Goal: Task Accomplishment & Management: Use online tool/utility

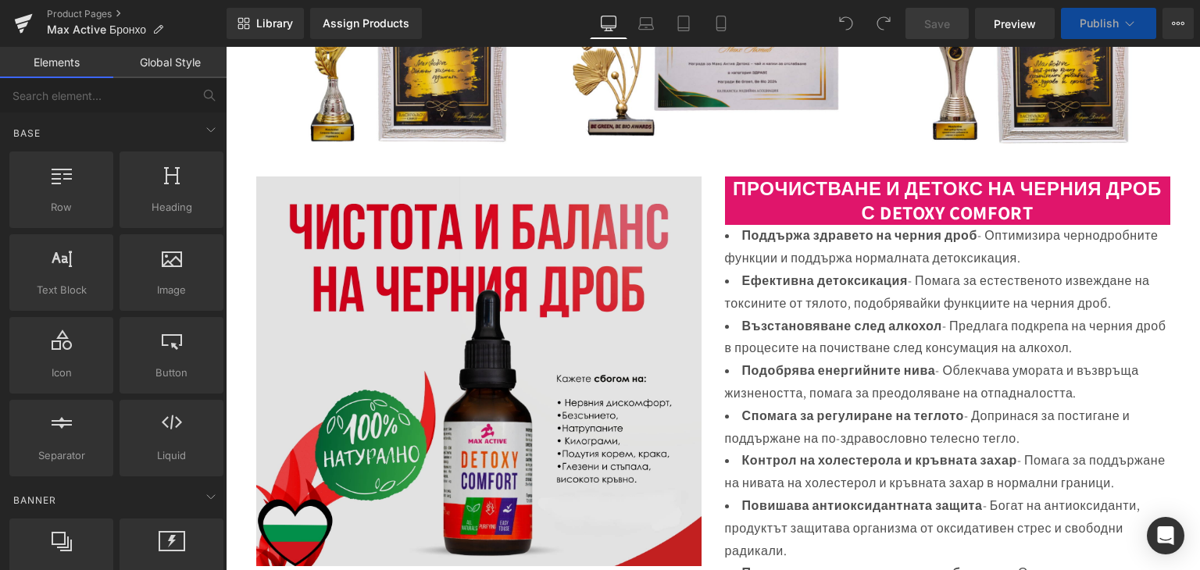
scroll to position [469, 0]
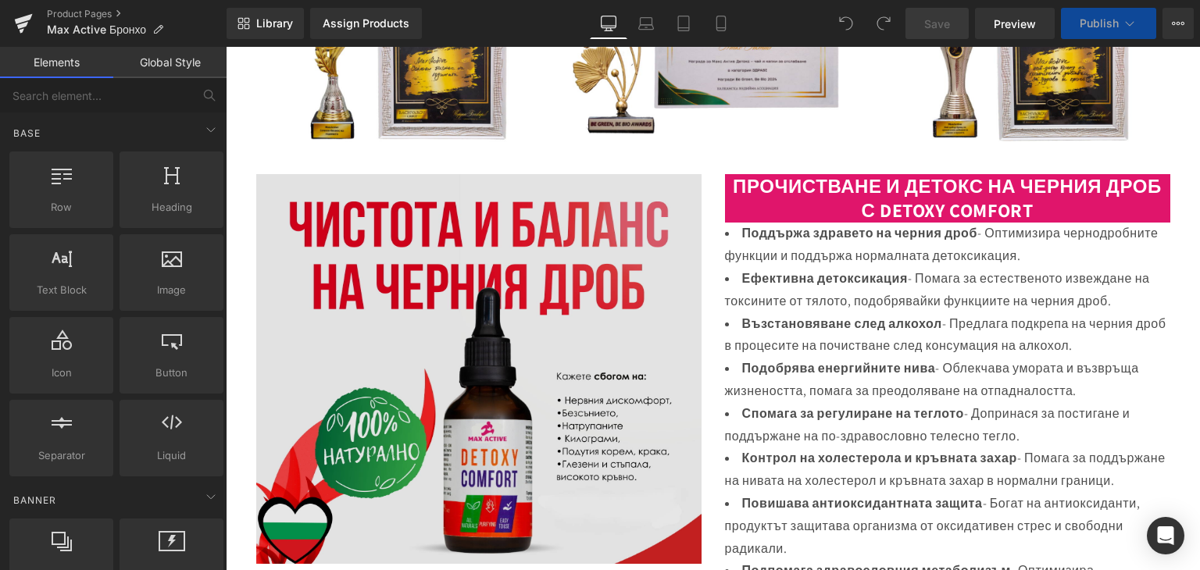
click at [483, 261] on img at bounding box center [478, 369] width 445 height 390
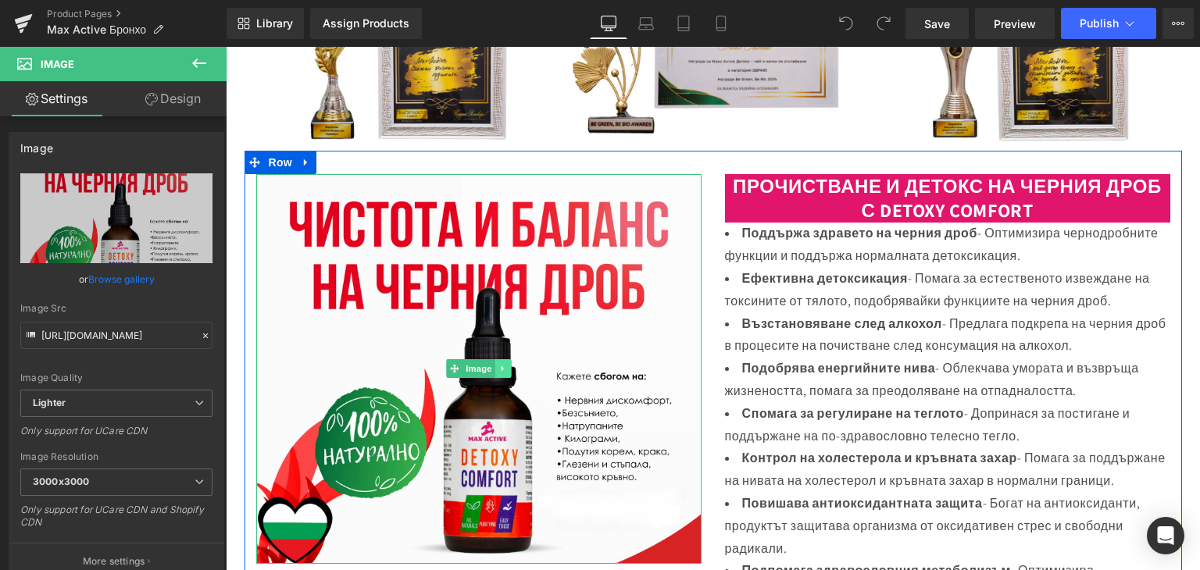
click at [501, 369] on icon at bounding box center [502, 368] width 2 height 5
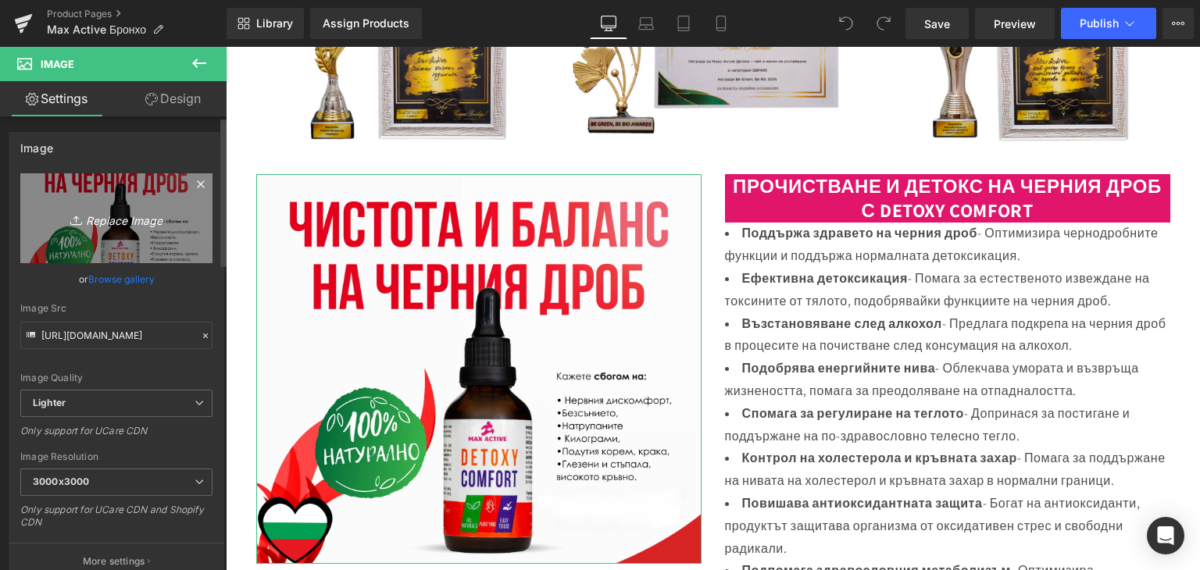
click at [76, 216] on icon at bounding box center [78, 220] width 16 height 16
type input "C:\fakepath\20.png"
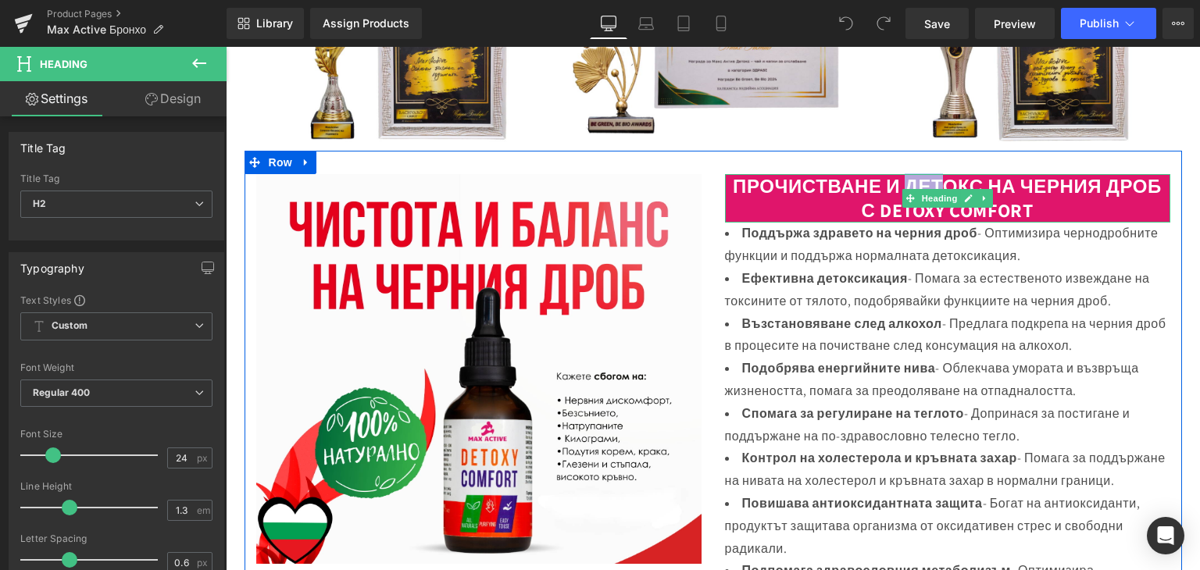
drag, startPoint x: 901, startPoint y: 182, endPoint x: 940, endPoint y: 179, distance: 39.2
click at [940, 179] on strong "ПРОЧИСТВАНЕ И ДЕТОКС НА ЧЕРНИЯ ДРОБ С DETOXY COMFORT" at bounding box center [947, 197] width 429 height 49
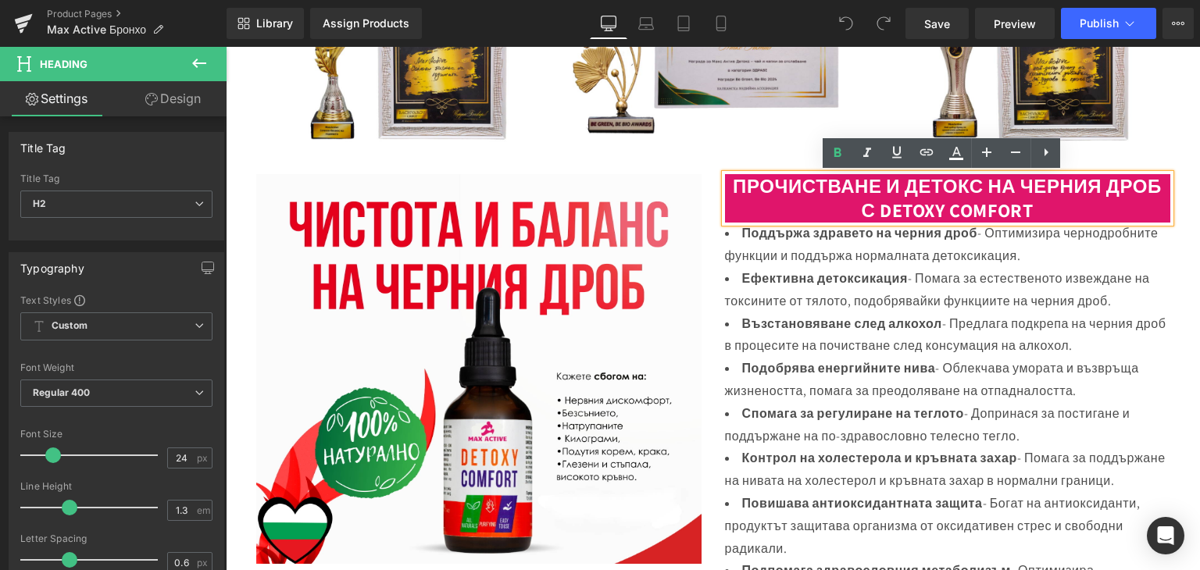
click at [1036, 187] on strong "ПРОЧИСТВАНЕ И ДЕТОКС НА ЧЕРНИЯ ДРОБ С DETOXY COMFORT" at bounding box center [947, 197] width 429 height 49
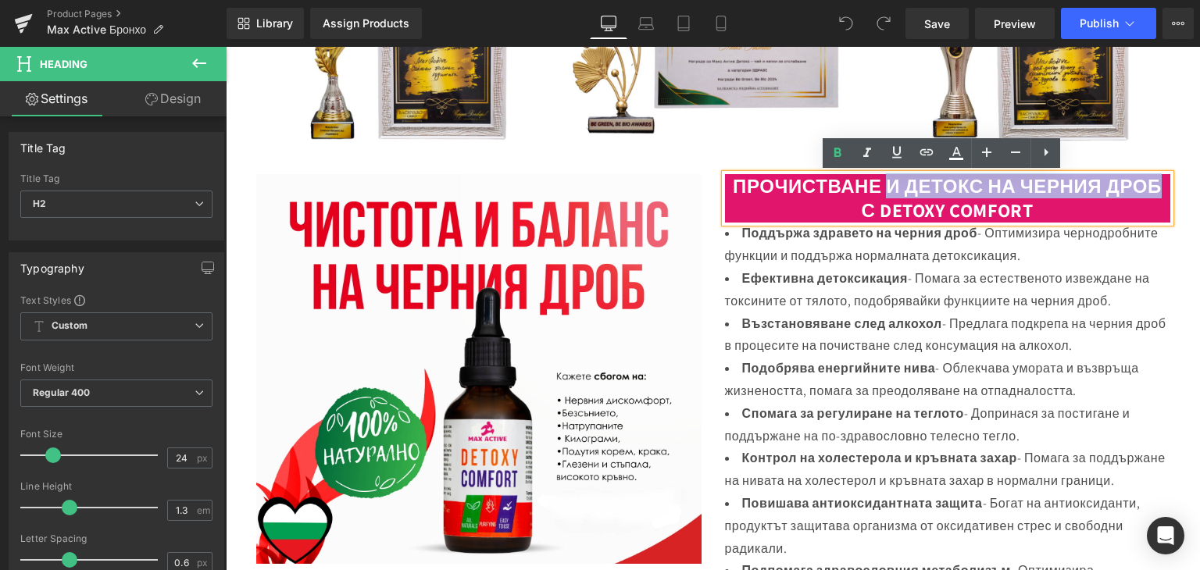
drag, startPoint x: 878, startPoint y: 184, endPoint x: 1157, endPoint y: 184, distance: 279.6
click at [1157, 184] on strong "ПРОЧИСТВАНЕ И ДЕТОКС НА ЧЕРНИЯ ДРОБ С DETOXY COMFORT" at bounding box center [947, 197] width 429 height 49
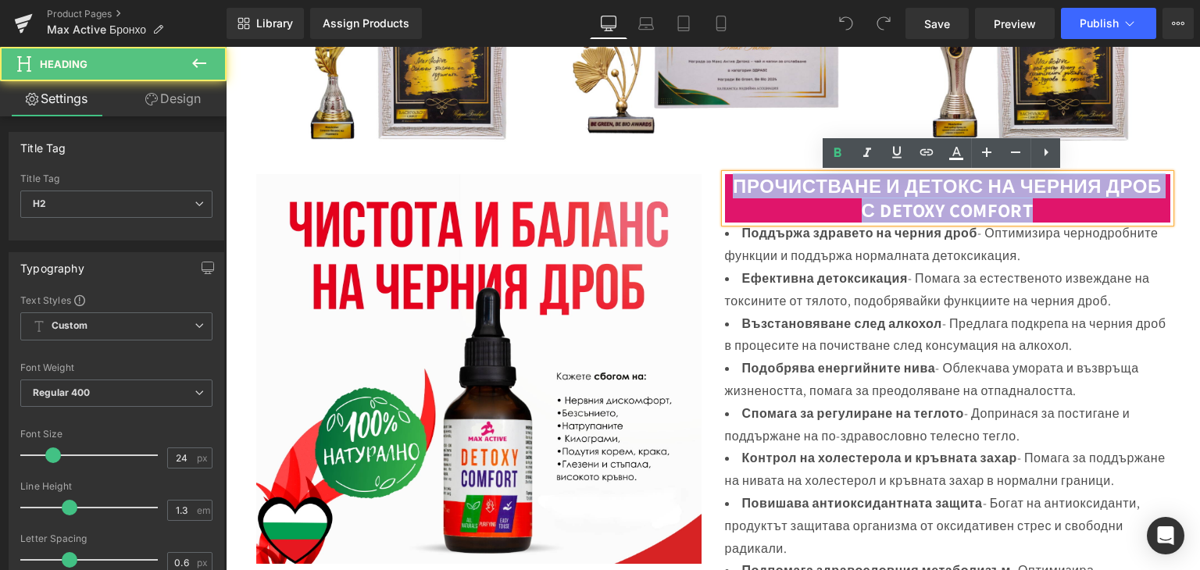
drag, startPoint x: 725, startPoint y: 177, endPoint x: 1071, endPoint y: 207, distance: 348.0
click at [1071, 207] on h2 "ПРОЧИСТВАНЕ И ДЕТОКС НА ЧЕРНИЯ ДРОБ С DETOXY COMFORT" at bounding box center [947, 198] width 445 height 48
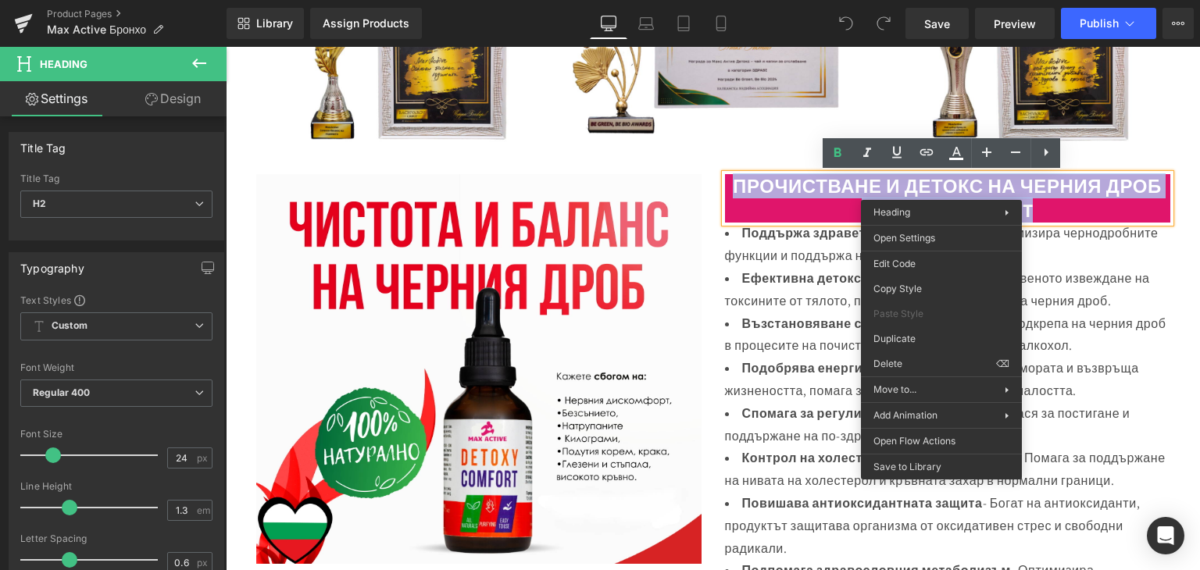
paste div
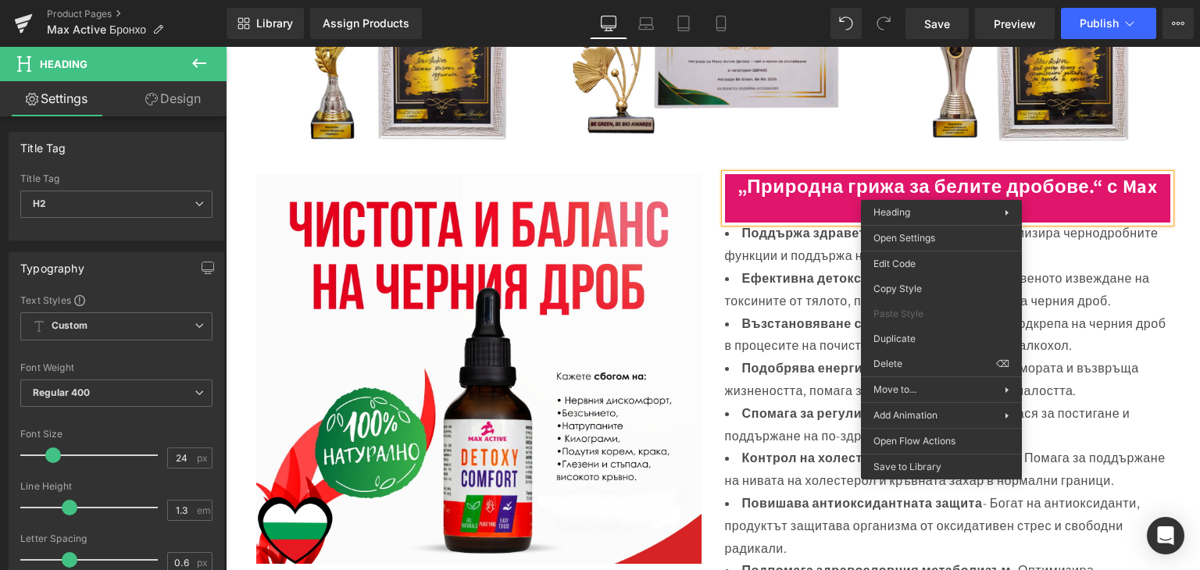
click at [704, 241] on div "Image" at bounding box center [478, 369] width 469 height 390
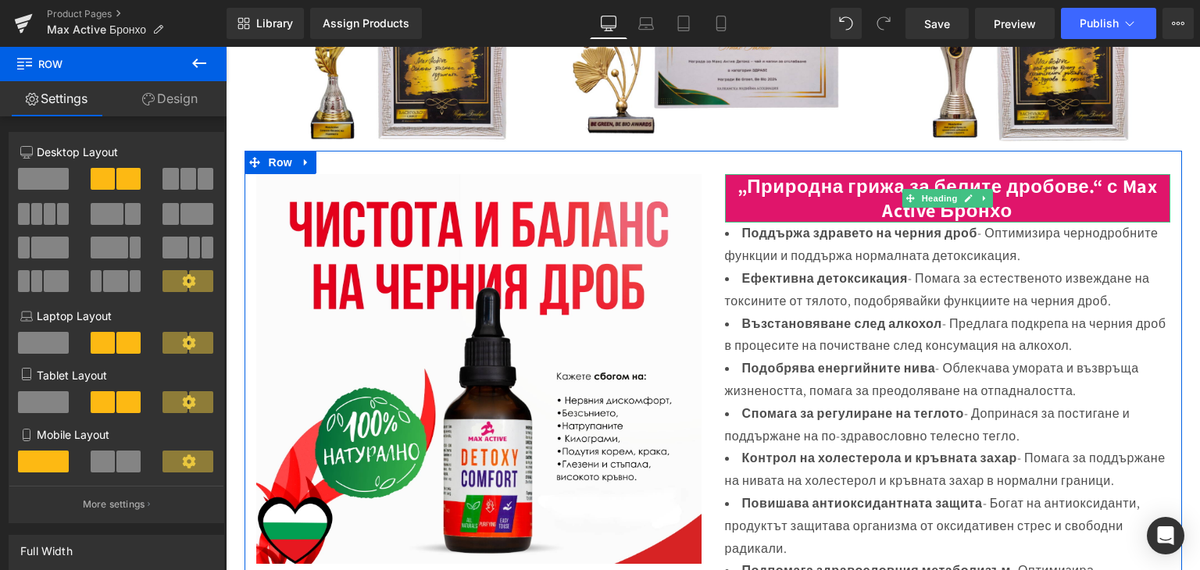
click at [1102, 188] on b "„Природна грижа за белите дробове.“ с Max Active Бронхо" at bounding box center [947, 197] width 420 height 49
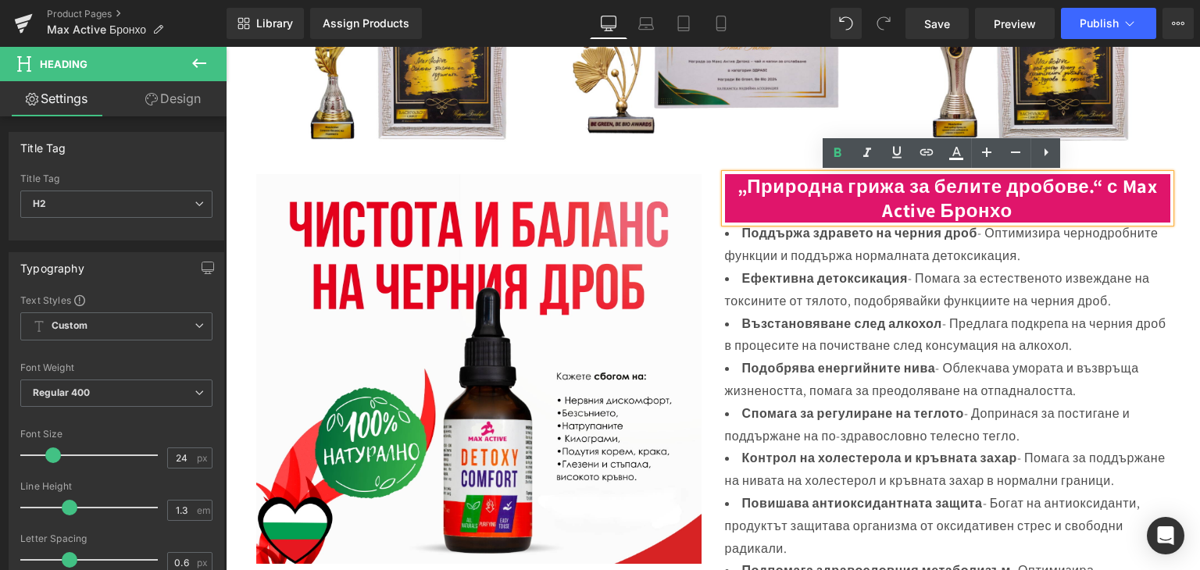
click at [1118, 191] on b "„Природна грижа за белите дробове.“ с Max Active Бронхо" at bounding box center [947, 197] width 420 height 49
drag, startPoint x: 1118, startPoint y: 191, endPoint x: 1123, endPoint y: 185, distance: 8.3
click at [1118, 191] on b "„Природна грижа за белите дробове.“ с Max Active Бронхо" at bounding box center [947, 197] width 420 height 49
click at [1123, 185] on b "„Природна грижа за белите дробове.“ с Max Active Бронхо" at bounding box center [947, 197] width 420 height 49
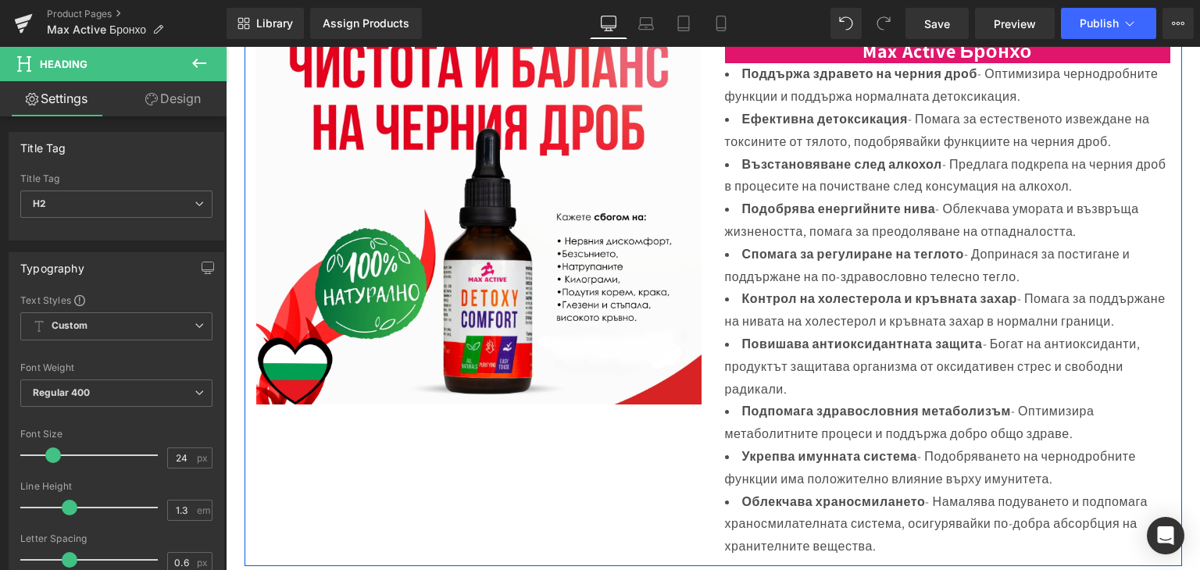
scroll to position [547, 0]
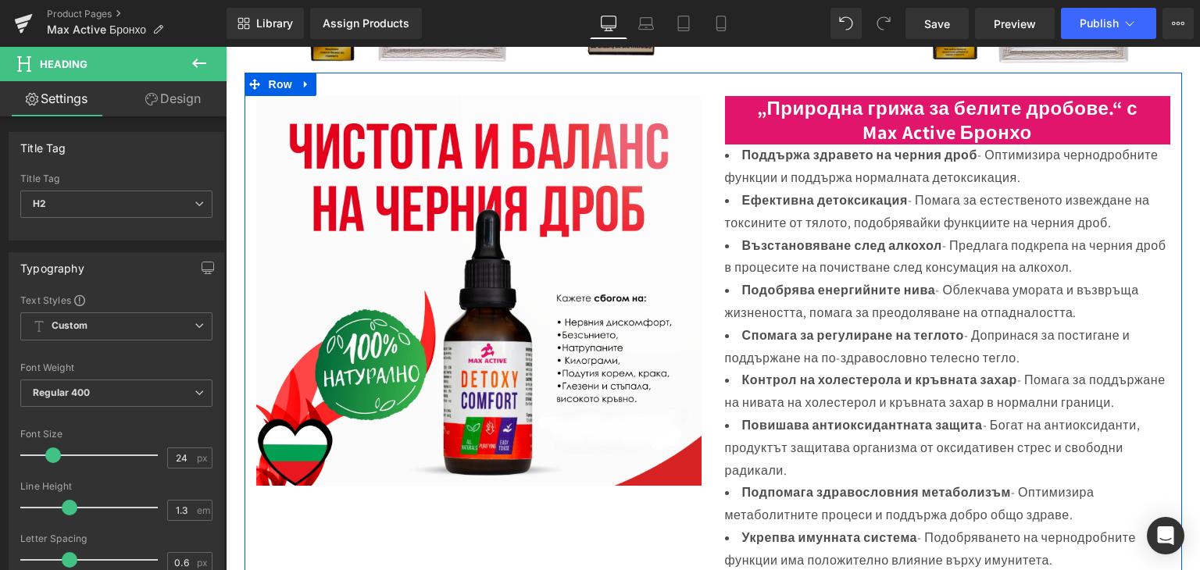
click at [730, 158] on li "Поддържа здравето на черния дроб - Оптимизира чернодробните функции и поддържа …" at bounding box center [947, 166] width 445 height 45
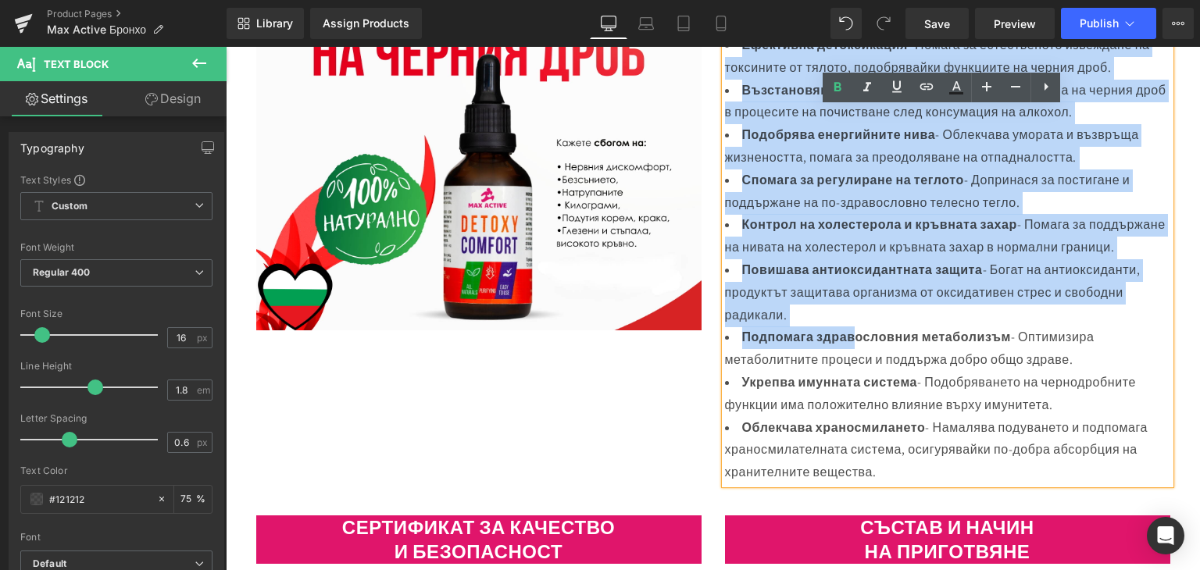
scroll to position [703, 0]
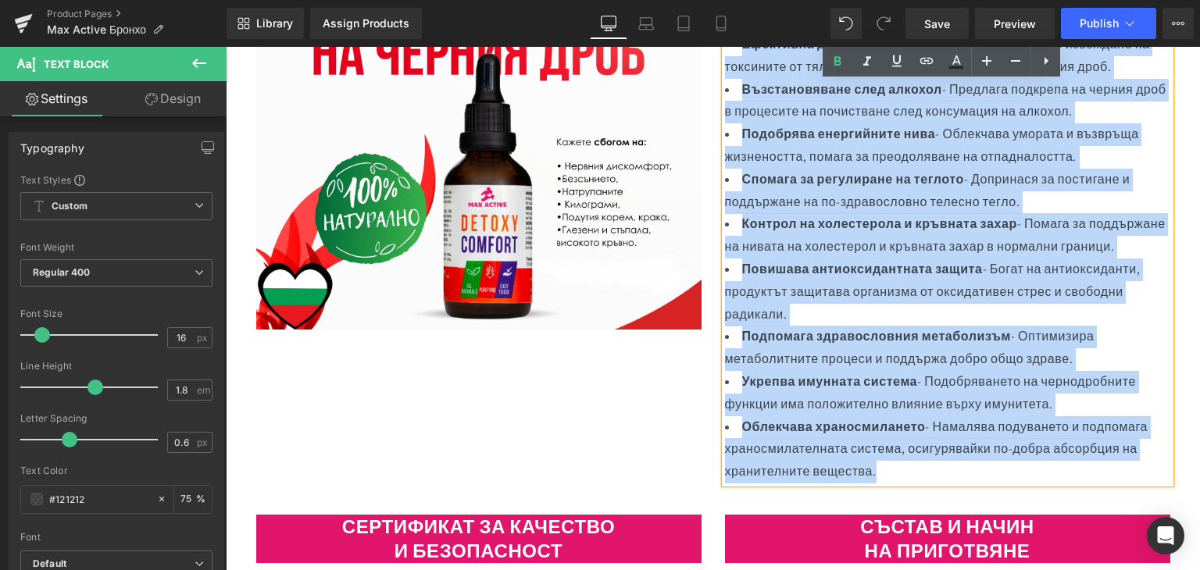
drag, startPoint x: 734, startPoint y: 153, endPoint x: 929, endPoint y: 489, distance: 388.1
click at [929, 483] on ul "Поддържа здравето на черния дроб - Оптимизира чернодробните функции и поддържа …" at bounding box center [947, 235] width 445 height 495
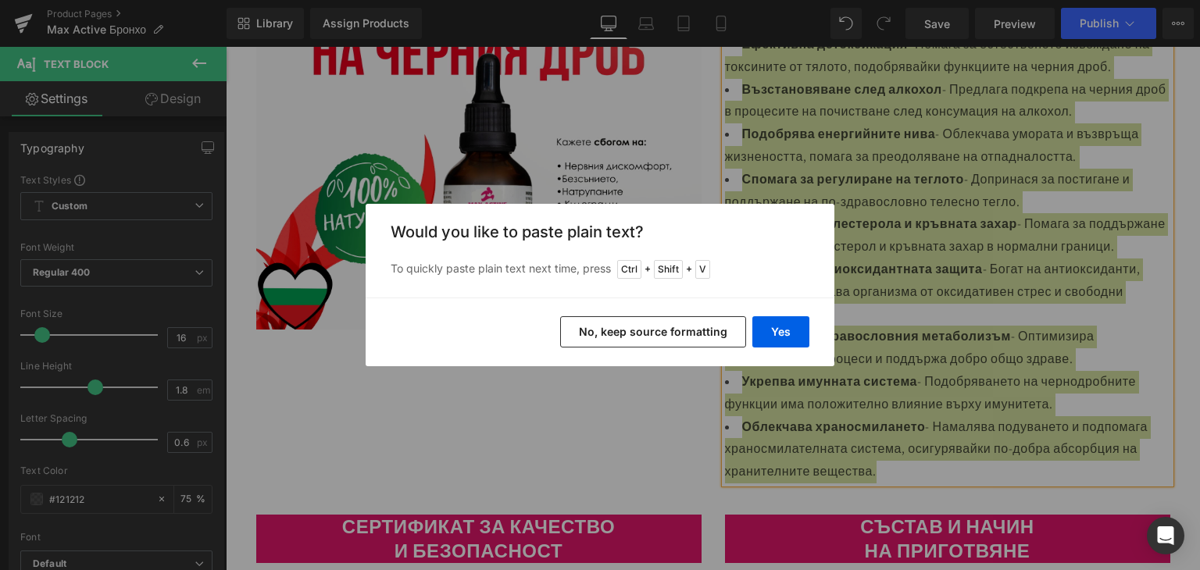
click at [659, 326] on button "No, keep source formatting" at bounding box center [653, 331] width 186 height 31
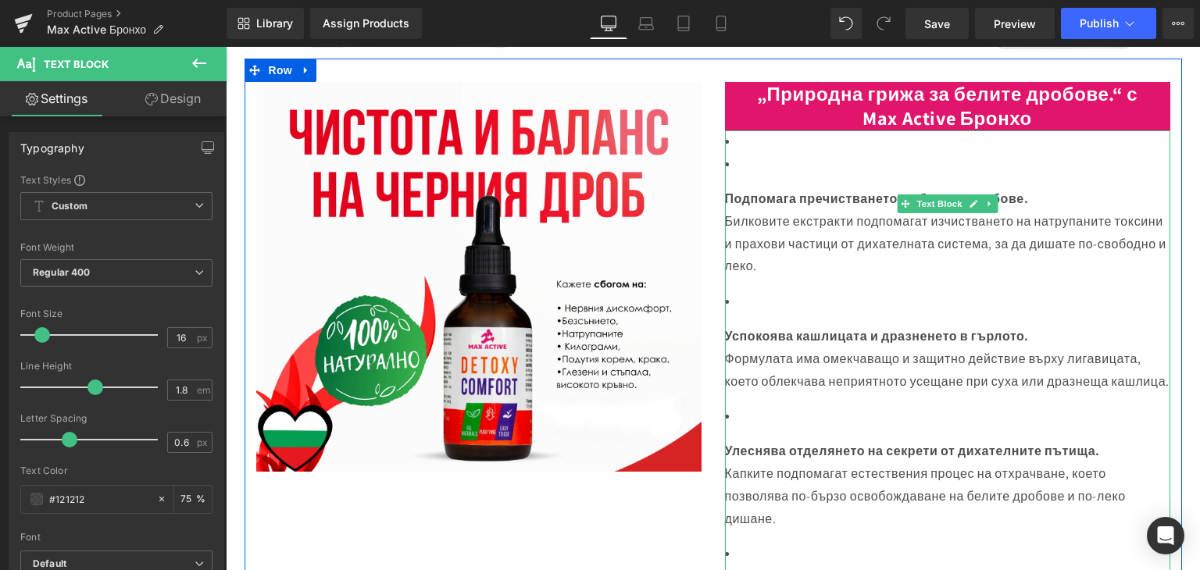
scroll to position [390, 0]
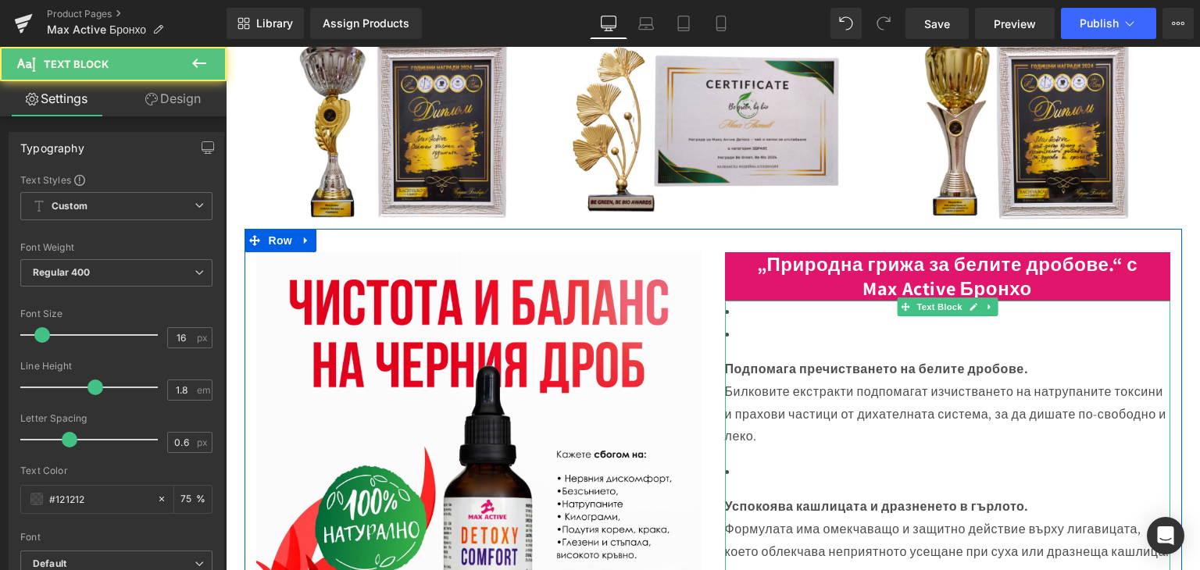
click at [740, 346] on li "Подпомага пречистването на белите дробове. Билковите екстракти подпомагат изчис…" at bounding box center [947, 385] width 445 height 125
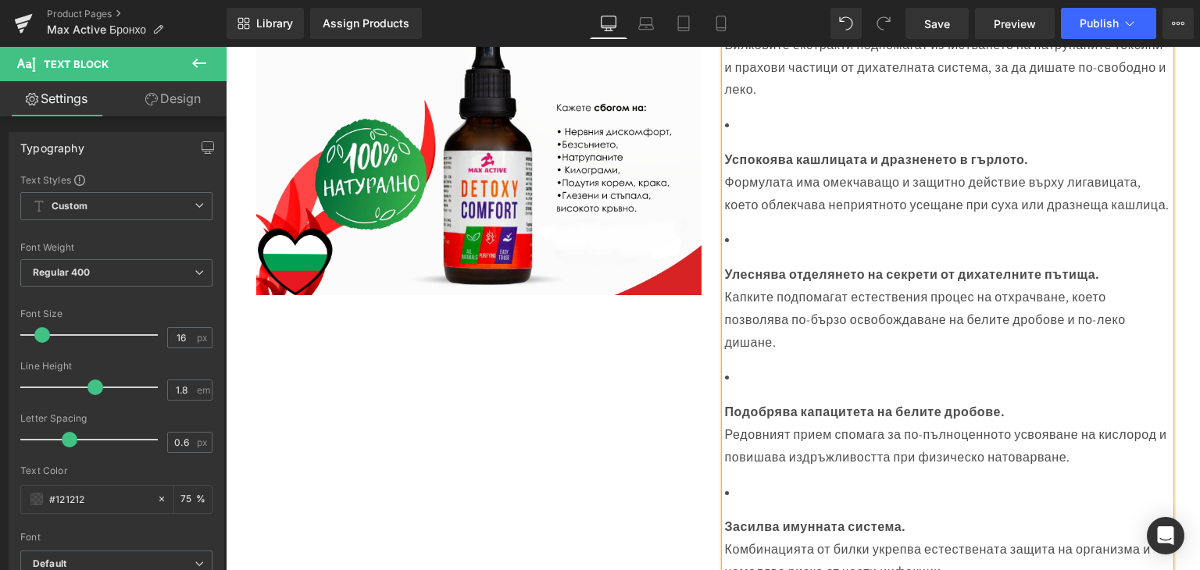
scroll to position [586, 0]
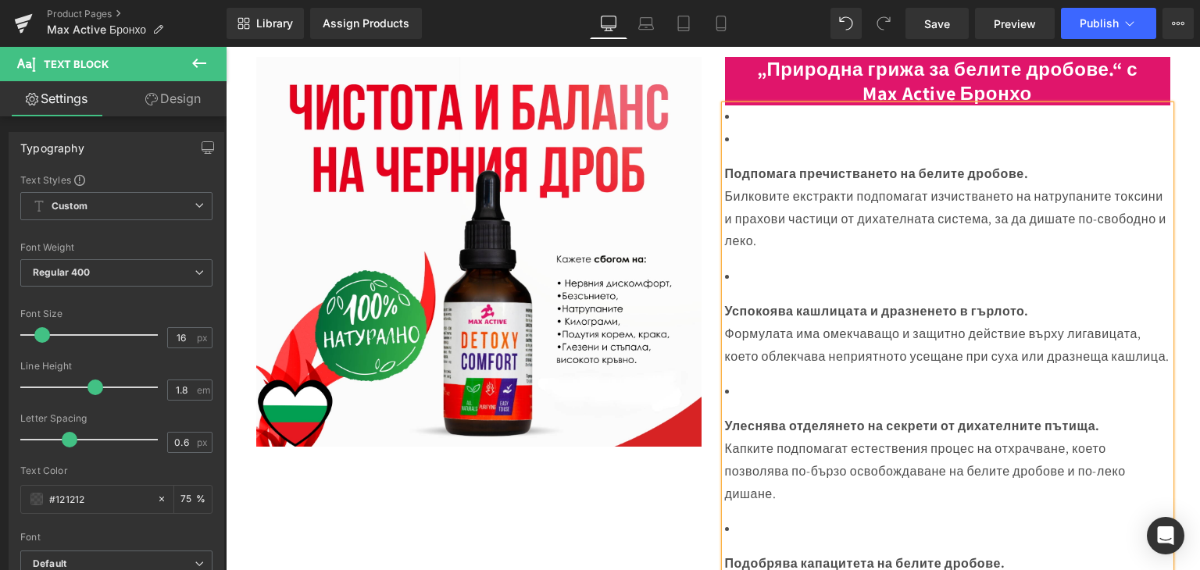
click at [748, 162] on li "Подпомага пречистването на белите дробове. Билковите екстракти подпомагат изчис…" at bounding box center [947, 190] width 445 height 125
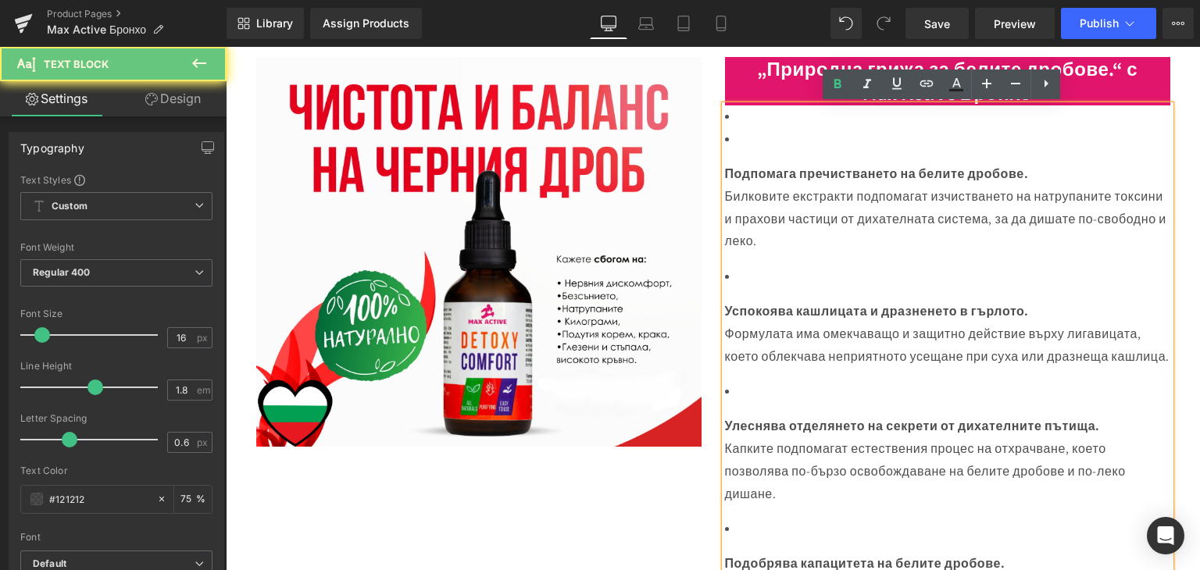
click at [734, 148] on li "Подпомага пречистването на белите дробове. Билковите екстракти подпомагат изчис…" at bounding box center [947, 190] width 445 height 125
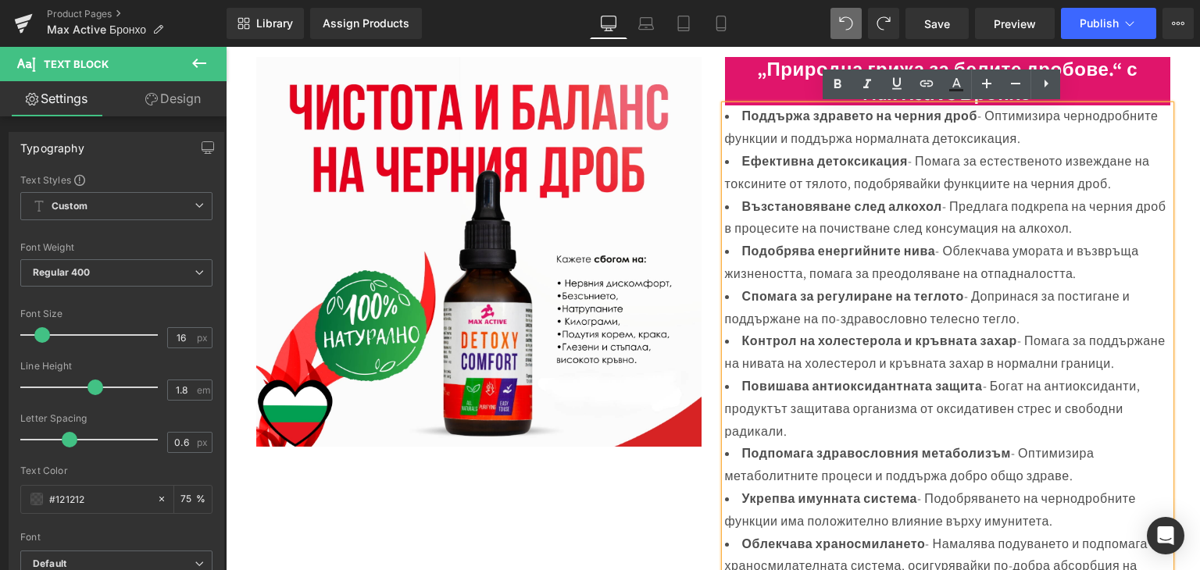
click at [765, 144] on li "Поддържа здравето на черния дроб - Оптимизира чернодробните функции и поддържа …" at bounding box center [947, 127] width 445 height 45
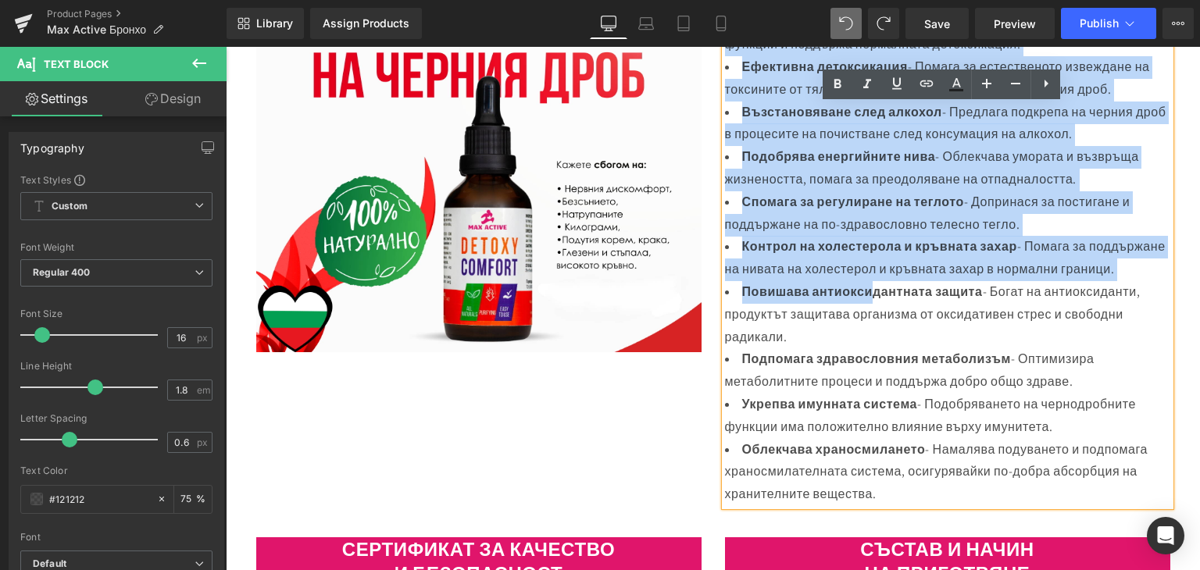
scroll to position [820, 0]
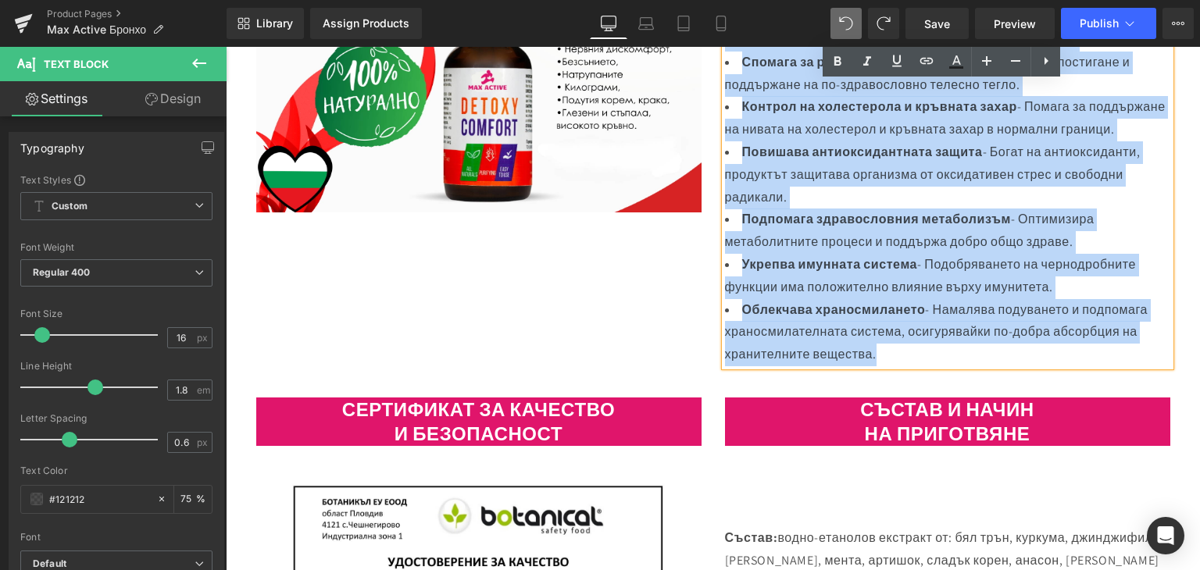
drag, startPoint x: 736, startPoint y: 112, endPoint x: 944, endPoint y: 382, distance: 340.8
click at [944, 366] on ul "Поддържа здравето на черния дроб - Оптимизира чернодробните функции и поддържа …" at bounding box center [947, 118] width 445 height 495
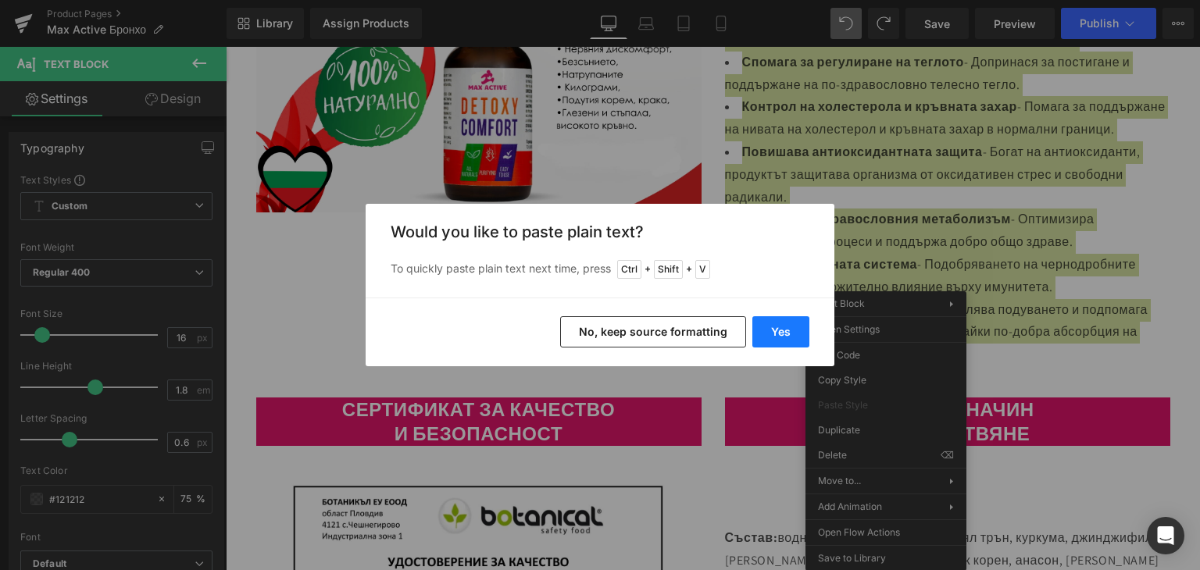
click at [778, 333] on button "Yes" at bounding box center [780, 331] width 57 height 31
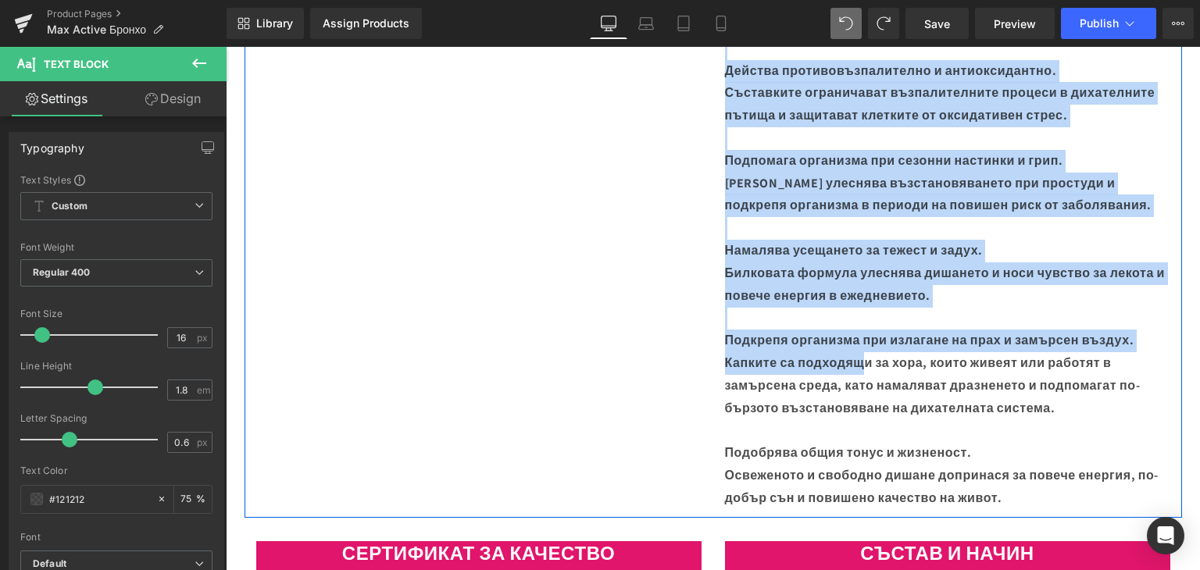
scroll to position [1289, 0]
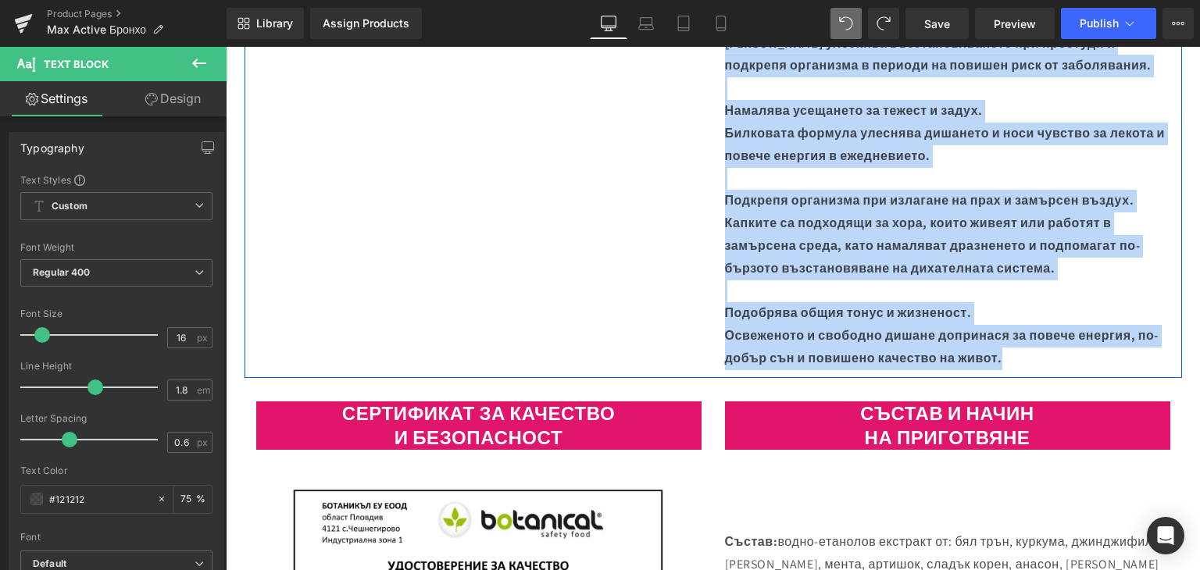
drag, startPoint x: 736, startPoint y: 191, endPoint x: 1040, endPoint y: 354, distance: 344.9
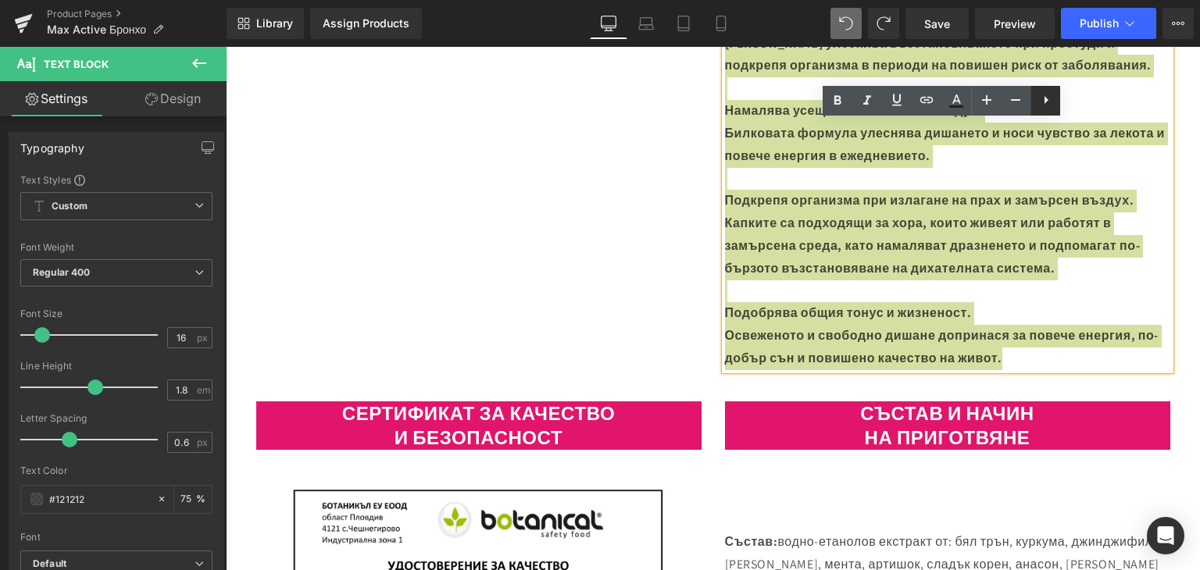
click at [1048, 102] on icon at bounding box center [1045, 100] width 19 height 19
click at [1043, 102] on icon at bounding box center [1045, 100] width 19 height 19
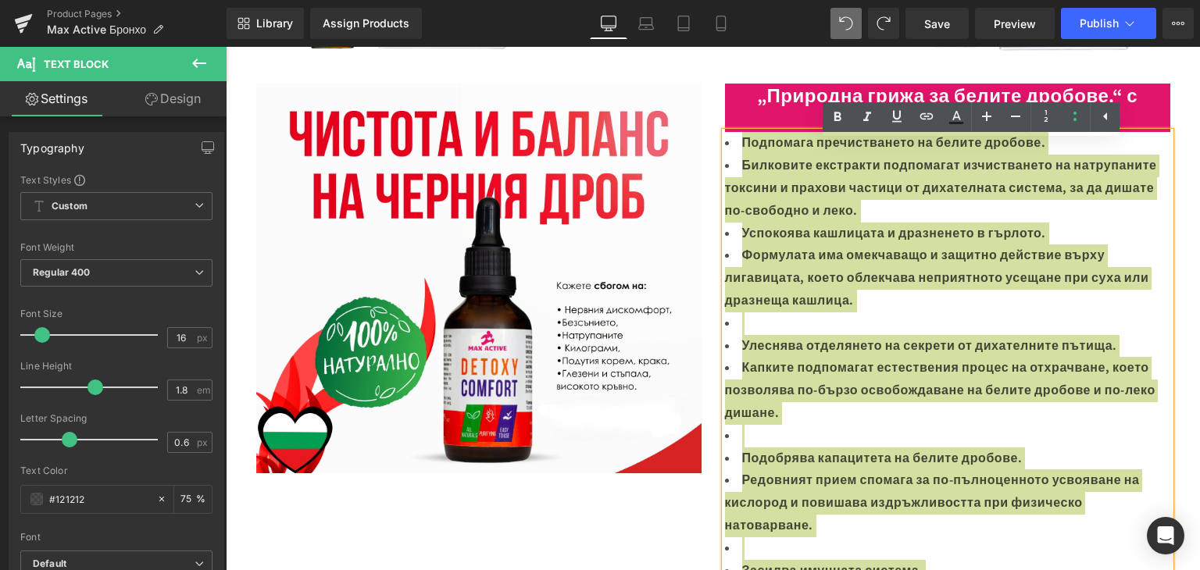
scroll to position [553, 0]
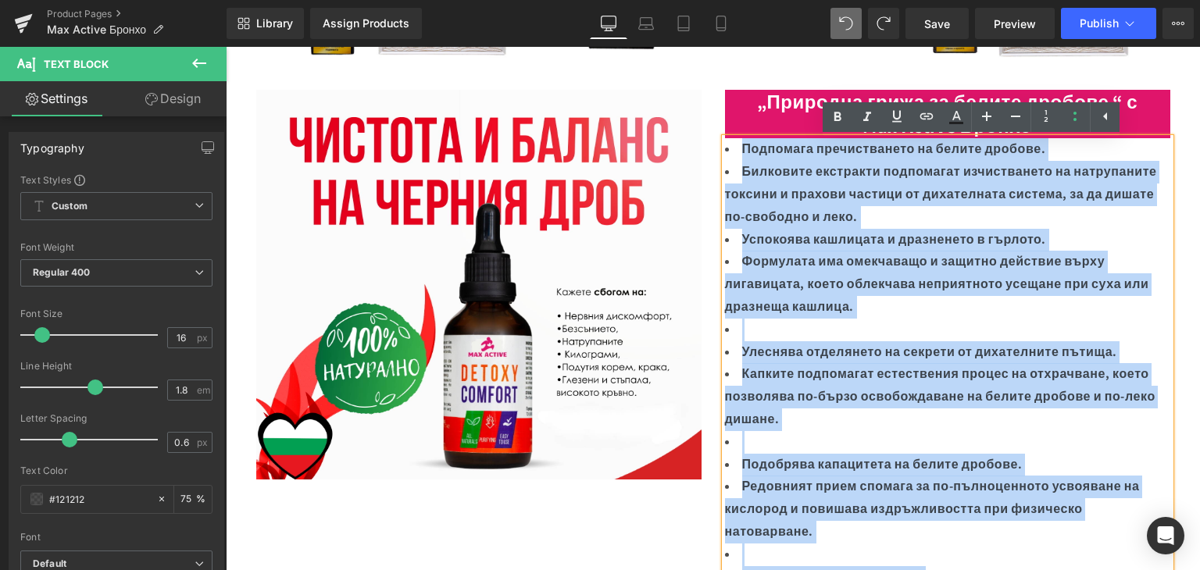
click at [730, 175] on li "Билковите екстракти подпомагат изчистването на натрупаните токсини и прахови ча…" at bounding box center [947, 194] width 445 height 67
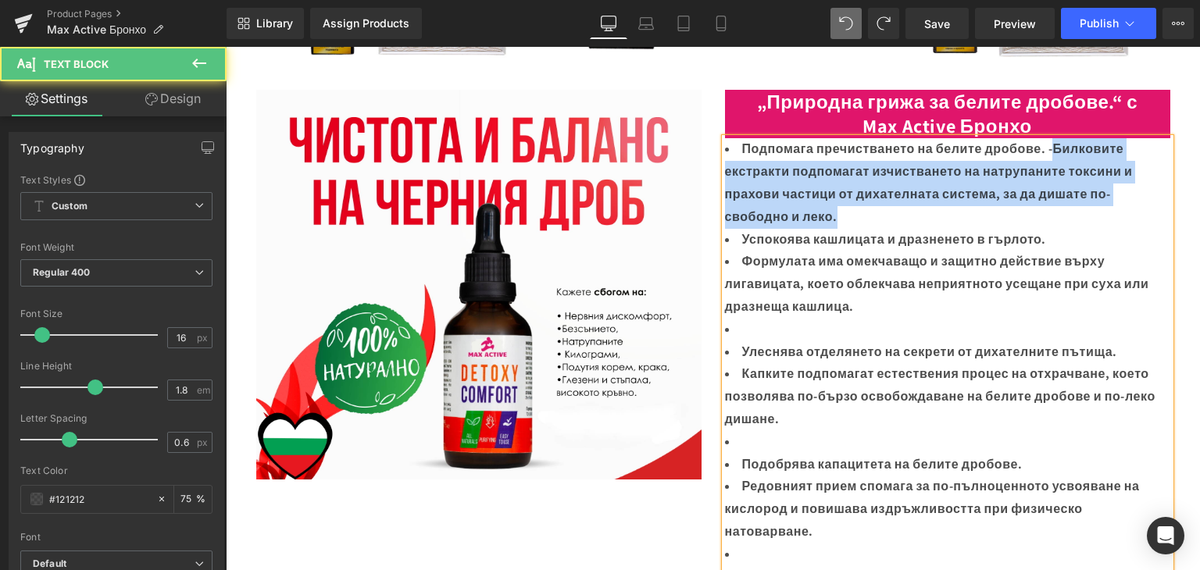
drag, startPoint x: 1055, startPoint y: 146, endPoint x: 1131, endPoint y: 213, distance: 101.2
click at [1131, 213] on li "Подпомага пречистването на белите дробове. - Билковите екстракти подпомагат изч…" at bounding box center [947, 183] width 445 height 90
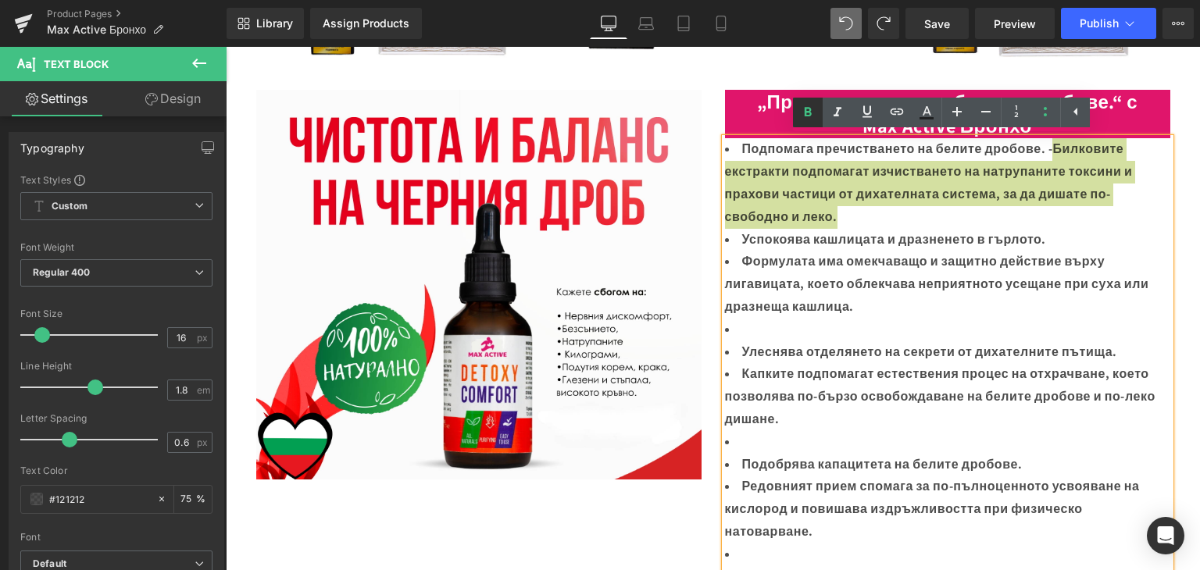
click at [804, 109] on icon at bounding box center [807, 112] width 19 height 19
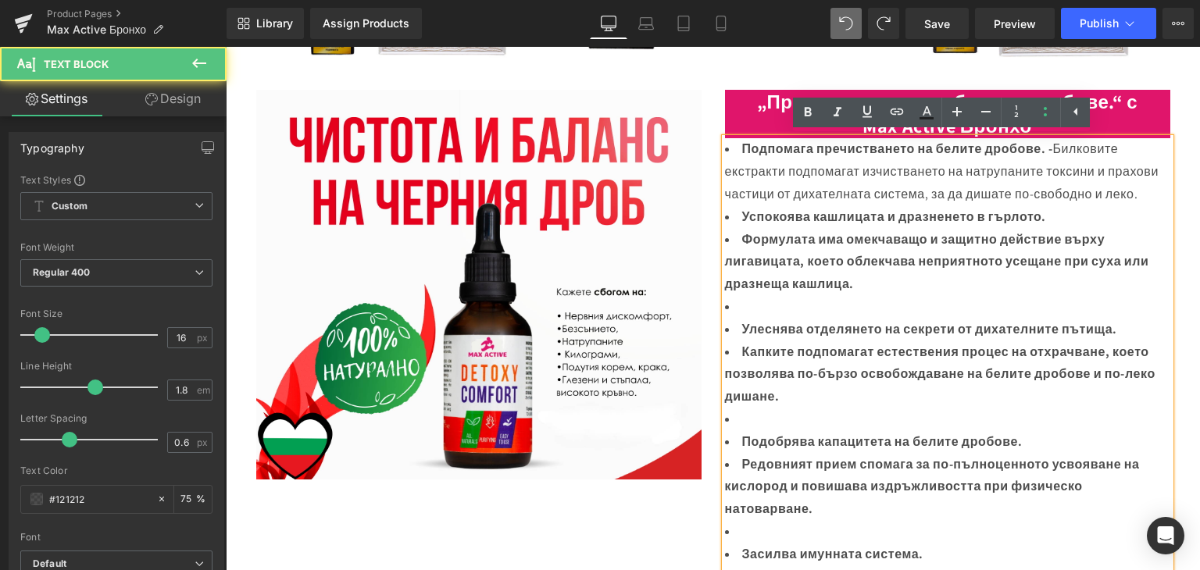
drag, startPoint x: 736, startPoint y: 235, endPoint x: 719, endPoint y: 241, distance: 18.3
click at [725, 241] on li "Формулата има омекчаващо и защитно действие върху лигавицата, което облекчава н…" at bounding box center [947, 262] width 445 height 67
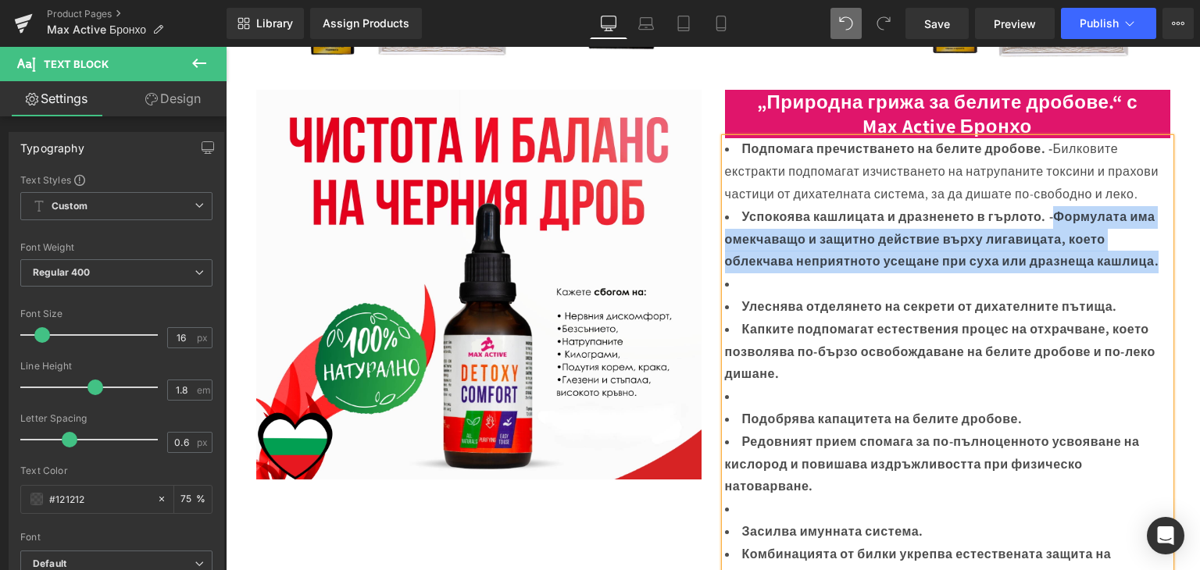
drag, startPoint x: 1059, startPoint y: 216, endPoint x: 1160, endPoint y: 260, distance: 109.8
click at [1162, 260] on li "Успокоява кашлицата и дразненето в гърлото. - Формулата има омекчаващо и защитн…" at bounding box center [947, 239] width 445 height 67
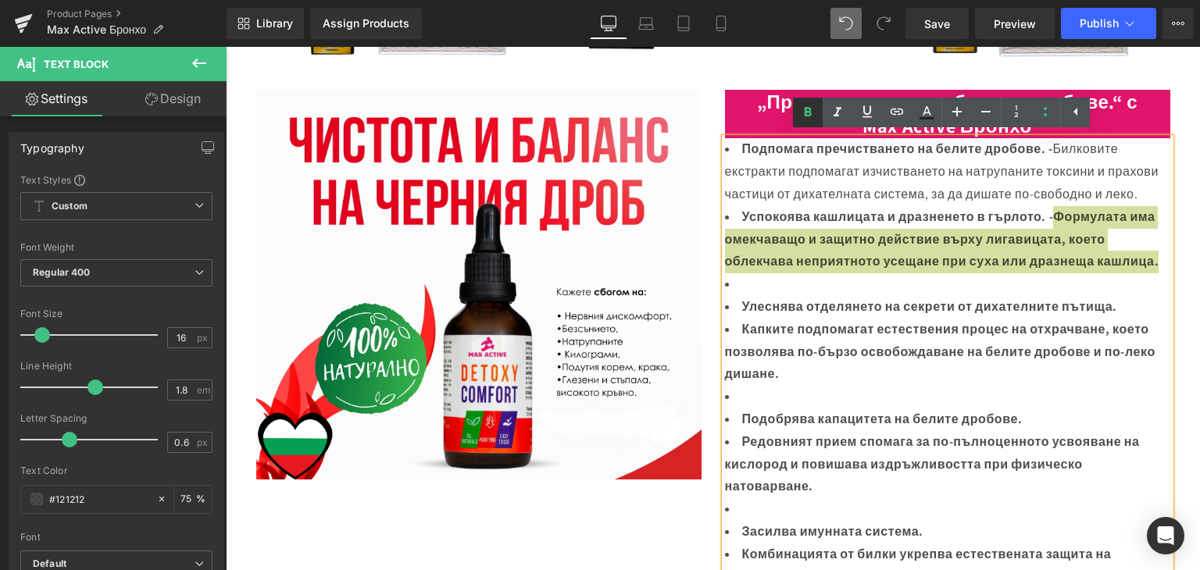
click at [808, 110] on icon at bounding box center [807, 112] width 19 height 19
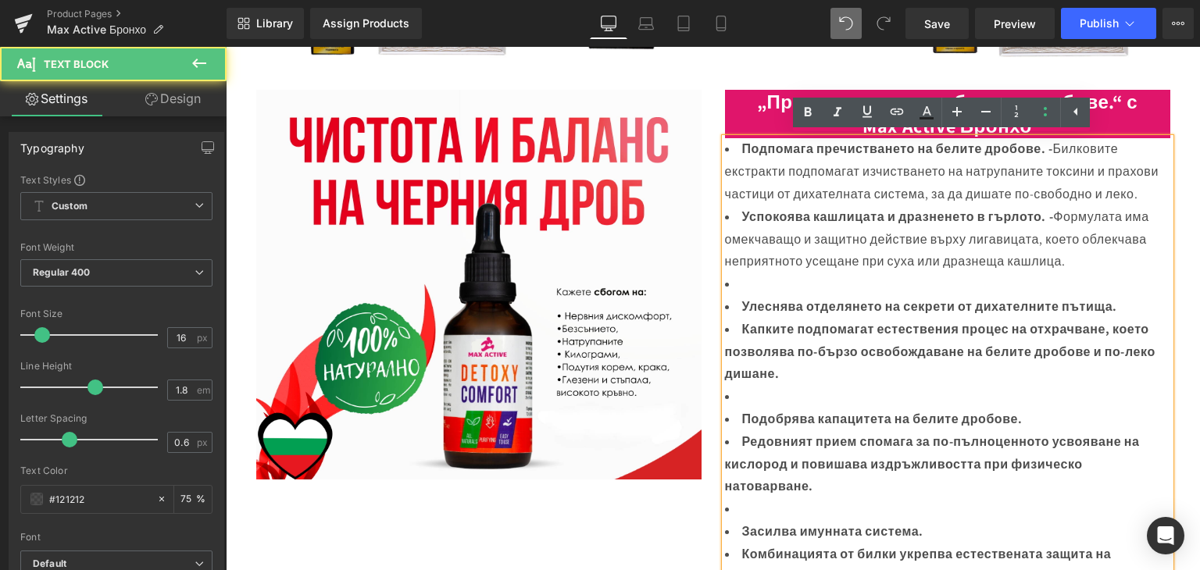
click at [727, 287] on li at bounding box center [947, 284] width 445 height 23
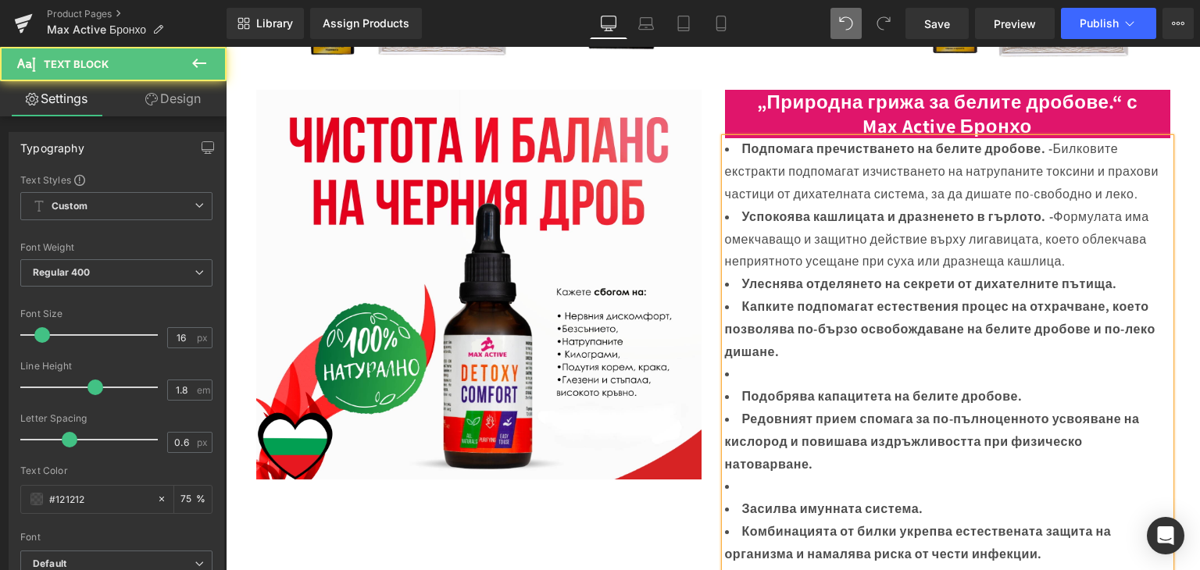
click at [737, 305] on b "Капките подпомагат естествения процес на отхрачване, което позволява по-бързо о…" at bounding box center [940, 329] width 430 height 62
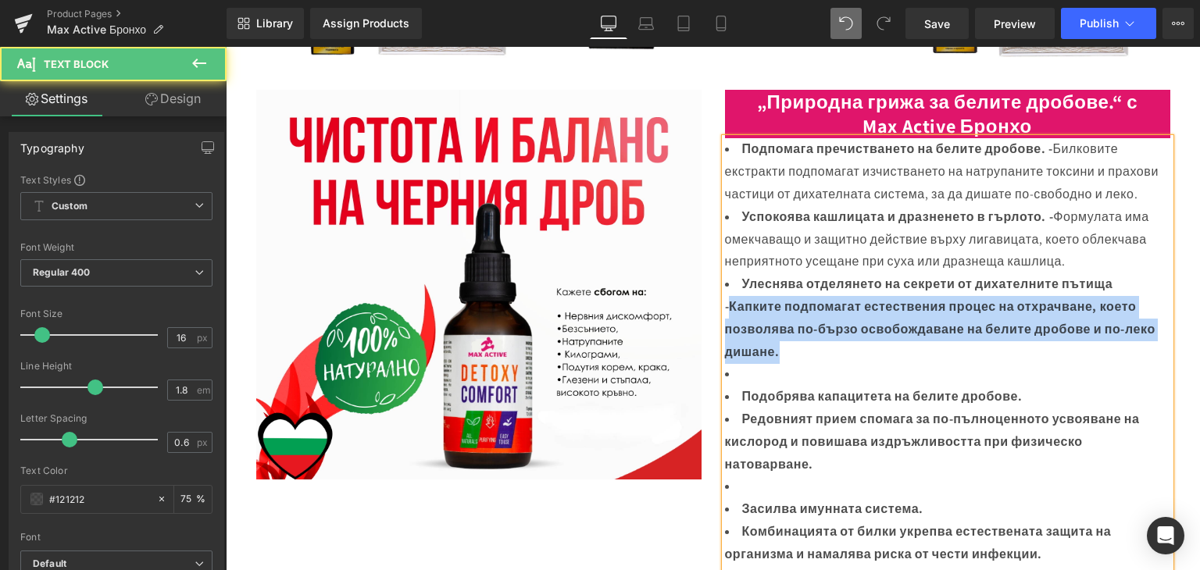
drag, startPoint x: 722, startPoint y: 308, endPoint x: 788, endPoint y: 349, distance: 78.2
click at [788, 349] on li "Улеснява отделянето на секрети от дихателните пътища - Капките подпомагат естес…" at bounding box center [947, 318] width 445 height 90
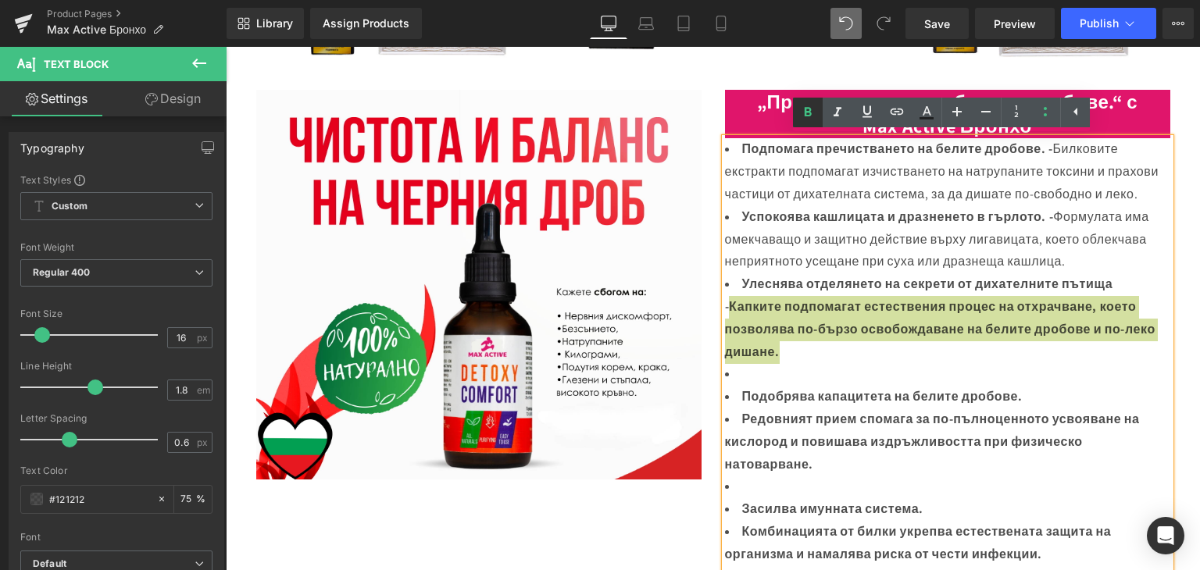
click at [810, 114] on icon at bounding box center [807, 112] width 7 height 9
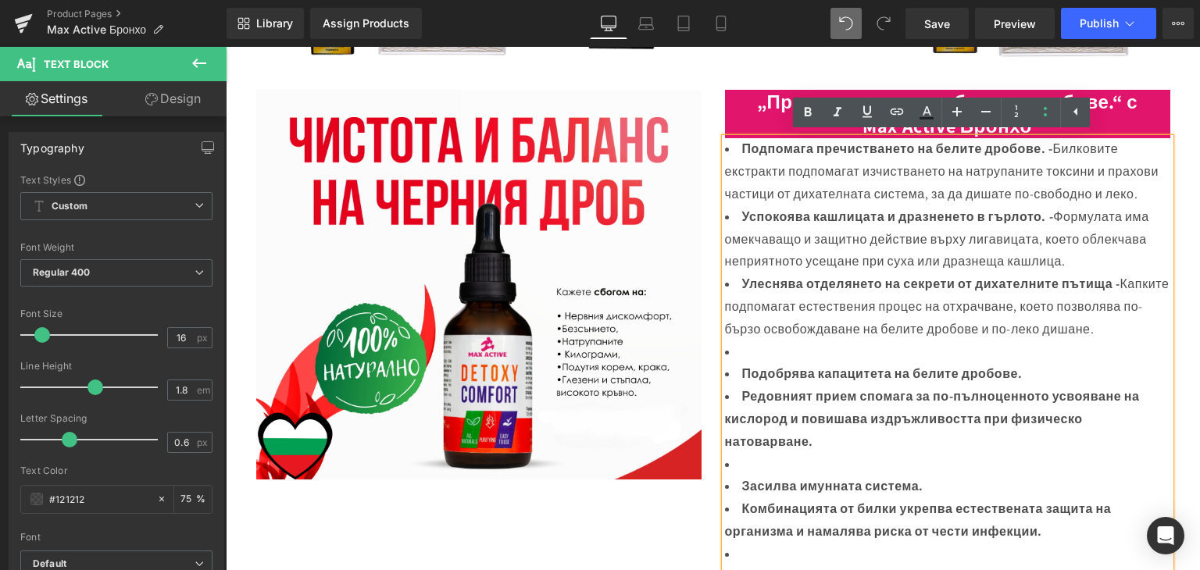
click at [728, 364] on li at bounding box center [947, 352] width 445 height 23
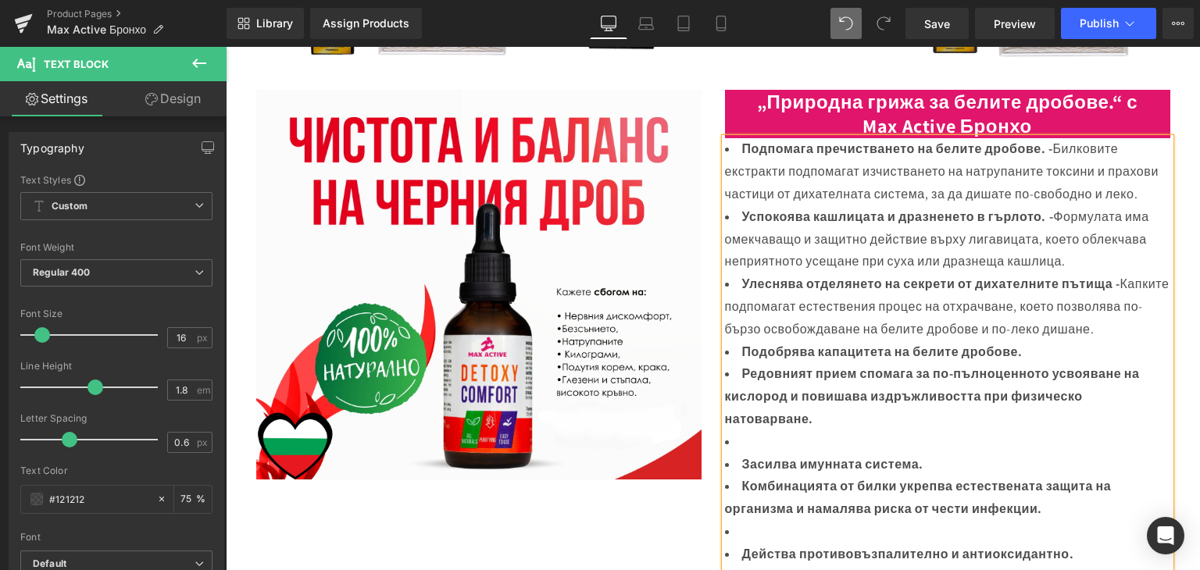
drag, startPoint x: 735, startPoint y: 394, endPoint x: 718, endPoint y: 394, distance: 16.4
click at [725, 394] on li "Редовният прием спомага за по-пълноценното усвояване на кислород и повишава изд…" at bounding box center [947, 396] width 445 height 67
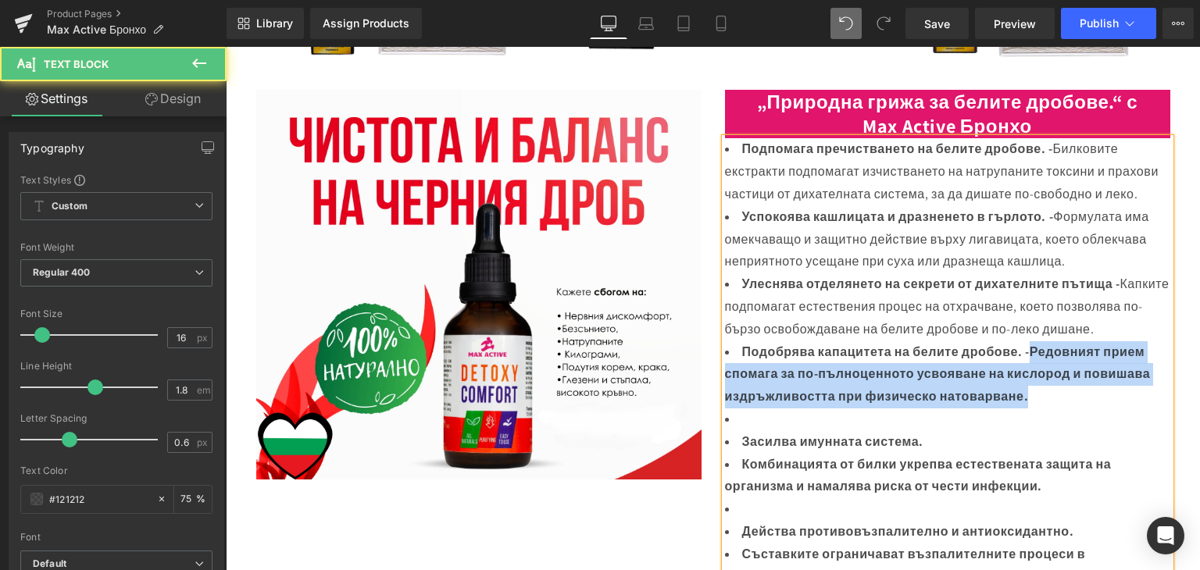
drag, startPoint x: 1031, startPoint y: 377, endPoint x: 1083, endPoint y: 418, distance: 66.2
click at [1083, 408] on li "Подобрява капацитета на белите дробове. - Редовният прием спомага за по-пълноце…" at bounding box center [947, 374] width 445 height 67
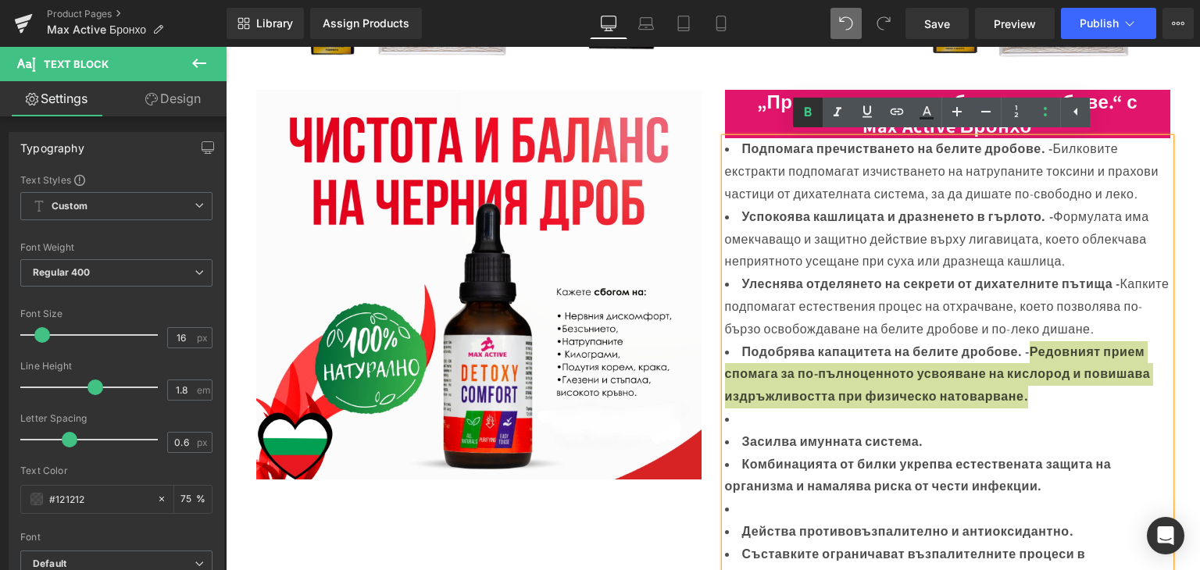
click at [806, 106] on icon at bounding box center [807, 112] width 19 height 19
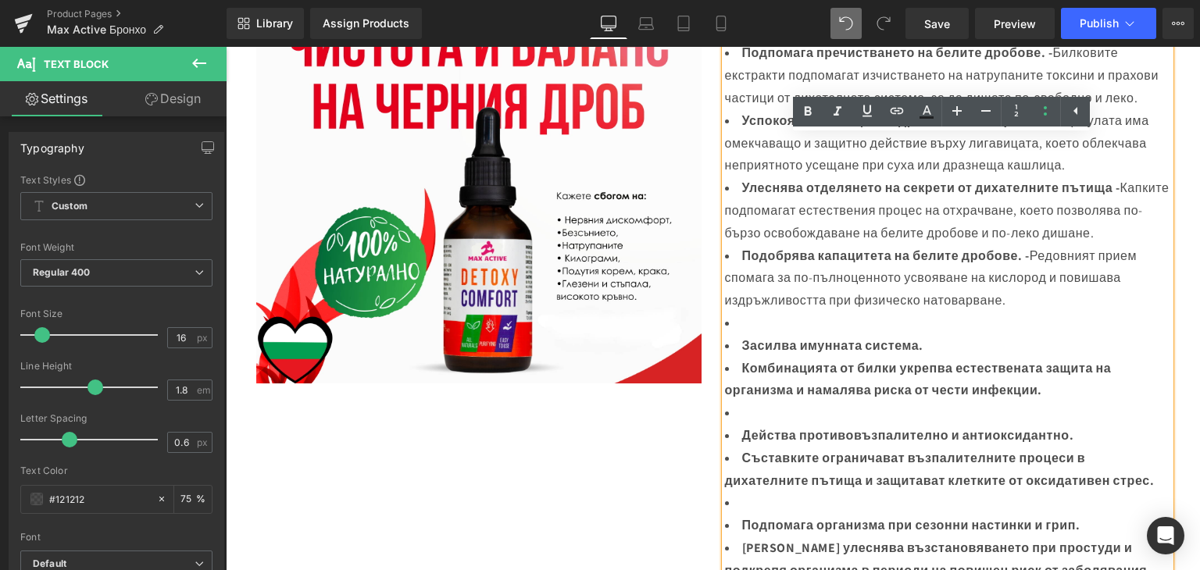
scroll to position [709, 0]
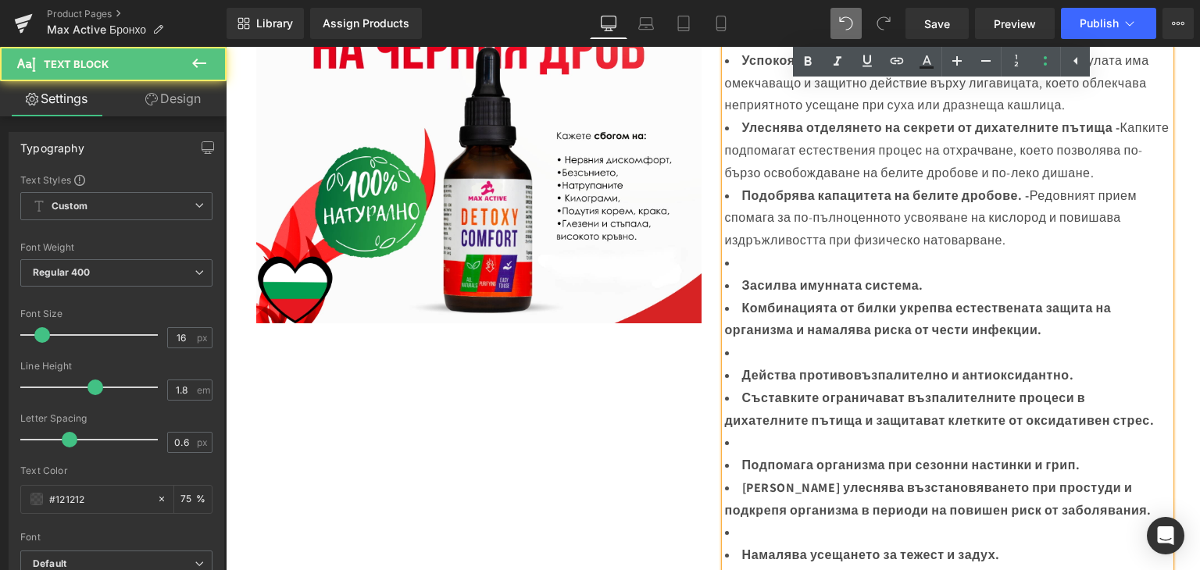
click at [749, 275] on li at bounding box center [947, 263] width 445 height 23
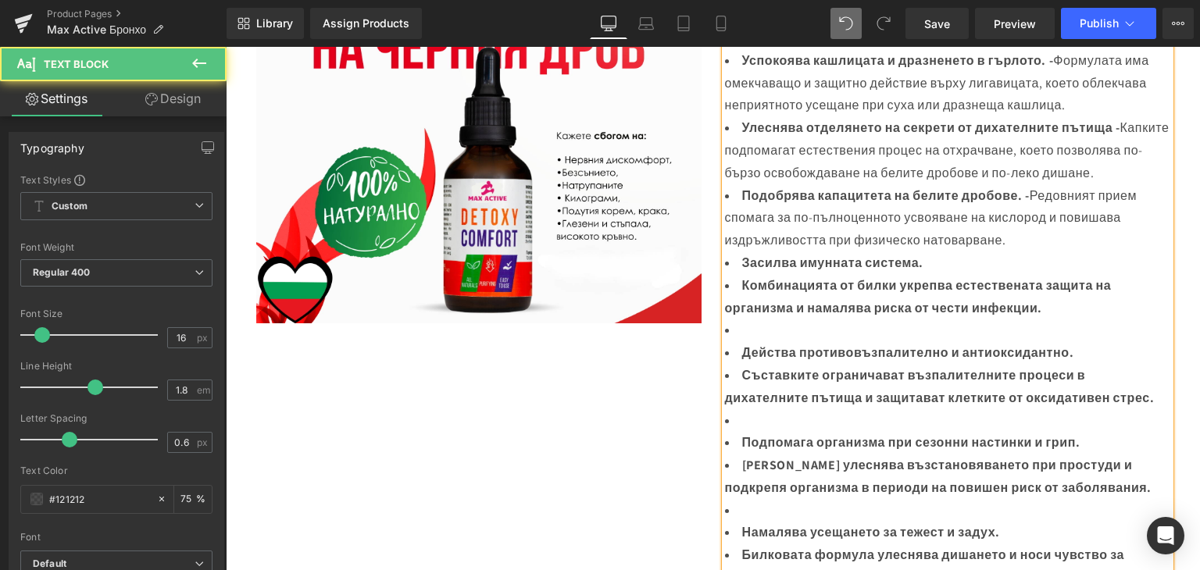
click at [736, 304] on b "Комбинацията от билки укрепва естествената защита на организма и намалява риска…" at bounding box center [918, 296] width 387 height 39
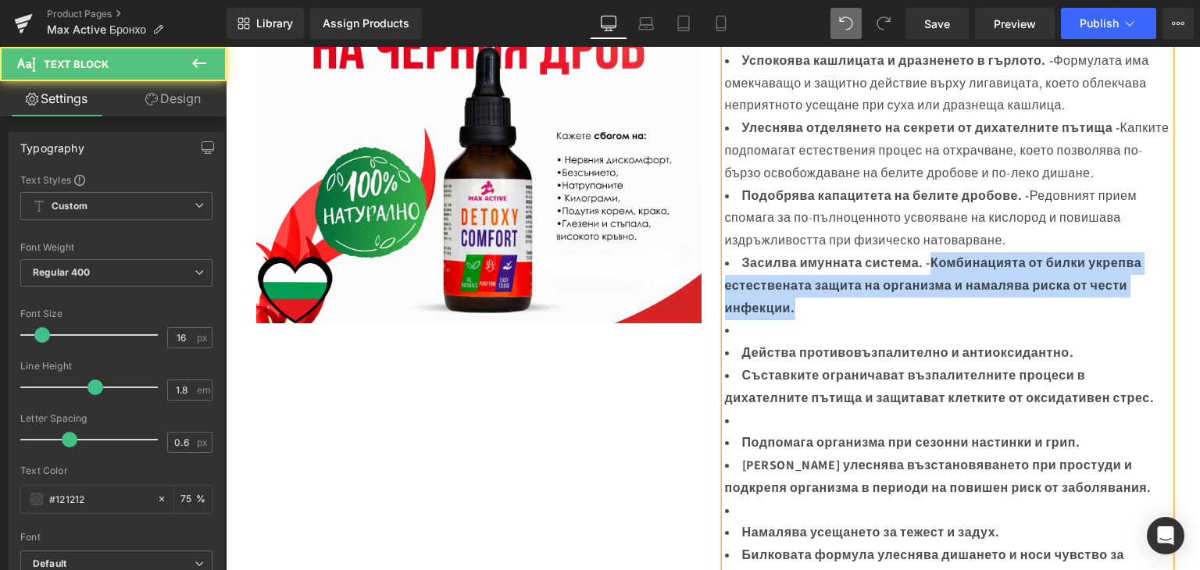
drag, startPoint x: 932, startPoint y: 278, endPoint x: 981, endPoint y: 328, distance: 69.6
click at [981, 319] on li "Засилва имунната система. - Комбинацията от билки укрепва естествената защита н…" at bounding box center [947, 285] width 445 height 67
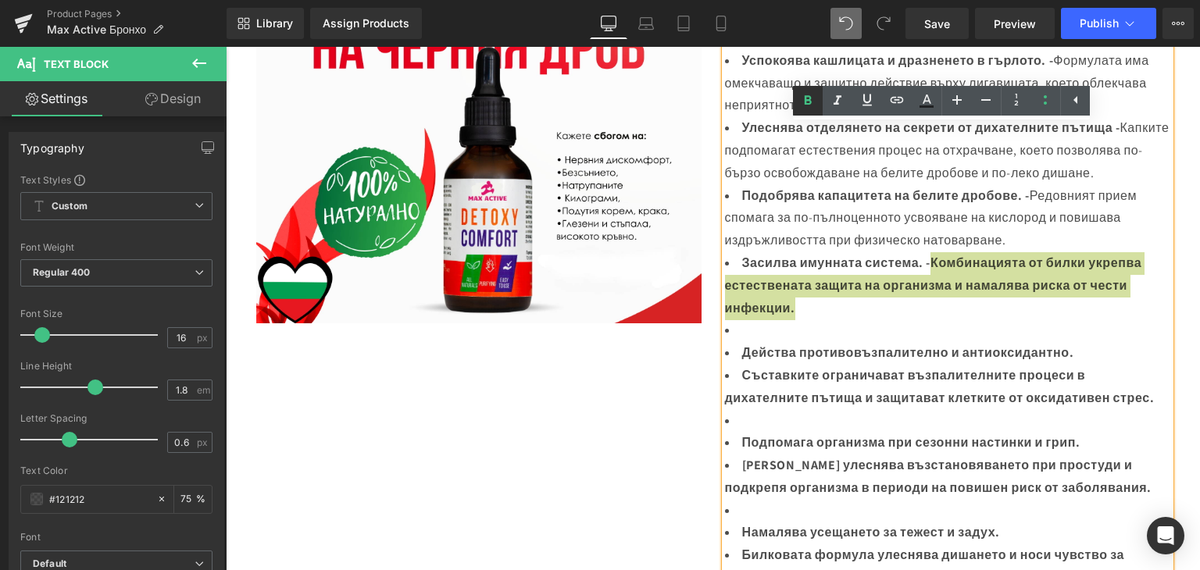
click at [805, 102] on icon at bounding box center [807, 99] width 7 height 9
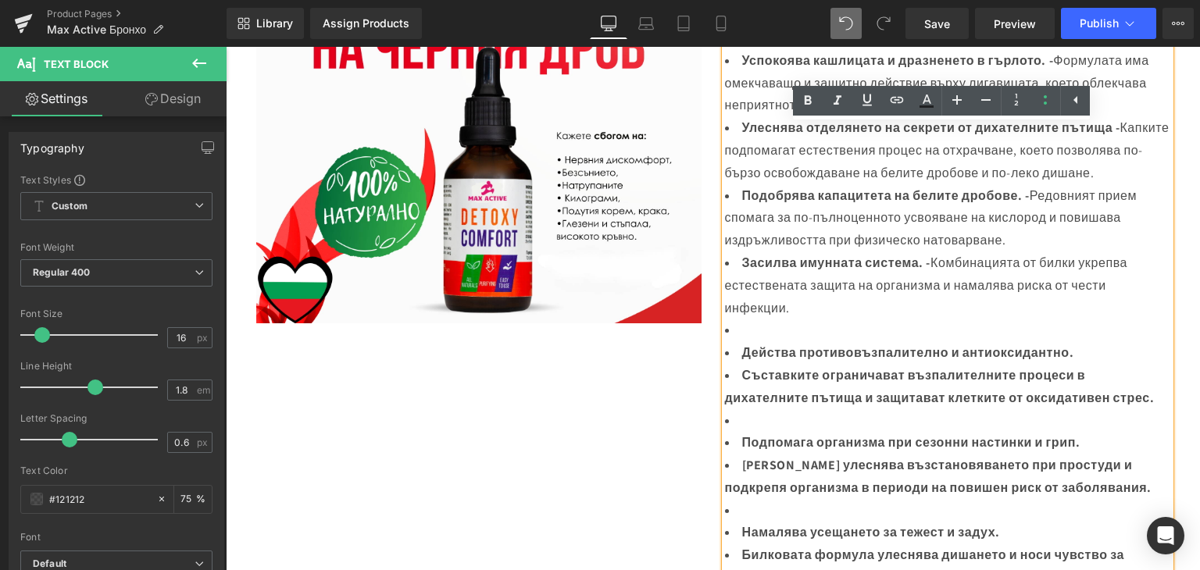
click at [739, 342] on li at bounding box center [947, 330] width 445 height 23
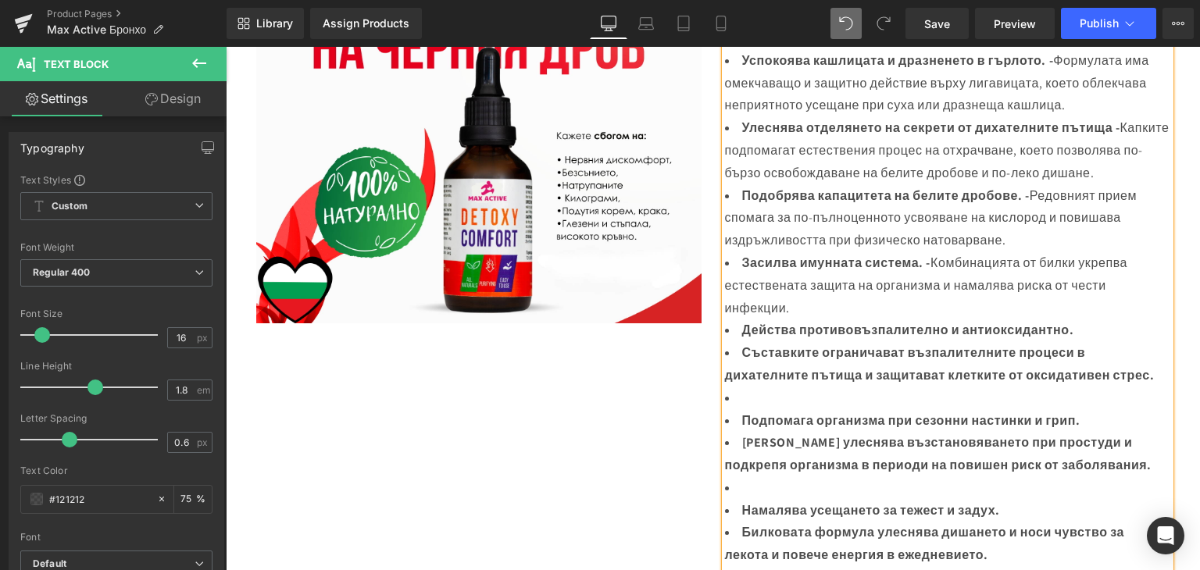
click at [745, 369] on b "Съставките ограничават възпалителните процеси в дихателните пътища и защитават …" at bounding box center [940, 363] width 430 height 39
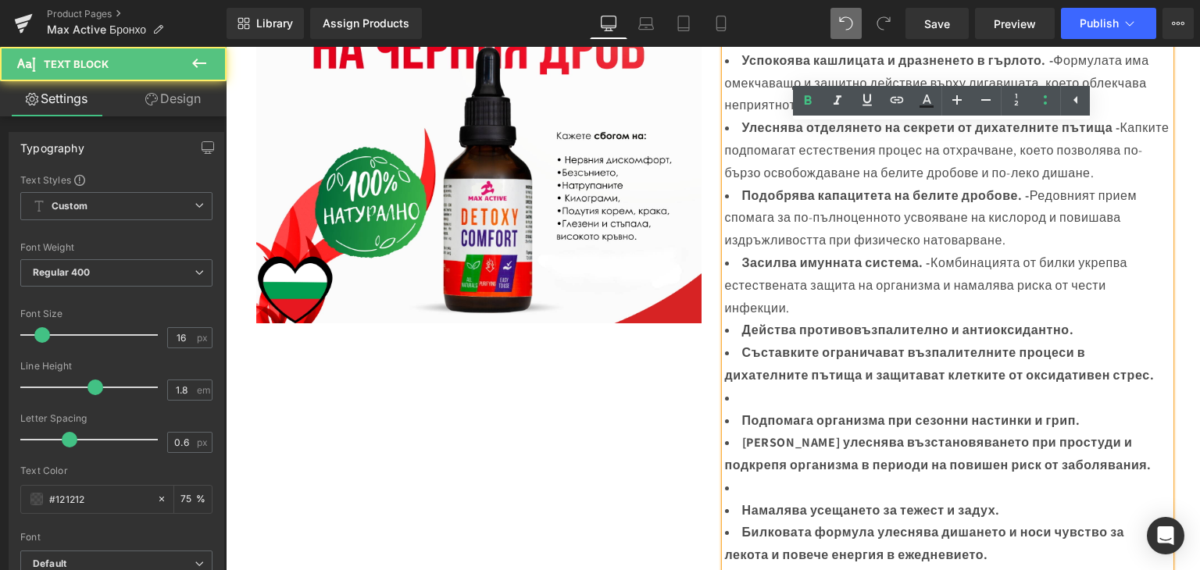
click at [734, 371] on li "Съставките ограничават възпалителните процеси в дихателните пътища и защитават …" at bounding box center [947, 364] width 445 height 45
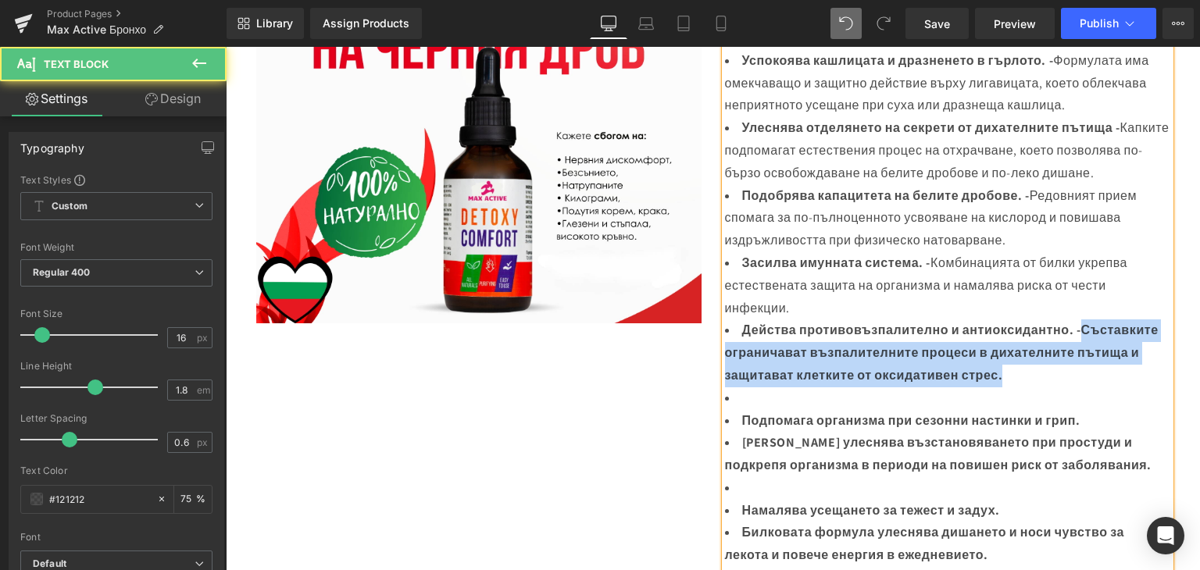
drag, startPoint x: 1081, startPoint y: 351, endPoint x: 1127, endPoint y: 394, distance: 63.5
click at [1127, 387] on li "Действа противовъзпалително и антиоксидантно. - Съставките ограничават възпалит…" at bounding box center [947, 352] width 445 height 67
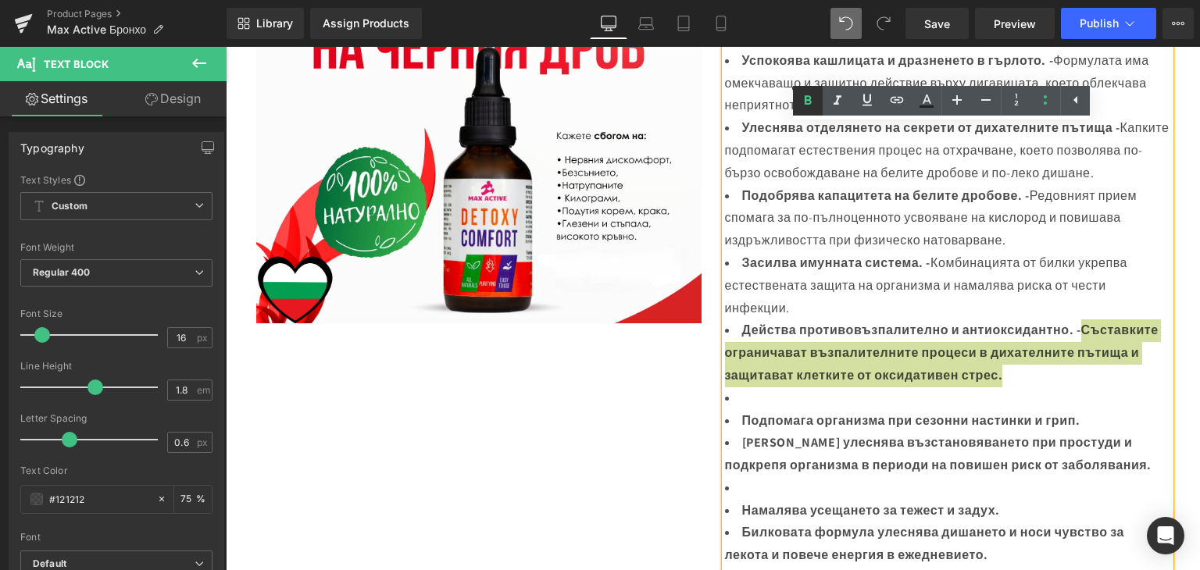
click at [808, 97] on icon at bounding box center [807, 99] width 7 height 9
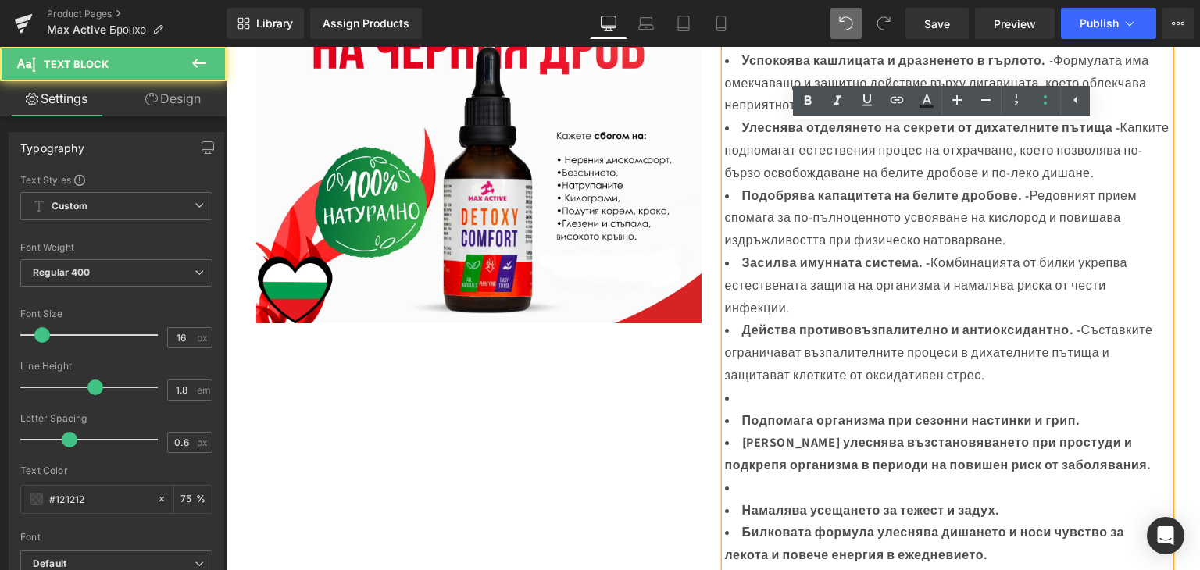
click at [736, 410] on li at bounding box center [947, 398] width 445 height 23
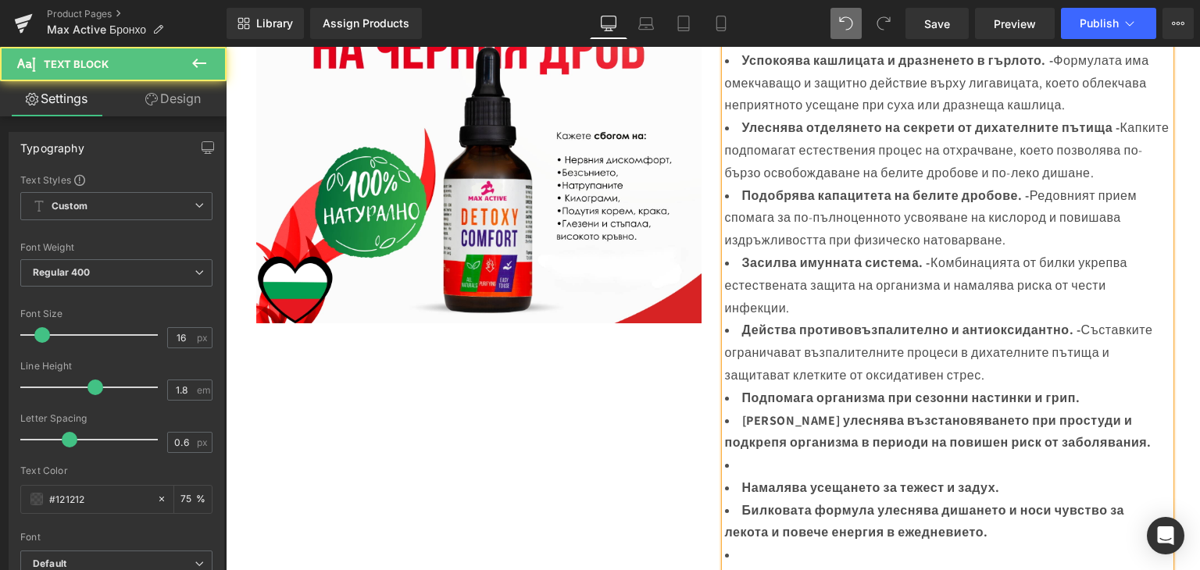
click at [734, 439] on li "Макс Актив Бронхо улеснява възстановяването при простуди и подкрепя организма в…" at bounding box center [947, 432] width 445 height 45
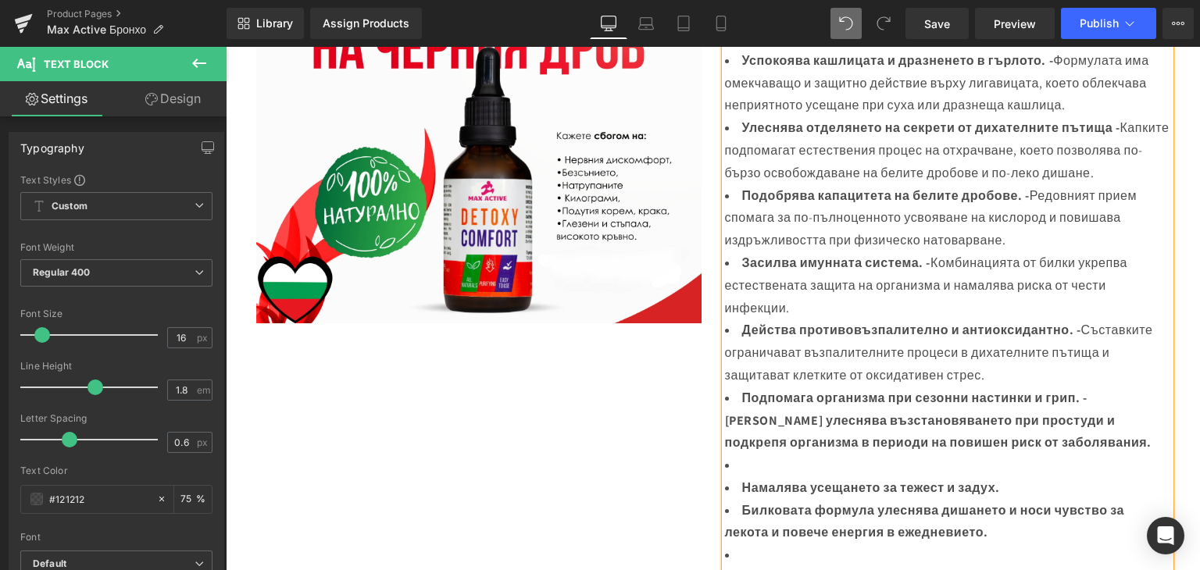
drag, startPoint x: 1090, startPoint y: 420, endPoint x: 1162, endPoint y: 469, distance: 87.1
click at [1162, 455] on li "Подпомага организма при сезонни настинки и грип. - Макс Актив Бронхо улеснява в…" at bounding box center [947, 420] width 445 height 67
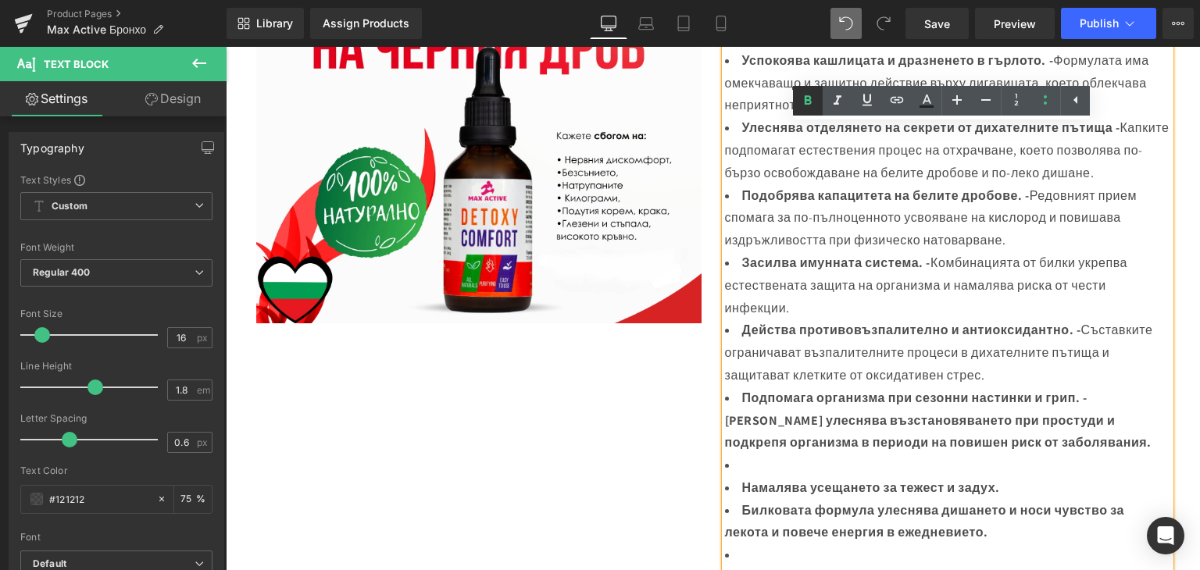
click at [804, 103] on icon at bounding box center [807, 99] width 7 height 9
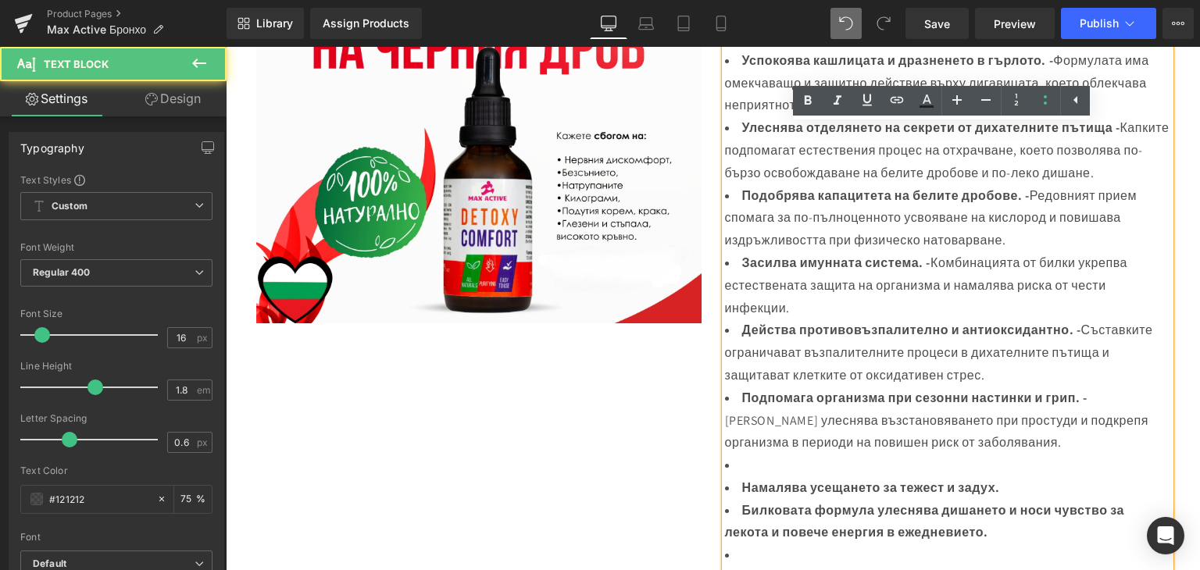
click at [726, 477] on li at bounding box center [947, 466] width 445 height 23
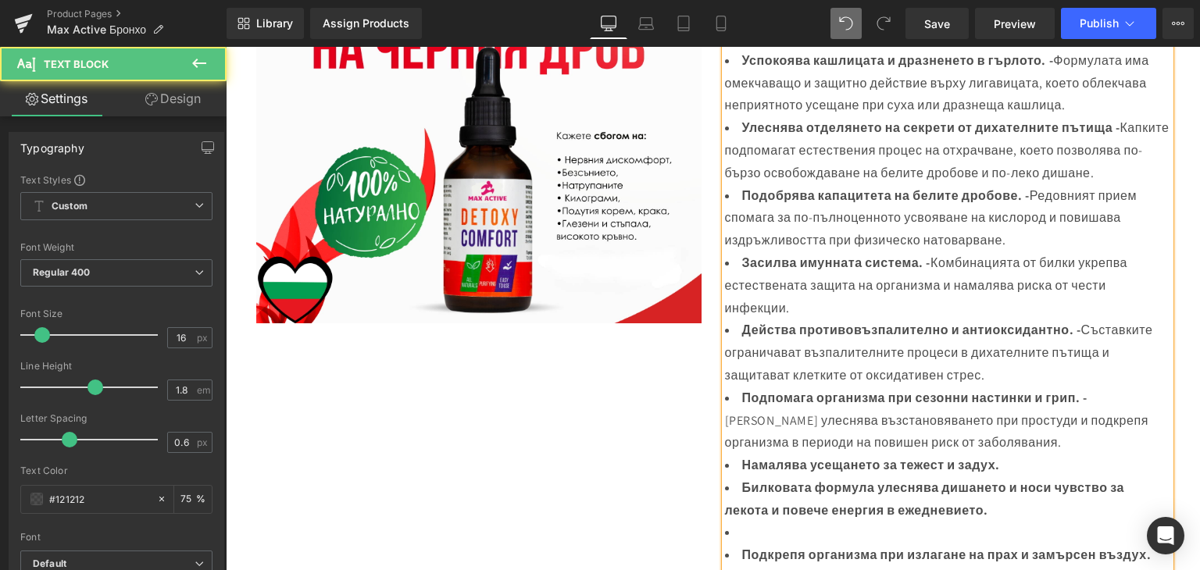
click at [734, 504] on li "Билковата формула улеснява дишането и носи чувство за лекота и повече енергия в…" at bounding box center [947, 499] width 445 height 45
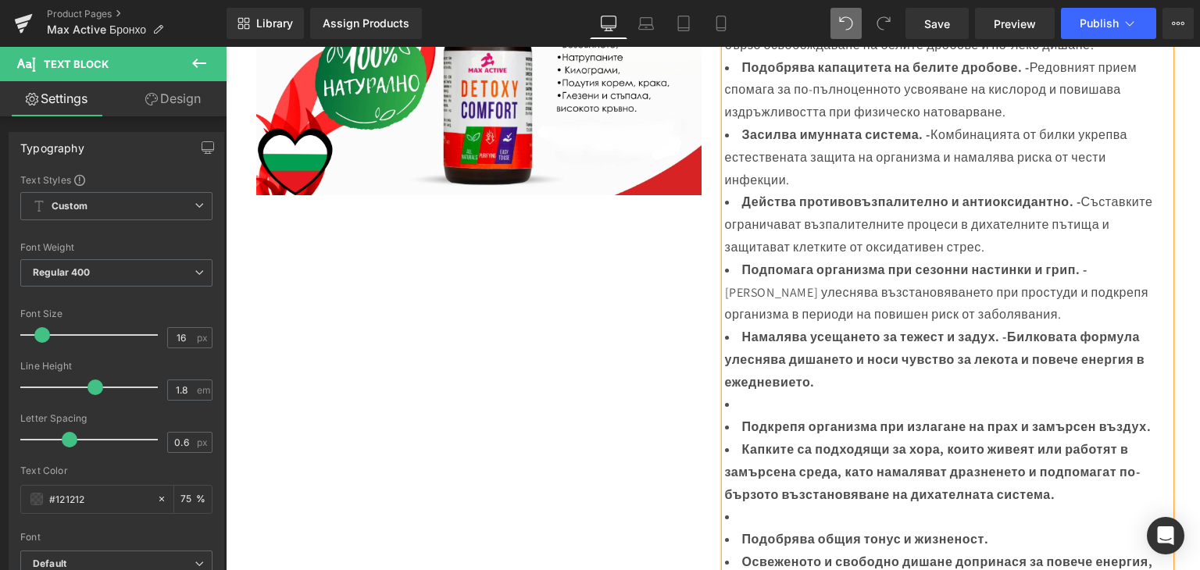
scroll to position [865, 0]
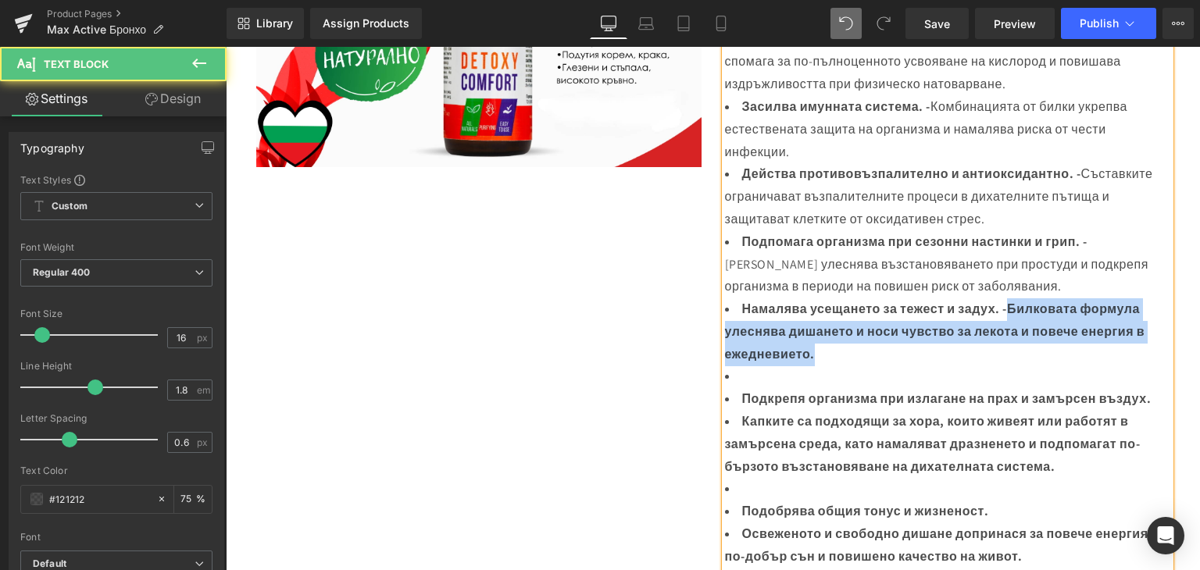
drag, startPoint x: 1009, startPoint y: 329, endPoint x: 1061, endPoint y: 376, distance: 69.7
click at [1061, 365] on li "Намалява усещането за тежест и задух. - Билковата формула улеснява дишането и н…" at bounding box center [947, 331] width 445 height 67
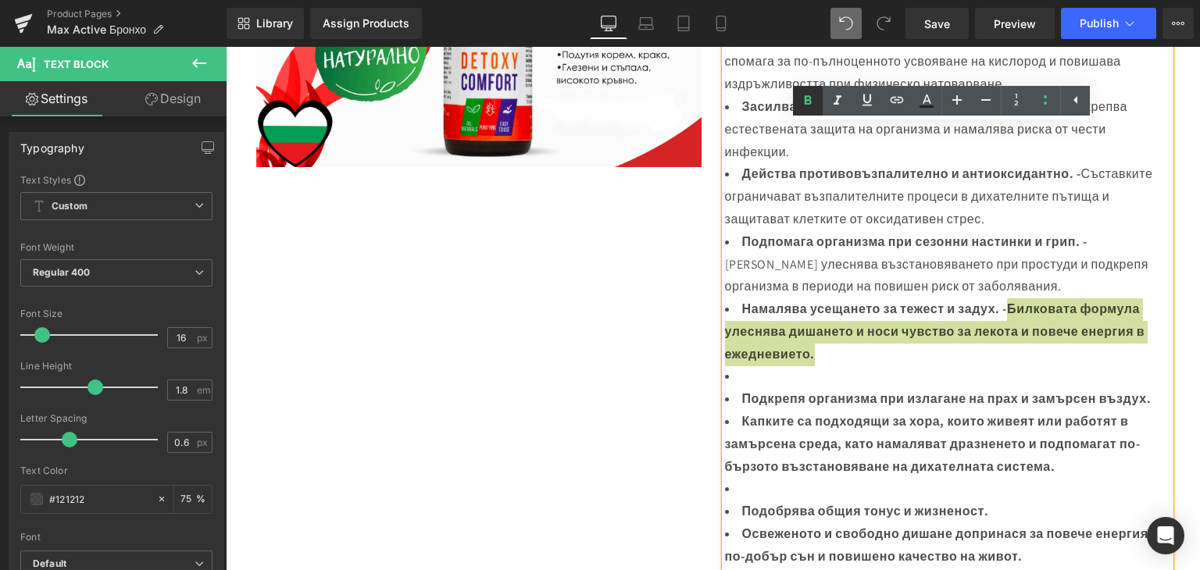
drag, startPoint x: 804, startPoint y: 95, endPoint x: 603, endPoint y: 195, distance: 224.9
click at [804, 95] on icon at bounding box center [807, 99] width 7 height 9
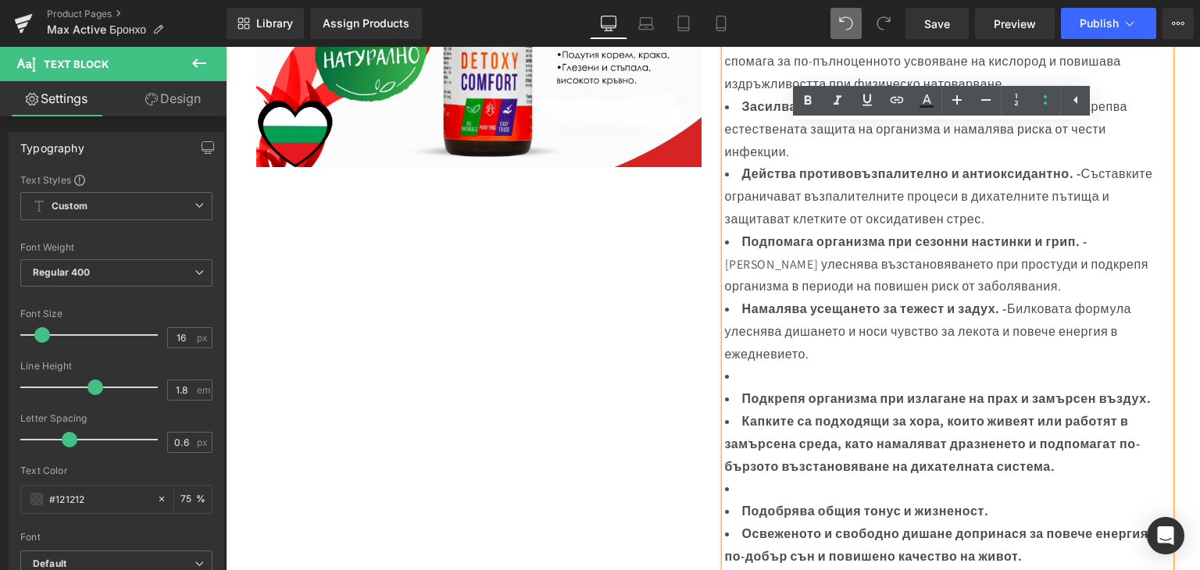
click at [734, 388] on li at bounding box center [947, 376] width 445 height 23
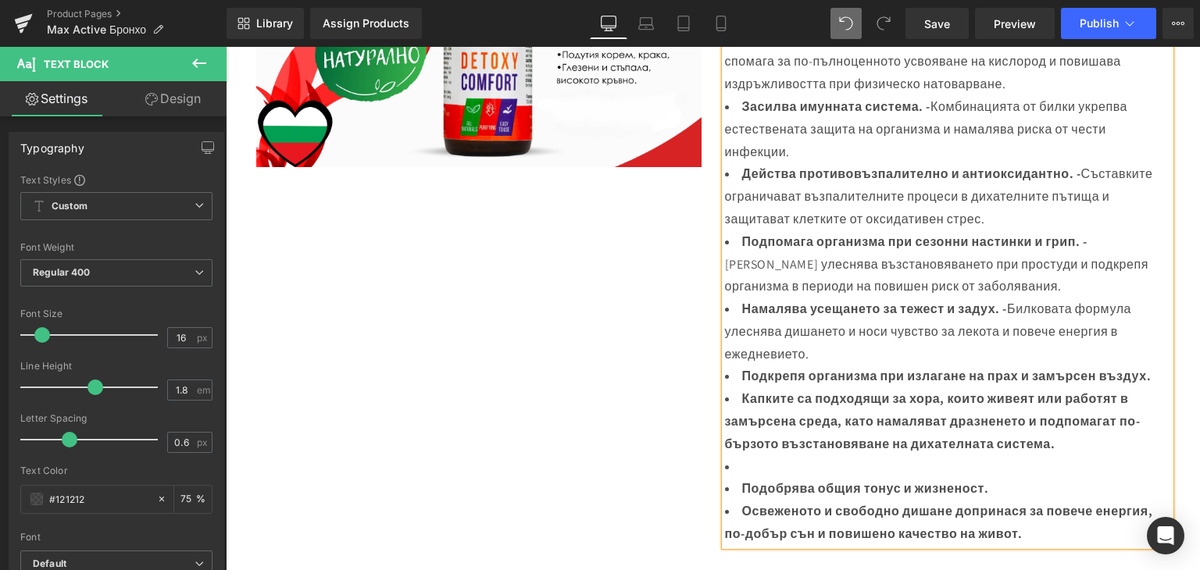
click at [736, 423] on b "Капките са подходящи за хора, които живеят или работят в замърсена среда, като …" at bounding box center [932, 421] width 415 height 62
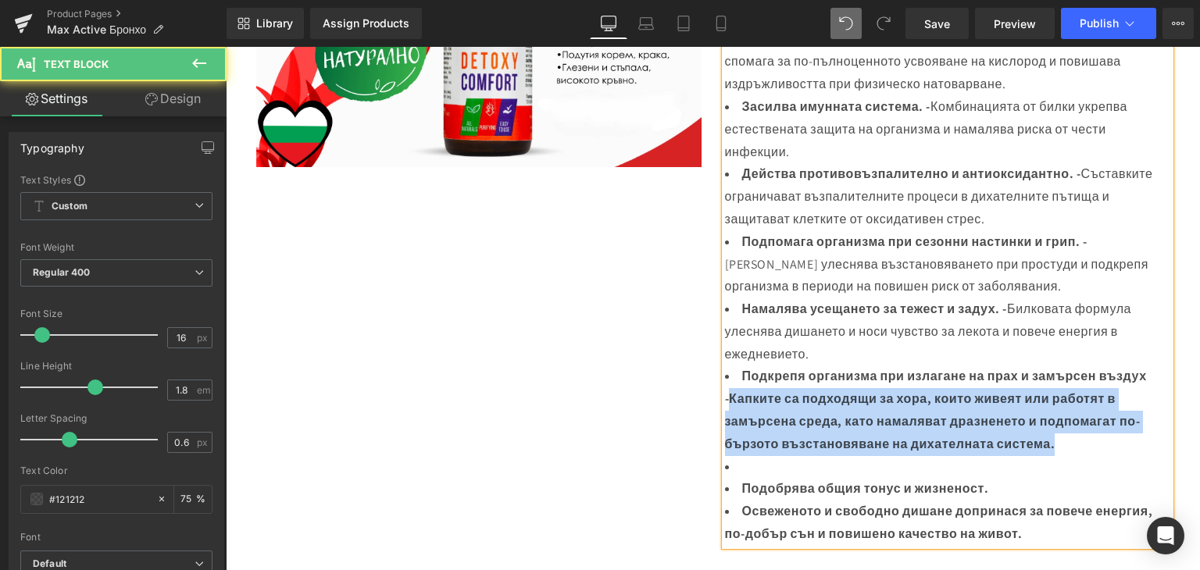
drag, startPoint x: 721, startPoint y: 418, endPoint x: 1081, endPoint y: 461, distance: 362.6
click at [1081, 455] on li "Подкрепя организма при излагане на прах и замърсен въздух - Капките са подходящ…" at bounding box center [947, 410] width 445 height 90
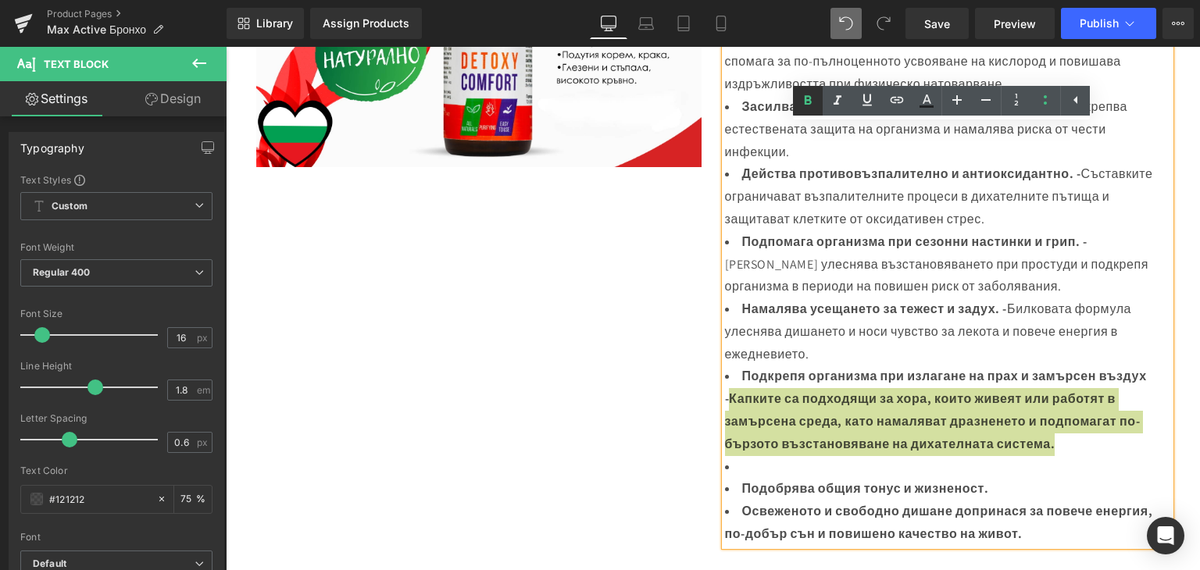
click at [804, 104] on icon at bounding box center [807, 99] width 7 height 9
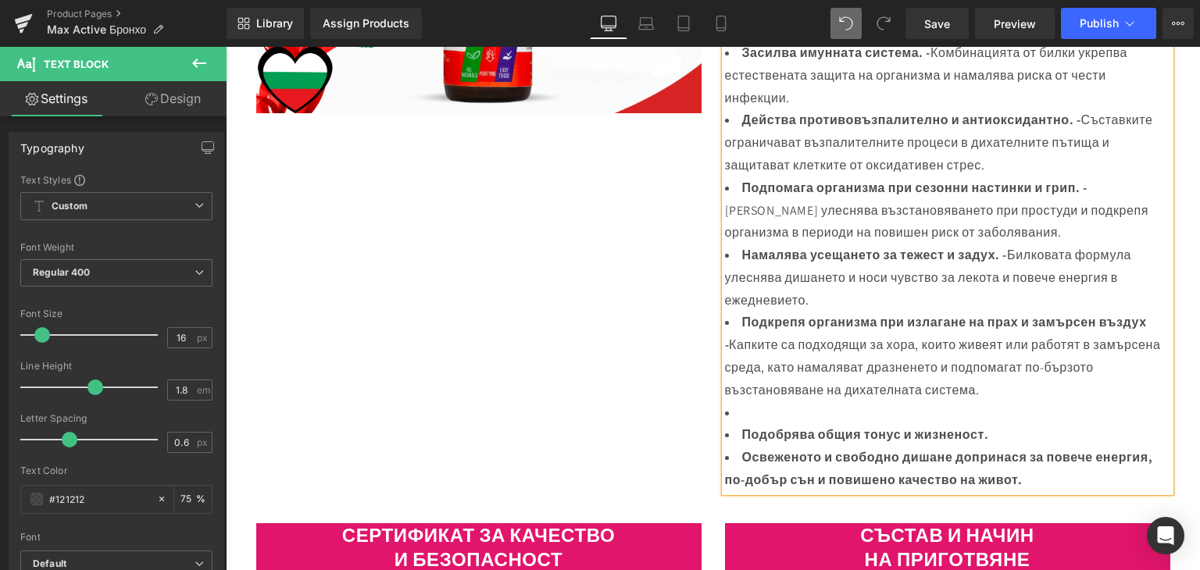
scroll to position [943, 0]
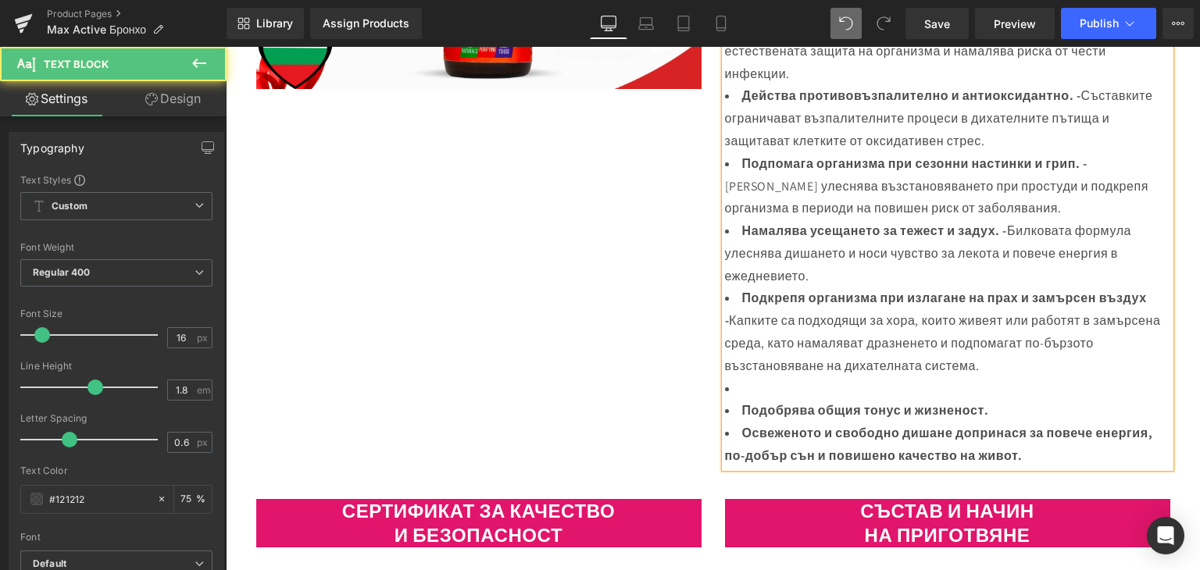
click at [729, 401] on li at bounding box center [947, 389] width 445 height 23
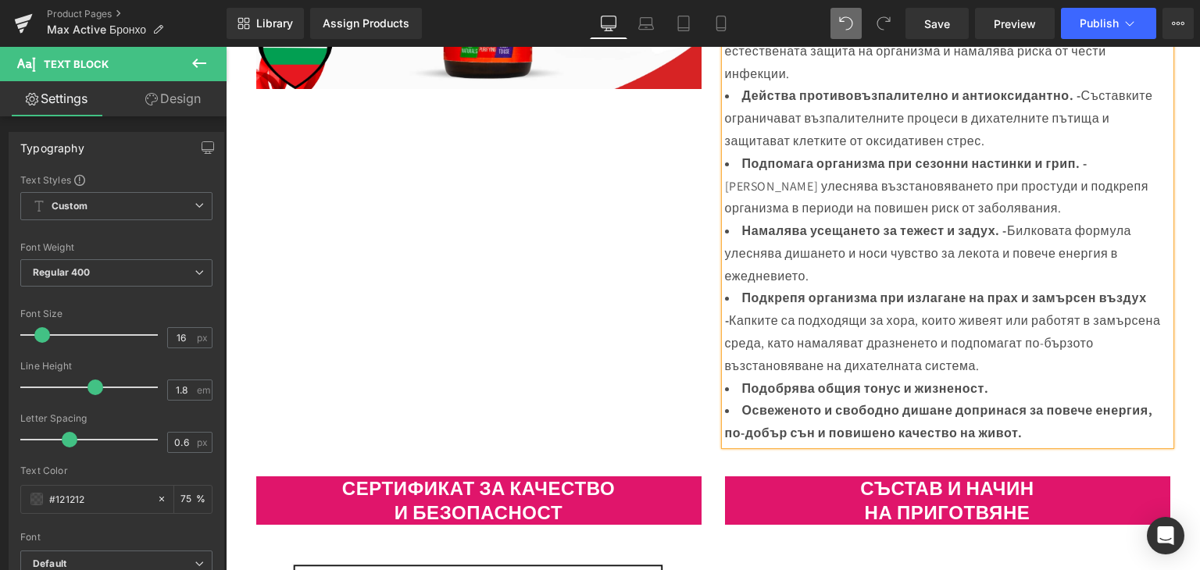
click at [731, 437] on li "Освеженото и свободно дишане допринася за повече енергия, по-добър сън и повише…" at bounding box center [947, 422] width 445 height 45
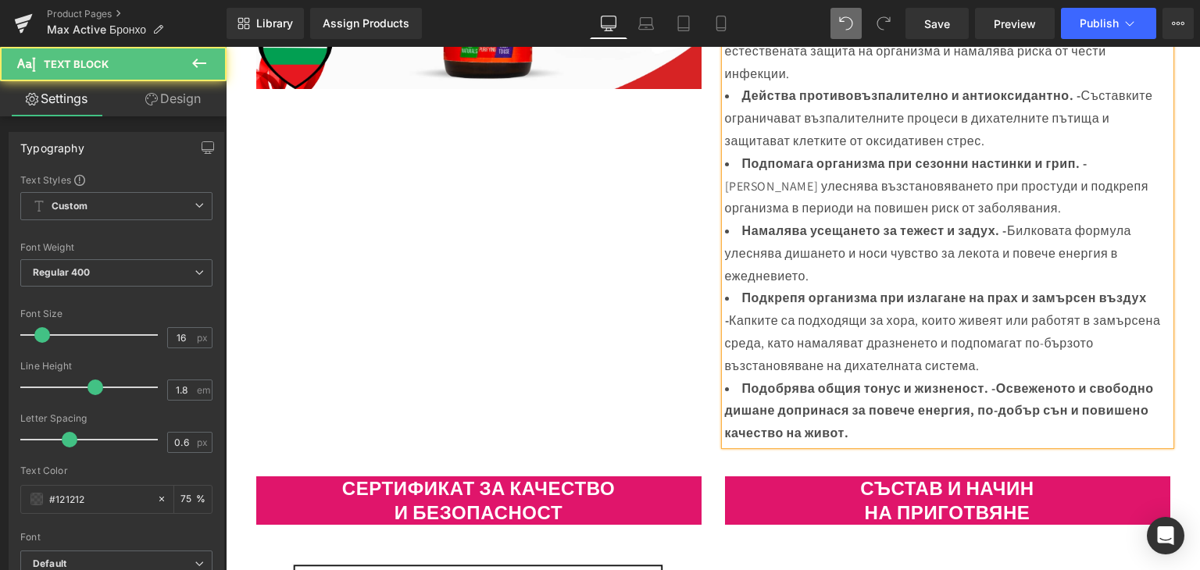
click at [1006, 406] on b "Освеженото и свободно дишане допринася за повече енергия, по-добър сън и повише…" at bounding box center [939, 411] width 429 height 62
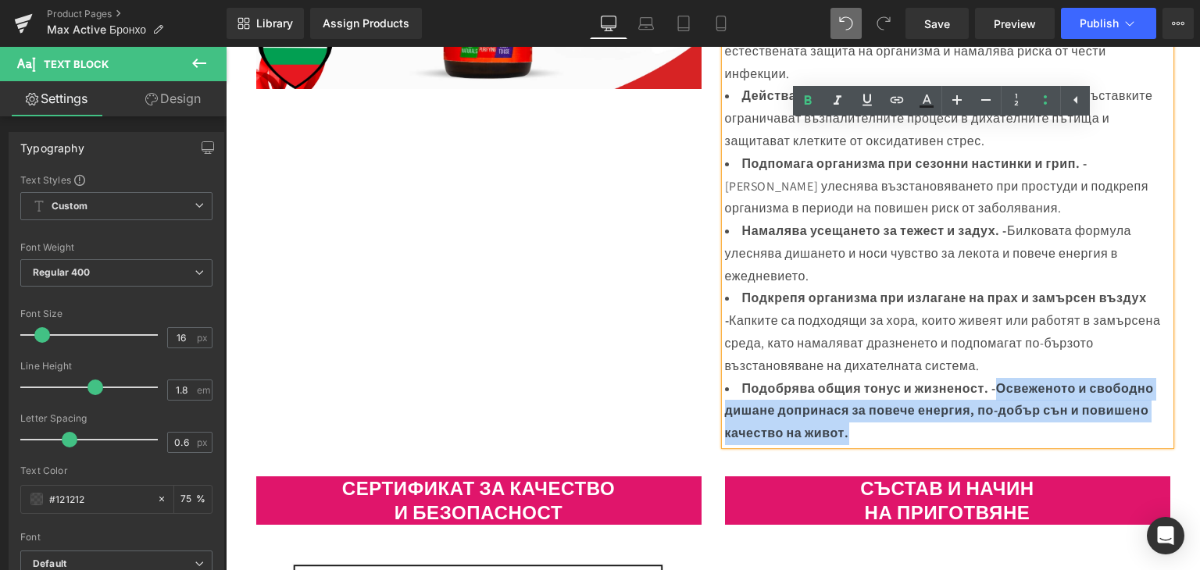
drag, startPoint x: 997, startPoint y: 410, endPoint x: 1075, endPoint y: 457, distance: 91.7
click at [1075, 445] on li "Подобрява общия тонус и жизненост. - Освеженото и свободно дишане допринася за …" at bounding box center [947, 411] width 445 height 67
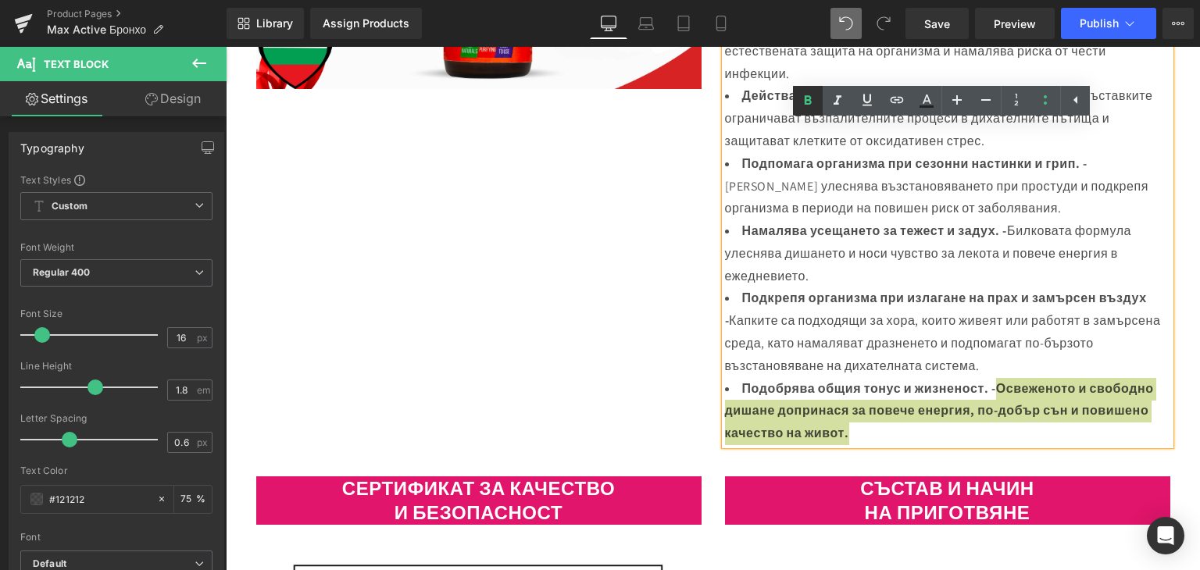
click at [811, 102] on icon at bounding box center [807, 99] width 7 height 9
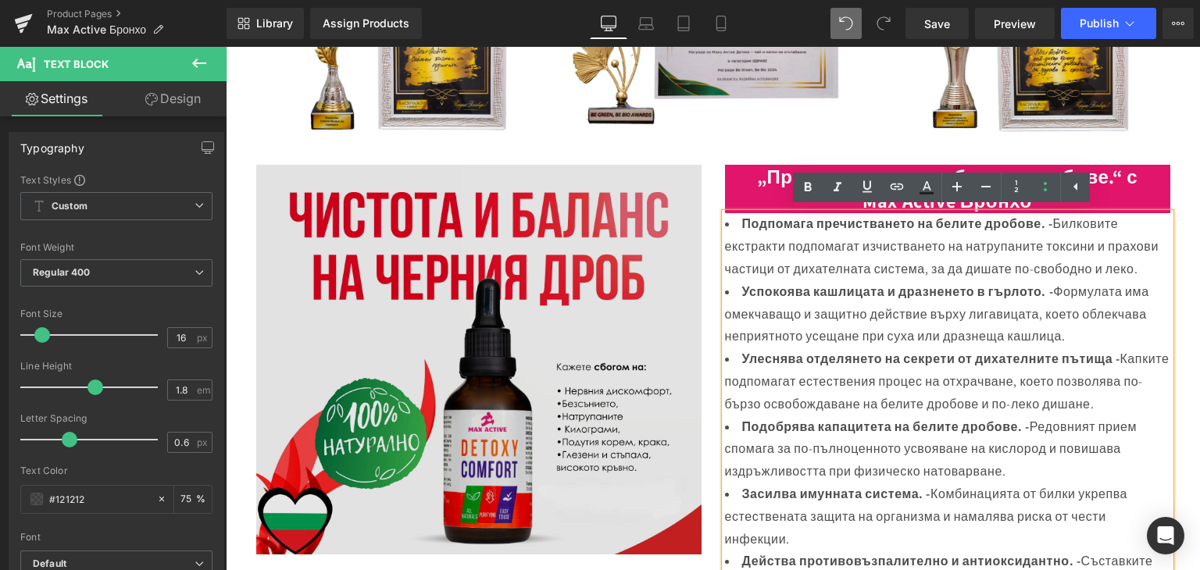
scroll to position [475, 0]
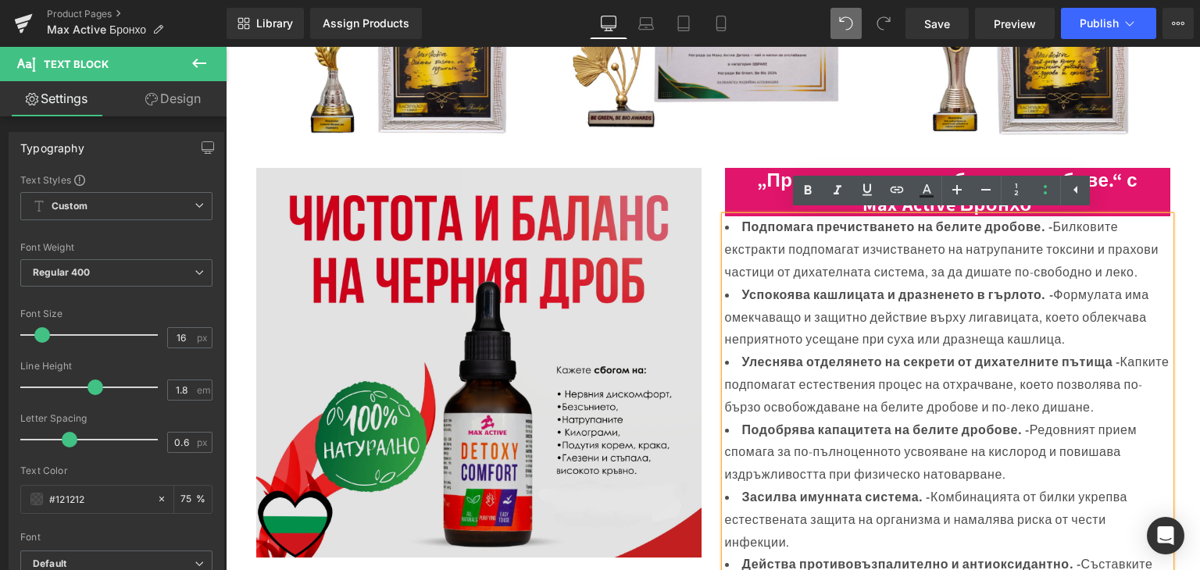
click at [430, 213] on img at bounding box center [478, 363] width 445 height 390
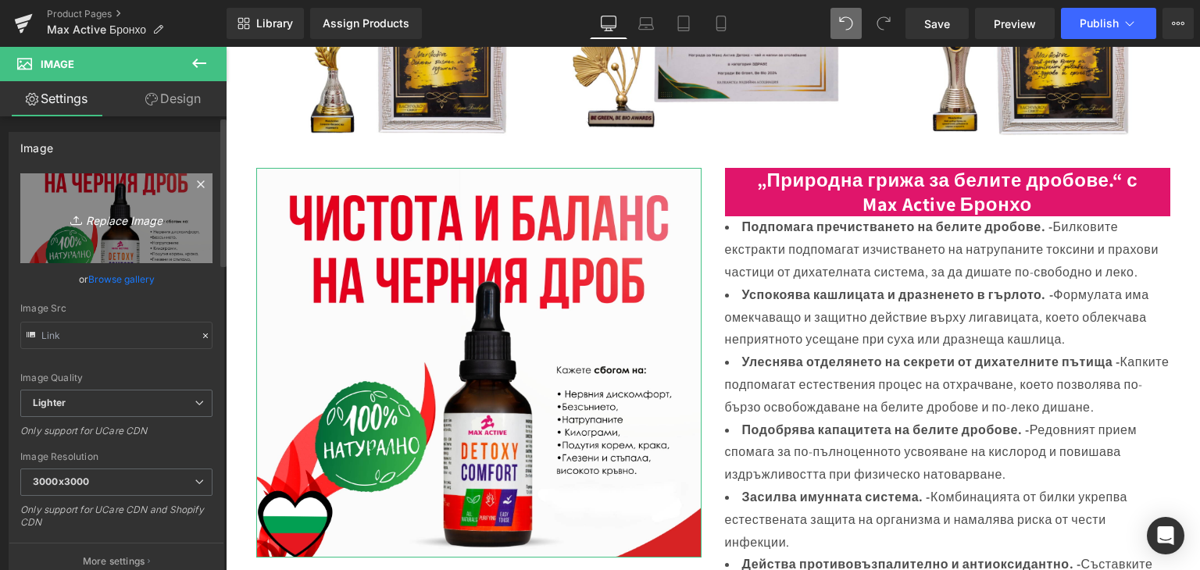
click at [105, 212] on icon "Replace Image" at bounding box center [116, 219] width 125 height 20
type input "C:\fakepath\20.png"
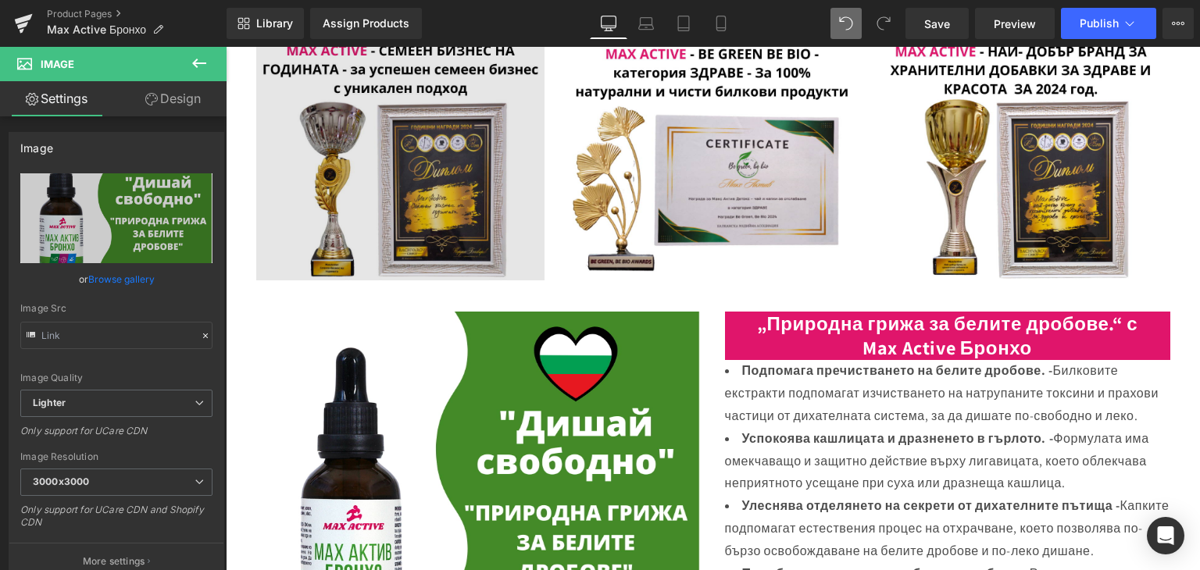
scroll to position [319, 0]
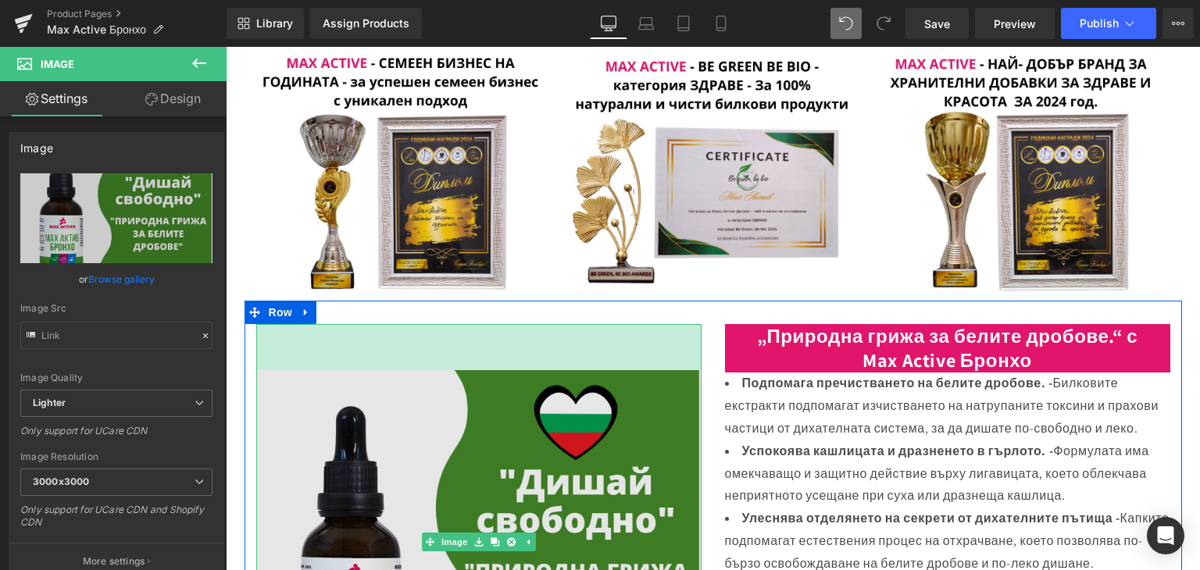
drag, startPoint x: 485, startPoint y: 325, endPoint x: 489, endPoint y: 376, distance: 50.9
click at [489, 376] on div "Image 59px" at bounding box center [478, 542] width 445 height 436
click at [489, 376] on img at bounding box center [478, 542] width 445 height 436
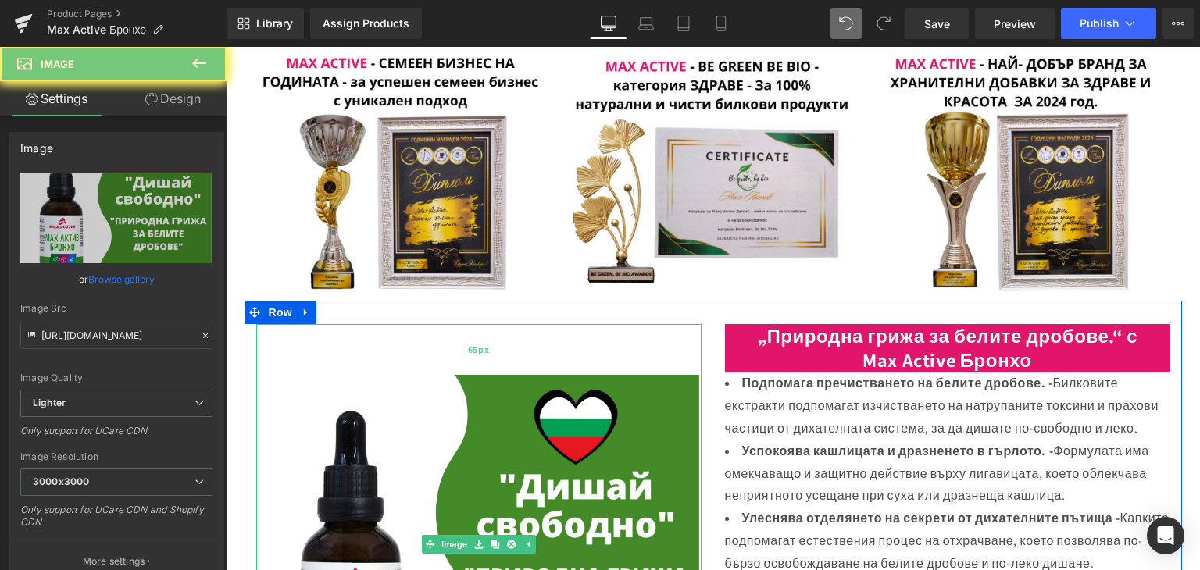
click at [489, 374] on div "Image 65px" at bounding box center [478, 544] width 445 height 440
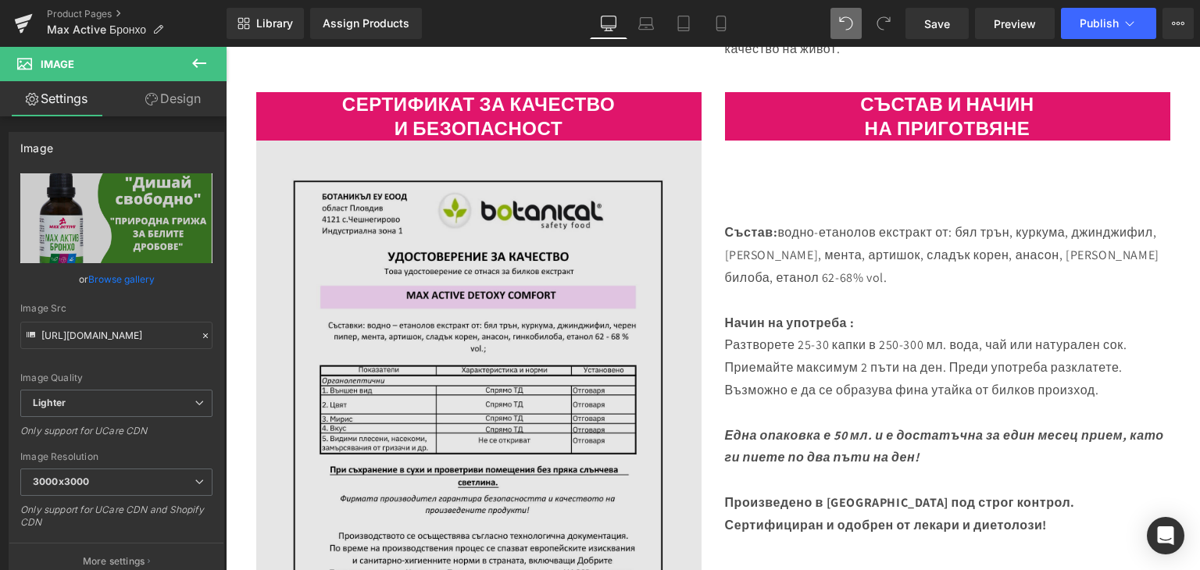
scroll to position [1412, 0]
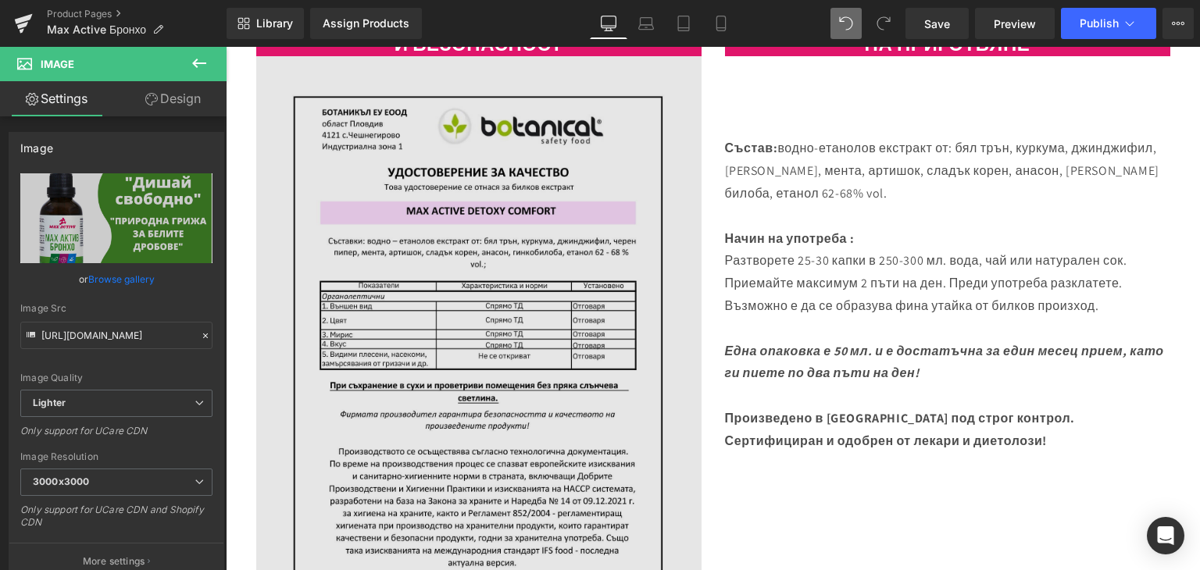
click at [442, 156] on img at bounding box center [478, 370] width 445 height 629
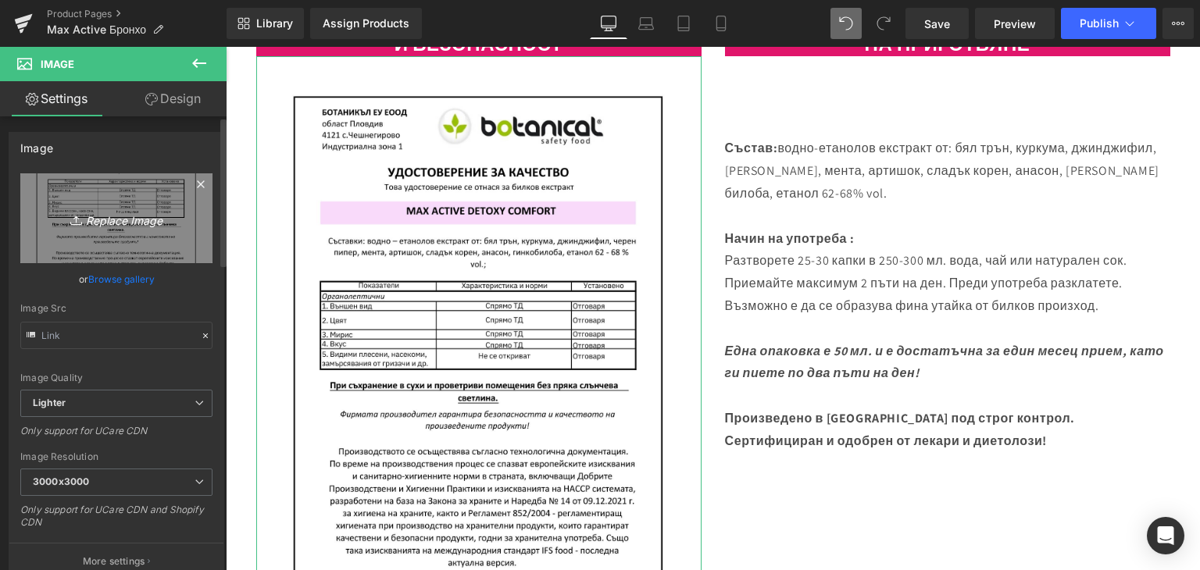
click at [106, 216] on icon "Replace Image" at bounding box center [116, 219] width 125 height 20
type input "C:\fakepath\WATER DREN ЕКСТРАКТ.pdf (2).png"
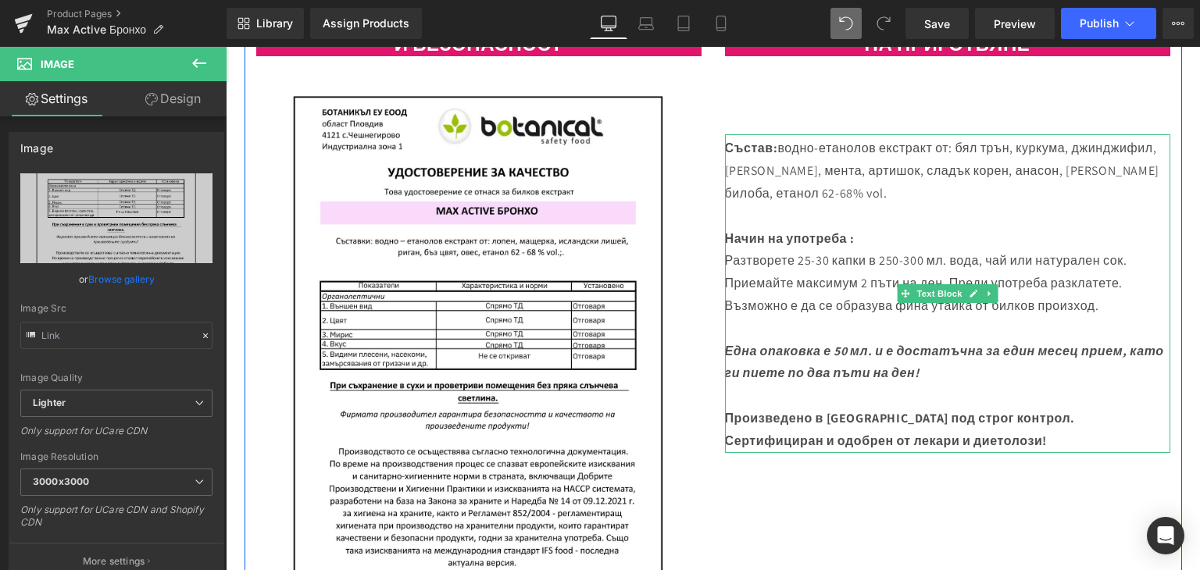
click at [955, 169] on p "Състав: водно-етанолов екстракт от: бял трън, куркума, джинджифил, черен пипер,…" at bounding box center [947, 170] width 445 height 67
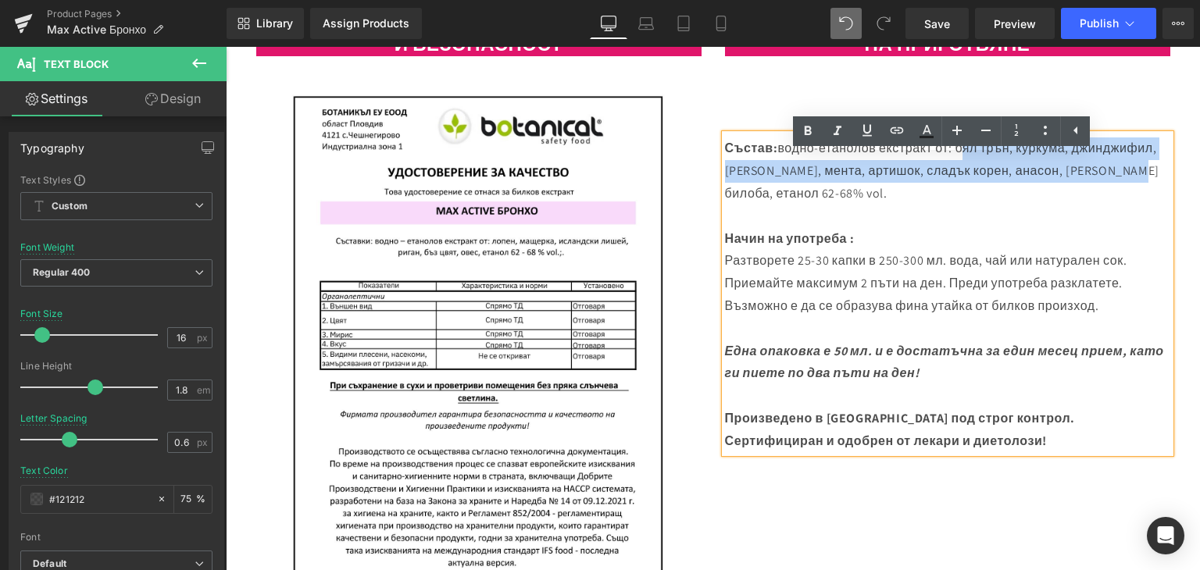
drag, startPoint x: 956, startPoint y: 166, endPoint x: 1133, endPoint y: 191, distance: 179.0
click at [1133, 191] on p "Състав: водно-етанолов екстракт от: бял трън, куркума, джинджифил, черен пипер,…" at bounding box center [947, 170] width 445 height 67
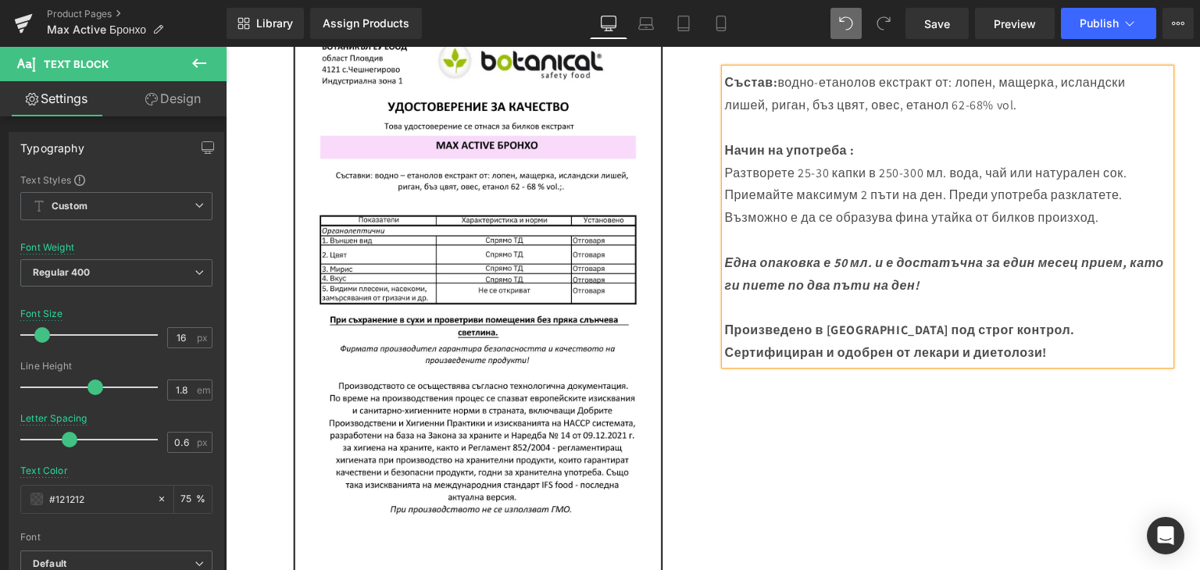
scroll to position [1490, 0]
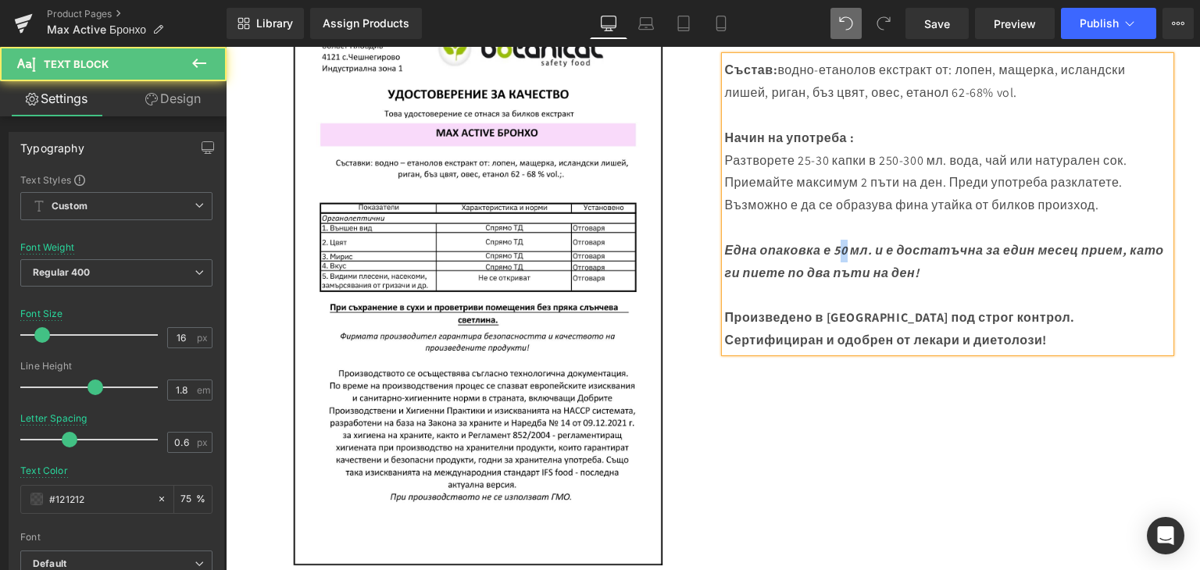
click at [843, 270] on strong "Една опаковка е 50 мл. и е достатъчна за един месец прием, като ги пиете по два…" at bounding box center [944, 261] width 439 height 39
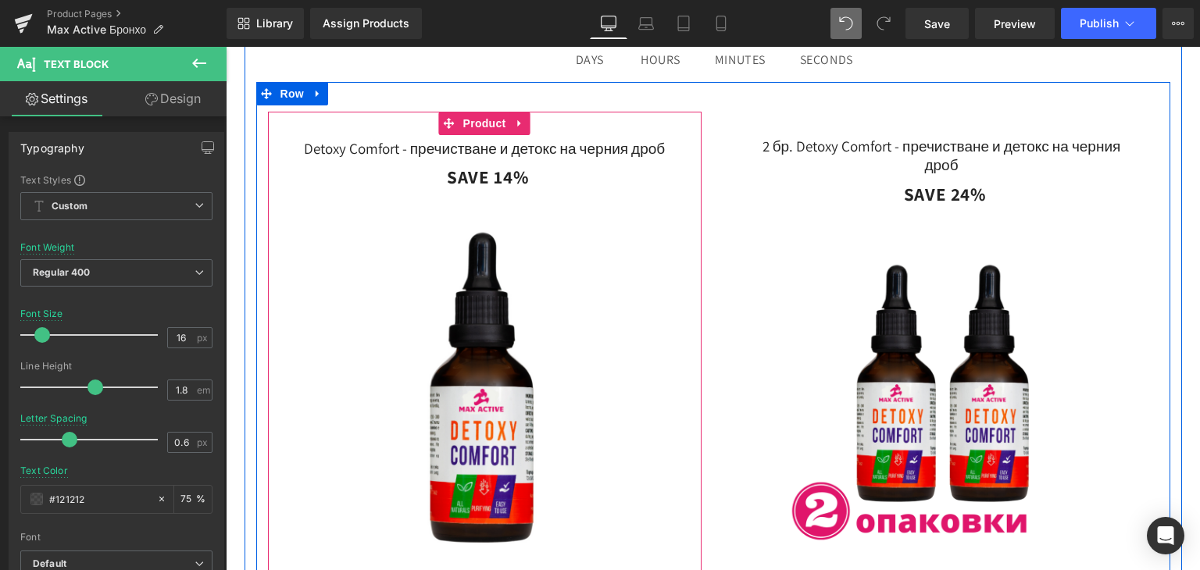
scroll to position [2115, 0]
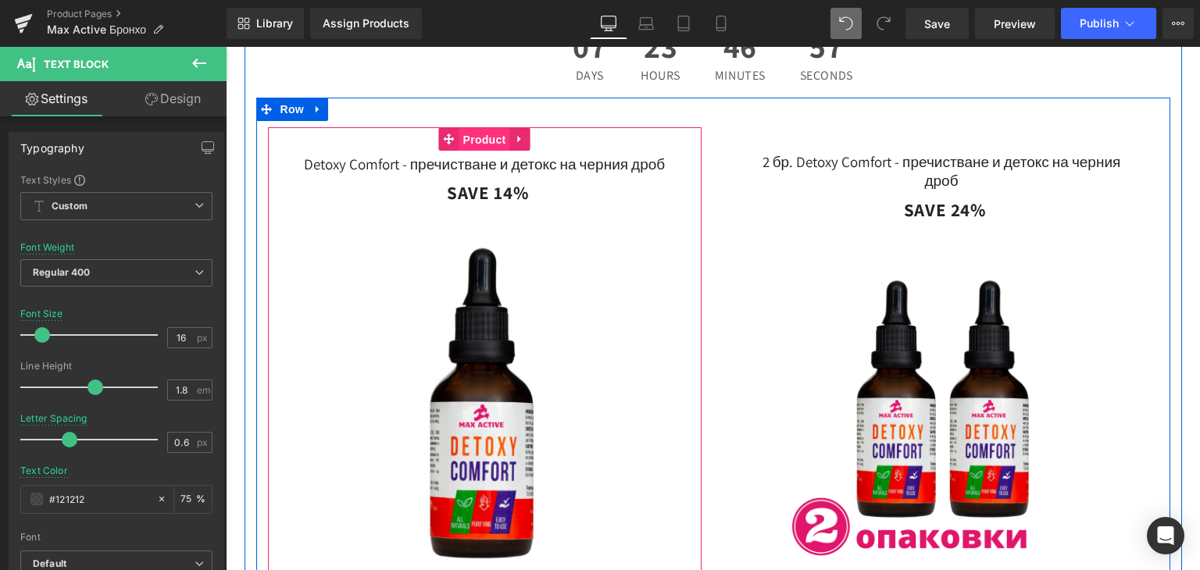
click at [471, 152] on span "Product" at bounding box center [484, 139] width 51 height 23
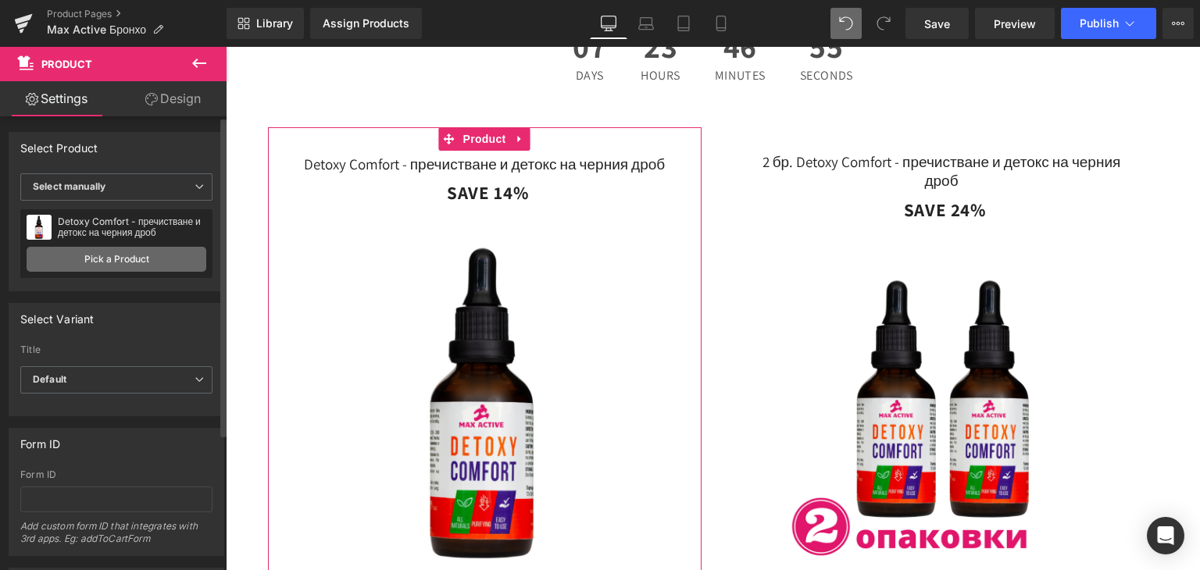
click at [96, 258] on link "Pick a Product" at bounding box center [117, 259] width 180 height 25
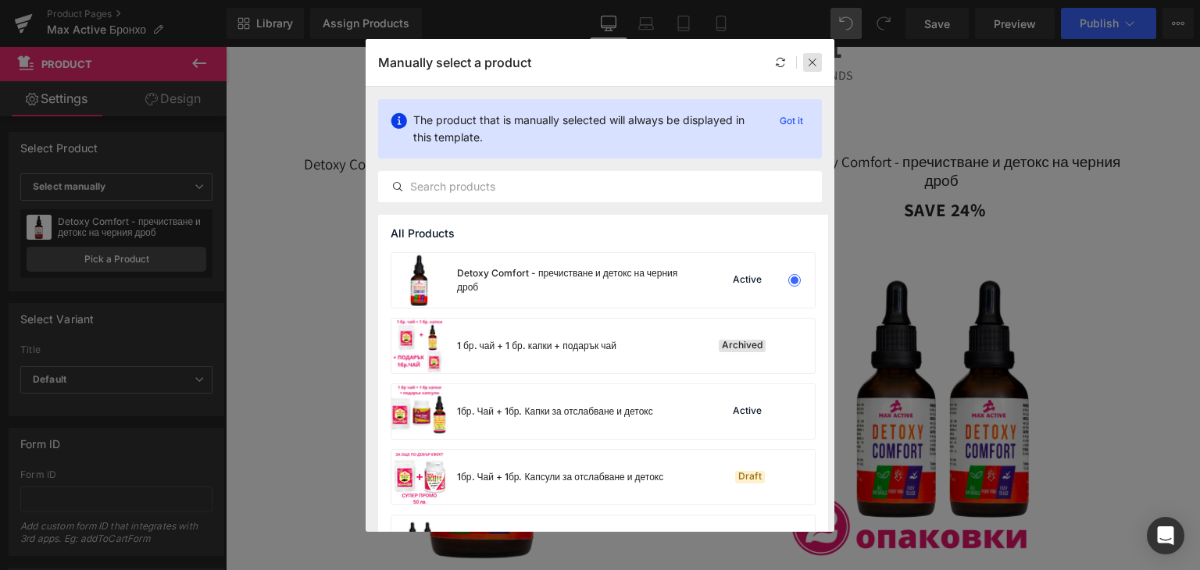
click at [813, 63] on icon at bounding box center [812, 62] width 11 height 11
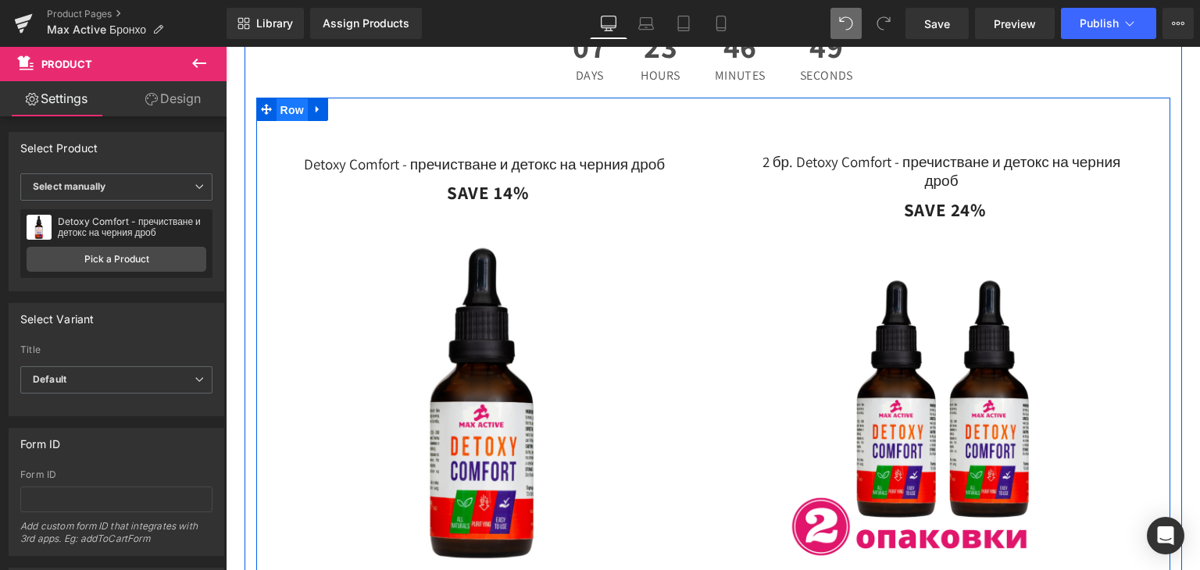
click at [276, 122] on span "Row" at bounding box center [291, 109] width 31 height 23
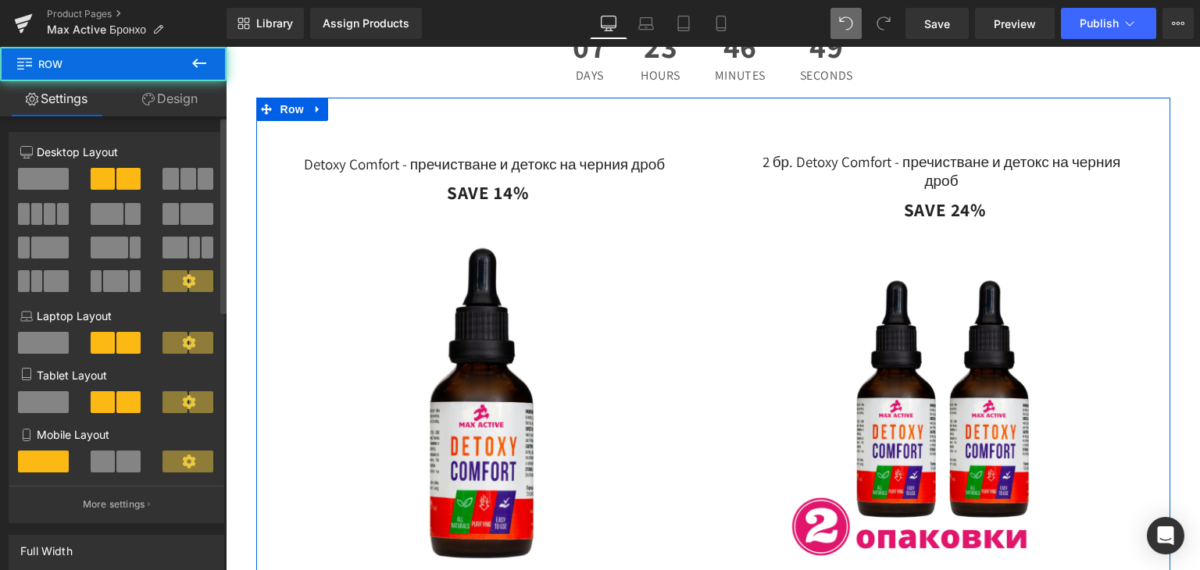
click at [209, 174] on div at bounding box center [188, 185] width 73 height 34
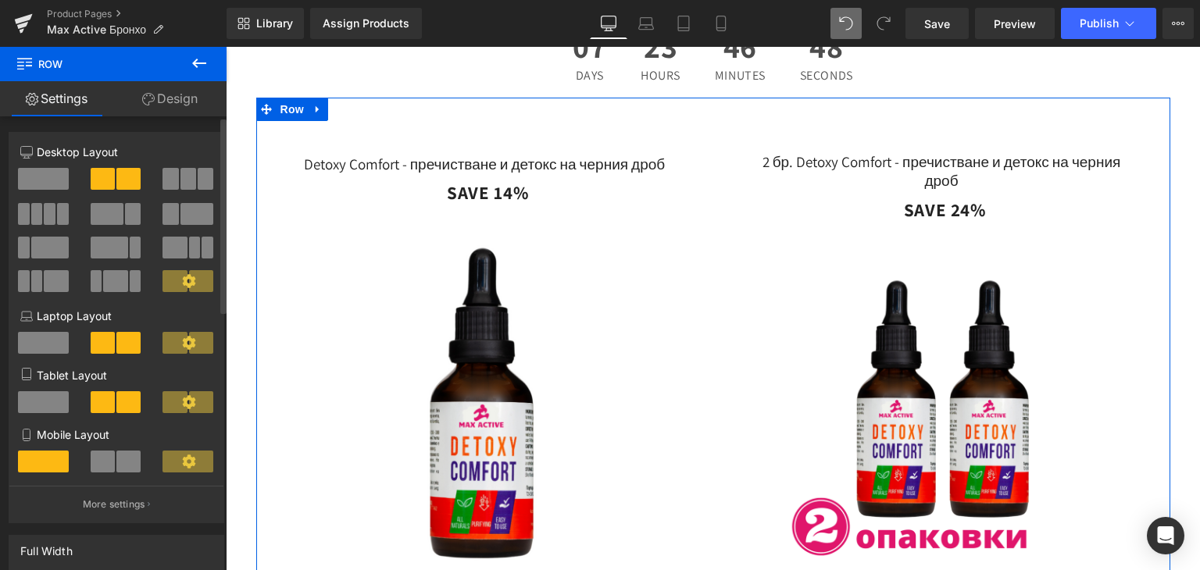
click at [198, 176] on span at bounding box center [206, 179] width 16 height 22
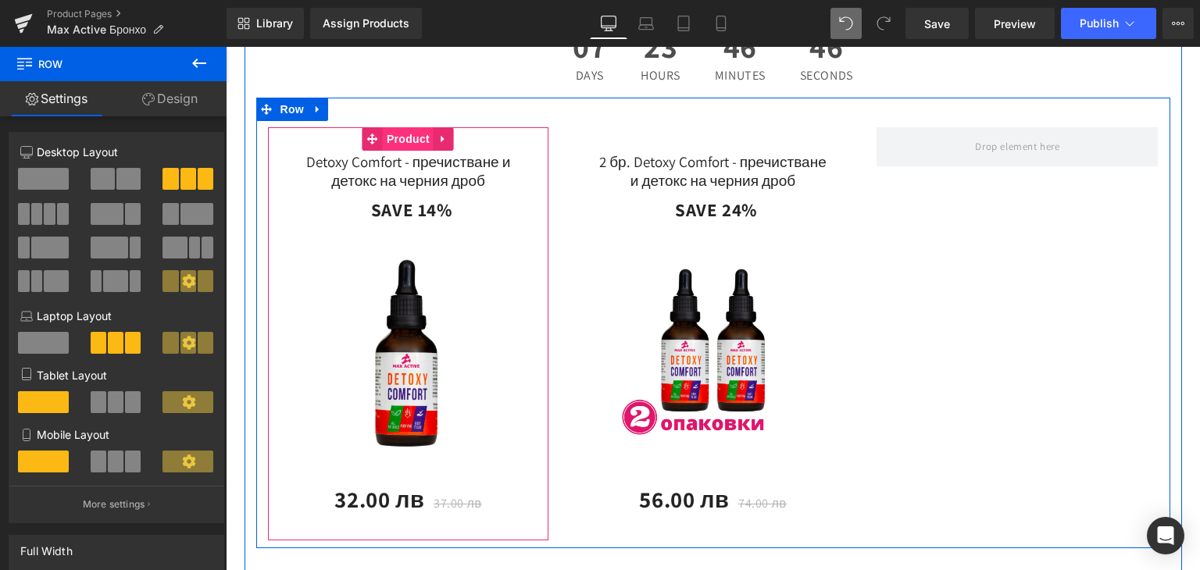
click at [398, 151] on span "Product" at bounding box center [408, 138] width 51 height 23
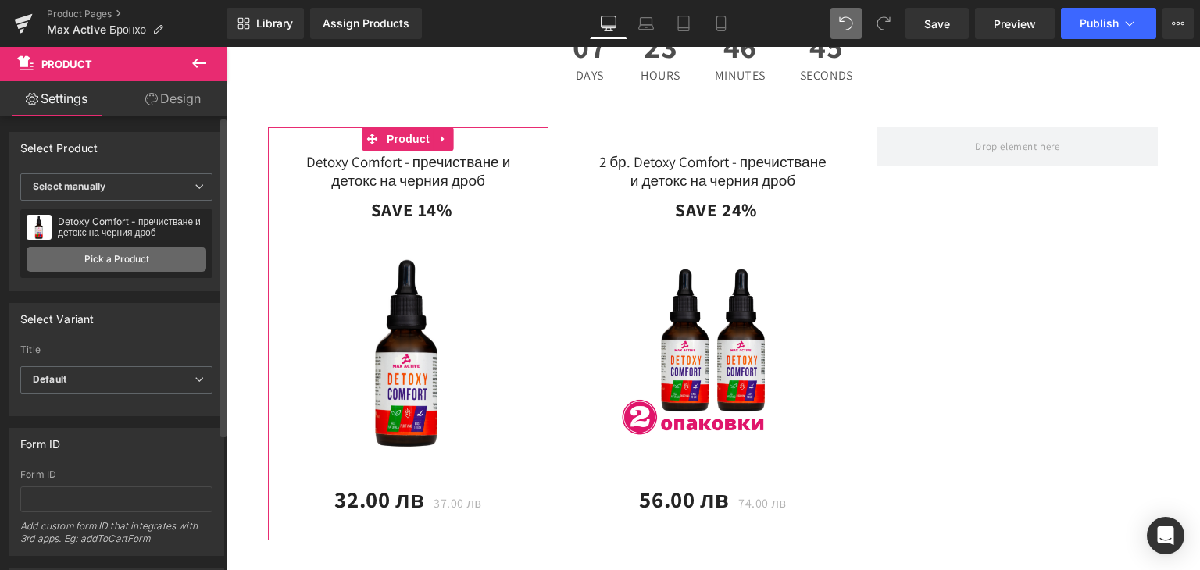
click at [116, 257] on link "Pick a Product" at bounding box center [117, 259] width 180 height 25
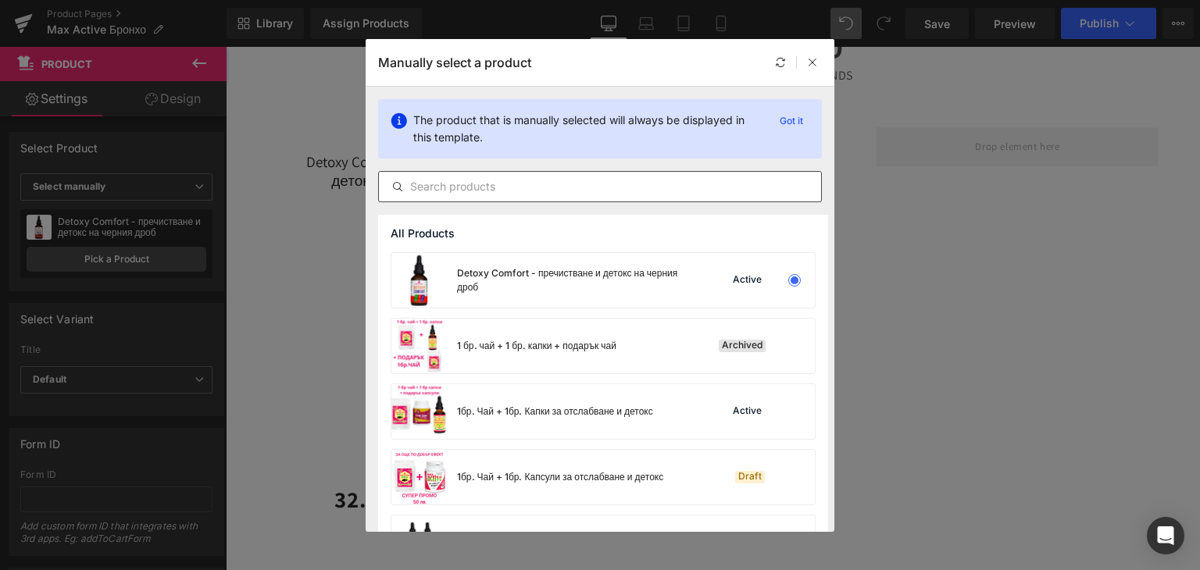
click at [456, 184] on input "text" at bounding box center [600, 186] width 442 height 19
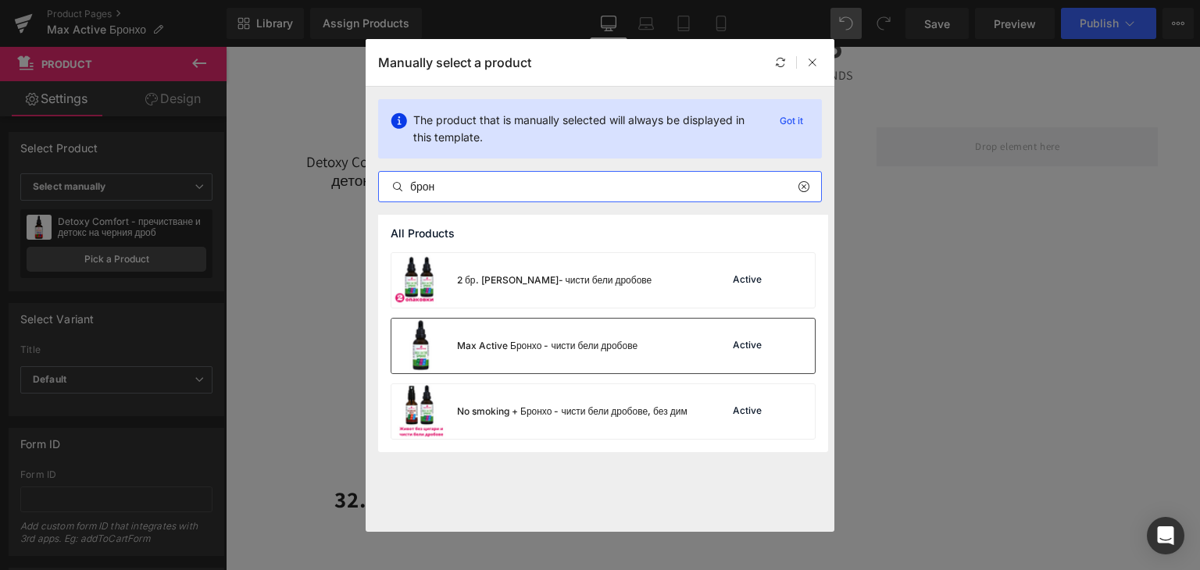
type input "брон"
drag, startPoint x: 532, startPoint y: 340, endPoint x: 306, endPoint y: 291, distance: 231.0
click at [532, 340] on div "Max Active Бронхо - чисти бели дробове" at bounding box center [547, 346] width 180 height 14
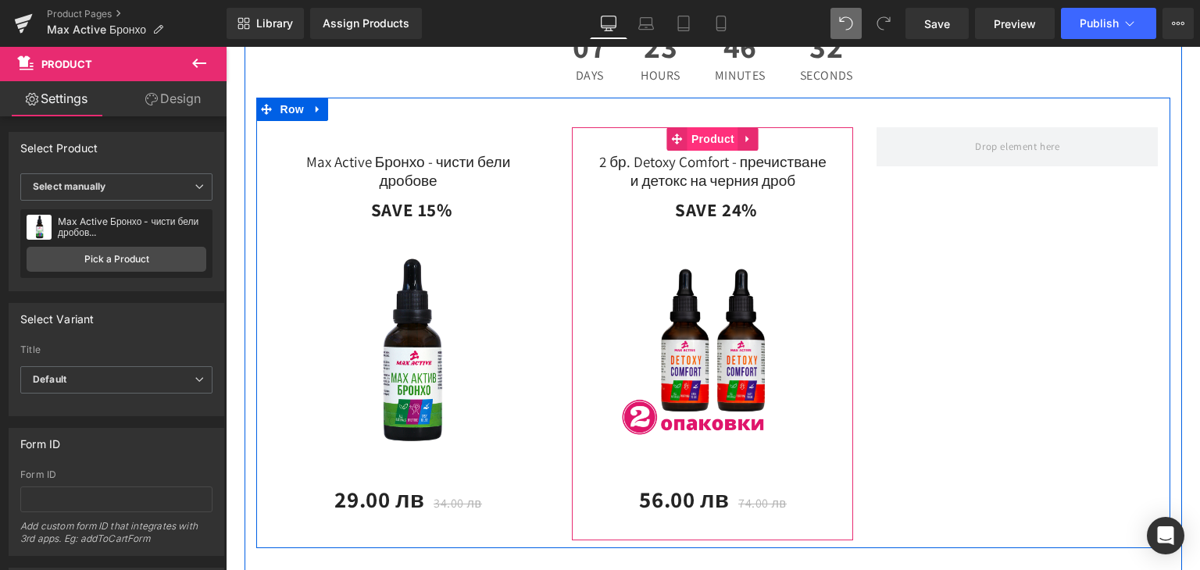
click at [708, 151] on span "Product" at bounding box center [712, 138] width 51 height 23
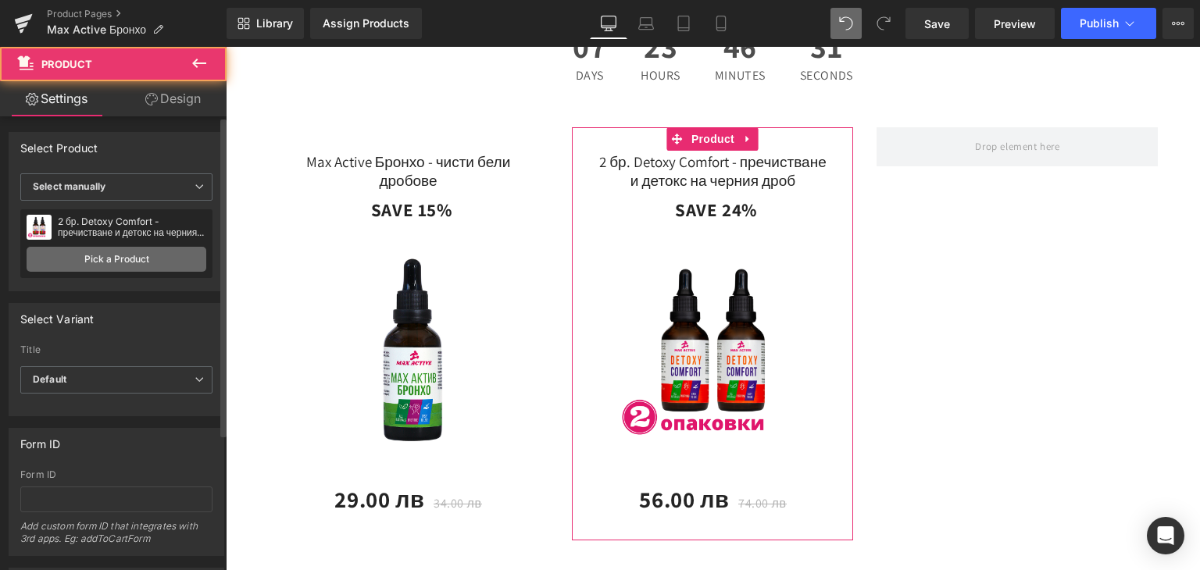
click at [118, 266] on link "Pick a Product" at bounding box center [117, 259] width 180 height 25
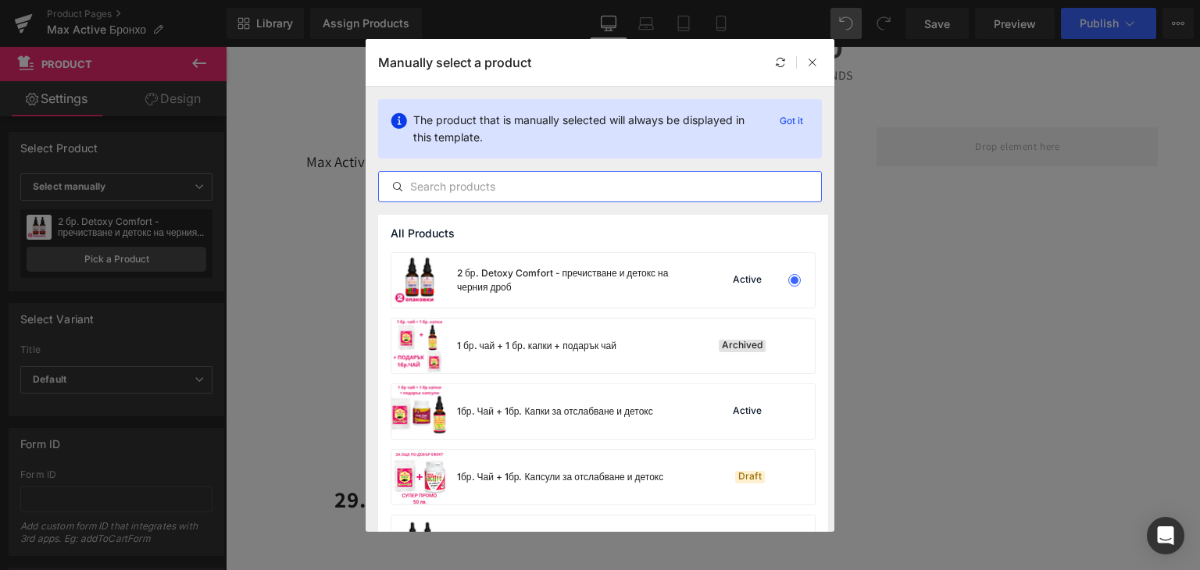
click at [468, 185] on input "text" at bounding box center [600, 186] width 442 height 19
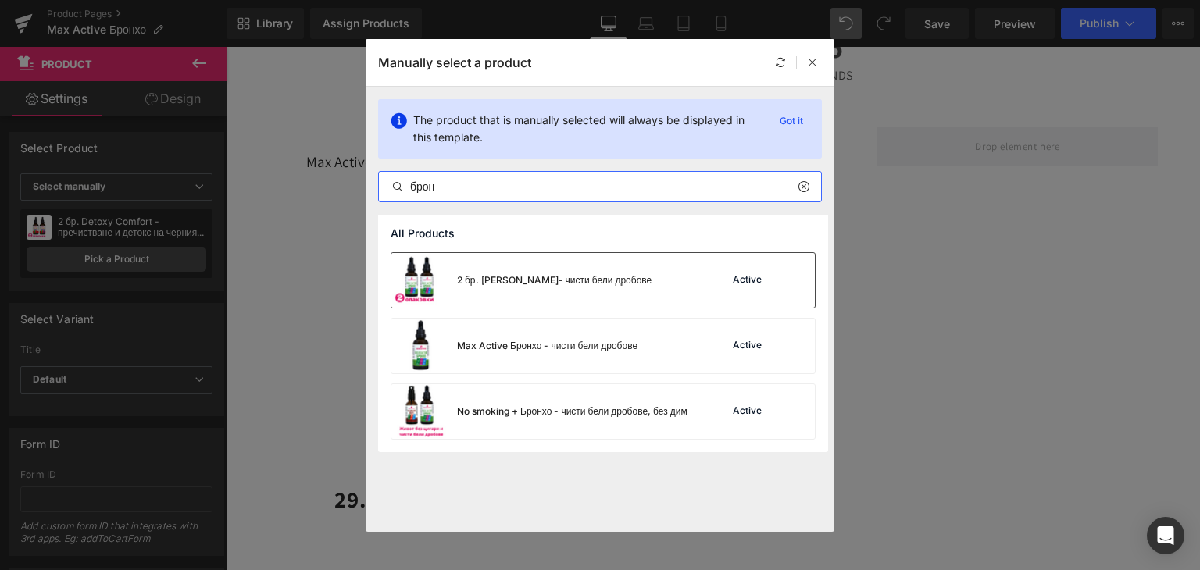
type input "брон"
click at [479, 280] on div "2 бр. Макс Актив Бронхо- чисти бели дробове" at bounding box center [554, 280] width 194 height 14
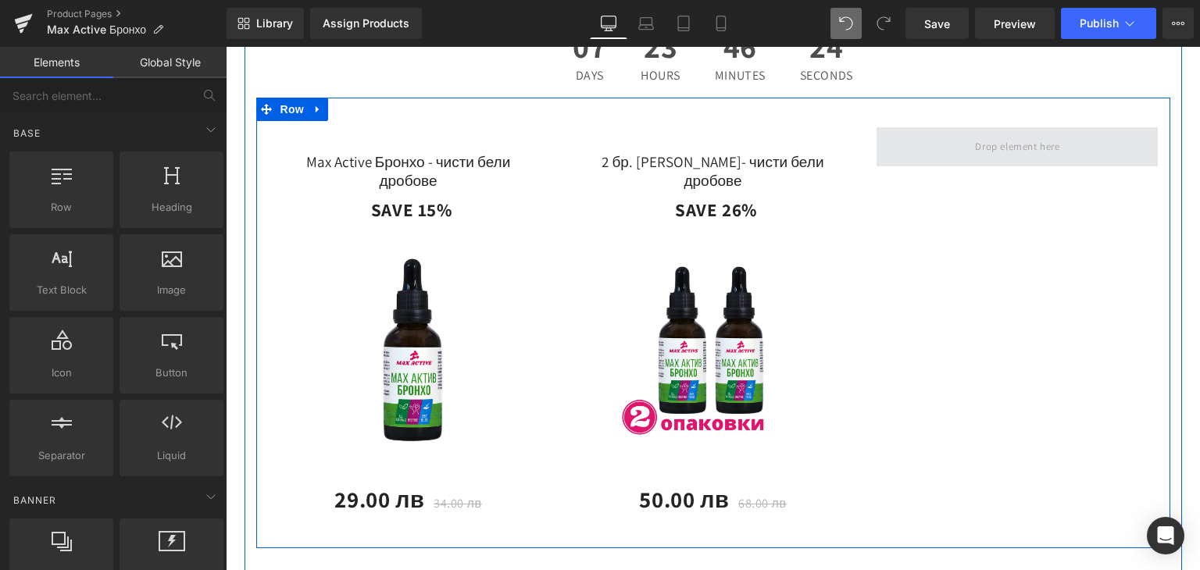
click at [1012, 159] on span at bounding box center [1016, 147] width 95 height 26
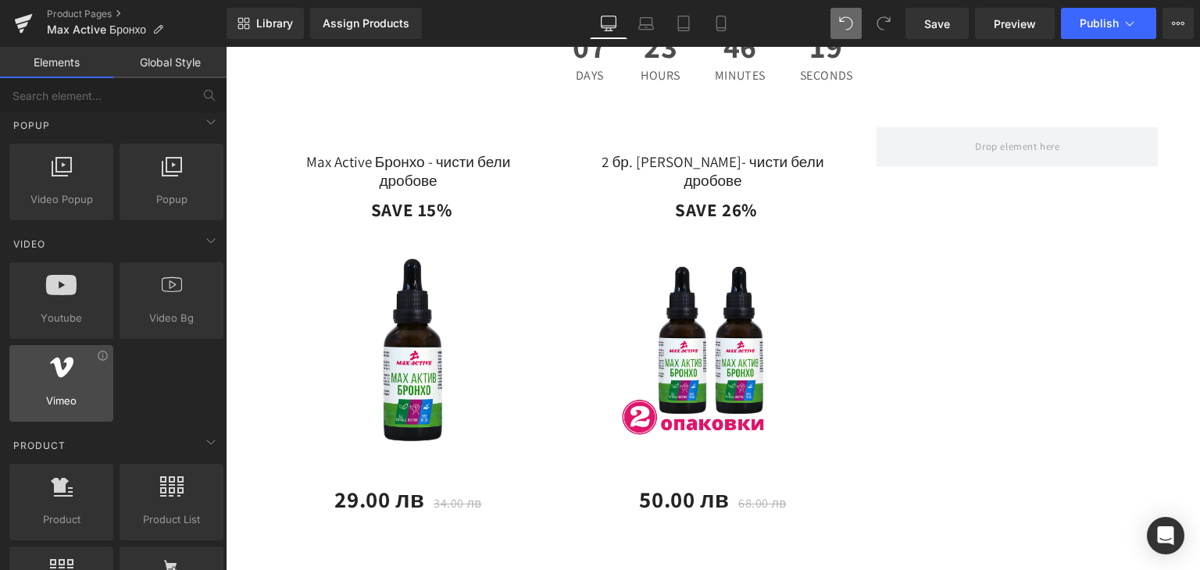
scroll to position [1093, 0]
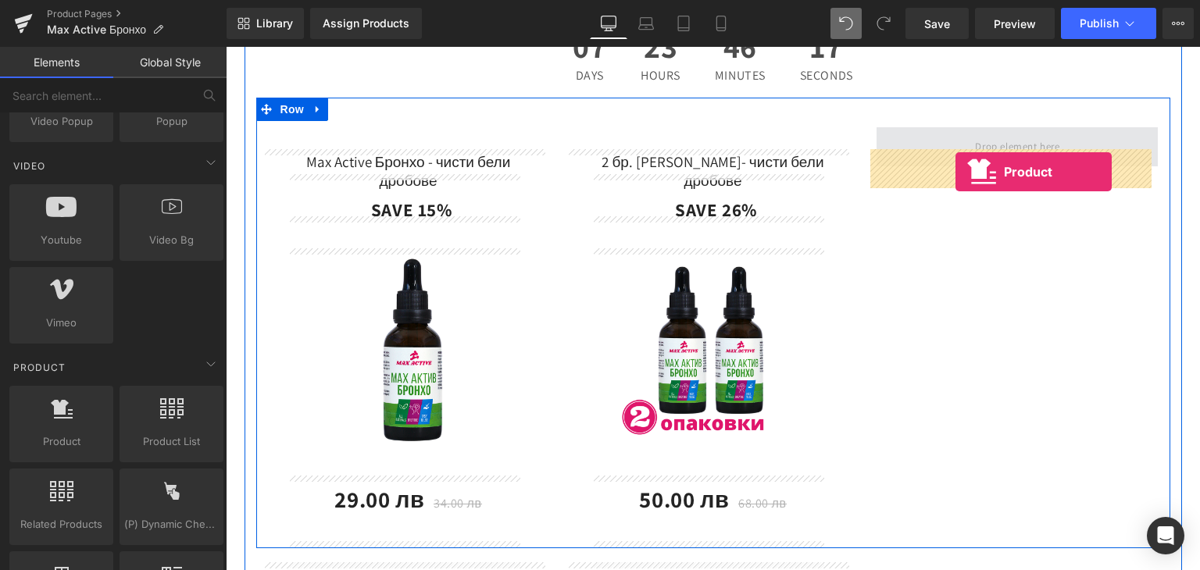
drag, startPoint x: 285, startPoint y: 465, endPoint x: 955, endPoint y: 172, distance: 731.6
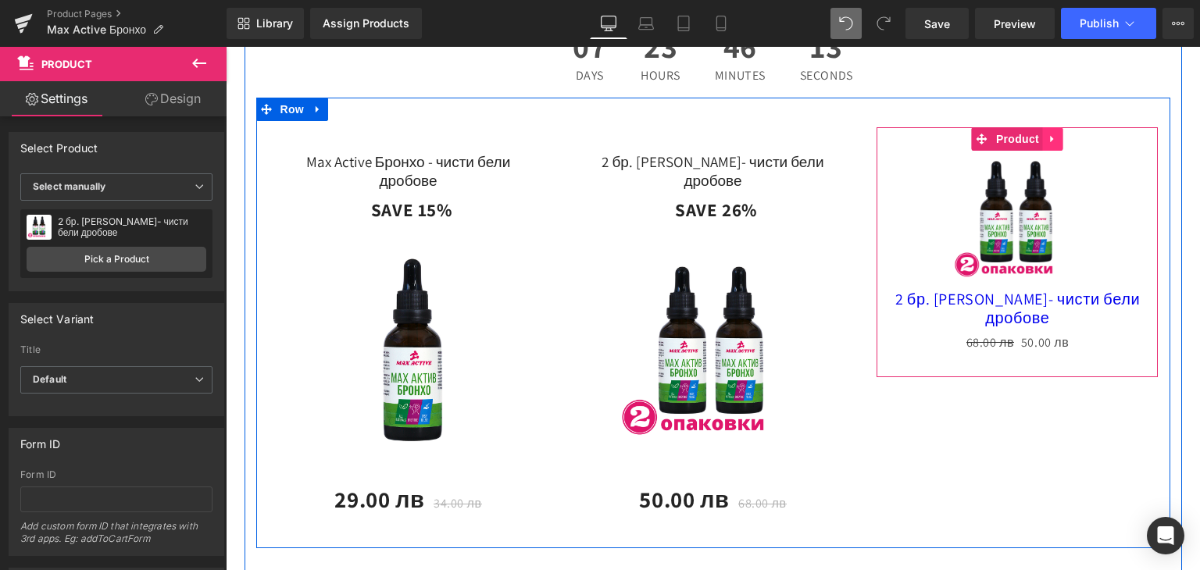
click at [1050, 142] on icon at bounding box center [1051, 138] width 3 height 7
click at [1061, 144] on icon at bounding box center [1062, 139] width 11 height 11
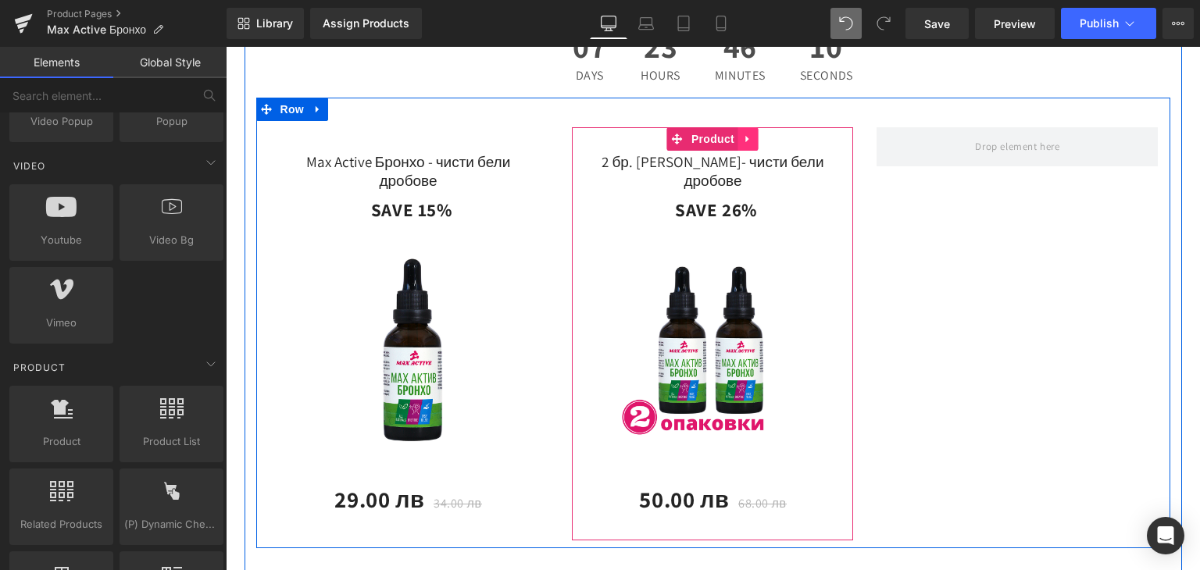
click at [746, 142] on icon at bounding box center [747, 138] width 3 height 7
click at [733, 144] on icon at bounding box center [738, 139] width 11 height 11
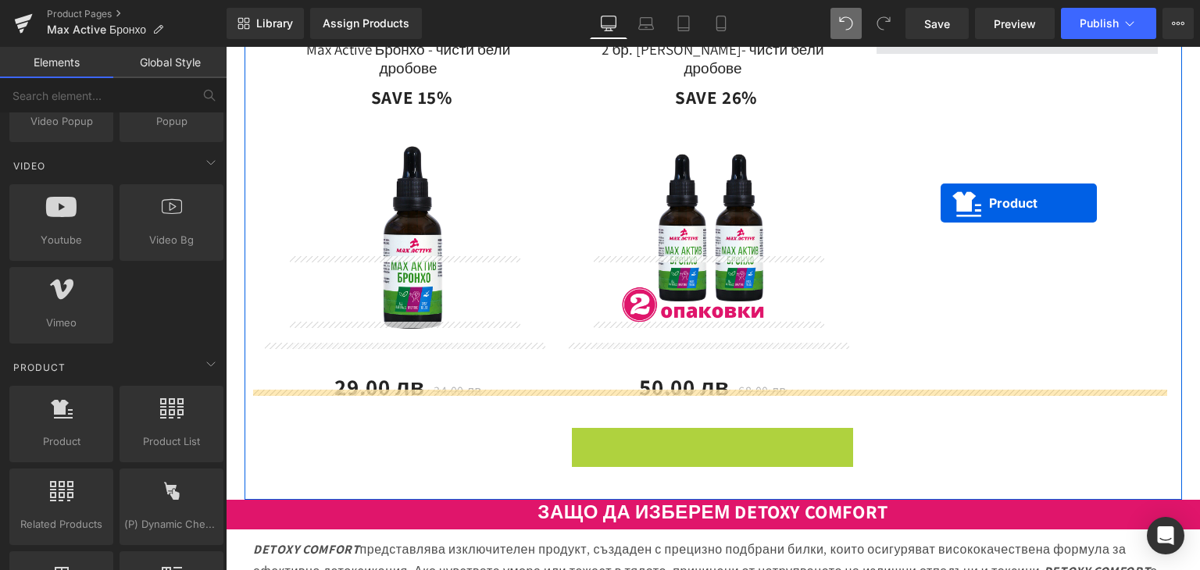
scroll to position [2099, 0]
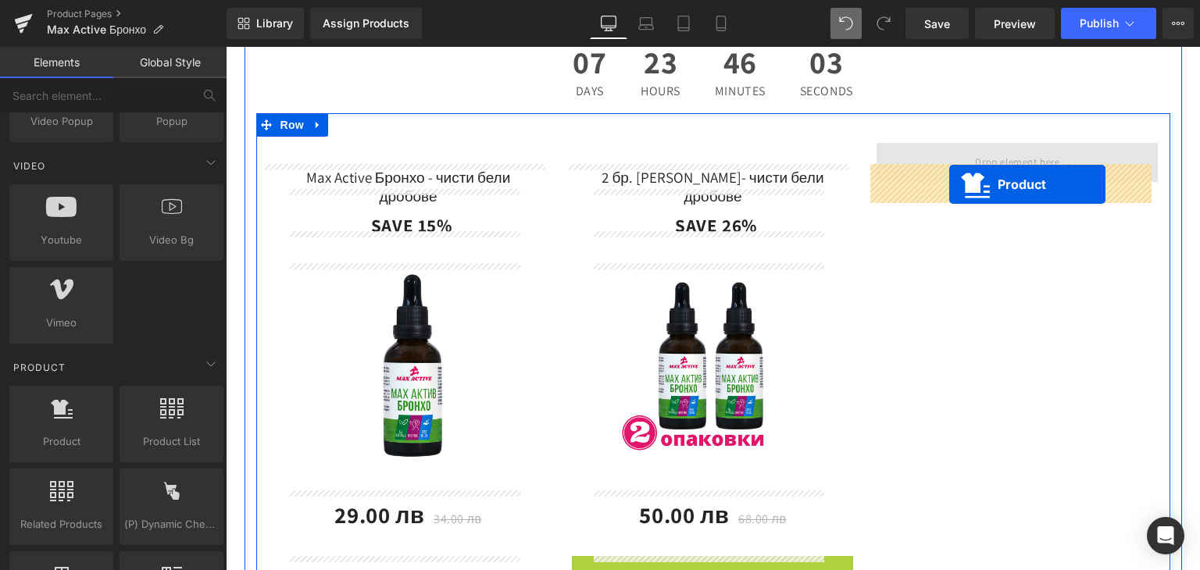
drag, startPoint x: 670, startPoint y: 358, endPoint x: 949, endPoint y: 184, distance: 328.3
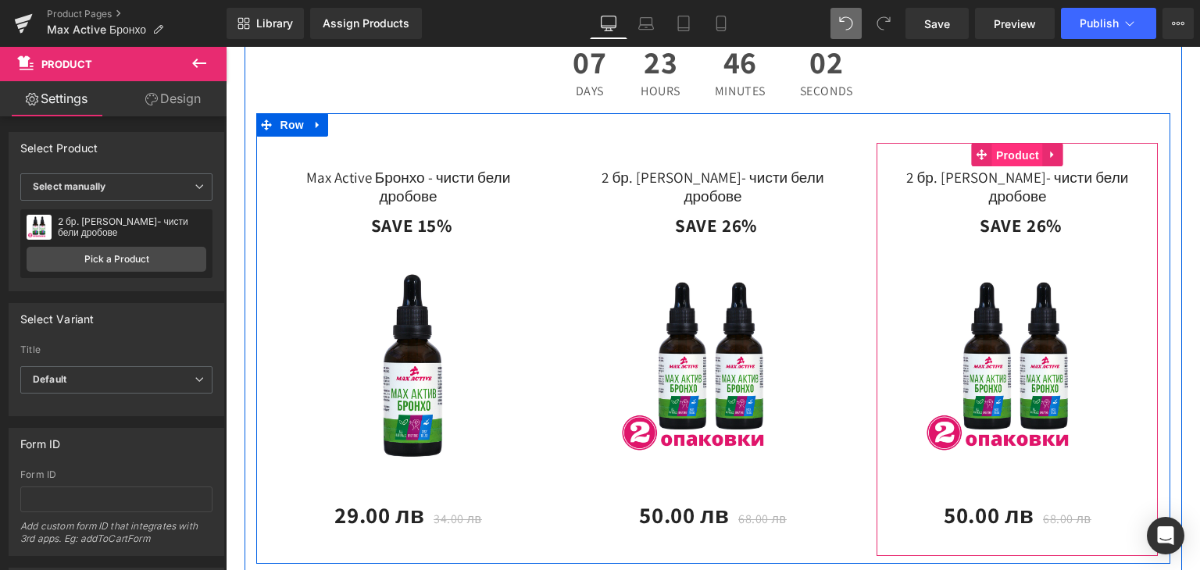
click at [1014, 167] on span "Product" at bounding box center [1017, 155] width 51 height 23
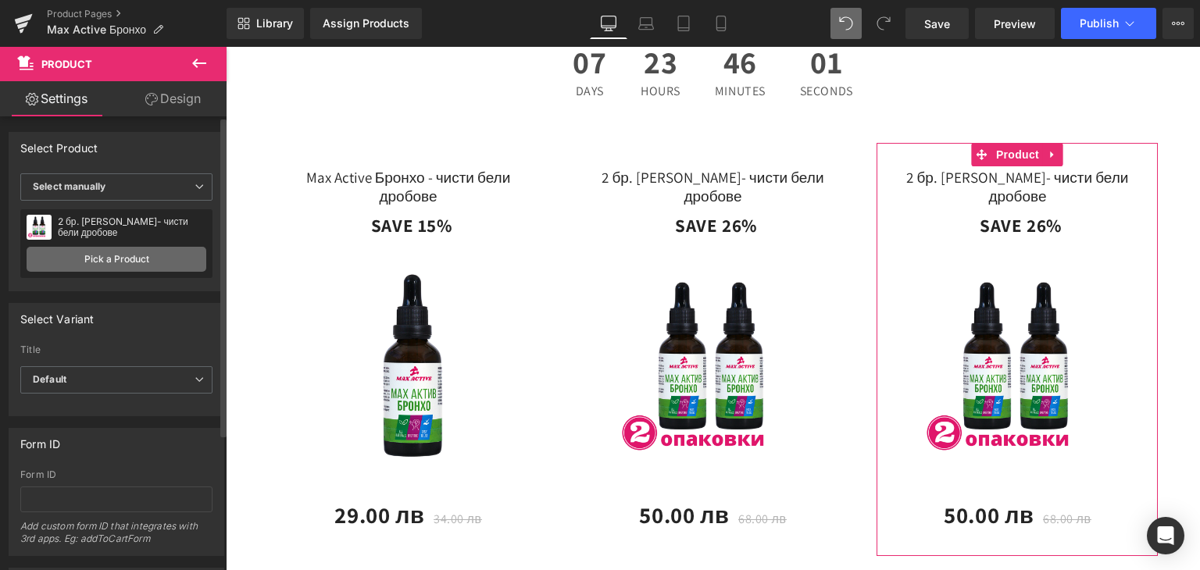
click at [123, 248] on link "Pick a Product" at bounding box center [117, 259] width 180 height 25
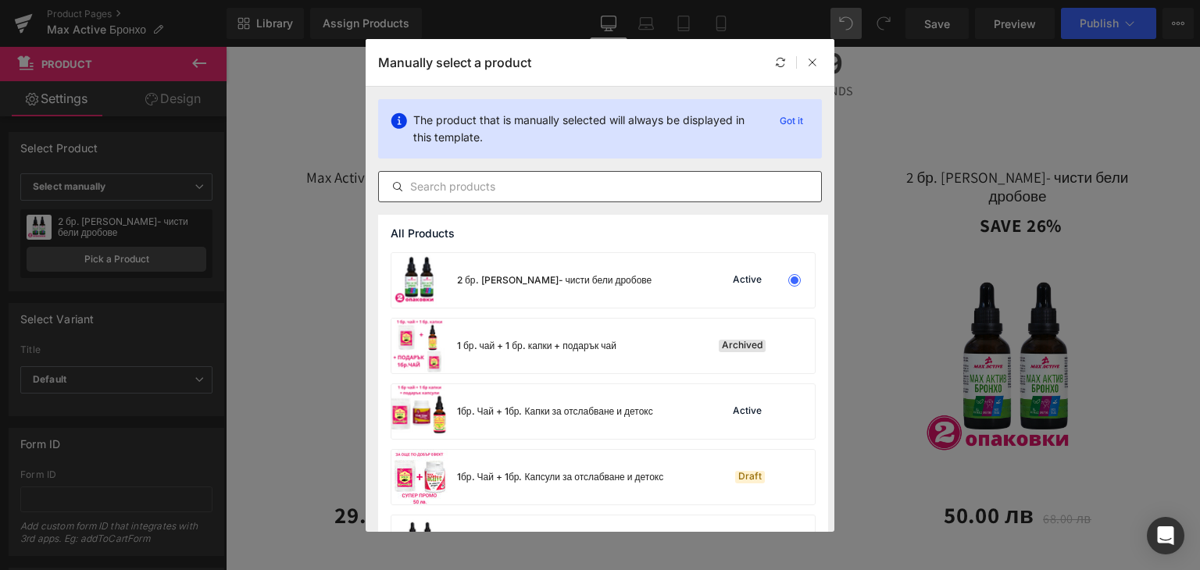
click at [474, 174] on div at bounding box center [600, 186] width 444 height 31
click at [480, 180] on input "text" at bounding box center [600, 186] width 442 height 19
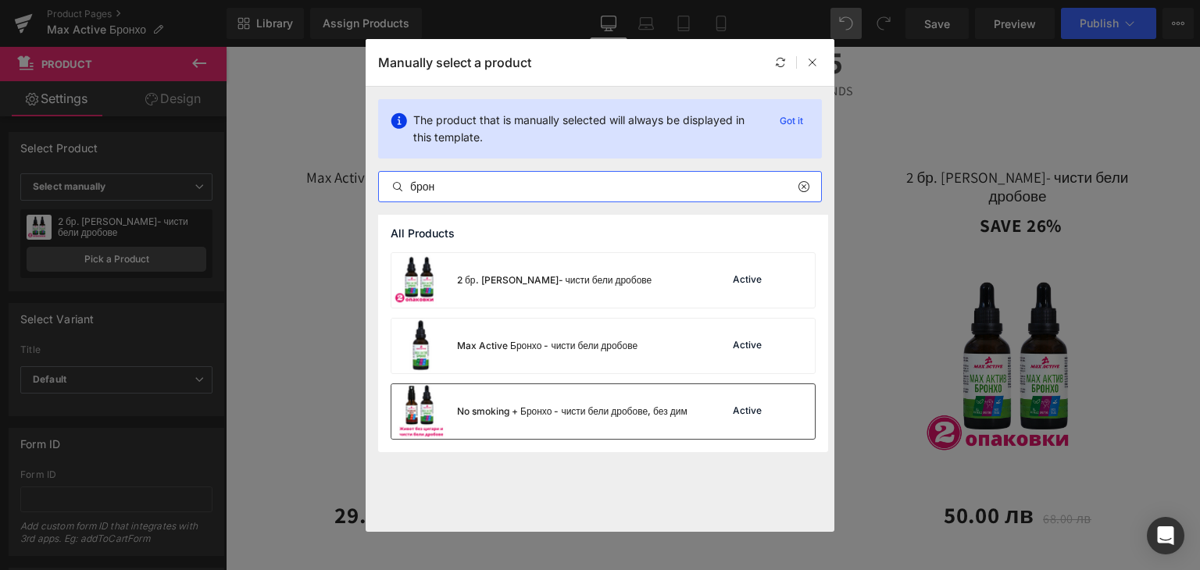
type input "брон"
click at [515, 405] on div "No smoking + Бронхо - чисти бели дробове, без дим" at bounding box center [572, 412] width 230 height 14
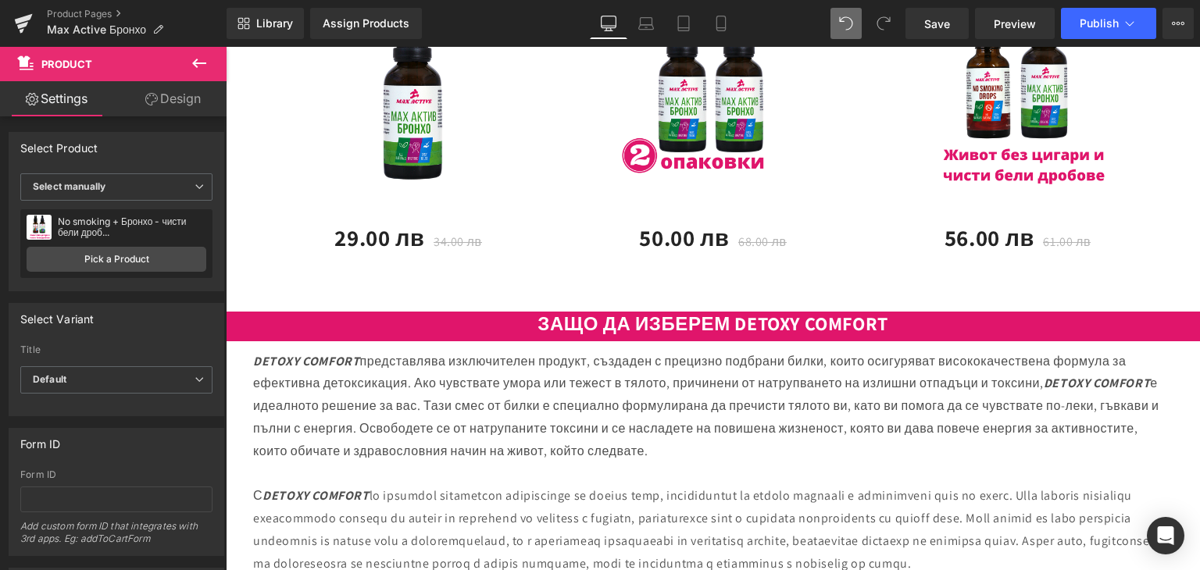
scroll to position [2412, 0]
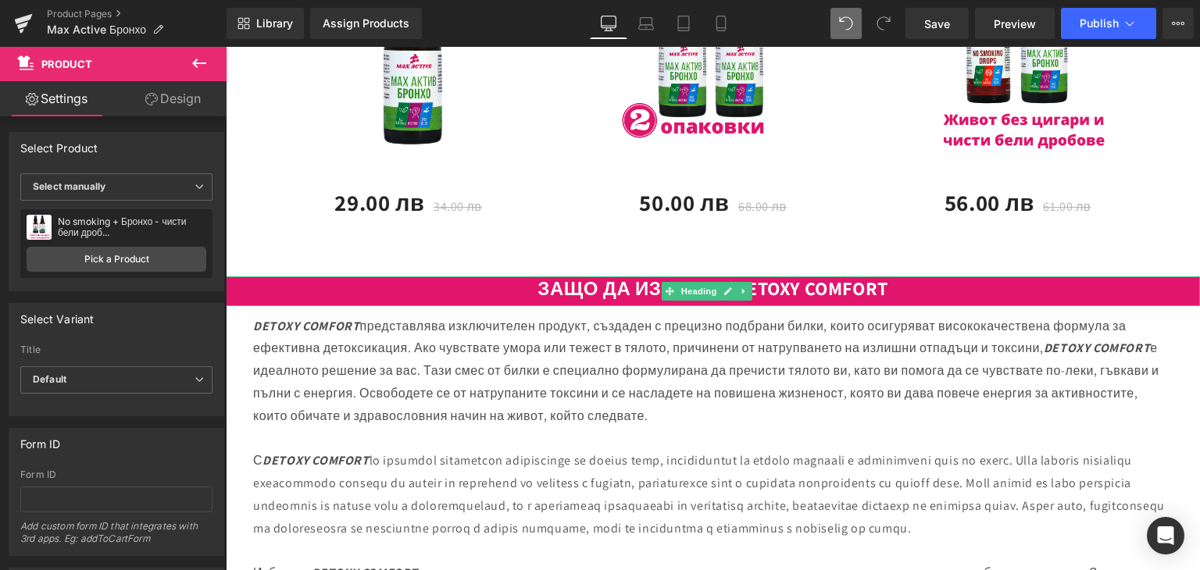
click at [833, 301] on b "ЗАЩО ДА ИЗБЕРЕМ DETOXY COMFORT" at bounding box center [712, 288] width 350 height 25
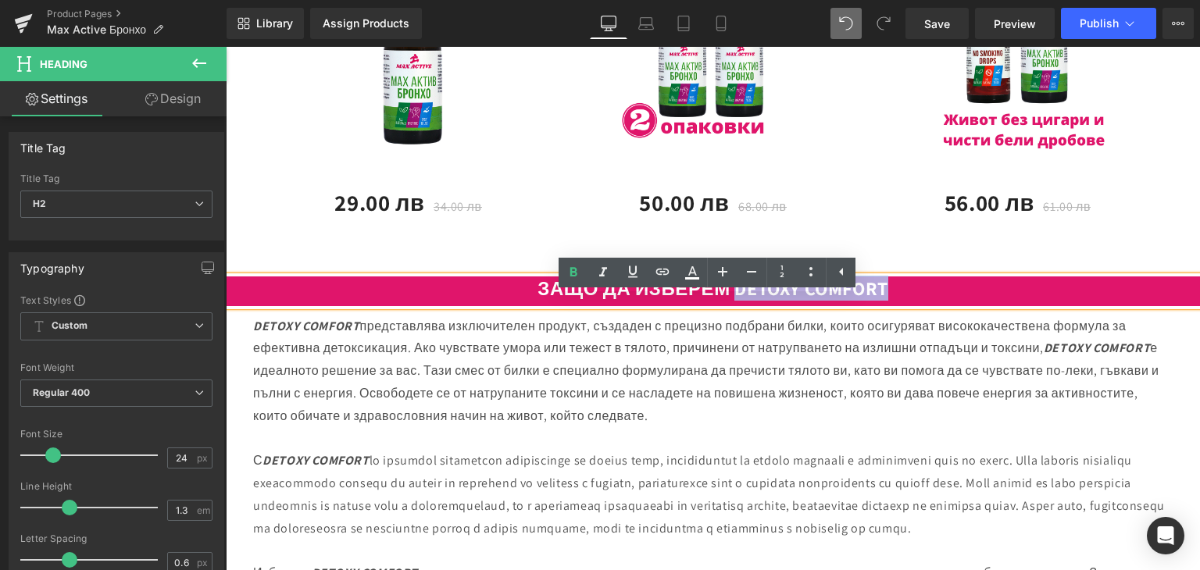
drag, startPoint x: 715, startPoint y: 312, endPoint x: 900, endPoint y: 309, distance: 184.3
click at [900, 301] on h2 "ЗАЩО ДА ИЗБЕРЕМ DETOXY COMFORT" at bounding box center [713, 288] width 974 height 24
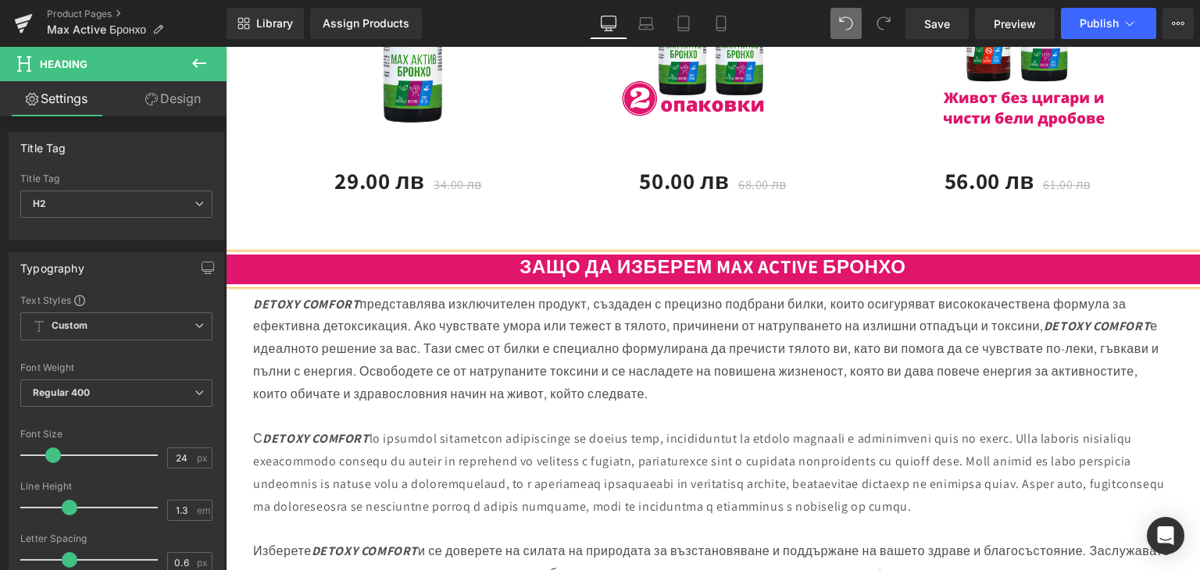
scroll to position [2568, 0]
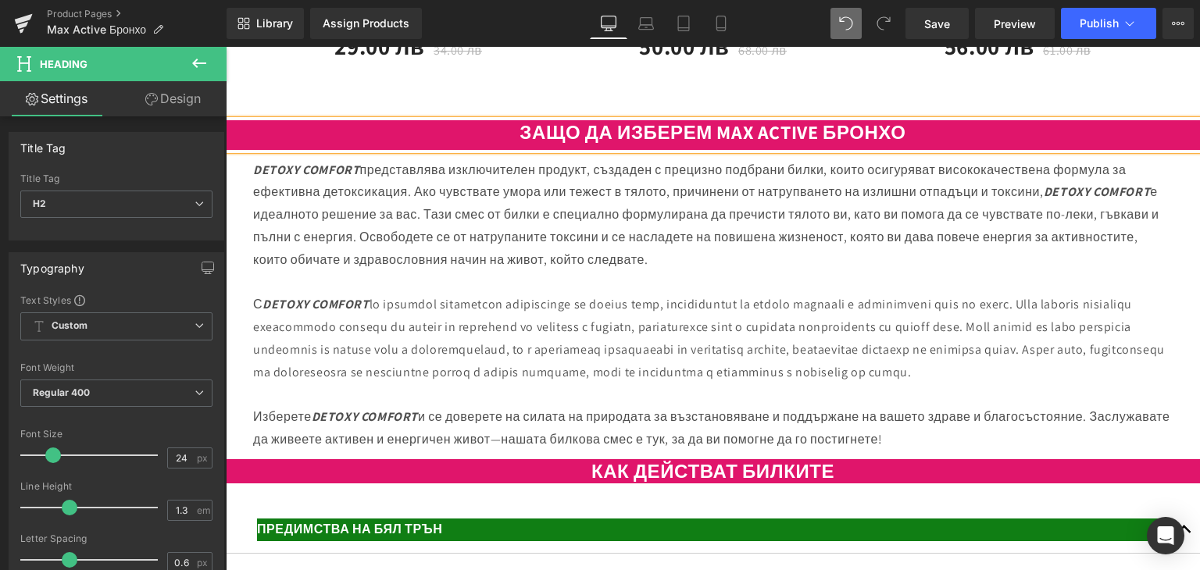
click at [353, 272] on p "DETOXY COMFORT представлява изключителен продукт, създаден с прецизно подбрани …" at bounding box center [712, 215] width 919 height 112
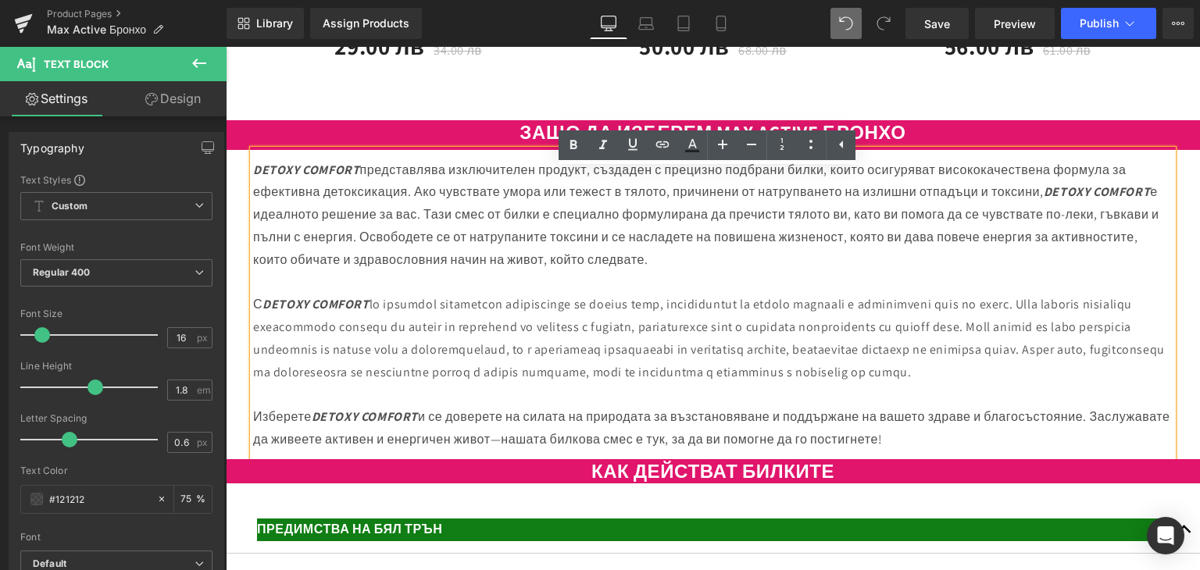
drag, startPoint x: 253, startPoint y: 182, endPoint x: 1031, endPoint y: 490, distance: 836.5
click at [1031, 459] on div "DETOXY COMFORT представлява изключителен продукт, създаден с прецизно подбрани …" at bounding box center [712, 304] width 919 height 309
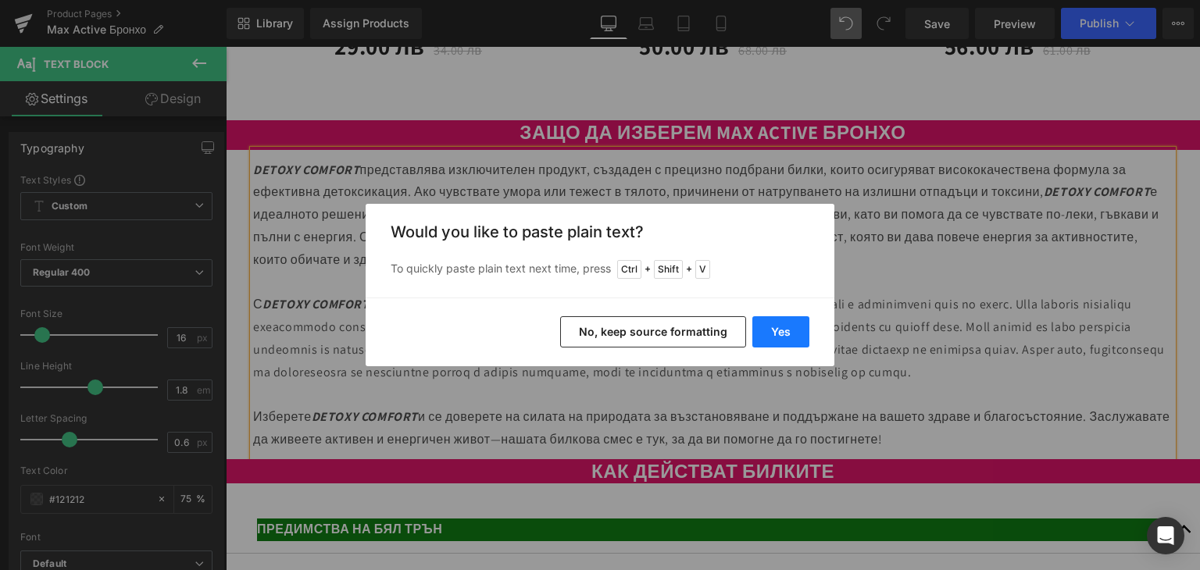
click at [784, 332] on button "Yes" at bounding box center [780, 331] width 57 height 31
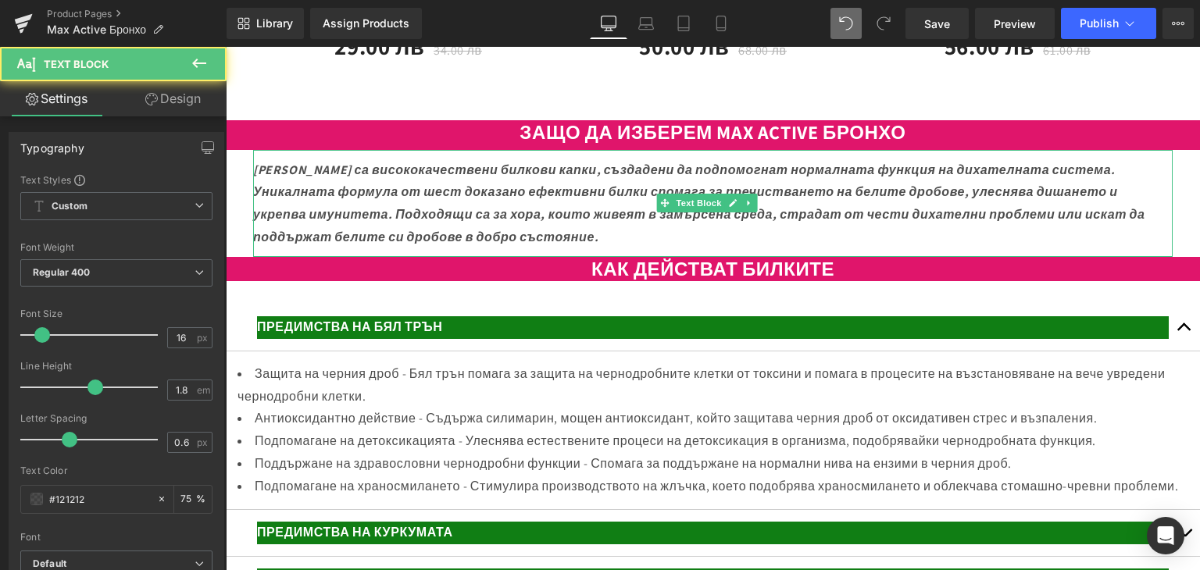
click at [260, 187] on icon "Макс Актив Бронхо са висококачествени билкови капки, създадени да подпомогнат н…" at bounding box center [699, 204] width 892 height 84
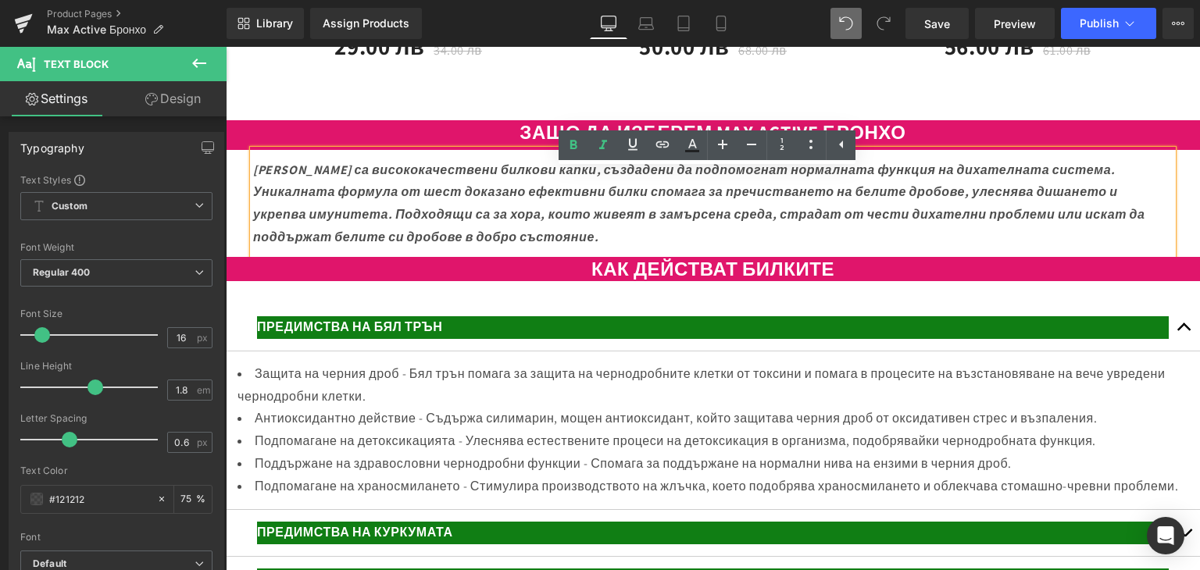
drag, startPoint x: 256, startPoint y: 186, endPoint x: 799, endPoint y: 252, distance: 546.8
click at [799, 249] on p "Макс Актив Бронхо са висококачествени билкови капки, създадени да подпомогнат н…" at bounding box center [712, 204] width 919 height 90
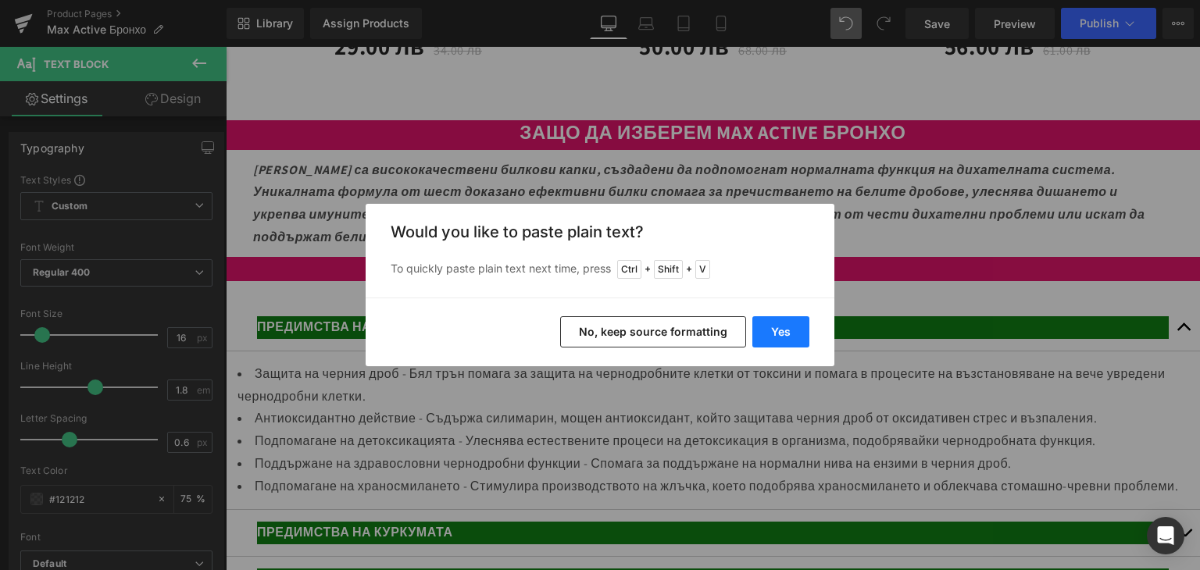
click at [773, 330] on button "Yes" at bounding box center [780, 331] width 57 height 31
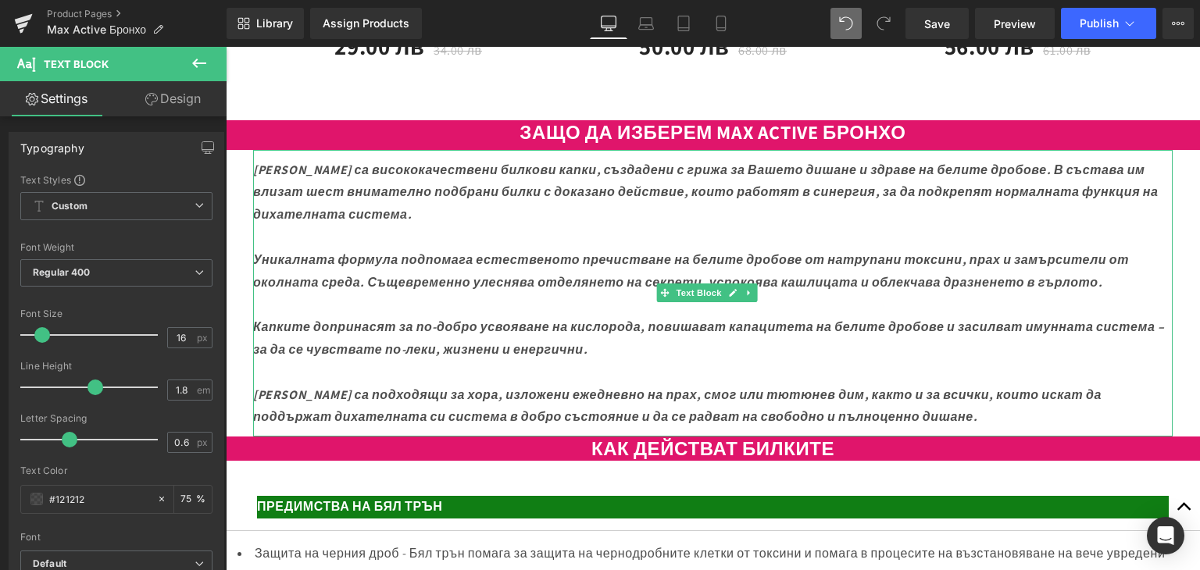
click at [310, 204] on p "Макс Актив Бронхо са висококачествени билкови капки, създадени с грижа за Вашет…" at bounding box center [712, 192] width 919 height 67
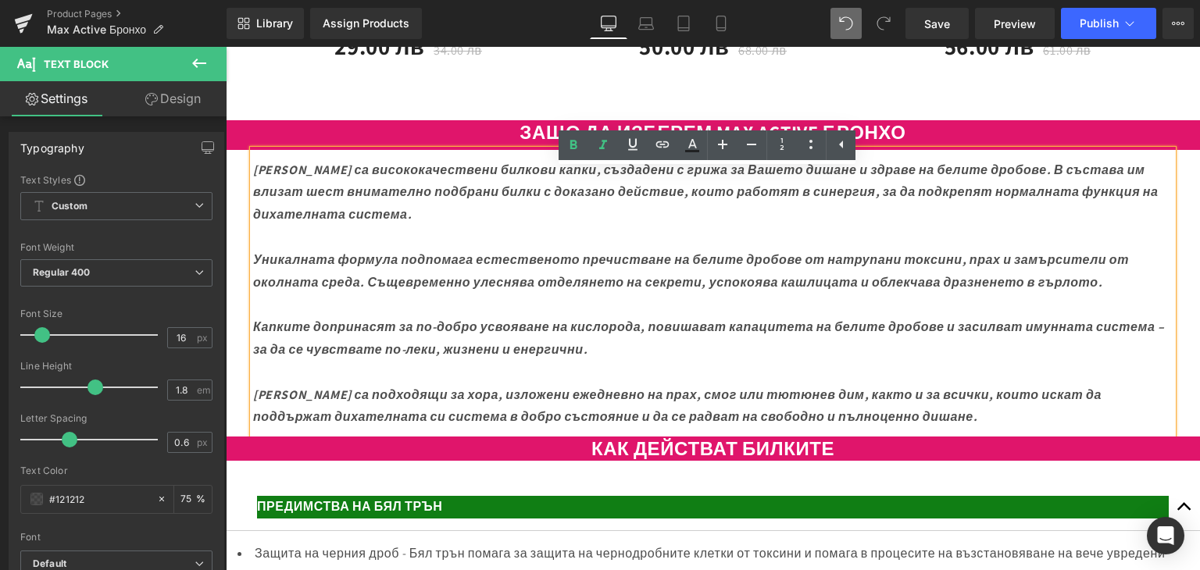
drag, startPoint x: 392, startPoint y: 188, endPoint x: 604, endPoint y: 237, distance: 217.9
click at [604, 226] on p "Макс Актив Бронхо са висококачествени билкови капки, създадени с грижа за Вашет…" at bounding box center [712, 192] width 919 height 67
click at [600, 144] on icon at bounding box center [603, 145] width 19 height 19
click at [574, 146] on icon at bounding box center [573, 145] width 19 height 19
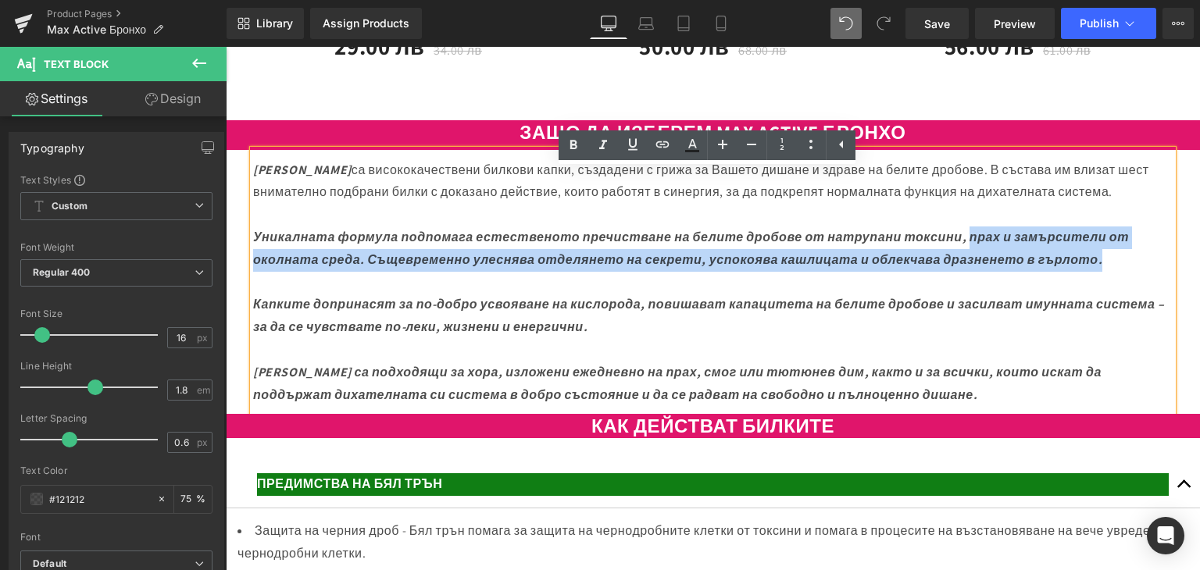
drag, startPoint x: 981, startPoint y: 284, endPoint x: 1082, endPoint y: 287, distance: 101.6
click at [1131, 272] on p "Уникалната формула подпомага естественото пречистване на белите дробове от натр…" at bounding box center [712, 248] width 919 height 45
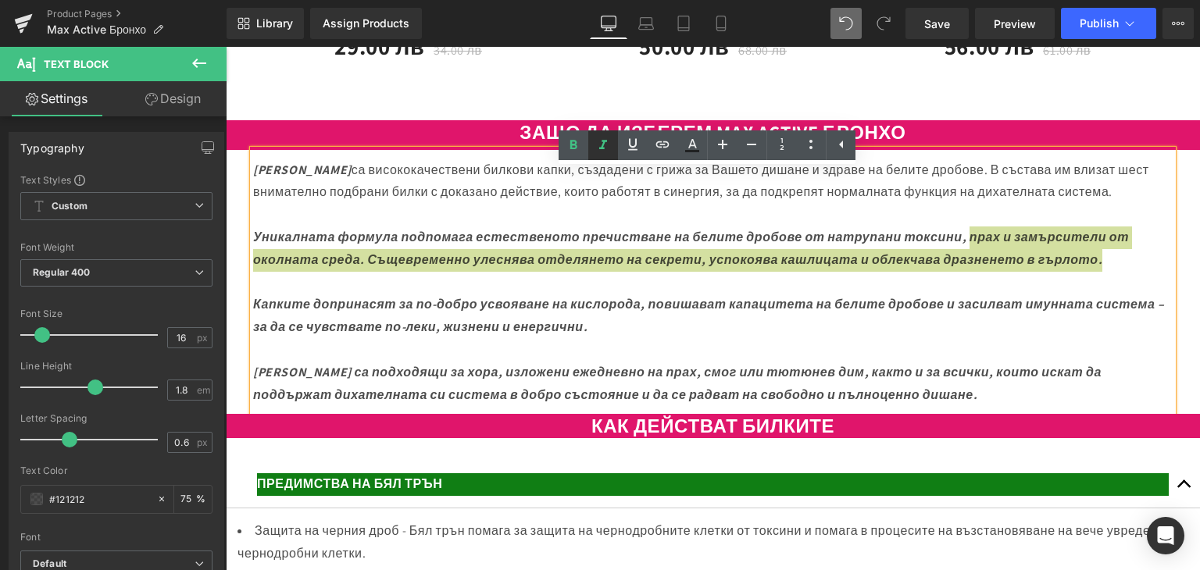
click at [592, 144] on link at bounding box center [603, 145] width 30 height 30
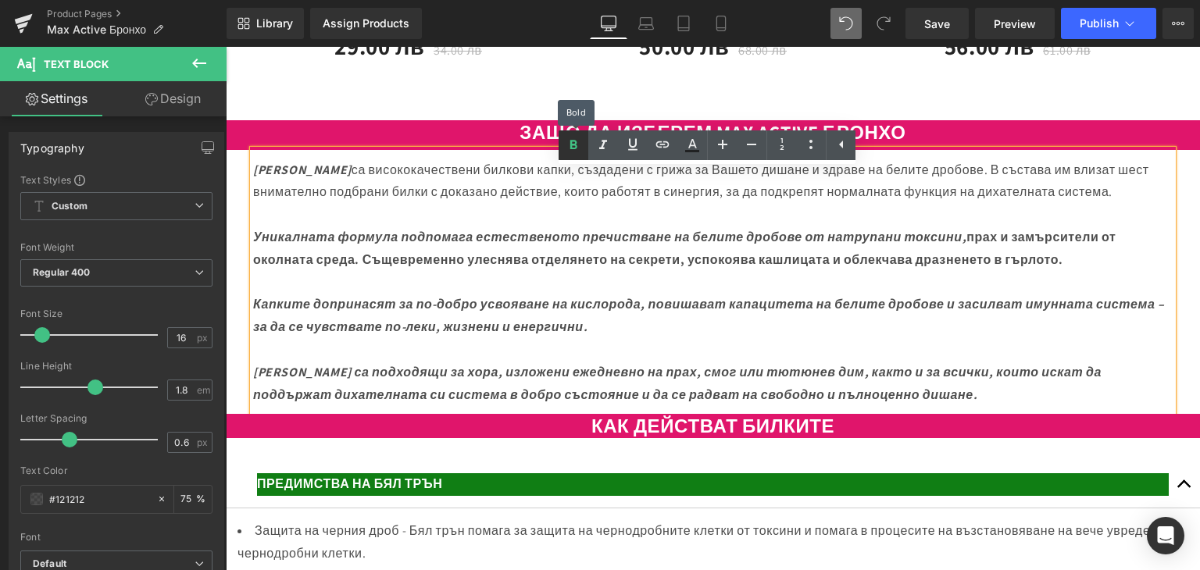
click at [568, 148] on icon at bounding box center [573, 145] width 19 height 19
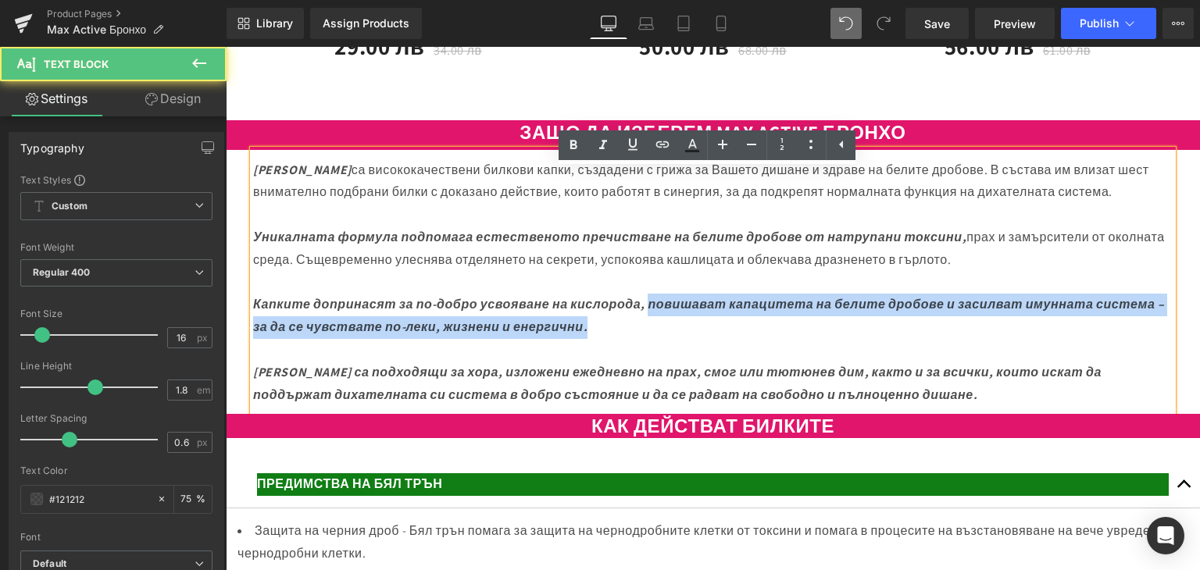
drag, startPoint x: 658, startPoint y: 350, endPoint x: 723, endPoint y: 371, distance: 68.9
click at [723, 339] on p "Капките допринасят за по-добро усвояване на кислорода, повишават капацитета на …" at bounding box center [712, 316] width 919 height 45
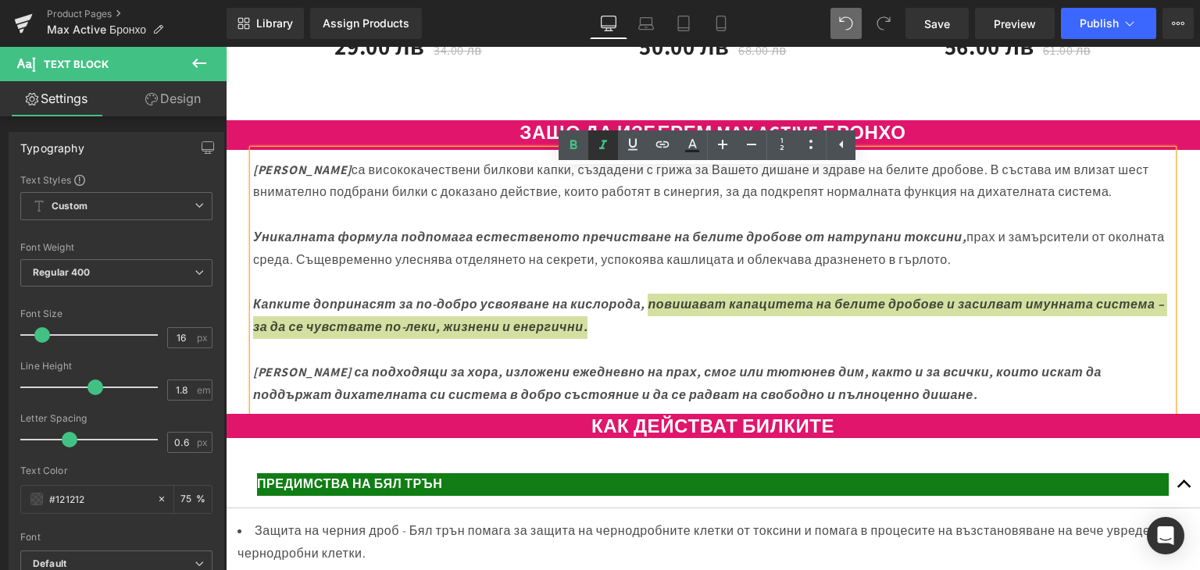
click at [596, 148] on icon at bounding box center [603, 145] width 19 height 19
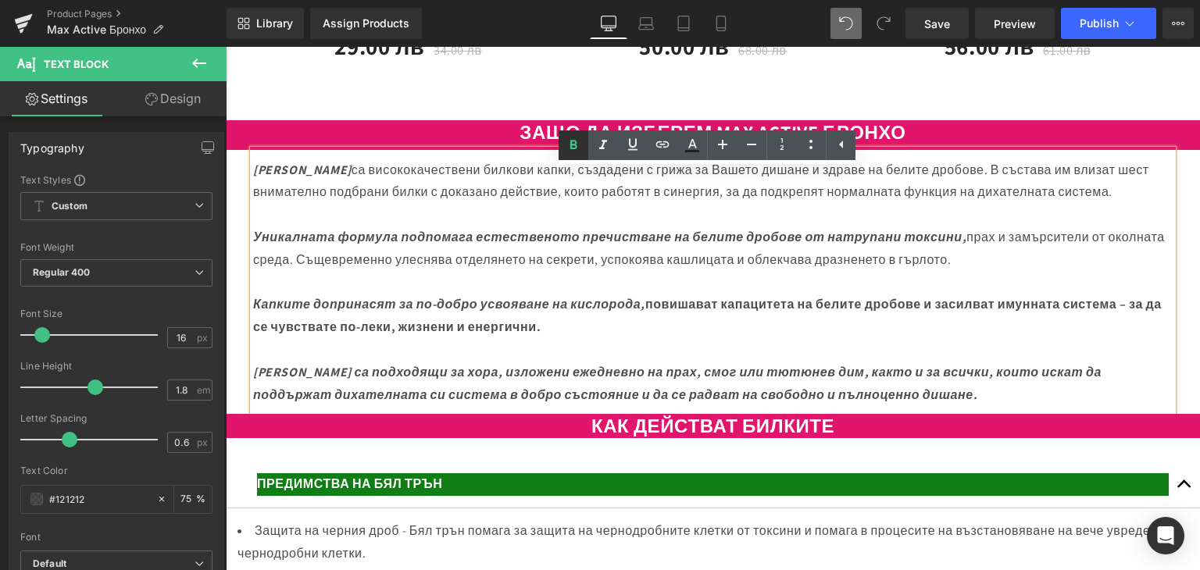
click at [575, 143] on icon at bounding box center [573, 145] width 19 height 19
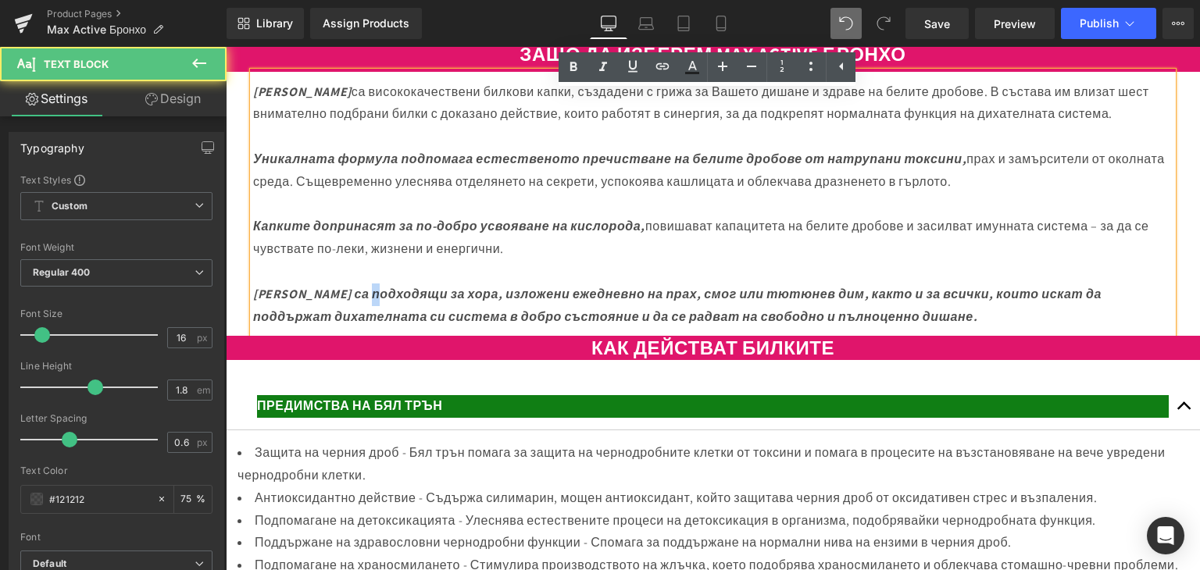
click at [390, 325] on icon "Макс Актив Бронхо са подходящи за хора, изложени ежедневно на прах, смог или тю…" at bounding box center [677, 305] width 848 height 39
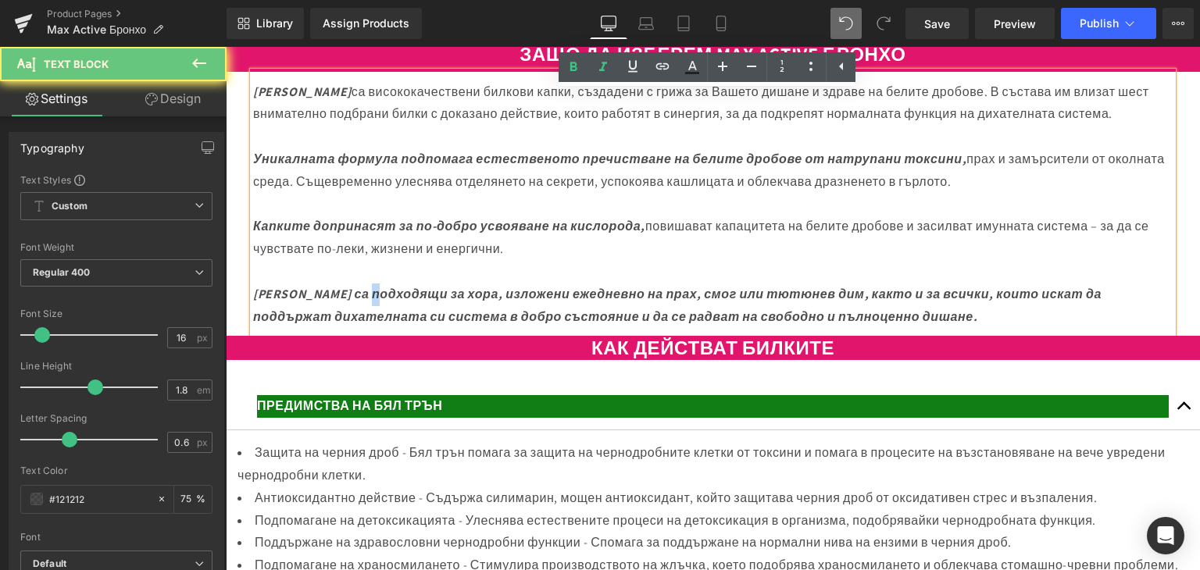
click at [394, 325] on icon "Макс Актив Бронхо са подходящи за хора, изложени ежедневно на прах, смог или тю…" at bounding box center [677, 305] width 848 height 39
click at [405, 325] on icon "Макс Актив Бронхо са подходящи за хора, изложени ежедневно на прах, смог или тю…" at bounding box center [677, 305] width 848 height 39
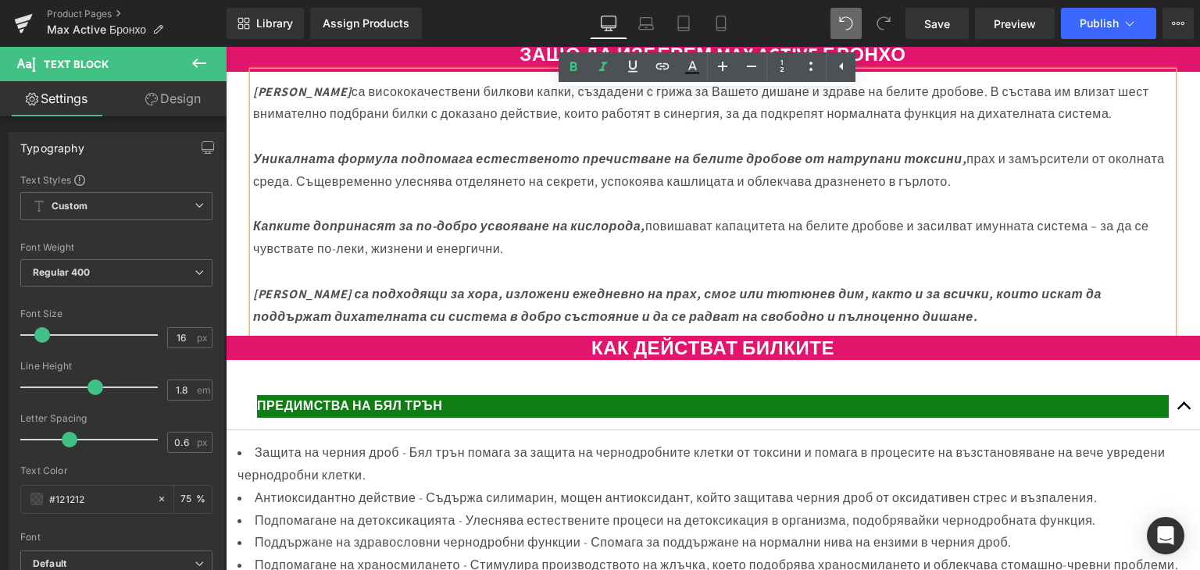
drag, startPoint x: 394, startPoint y: 335, endPoint x: 1023, endPoint y: 358, distance: 629.9
click at [1023, 329] on p "Макс Актив Бронхо са подходящи за хора, изложени ежедневно на прах, смог или тю…" at bounding box center [712, 305] width 919 height 45
click at [597, 72] on icon at bounding box center [603, 67] width 19 height 19
click at [571, 70] on icon at bounding box center [573, 66] width 7 height 9
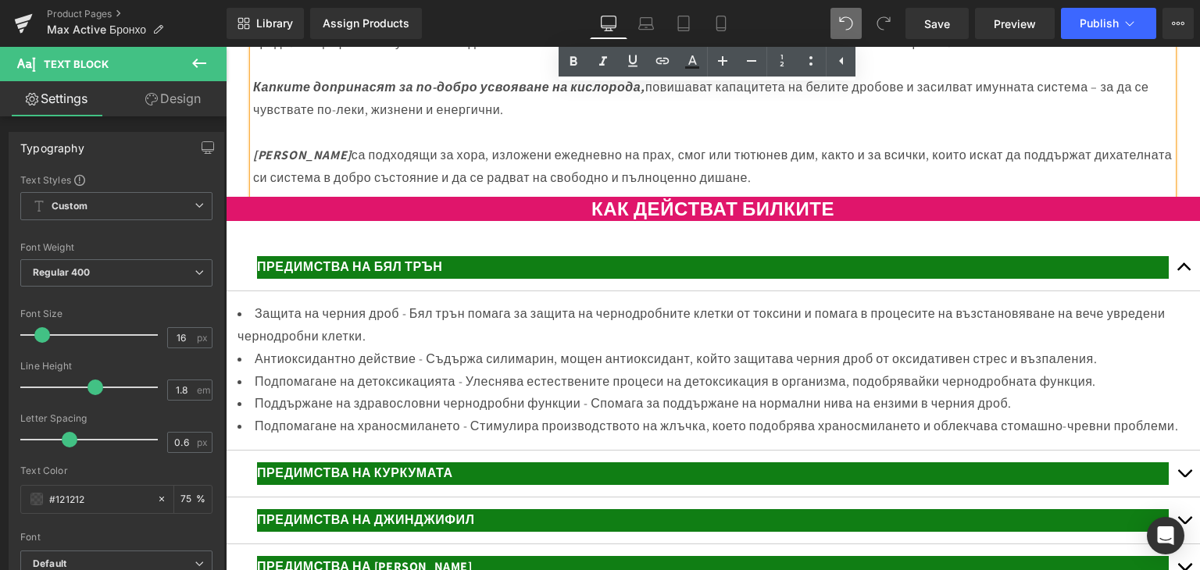
scroll to position [2802, 0]
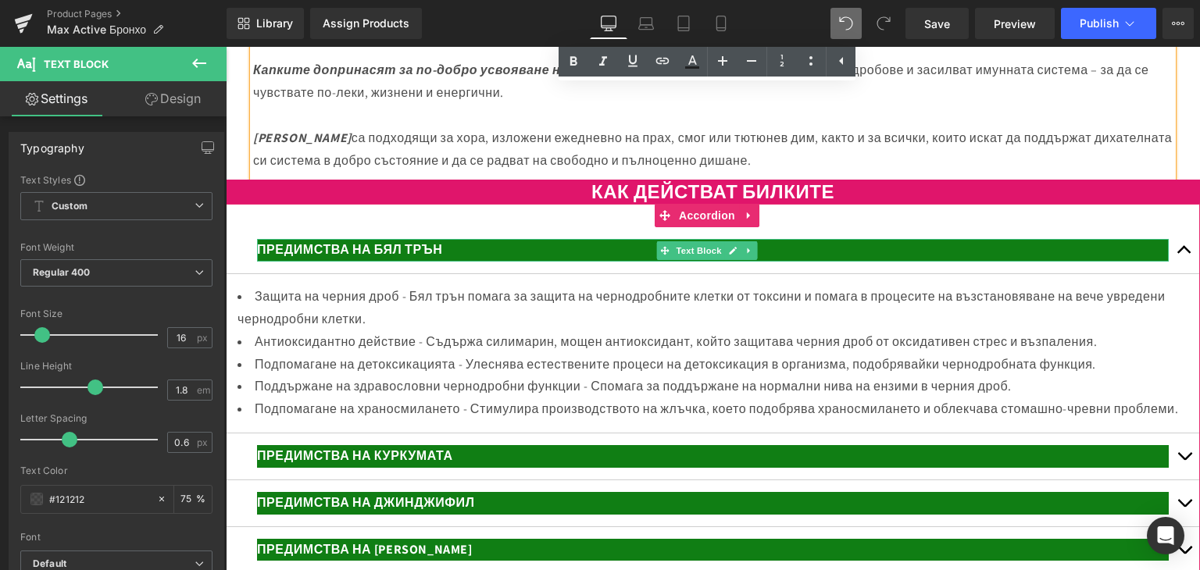
click at [442, 243] on div at bounding box center [712, 241] width 911 height 4
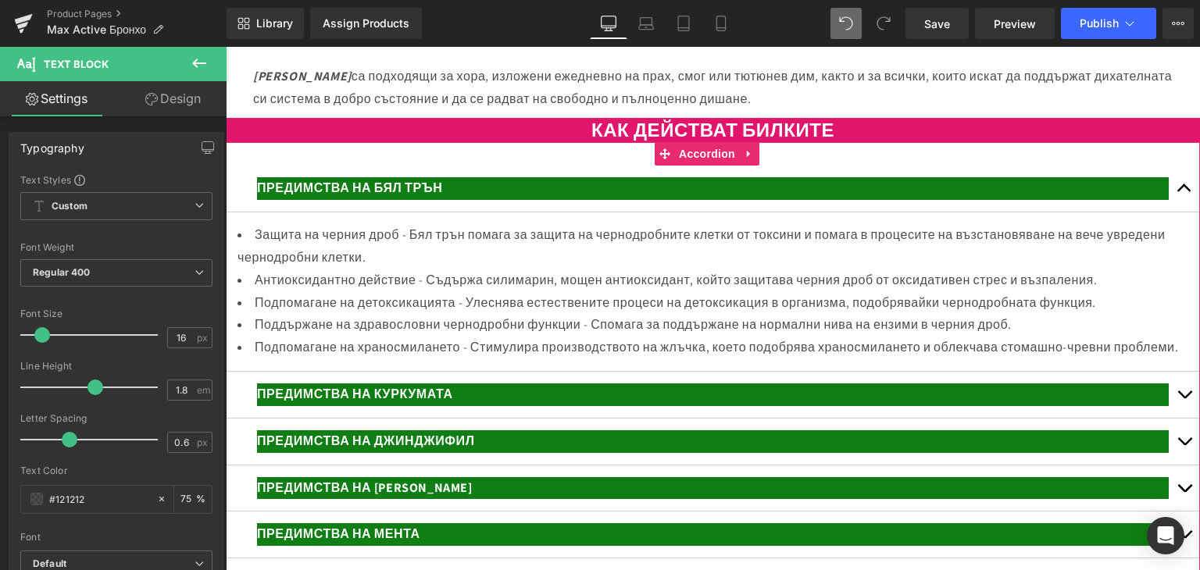
scroll to position [2880, 0]
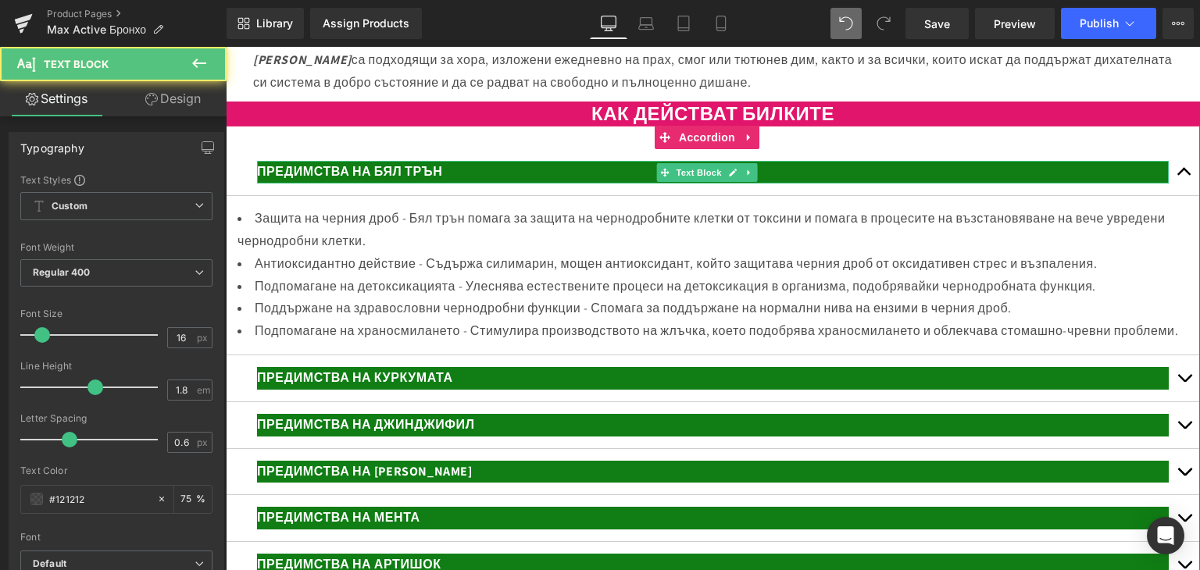
click at [339, 180] on span "ПРЕДИМСТВА НА БЯЛ ТРЪН" at bounding box center [349, 171] width 185 height 16
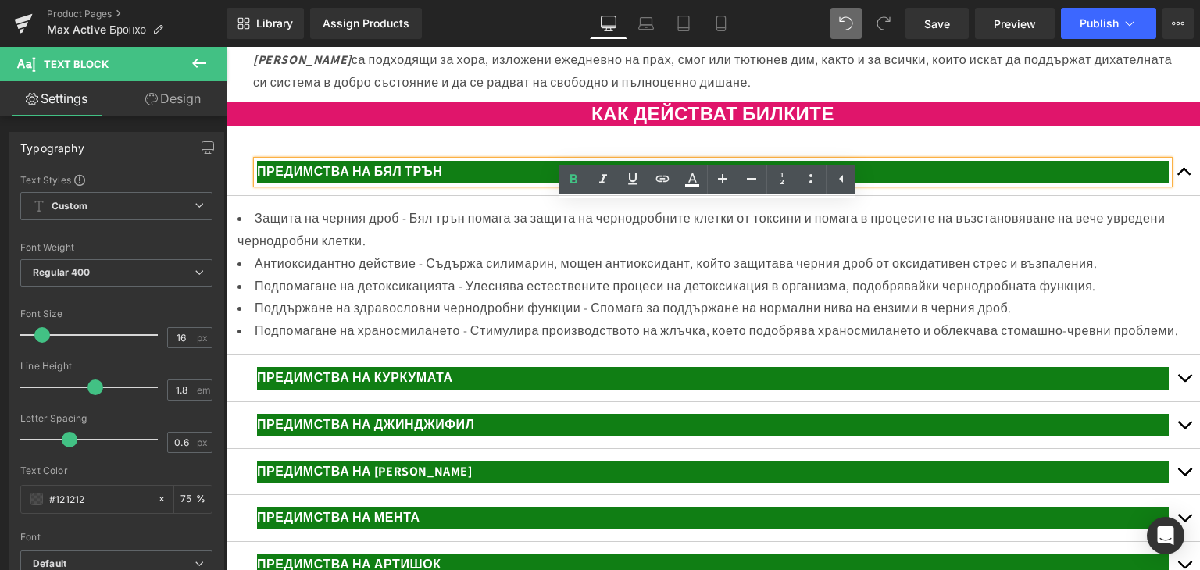
click at [454, 187] on div "ПРЕДИМСТВА НА БЯЛ ТРЪН Text Block Защита на черния дроб - Бял трън помага за за…" at bounding box center [713, 439] width 974 height 626
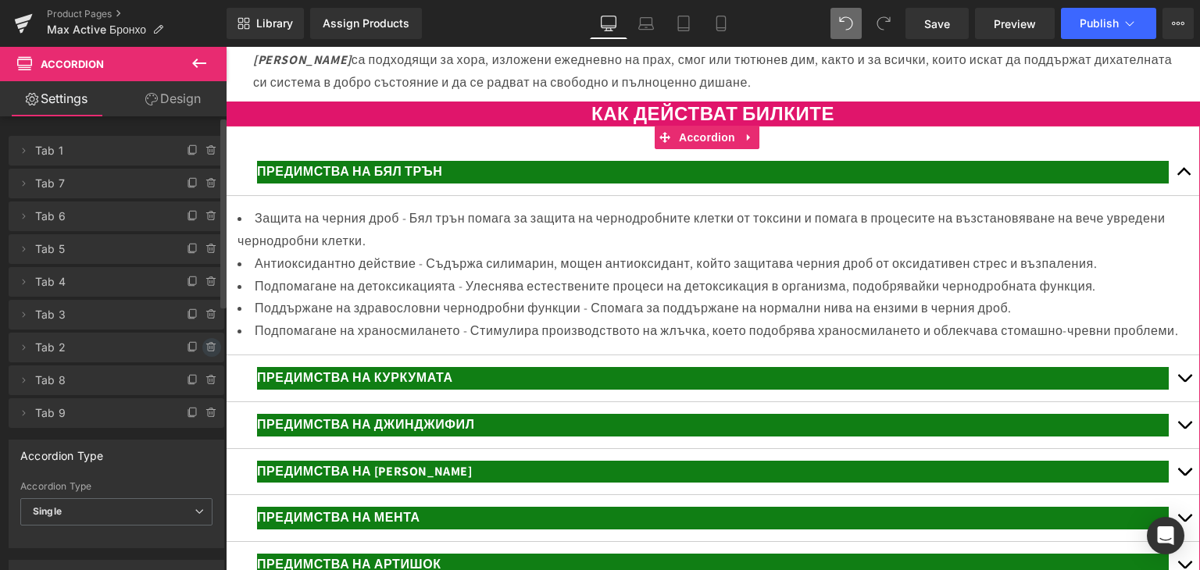
click at [209, 344] on icon at bounding box center [210, 344] width 3 height 2
click at [197, 346] on button "Delete" at bounding box center [194, 348] width 49 height 20
click at [206, 349] on icon at bounding box center [211, 347] width 12 height 12
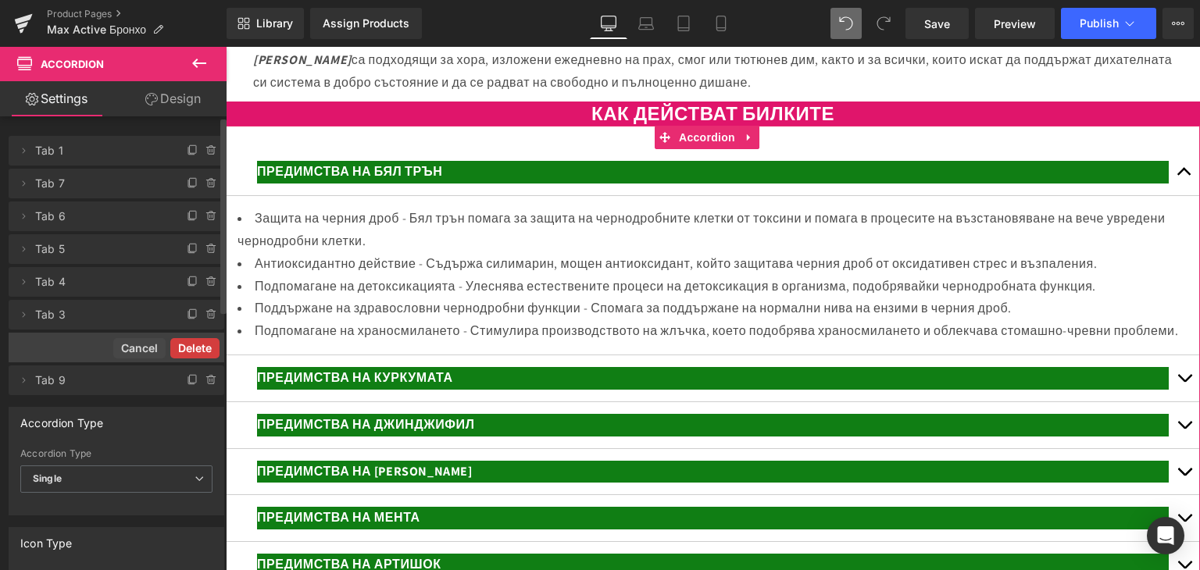
click at [200, 348] on button "Delete" at bounding box center [194, 348] width 49 height 20
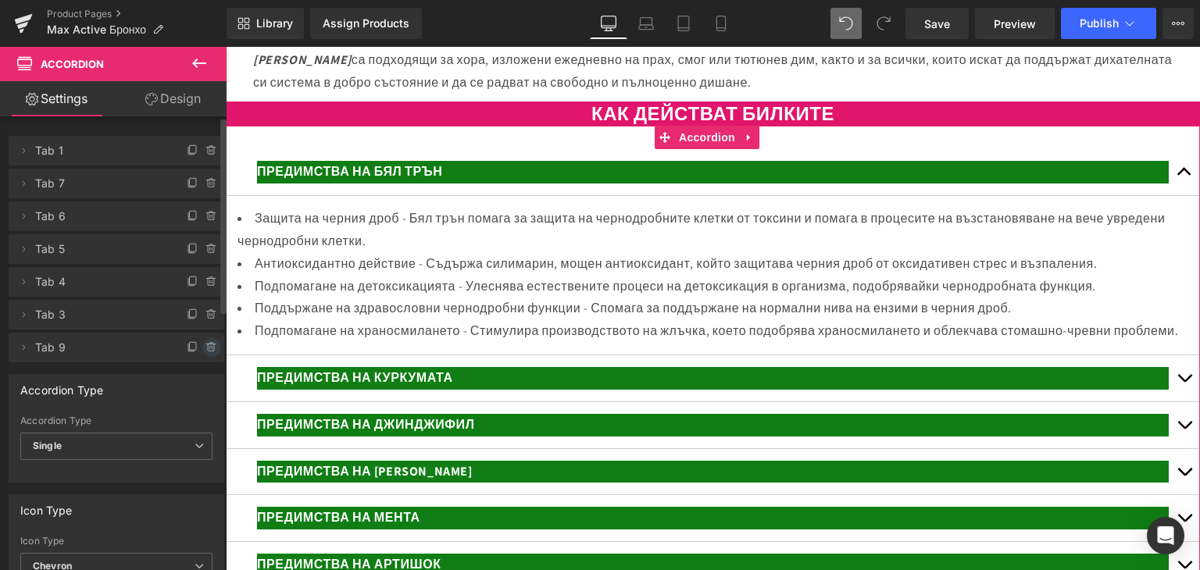
click at [205, 348] on icon at bounding box center [211, 347] width 12 height 12
click at [203, 348] on button "Delete" at bounding box center [194, 348] width 49 height 20
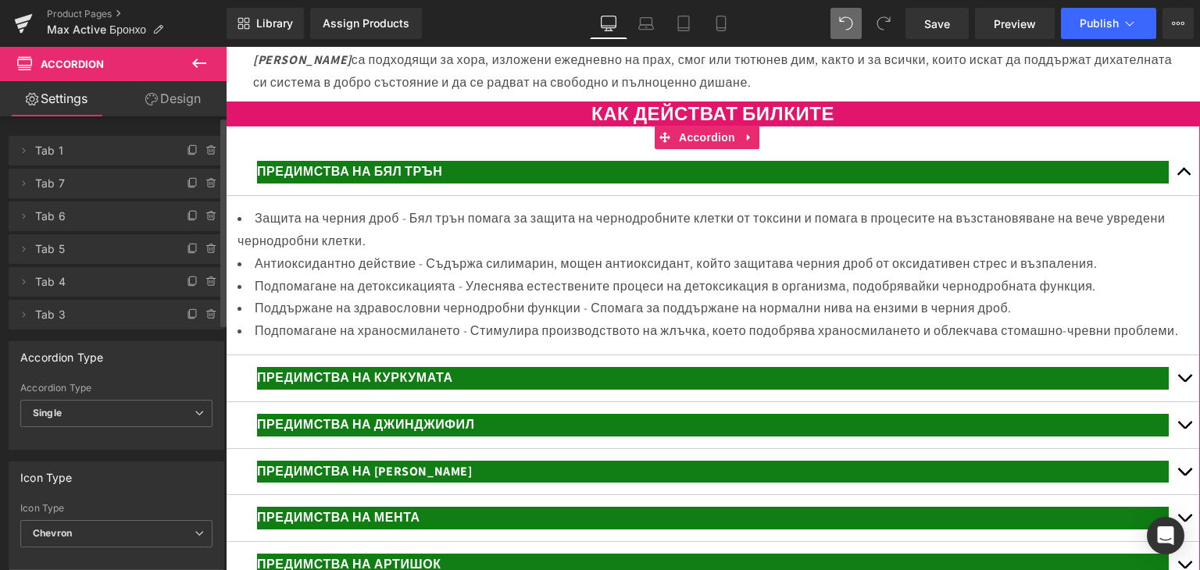
click at [374, 180] on span "ПРЕДИМСТВА НА БЯЛ ТРЪН" at bounding box center [349, 171] width 185 height 16
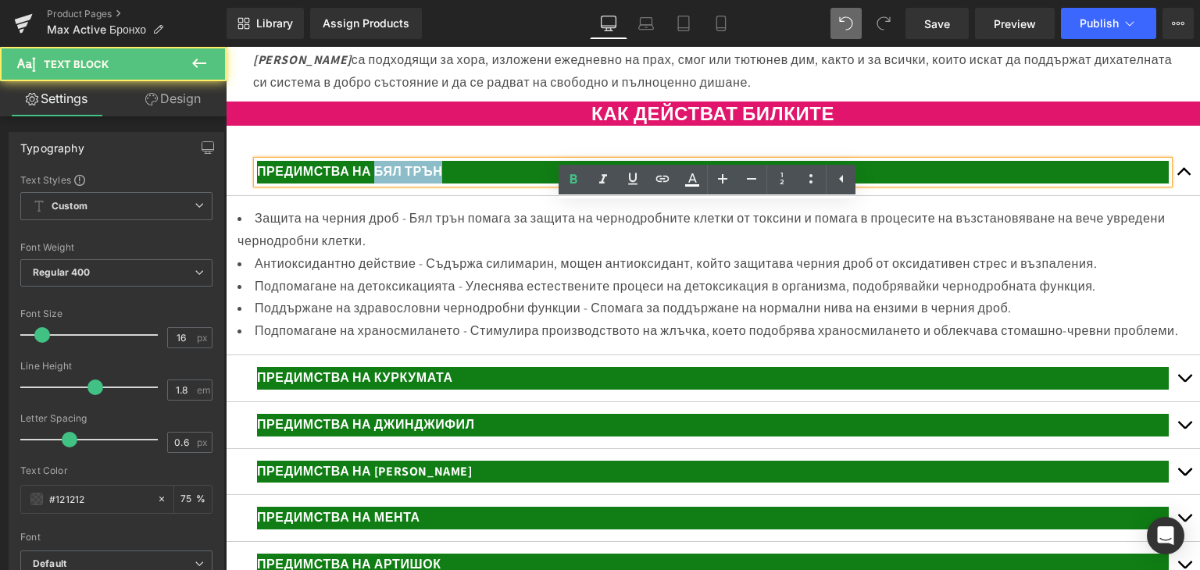
drag, startPoint x: 377, startPoint y: 214, endPoint x: 437, endPoint y: 214, distance: 60.1
click at [442, 180] on span "ПРЕДИМСТВА НА БЯЛ ТРЪН" at bounding box center [349, 171] width 185 height 16
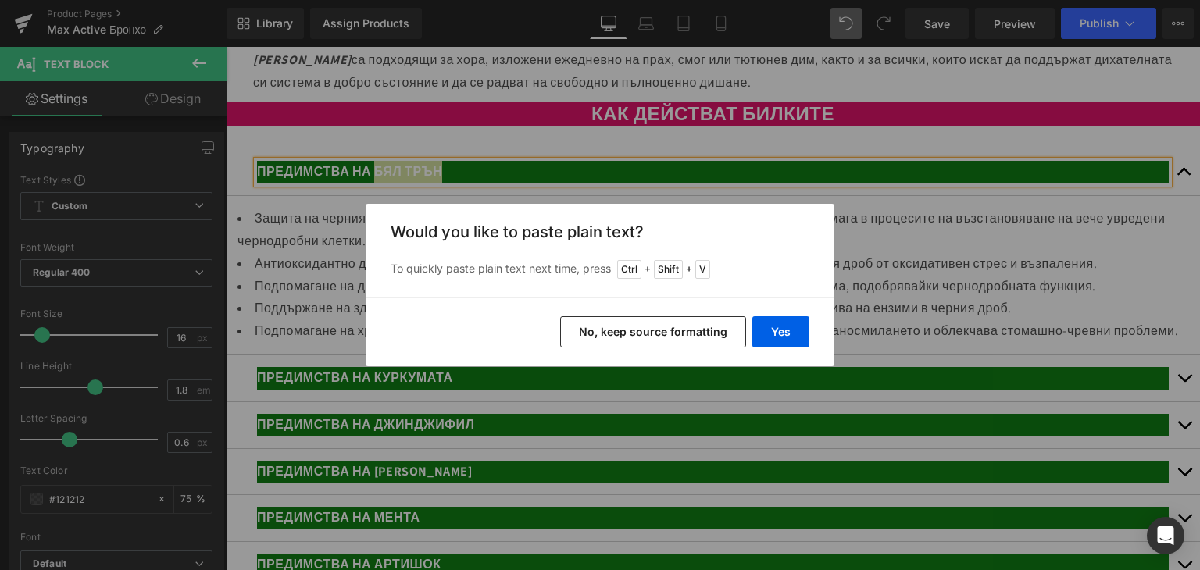
click at [645, 337] on button "No, keep source formatting" at bounding box center [653, 331] width 186 height 31
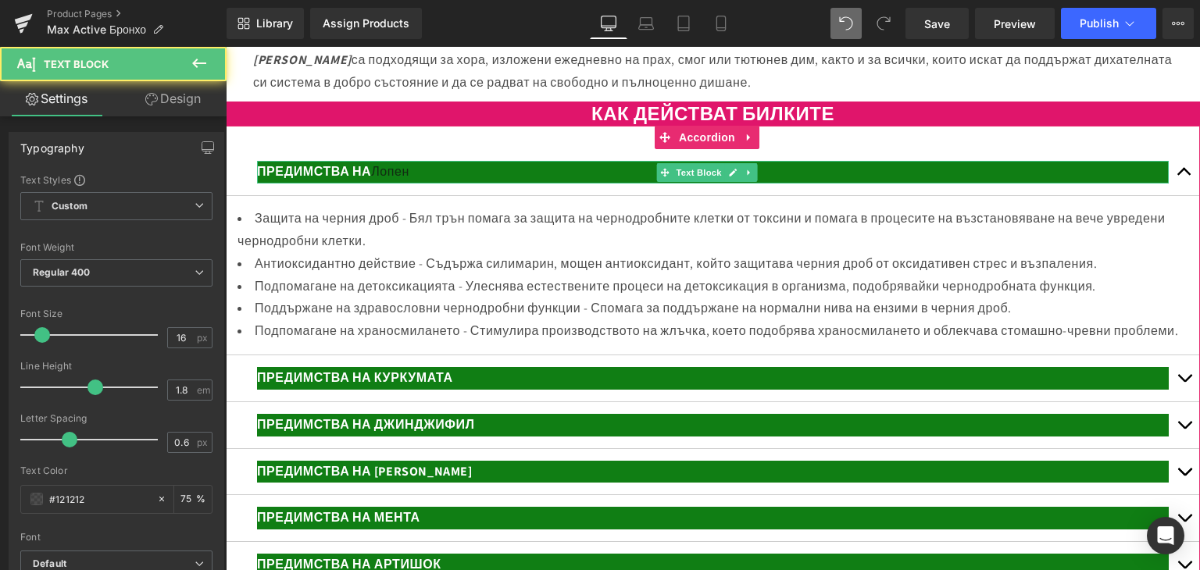
click at [423, 184] on p "ПРЕДИМСТВА НА Лопен" at bounding box center [712, 172] width 911 height 23
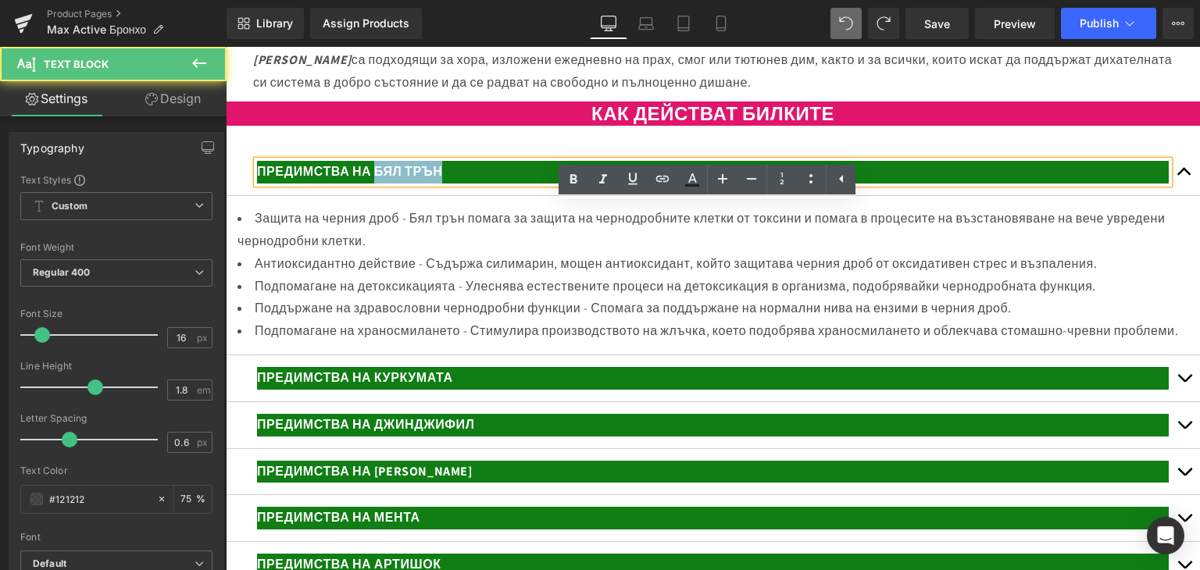
drag, startPoint x: 446, startPoint y: 213, endPoint x: 380, endPoint y: 210, distance: 66.5
click at [380, 184] on p "ПРЕДИМСТВА НА БЯЛ ТРЪН" at bounding box center [712, 172] width 911 height 23
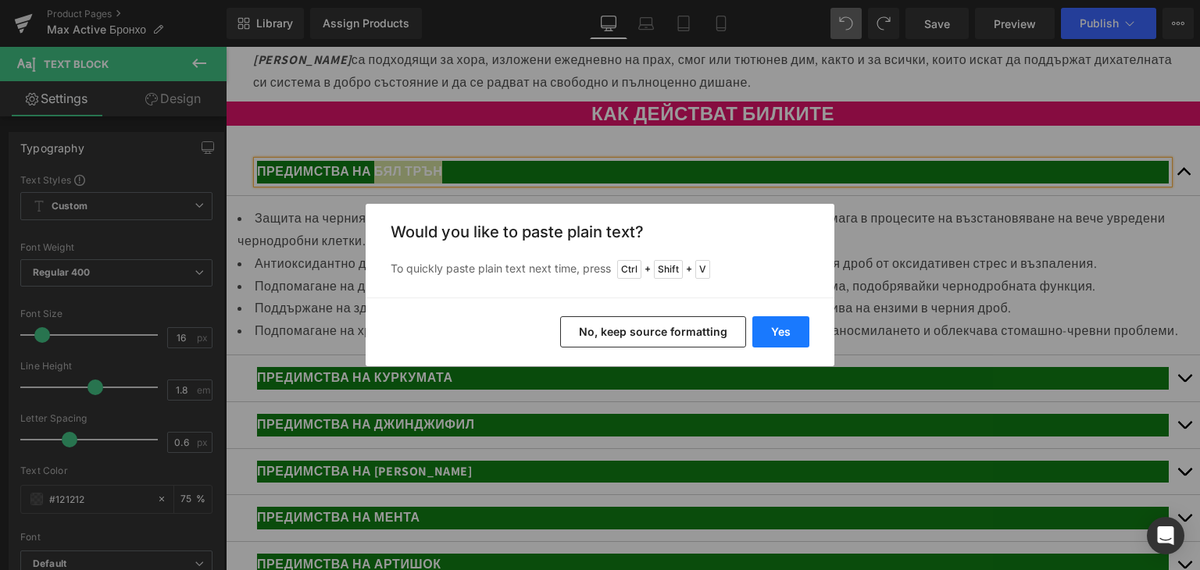
click at [766, 335] on button "Yes" at bounding box center [780, 331] width 57 height 31
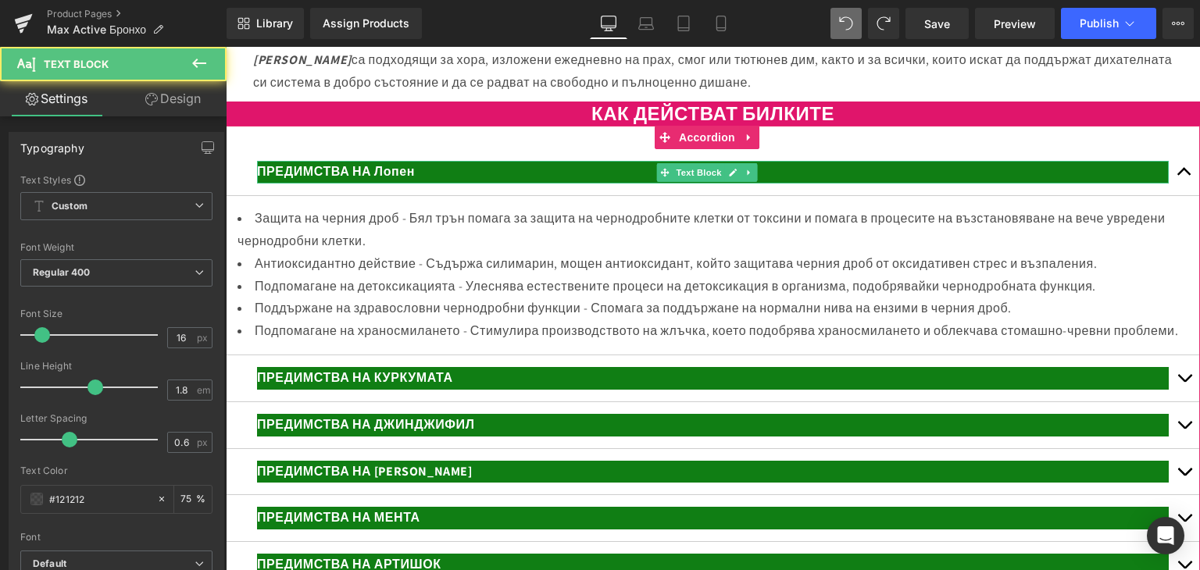
click at [413, 180] on span "ПРЕДИМСТВА НА Лопен" at bounding box center [336, 171] width 158 height 16
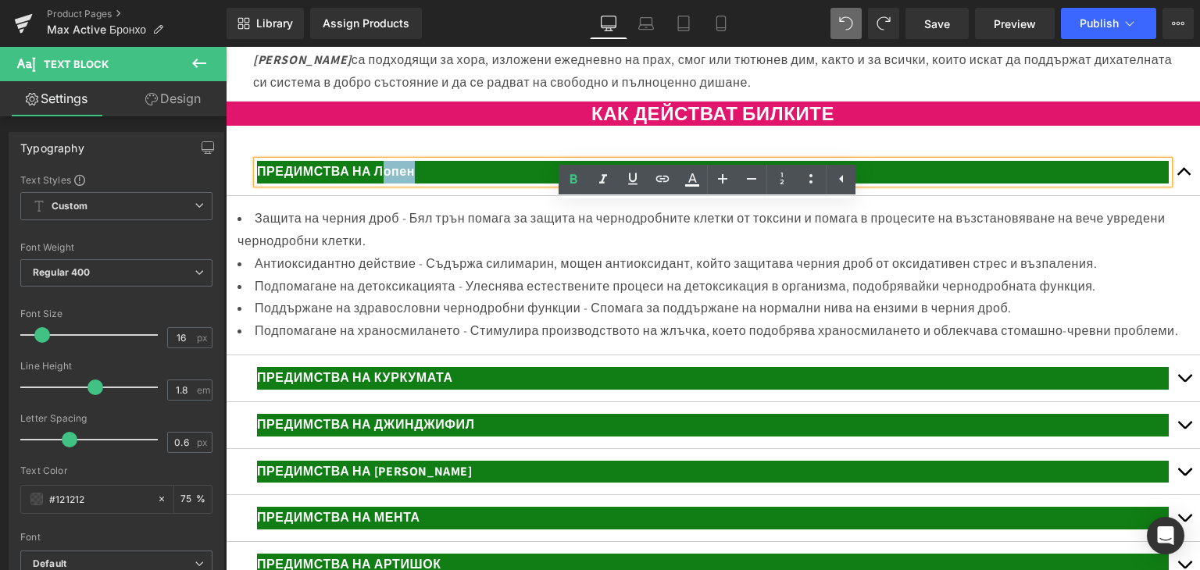
drag, startPoint x: 420, startPoint y: 216, endPoint x: 387, endPoint y: 213, distance: 33.7
click at [387, 184] on p "ПРЕДИМСТВА НА Лопен" at bounding box center [712, 172] width 911 height 23
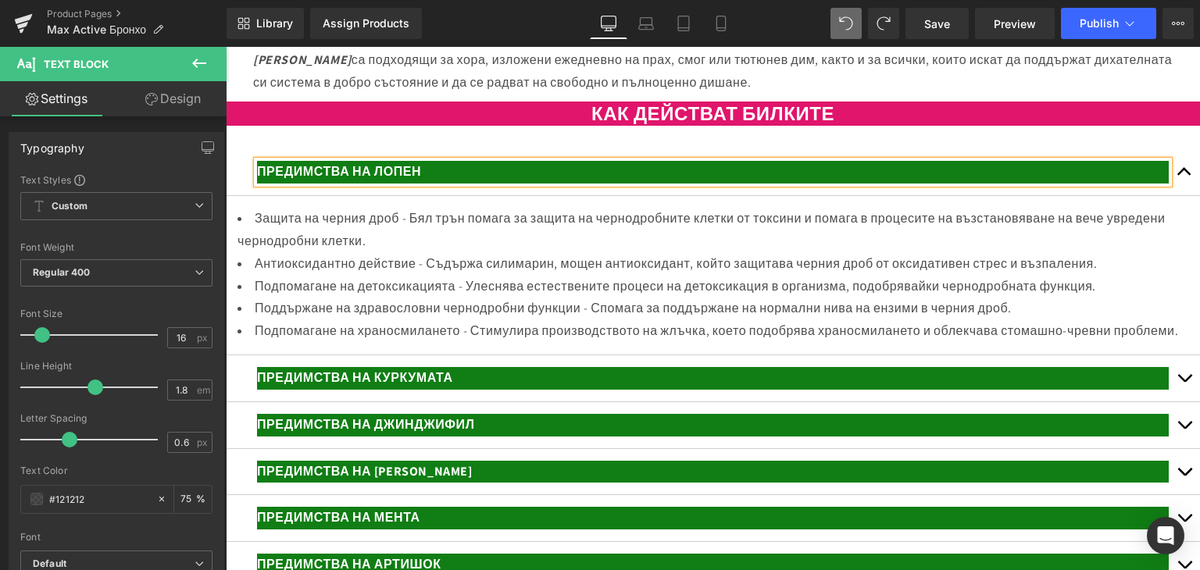
click at [226, 47] on div at bounding box center [226, 47] width 0 height 0
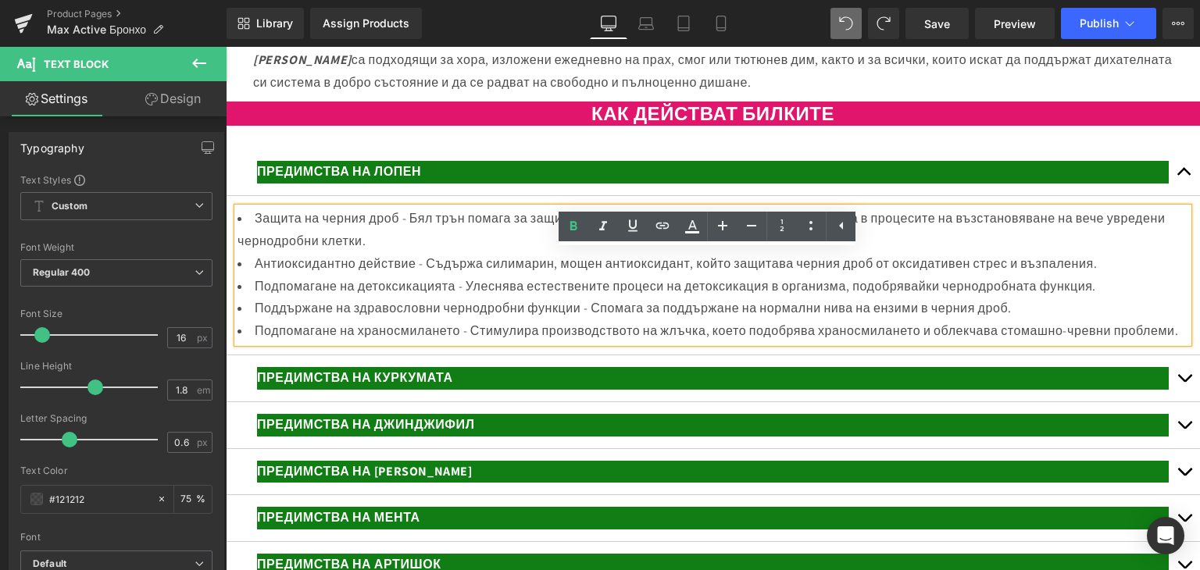
click at [258, 253] on li "Защита на черния дроб - Бял трън помага за защита на чернодробните клетки от то…" at bounding box center [712, 230] width 950 height 45
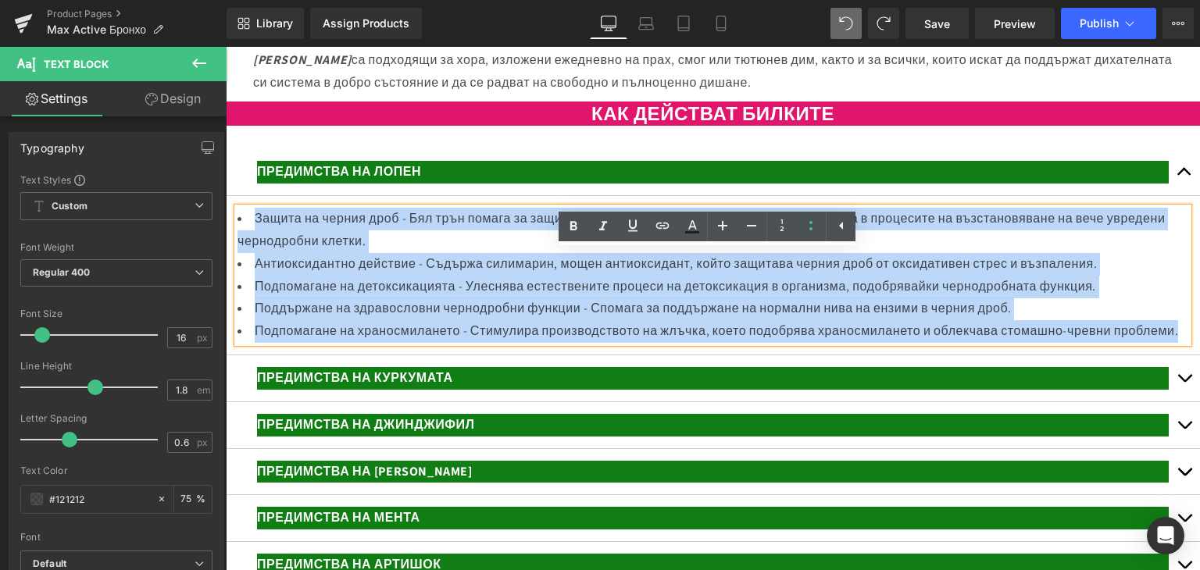
drag, startPoint x: 250, startPoint y: 260, endPoint x: 374, endPoint y: 392, distance: 181.2
click at [376, 343] on ul "Защита на черния дроб - Бял трън помага за защита на чернодробните клетки от то…" at bounding box center [712, 275] width 950 height 135
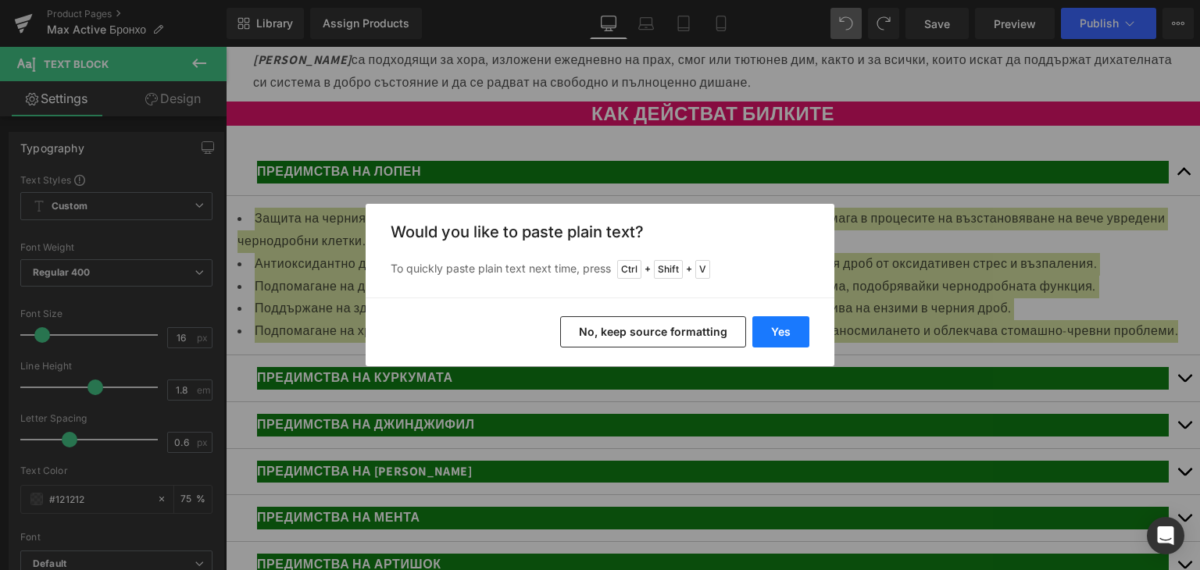
click at [771, 329] on button "Yes" at bounding box center [780, 331] width 57 height 31
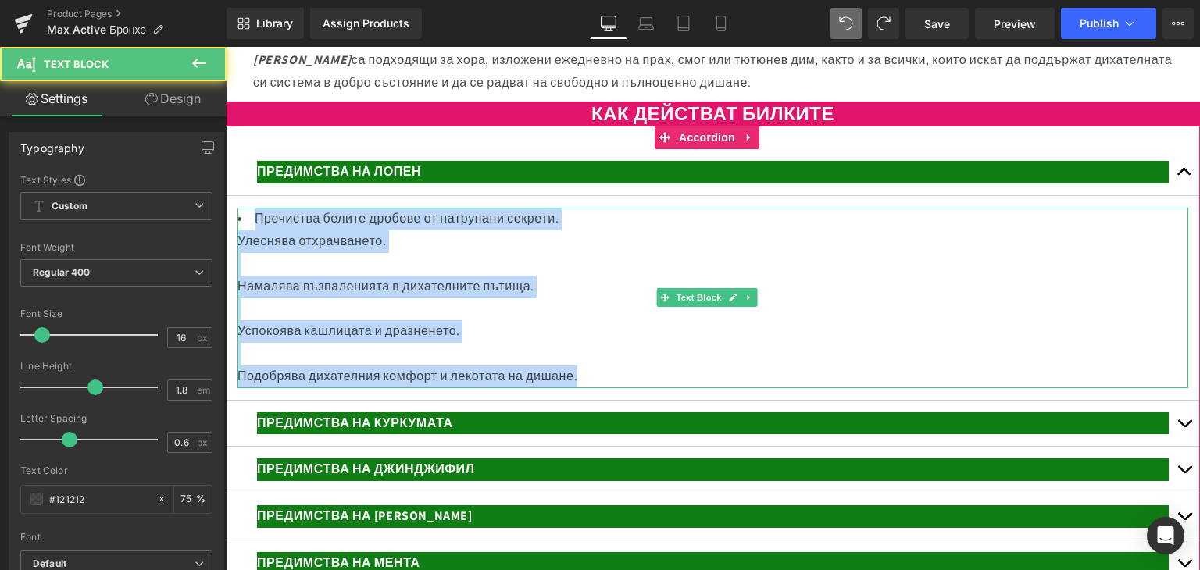
drag, startPoint x: 254, startPoint y: 260, endPoint x: 640, endPoint y: 419, distance: 417.4
click at [640, 387] on div "Пречиства белите дробове от натрупани секрети. Улеснява отхрачването. Намалява …" at bounding box center [712, 298] width 950 height 180
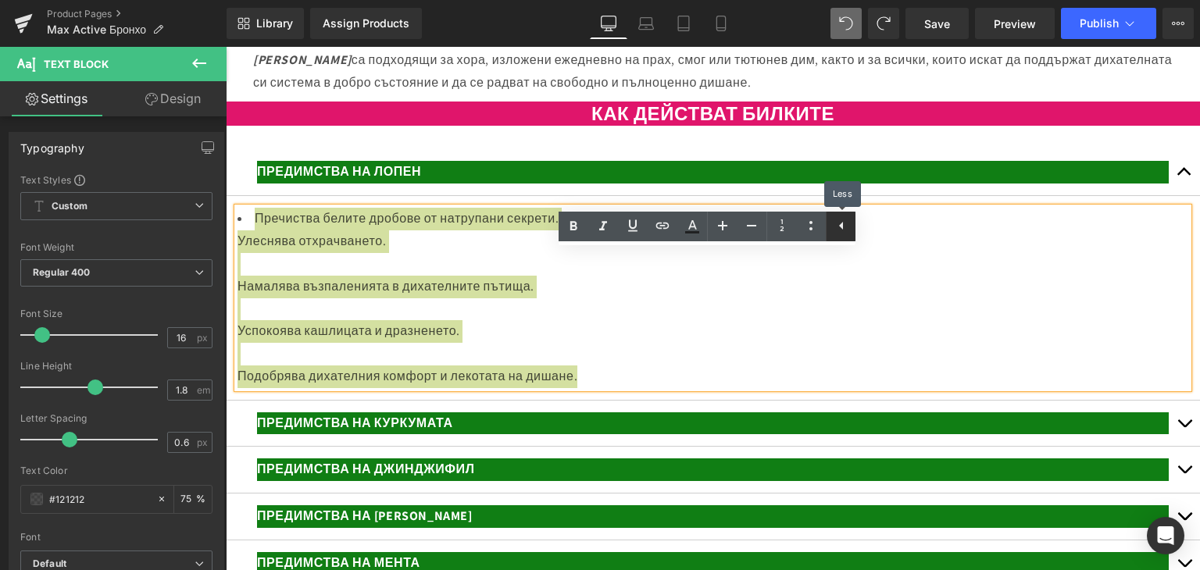
click at [842, 230] on icon at bounding box center [841, 225] width 19 height 19
click at [811, 228] on icon at bounding box center [811, 225] width 19 height 19
click at [819, 226] on icon at bounding box center [810, 225] width 19 height 19
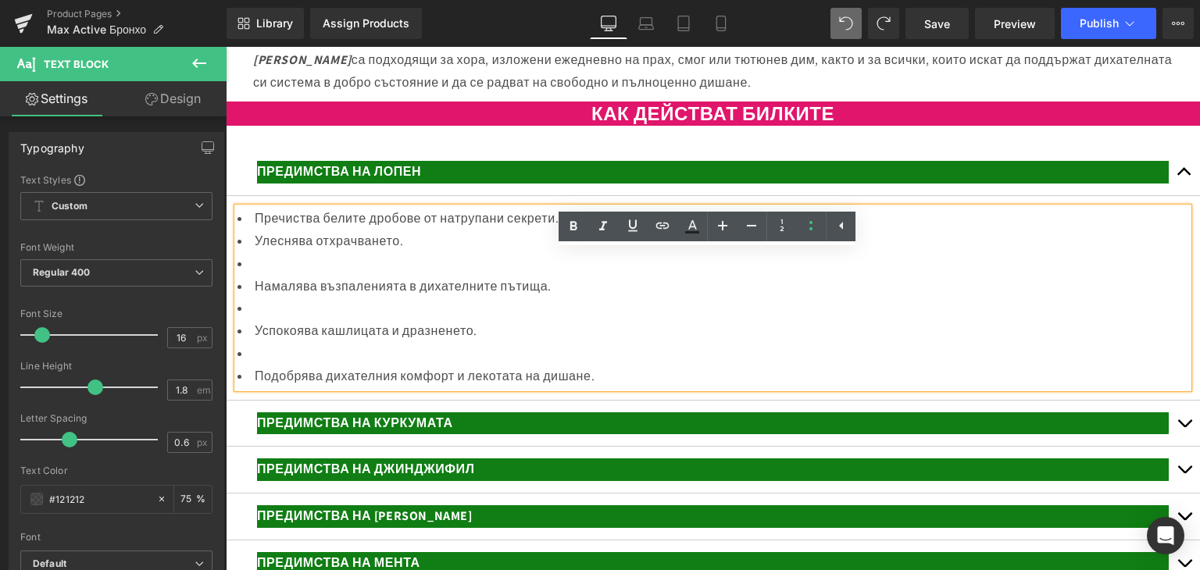
click at [262, 276] on li at bounding box center [712, 264] width 950 height 23
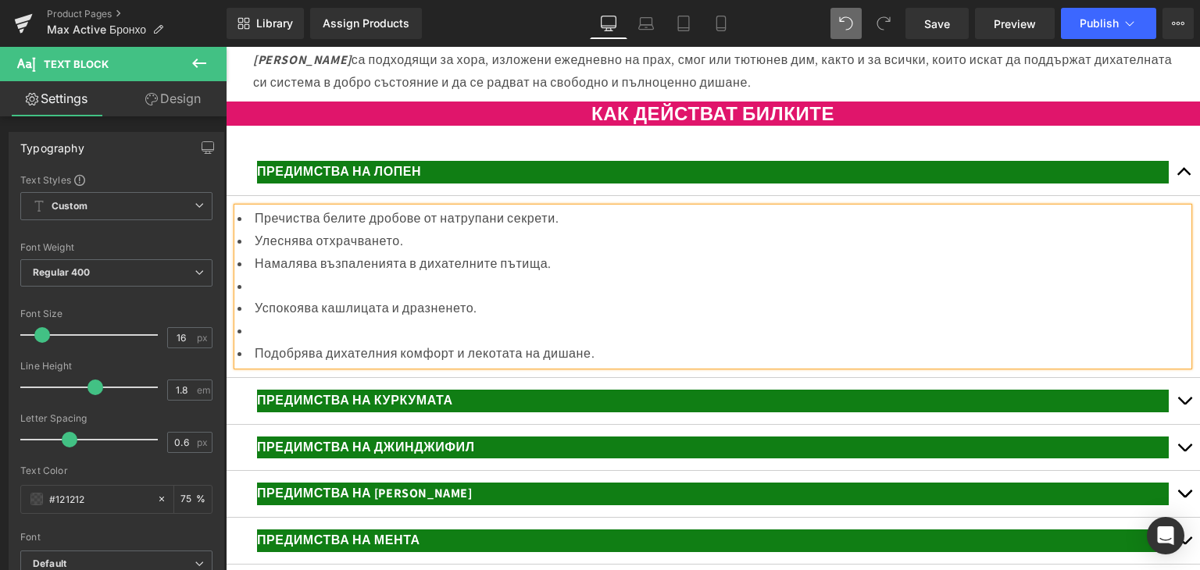
drag, startPoint x: 248, startPoint y: 341, endPoint x: 258, endPoint y: 341, distance: 10.2
click at [252, 320] on li "Успокоява кашлицата и дразненето." at bounding box center [712, 309] width 950 height 23
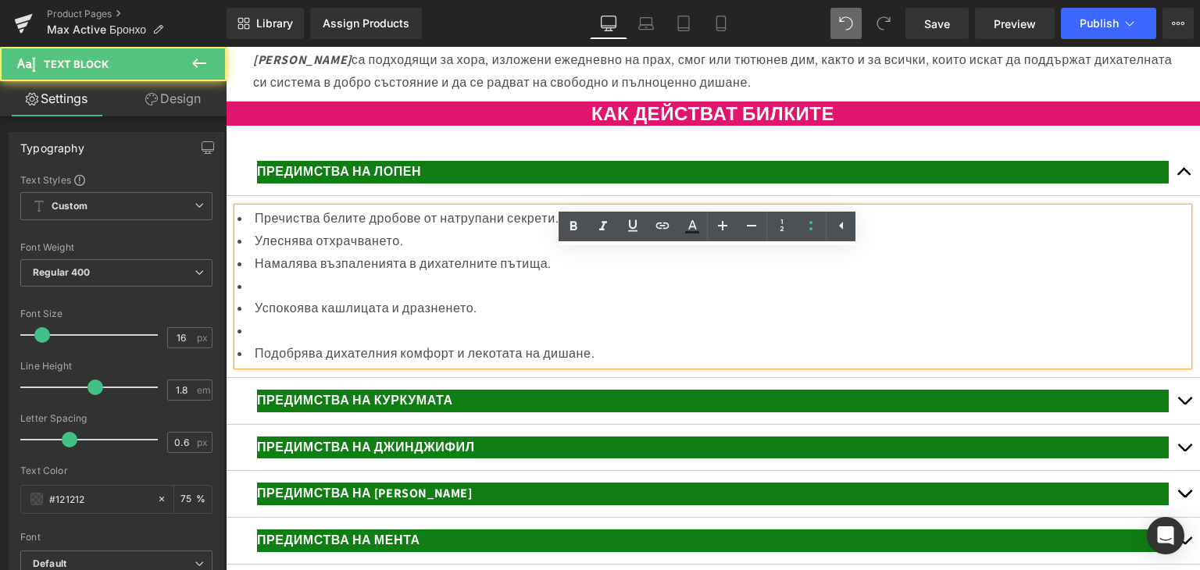
click at [259, 298] on li at bounding box center [712, 287] width 950 height 23
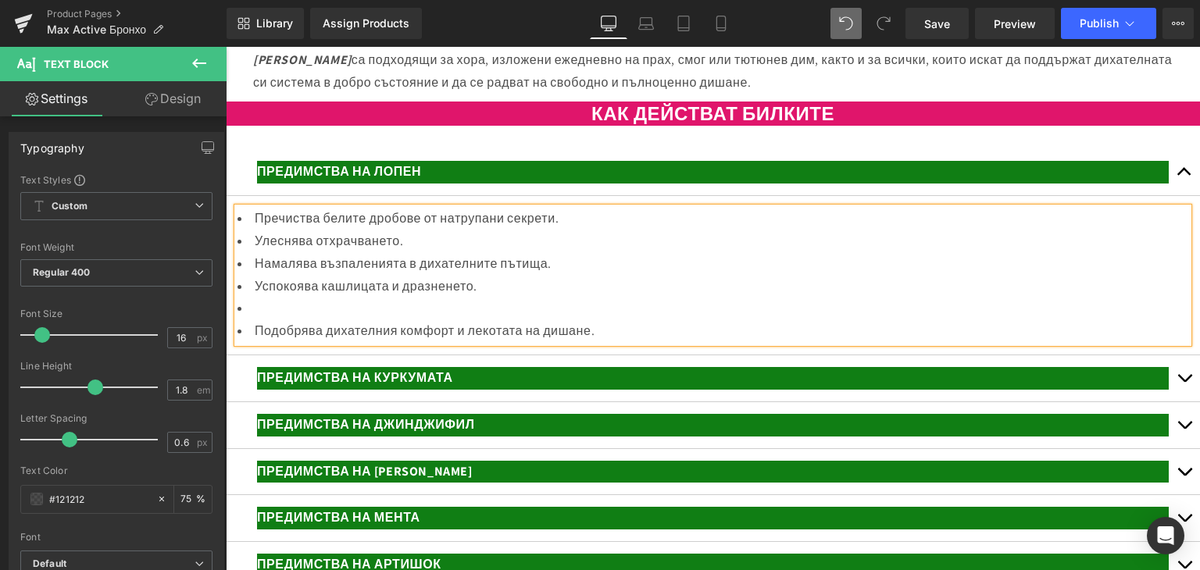
click at [260, 320] on li at bounding box center [712, 309] width 950 height 23
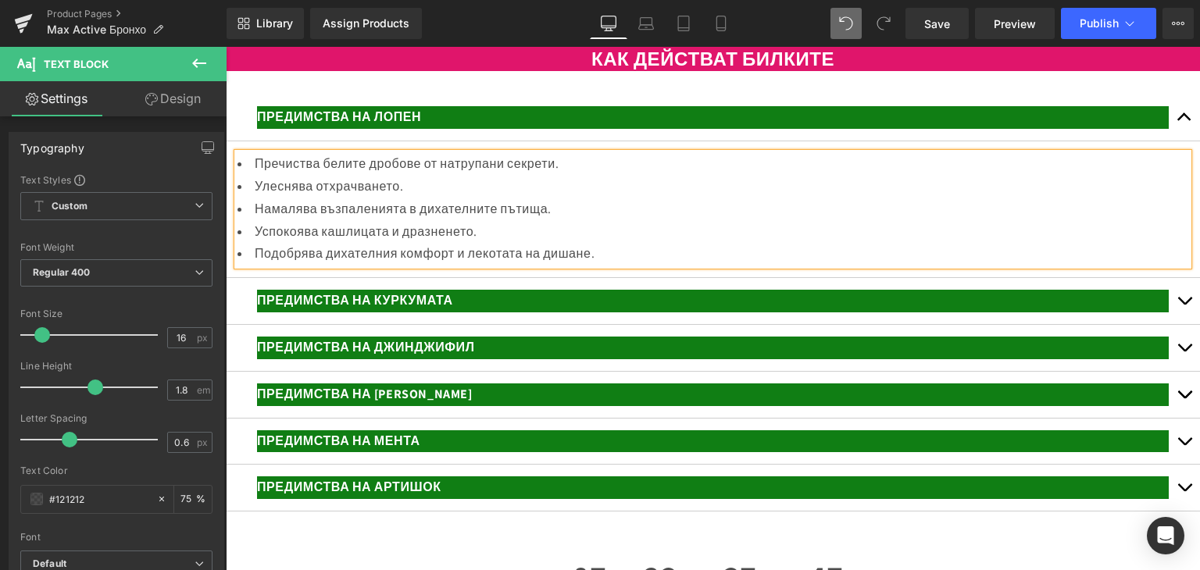
scroll to position [2958, 0]
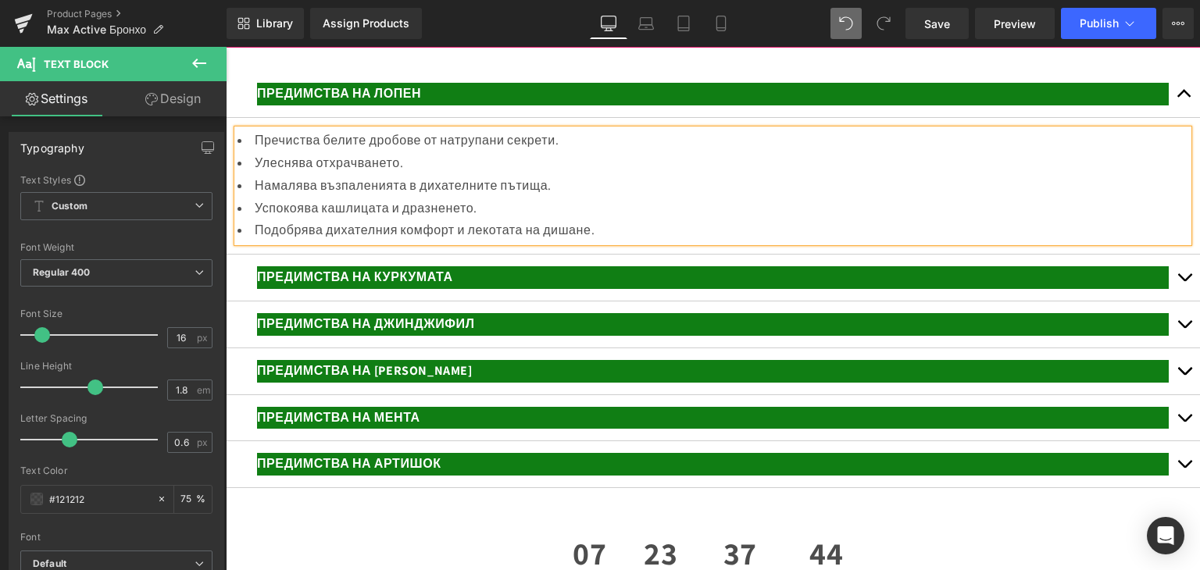
click at [455, 289] on p "ПРЕДИМСТВА НА КУРКУМАТА" at bounding box center [712, 277] width 911 height 23
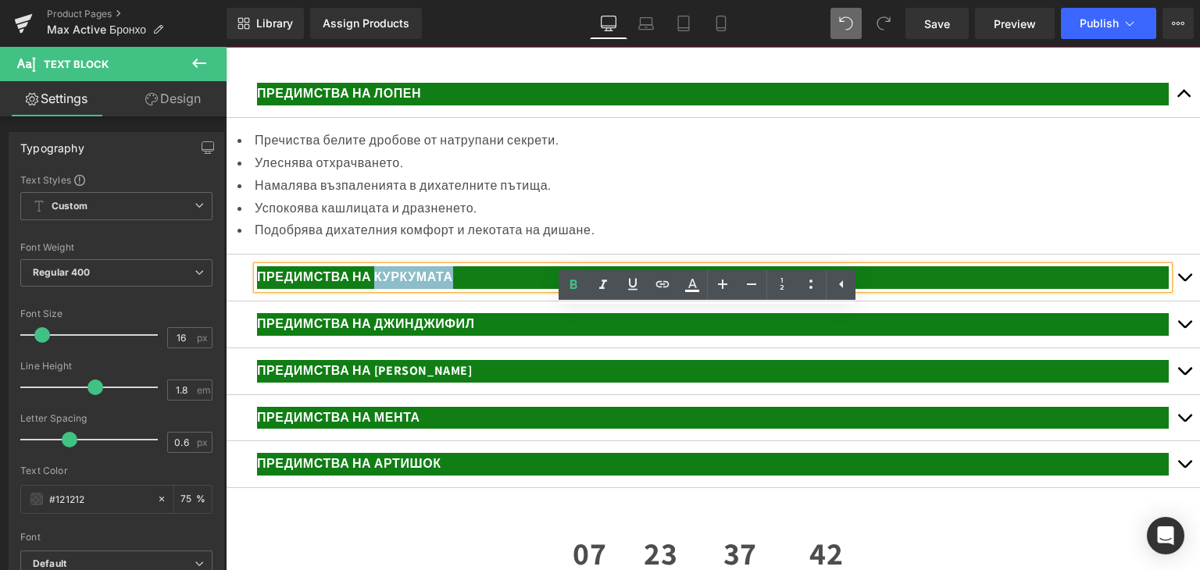
drag, startPoint x: 458, startPoint y: 319, endPoint x: 378, endPoint y: 313, distance: 80.7
click at [378, 289] on p "ПРЕДИМСТВА НА КУРКУМАТА" at bounding box center [712, 277] width 911 height 23
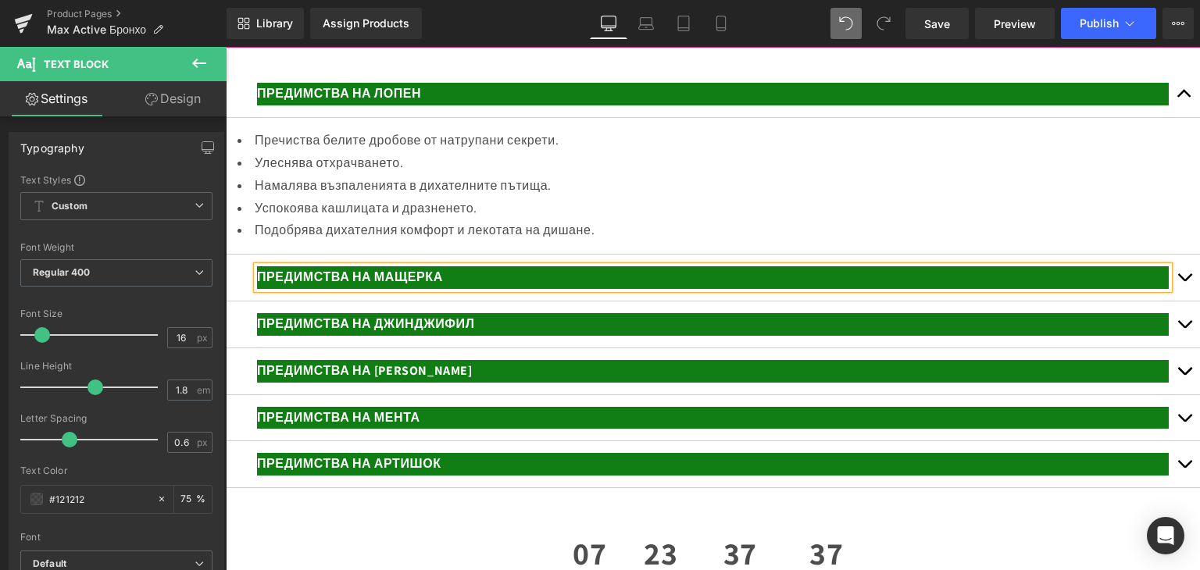
click at [1172, 301] on button "button" at bounding box center [1183, 278] width 31 height 46
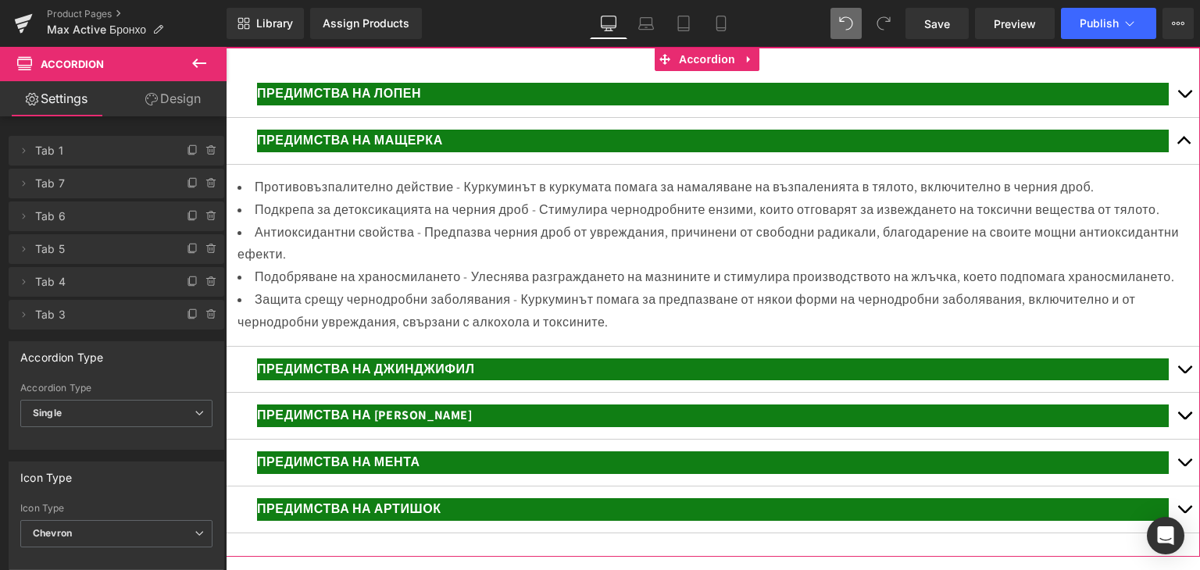
click at [294, 216] on article "Противовъзпалително действие - Куркуминът в куркумата помага за намаляване на в…" at bounding box center [713, 256] width 974 height 182
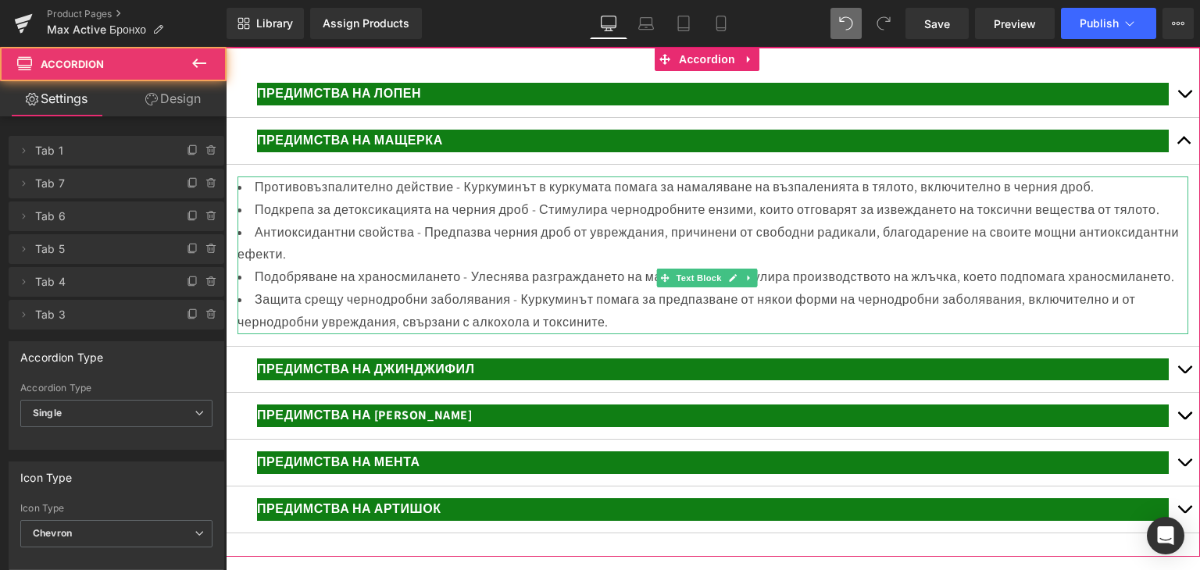
click at [252, 199] on li "Противовъзпалително действие - Куркуминът в куркумата помага за намаляване на в…" at bounding box center [712, 187] width 950 height 23
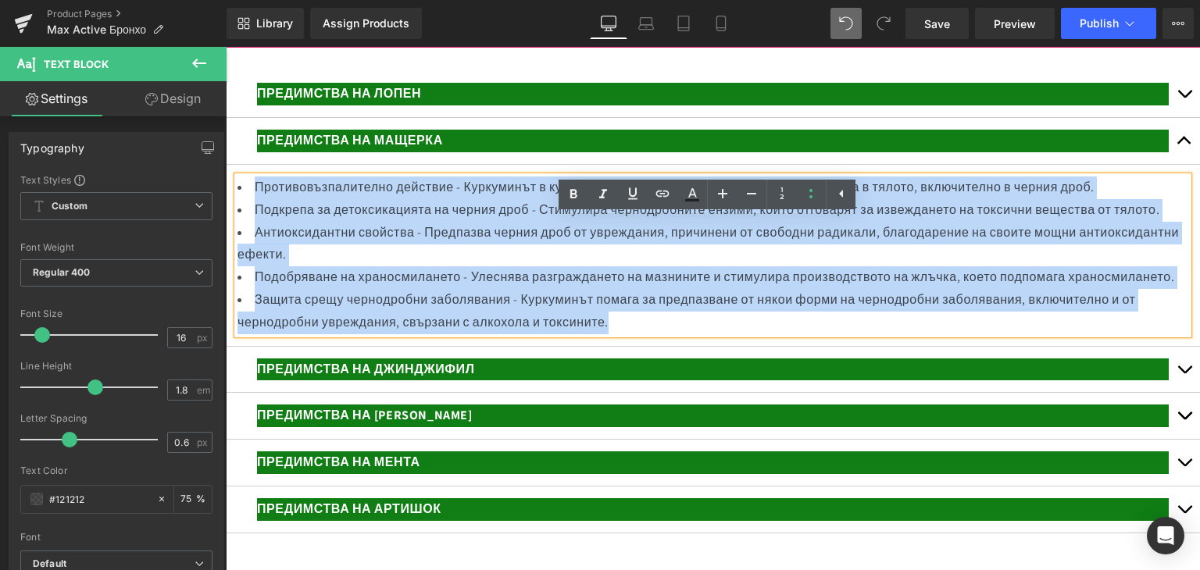
drag, startPoint x: 253, startPoint y: 230, endPoint x: 786, endPoint y: 413, distance: 563.1
click at [786, 334] on ul "Противовъзпалително действие - Куркуминът в куркумата помага за намаляване на в…" at bounding box center [712, 255] width 950 height 158
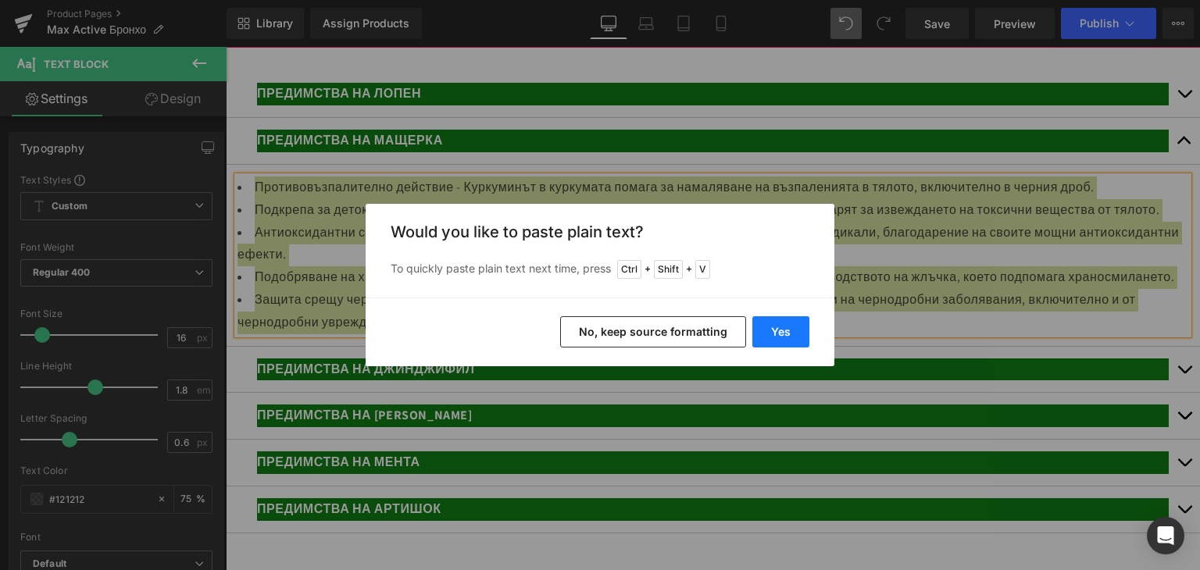
click at [779, 326] on button "Yes" at bounding box center [780, 331] width 57 height 31
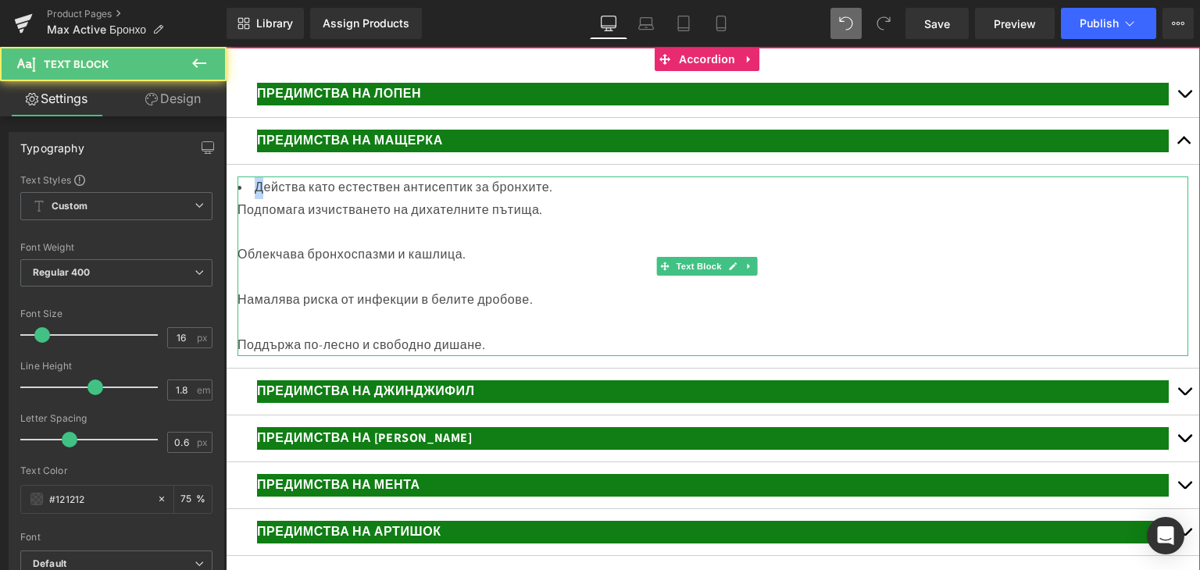
drag, startPoint x: 255, startPoint y: 228, endPoint x: 262, endPoint y: 235, distance: 10.5
click at [262, 199] on li "Действа като естествен антисептик за бронхите." at bounding box center [712, 187] width 950 height 23
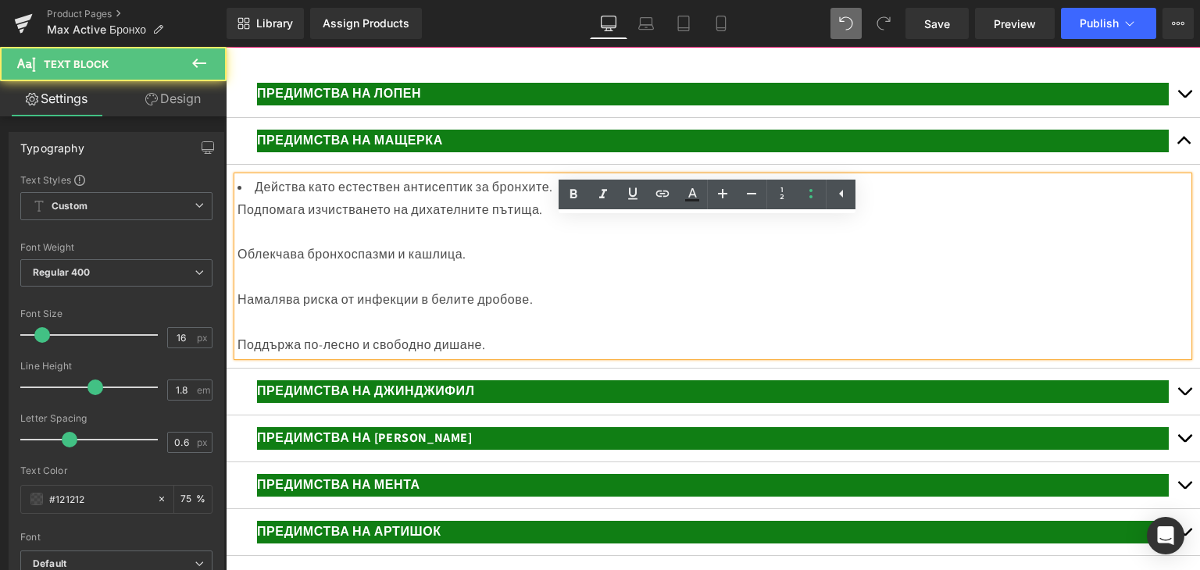
click at [241, 244] on div at bounding box center [712, 233] width 950 height 23
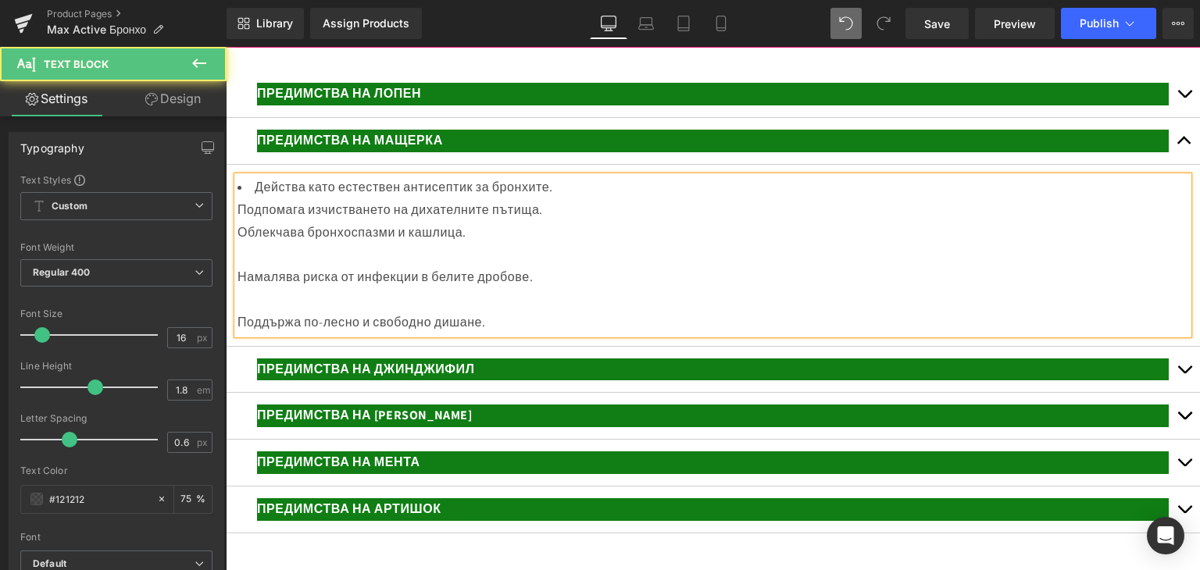
drag, startPoint x: 244, startPoint y: 304, endPoint x: 227, endPoint y: 301, distance: 16.7
click at [241, 266] on div at bounding box center [712, 255] width 950 height 23
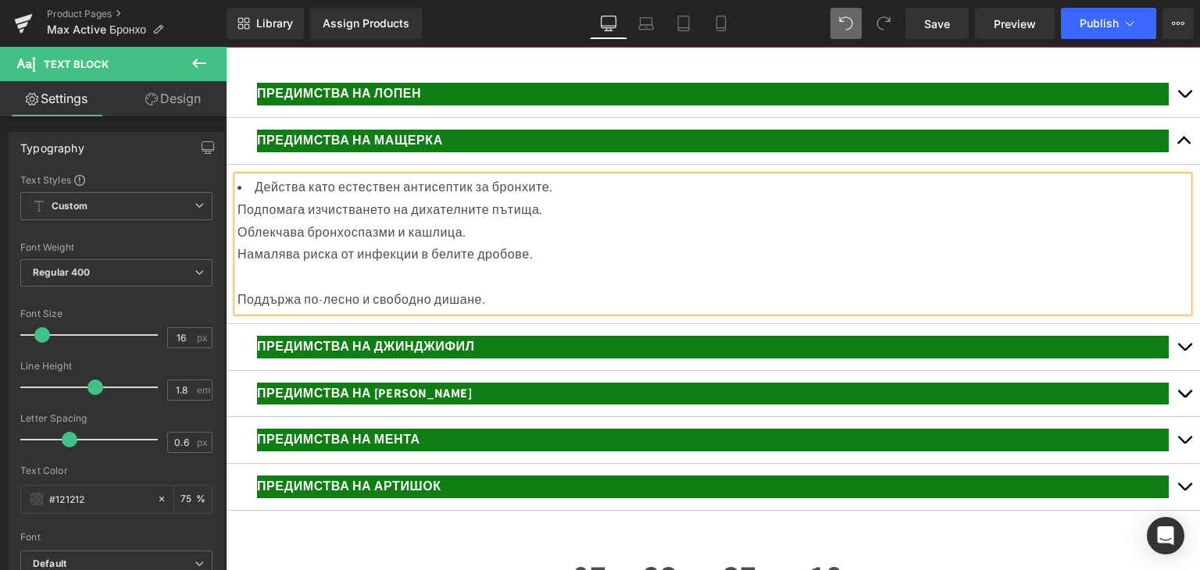
click at [237, 289] on div at bounding box center [712, 277] width 950 height 23
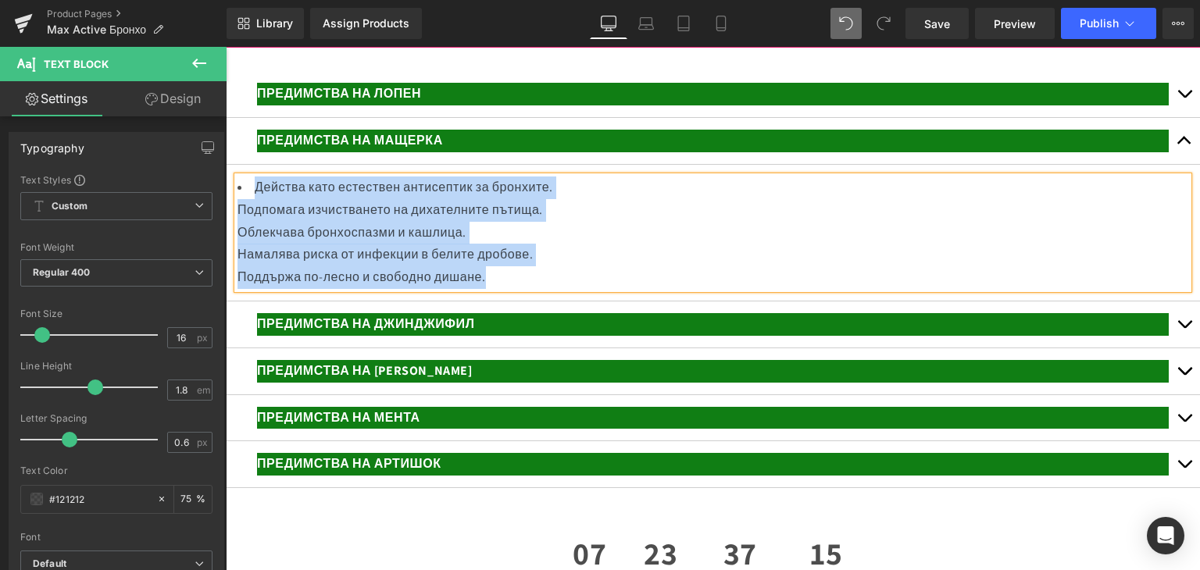
drag, startPoint x: 253, startPoint y: 230, endPoint x: 567, endPoint y: 312, distance: 324.3
click at [567, 289] on div "Действа като естествен антисептик за бронхите. Подпомага изчистването на дихате…" at bounding box center [712, 232] width 950 height 112
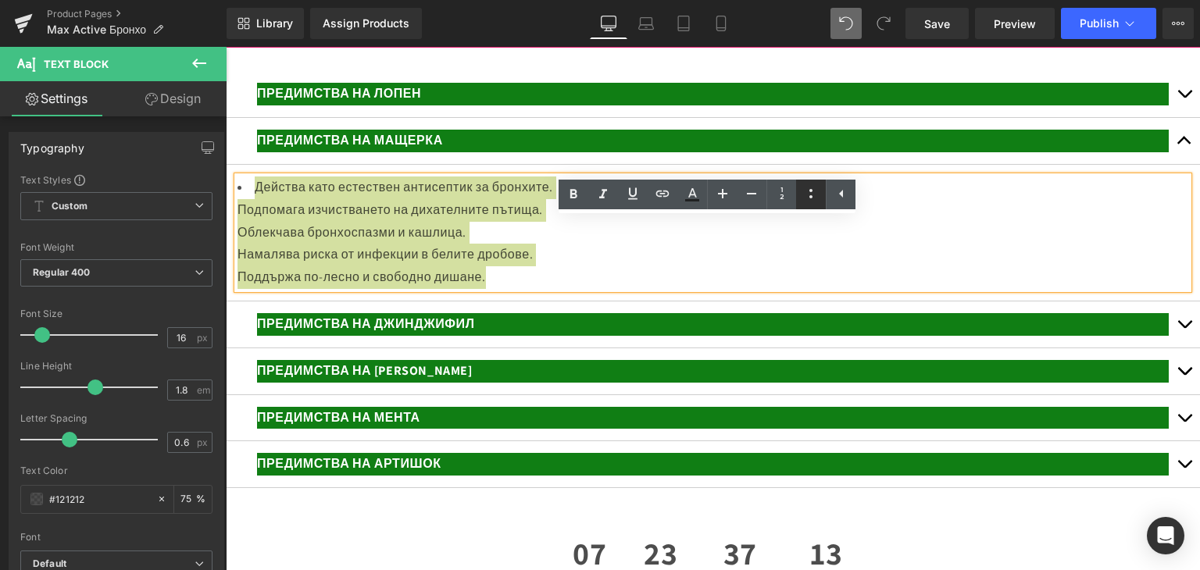
click at [813, 194] on icon at bounding box center [810, 193] width 19 height 19
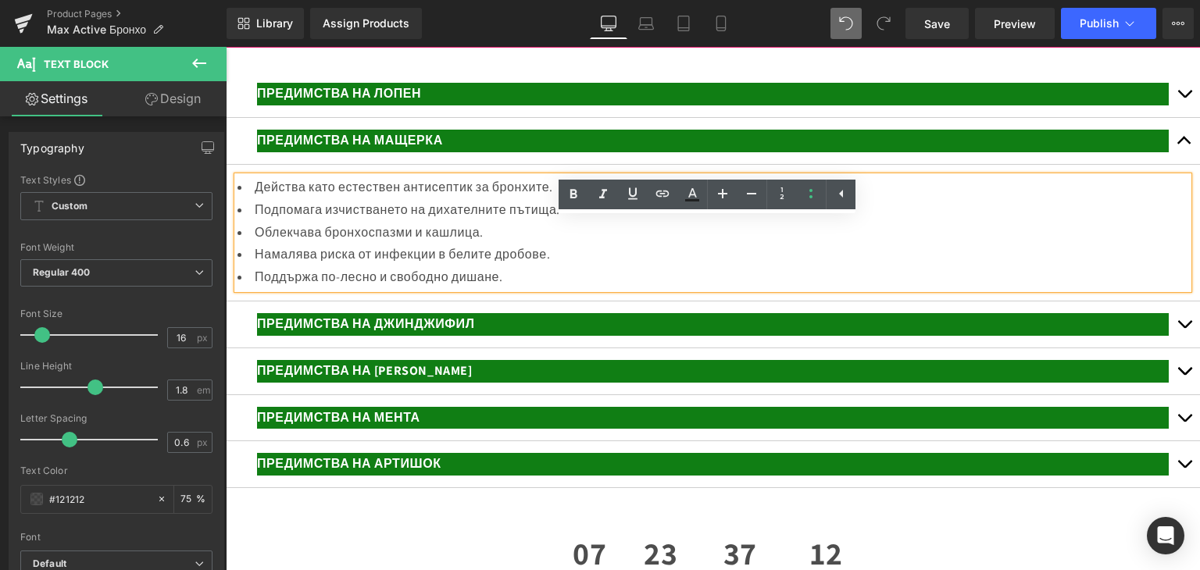
scroll to position [3036, 0]
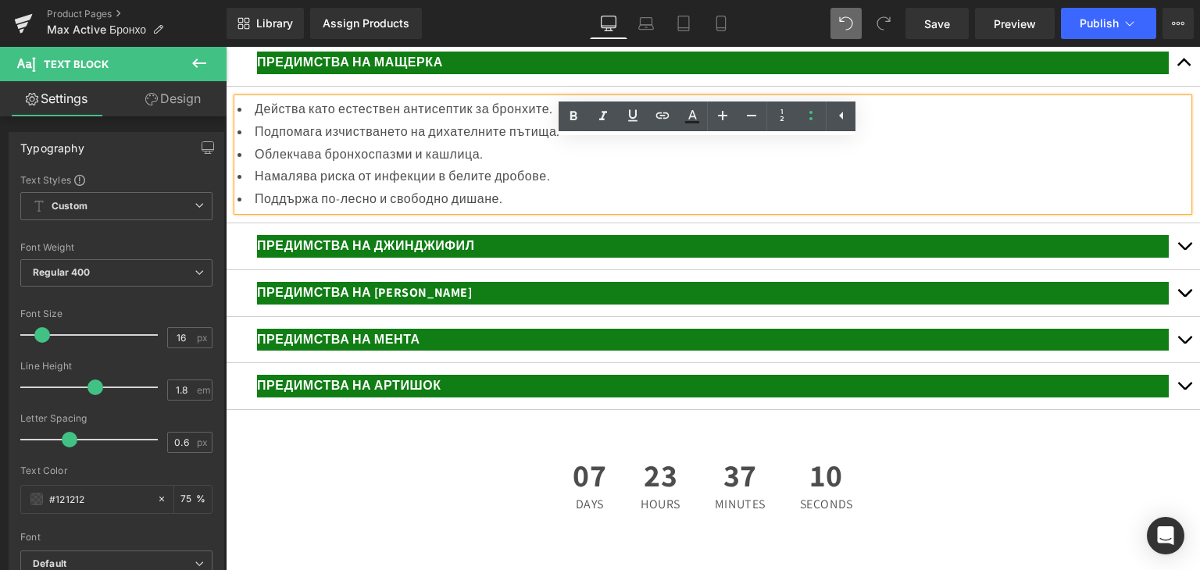
click at [1171, 269] on button "button" at bounding box center [1183, 246] width 31 height 46
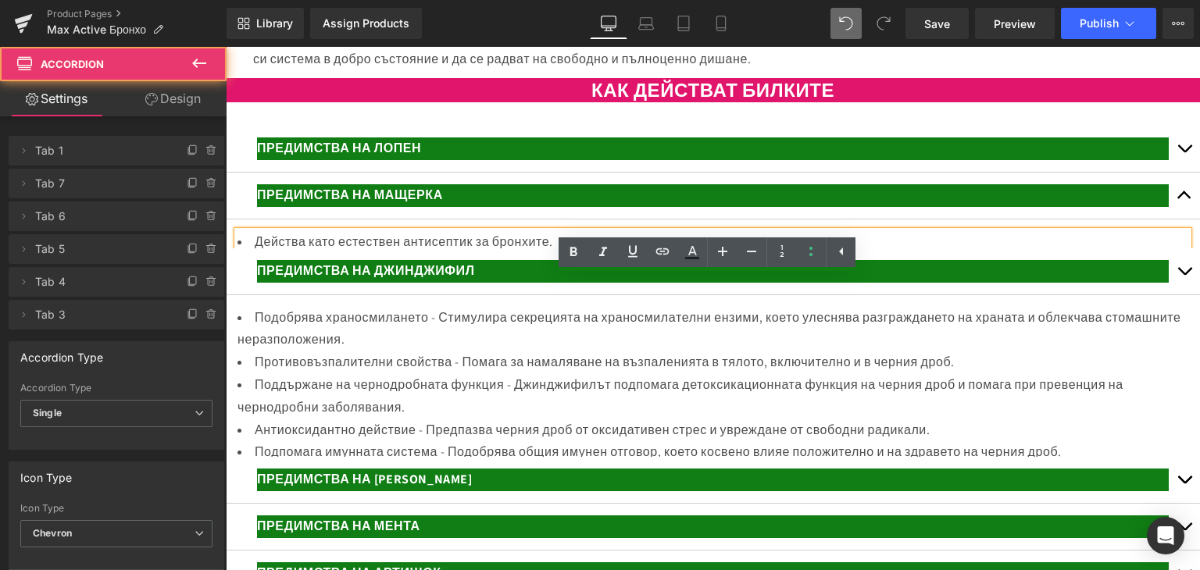
scroll to position [2900, 0]
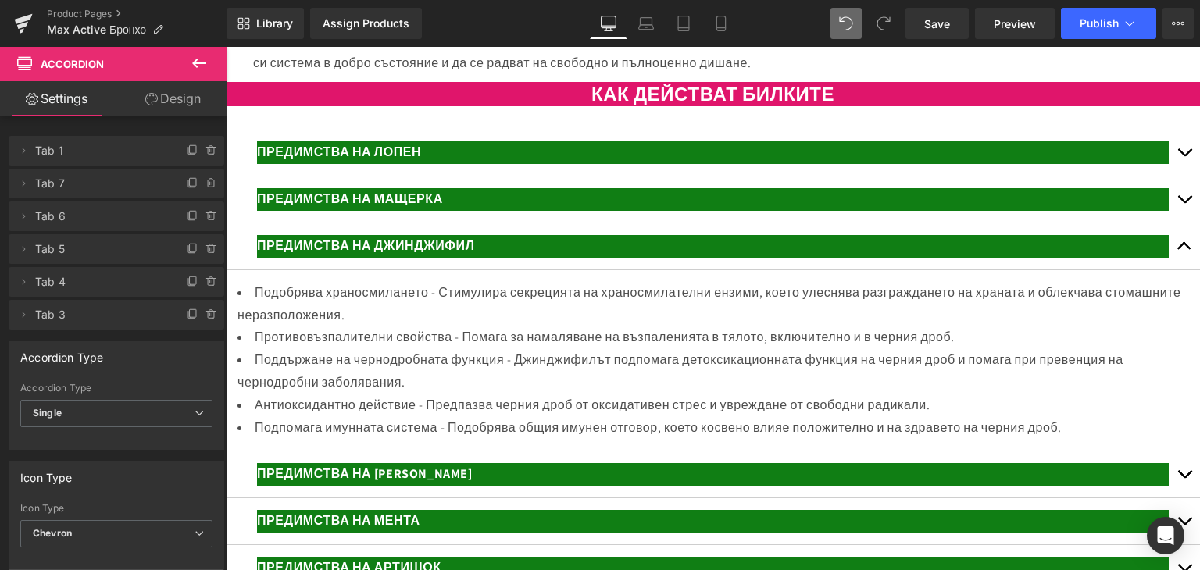
click at [494, 258] on p "ПРЕДИМСТВА НА ДЖИНДЖИФИЛ" at bounding box center [712, 246] width 911 height 23
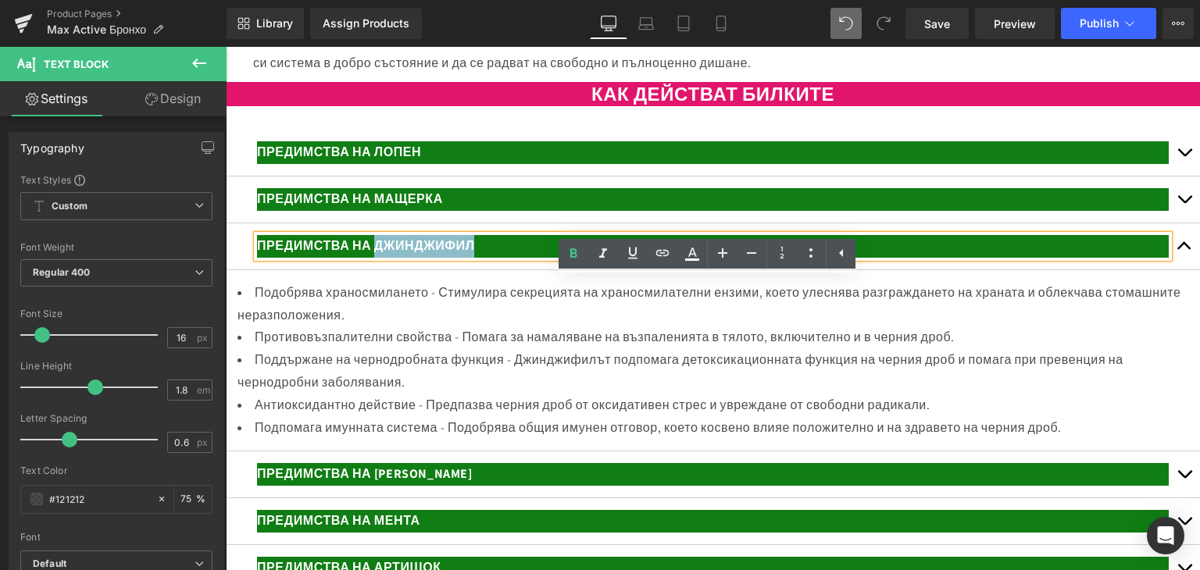
drag, startPoint x: 487, startPoint y: 291, endPoint x: 377, endPoint y: 288, distance: 110.1
click at [377, 258] on p "ПРЕДИМСТВА НА ДЖИНДЖИФИЛ" at bounding box center [712, 246] width 911 height 23
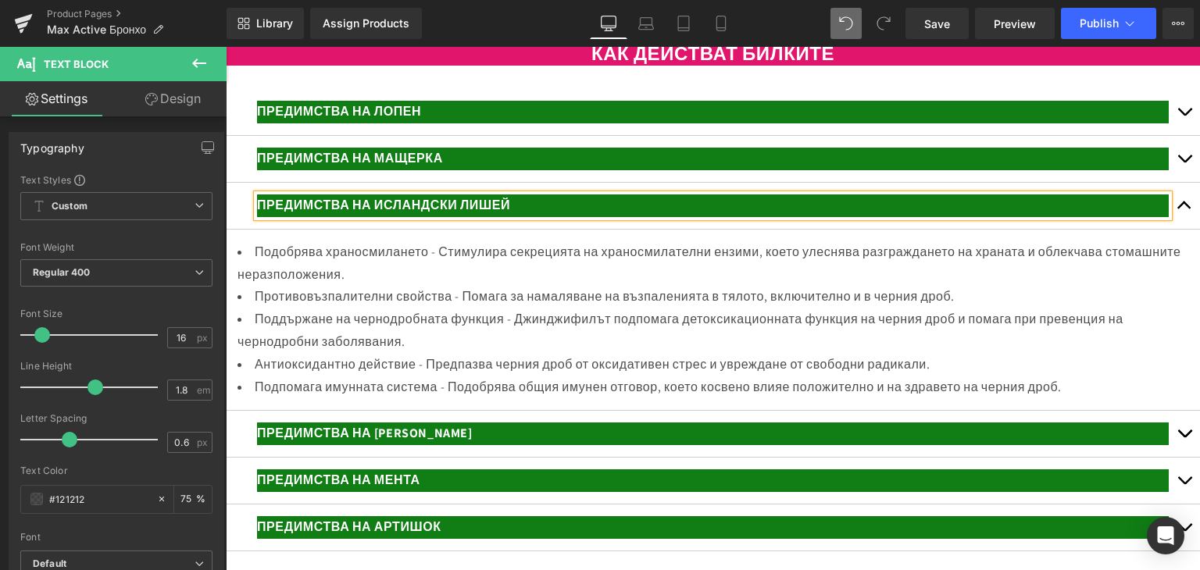
scroll to position [2978, 0]
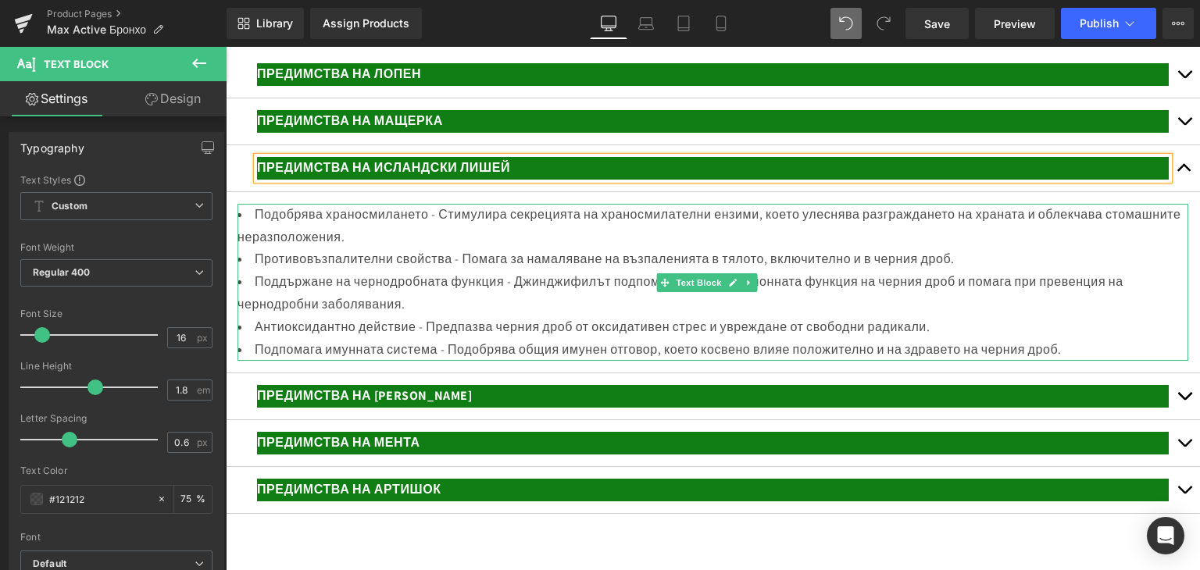
click at [256, 249] on li "Подобрява храносмилането - Стимулира секрецията на храносмилателни ензими, коет…" at bounding box center [712, 226] width 950 height 45
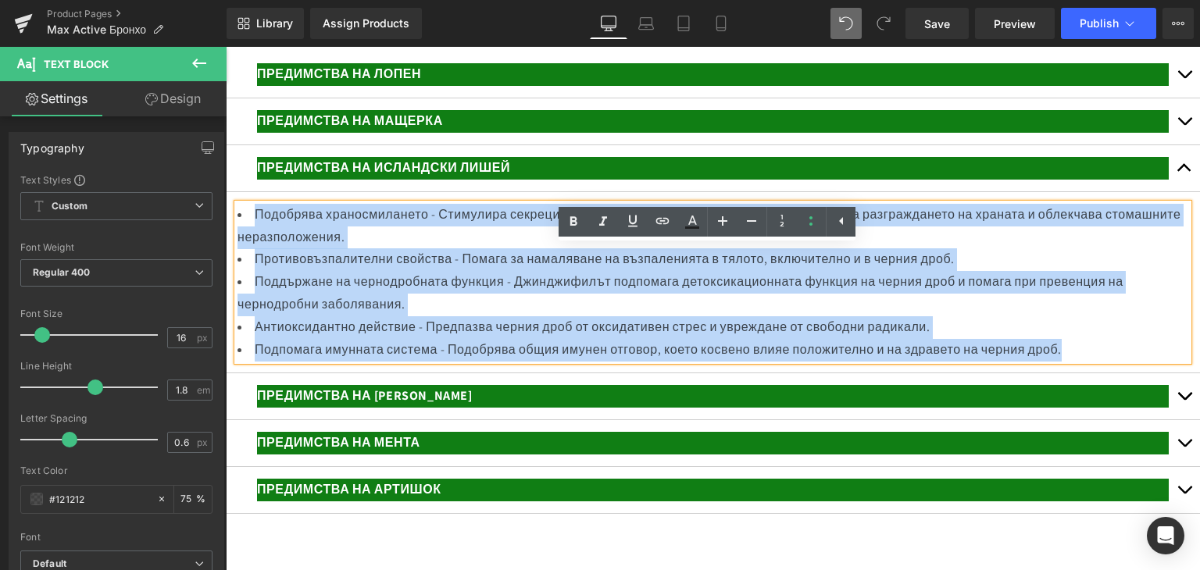
drag, startPoint x: 252, startPoint y: 253, endPoint x: 1100, endPoint y: 393, distance: 859.6
click at [1100, 362] on ul "Подобрява храносмилането - Стимулира секрецията на храносмилателни ензими, коет…" at bounding box center [712, 283] width 950 height 158
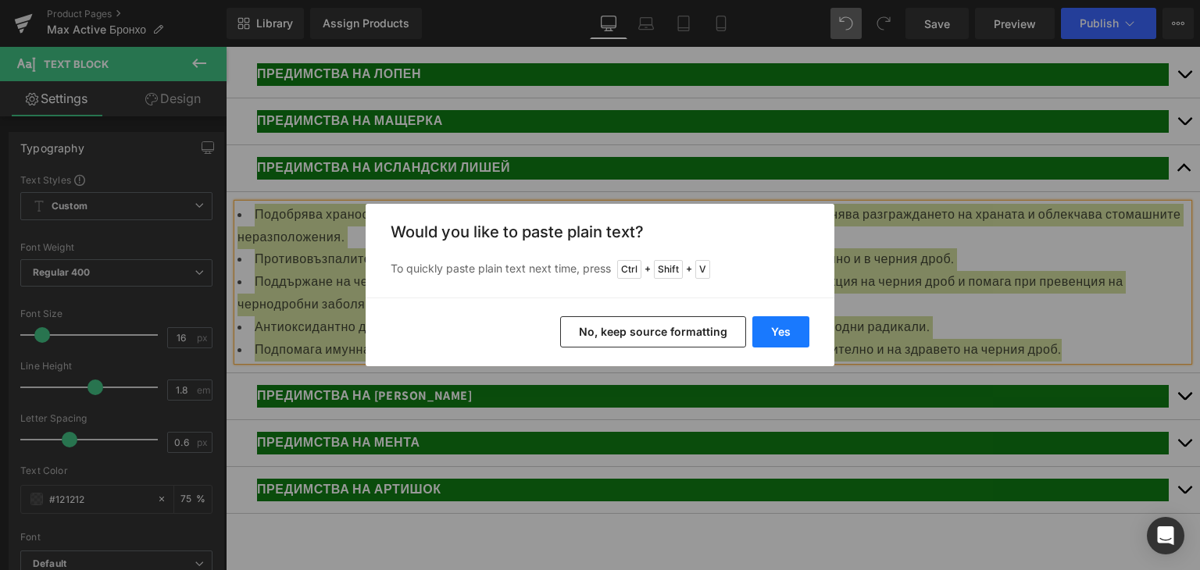
click at [788, 325] on button "Yes" at bounding box center [780, 331] width 57 height 31
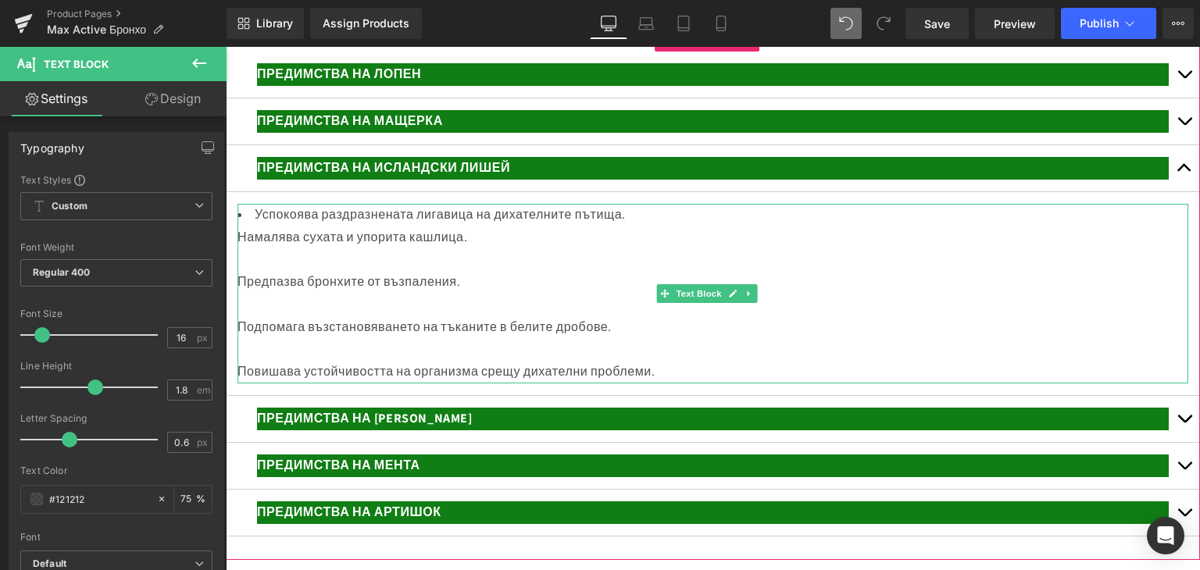
click at [244, 271] on div at bounding box center [712, 259] width 950 height 23
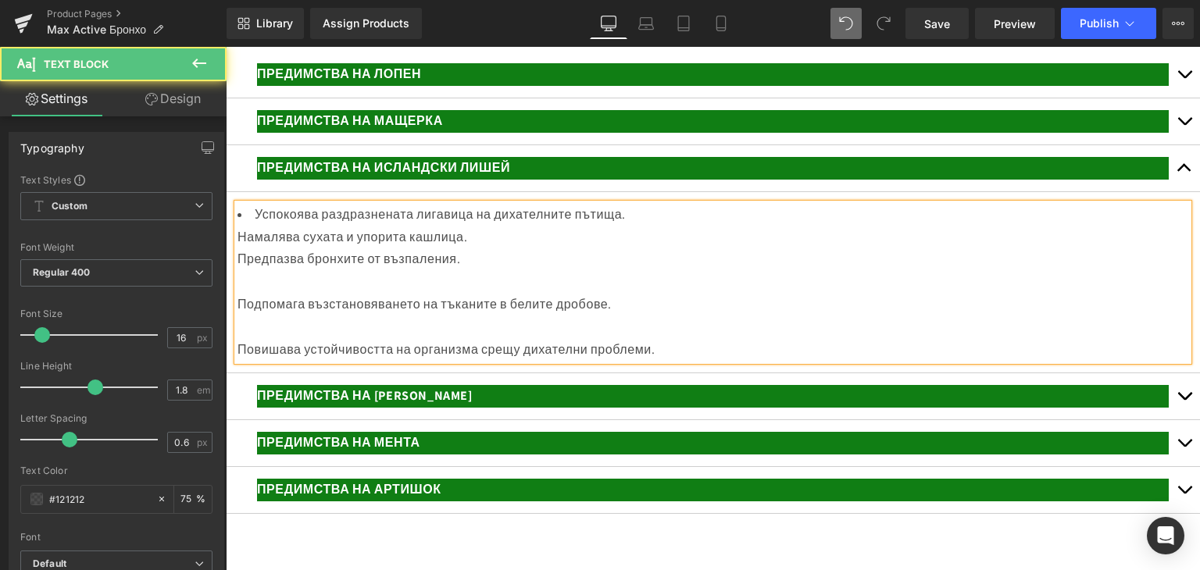
click at [251, 294] on div at bounding box center [712, 282] width 950 height 23
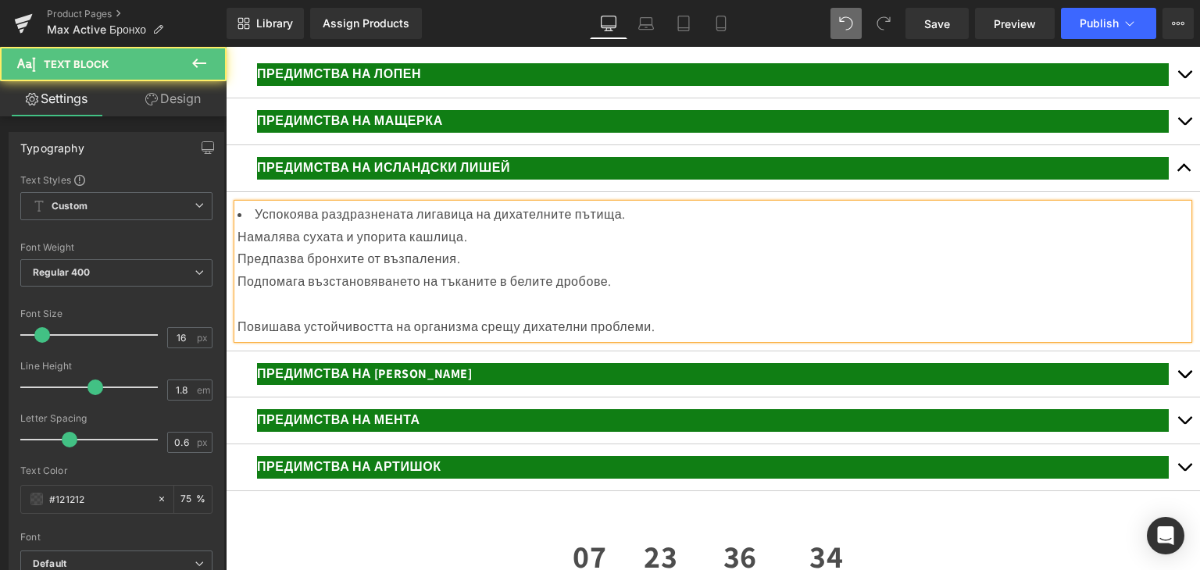
click at [253, 316] on div at bounding box center [712, 305] width 950 height 23
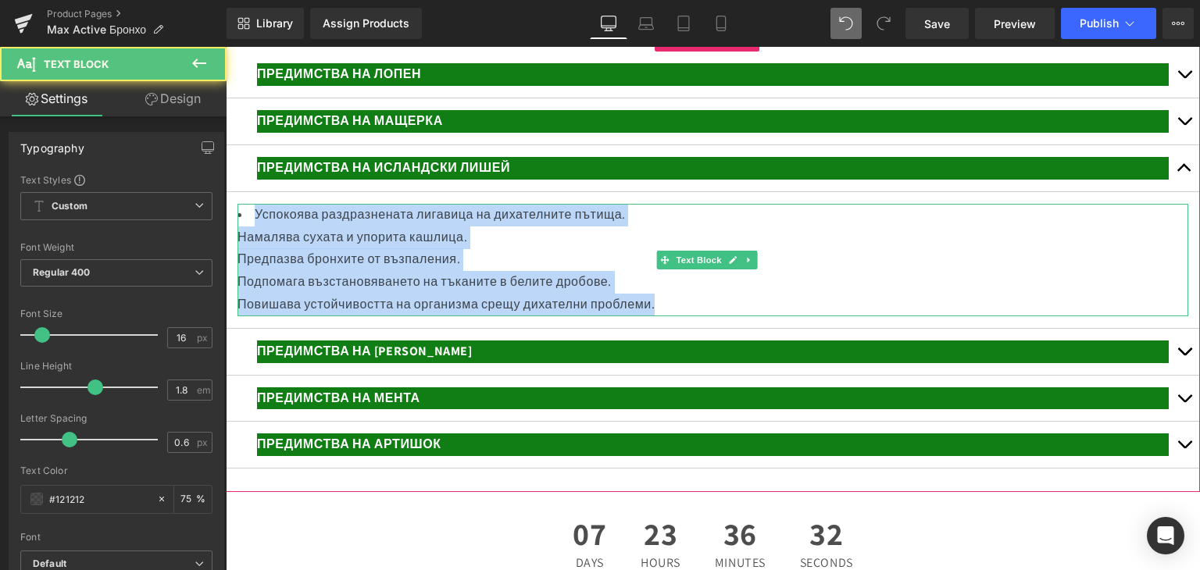
drag, startPoint x: 253, startPoint y: 254, endPoint x: 711, endPoint y: 340, distance: 465.8
click at [711, 316] on div "Успокоява раздразнената лигавица на дихателните пътища. Намалява сухата и упори…" at bounding box center [712, 260] width 950 height 112
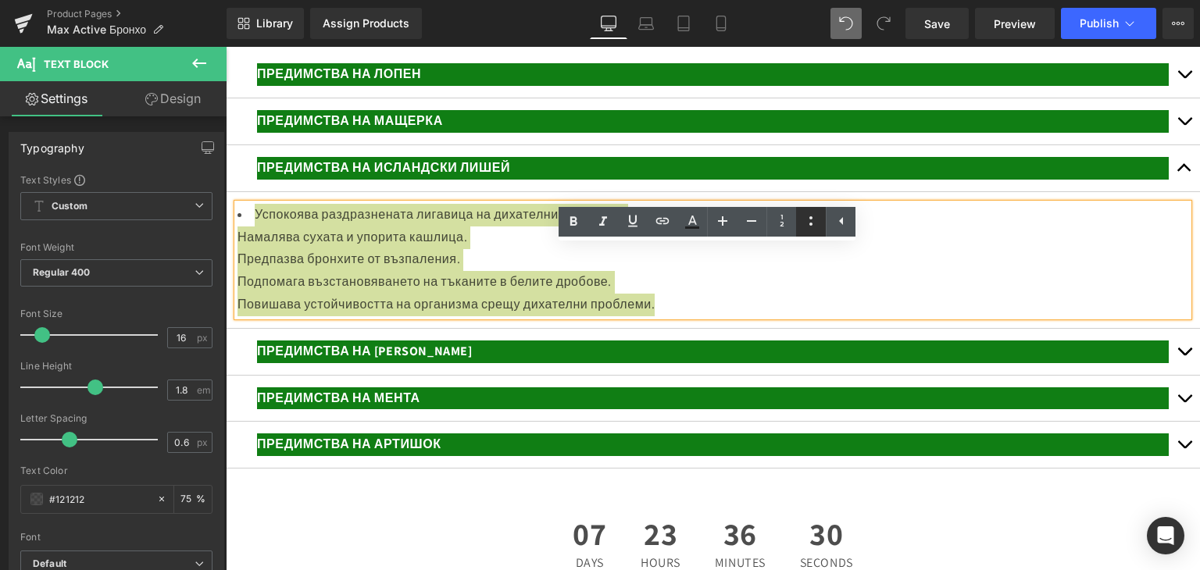
click at [806, 219] on icon at bounding box center [810, 221] width 19 height 19
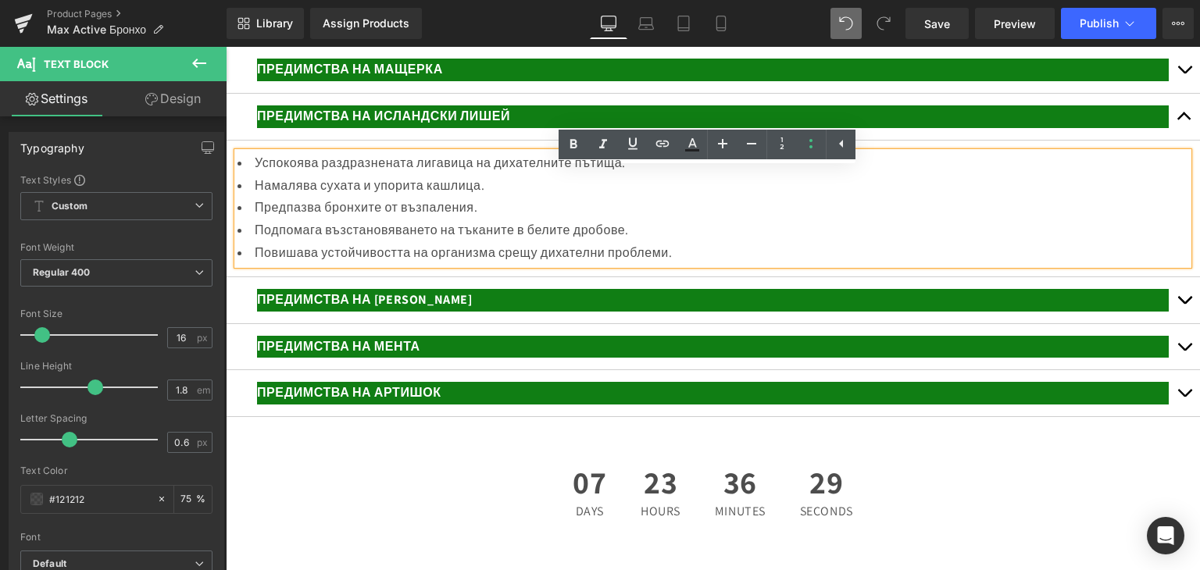
scroll to position [3056, 0]
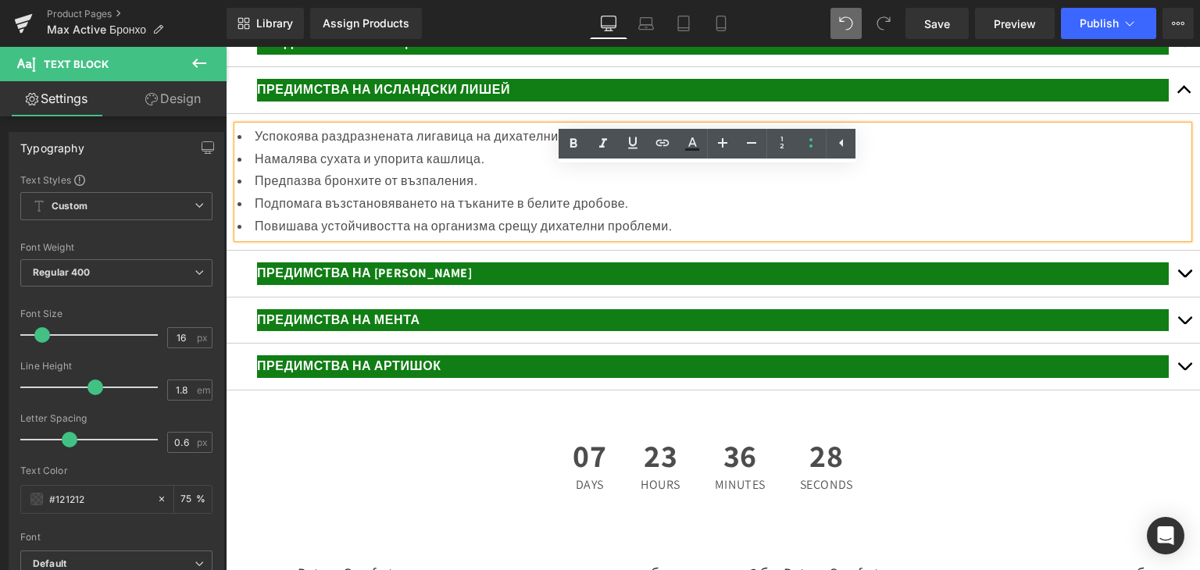
click at [539, 285] on p "ПРЕДИМСТВА НА ЧЕРЕН ПИПЕР" at bounding box center [712, 273] width 911 height 23
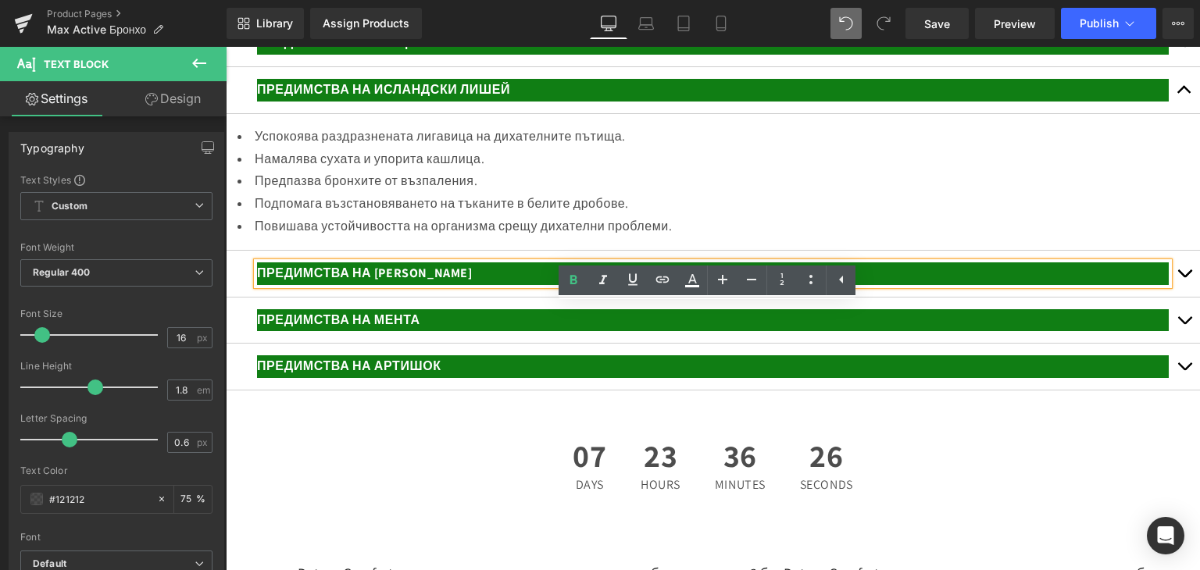
click at [1168, 297] on button "button" at bounding box center [1183, 274] width 31 height 46
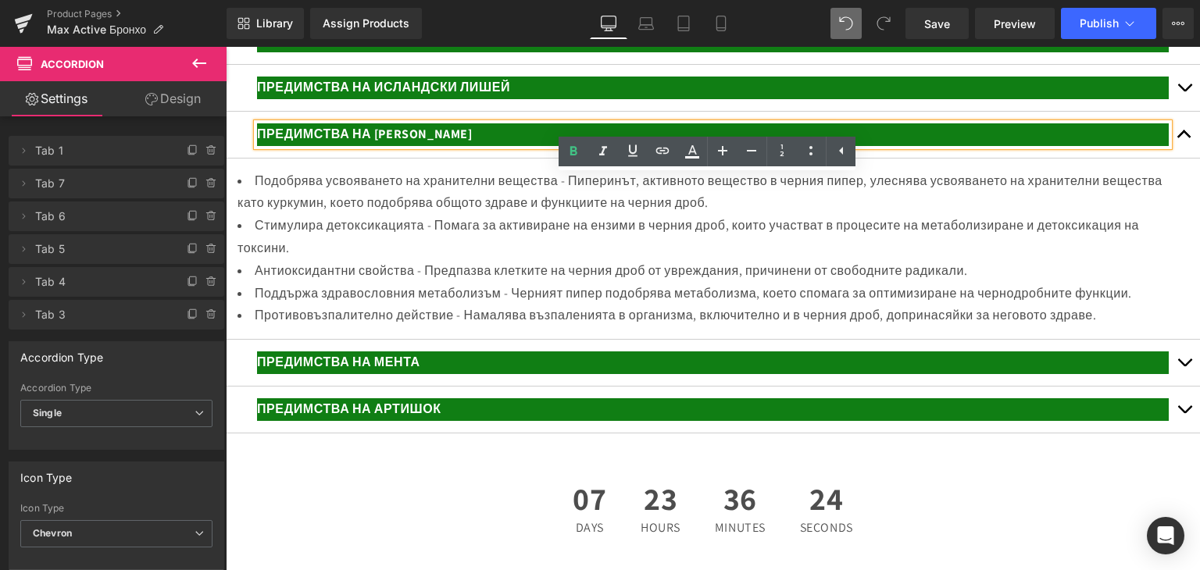
scroll to position [3075, 0]
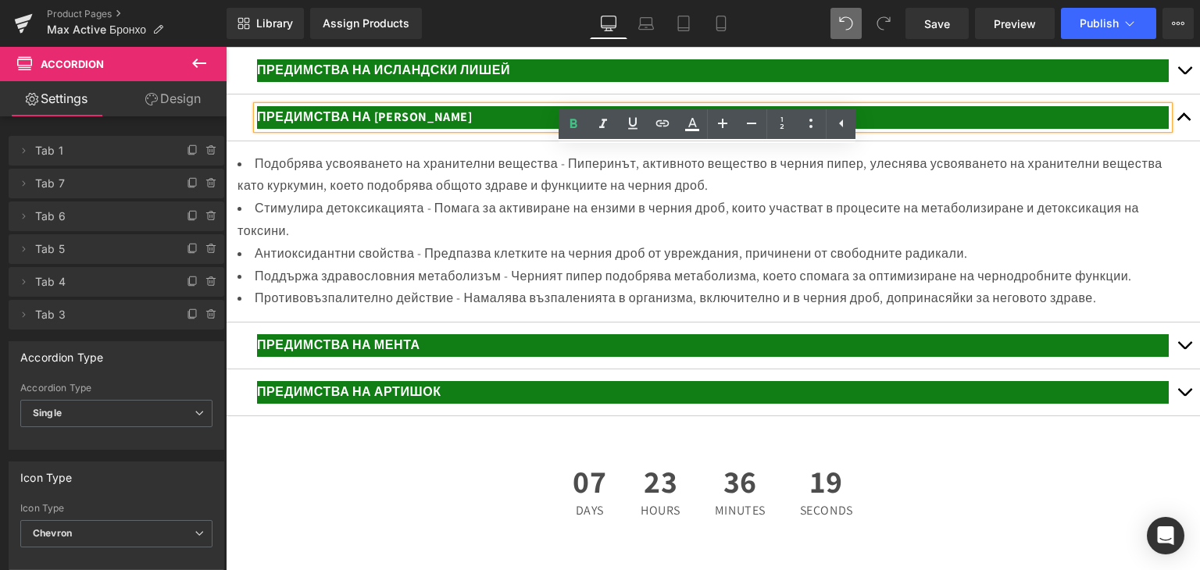
click at [487, 129] on p "ПРЕДИМСТВА НА ЧЕРЕН ПИПЕР" at bounding box center [712, 117] width 911 height 23
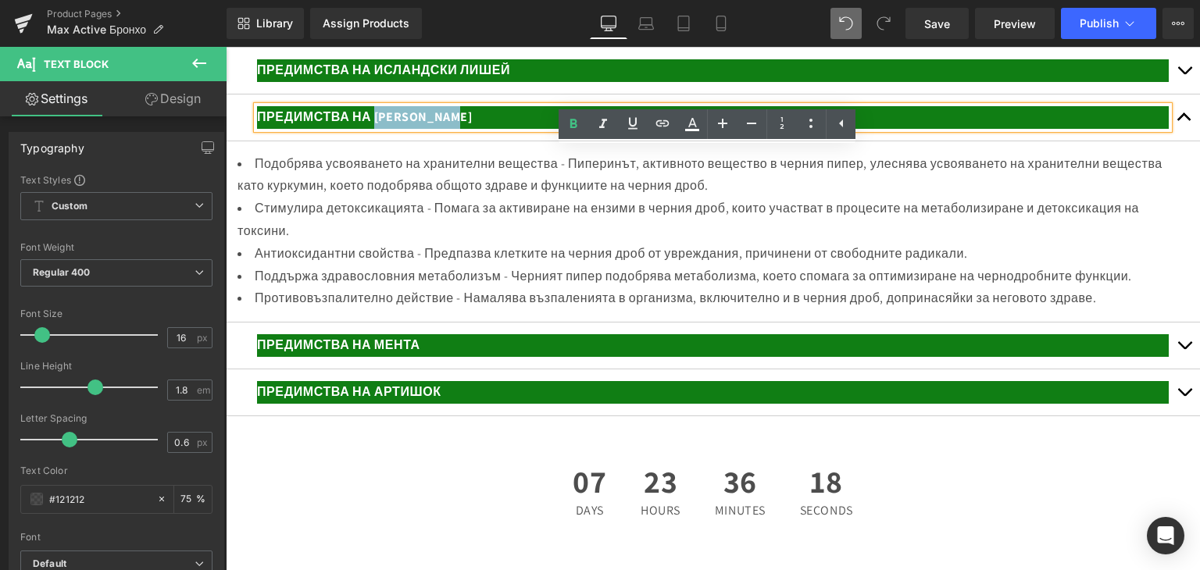
drag, startPoint x: 467, startPoint y: 157, endPoint x: 378, endPoint y: 157, distance: 89.0
click at [378, 129] on p "ПРЕДИМСТВА НА ЧЕРЕН ПИПЕР" at bounding box center [712, 117] width 911 height 23
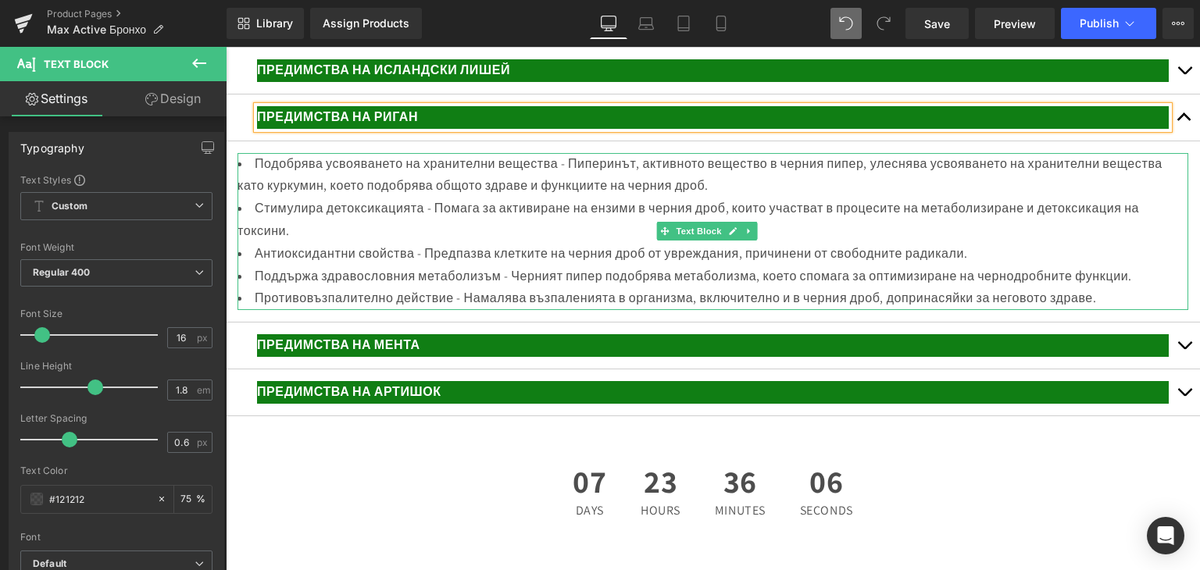
click at [275, 198] on li "Подобрява усвояването на хранителни вещества - Пиперинът, активното вещество в …" at bounding box center [712, 175] width 950 height 45
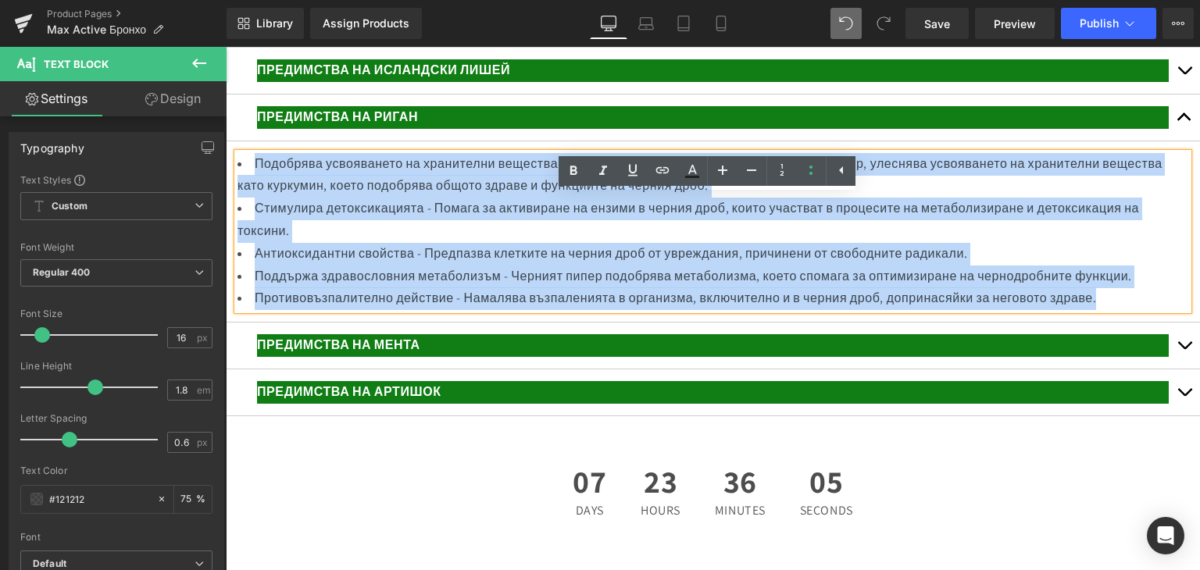
drag, startPoint x: 252, startPoint y: 204, endPoint x: 1175, endPoint y: 349, distance: 933.7
click at [1181, 323] on article "Подобрява усвояването на хранителни вещества - Пиперинът, активното вещество в …" at bounding box center [713, 232] width 974 height 182
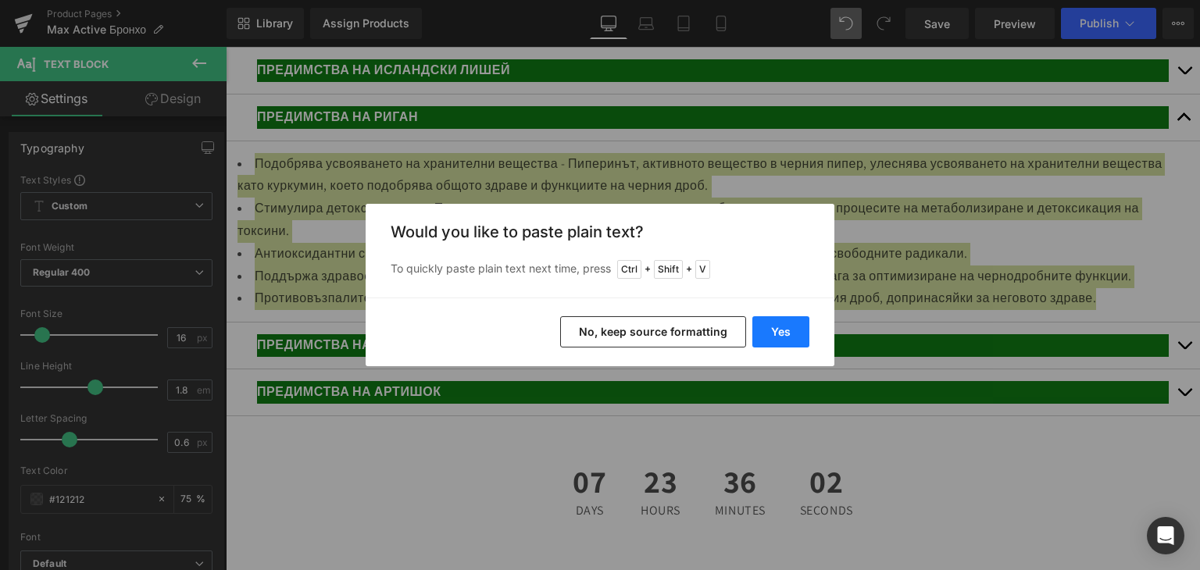
click at [775, 326] on button "Yes" at bounding box center [780, 331] width 57 height 31
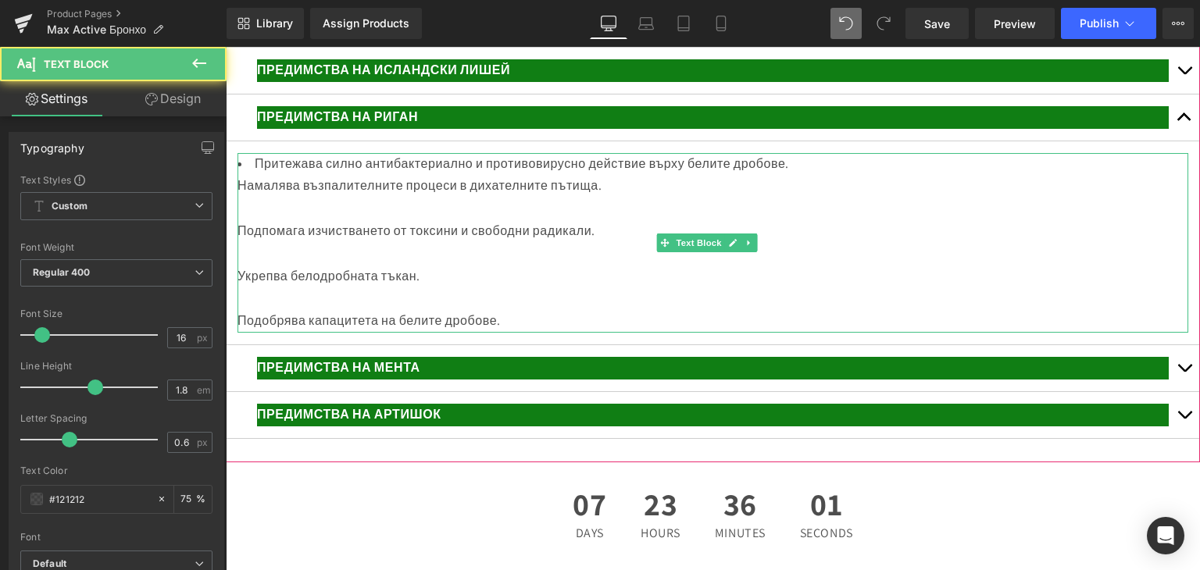
click at [293, 220] on div at bounding box center [712, 209] width 950 height 23
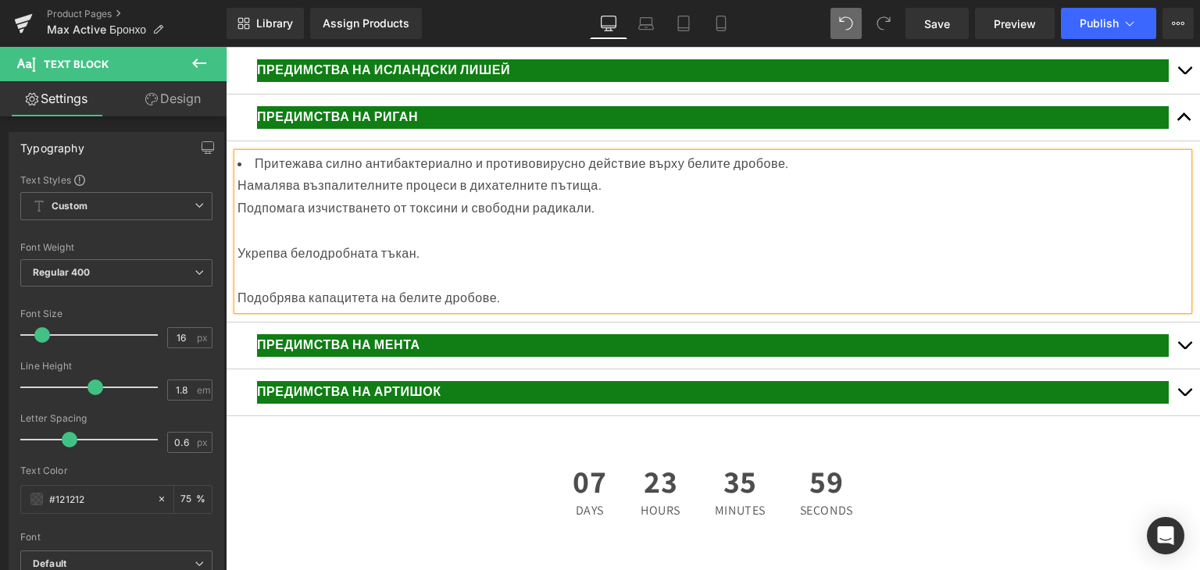
click at [279, 243] on div at bounding box center [712, 231] width 950 height 23
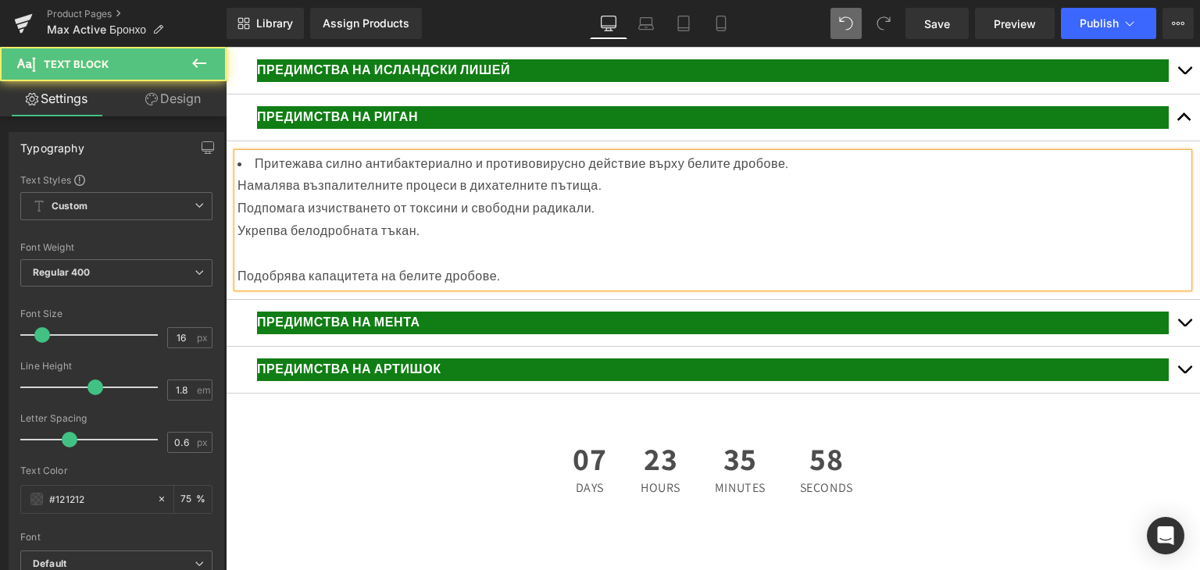
click at [251, 266] on div at bounding box center [712, 254] width 950 height 23
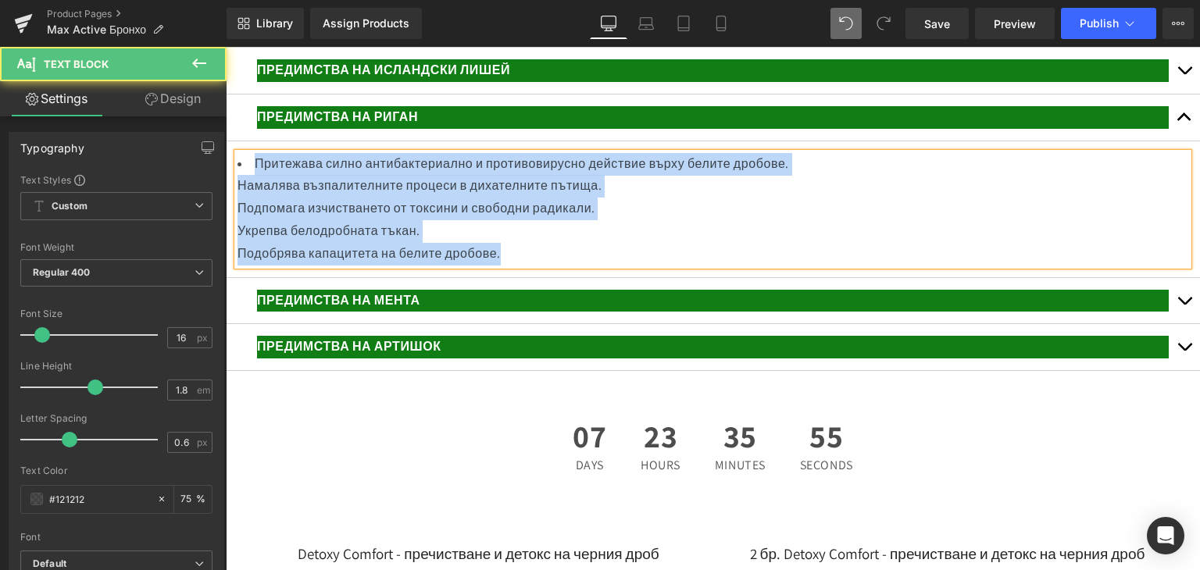
drag, startPoint x: 253, startPoint y: 207, endPoint x: 565, endPoint y: 294, distance: 324.4
click at [565, 266] on div "Притежава силно антибактериално и противовирусно действие върху белите дробове.…" at bounding box center [712, 209] width 950 height 112
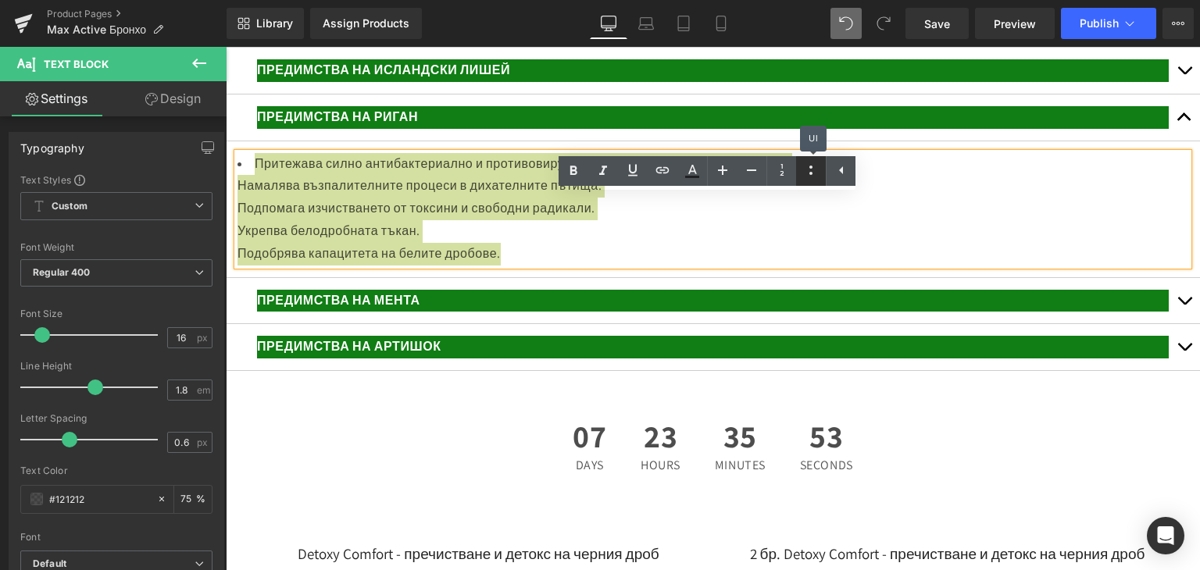
click at [812, 169] on icon at bounding box center [810, 170] width 19 height 19
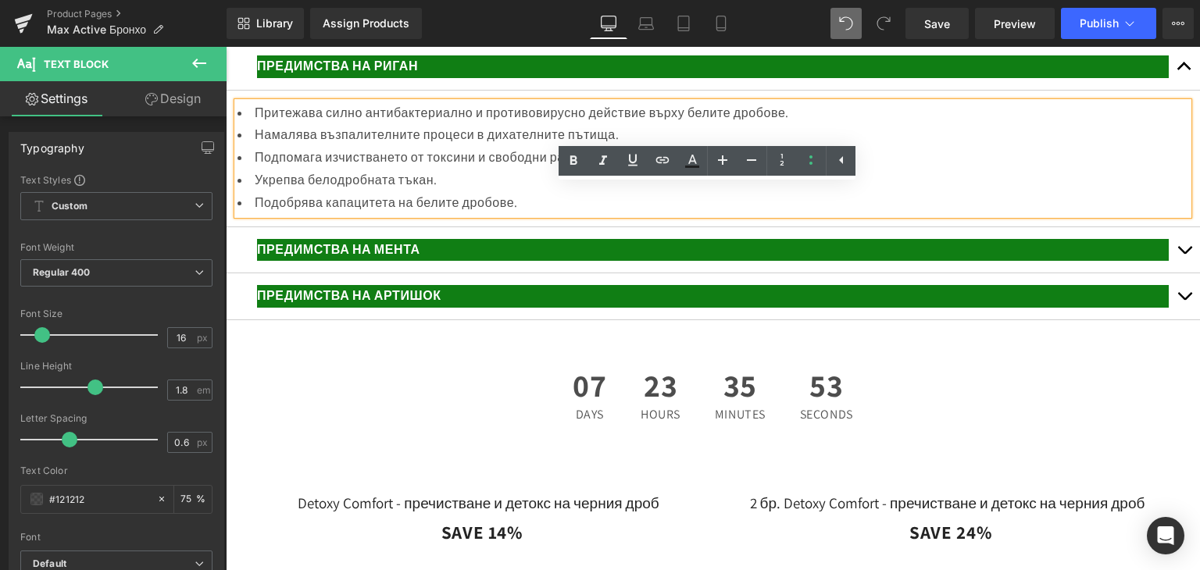
scroll to position [3154, 0]
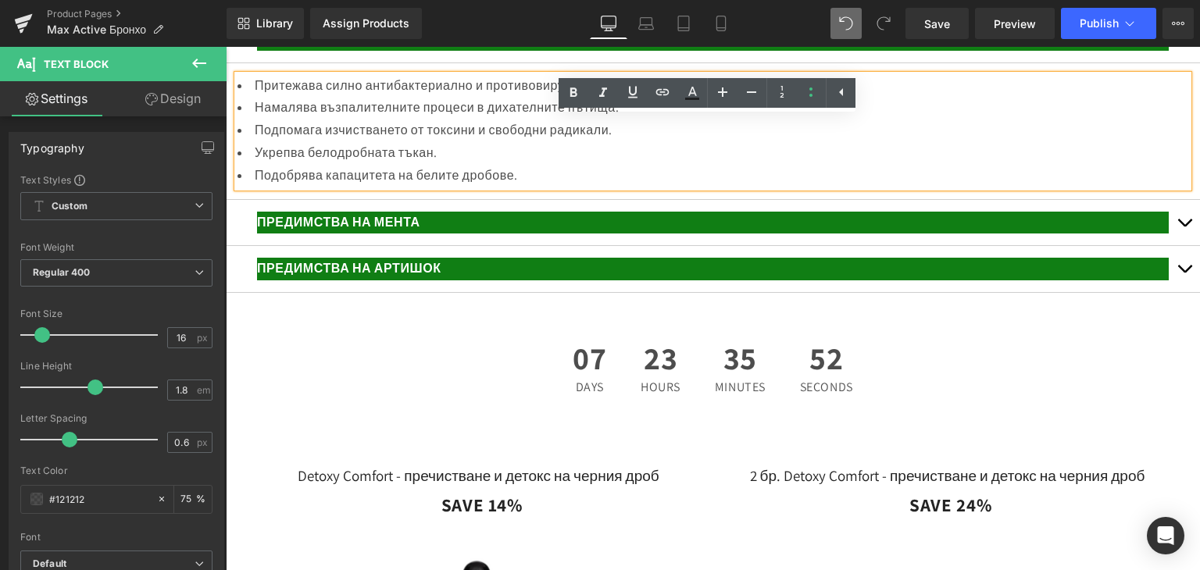
click at [561, 234] on p "ПРЕДИМСТВА НА МЕНТА" at bounding box center [712, 223] width 911 height 23
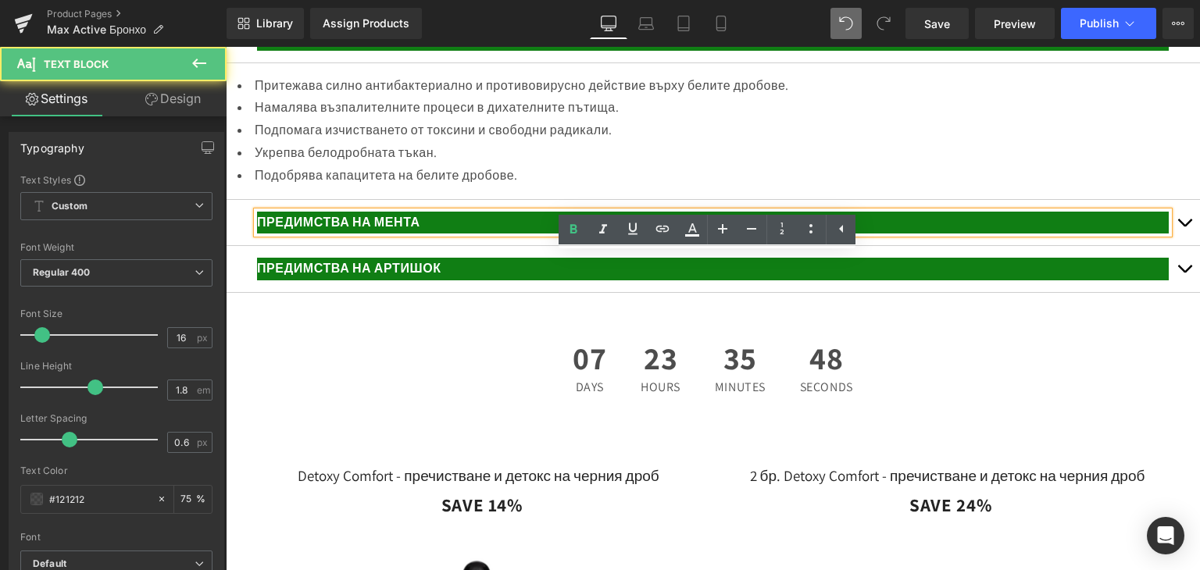
click at [431, 234] on p "ПРЕДИМСТВА НА МЕНТА" at bounding box center [712, 223] width 911 height 23
click at [1175, 246] on button "button" at bounding box center [1183, 223] width 31 height 46
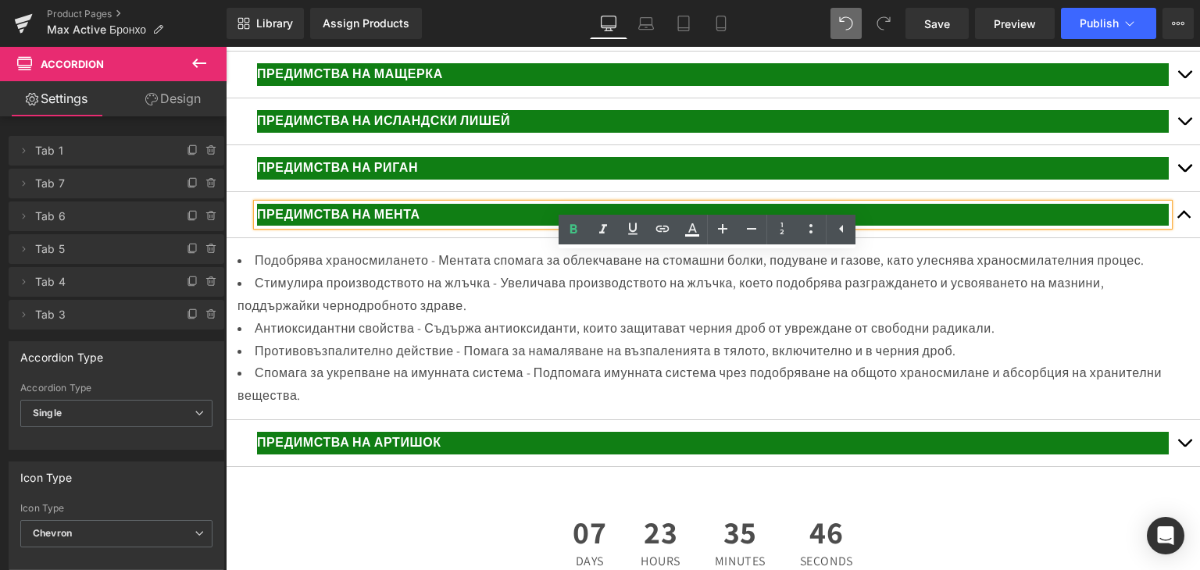
scroll to position [3017, 0]
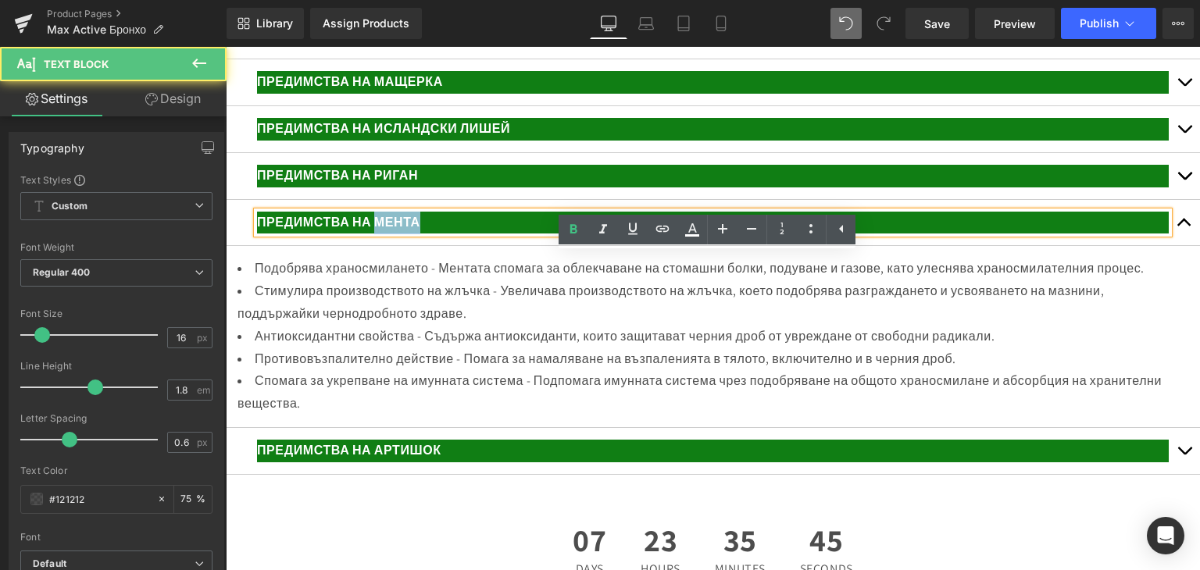
click at [376, 234] on p "ПРЕДИМСТВА НА МЕНТА" at bounding box center [712, 223] width 911 height 23
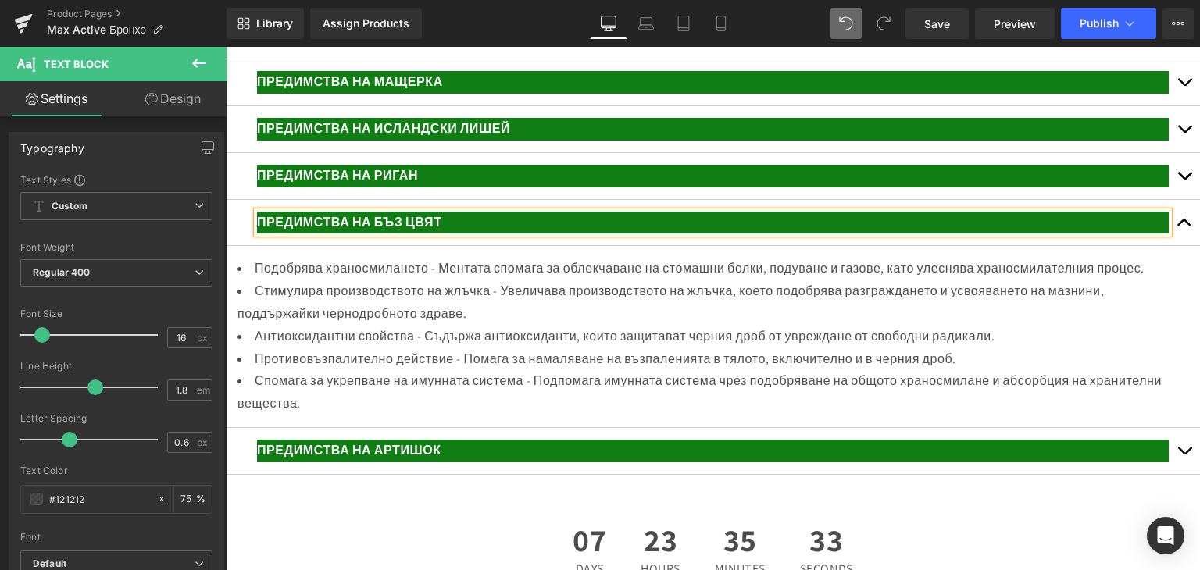
click at [275, 280] on li "Подобрява храносмилането - Ментата спомага за облекчаване на стомашни болки, по…" at bounding box center [712, 269] width 950 height 23
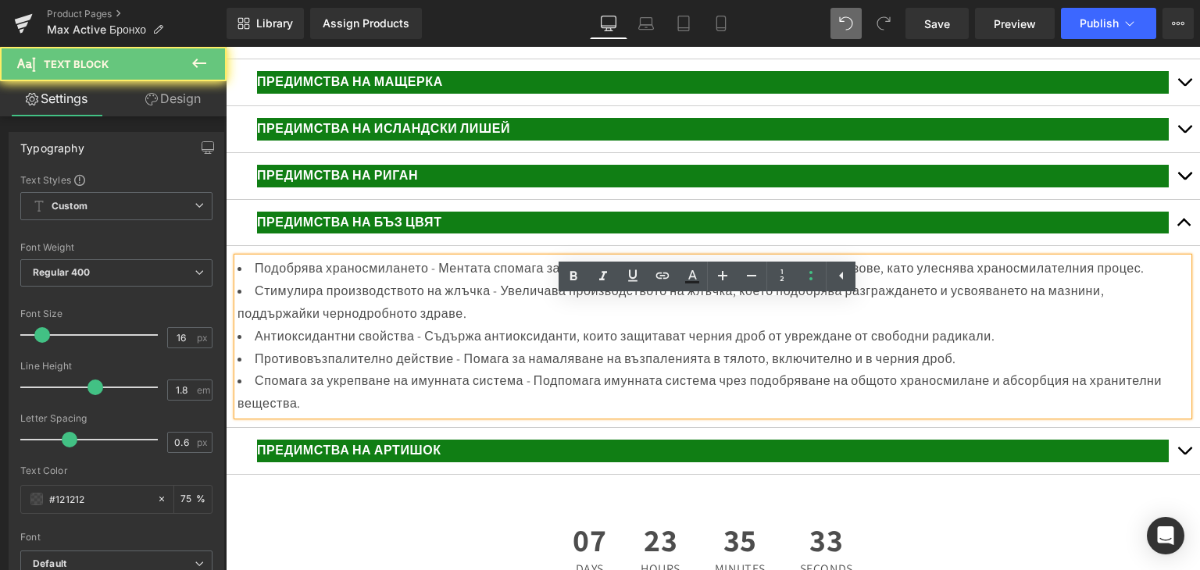
click at [258, 280] on li "Подобрява храносмилането - Ментата спомага за облекчаване на стомашни болки, по…" at bounding box center [712, 269] width 950 height 23
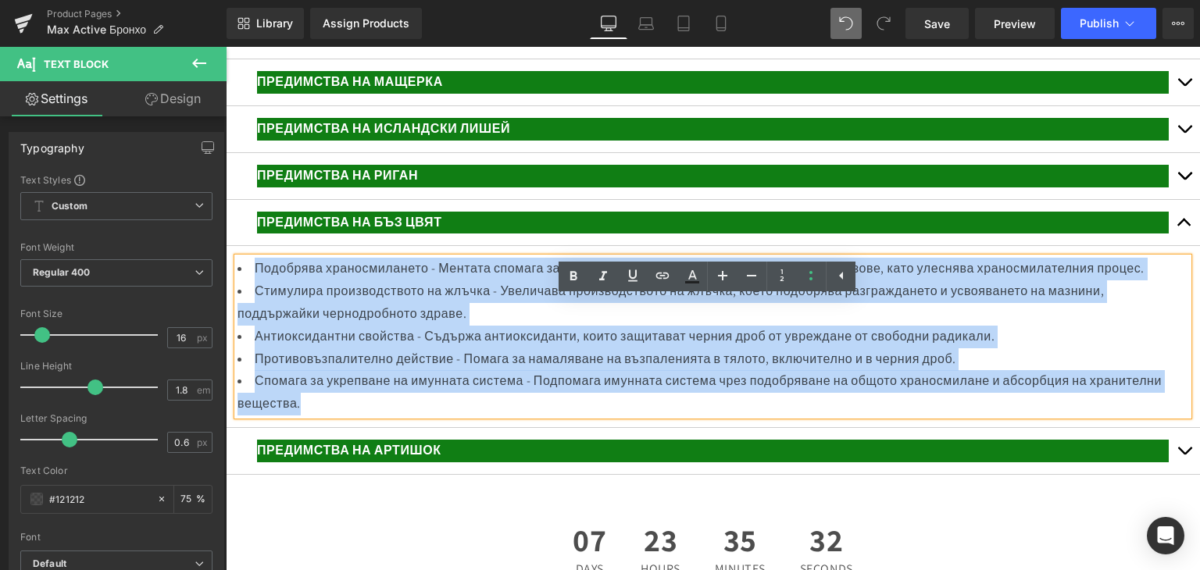
drag, startPoint x: 258, startPoint y: 308, endPoint x: 722, endPoint y: 433, distance: 479.7
click at [722, 415] on ul "Подобрява храносмилането - Ментата спомага за облекчаване на стомашни болки, по…" at bounding box center [712, 337] width 950 height 158
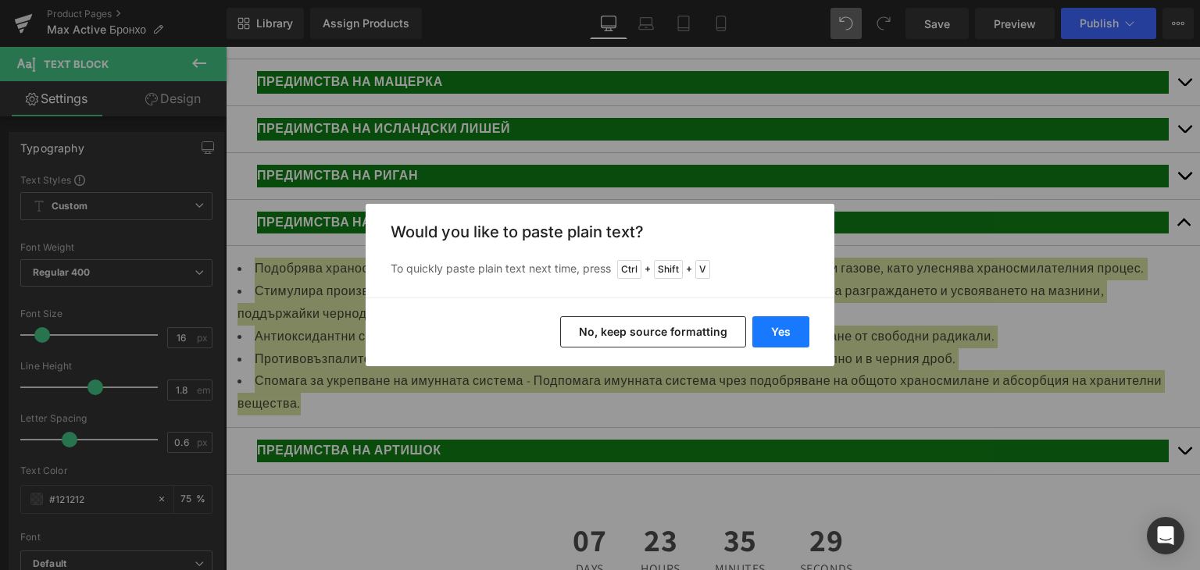
click at [779, 335] on button "Yes" at bounding box center [780, 331] width 57 height 31
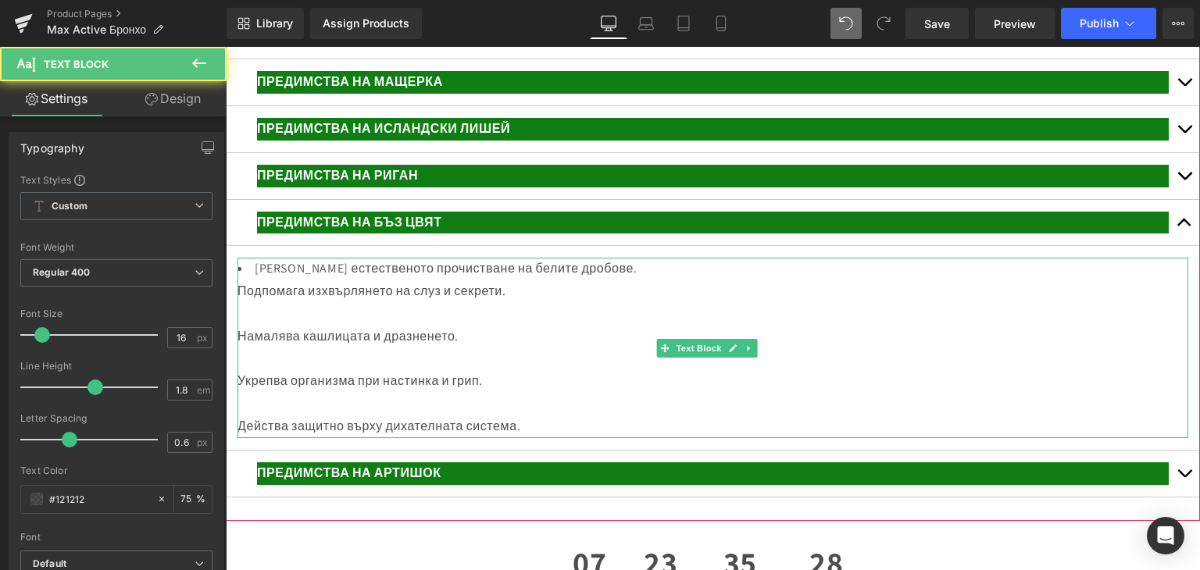
click at [266, 326] on div at bounding box center [712, 314] width 950 height 23
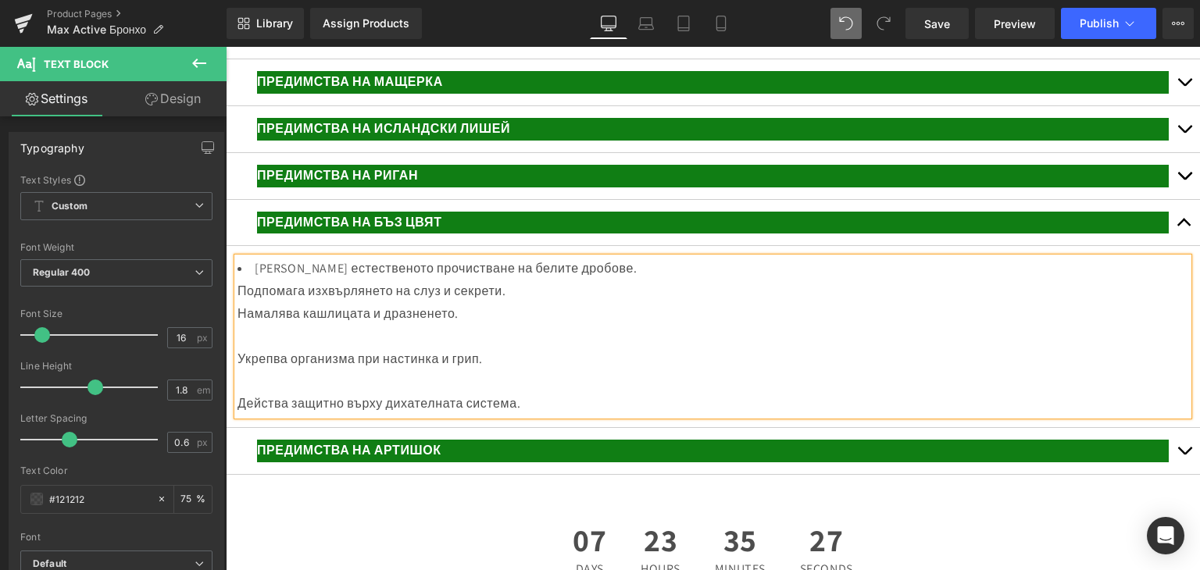
click at [248, 348] on div at bounding box center [712, 337] width 950 height 23
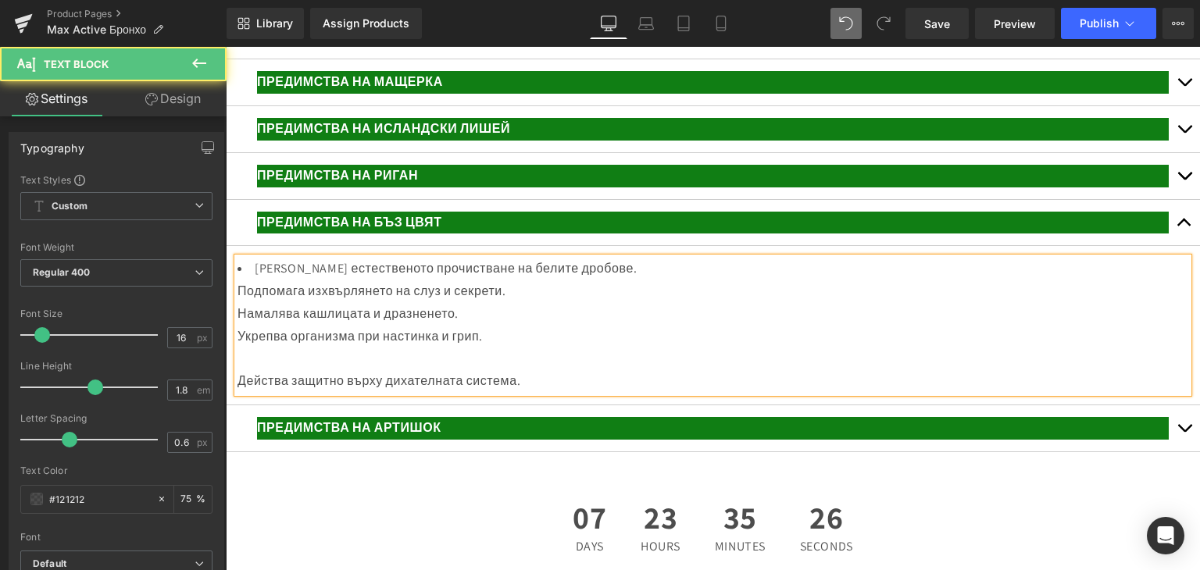
click at [242, 371] on div at bounding box center [712, 359] width 950 height 23
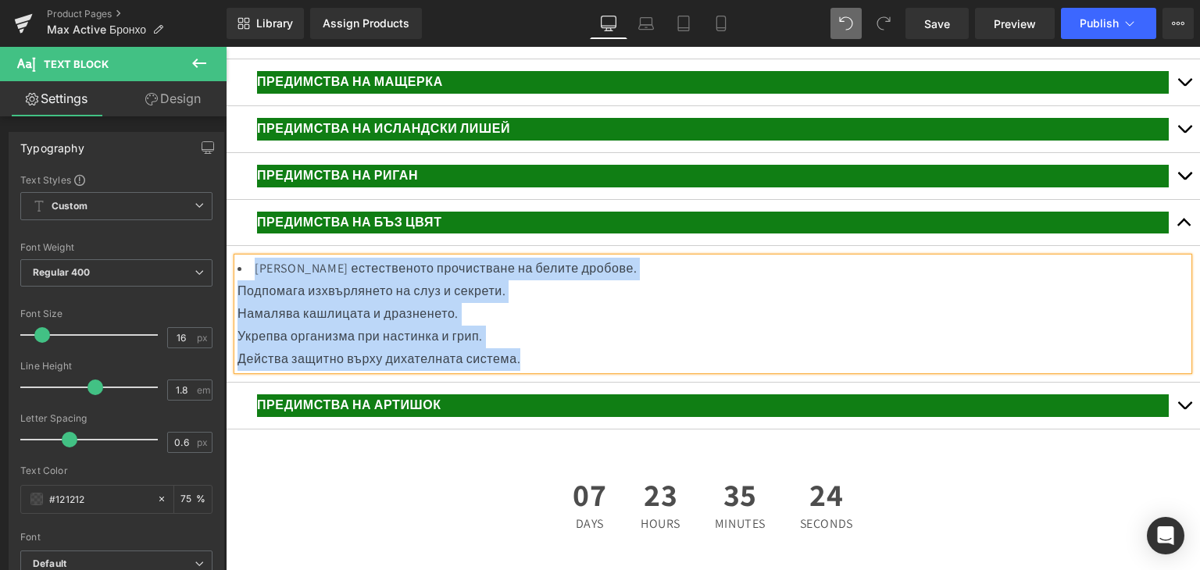
drag, startPoint x: 260, startPoint y: 308, endPoint x: 583, endPoint y: 395, distance: 334.2
click at [583, 370] on div "Стимулира естественото прочистване на белите дробове. Подпомага изхвърлянето на…" at bounding box center [712, 314] width 950 height 112
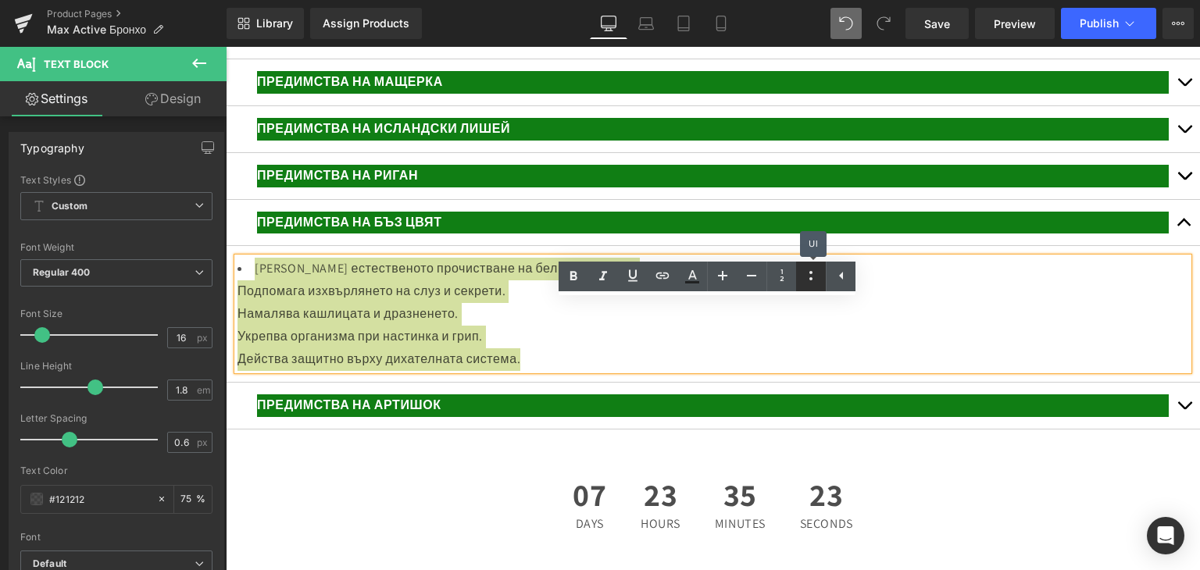
drag, startPoint x: 806, startPoint y: 275, endPoint x: 800, endPoint y: 282, distance: 9.4
click at [806, 275] on icon at bounding box center [810, 275] width 19 height 19
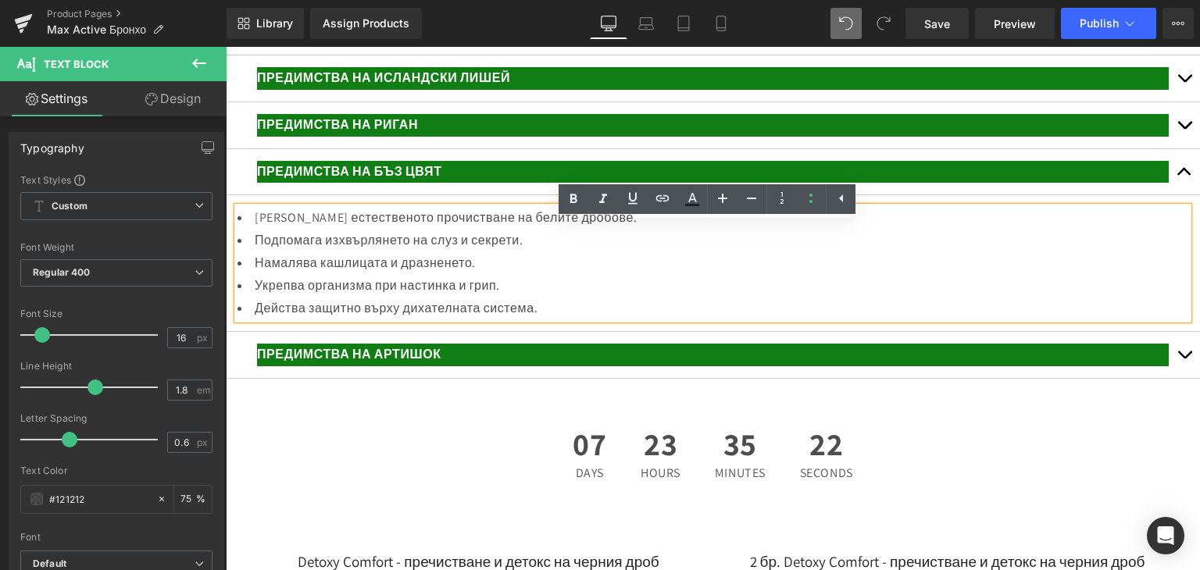
scroll to position [3095, 0]
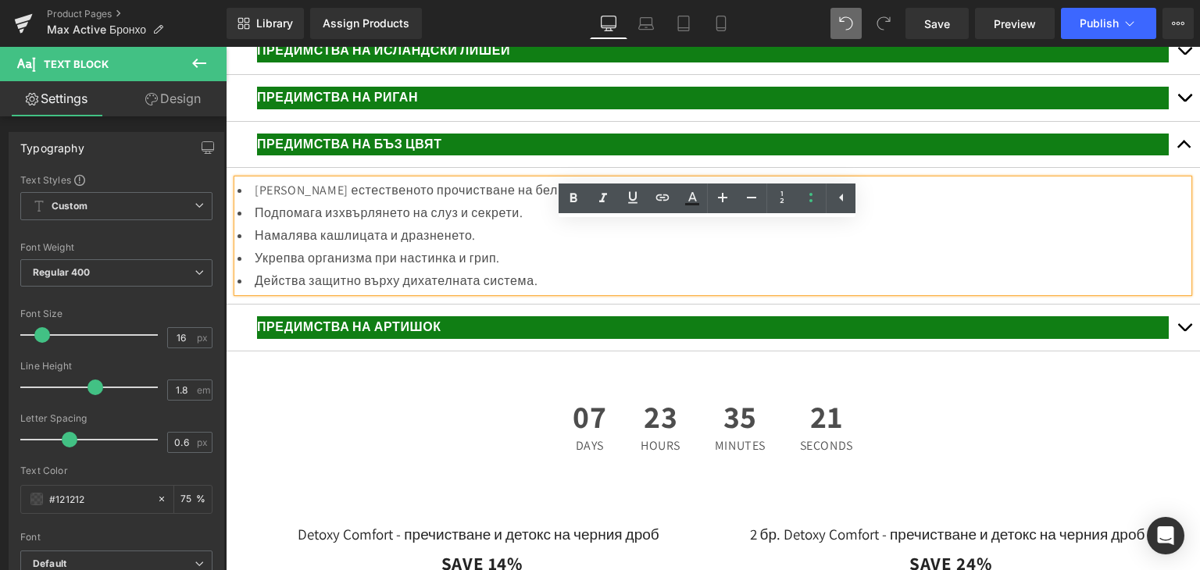
click at [697, 339] on div "ПРЕДИМСТВА НА АРТИШОК Text Block" at bounding box center [712, 327] width 911 height 23
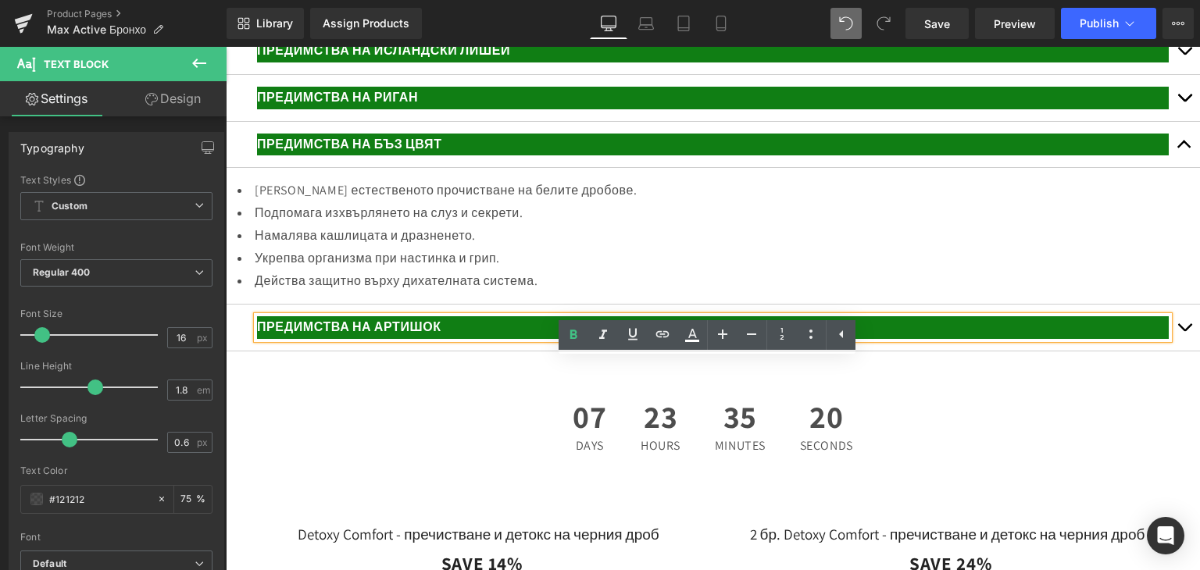
click at [1168, 351] on button "button" at bounding box center [1183, 328] width 31 height 46
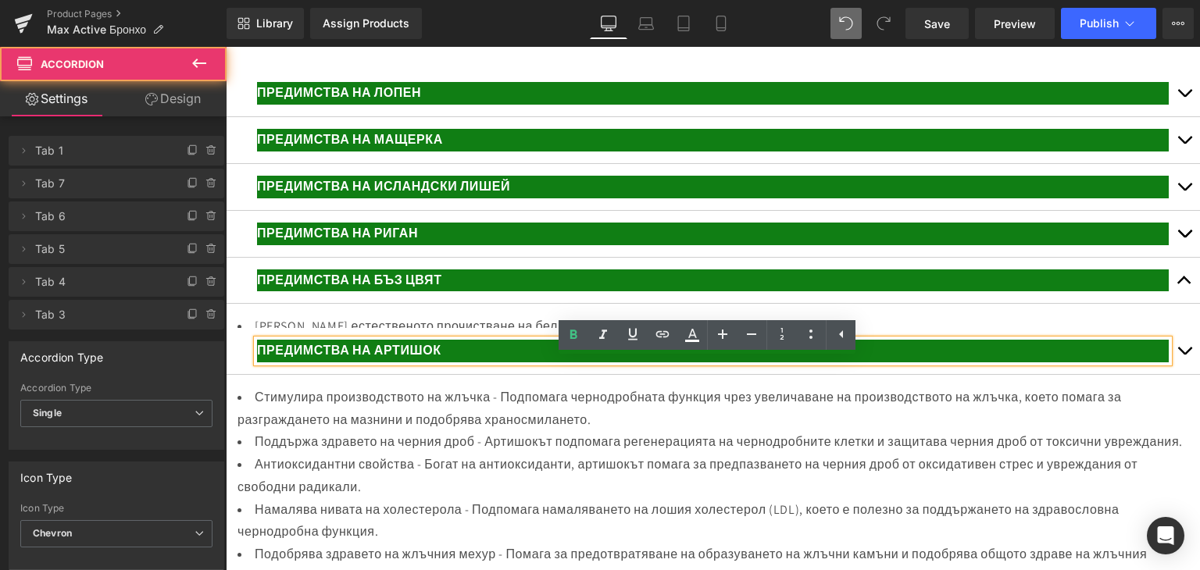
scroll to position [2958, 0]
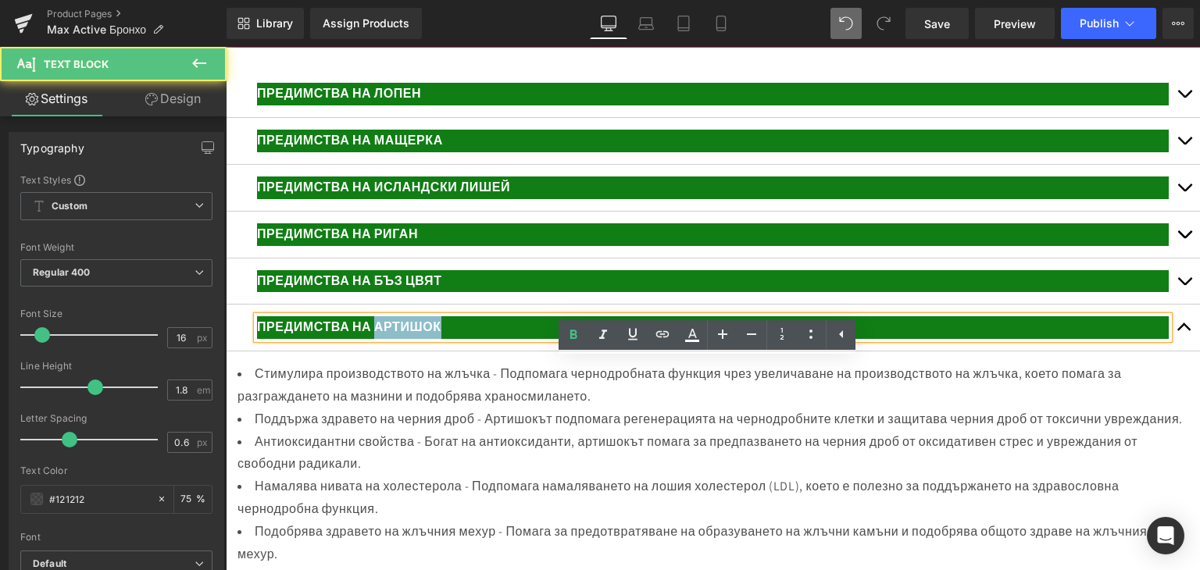
drag, startPoint x: 369, startPoint y: 371, endPoint x: 379, endPoint y: 373, distance: 10.4
click at [379, 339] on p "ПРЕДИМСТВА НА АРТИШОК" at bounding box center [712, 327] width 911 height 23
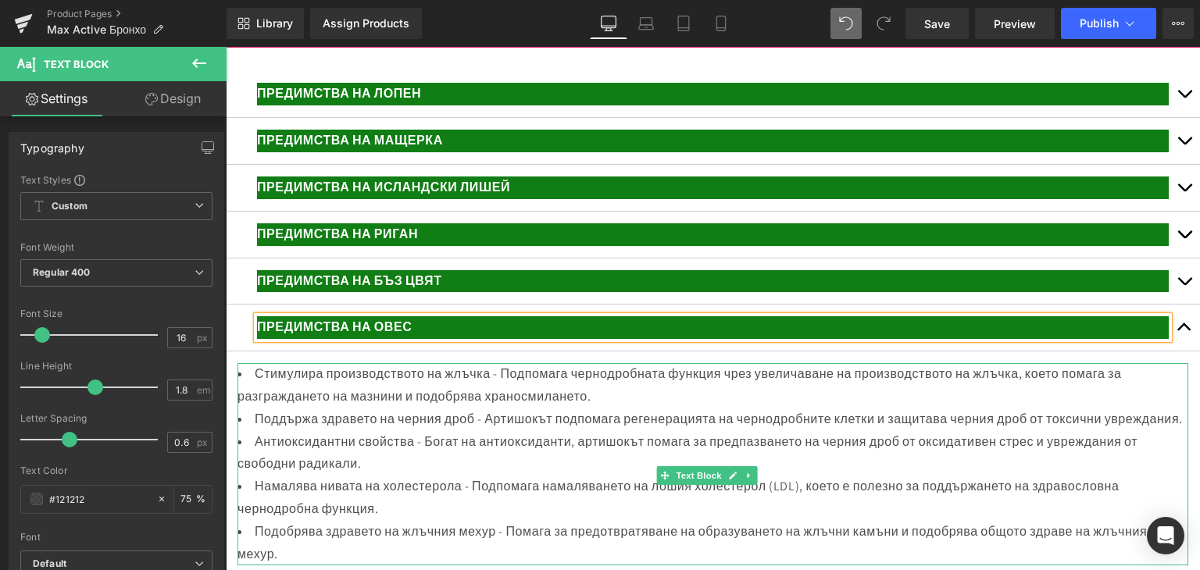
click at [283, 408] on li "Стимулира производството на жлъчка - Подпомага чернодробната функция чрез увели…" at bounding box center [712, 385] width 950 height 45
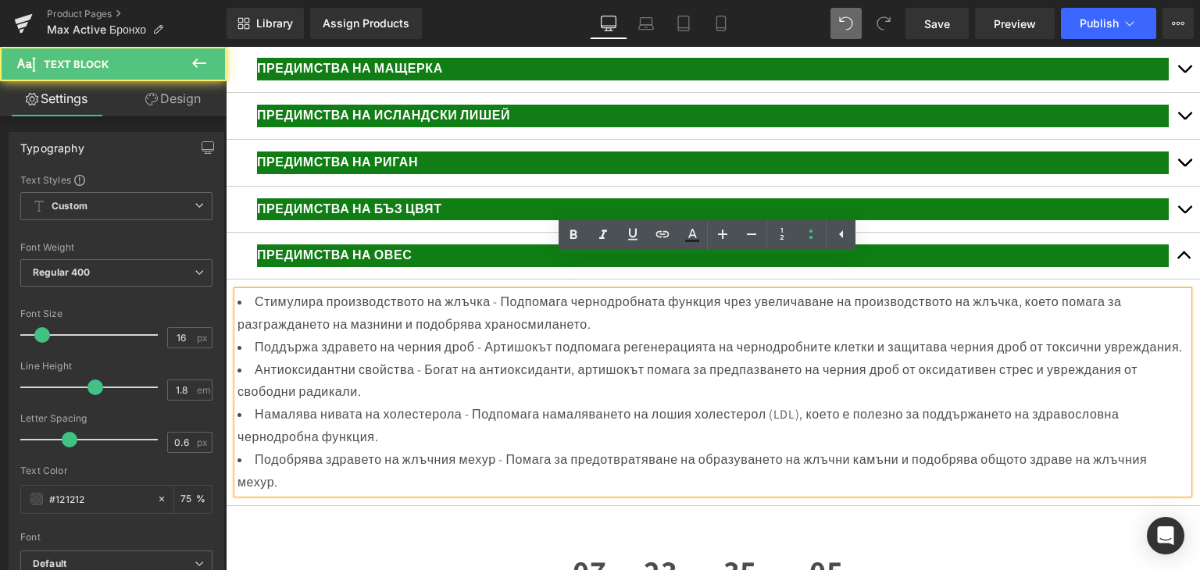
scroll to position [3114, 0]
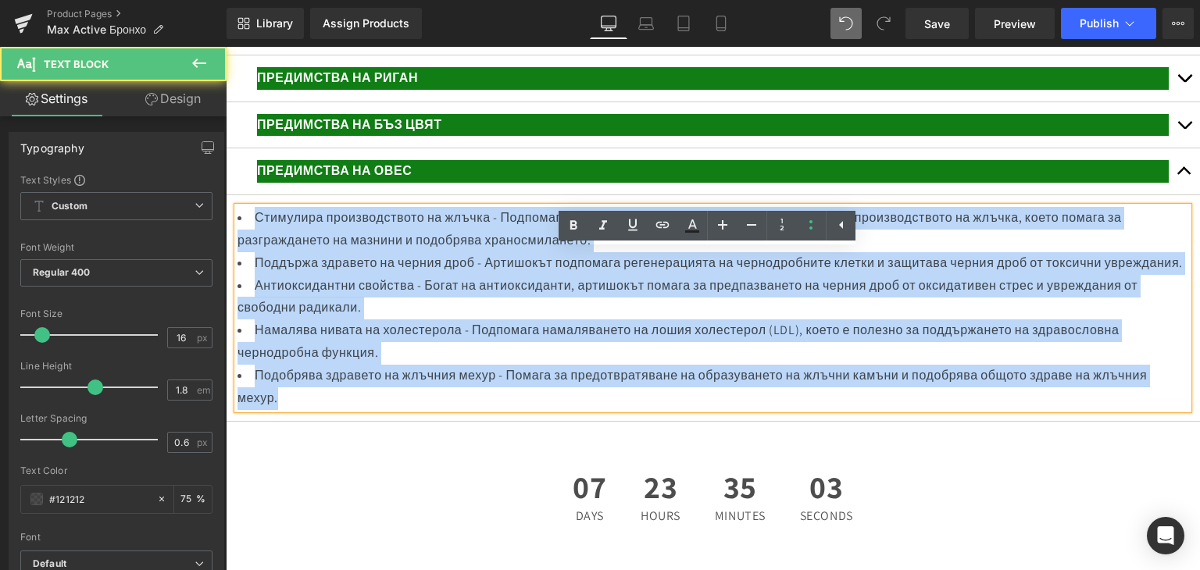
drag, startPoint x: 252, startPoint y: 257, endPoint x: 483, endPoint y: 462, distance: 308.1
click at [483, 409] on ul "Стимулира производството на жлъчка - Подпомага чернодробната функция чрез увели…" at bounding box center [712, 308] width 950 height 202
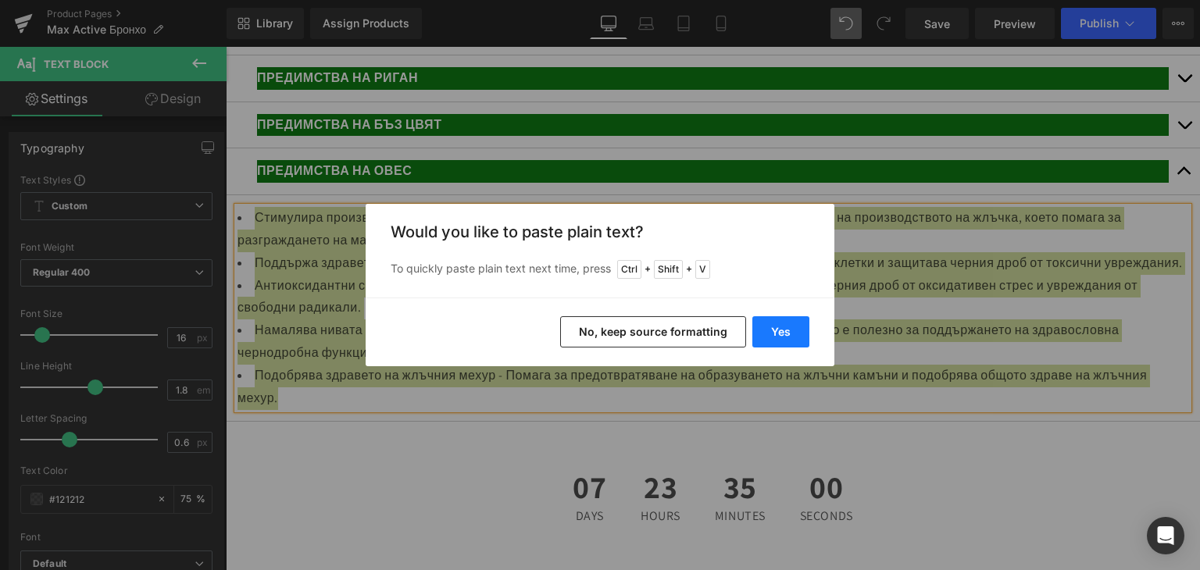
click at [786, 333] on button "Yes" at bounding box center [780, 331] width 57 height 31
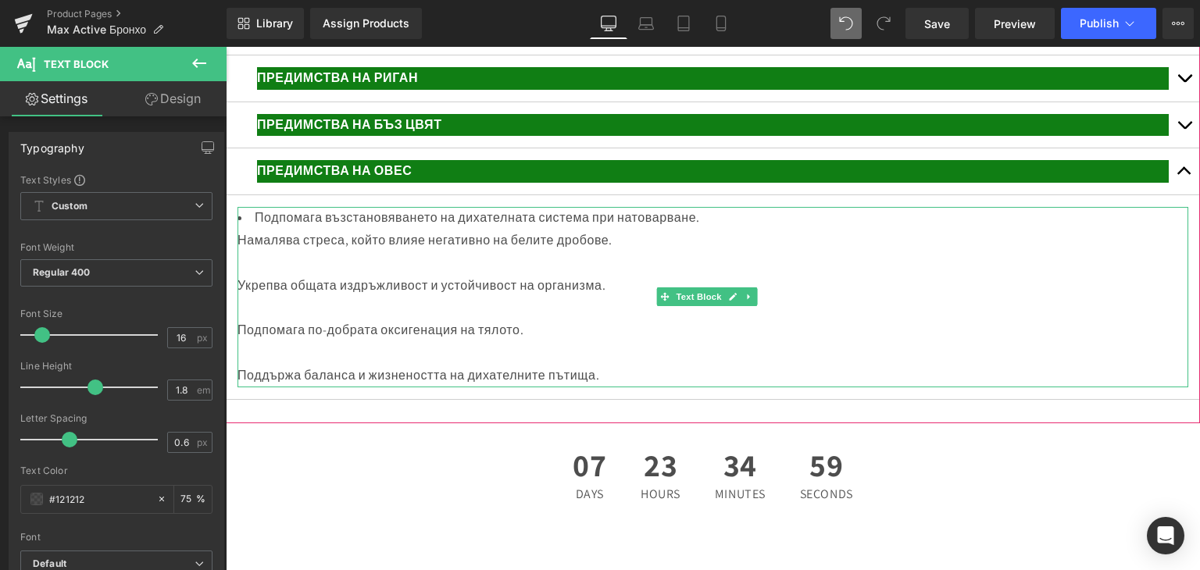
click at [261, 275] on div at bounding box center [712, 263] width 950 height 23
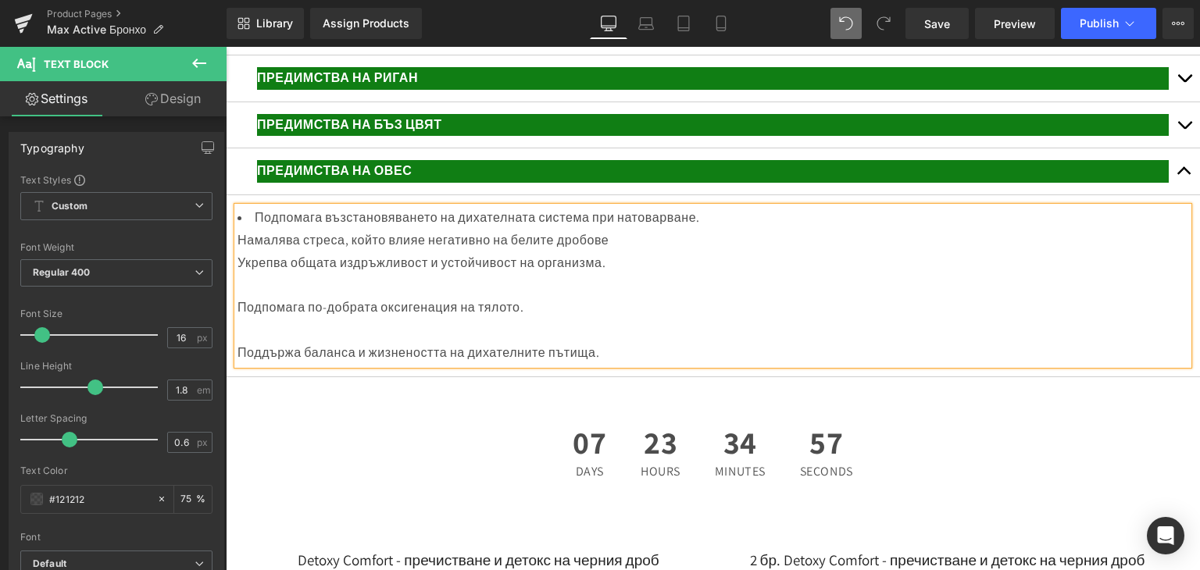
click at [245, 298] on div at bounding box center [712, 286] width 950 height 23
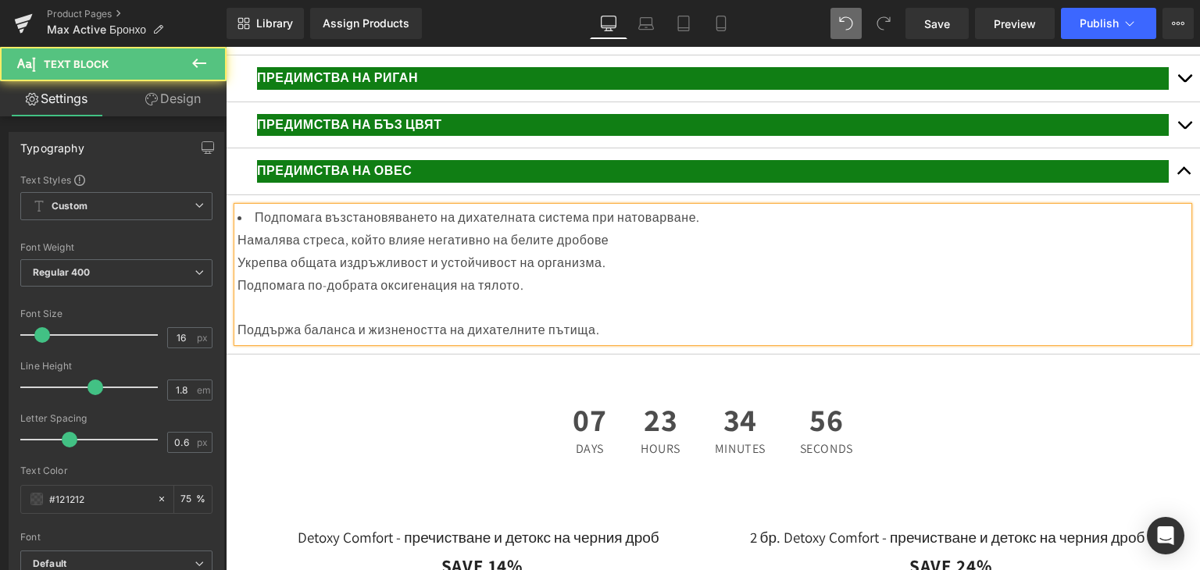
click at [250, 319] on div at bounding box center [712, 308] width 950 height 23
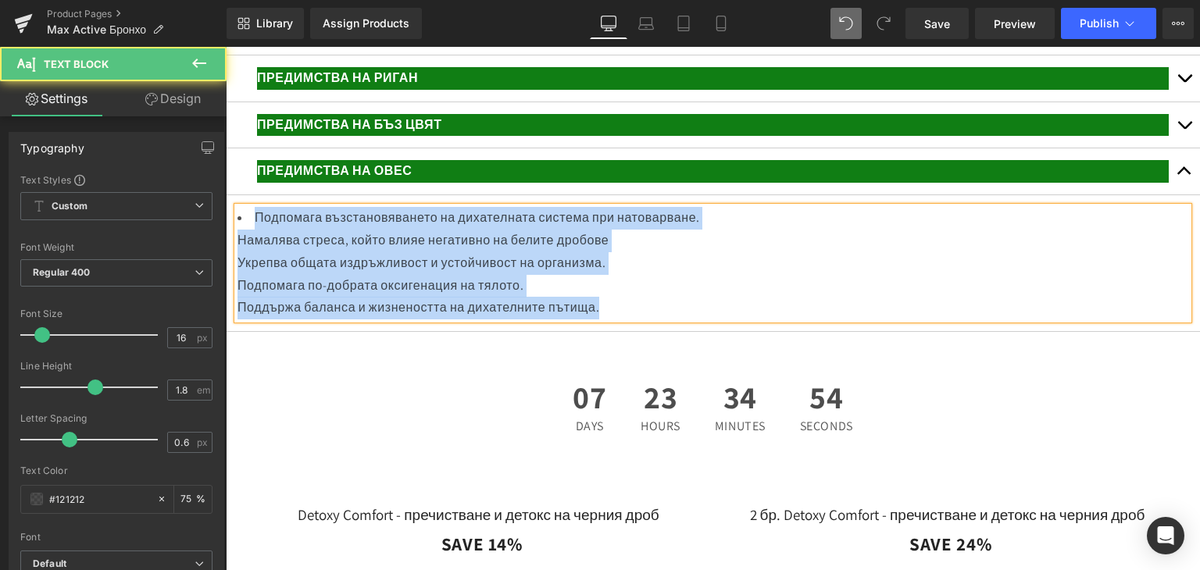
drag, startPoint x: 253, startPoint y: 261, endPoint x: 655, endPoint y: 354, distance: 412.8
click at [655, 319] on div "Подпомага възстановяването на дихателната система при натоварване. Намалява стр…" at bounding box center [712, 263] width 950 height 112
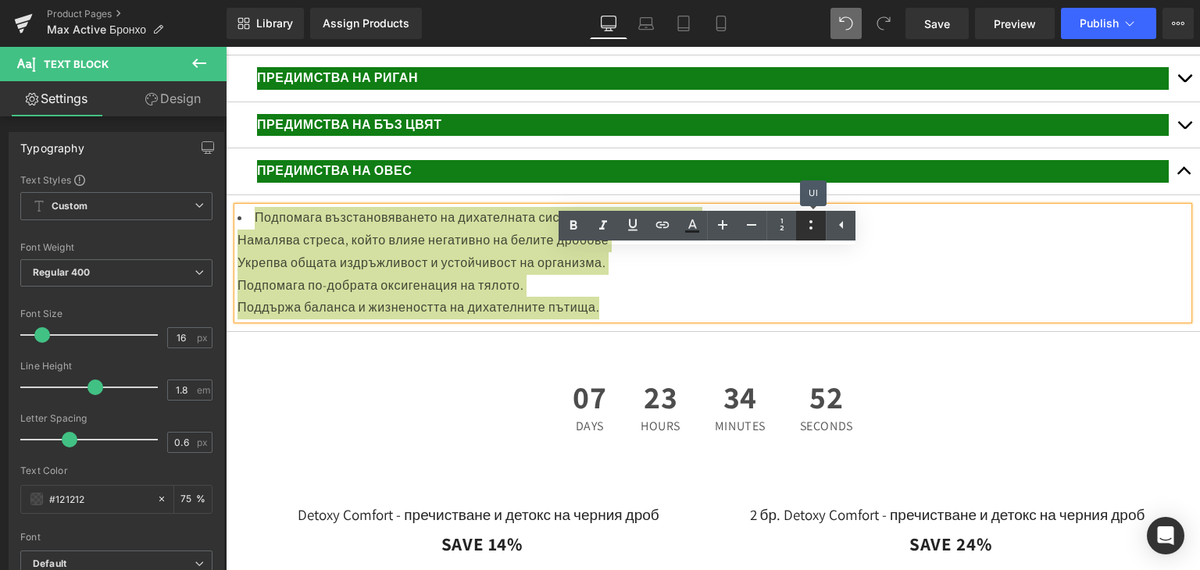
click at [814, 228] on icon at bounding box center [810, 225] width 19 height 19
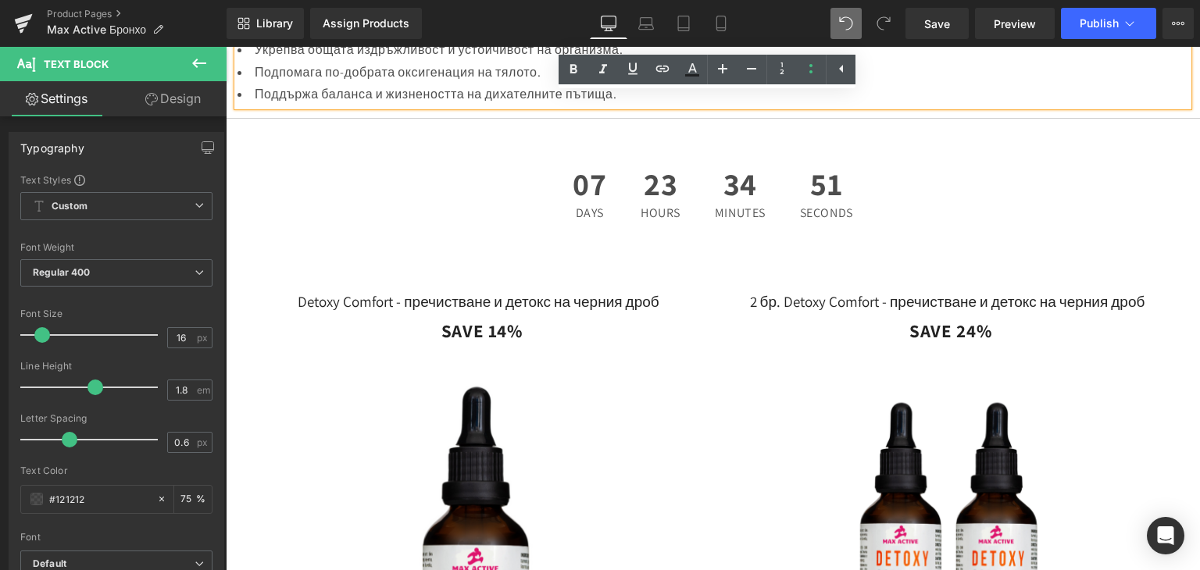
scroll to position [3427, 0]
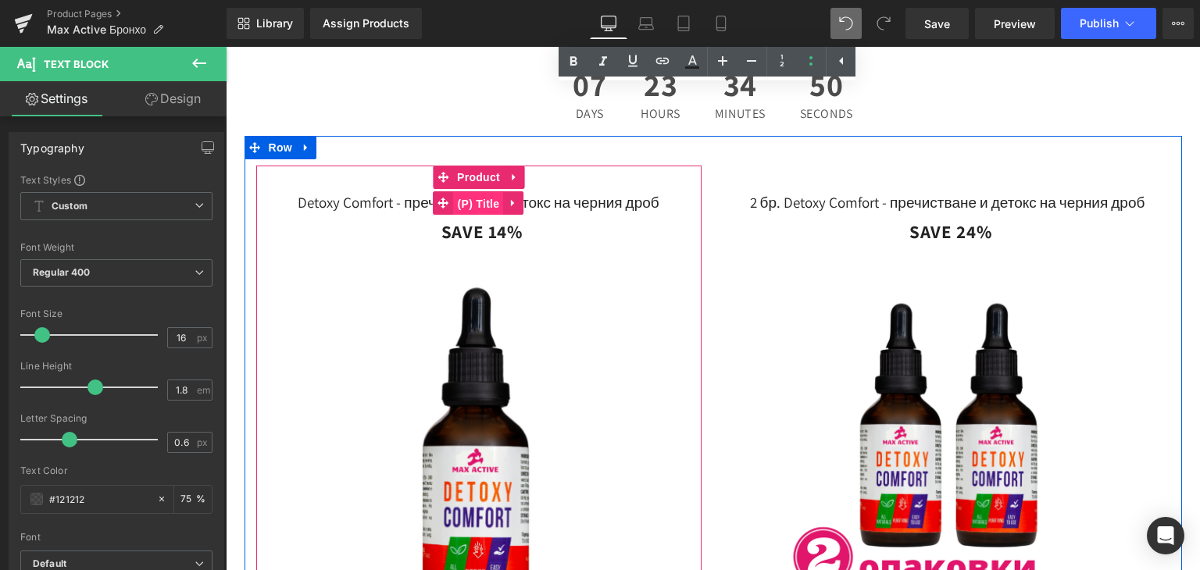
click at [462, 216] on span "(P) Title" at bounding box center [479, 203] width 50 height 23
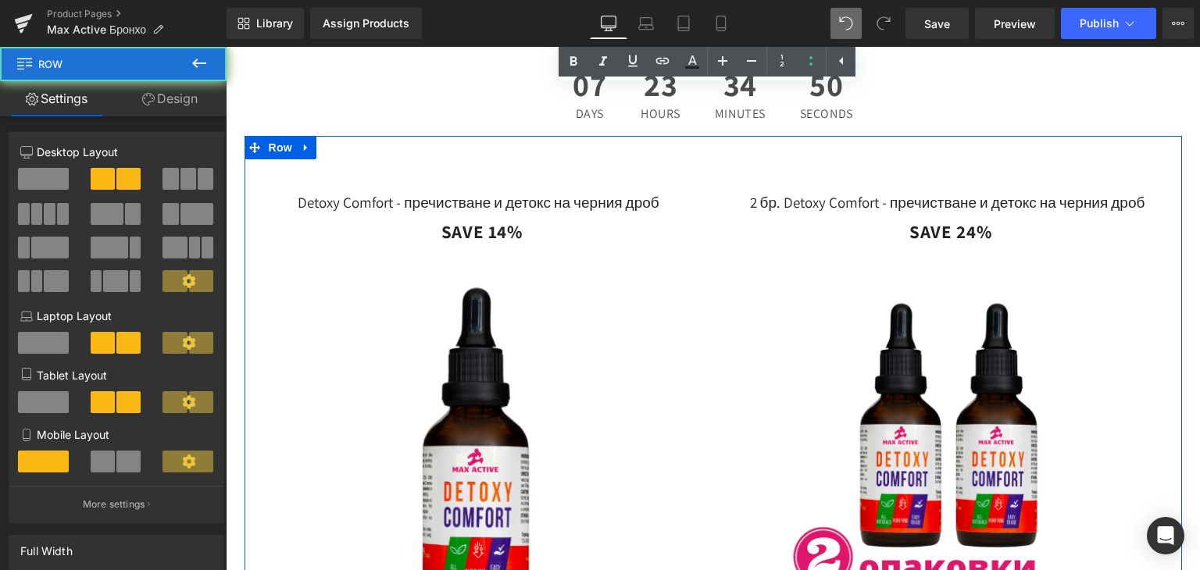
click at [483, 191] on div "Detoxy Comfort - пречистване и детокс на черния дроб (P) Title 32.00 лв SAVE 14…" at bounding box center [712, 425] width 937 height 578
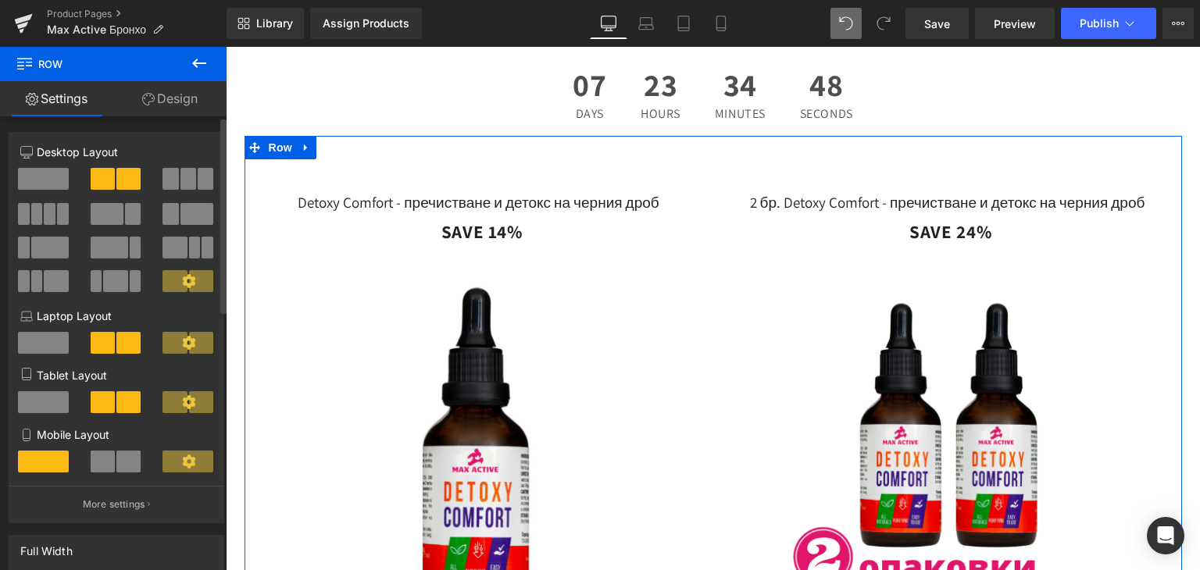
click at [198, 173] on span at bounding box center [206, 179] width 16 height 22
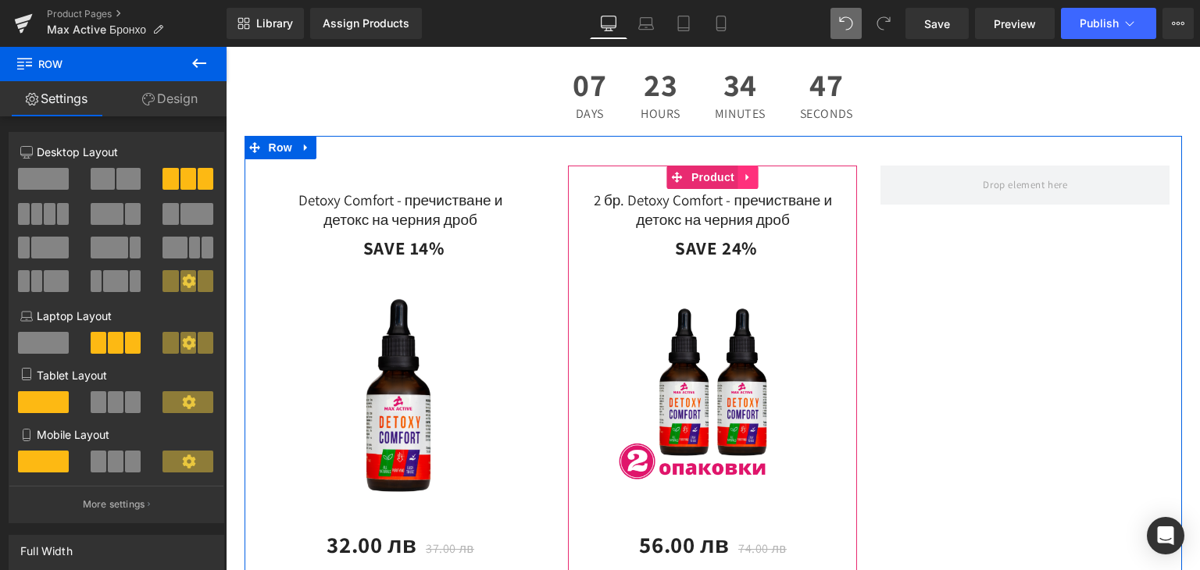
click at [746, 181] on icon at bounding box center [747, 177] width 3 height 7
click at [733, 183] on icon at bounding box center [738, 177] width 11 height 11
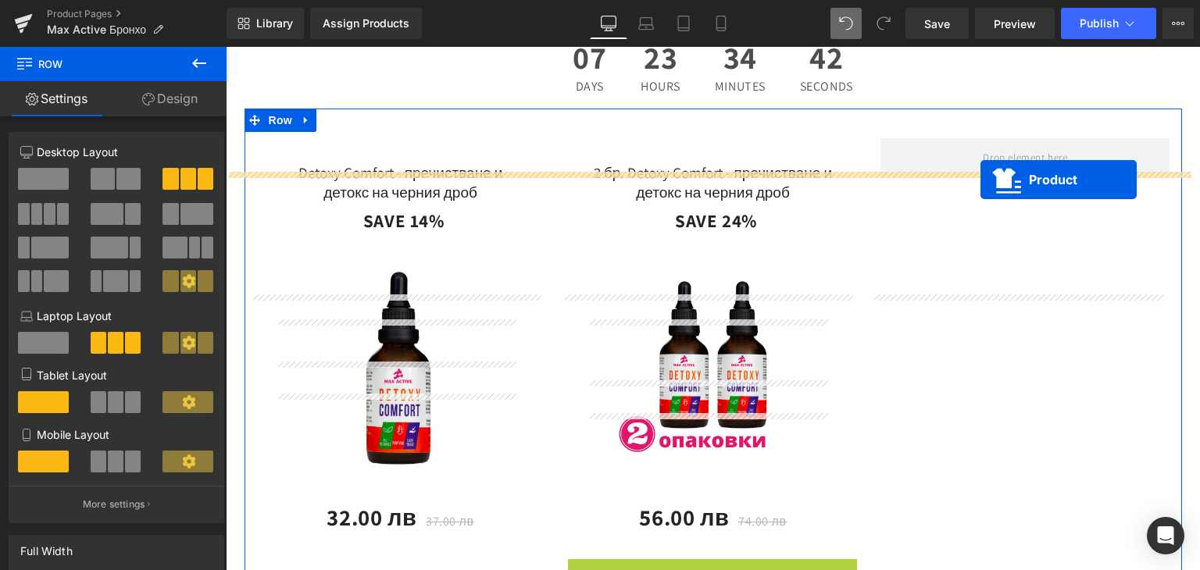
scroll to position [3342, 0]
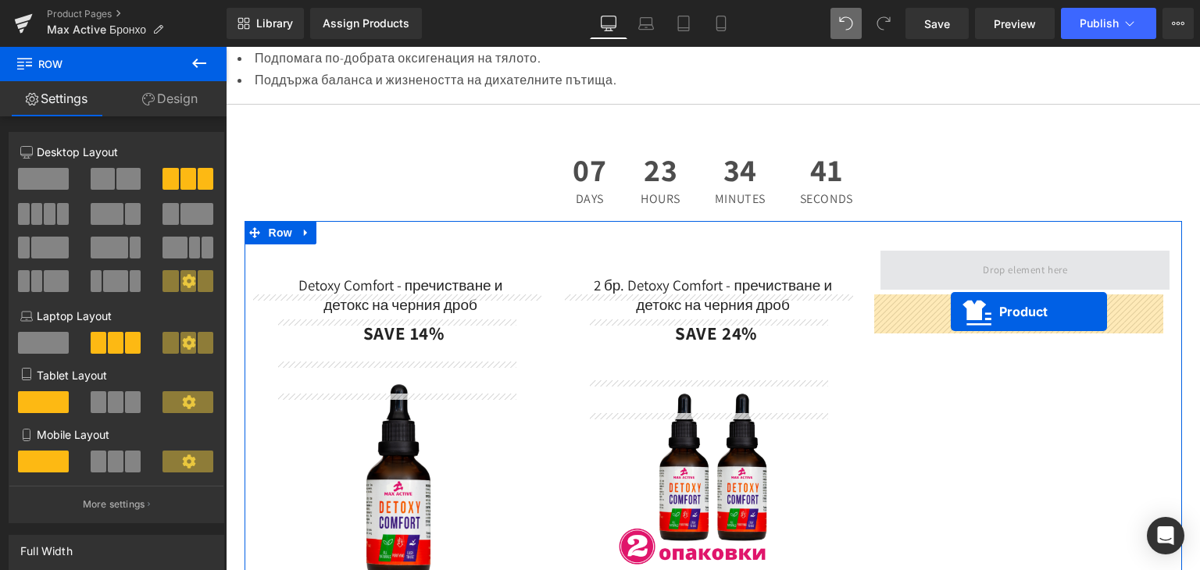
drag, startPoint x: 672, startPoint y: 123, endPoint x: 950, endPoint y: 312, distance: 336.4
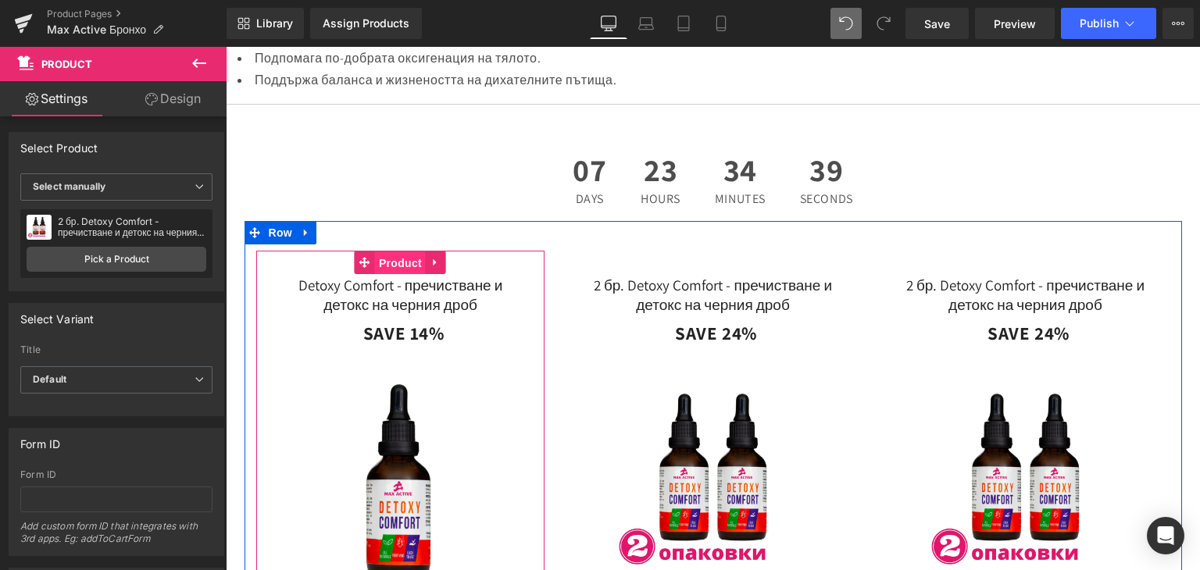
click at [406, 275] on span "Product" at bounding box center [400, 262] width 51 height 23
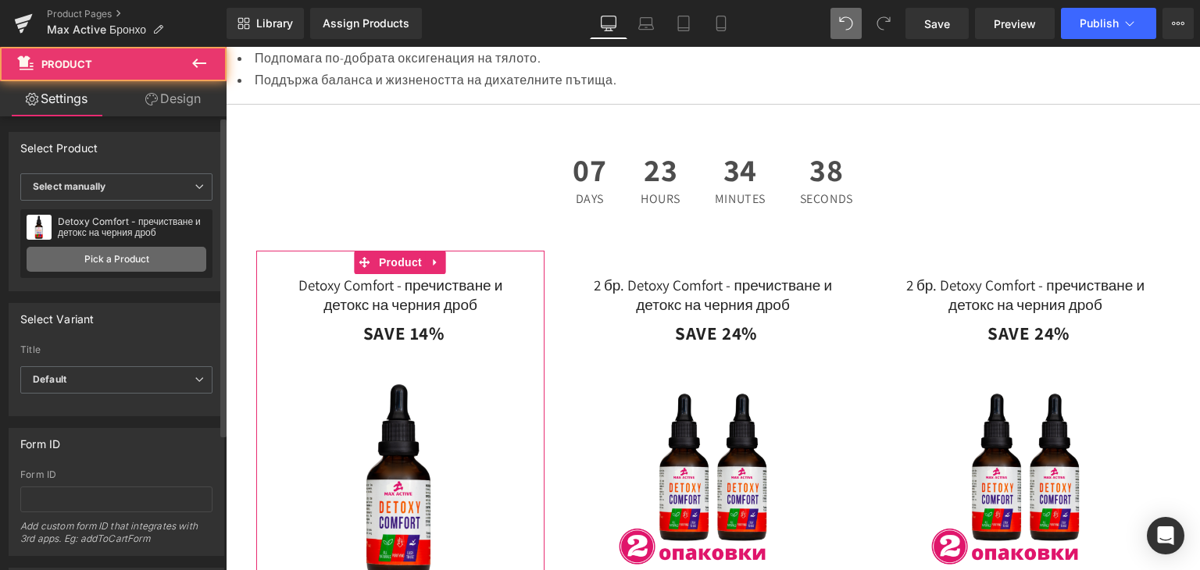
click at [108, 262] on link "Pick a Product" at bounding box center [117, 259] width 180 height 25
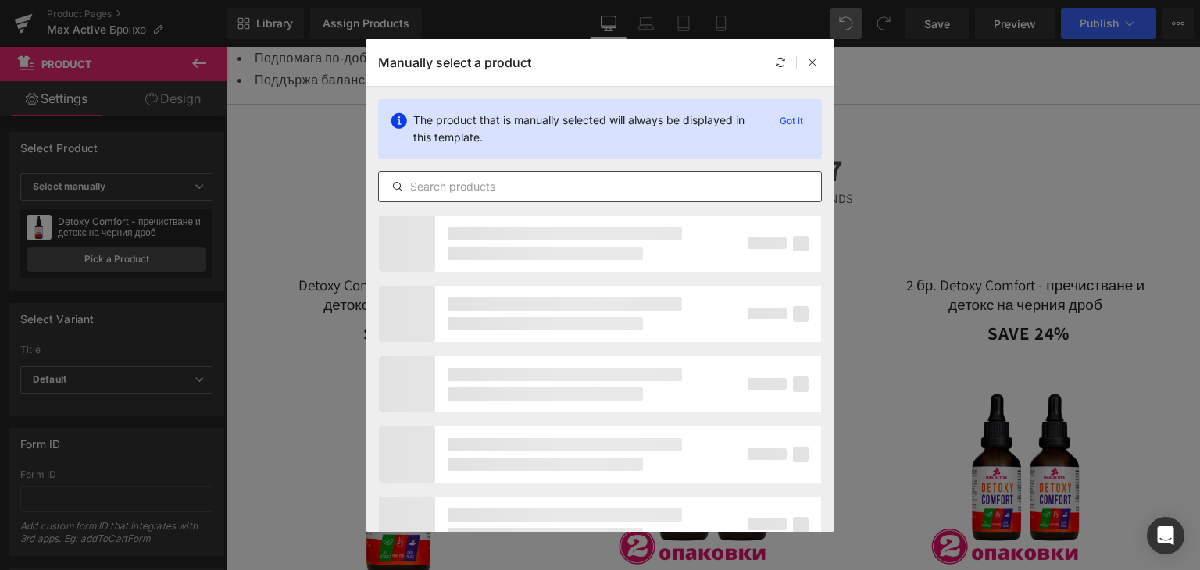
click at [460, 183] on input "text" at bounding box center [600, 186] width 442 height 19
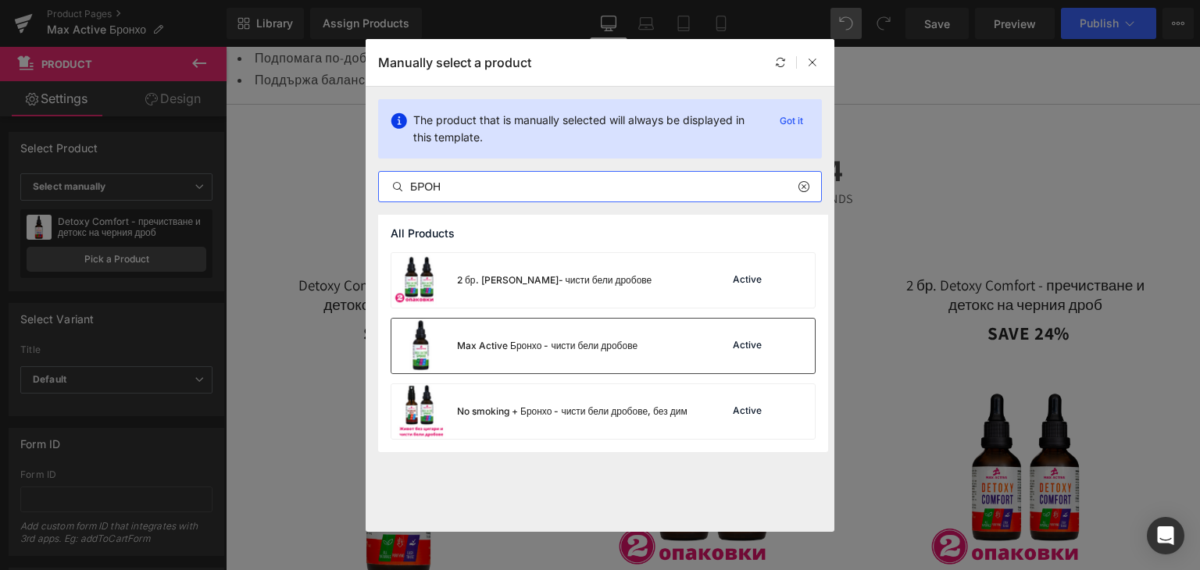
type input "БРОН"
click at [474, 351] on div "Max Active Бронхо - чисти бели дробове" at bounding box center [547, 346] width 180 height 14
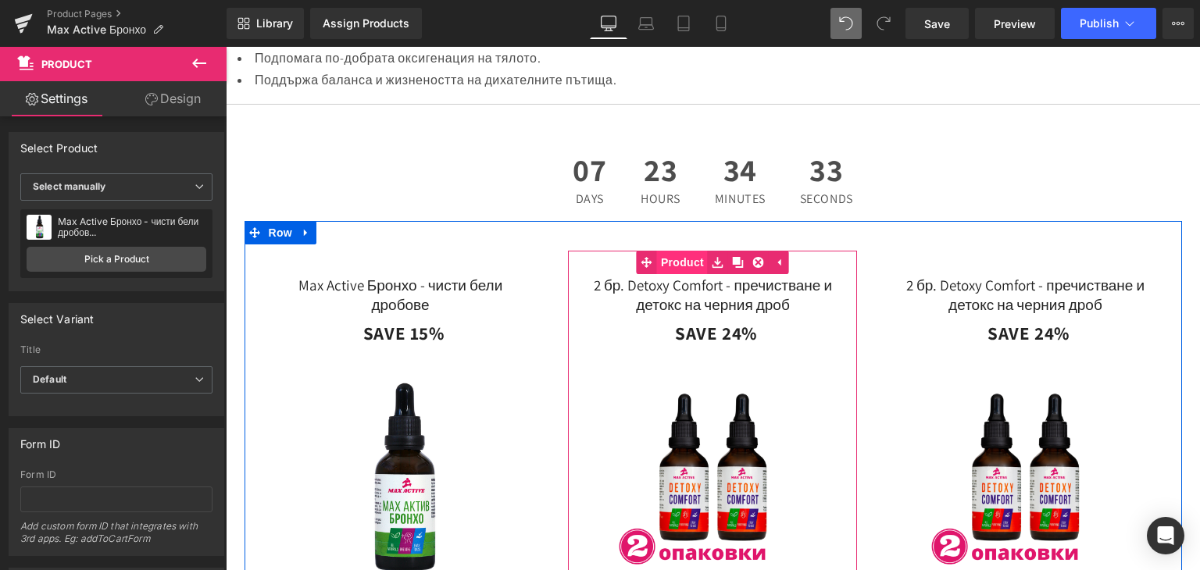
click at [676, 274] on link "Product" at bounding box center [671, 262] width 71 height 23
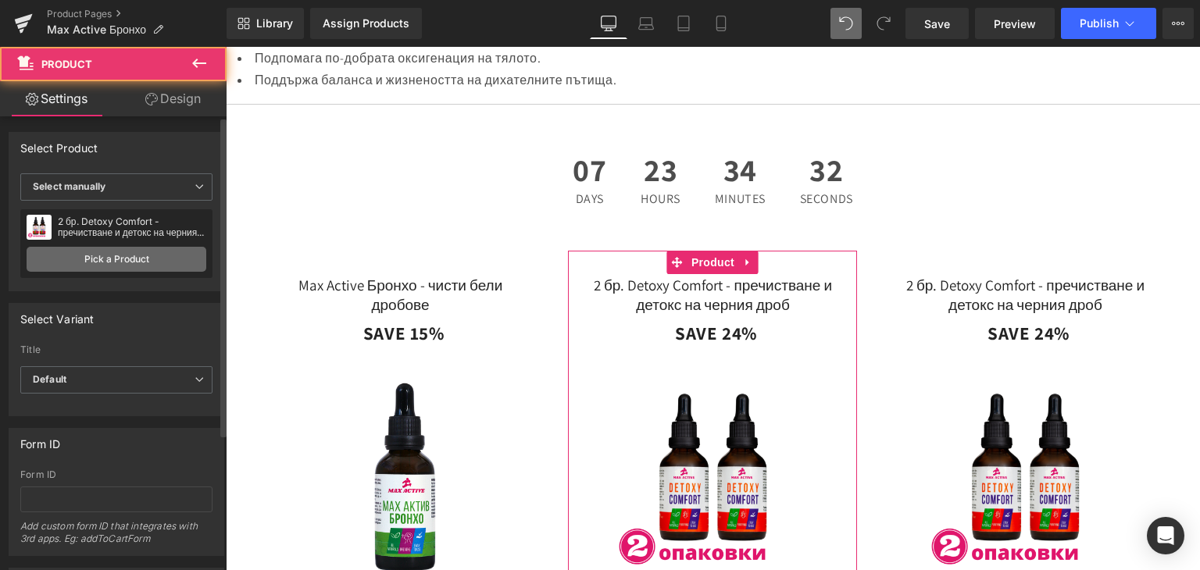
click at [136, 261] on link "Pick a Product" at bounding box center [117, 259] width 180 height 25
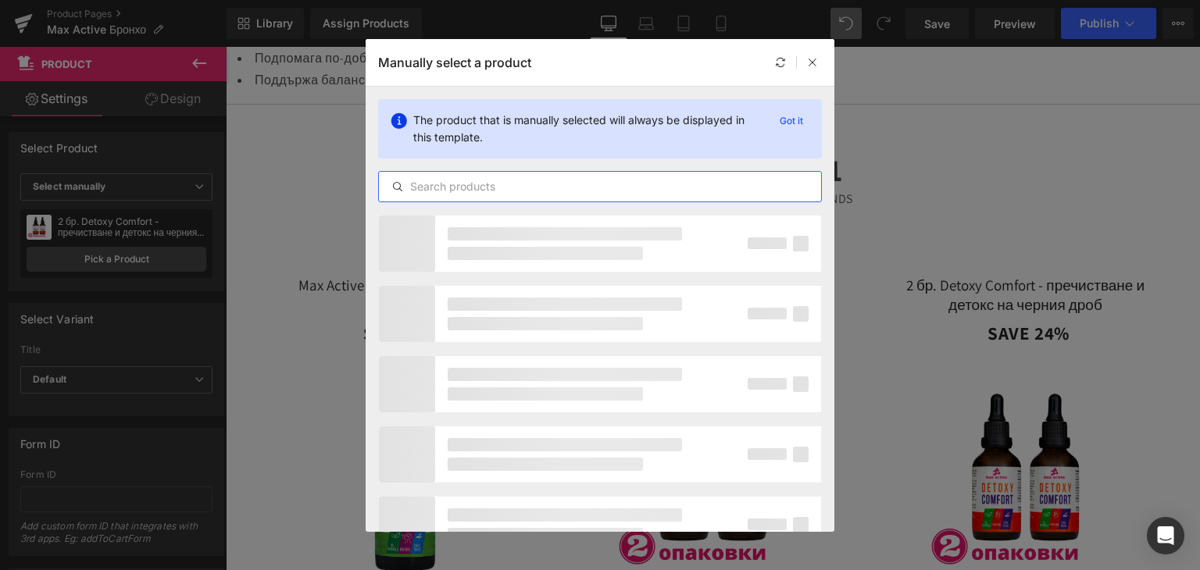
click at [481, 194] on input "text" at bounding box center [600, 186] width 442 height 19
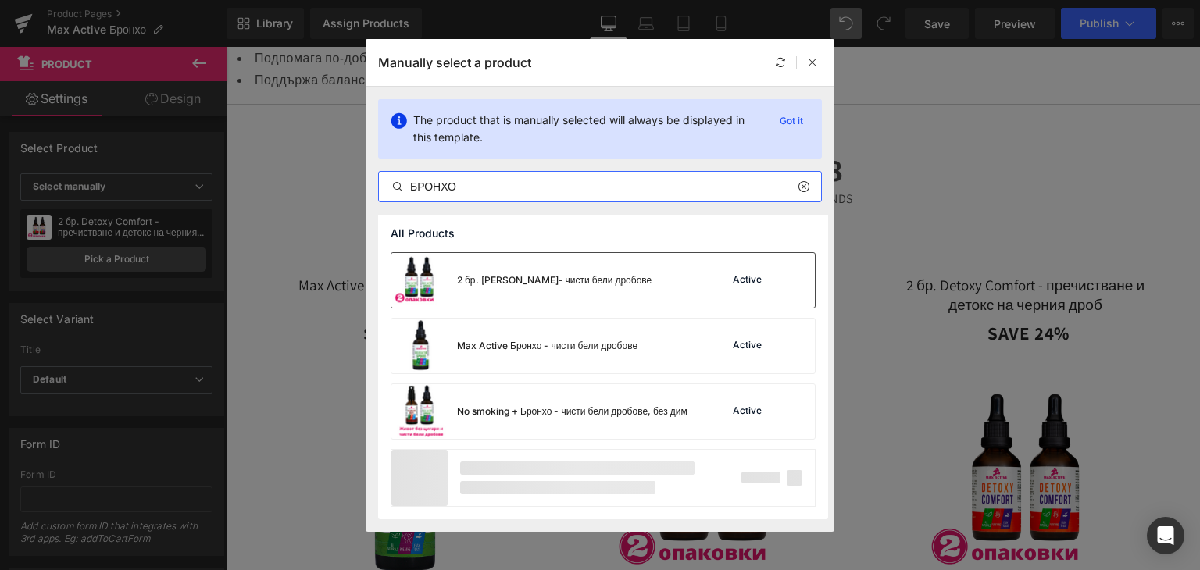
type input "БРОНХО"
click at [515, 280] on div "2 бр. Макс Актив Бронхо- чисти бели дробове" at bounding box center [554, 280] width 194 height 14
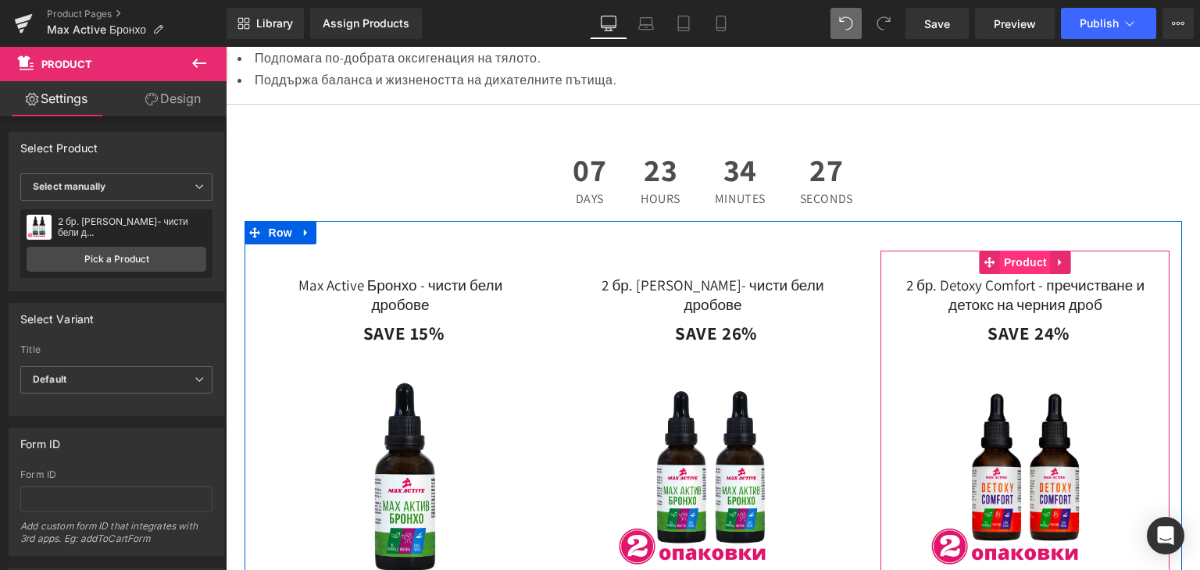
click at [1018, 274] on span "Product" at bounding box center [1025, 262] width 51 height 23
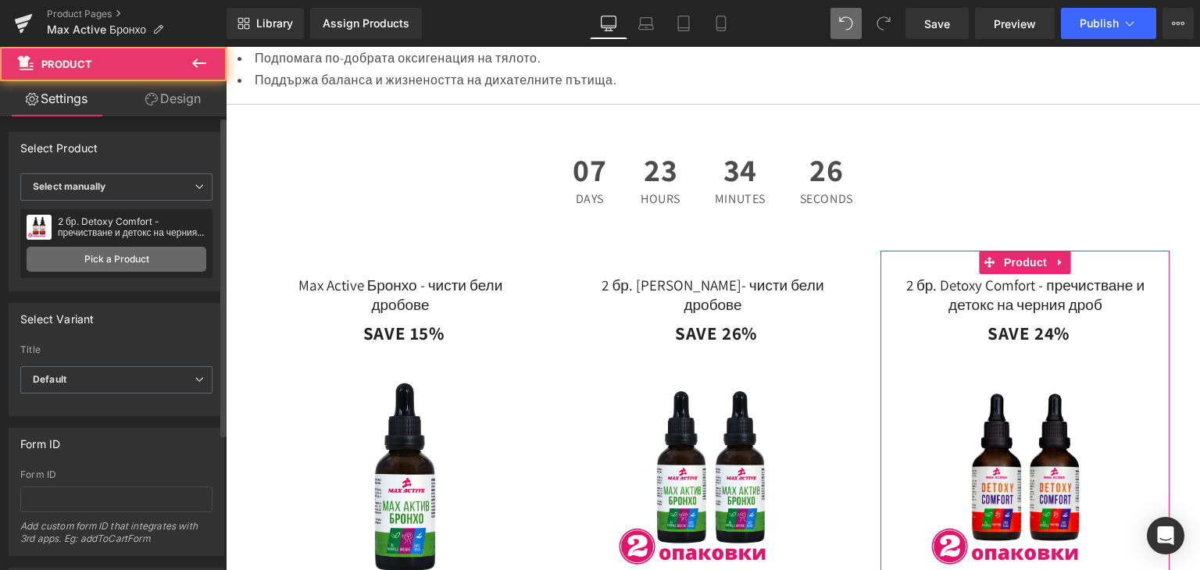
click at [139, 262] on link "Pick a Product" at bounding box center [117, 259] width 180 height 25
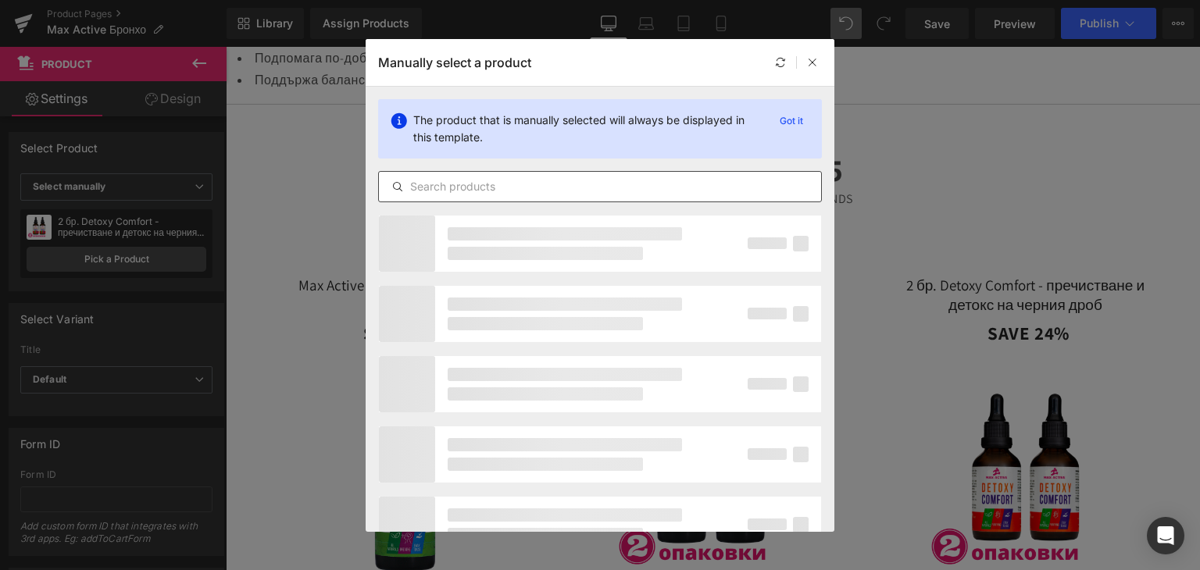
click at [484, 178] on input "text" at bounding box center [600, 186] width 442 height 19
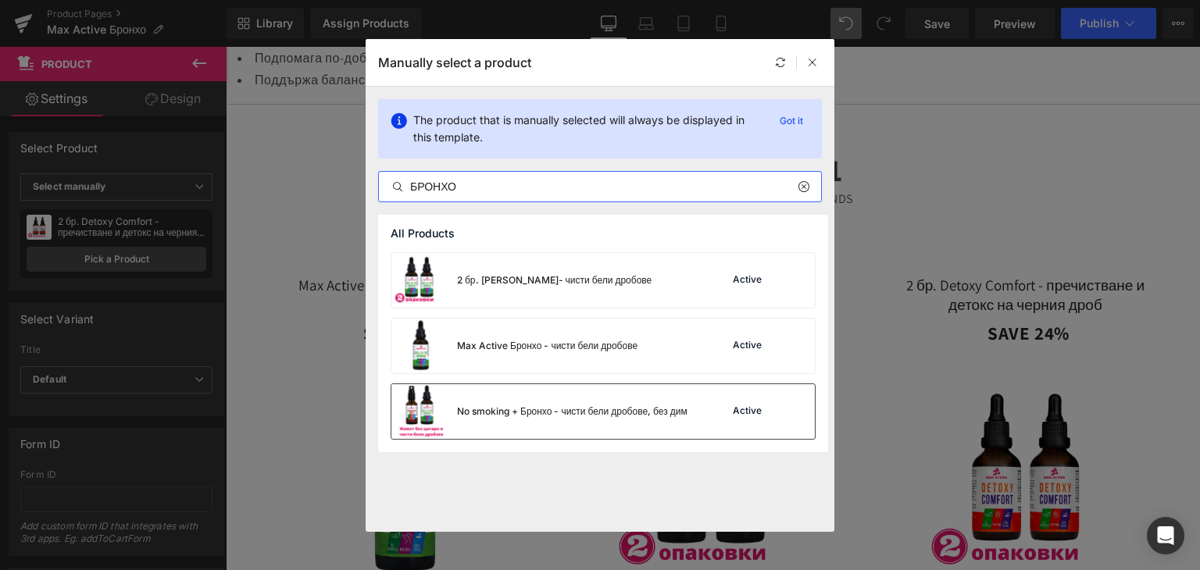
type input "БРОНХО"
click at [485, 409] on div "No smoking + Бронхо - чисти бели дробове, без дим" at bounding box center [572, 412] width 230 height 14
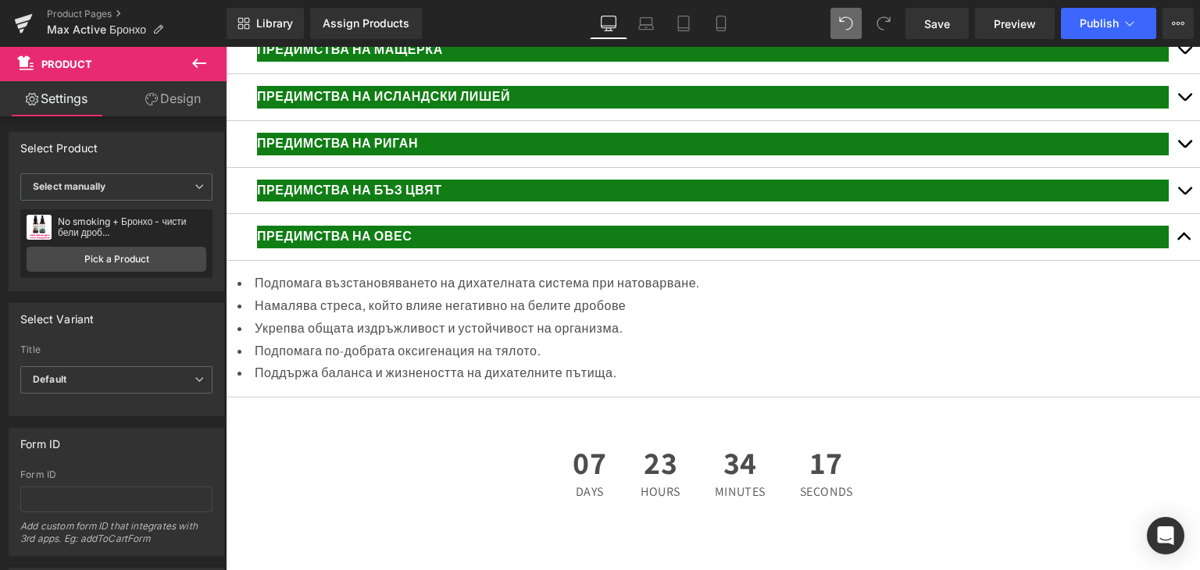
scroll to position [3029, 0]
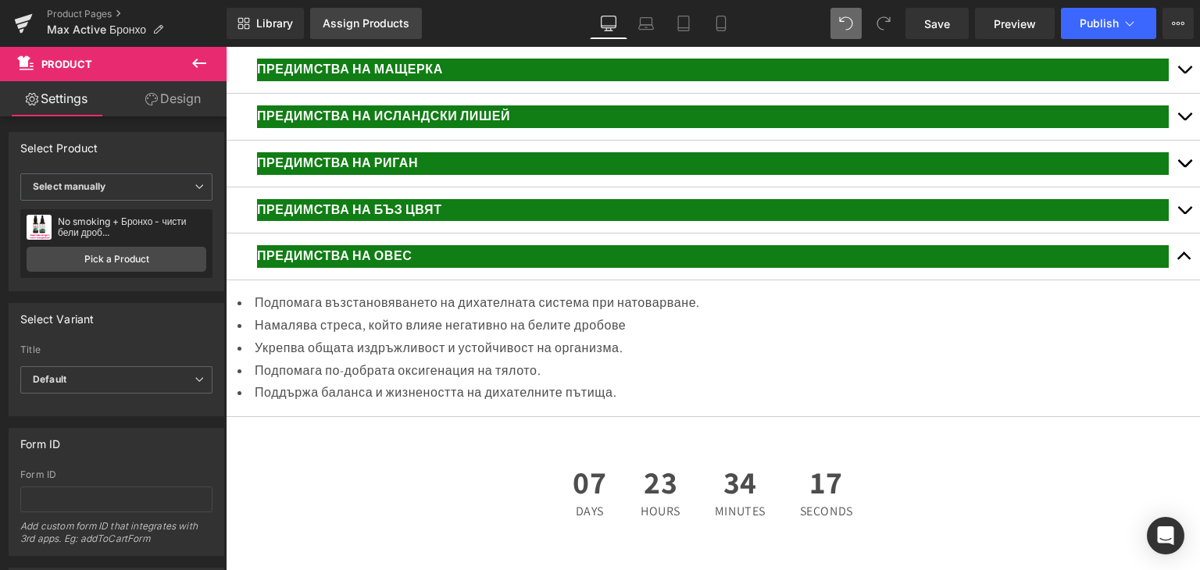
click at [358, 20] on div "Assign Products" at bounding box center [366, 23] width 87 height 12
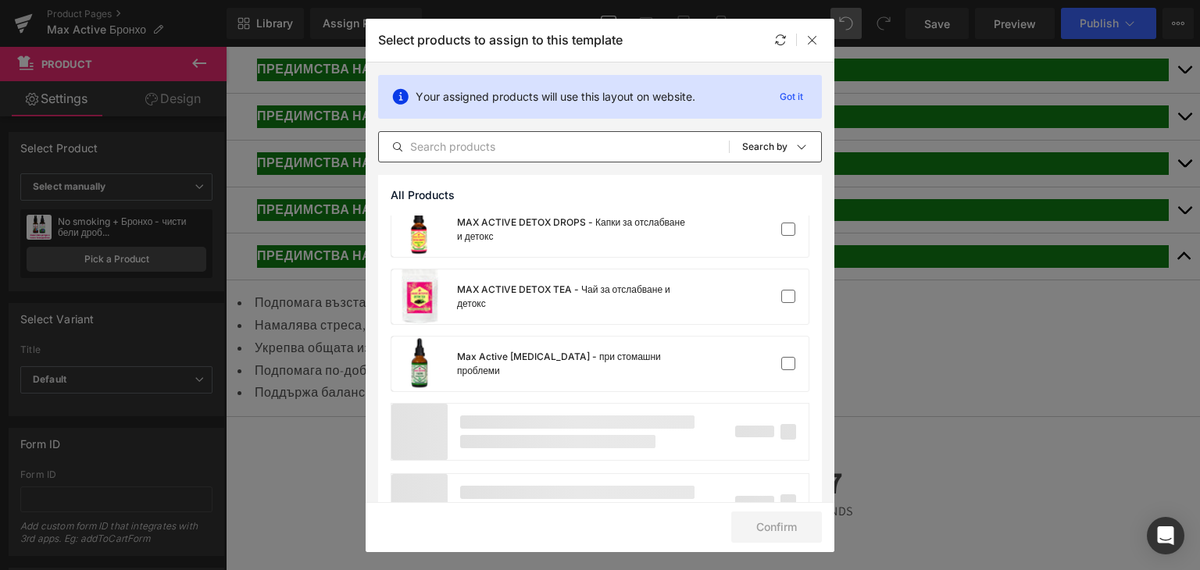
scroll to position [2290, 0]
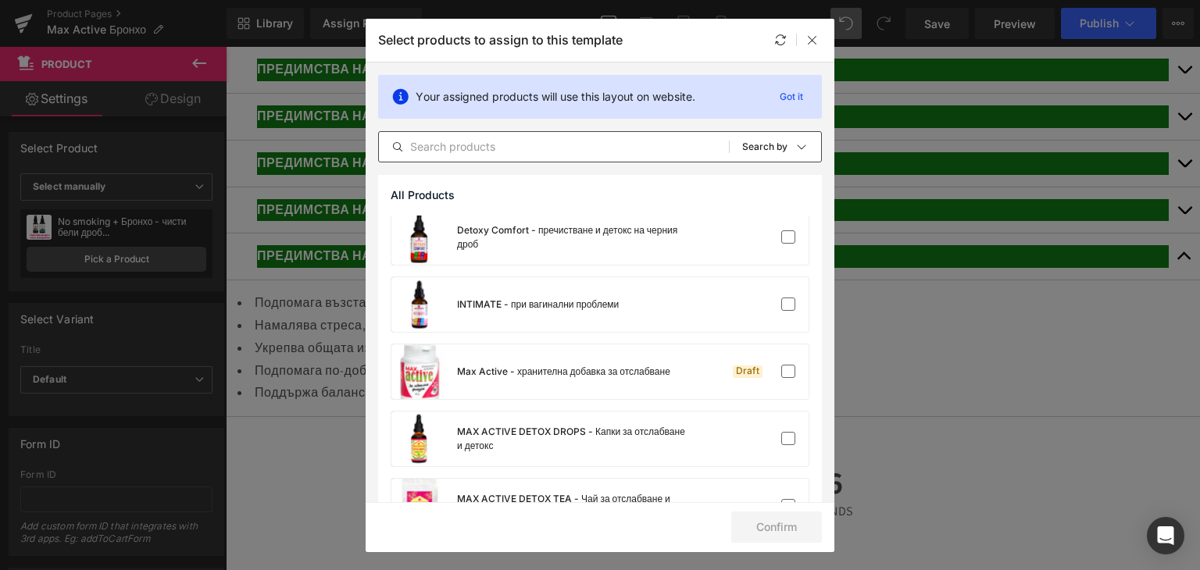
click at [481, 144] on input "text" at bounding box center [554, 146] width 350 height 19
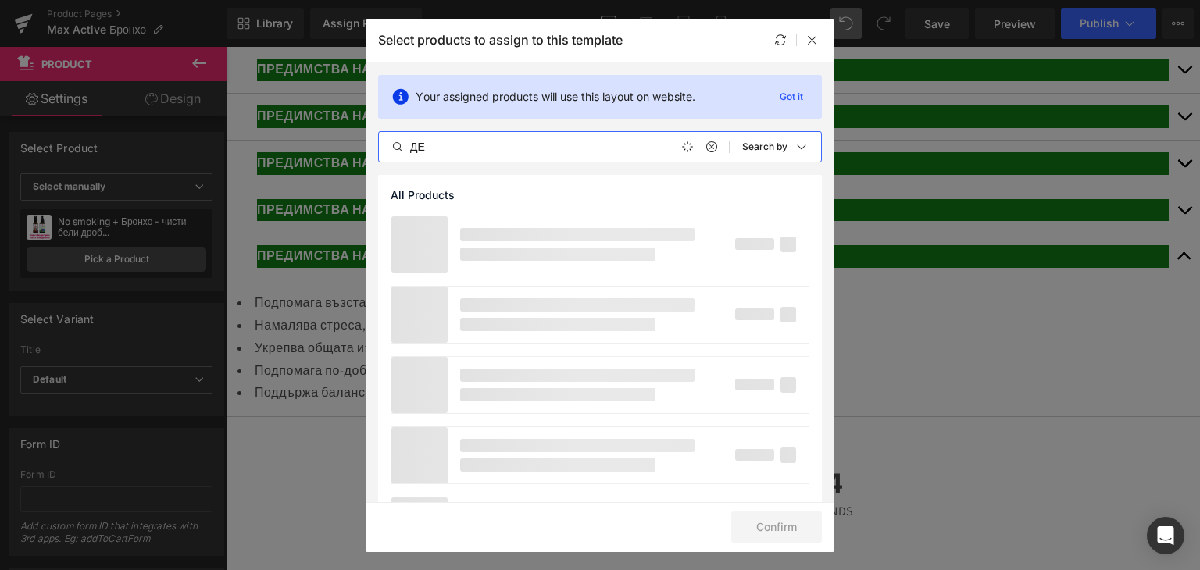
type input "Д"
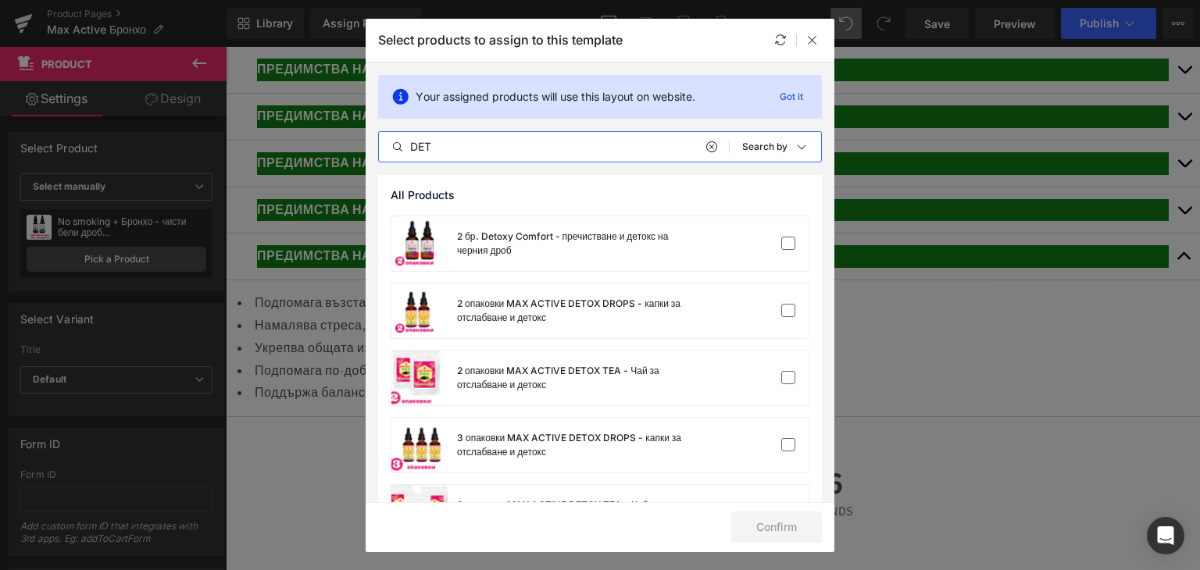
drag, startPoint x: 451, startPoint y: 143, endPoint x: 341, endPoint y: 151, distance: 110.4
click at [341, 151] on div "Select products to assign to this template Your assigned products will use this…" at bounding box center [600, 285] width 1200 height 570
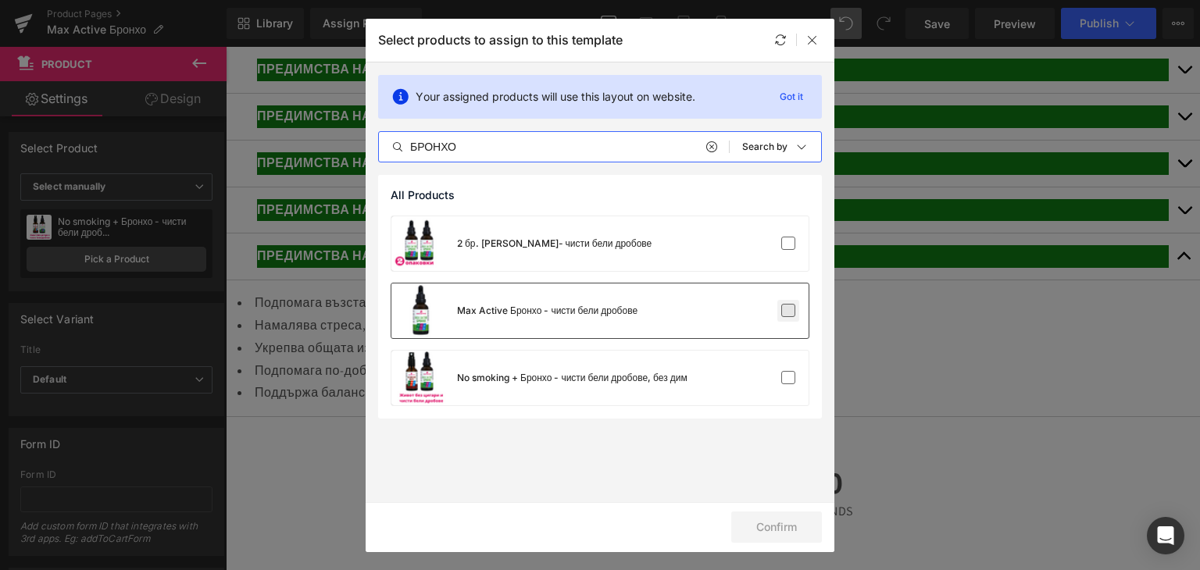
type input "БРОНХО"
click at [786, 311] on label at bounding box center [788, 311] width 14 height 14
click at [788, 311] on input "checkbox" at bounding box center [788, 311] width 0 height 0
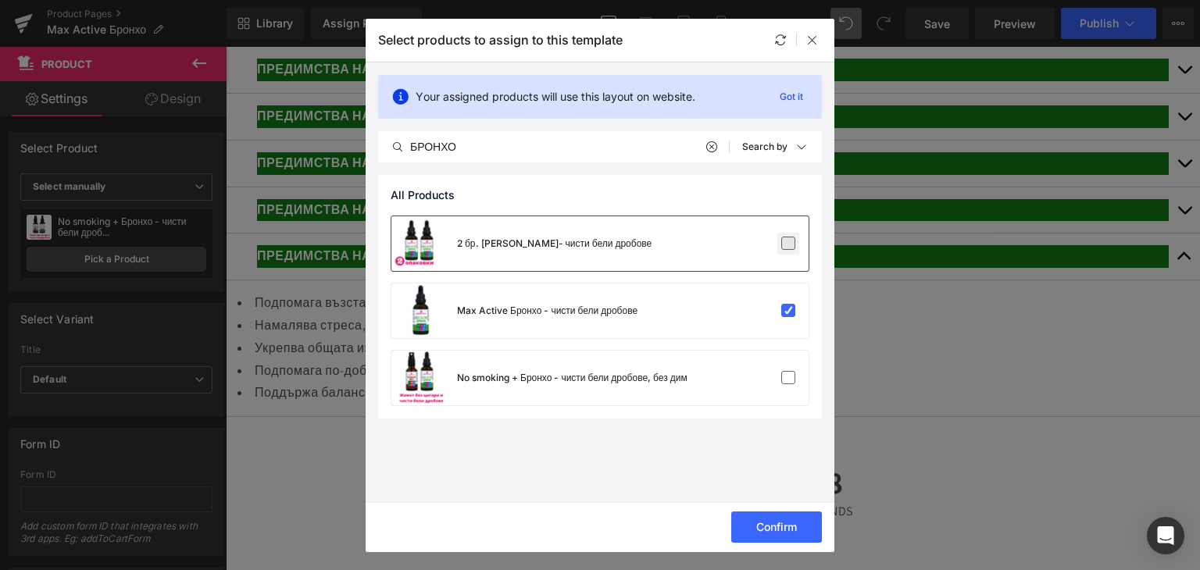
click at [790, 247] on label at bounding box center [788, 244] width 14 height 14
click at [788, 244] on input "checkbox" at bounding box center [788, 244] width 0 height 0
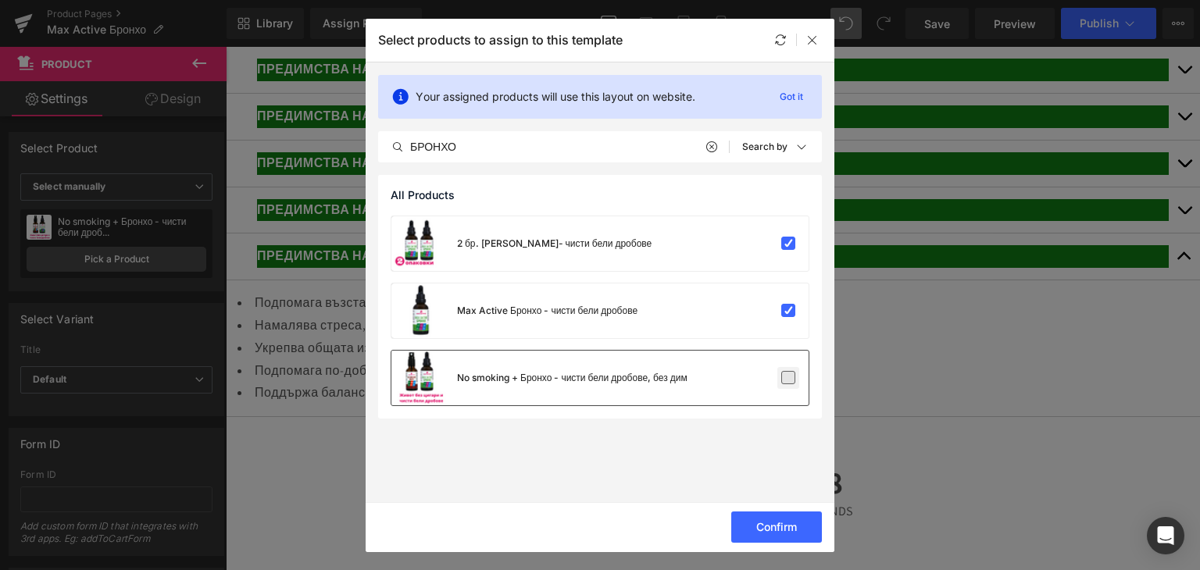
click at [786, 383] on label at bounding box center [788, 378] width 14 height 14
click at [788, 378] on input "checkbox" at bounding box center [788, 378] width 0 height 0
click at [761, 526] on button "Confirm" at bounding box center [776, 527] width 91 height 31
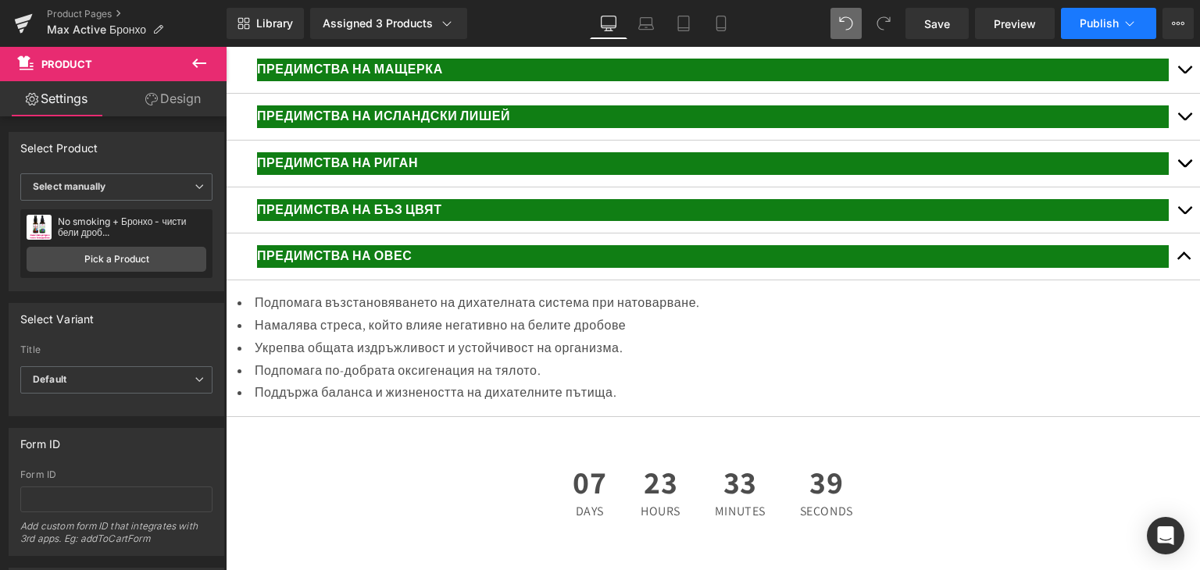
click at [1105, 23] on span "Publish" at bounding box center [1098, 23] width 39 height 12
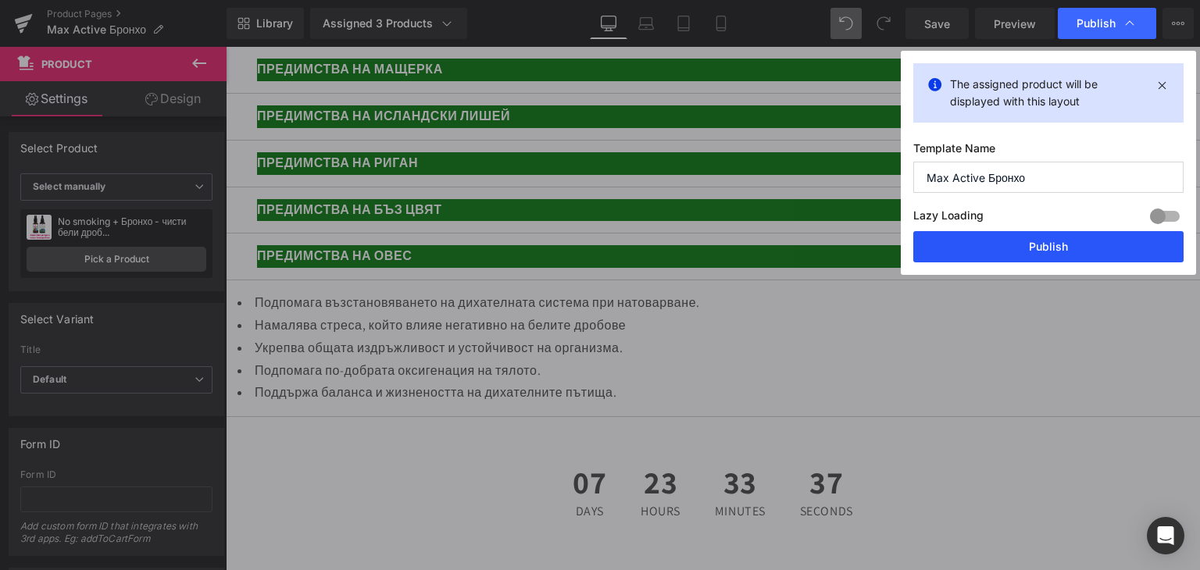
click at [1033, 243] on button "Publish" at bounding box center [1048, 246] width 270 height 31
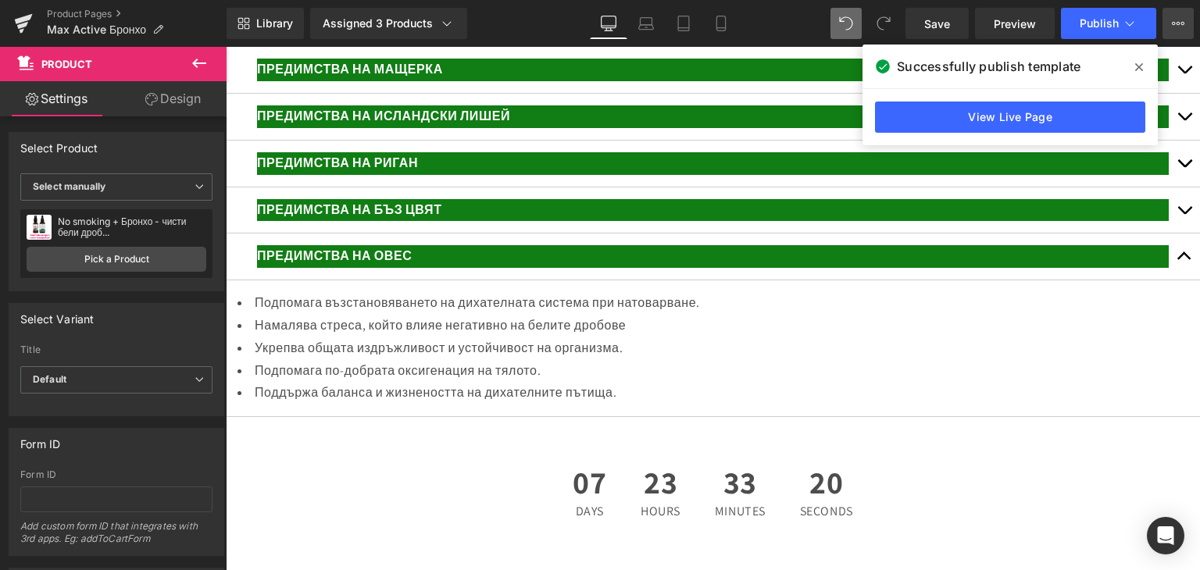
click at [1184, 18] on button "View Live Page View with current Template Save Template to Library Schedule Pub…" at bounding box center [1177, 23] width 31 height 31
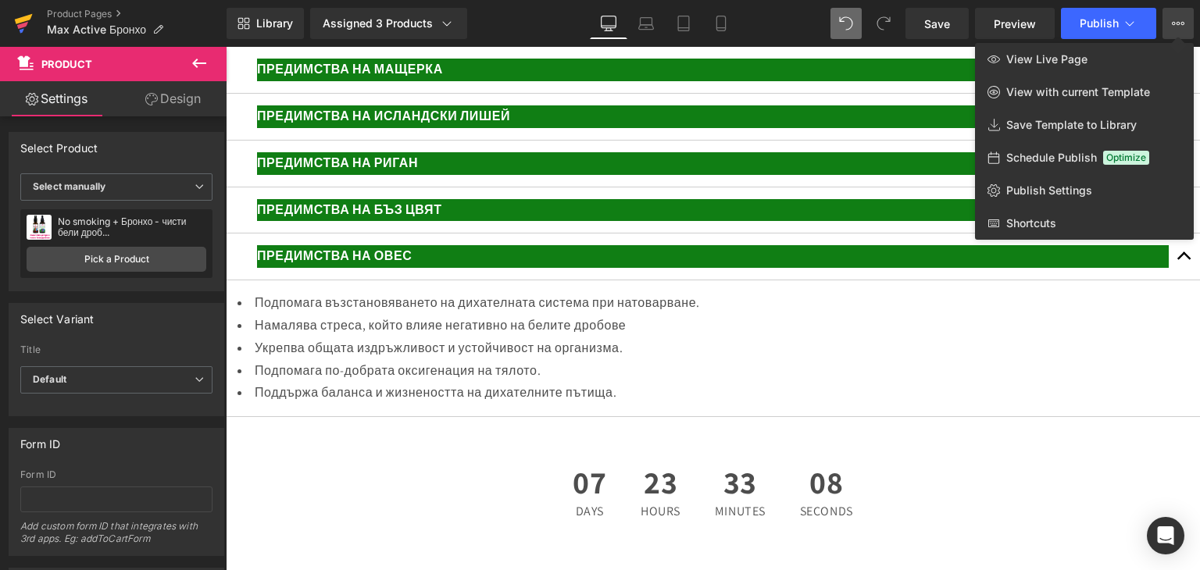
click at [20, 15] on icon at bounding box center [23, 23] width 19 height 39
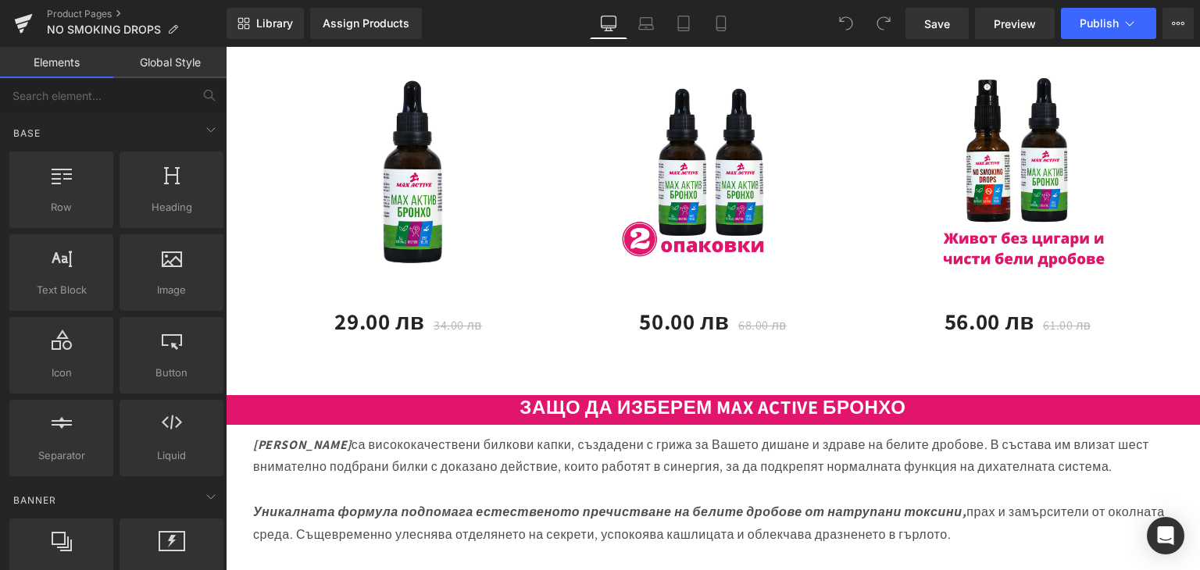
scroll to position [2499, 0]
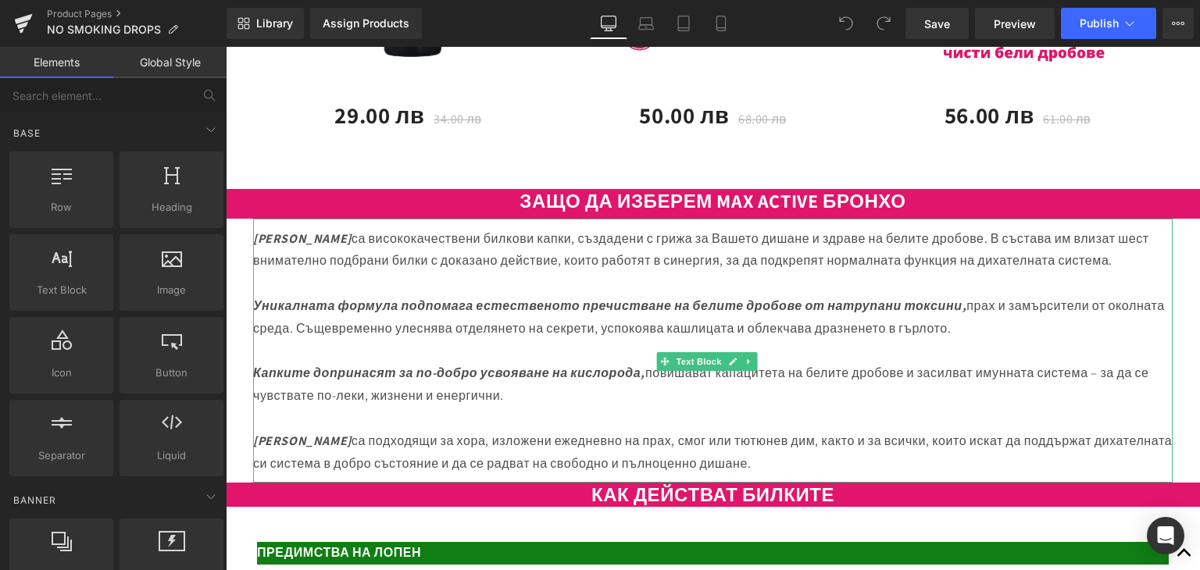
click at [322, 273] on p "Макс Актив Бронхо са висококачествени билкови капки, създадени с грижа за Вашет…" at bounding box center [712, 250] width 919 height 45
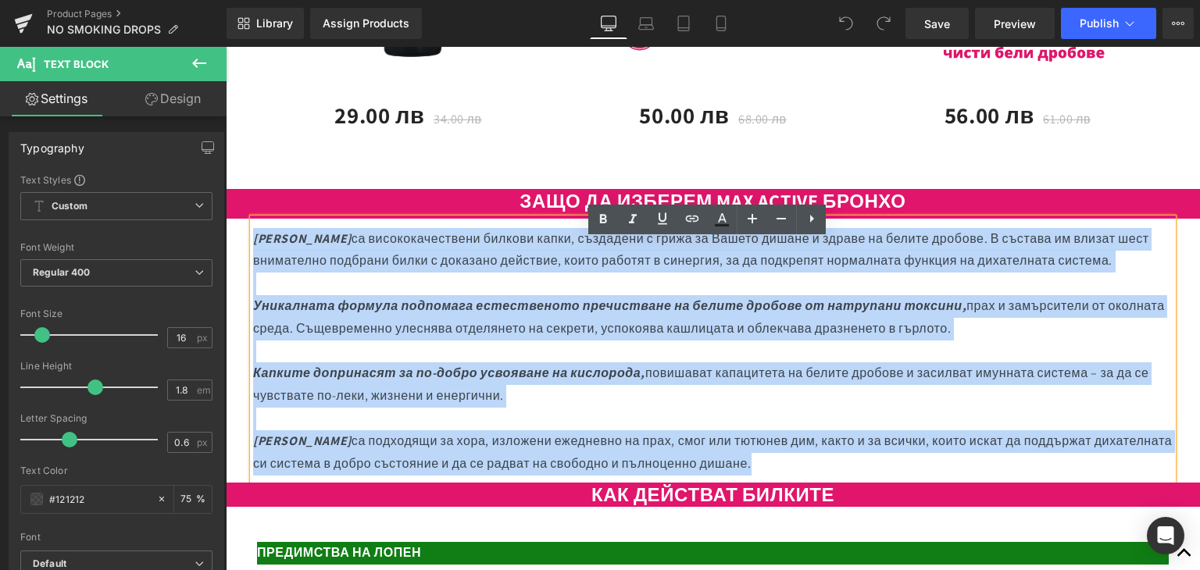
drag, startPoint x: 256, startPoint y: 254, endPoint x: 906, endPoint y: 502, distance: 695.6
click at [908, 483] on div "Макс Актив Бронхо са висококачествени билкови капки, създадени с грижа за Вашет…" at bounding box center [712, 351] width 919 height 265
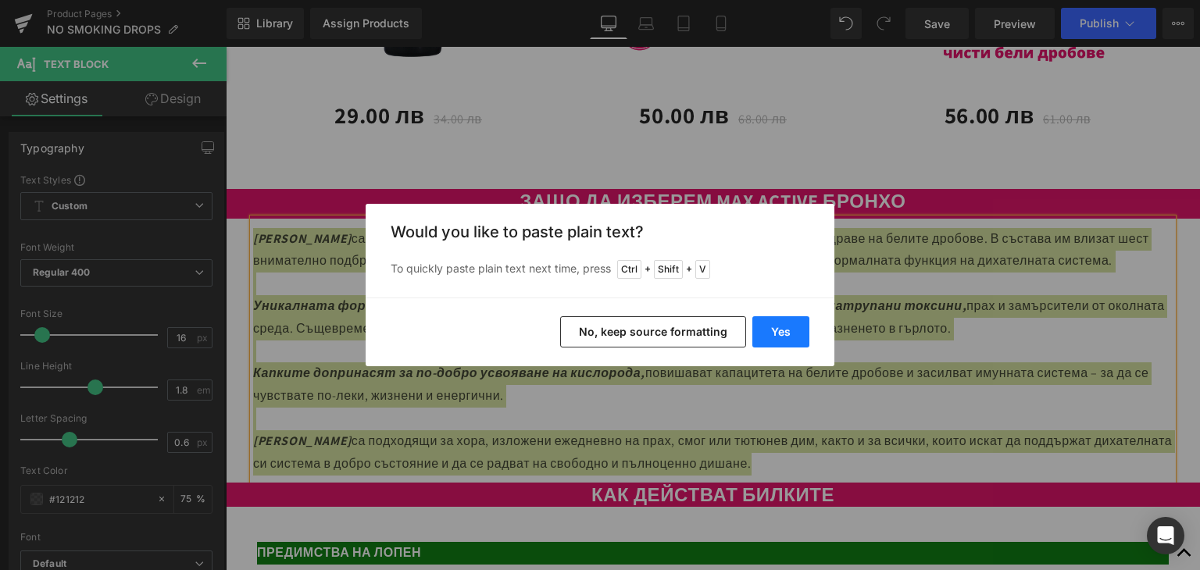
click at [778, 327] on button "Yes" at bounding box center [780, 331] width 57 height 31
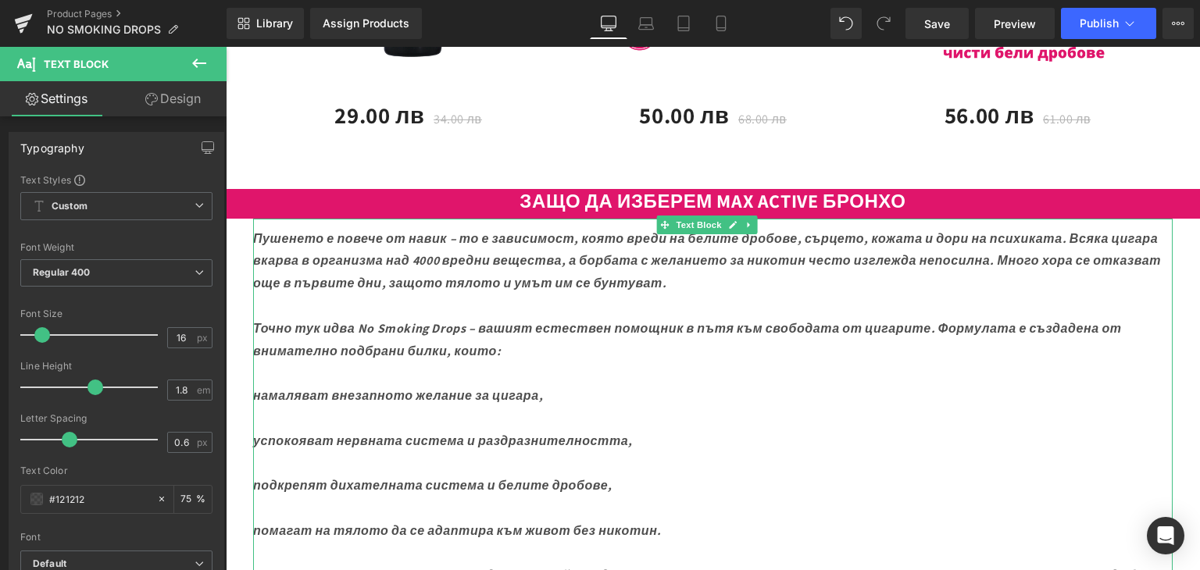
click at [469, 262] on icon "Пушенето е повече от навик – то е зависимост, която вреди на белите дробове, съ…" at bounding box center [706, 261] width 907 height 62
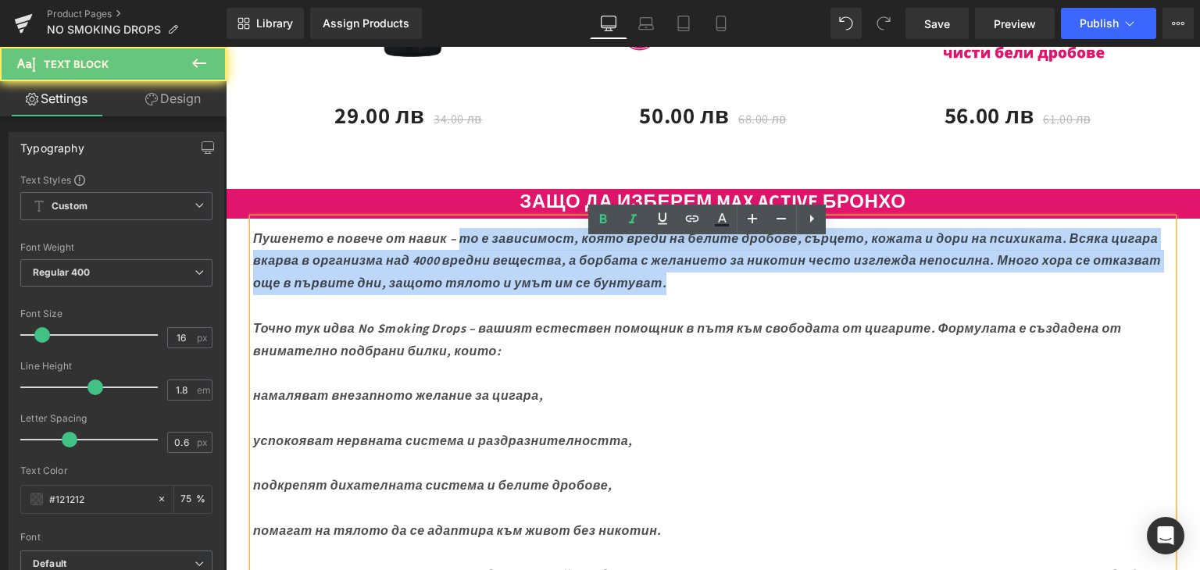
drag, startPoint x: 471, startPoint y: 262, endPoint x: 751, endPoint y: 284, distance: 281.3
click at [792, 295] on p "Пушенето е повече от навик – то е зависимост, която вреди на белите дробове, съ…" at bounding box center [712, 261] width 919 height 67
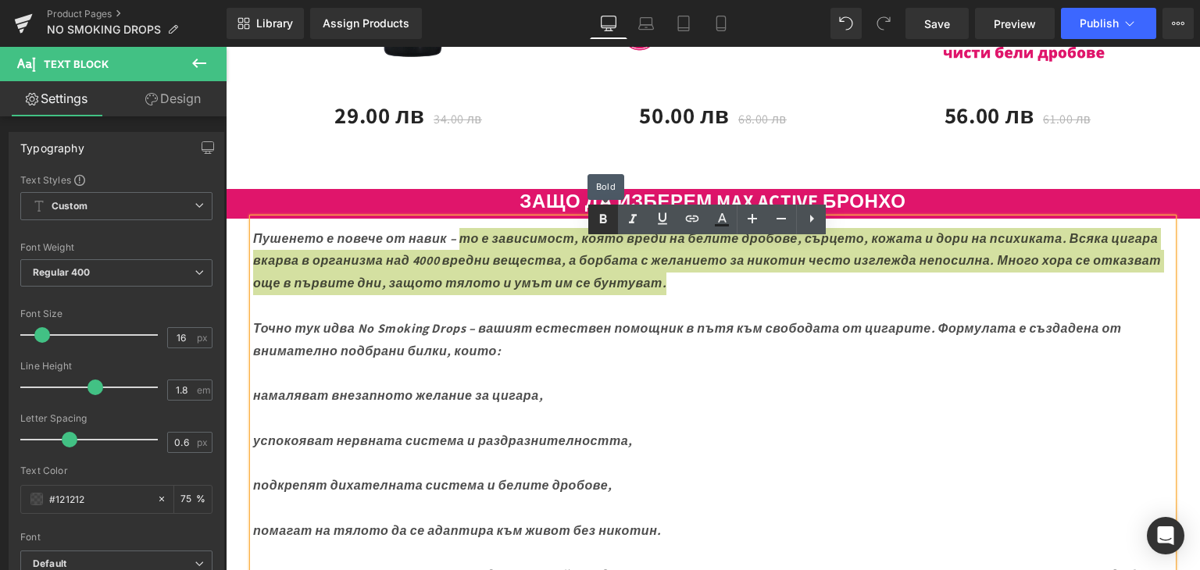
click at [601, 218] on icon at bounding box center [603, 218] width 7 height 9
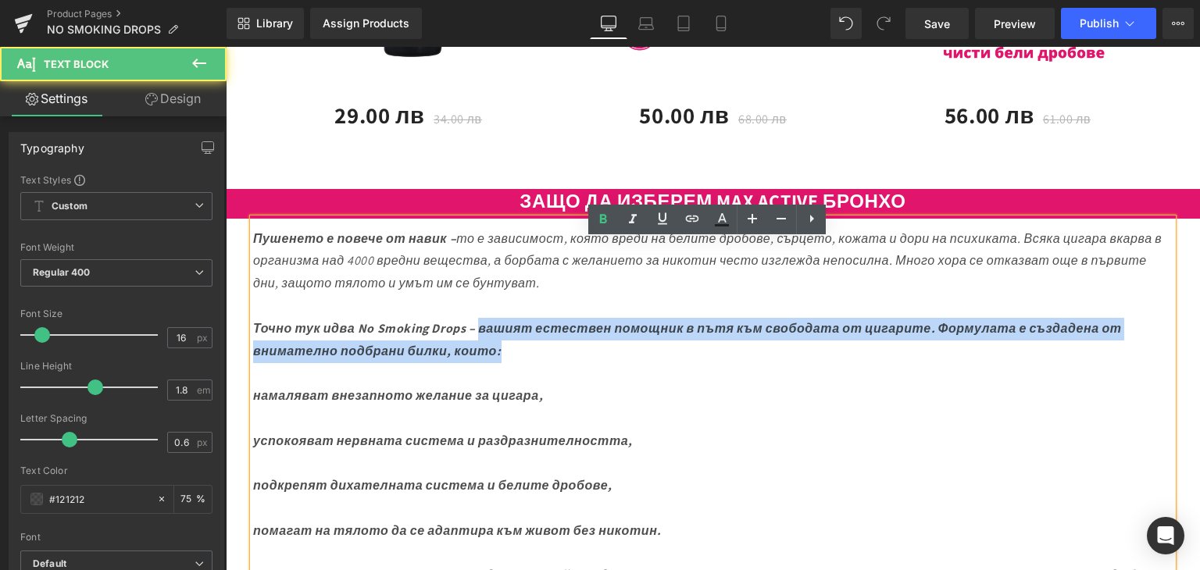
drag, startPoint x: 495, startPoint y: 348, endPoint x: 572, endPoint y: 380, distance: 83.3
click at [572, 363] on p "Точно тук идва No Smoking Drops – вашият естествен помощник в пътя към свободат…" at bounding box center [712, 340] width 919 height 45
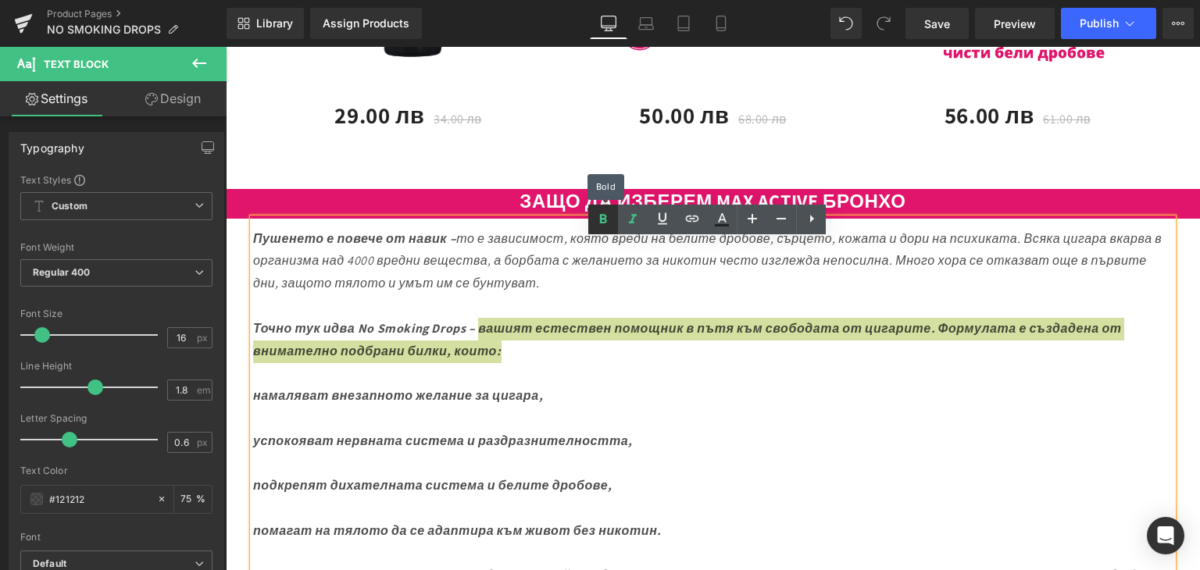
click at [609, 223] on icon at bounding box center [603, 219] width 19 height 19
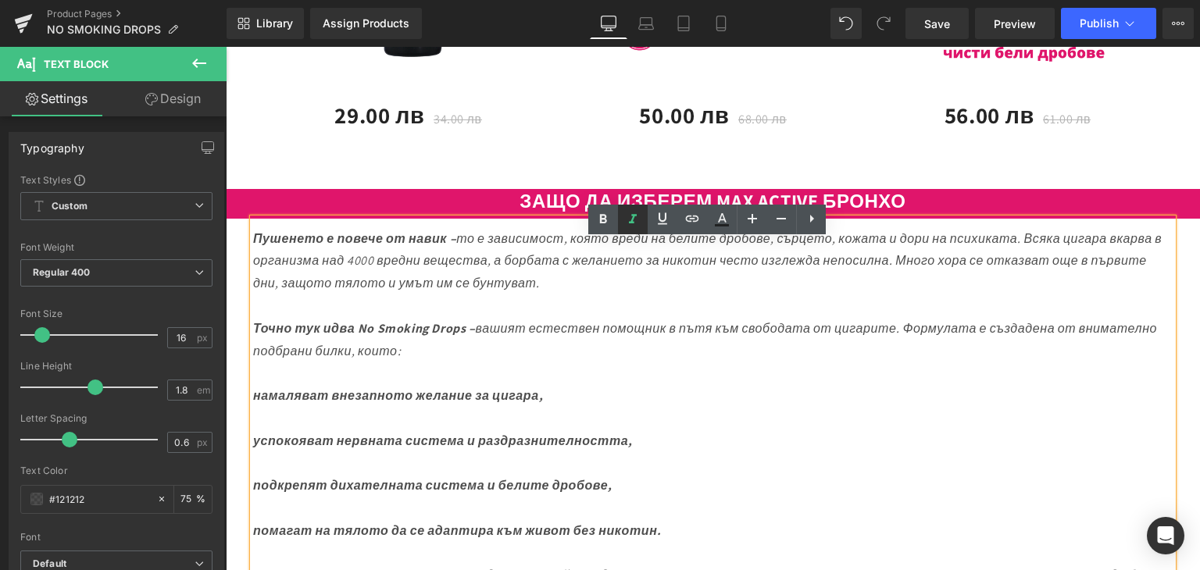
click at [633, 225] on icon at bounding box center [632, 219] width 19 height 19
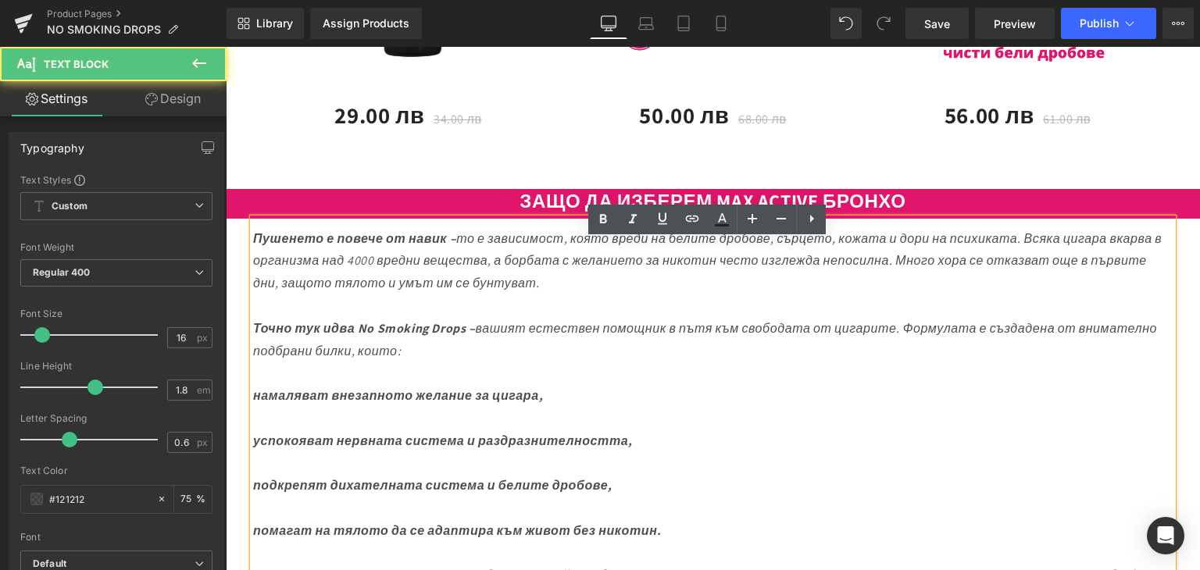
click at [502, 350] on icon "Точно тук идва No Smoking Drops – вашият естествен помощник в пътя към свободат…" at bounding box center [705, 339] width 904 height 39
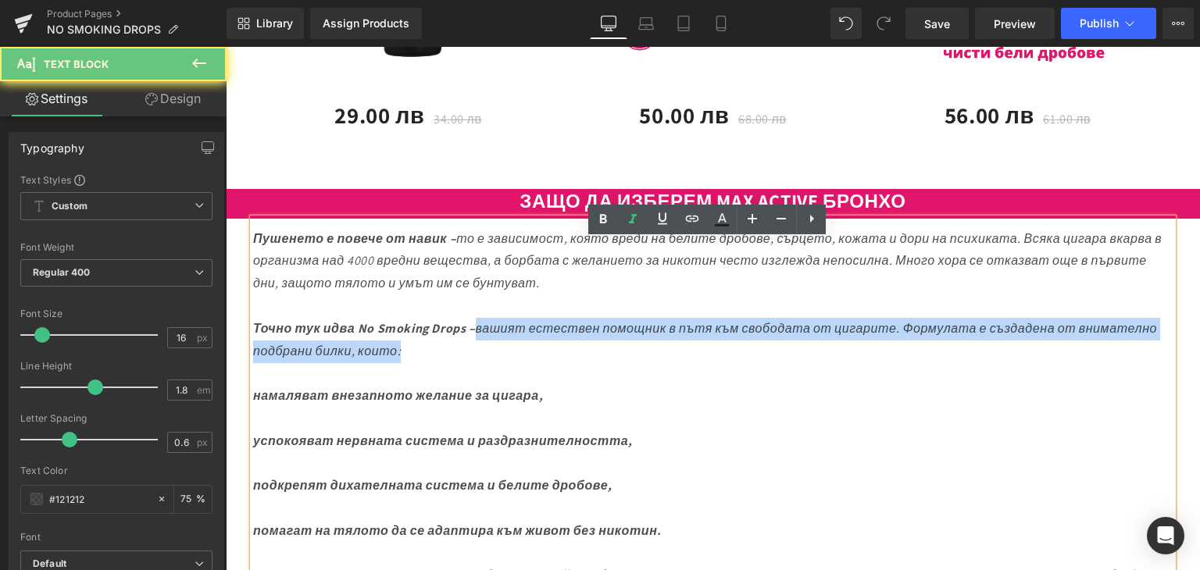
drag, startPoint x: 497, startPoint y: 349, endPoint x: 564, endPoint y: 383, distance: 75.1
click at [564, 363] on p "Точно тук идва No Smoking Drops – вашият естествен помощник в пътя към свободат…" at bounding box center [712, 340] width 919 height 45
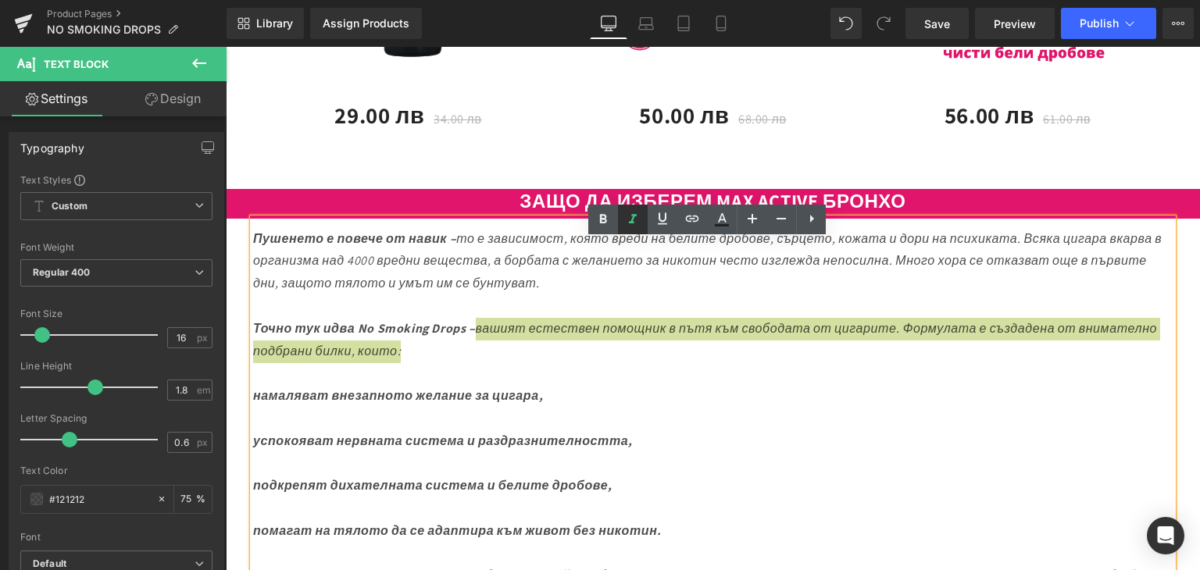
click at [640, 222] on icon at bounding box center [632, 219] width 19 height 19
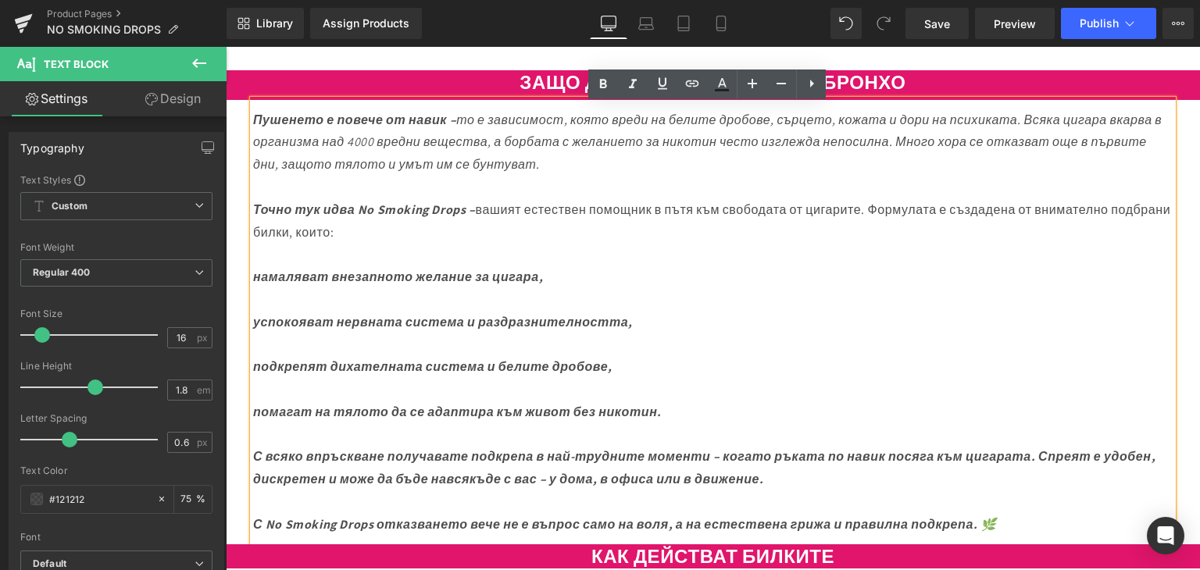
scroll to position [2655, 0]
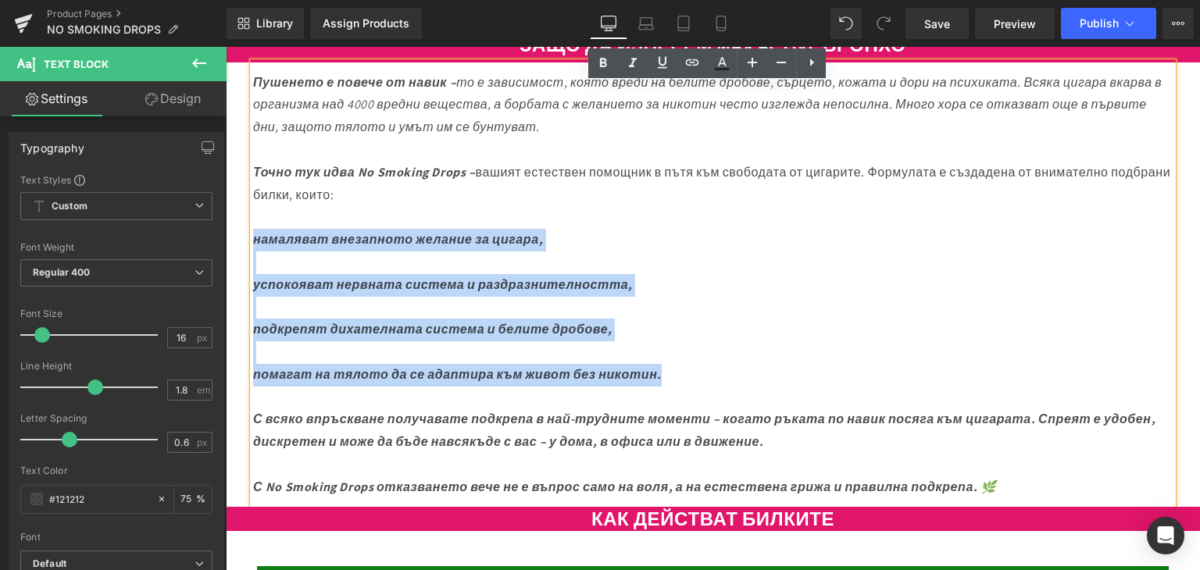
drag, startPoint x: 256, startPoint y: 260, endPoint x: 693, endPoint y: 401, distance: 459.4
click at [693, 401] on div "Пушенето е повече от навик – то е зависимост, която вреди на белите дробове, съ…" at bounding box center [712, 284] width 919 height 444
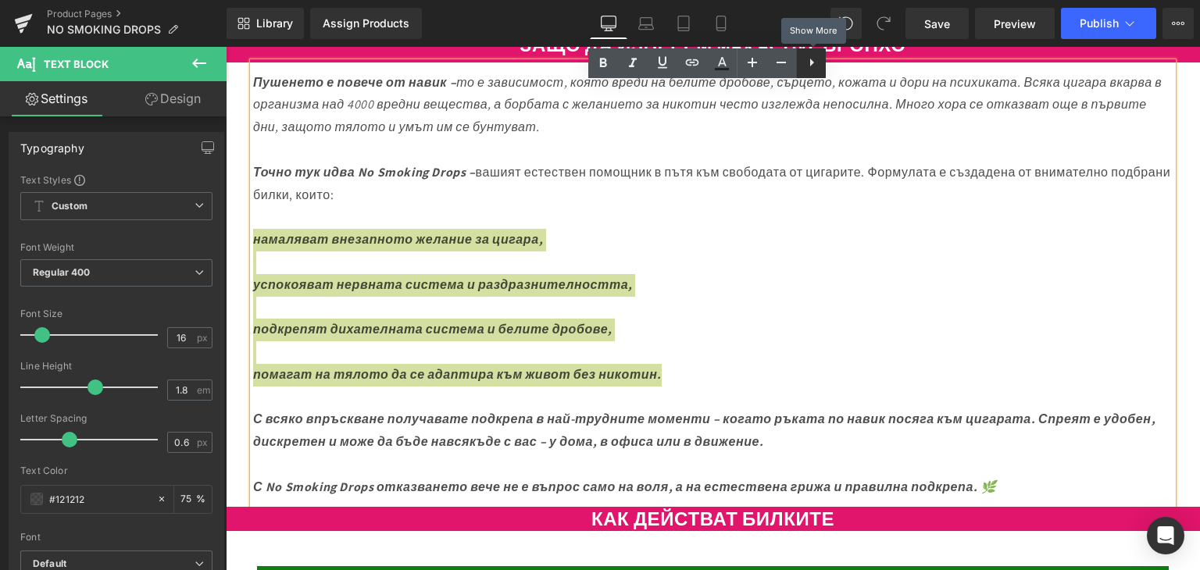
click at [816, 63] on icon at bounding box center [811, 62] width 19 height 19
click at [808, 63] on icon at bounding box center [810, 62] width 19 height 19
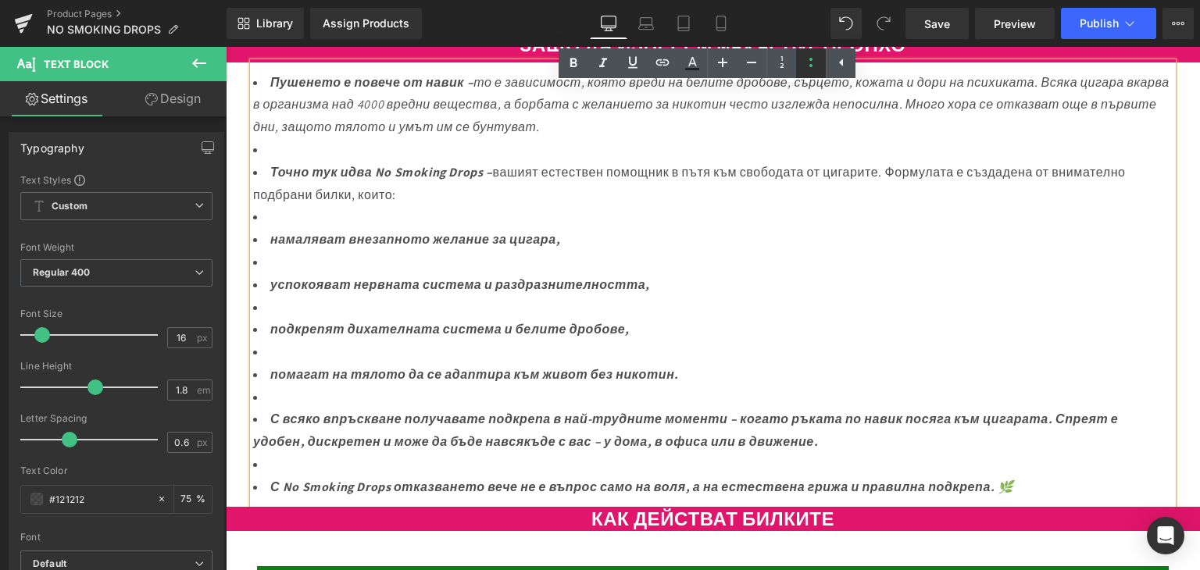
click at [816, 59] on icon at bounding box center [810, 62] width 19 height 19
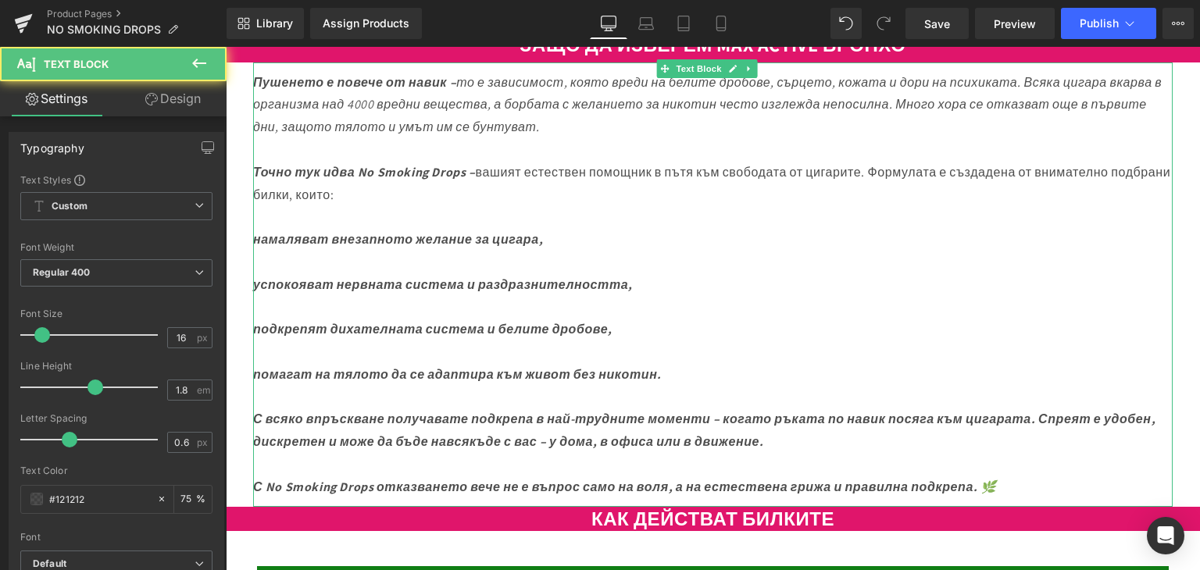
click at [322, 248] on icon "намаляват внезапното желание за цигара," at bounding box center [398, 239] width 290 height 16
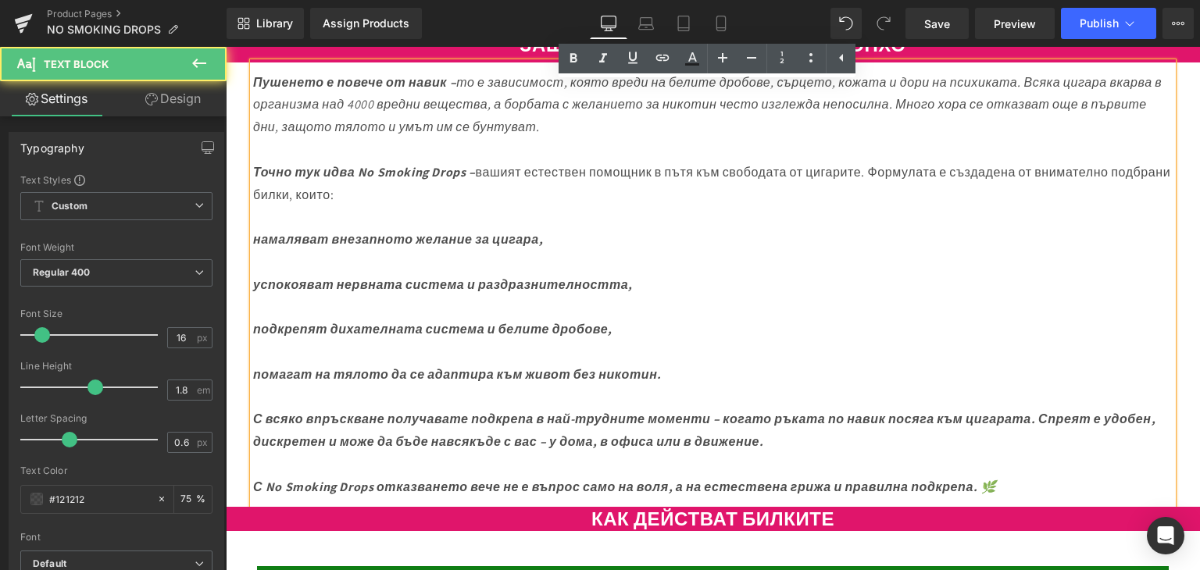
click at [270, 287] on p "Пушенето е повече от навик – то е зависимост, която вреди на белите дробове, съ…" at bounding box center [712, 285] width 919 height 427
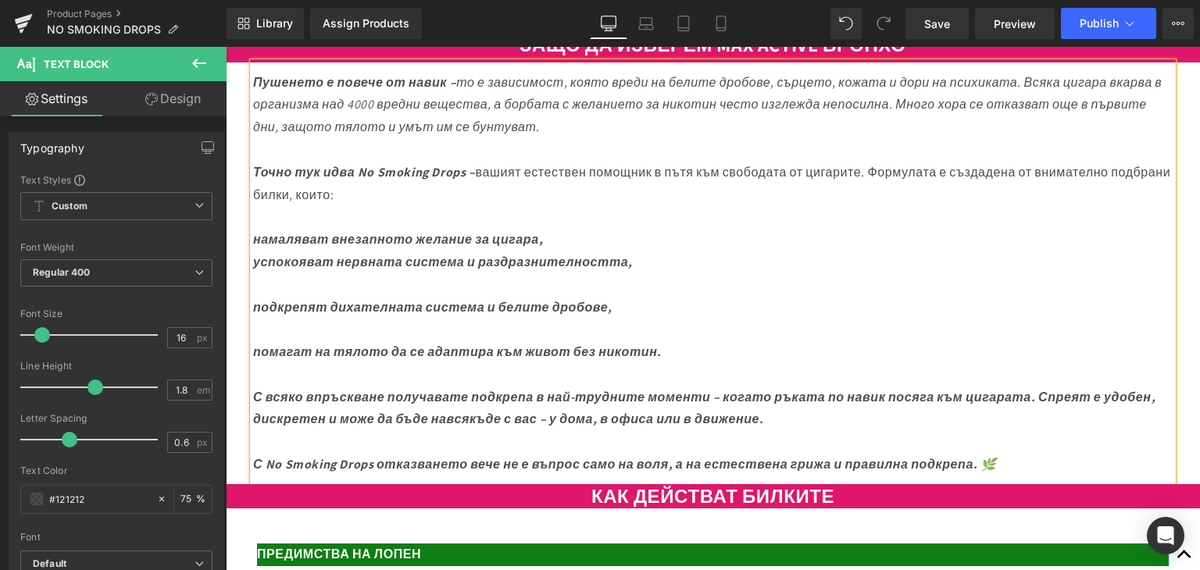
click at [253, 307] on p "Пушенето е повече от навик – то е зависимост, която вреди на белите дробове, съ…" at bounding box center [712, 274] width 919 height 405
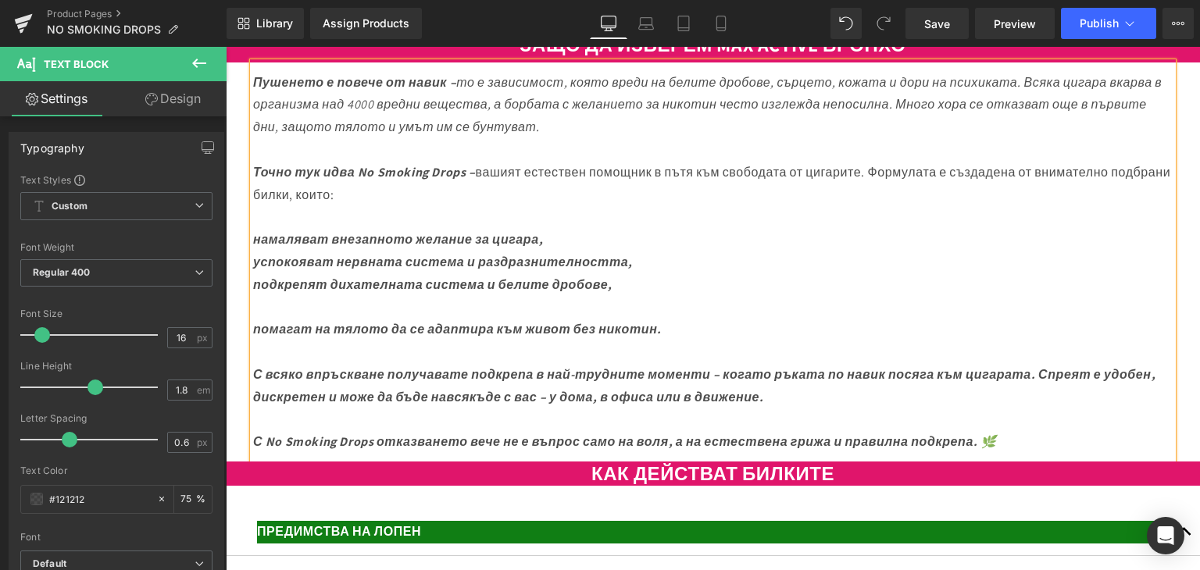
click at [259, 329] on p "Пушенето е повече от навик – то е зависимост, която вреди на белите дробове, съ…" at bounding box center [712, 263] width 919 height 383
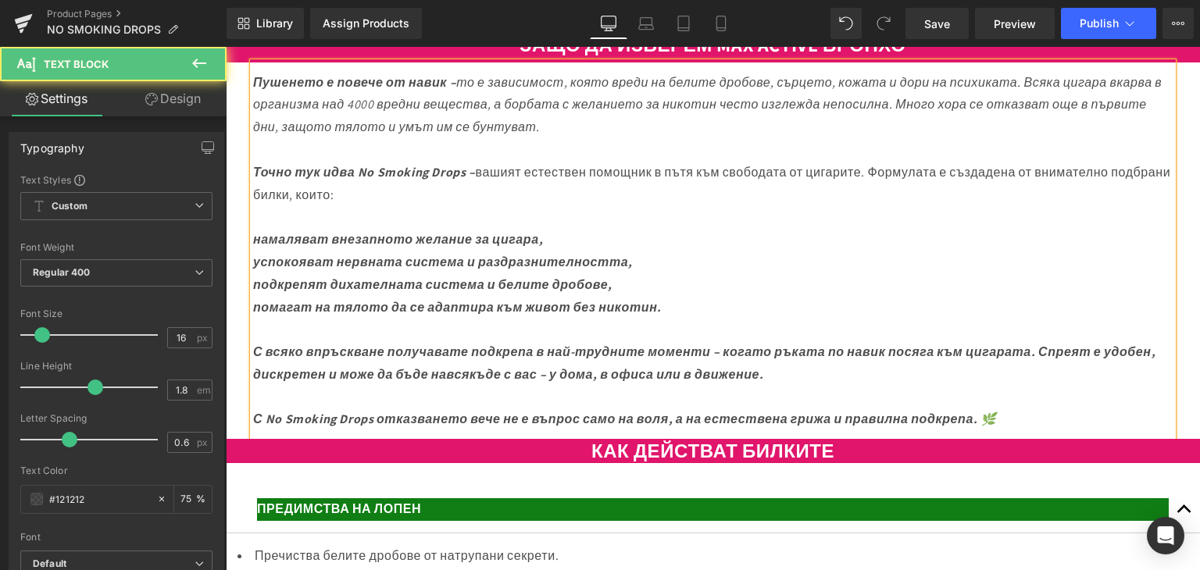
click at [253, 248] on icon "намаляват внезапното желание за цигара," at bounding box center [398, 239] width 290 height 16
click at [254, 270] on icon "успокояват нервната система и раздразнителността," at bounding box center [443, 262] width 380 height 16
click at [255, 293] on icon "подкрепят дихателната система и белите дробове," at bounding box center [432, 284] width 359 height 16
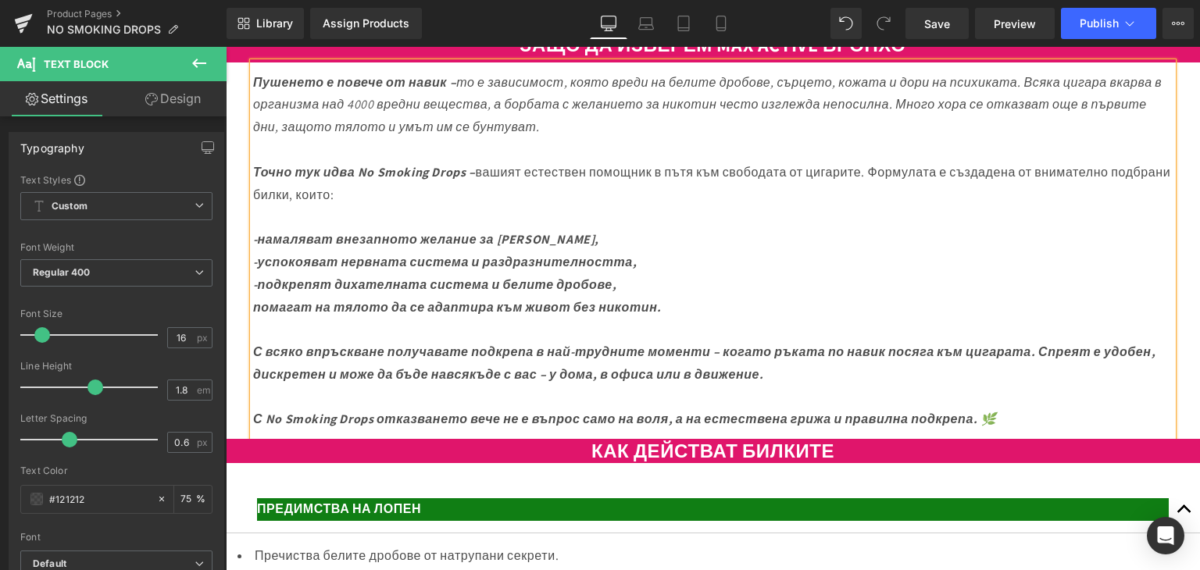
click at [253, 316] on icon "помагат на тялото да се адаптира към живот без никотин." at bounding box center [457, 307] width 408 height 16
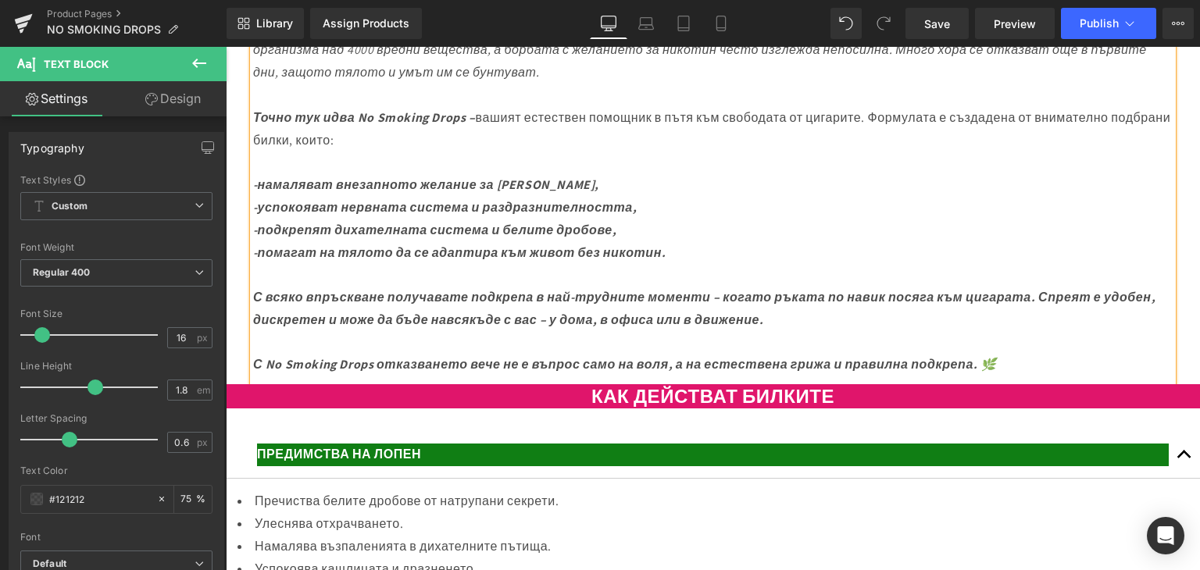
scroll to position [2733, 0]
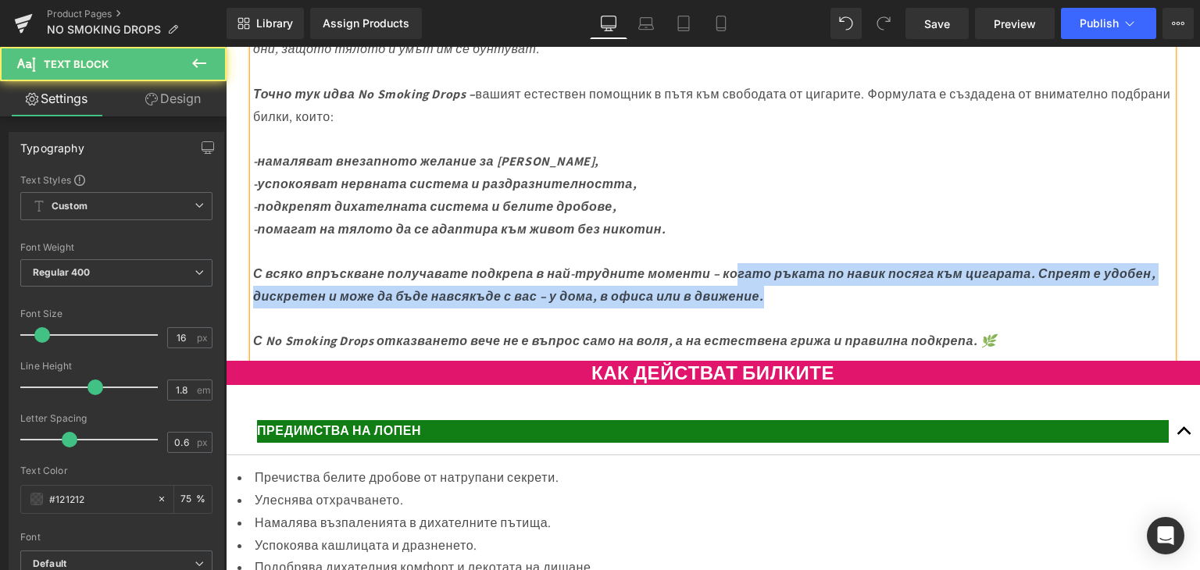
drag, startPoint x: 782, startPoint y: 300, endPoint x: 855, endPoint y: 322, distance: 76.6
click at [855, 322] on p "Пушенето е повече от навик – то е зависимост, която вреди на белите дробове, съ…" at bounding box center [712, 174] width 919 height 360
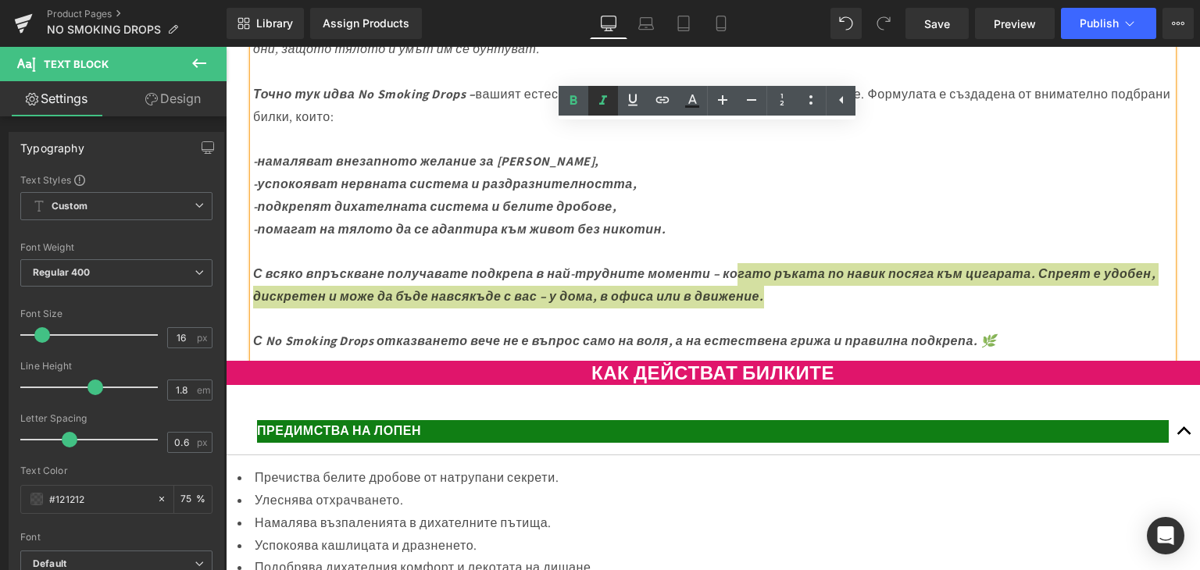
click at [601, 102] on icon at bounding box center [603, 100] width 19 height 19
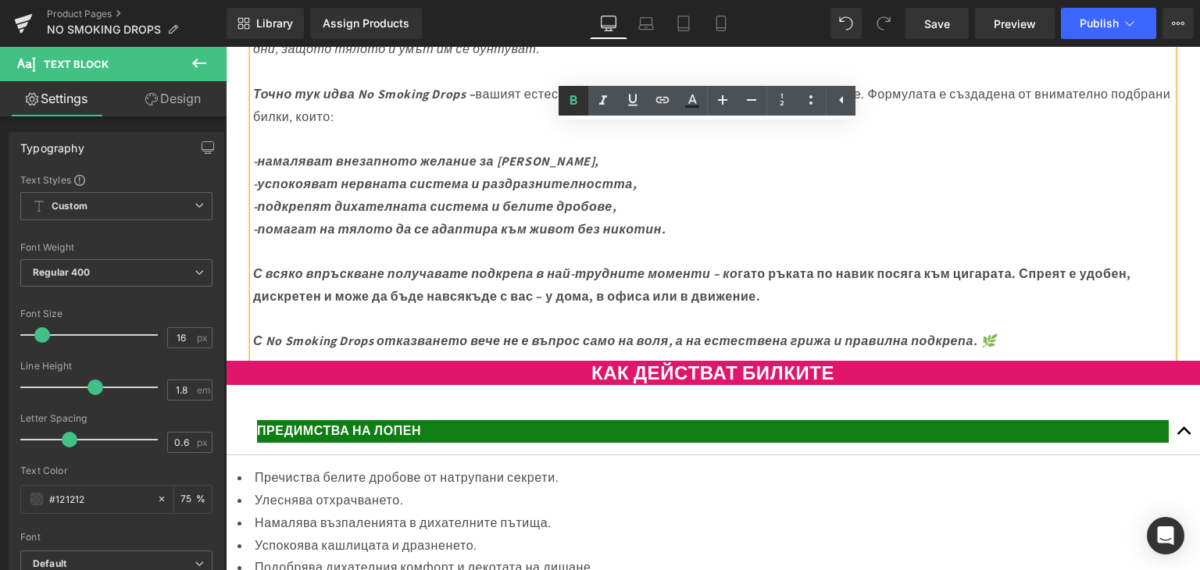
click at [579, 101] on icon at bounding box center [573, 100] width 19 height 19
drag, startPoint x: 678, startPoint y: 348, endPoint x: 559, endPoint y: 345, distance: 118.7
click at [677, 348] on p "Пушенето е повече от навик – то е зависимост, която вреди на белите дробове, съ…" at bounding box center [712, 174] width 919 height 360
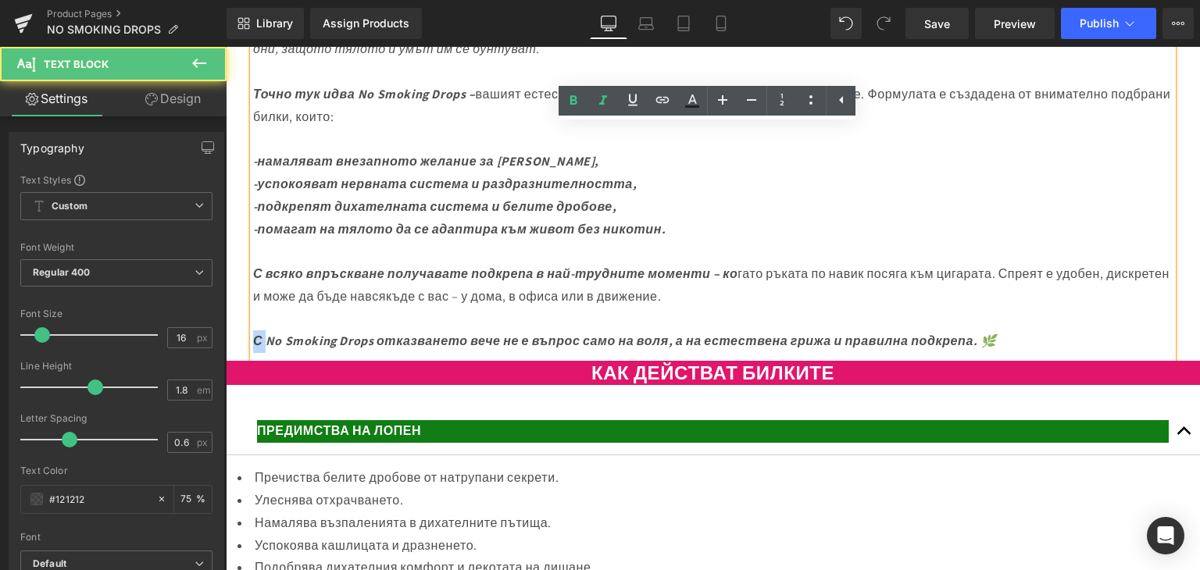
drag, startPoint x: 253, startPoint y: 362, endPoint x: 271, endPoint y: 362, distance: 18.0
click at [271, 349] on icon "С No Smoking Drops отказването вече не е въпрос само на воля, а на естествена г…" at bounding box center [624, 341] width 743 height 16
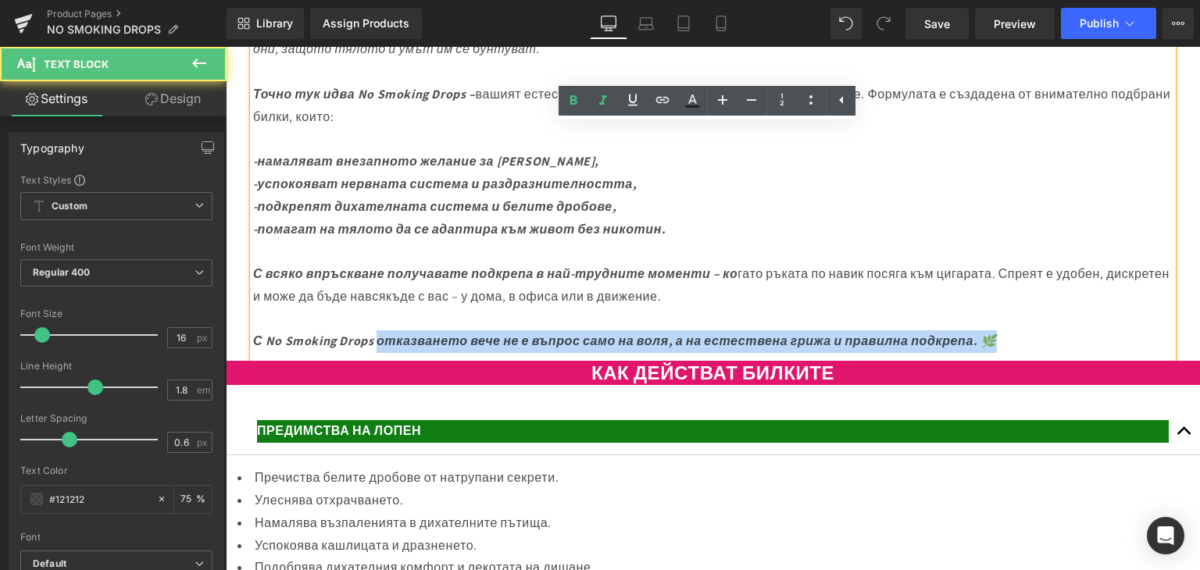
drag, startPoint x: 390, startPoint y: 363, endPoint x: 1052, endPoint y: 369, distance: 661.5
click at [1052, 354] on p "Пушенето е повече от навик – то е зависимост, която вреди на белите дробове, съ…" at bounding box center [712, 174] width 919 height 360
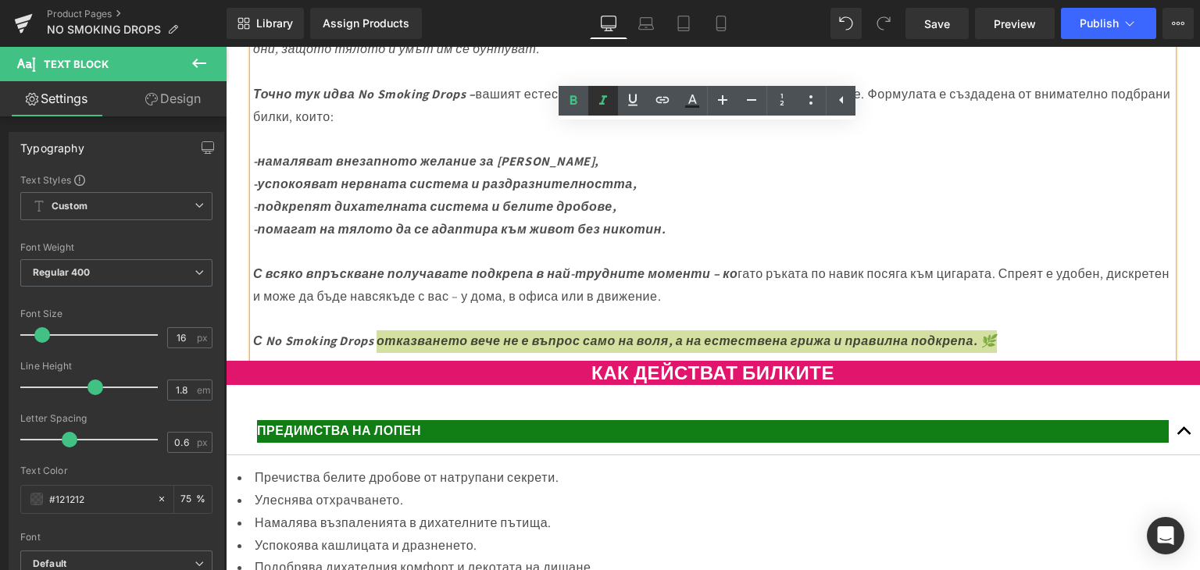
click at [601, 108] on icon at bounding box center [603, 100] width 19 height 19
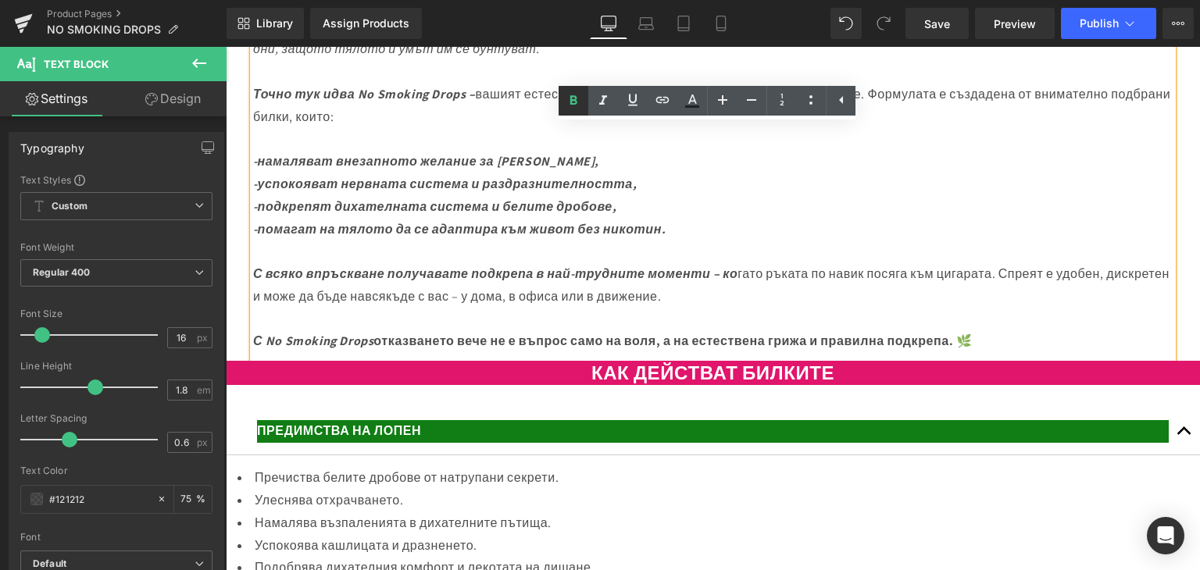
click at [579, 97] on icon at bounding box center [573, 100] width 19 height 19
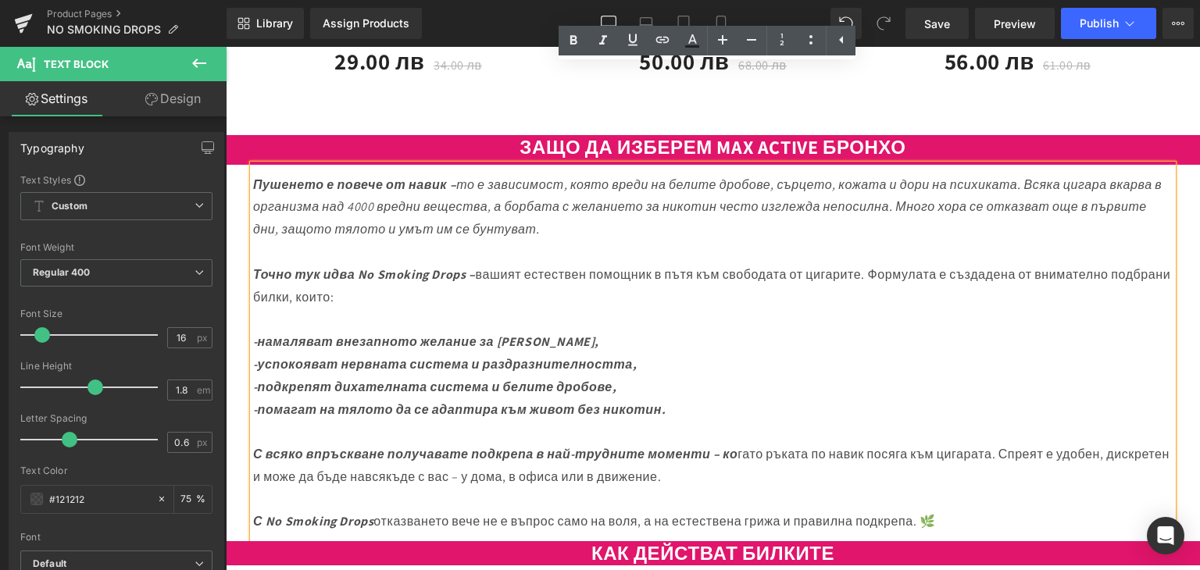
scroll to position [2499, 0]
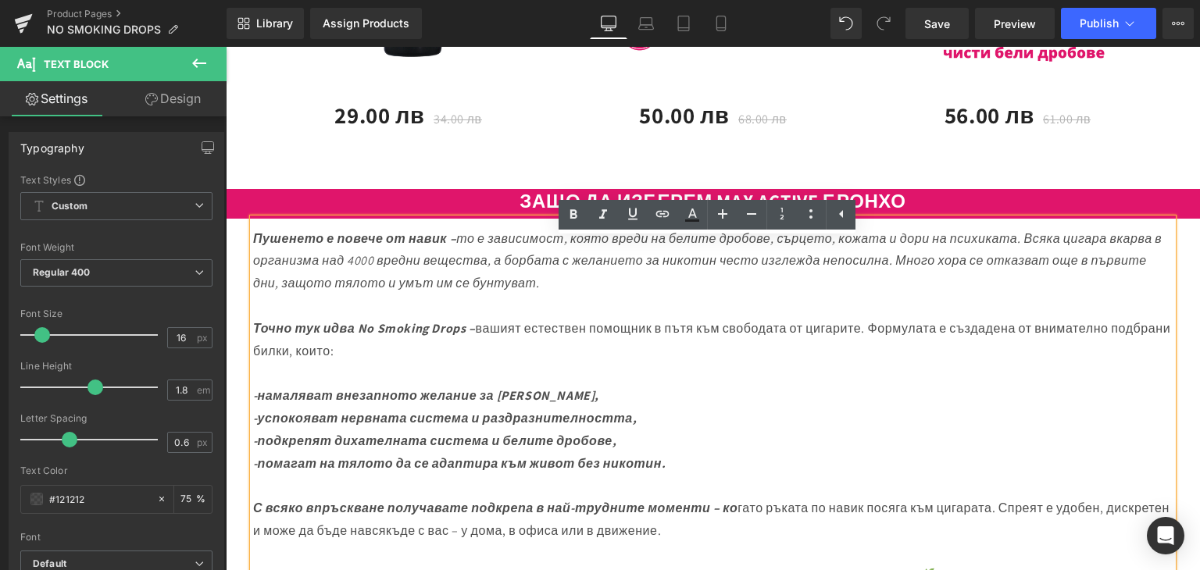
click at [226, 47] on div at bounding box center [226, 47] width 0 height 0
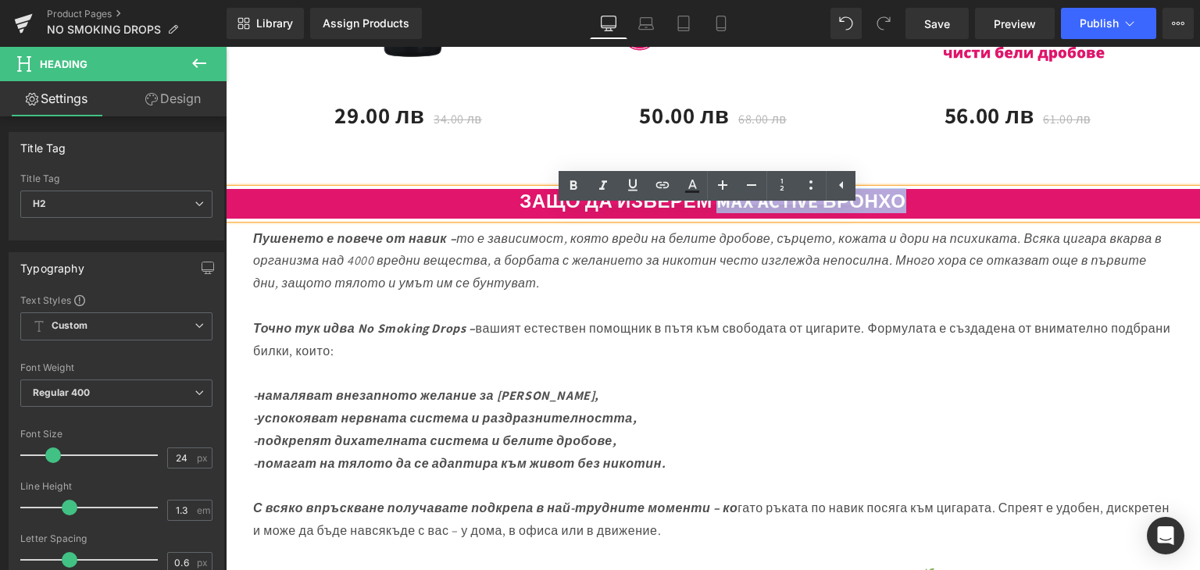
drag, startPoint x: 706, startPoint y: 219, endPoint x: 918, endPoint y: 222, distance: 212.4
click at [918, 213] on h2 "ЗАЩО ДА ИЗБЕРЕМ MAX ACTIVE БРОНХО" at bounding box center [713, 201] width 974 height 24
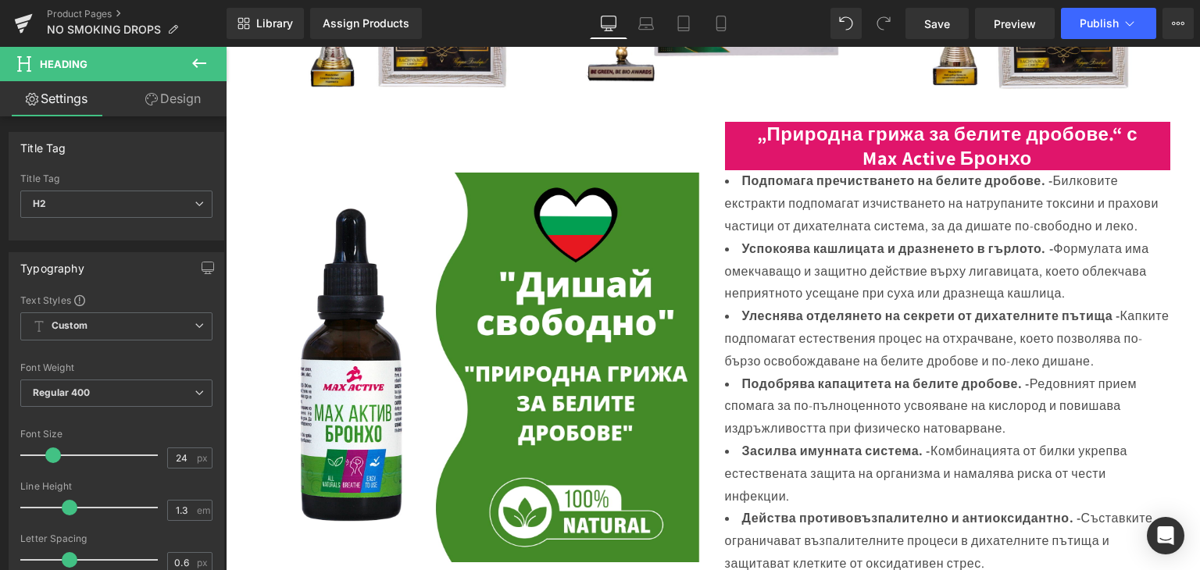
scroll to position [390, 0]
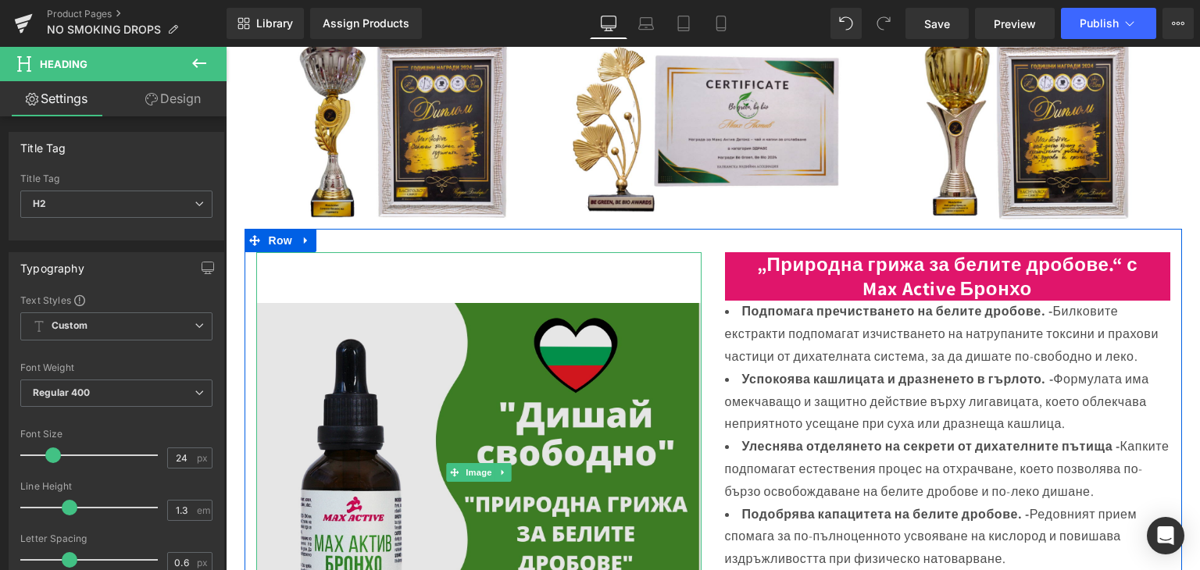
click at [474, 384] on img at bounding box center [478, 472] width 445 height 440
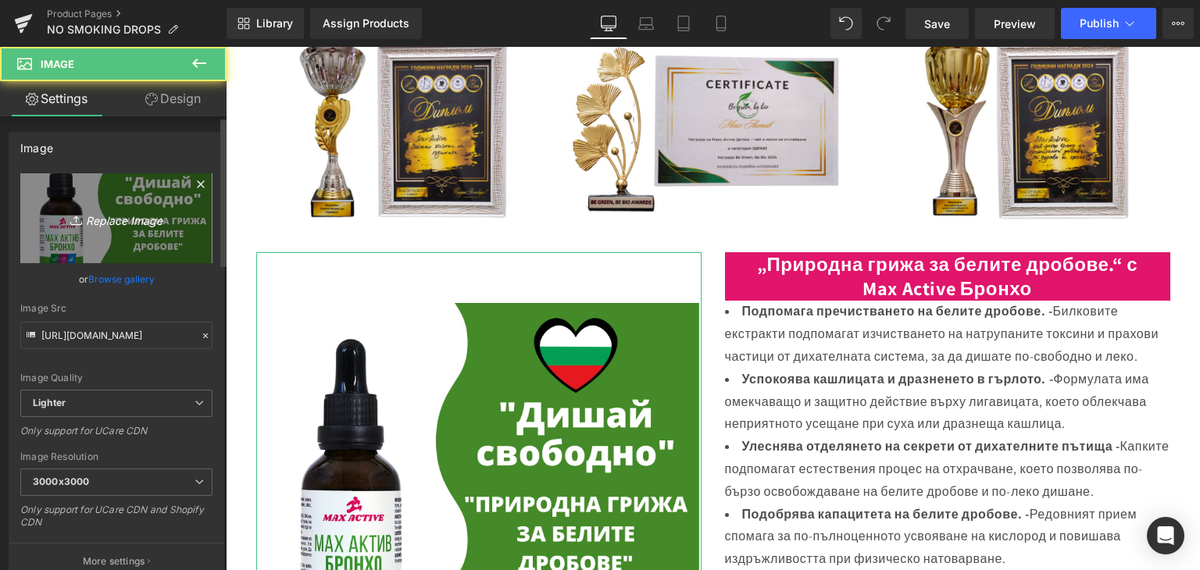
click at [87, 213] on icon "Replace Image" at bounding box center [116, 219] width 125 height 20
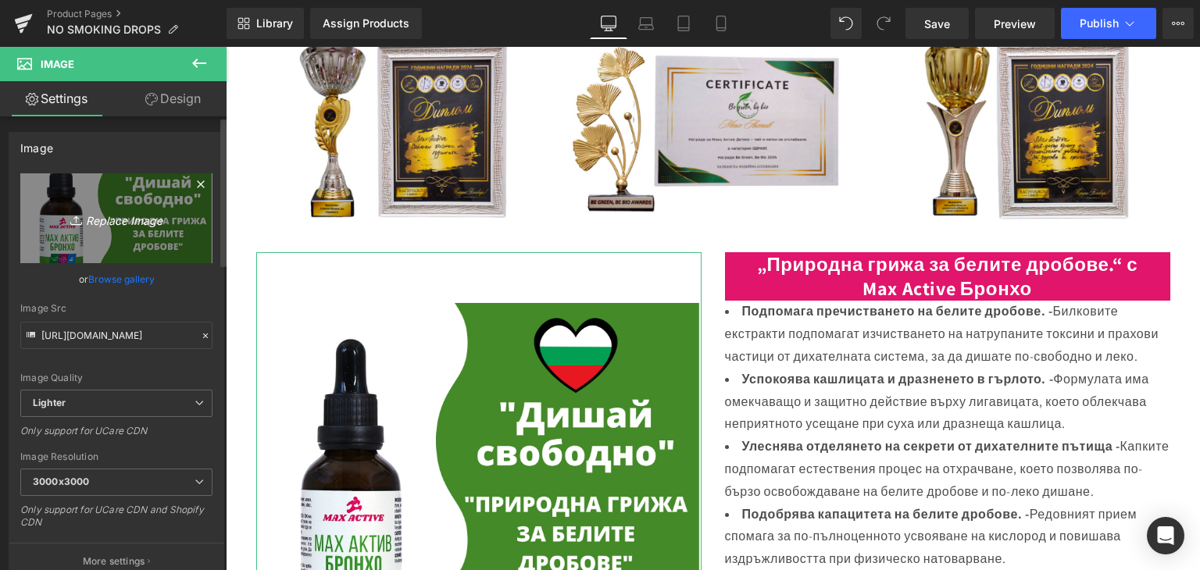
type input "C:\fakepath\19.png"
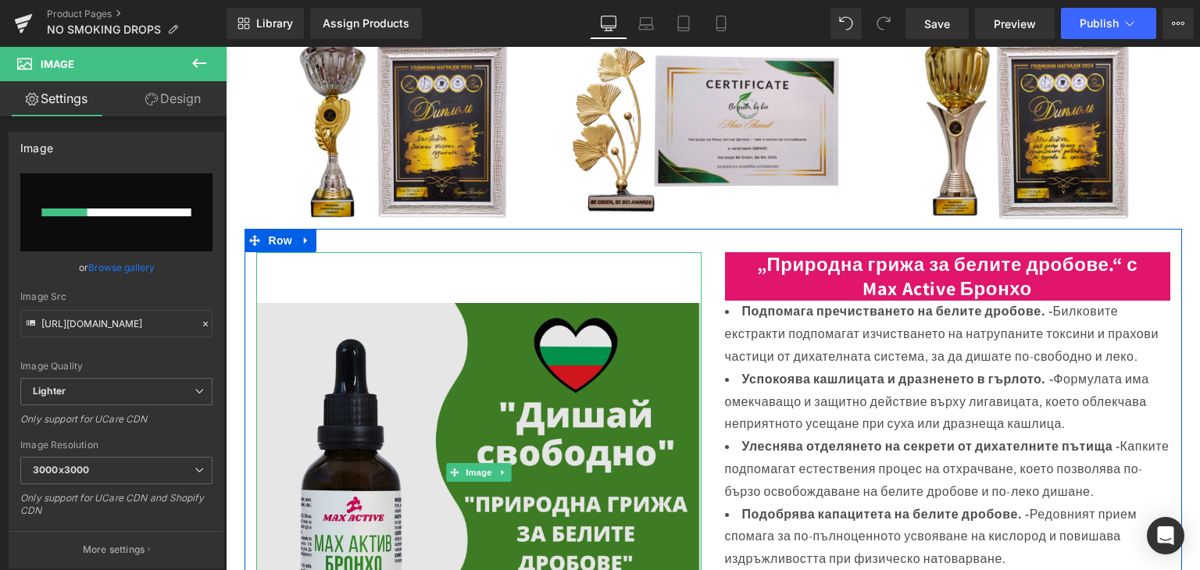
scroll to position [469, 0]
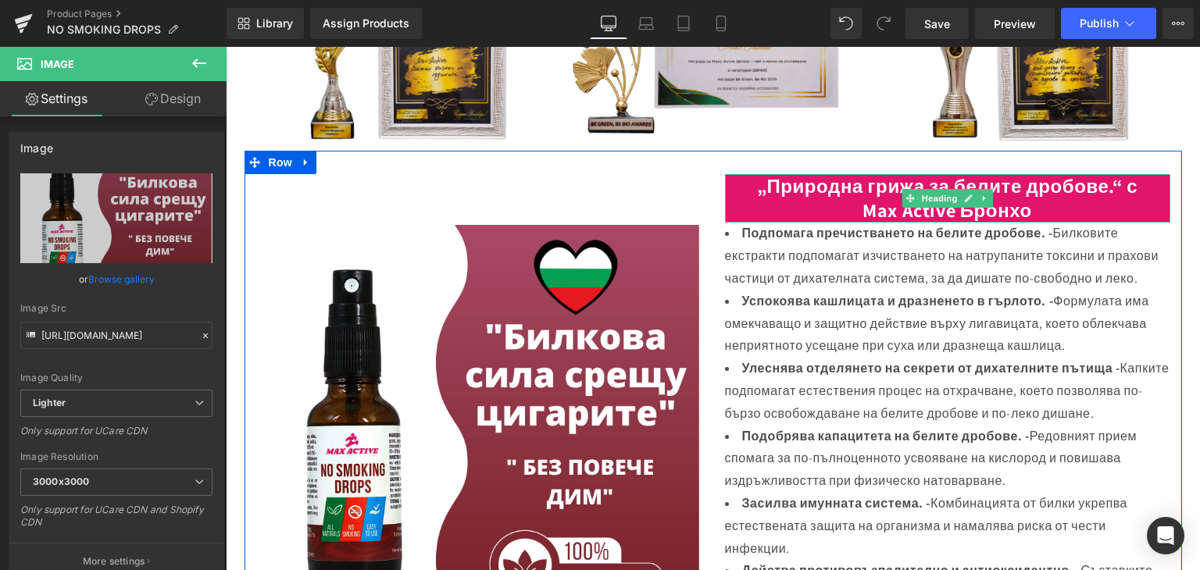
click at [833, 182] on b "„Природна грижа за белите дробове.“ с" at bounding box center [947, 185] width 380 height 25
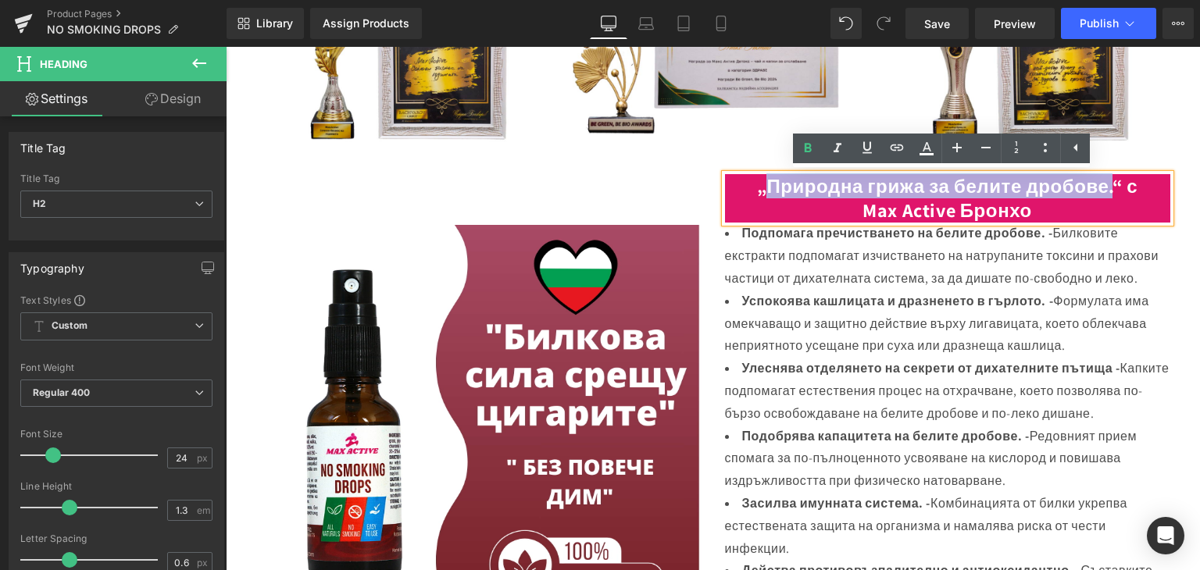
drag, startPoint x: 753, startPoint y: 182, endPoint x: 1106, endPoint y: 180, distance: 353.0
click at [1106, 180] on b "„Природна грижа за белите дробове.“ с" at bounding box center [947, 185] width 380 height 25
paste div
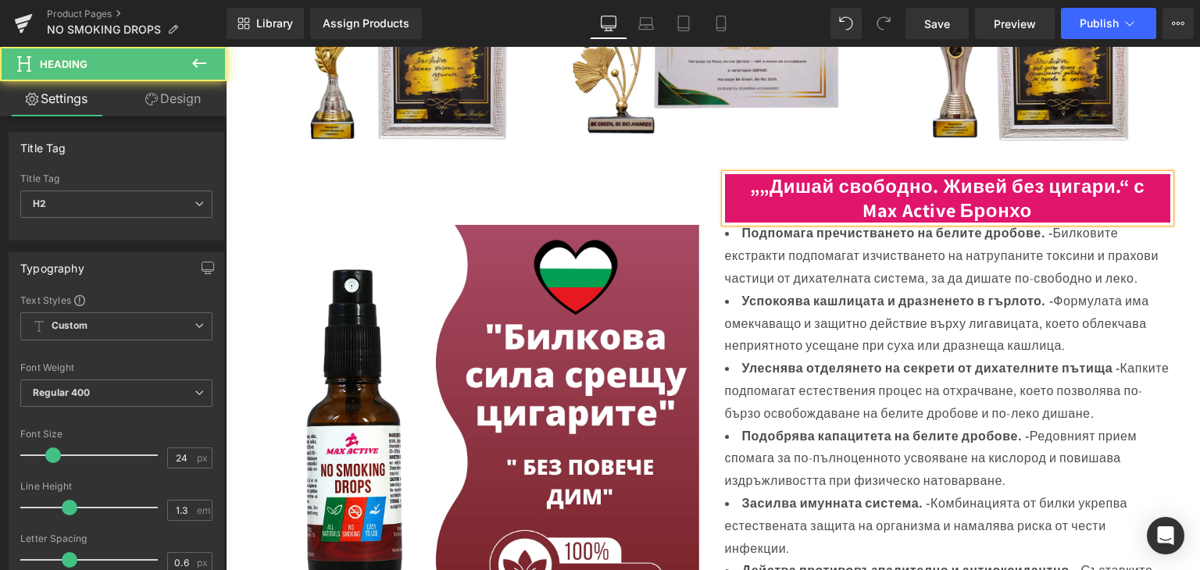
click at [750, 192] on b "„„Дишай свободно. Живей без цигари.“ с" at bounding box center [947, 185] width 394 height 25
drag, startPoint x: 851, startPoint y: 211, endPoint x: 1026, endPoint y: 214, distance: 175.0
click at [1026, 214] on b "Max Active Бронхо" at bounding box center [946, 210] width 169 height 25
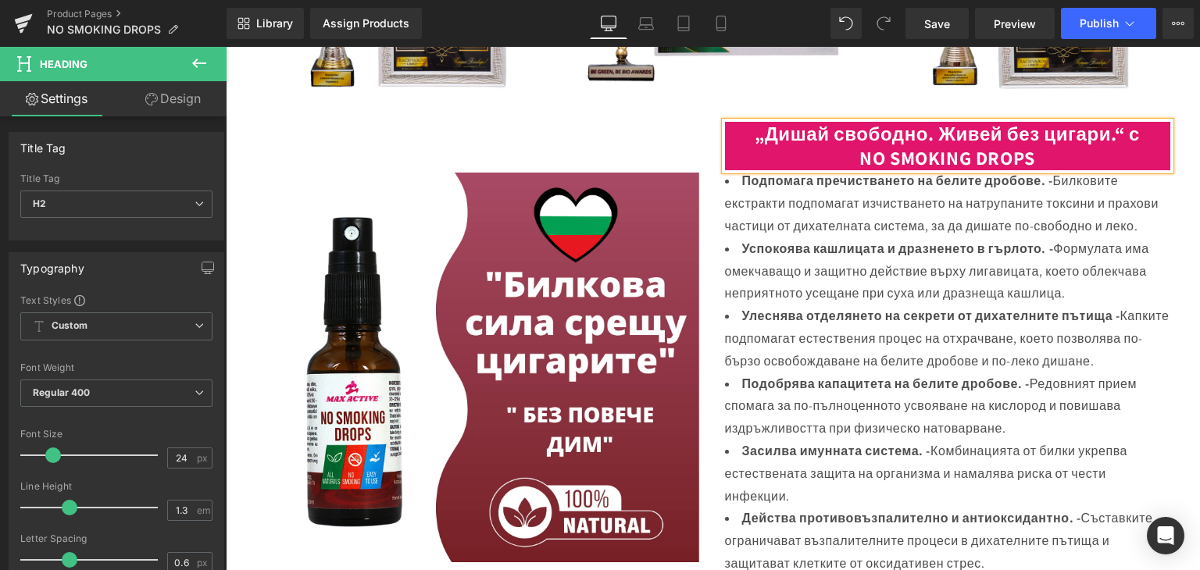
scroll to position [547, 0]
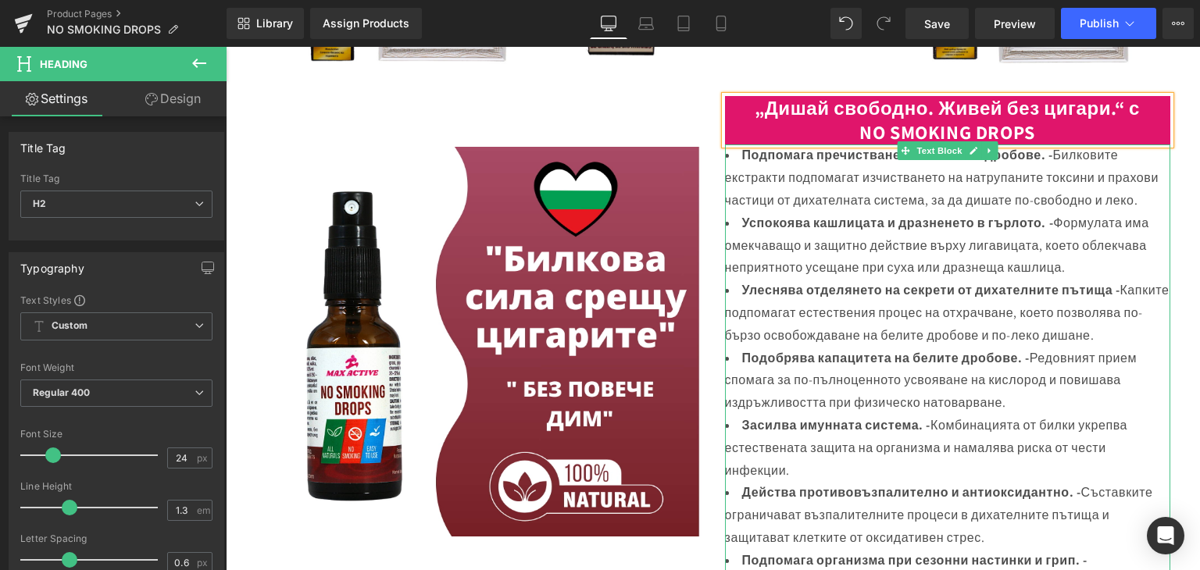
click at [754, 169] on li "Подпомага пречистването на белите дробове. - Билковите екстракти подпомагат изч…" at bounding box center [947, 177] width 445 height 67
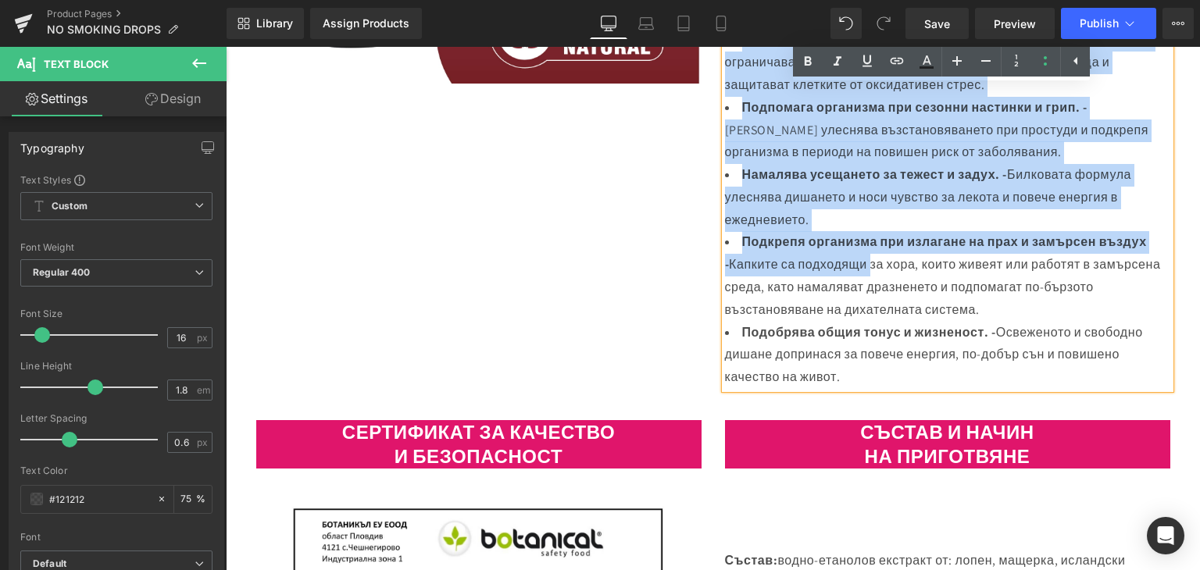
scroll to position [1015, 0]
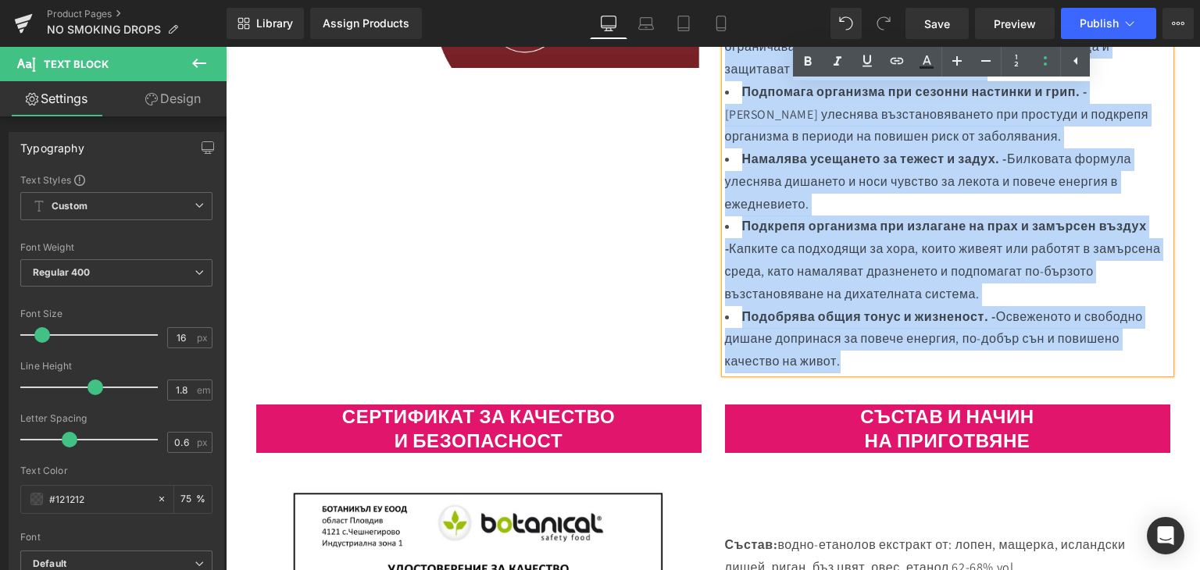
drag, startPoint x: 738, startPoint y: 152, endPoint x: 929, endPoint y: 376, distance: 293.6
click at [930, 373] on ul "Подпомага пречистването на белите дробове. - Билковите екстракти подпомагат изч…" at bounding box center [947, 24] width 445 height 697
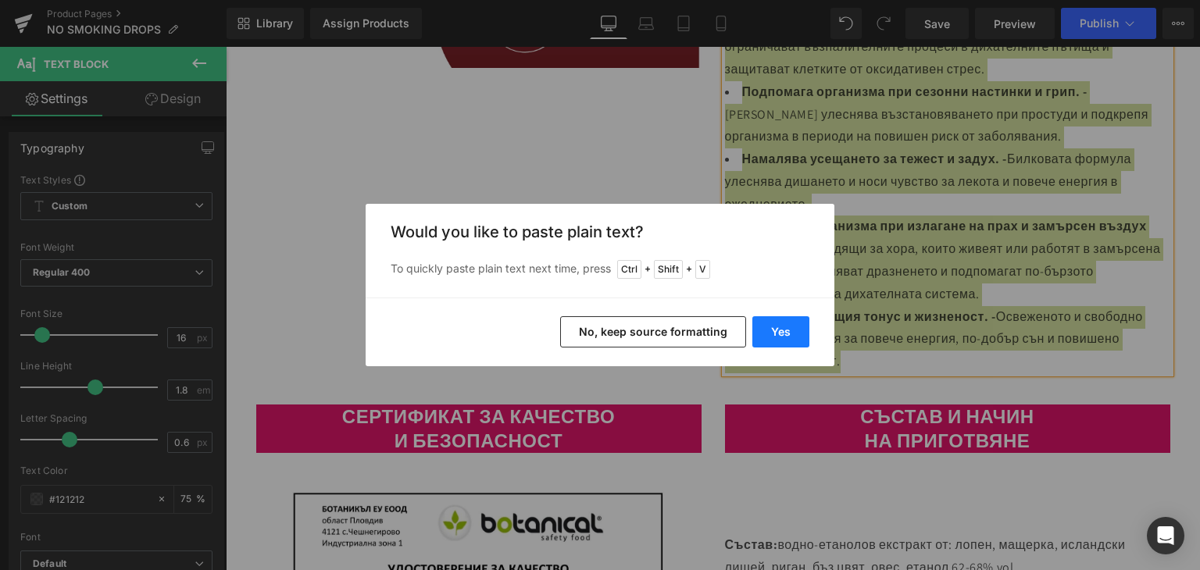
click at [771, 330] on button "Yes" at bounding box center [780, 331] width 57 height 31
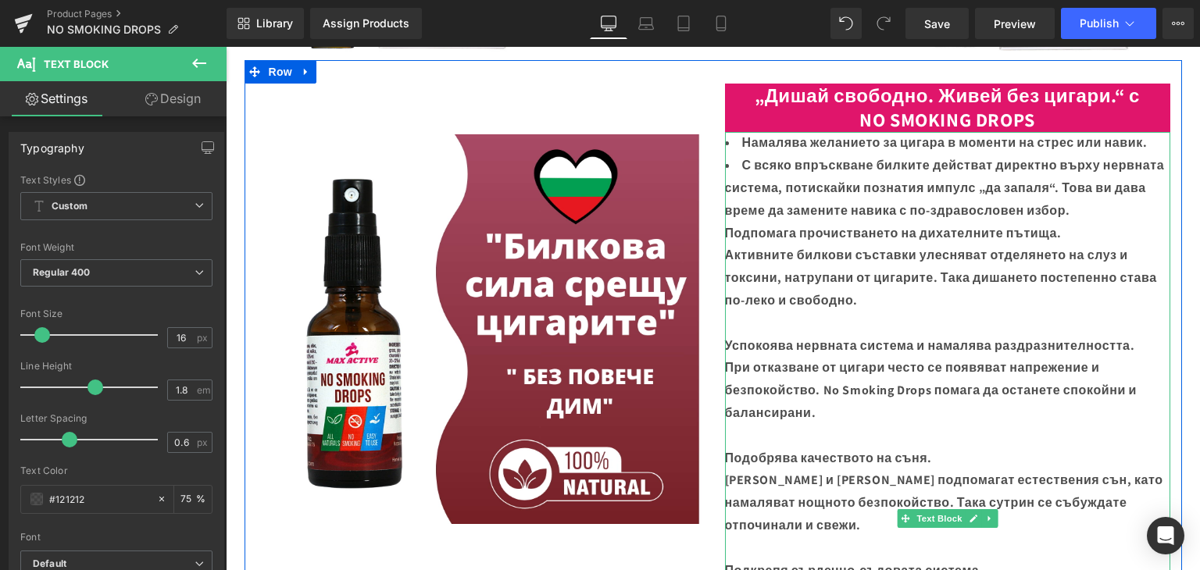
scroll to position [469, 0]
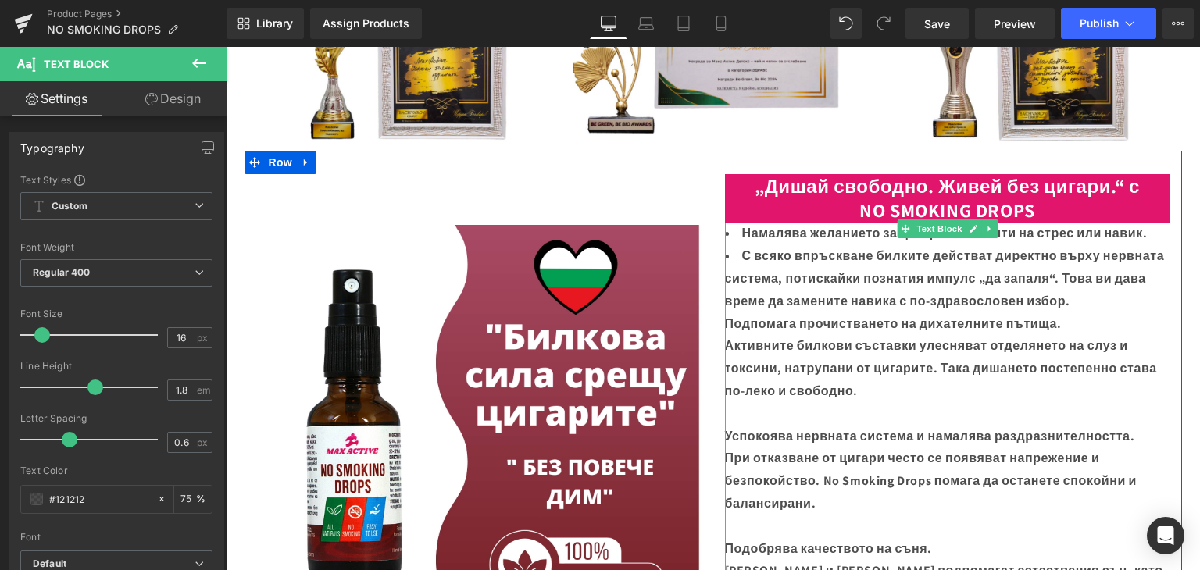
click at [737, 250] on b "С всяко впръскване билките действат директно върху нервната система, потискайки…" at bounding box center [945, 279] width 440 height 62
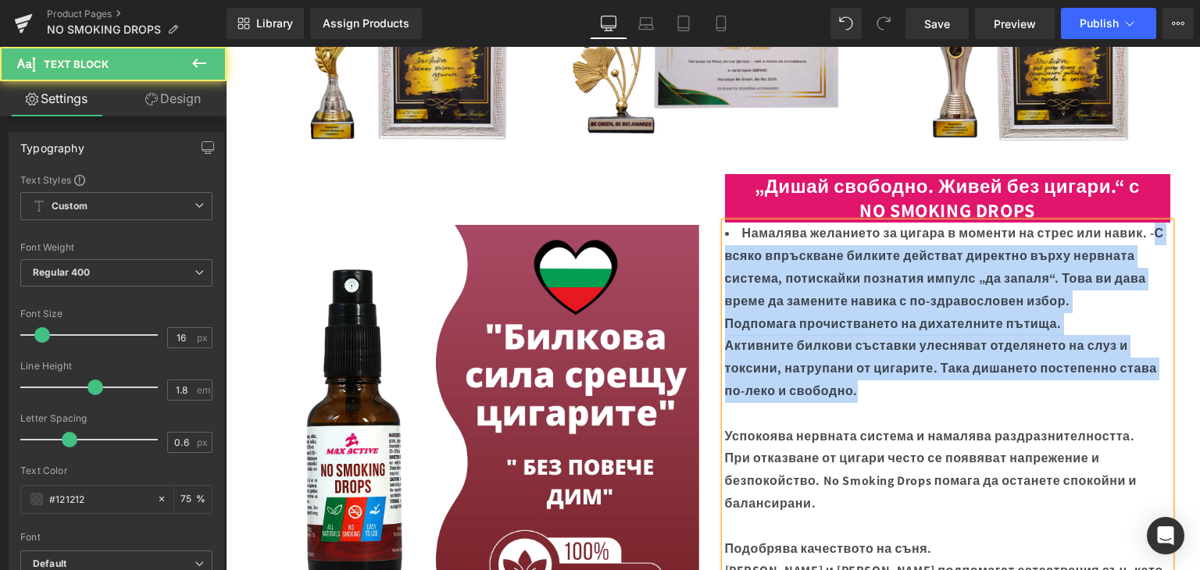
drag, startPoint x: 722, startPoint y: 251, endPoint x: 908, endPoint y: 384, distance: 229.1
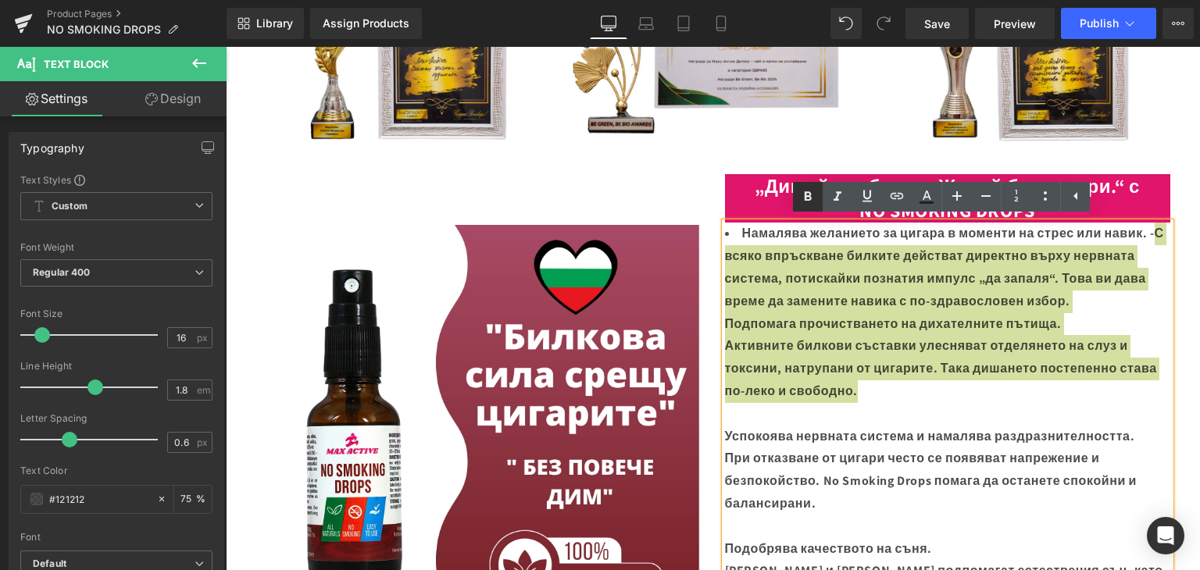
click at [809, 195] on icon at bounding box center [807, 196] width 7 height 9
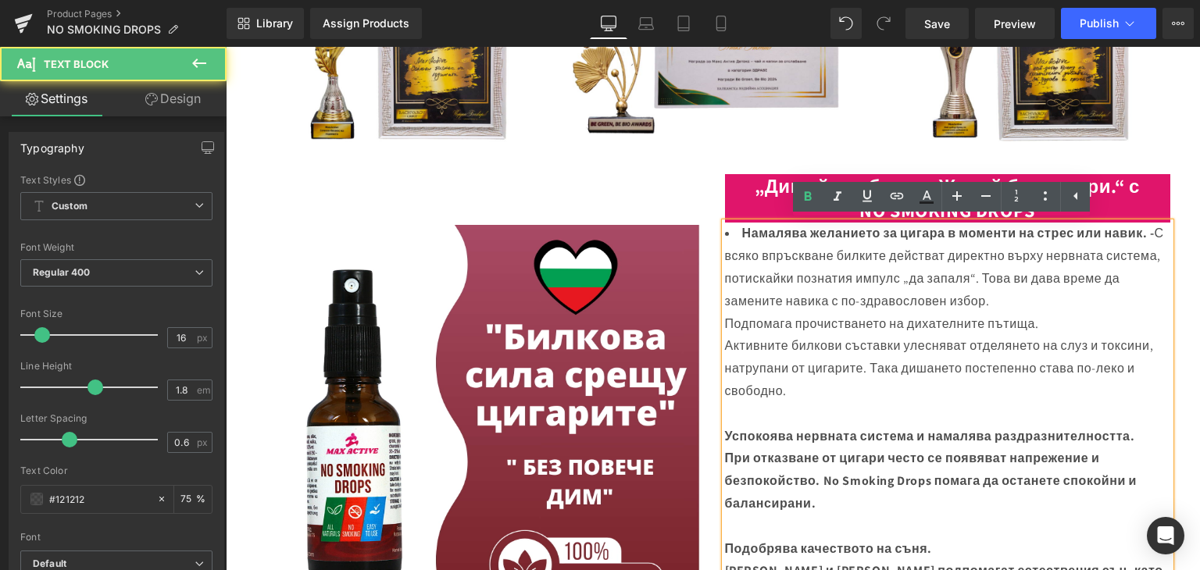
click at [725, 432] on strong "Успокоява нервната система и намалява раздразнителността." at bounding box center [930, 436] width 410 height 16
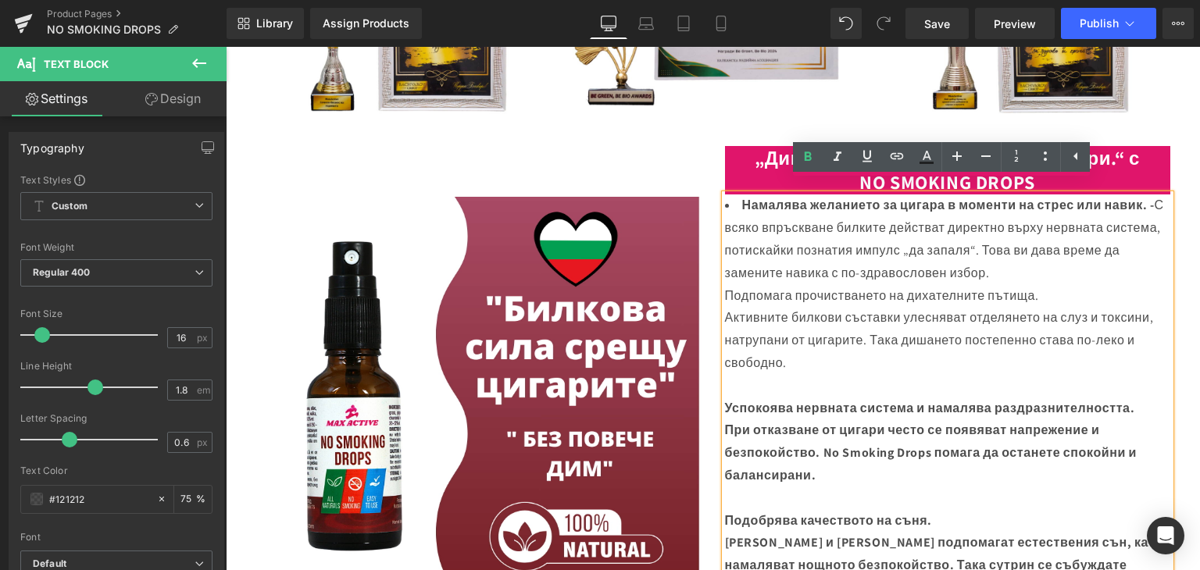
scroll to position [547, 0]
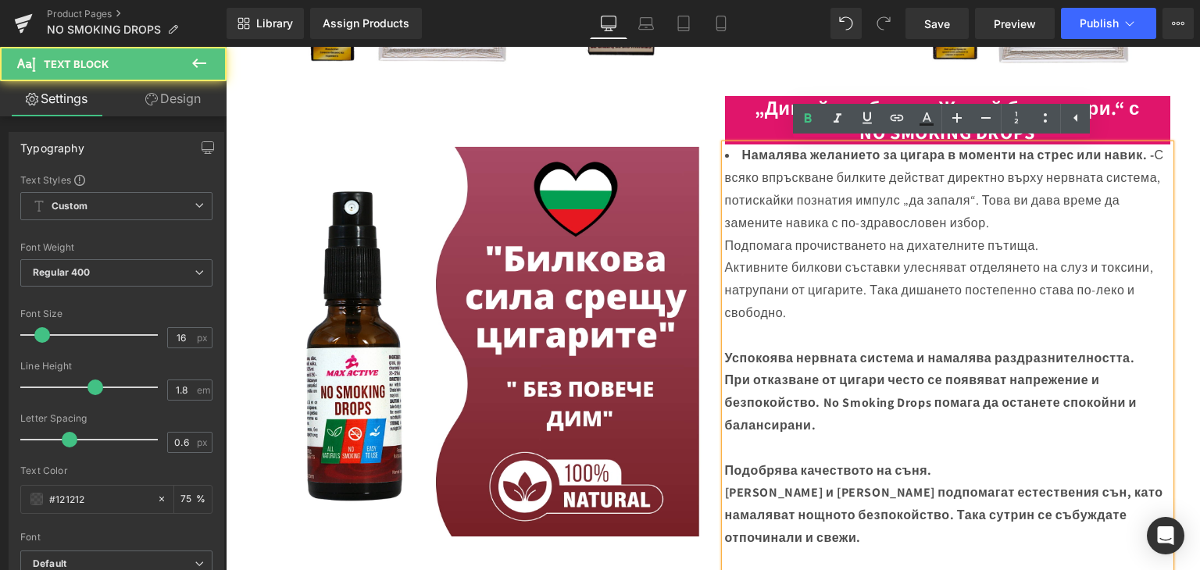
click at [725, 469] on strong "Подобрява качеството на съня." at bounding box center [828, 470] width 207 height 16
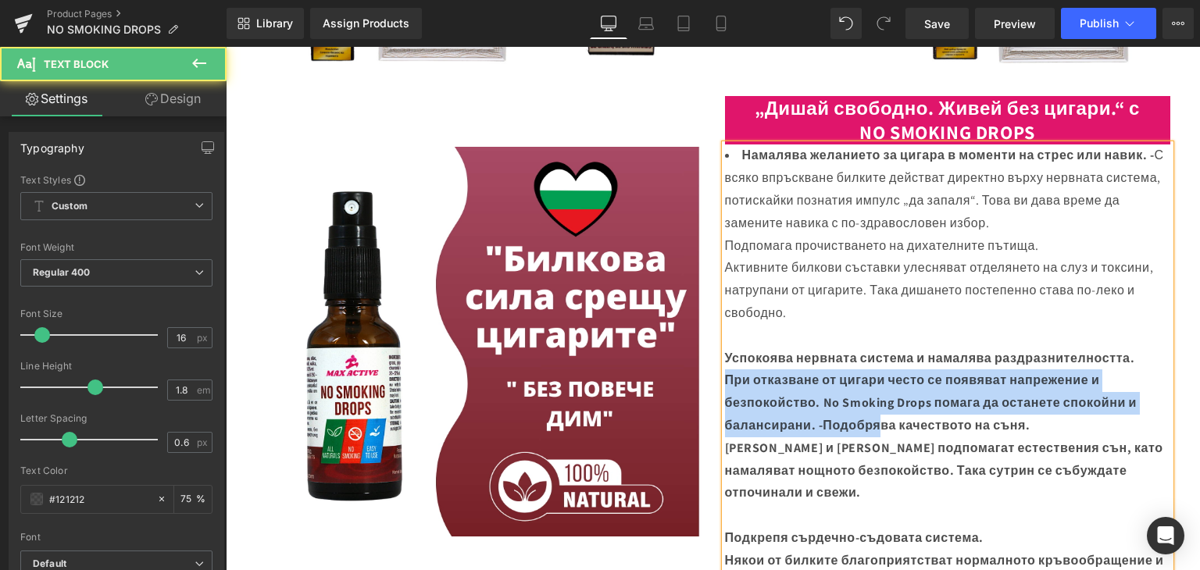
drag, startPoint x: 720, startPoint y: 379, endPoint x: 882, endPoint y: 432, distance: 170.2
click at [882, 432] on div "При отказване от цигари често се появяват напрежение и безпокойство. No Smoking…" at bounding box center [947, 402] width 445 height 67
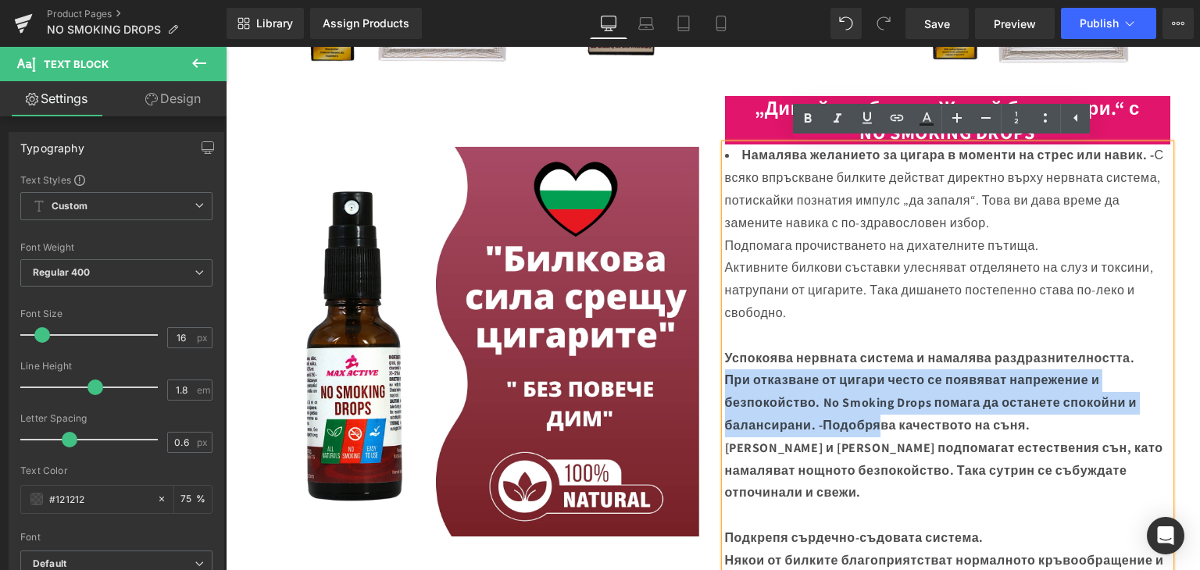
click at [811, 422] on strong "При отказване от цигари често се появяват напрежение и безпокойство. No Smoking…" at bounding box center [931, 403] width 412 height 62
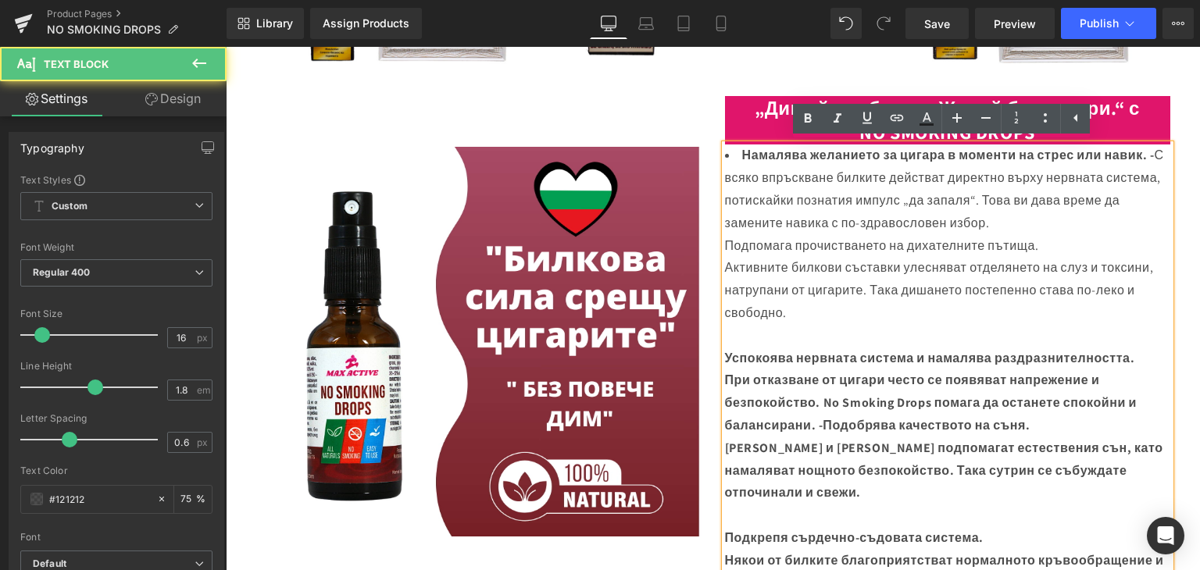
click at [818, 423] on strong "При отказване от цигари често се появяват напрежение и безпокойство. No Smoking…" at bounding box center [931, 403] width 412 height 62
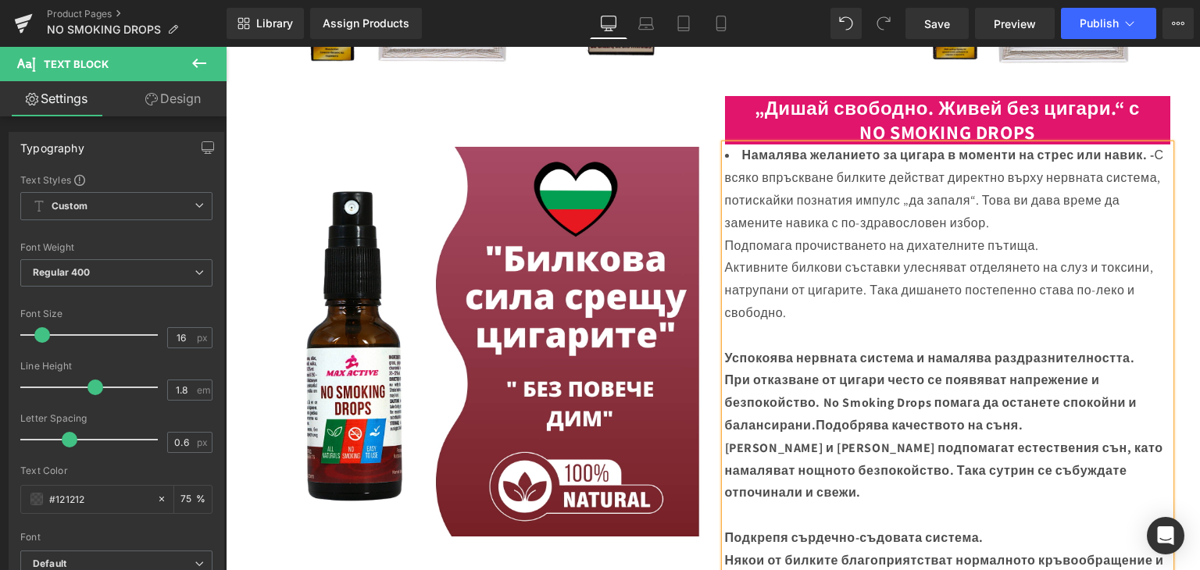
click at [725, 377] on strong "При отказване от цигари често се появяват напрежение и безпокойство. No Smoking…" at bounding box center [931, 403] width 412 height 62
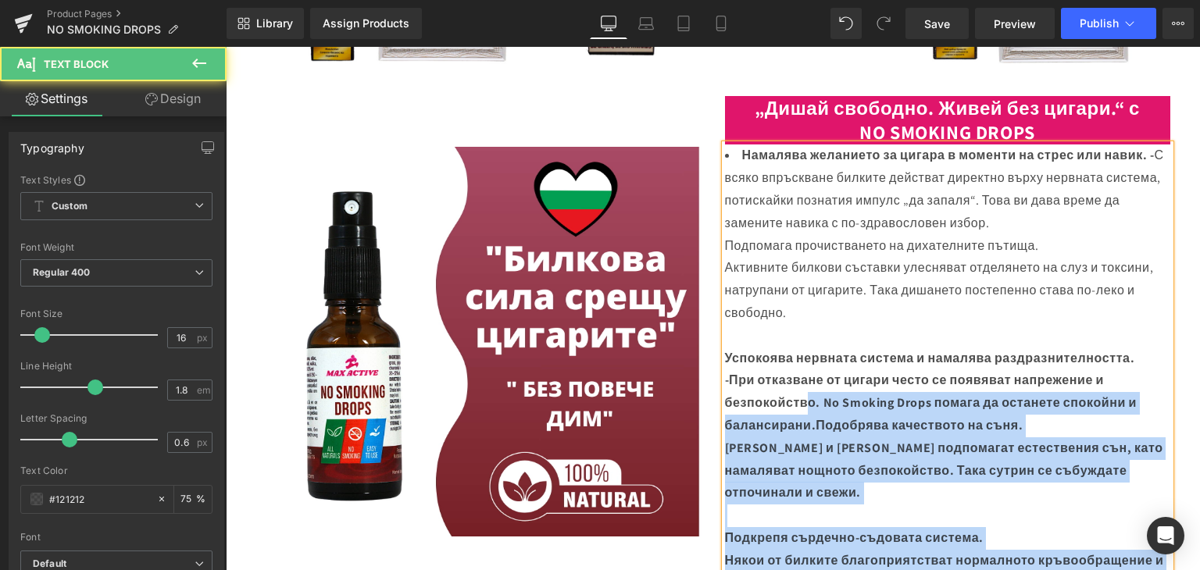
drag, startPoint x: 717, startPoint y: 380, endPoint x: 806, endPoint y: 408, distance: 93.4
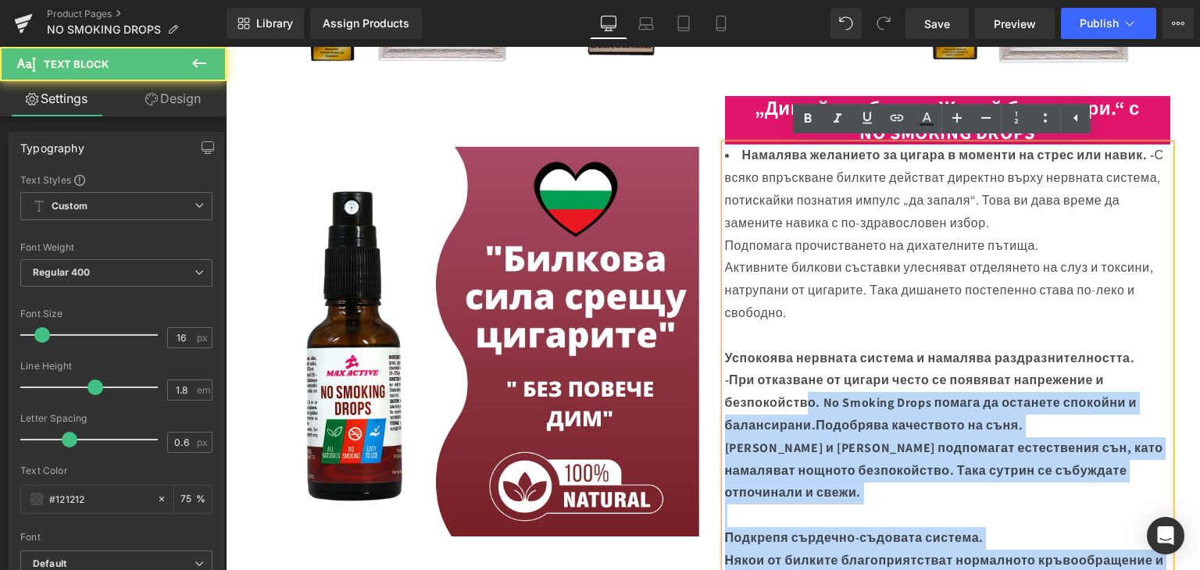
click at [810, 407] on strong "-При отказване от цигари често се появяват напрежение и безпокойство. No Smokin…" at bounding box center [931, 403] width 412 height 62
drag, startPoint x: 717, startPoint y: 379, endPoint x: 809, endPoint y: 403, distance: 95.3
click at [813, 421] on strong "-При отказване от цигари често се появяват напрежение и безпокойство. No Smokin…" at bounding box center [931, 403] width 412 height 62
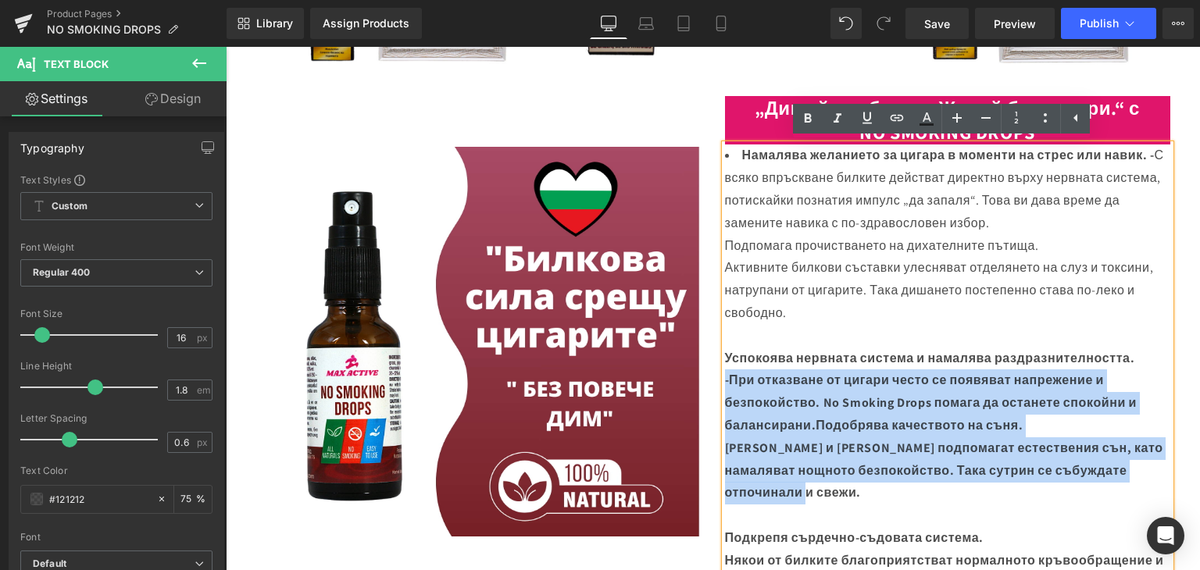
drag, startPoint x: 857, startPoint y: 494, endPoint x: 711, endPoint y: 384, distance: 181.8
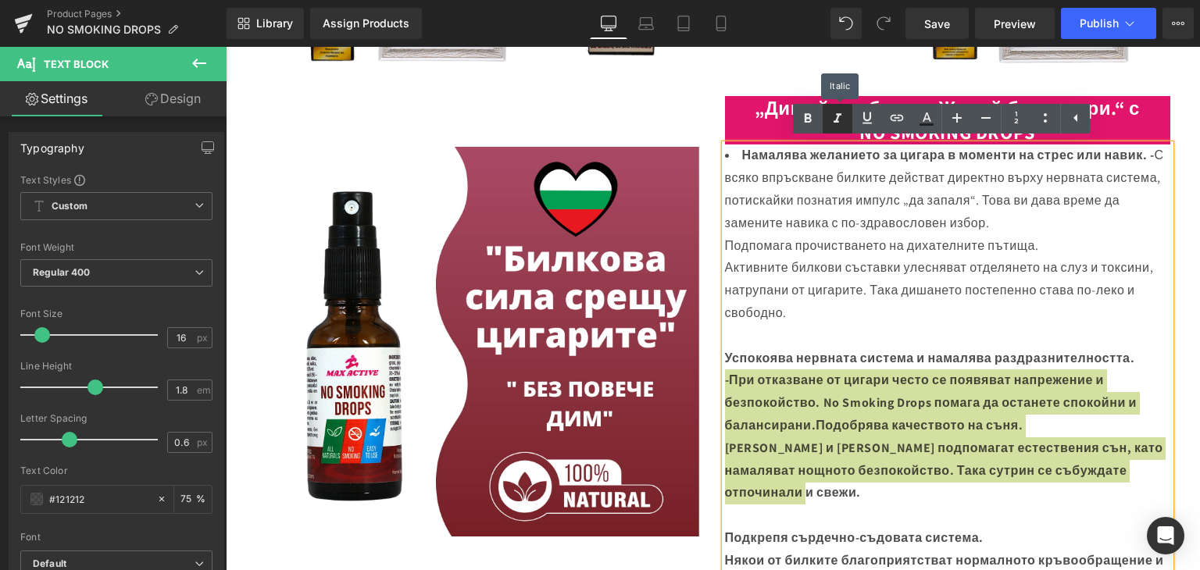
click at [842, 116] on icon at bounding box center [837, 118] width 19 height 19
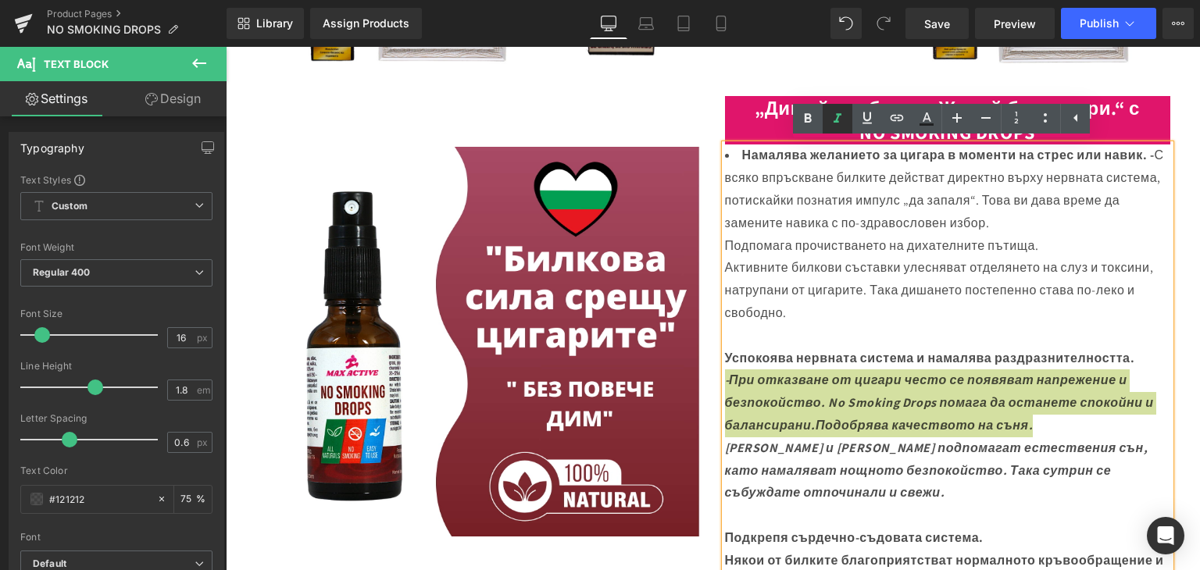
click at [839, 116] on icon at bounding box center [837, 118] width 19 height 19
click at [806, 122] on icon at bounding box center [807, 118] width 7 height 9
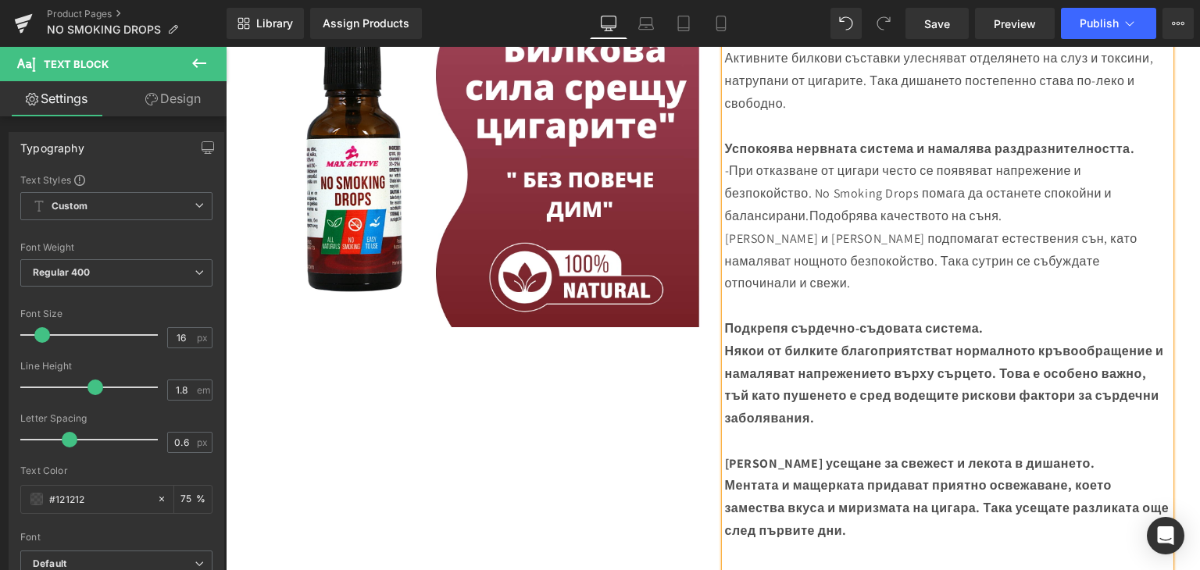
scroll to position [728, 0]
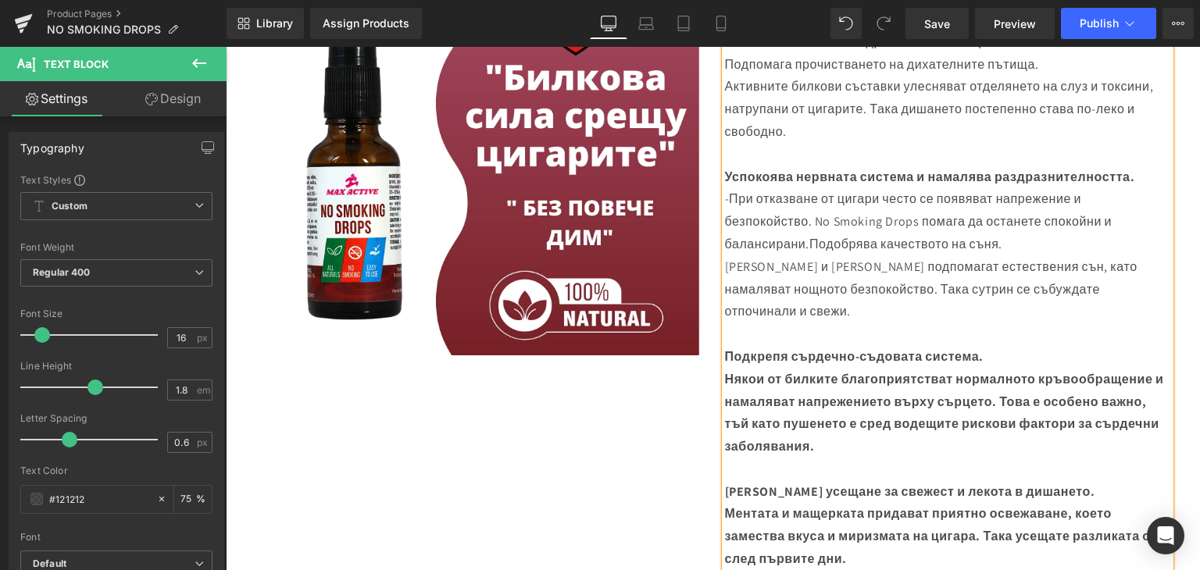
click at [725, 192] on div "-При отказване от цигари често се появяват напрежение и безпокойство. No Smokin…" at bounding box center [947, 221] width 445 height 67
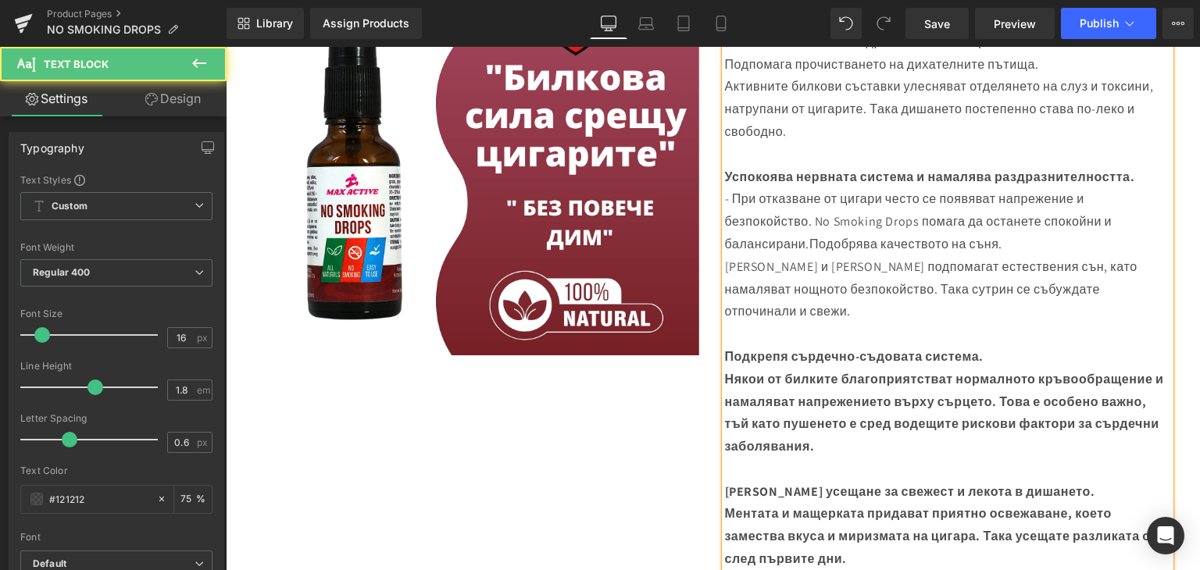
click at [725, 198] on div "Намалява желанието за цигара в моменти на стрес или навик. - С всяко впръскване…" at bounding box center [947, 514] width 445 height 1102
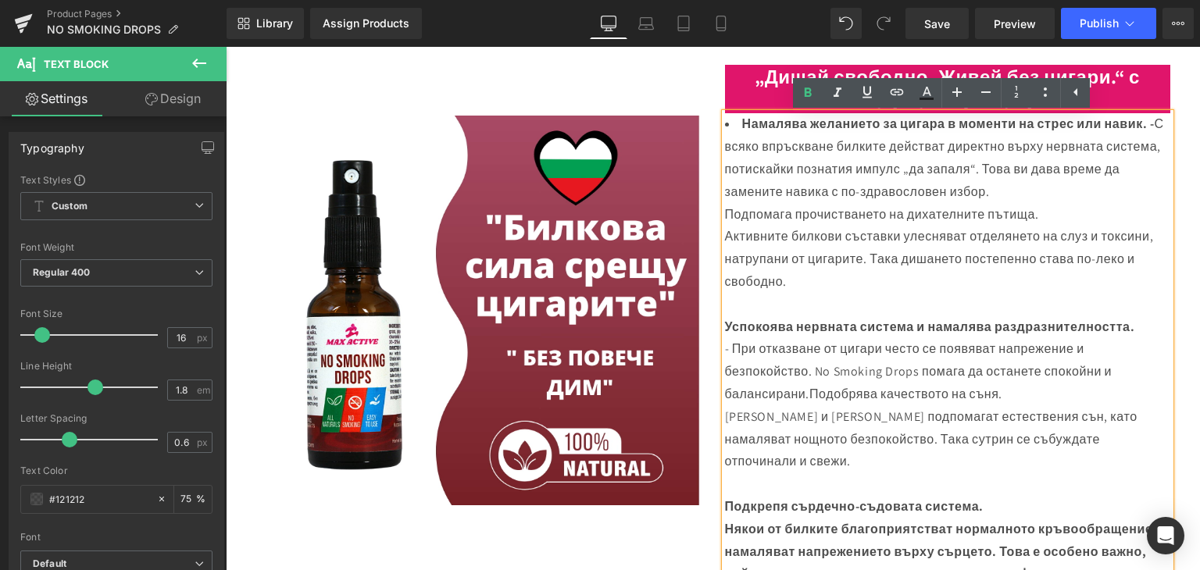
scroll to position [572, 0]
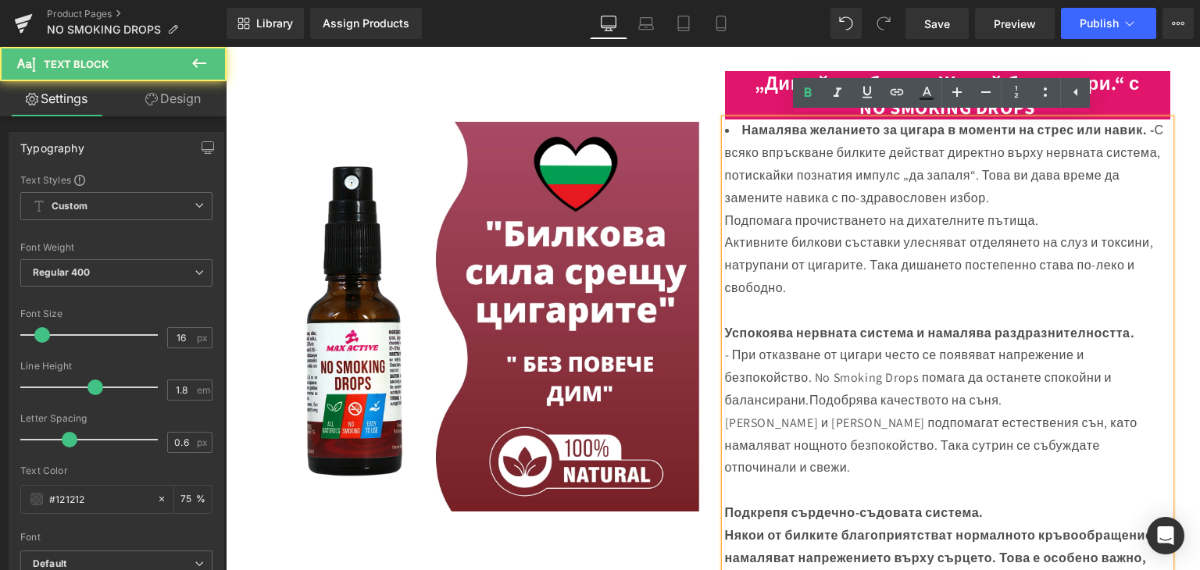
click at [725, 216] on div "Подпомага прочистването на дихателните пътища." at bounding box center [947, 221] width 445 height 23
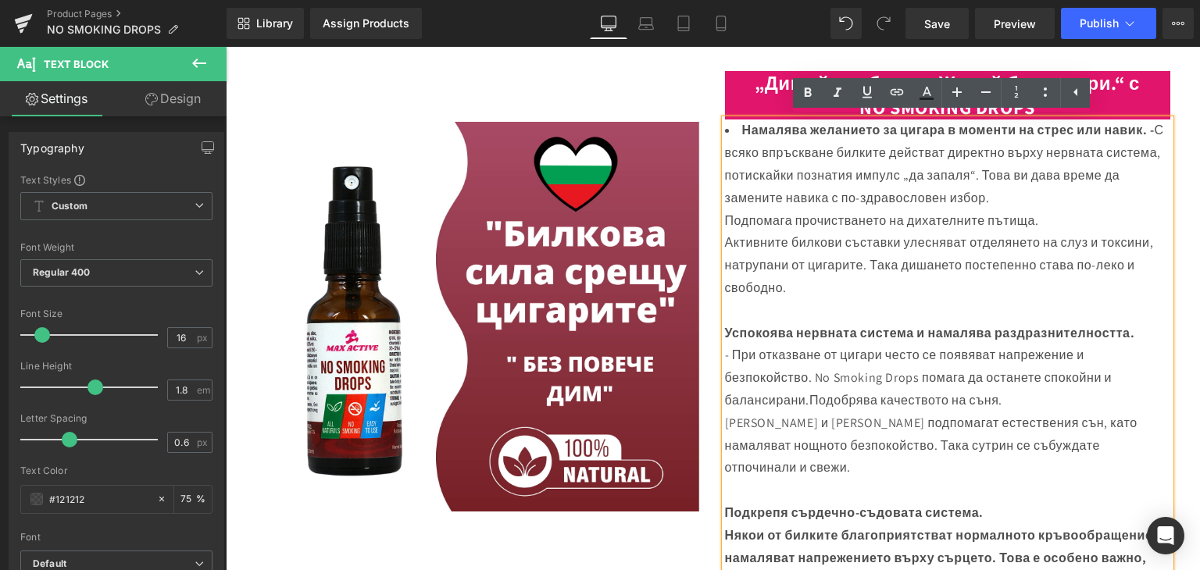
click at [725, 219] on div "Подпомага прочистването на дихателните пътища." at bounding box center [947, 221] width 445 height 23
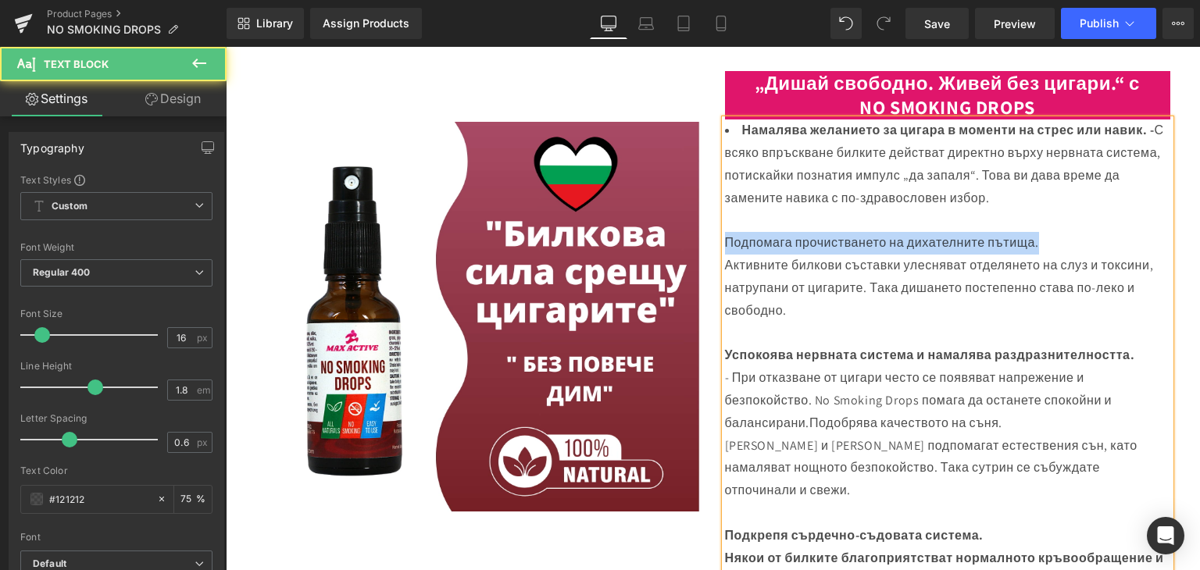
drag, startPoint x: 743, startPoint y: 242, endPoint x: 1062, endPoint y: 234, distance: 318.7
click at [1062, 234] on div "Подпомага прочистването на дихателните пътища." at bounding box center [947, 243] width 445 height 23
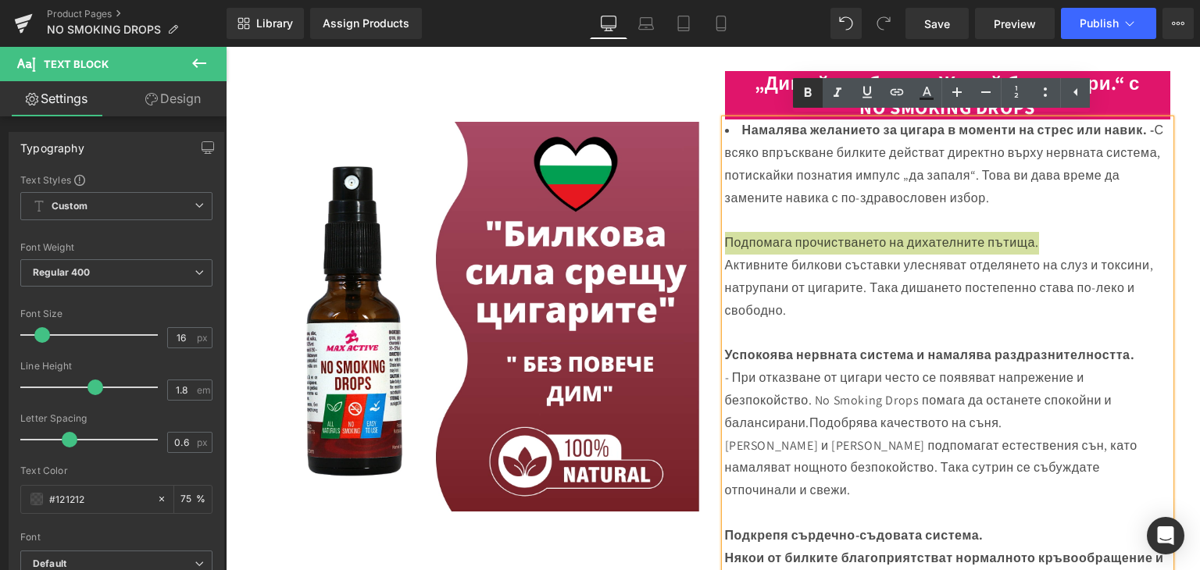
click at [811, 93] on icon at bounding box center [807, 93] width 19 height 19
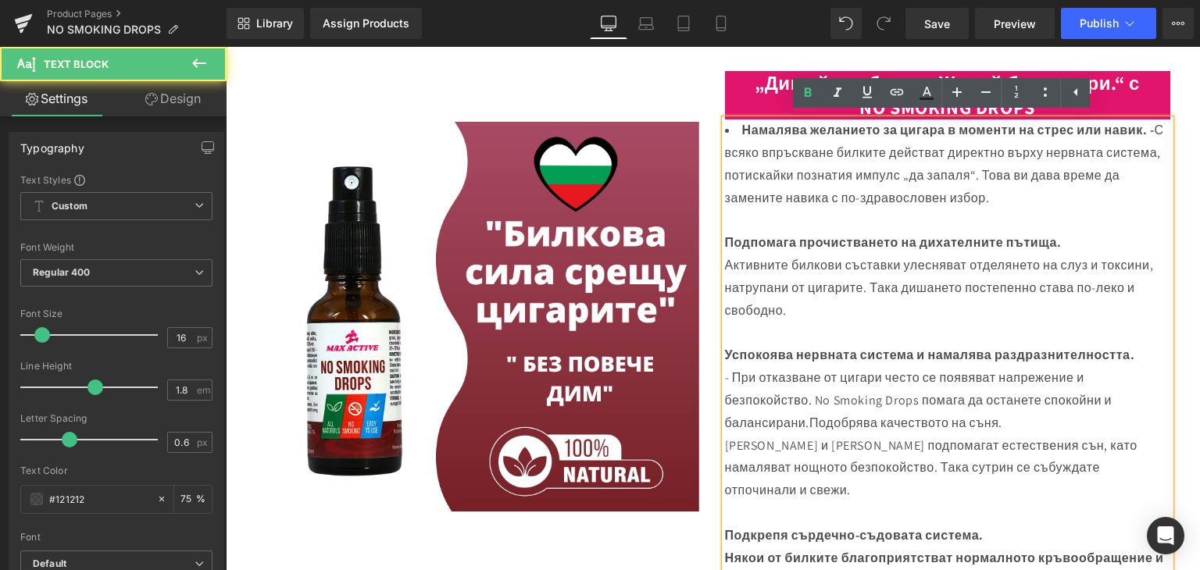
click at [725, 264] on div "Активните билкови съставки улесняват отделянето на слуз и токсини, натрупани от…" at bounding box center [947, 288] width 445 height 67
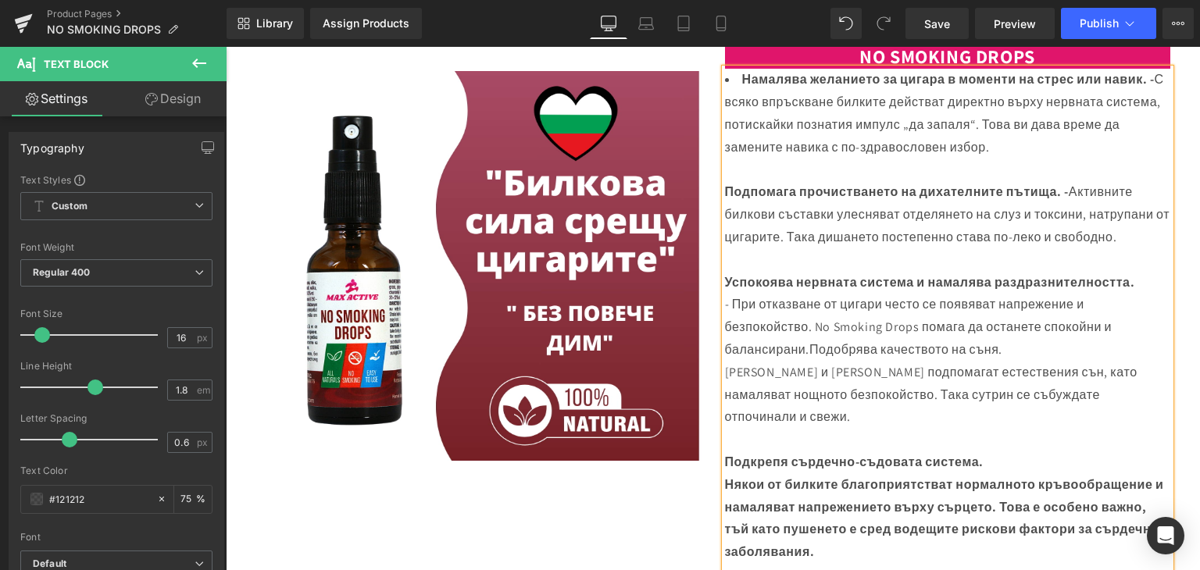
scroll to position [650, 0]
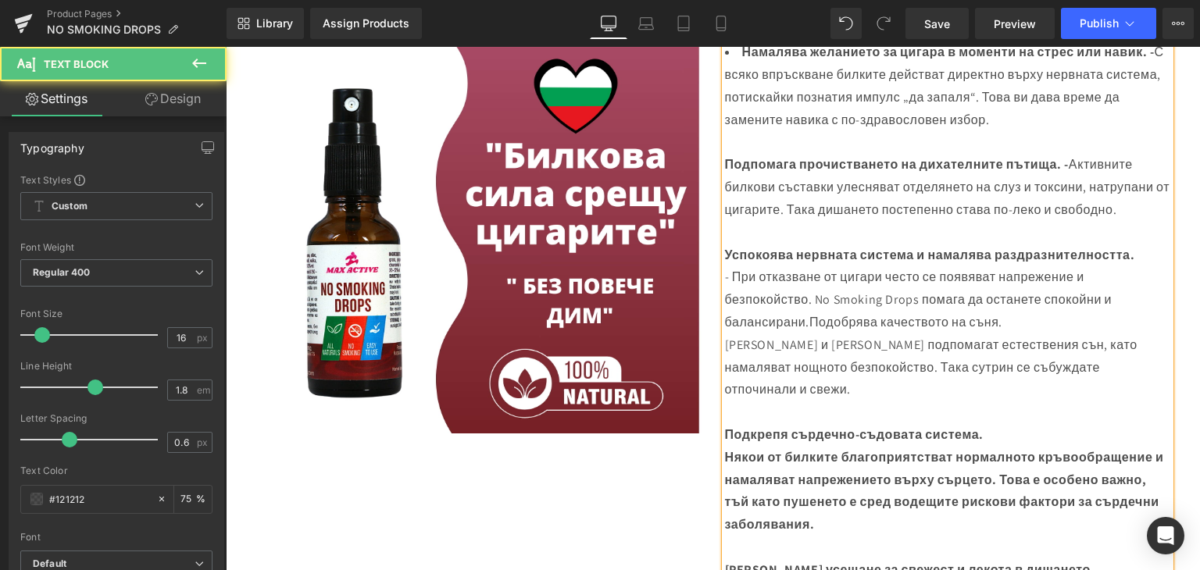
click at [725, 276] on div "- При отказване от цигари често се появяват напрежение и безпокойство. No Smoki…" at bounding box center [947, 299] width 445 height 67
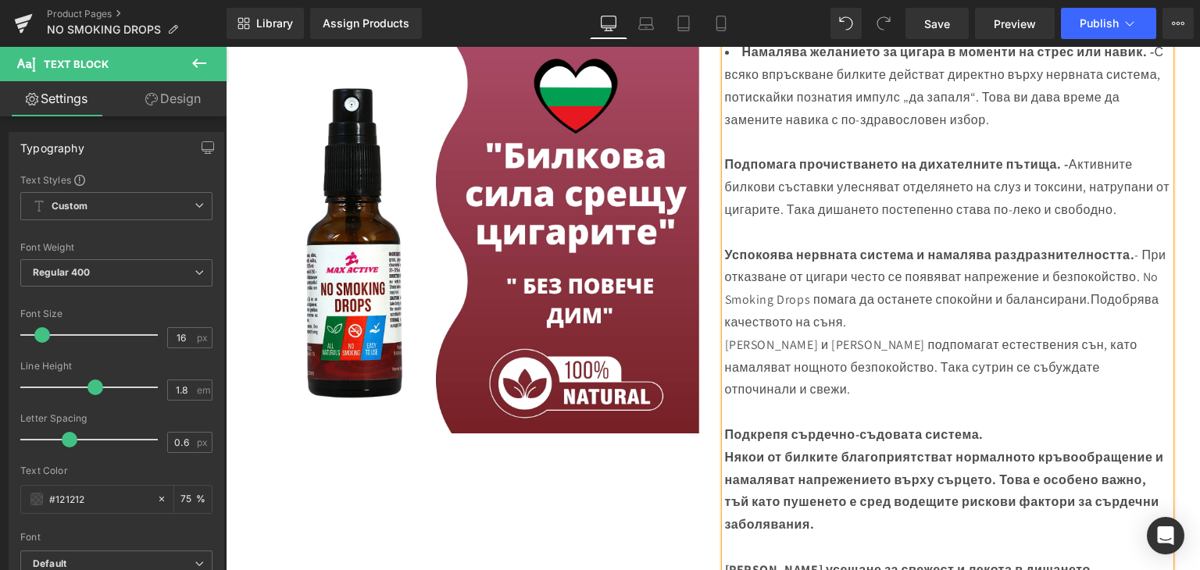
click at [815, 318] on span "Подобрява качеството на съня." at bounding box center [942, 310] width 434 height 39
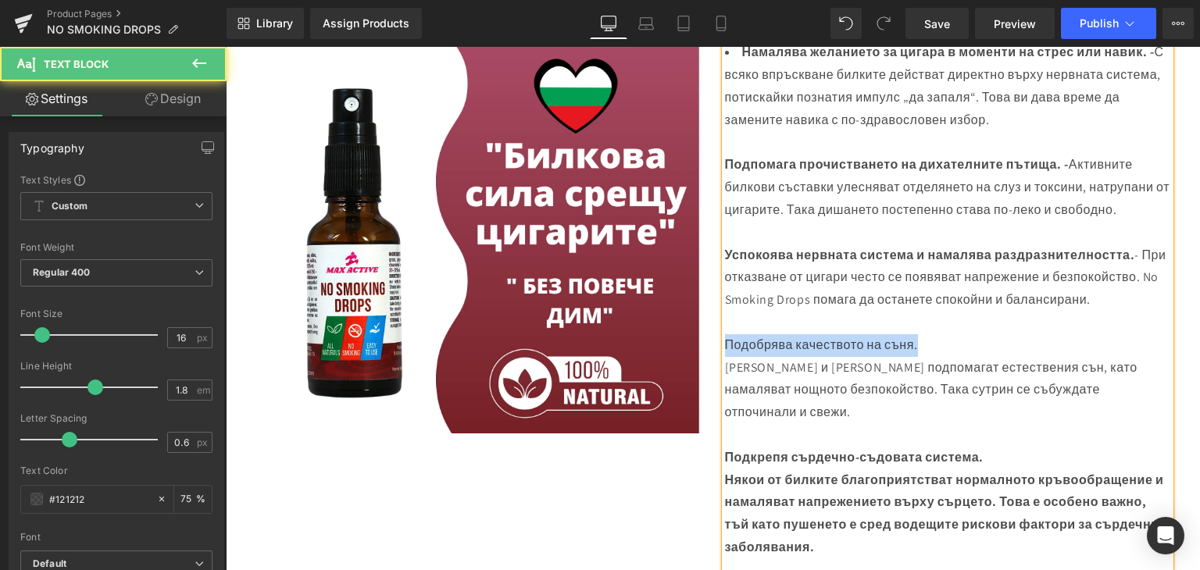
drag, startPoint x: 722, startPoint y: 365, endPoint x: 903, endPoint y: 351, distance: 181.7
click at [920, 357] on div "Подобрява качеството на съня." at bounding box center [947, 345] width 445 height 23
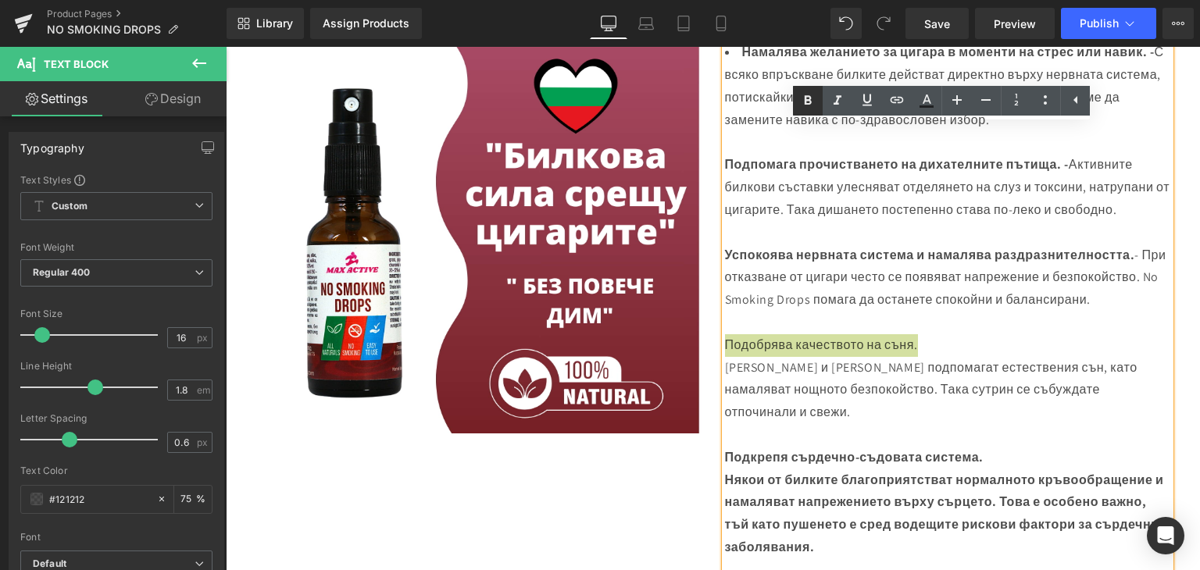
click at [800, 106] on icon at bounding box center [807, 100] width 19 height 19
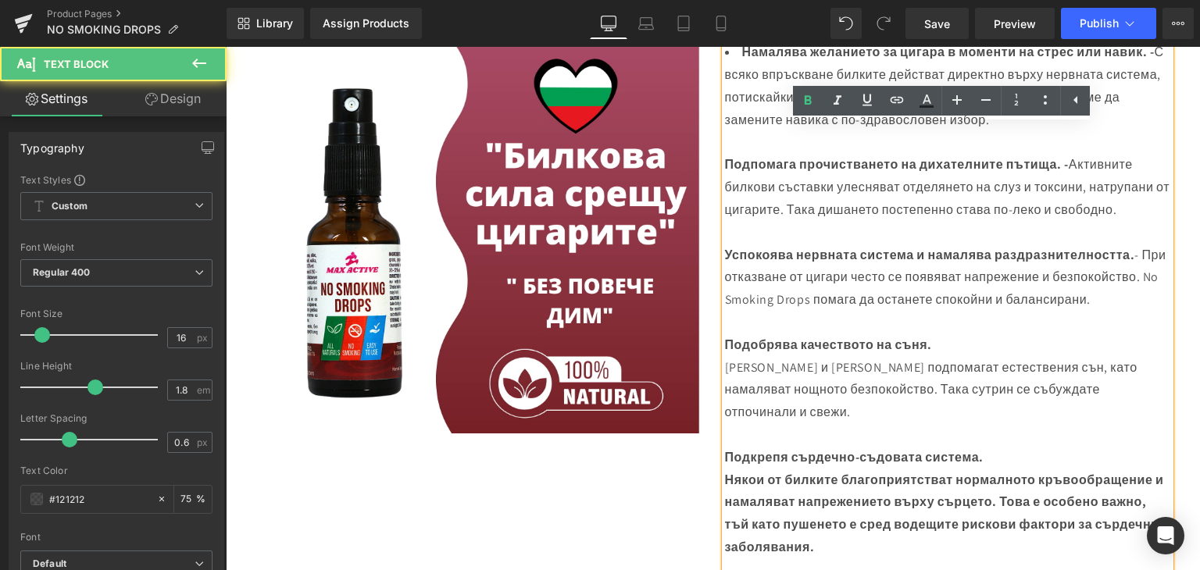
click at [725, 387] on div "[PERSON_NAME] и [PERSON_NAME] подпомагат естествения сън, като намаляват нощнот…" at bounding box center [947, 390] width 445 height 67
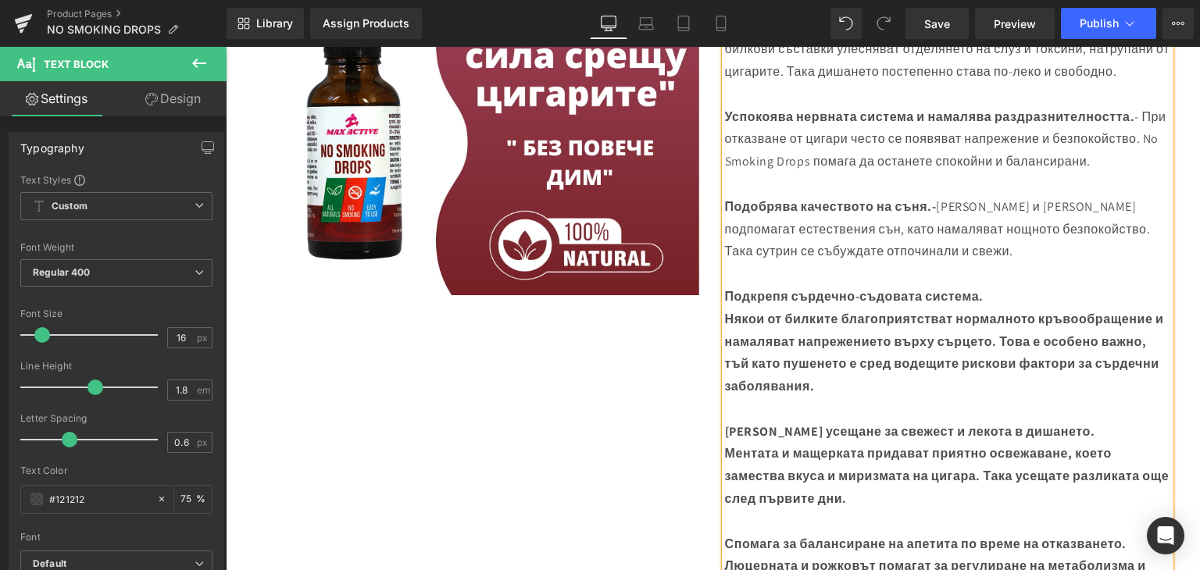
scroll to position [806, 0]
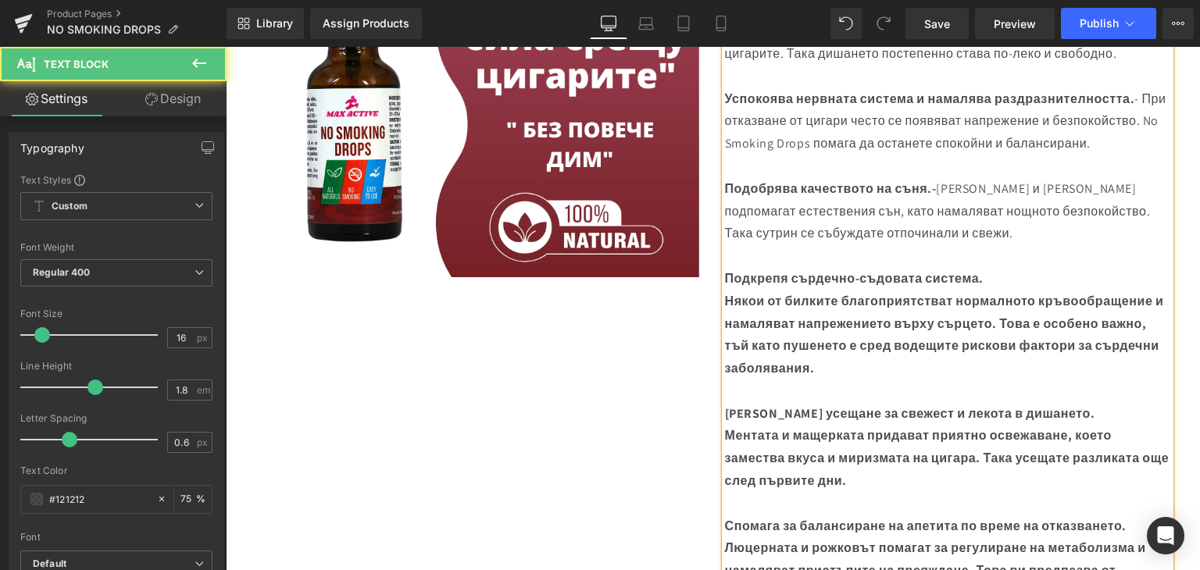
click at [725, 320] on strong "Някои от билките благоприятстват нормалното кръвообращение и намаляват напрежен…" at bounding box center [944, 335] width 439 height 84
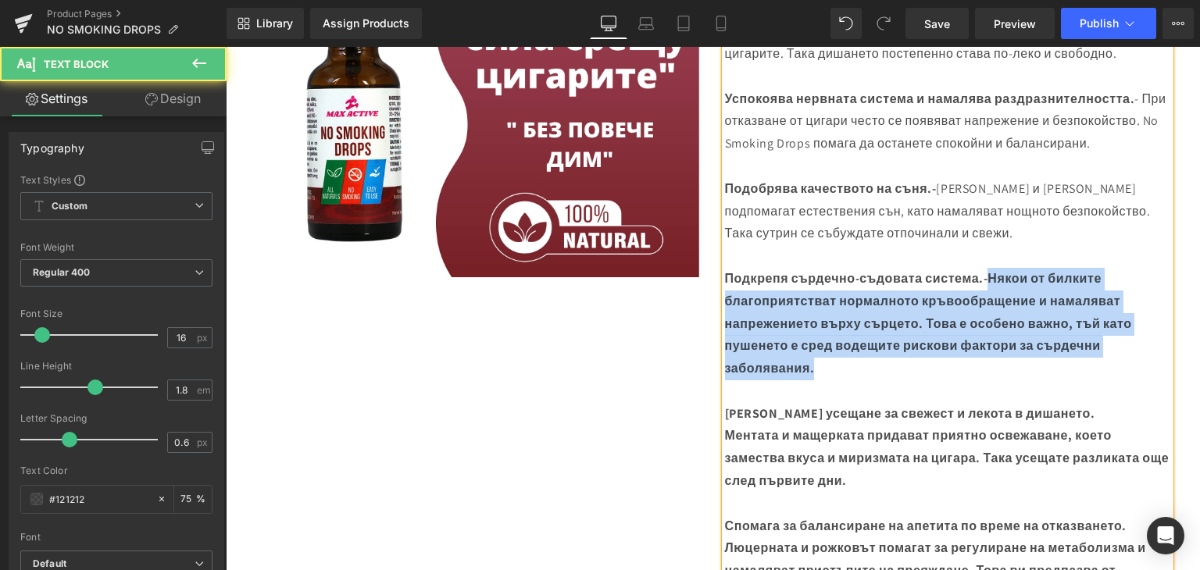
drag, startPoint x: 993, startPoint y: 296, endPoint x: 1089, endPoint y: 373, distance: 122.8
click at [1094, 380] on div "Подкрепя сърдечно-съдовата система.- Някои от билките благоприятстват нормалнот…" at bounding box center [947, 324] width 445 height 112
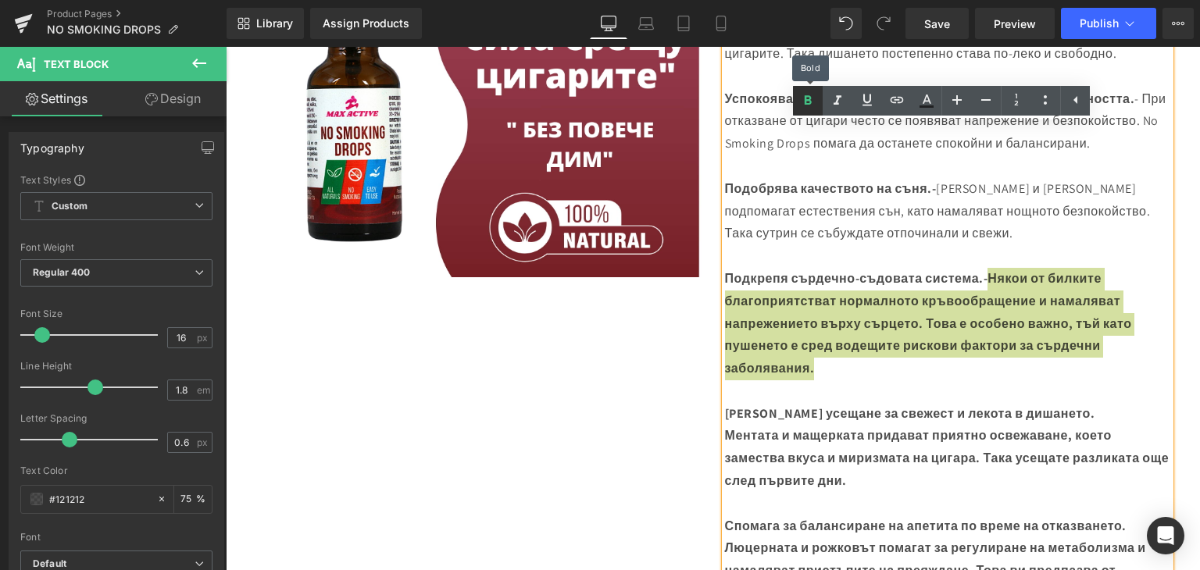
drag, startPoint x: 811, startPoint y: 105, endPoint x: 667, endPoint y: 102, distance: 143.7
click at [811, 105] on icon at bounding box center [807, 100] width 19 height 19
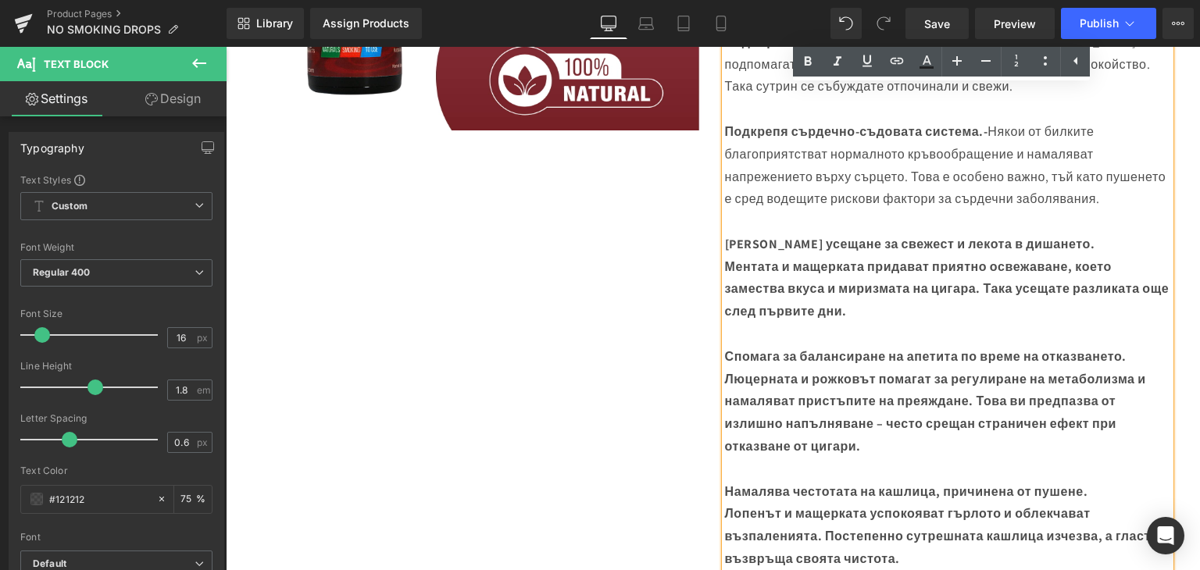
scroll to position [962, 0]
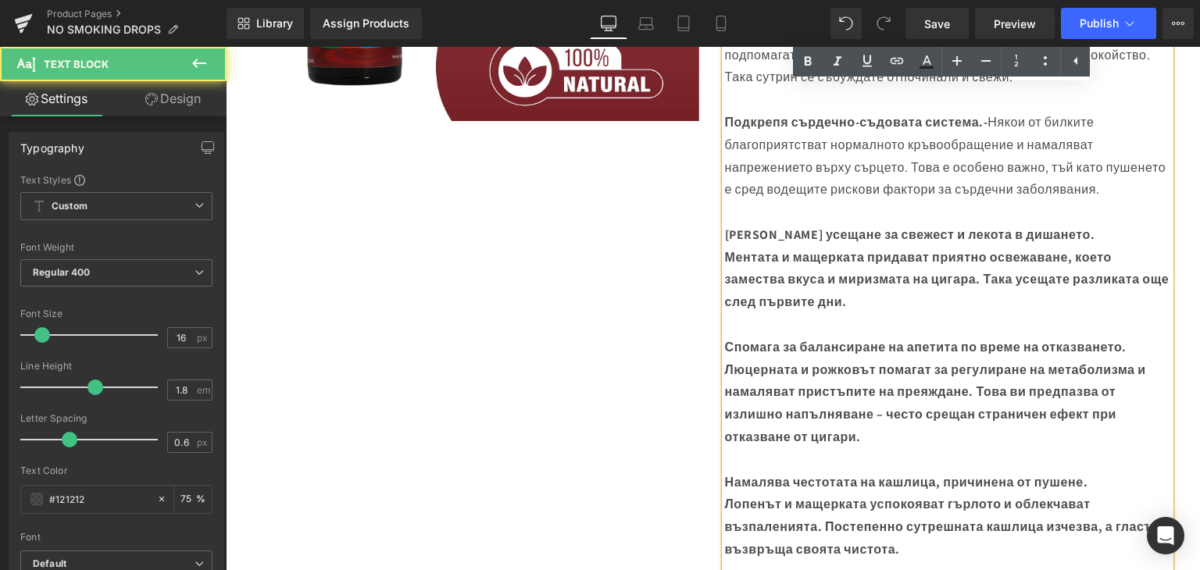
click at [725, 295] on strong "Ментата и мащерката придават приятно освежаване, което замества вкуса и миризма…" at bounding box center [947, 280] width 444 height 62
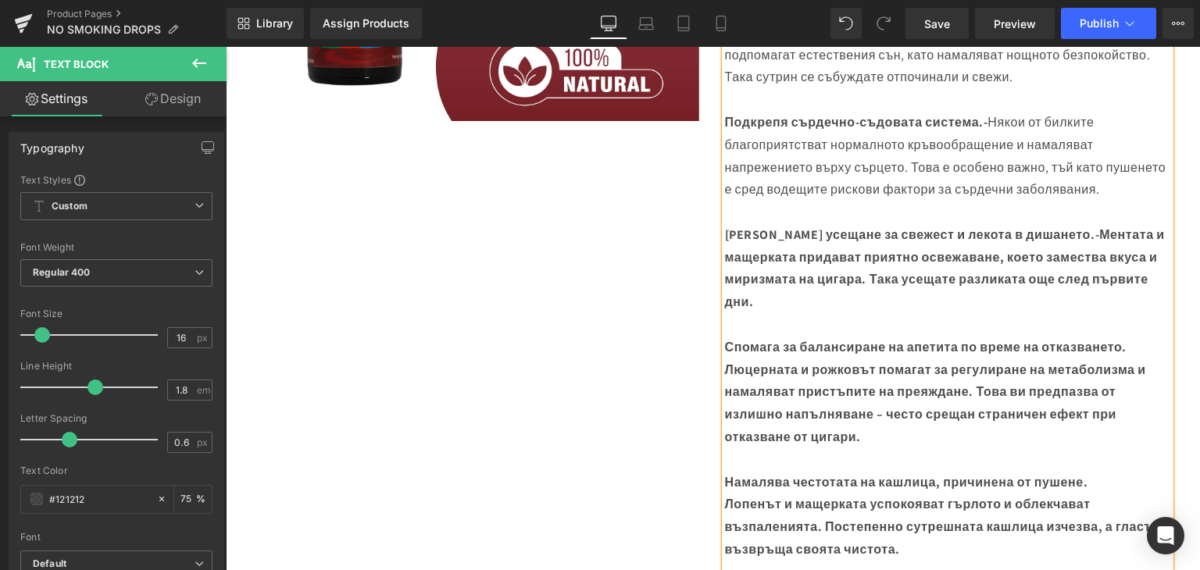
drag, startPoint x: 1037, startPoint y: 280, endPoint x: 1050, endPoint y: 282, distance: 12.6
click at [1040, 280] on div "Дава усещане за свежест и лекота в дишането.- Ментата и мащерката придават прия…" at bounding box center [947, 269] width 445 height 90
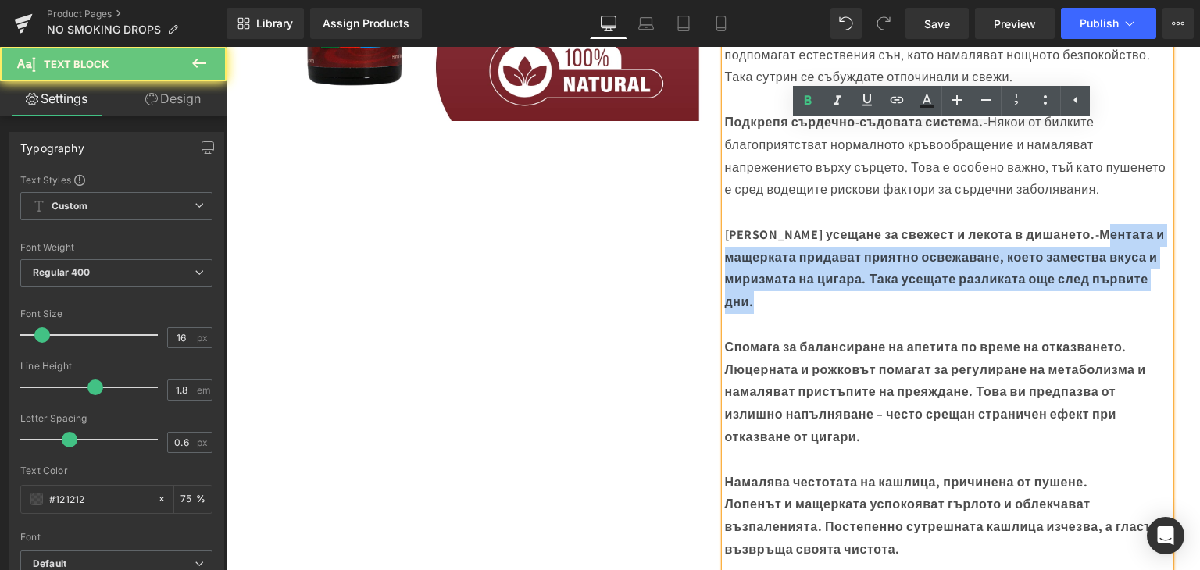
drag, startPoint x: 1050, startPoint y: 282, endPoint x: 1034, endPoint y: 254, distance: 32.2
click at [1128, 314] on div "Дава усещане за свежест и лекота в дишането.- Ментата и мащерката придават прия…" at bounding box center [947, 269] width 445 height 90
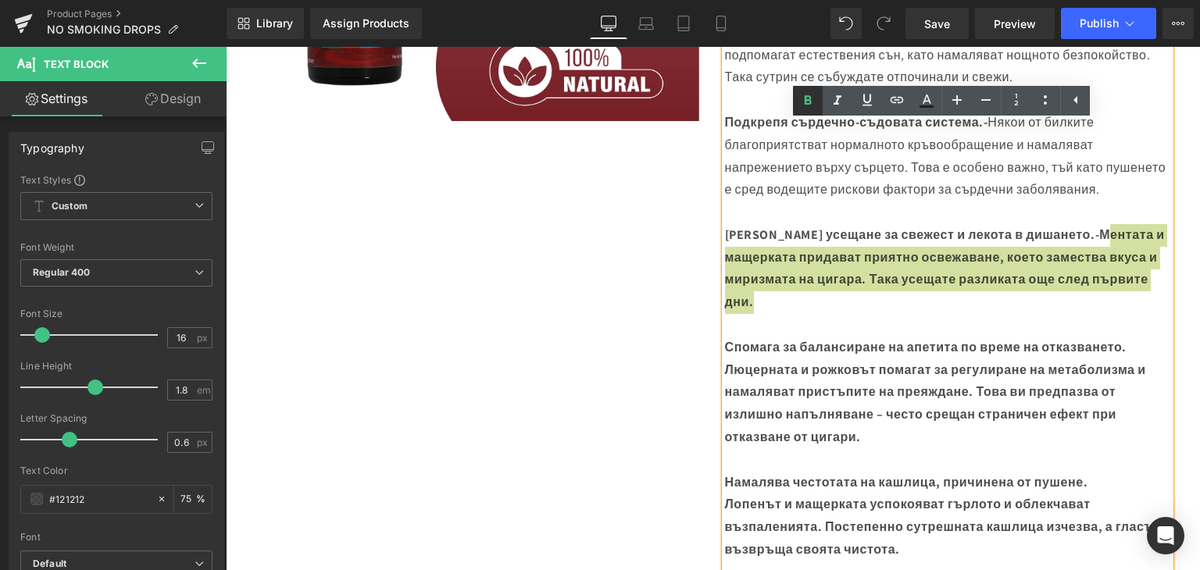
drag, startPoint x: 806, startPoint y: 99, endPoint x: 637, endPoint y: 93, distance: 168.8
click at [806, 99] on icon at bounding box center [807, 99] width 7 height 9
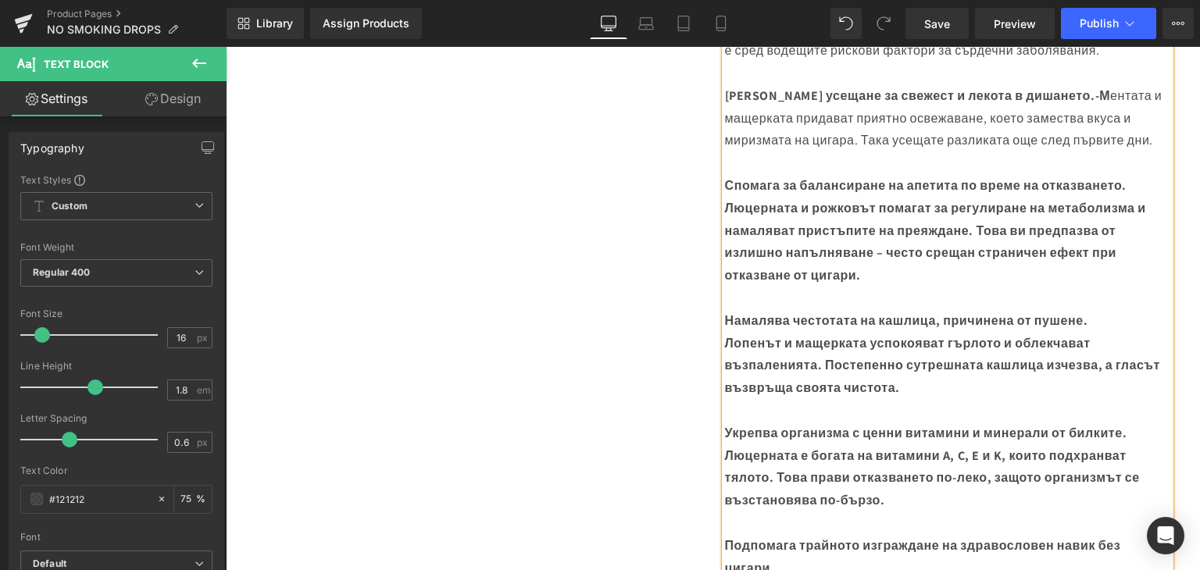
scroll to position [1118, 0]
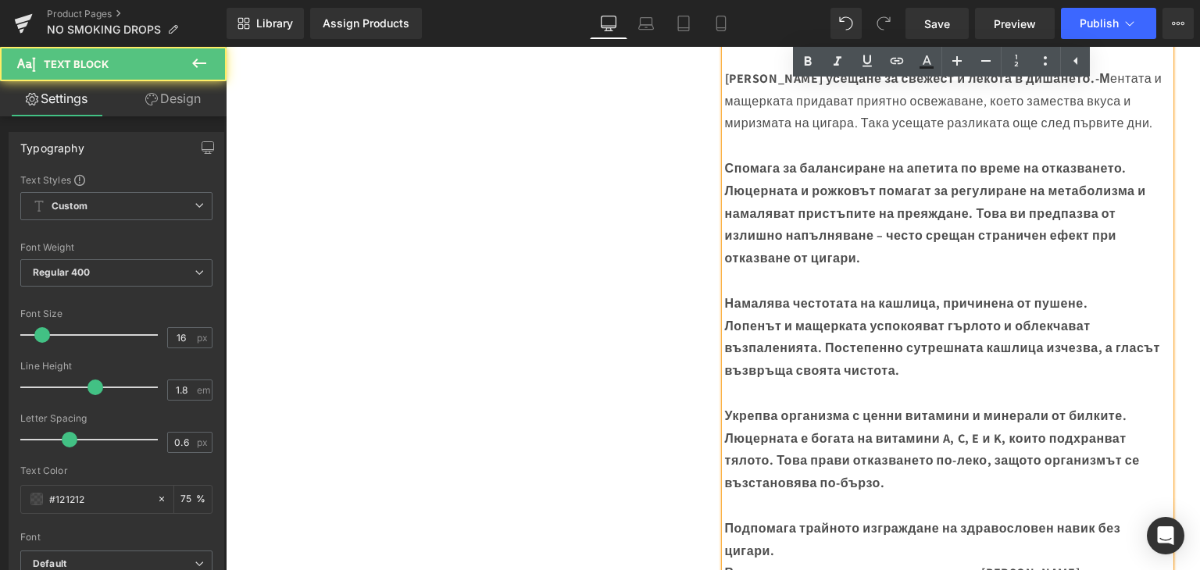
click at [725, 231] on strong "Люцерната и рожковът помагат за регулиране на метаболизма и намаляват пристъпит…" at bounding box center [935, 225] width 421 height 84
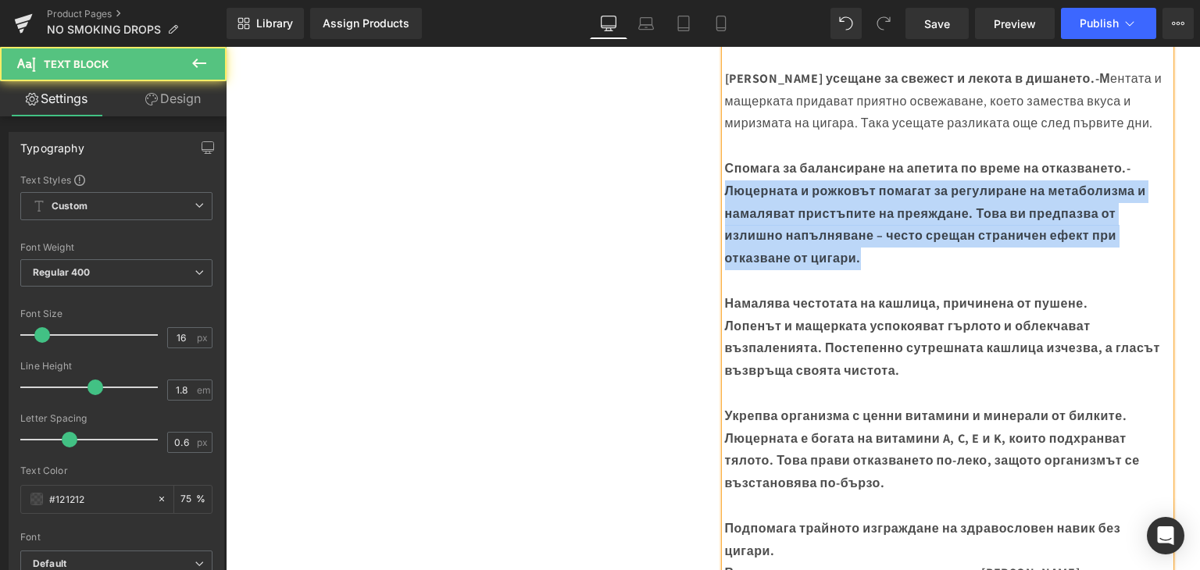
drag, startPoint x: 722, startPoint y: 241, endPoint x: 909, endPoint y: 294, distance: 194.1
click at [909, 270] on div "Спомага за балансиране на апетита по време на отказването.- Люцерната и рожковъ…" at bounding box center [947, 214] width 445 height 112
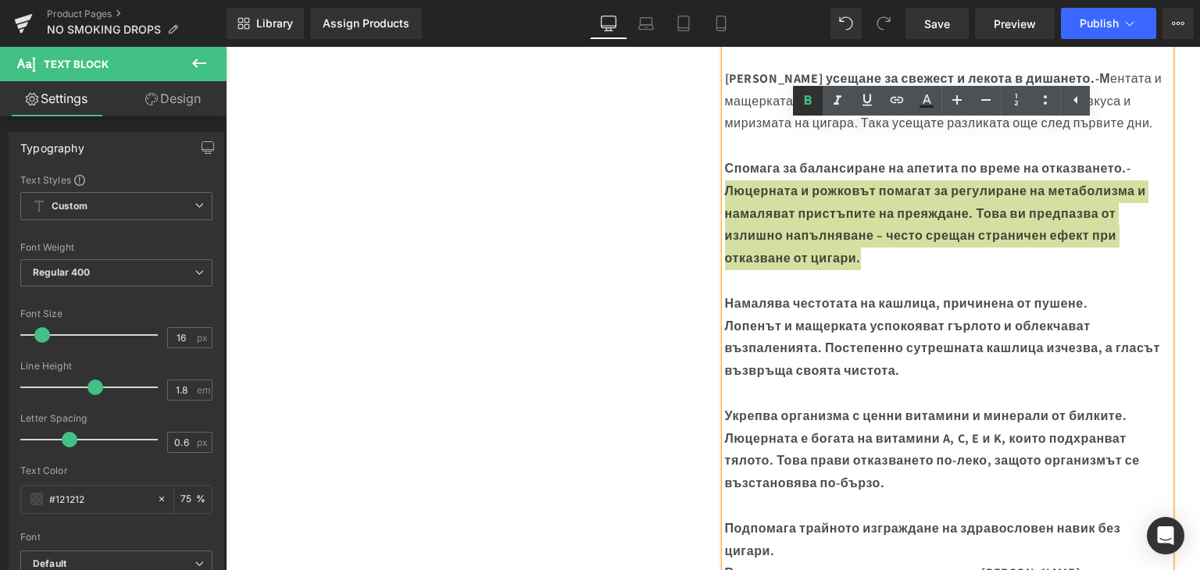
click at [793, 95] on link at bounding box center [808, 101] width 30 height 30
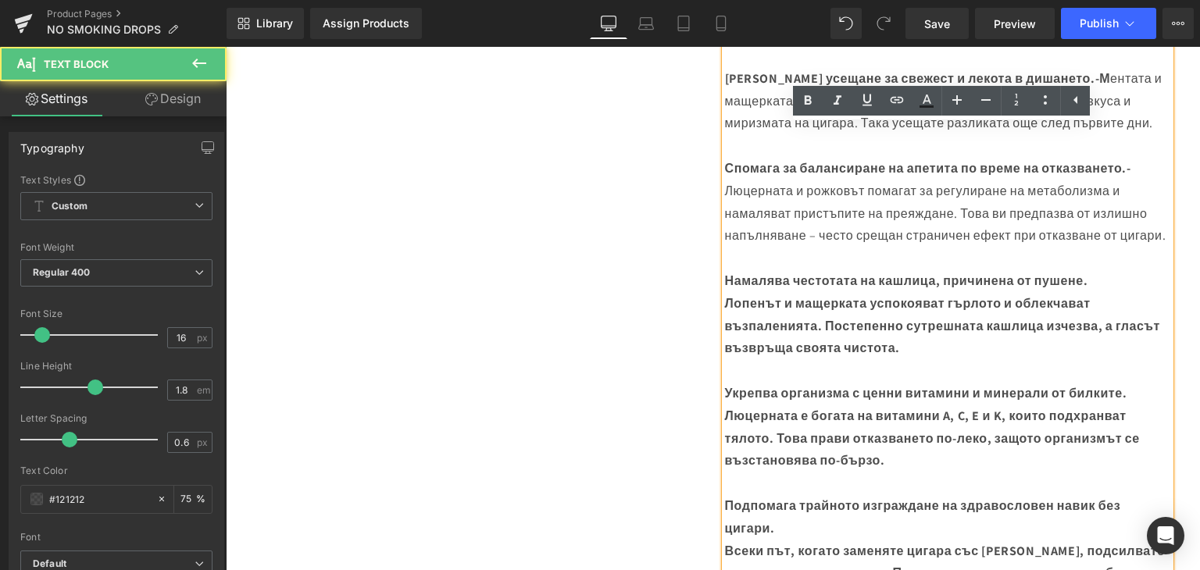
click at [725, 357] on strong "Лопенът и мащерката успокояват гърлото и облекчават възпаленията. Постепенно су…" at bounding box center [943, 326] width 436 height 62
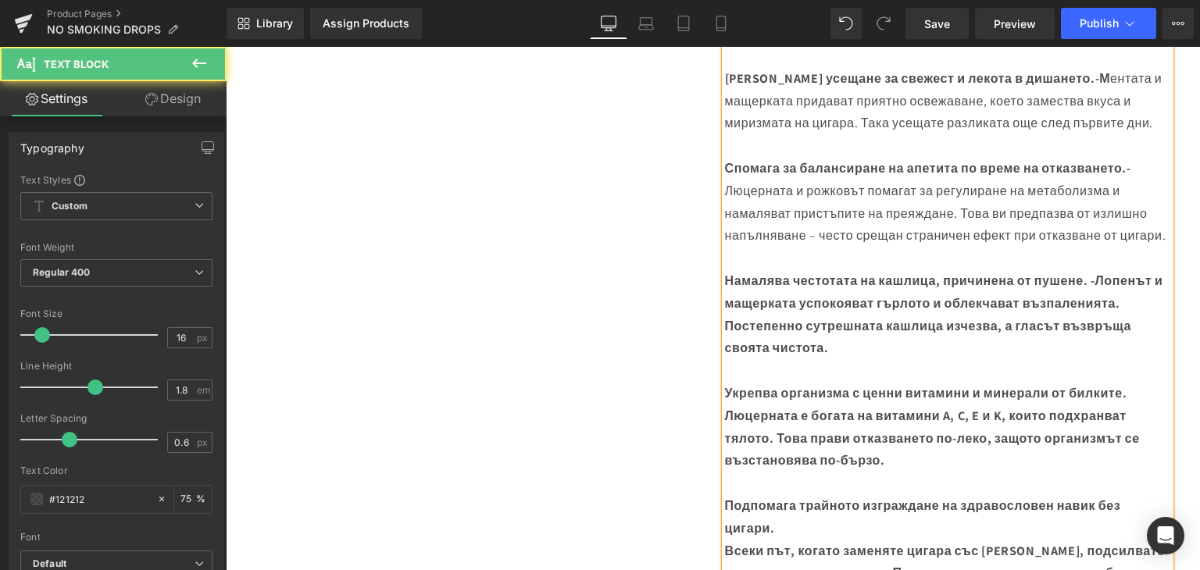
click at [1095, 289] on strong "Намалява честотата на кашлица, причинена от пушене. -" at bounding box center [910, 281] width 370 height 16
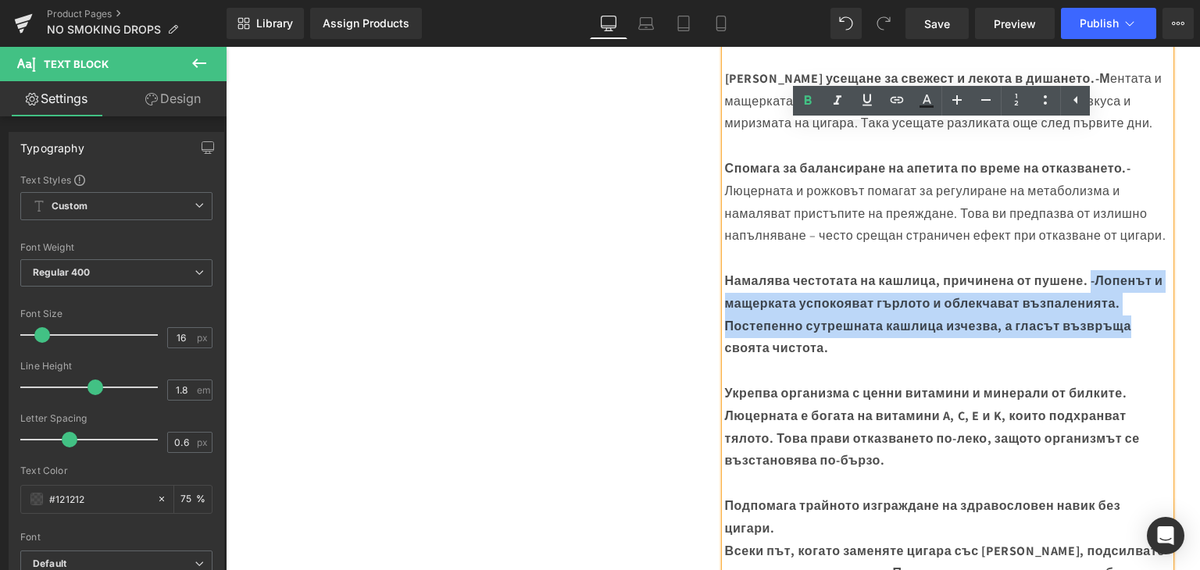
drag, startPoint x: 1090, startPoint y: 347, endPoint x: 1133, endPoint y: 388, distance: 59.7
click at [1134, 360] on div "Намалява честотата на кашлица, причинена от пушене. - Лопенът и мащерката успок…" at bounding box center [947, 315] width 445 height 90
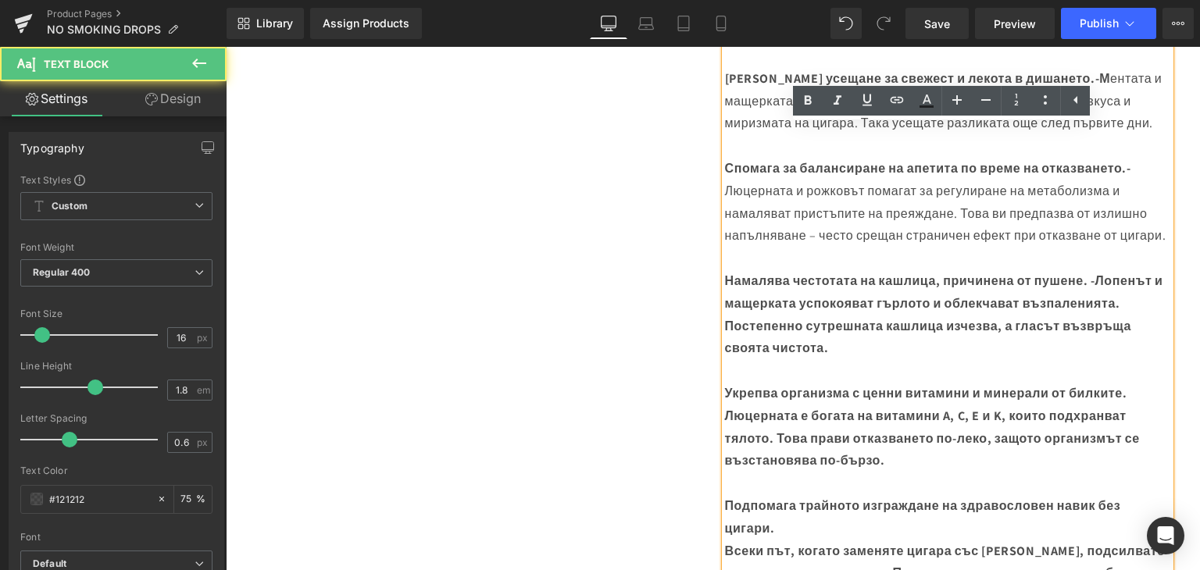
drag, startPoint x: 1143, startPoint y: 408, endPoint x: 1136, endPoint y: 395, distance: 15.0
click at [1139, 360] on div "Намалява честотата на кашлица, причинена от пушене. - Лопенът и мащерката успок…" at bounding box center [947, 315] width 445 height 90
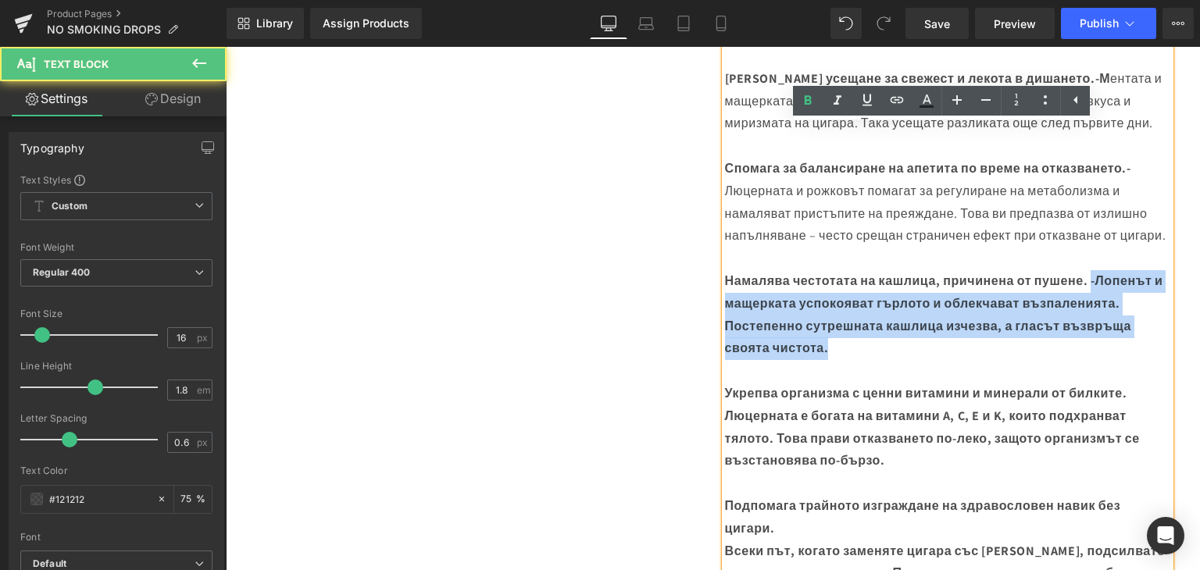
drag, startPoint x: 1091, startPoint y: 346, endPoint x: 1115, endPoint y: 400, distance: 59.1
click at [1125, 360] on div "Намалява честотата на кашлица, причинена от пушене. - Лопенът и мащерката успок…" at bounding box center [947, 315] width 445 height 90
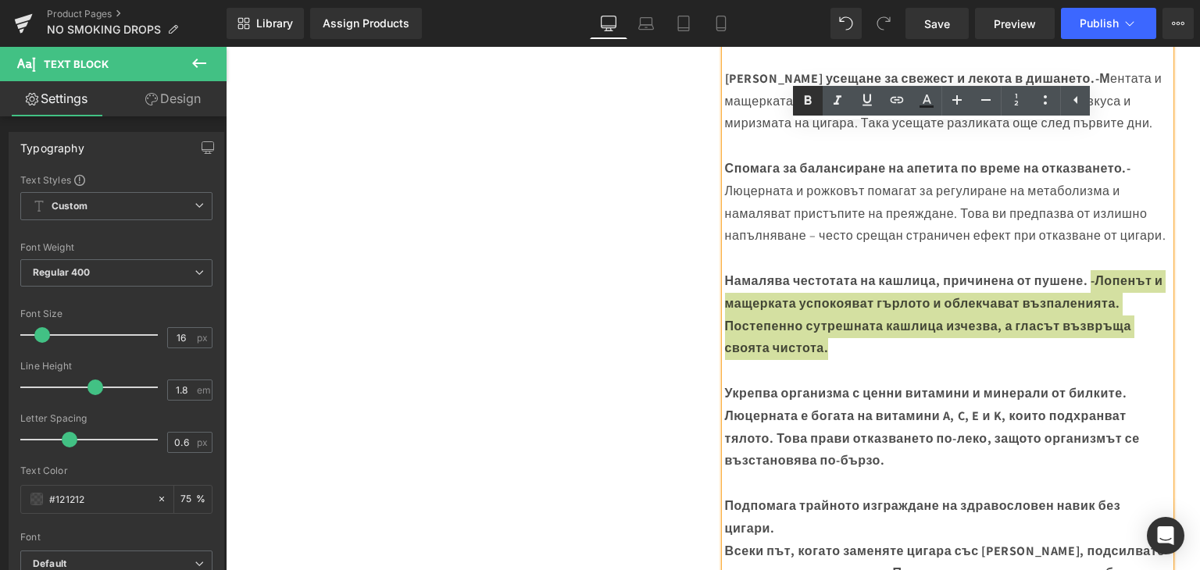
click at [805, 98] on icon at bounding box center [807, 99] width 7 height 9
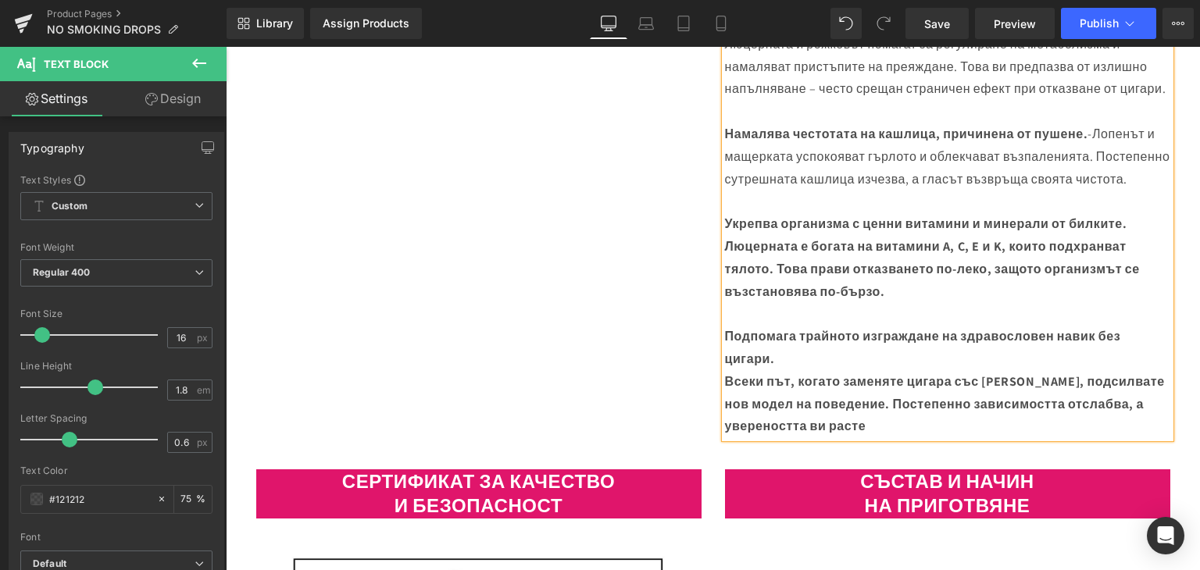
scroll to position [1275, 0]
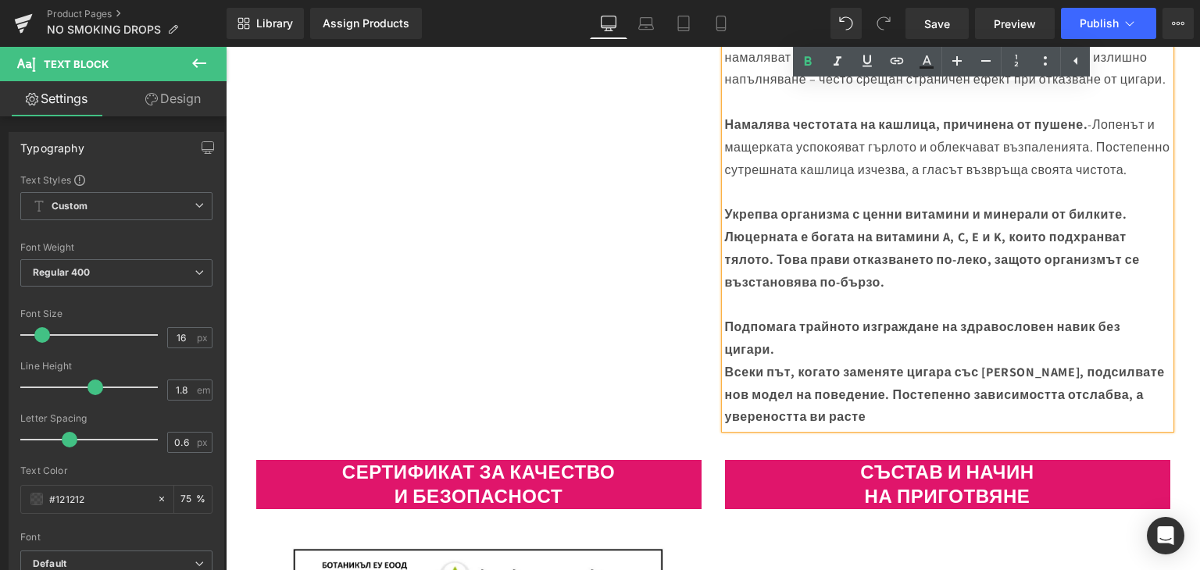
click at [725, 291] on strong "Люцерната е богата на витамини A, C, E и K, които подхранват тялото. Това прави…" at bounding box center [932, 260] width 415 height 62
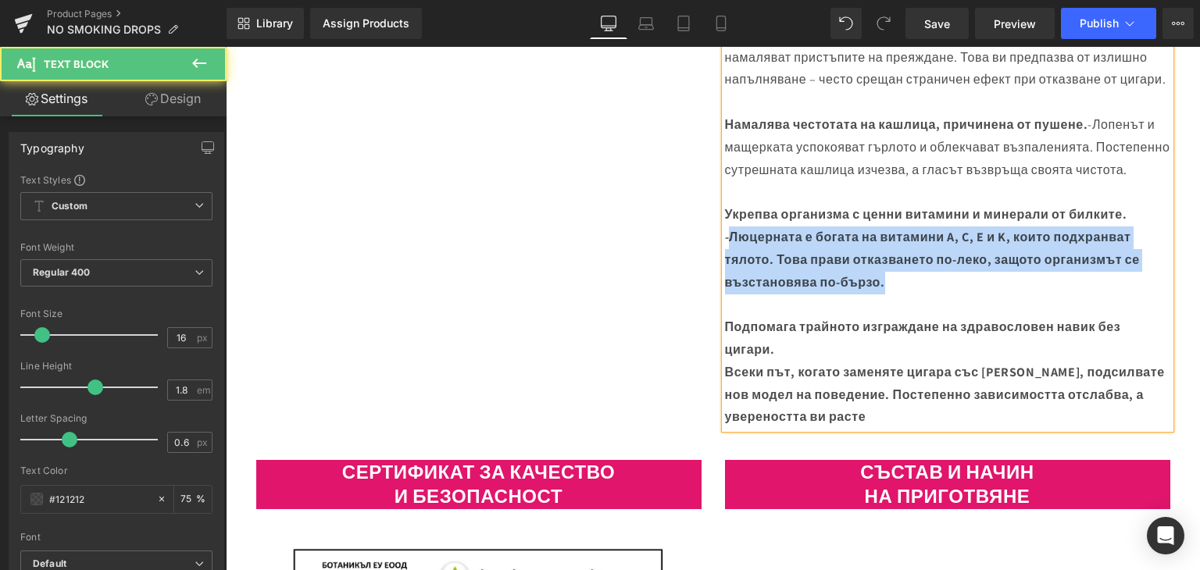
drag, startPoint x: 722, startPoint y: 326, endPoint x: 921, endPoint y: 363, distance: 201.9
click at [931, 294] on div "Укрепва организма с ценни витамини и минерали от билките. - Люцерната е богата …" at bounding box center [947, 249] width 445 height 90
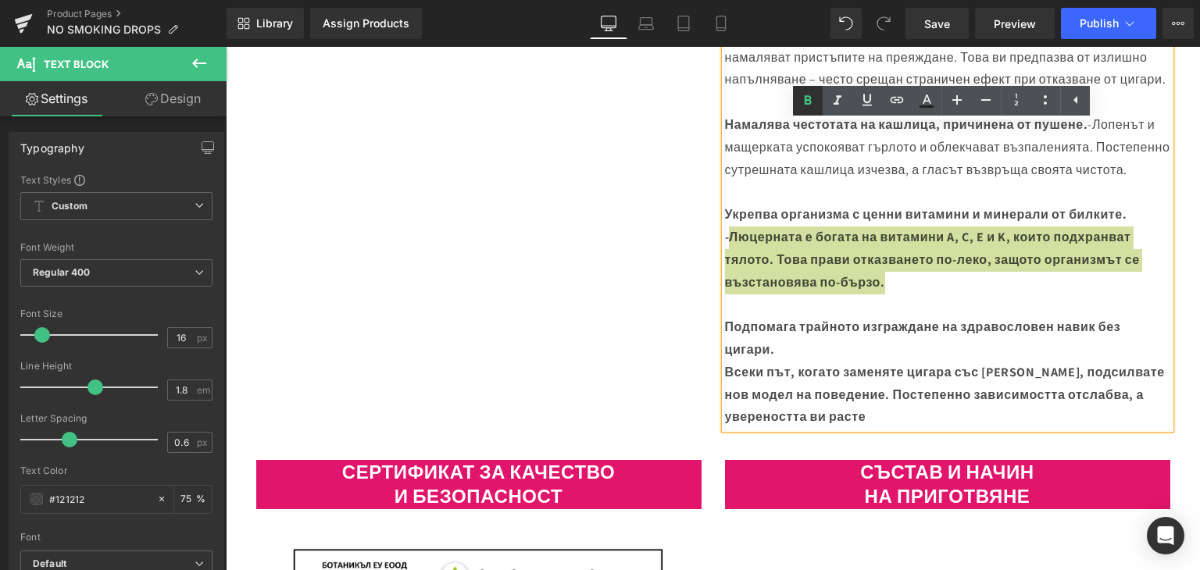
click at [803, 102] on icon at bounding box center [807, 100] width 19 height 19
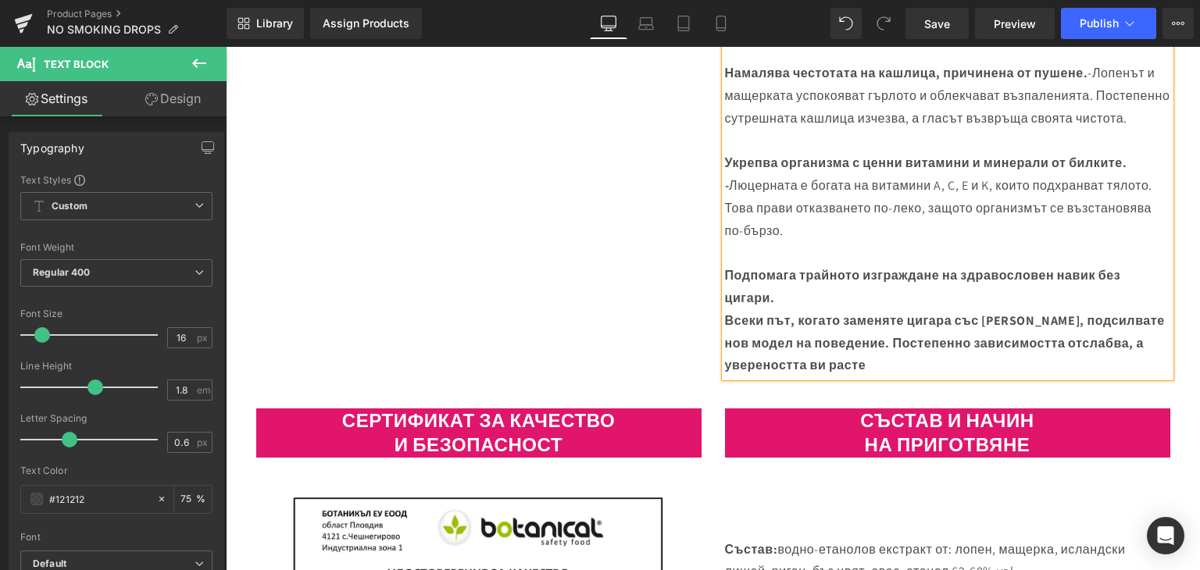
scroll to position [1353, 0]
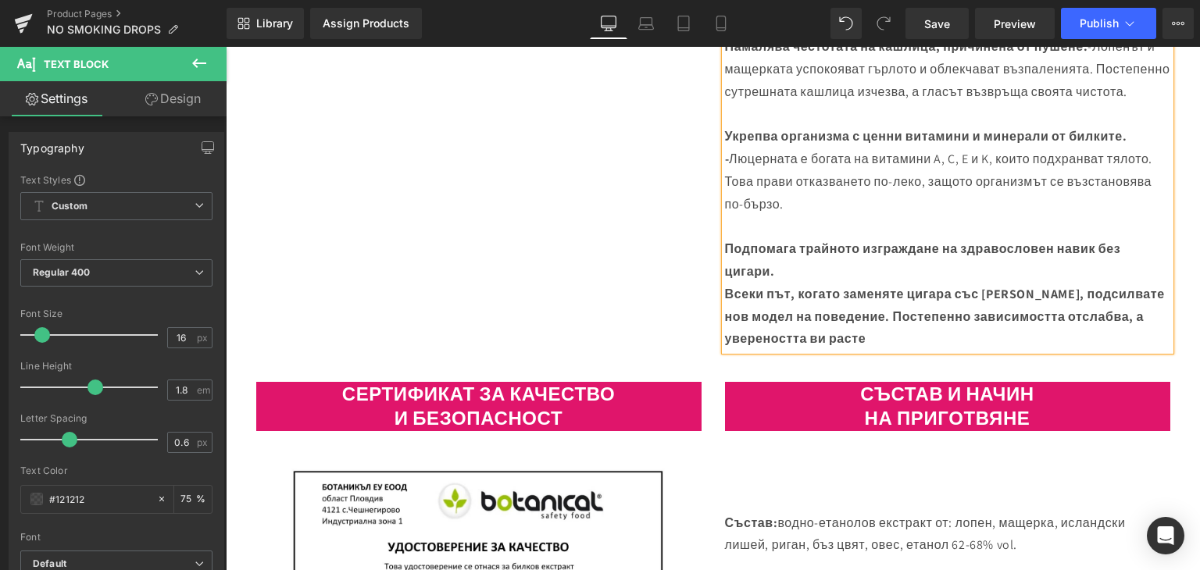
click at [725, 348] on strong "Всеки път, когато заменяте цигара със спрея, подсилвате нов модел на поведение.…" at bounding box center [945, 317] width 440 height 62
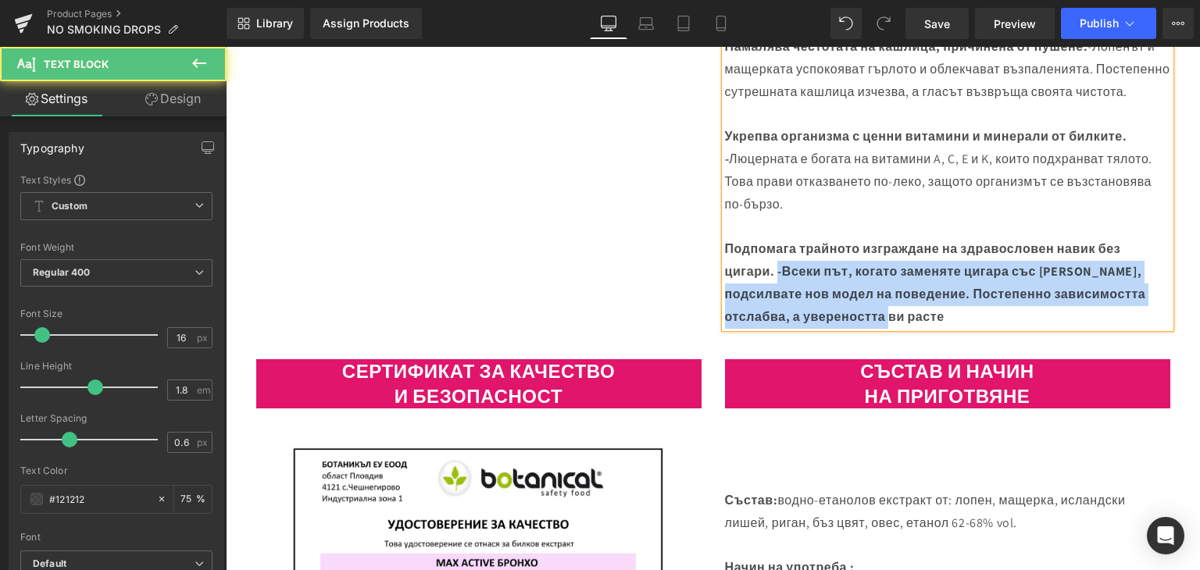
drag, startPoint x: 770, startPoint y: 358, endPoint x: 979, endPoint y: 386, distance: 210.4
click at [980, 328] on div "Подпомага трайното изграждане на здравословен навик без цигари. - Всеки път, ко…" at bounding box center [947, 283] width 445 height 90
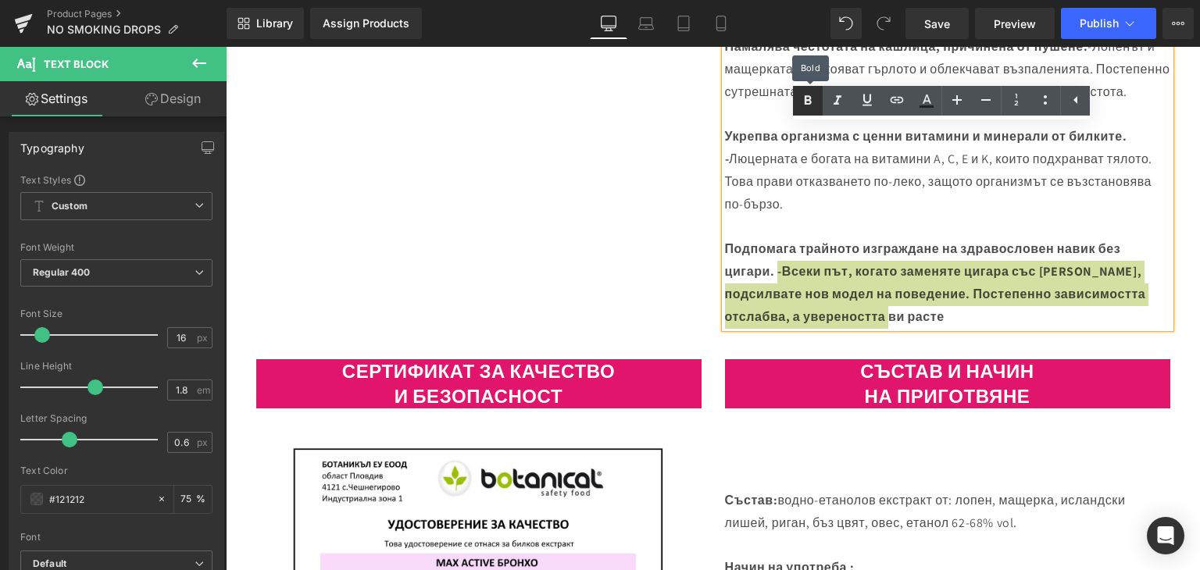
click at [814, 94] on icon at bounding box center [807, 100] width 19 height 19
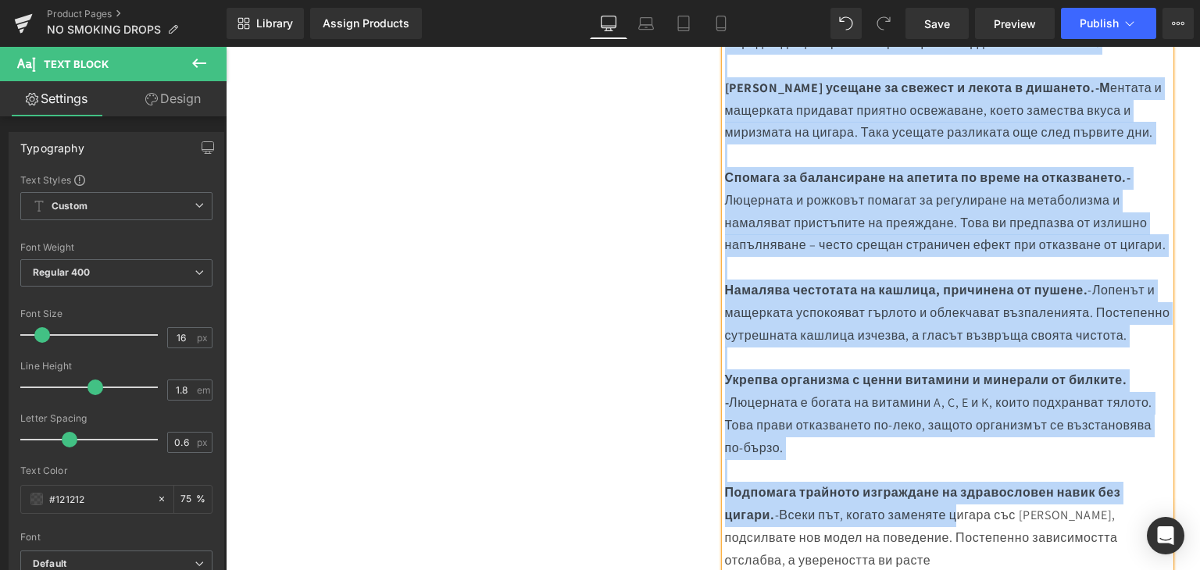
scroll to position [1275, 0]
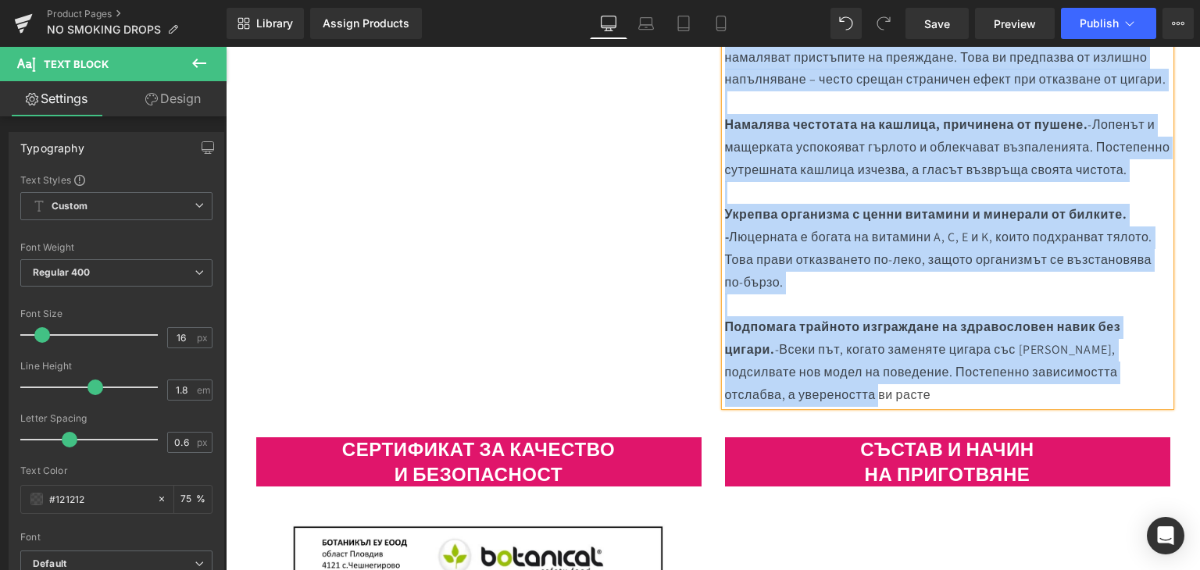
drag, startPoint x: 728, startPoint y: 283, endPoint x: 962, endPoint y: 463, distance: 295.7
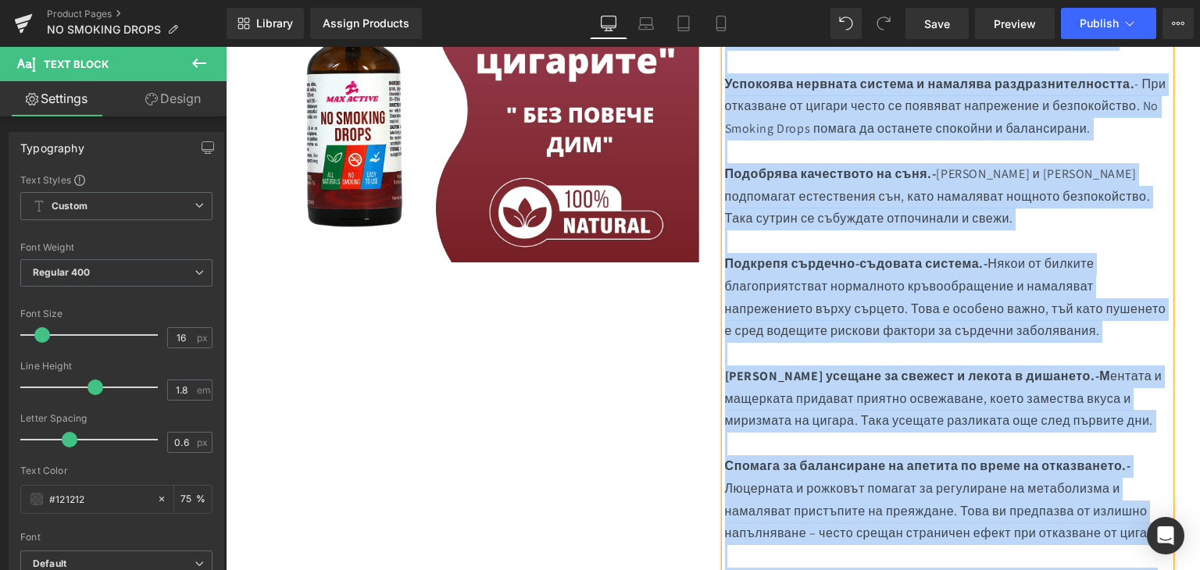
scroll to position [572, 0]
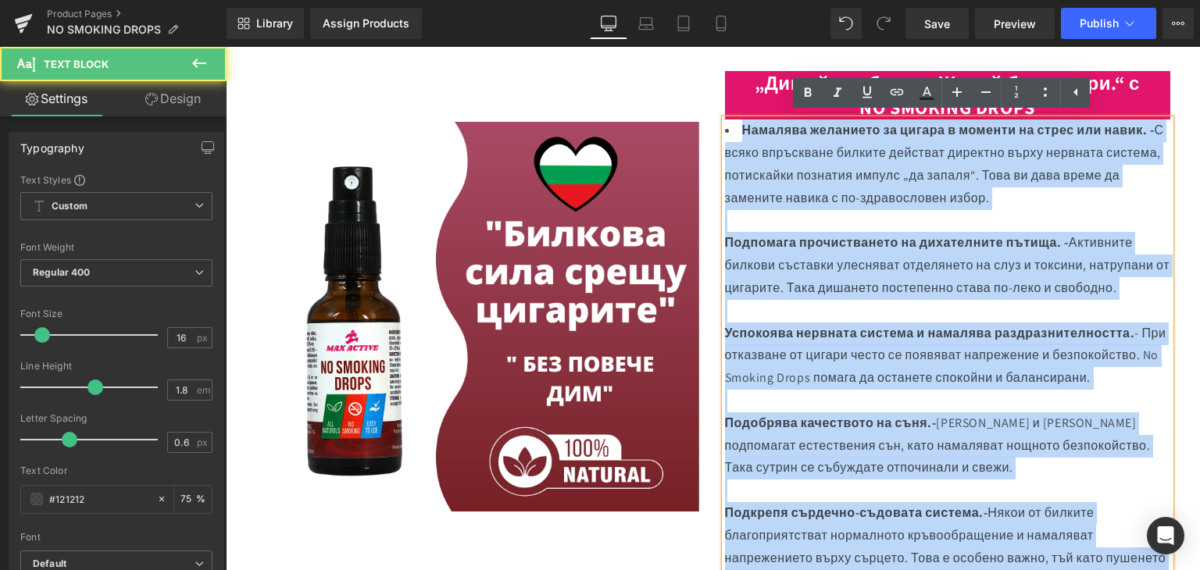
click at [757, 192] on span "С всяко впръскване билките действат директно върху нервната система, потискайки…" at bounding box center [944, 164] width 439 height 84
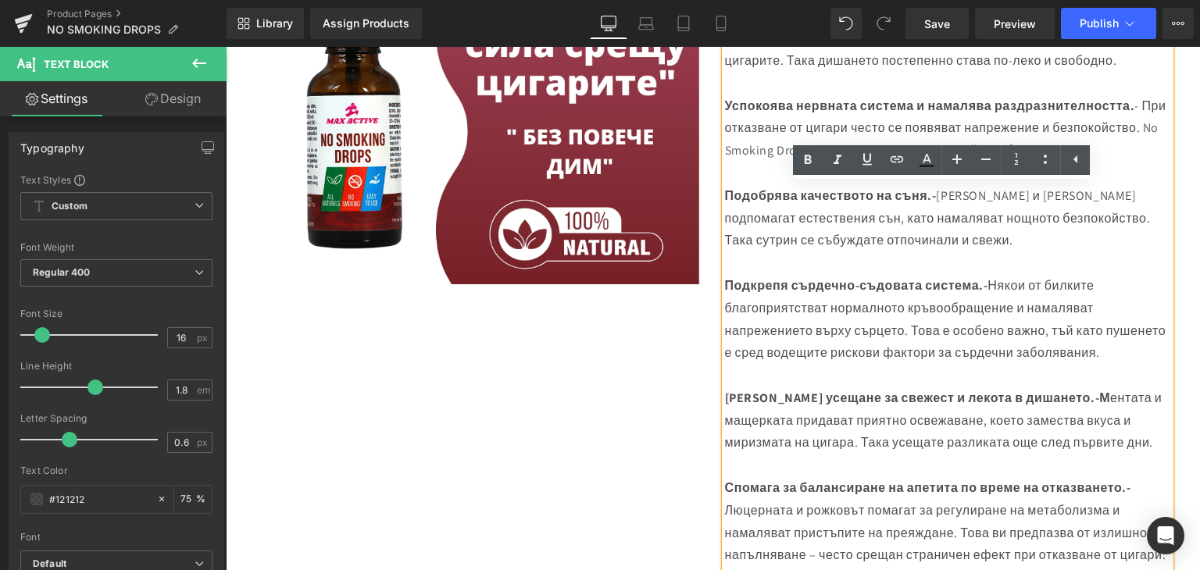
scroll to position [494, 0]
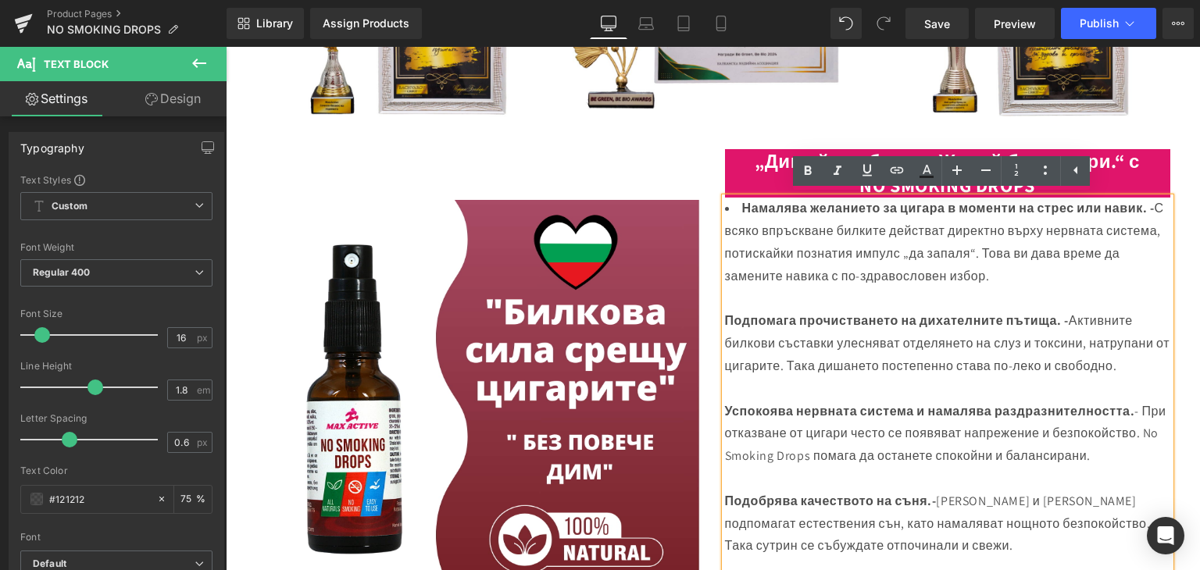
click at [733, 212] on li "Намалява желанието за цигара в моменти на стрес или навик. - С всяко впръскване…" at bounding box center [947, 243] width 445 height 90
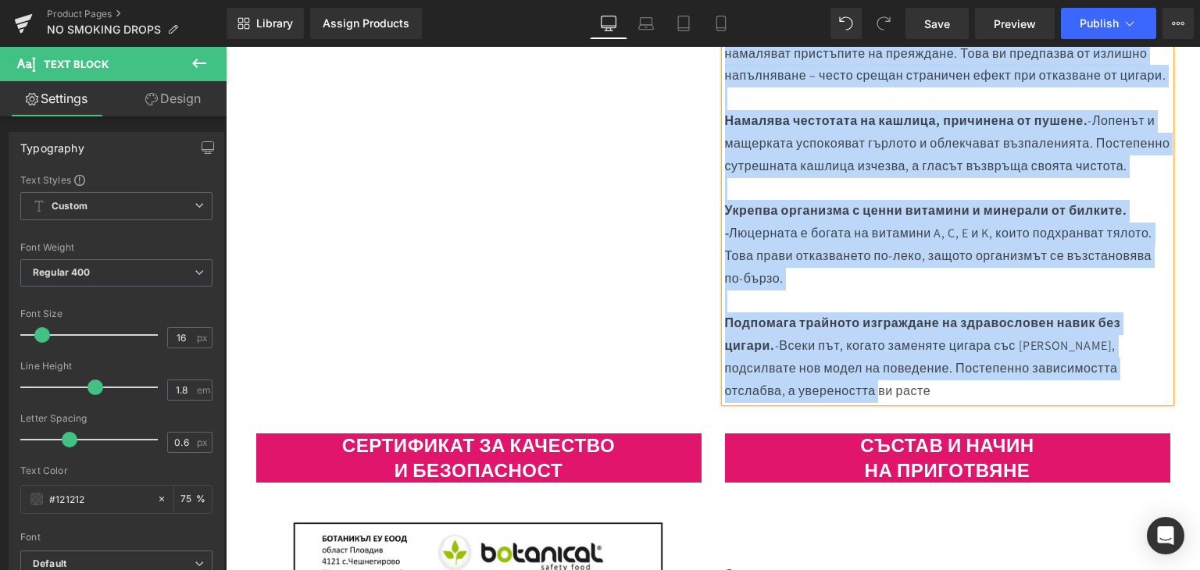
scroll to position [1325, 0]
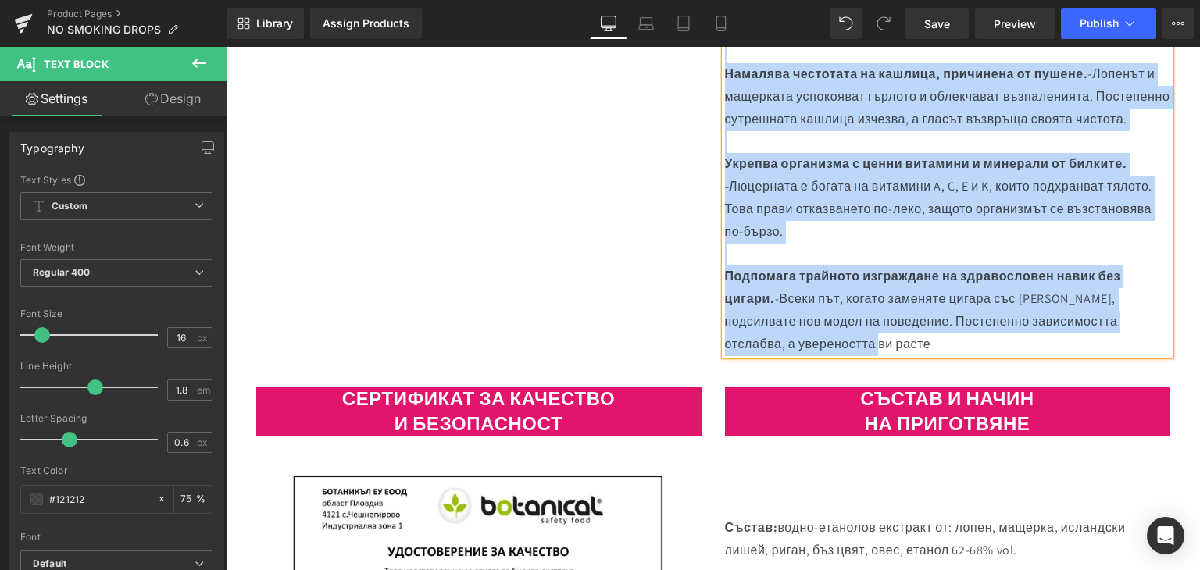
drag, startPoint x: 734, startPoint y: 204, endPoint x: 1032, endPoint y: 412, distance: 362.9
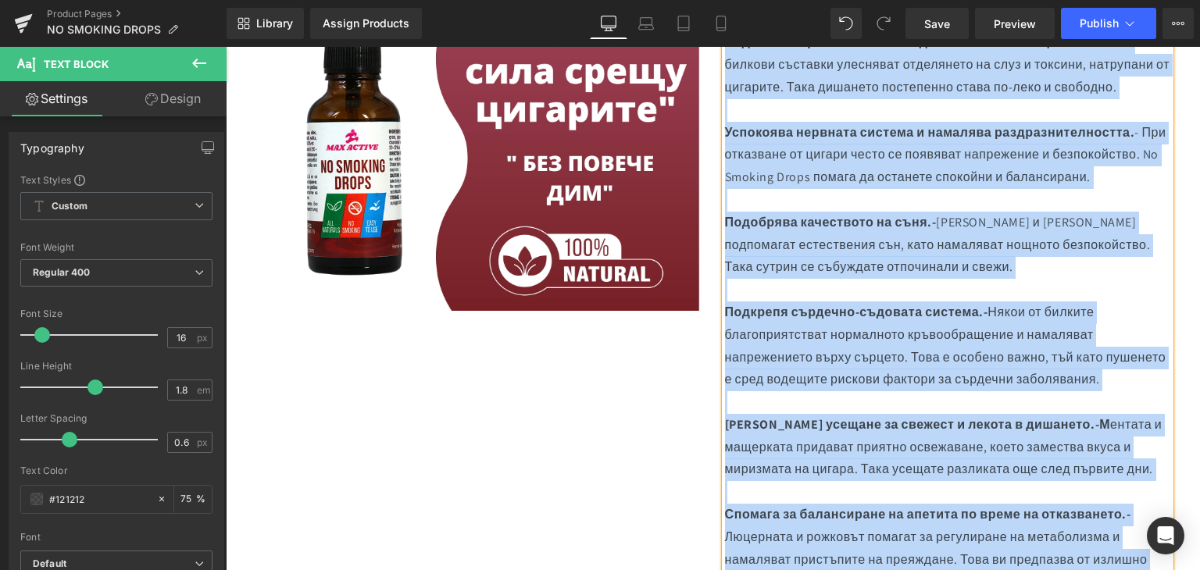
scroll to position [622, 0]
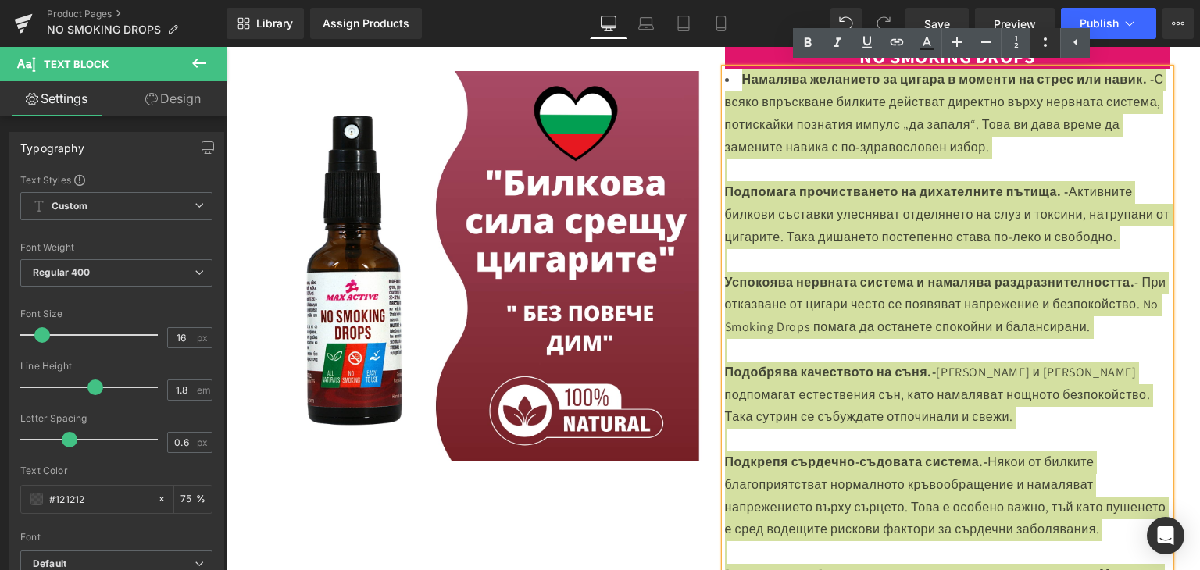
click at [1045, 41] on icon at bounding box center [1045, 42] width 19 height 19
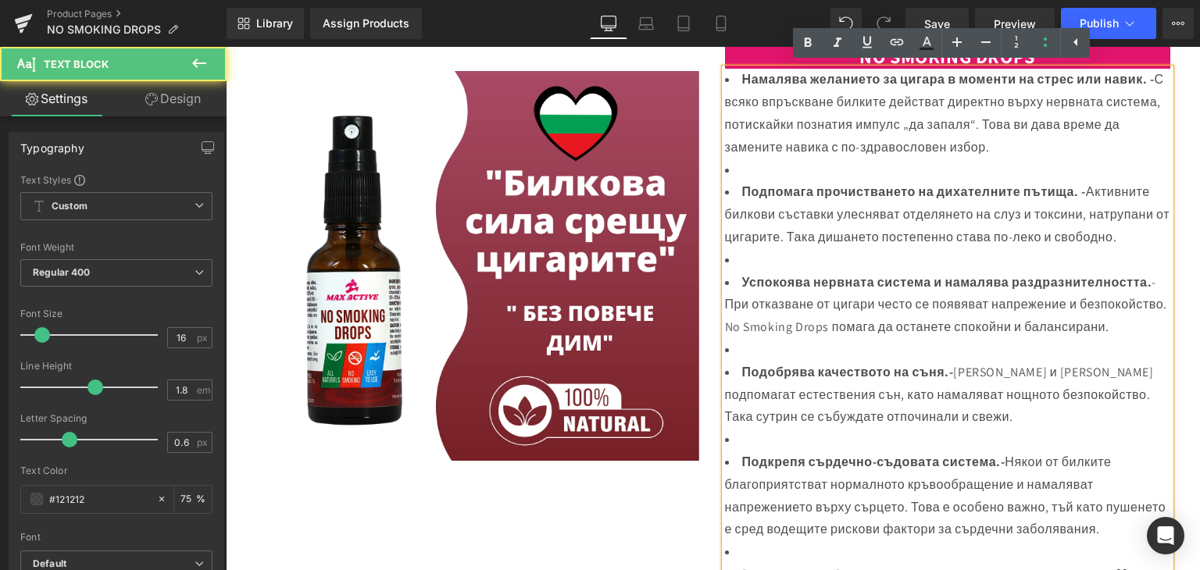
click at [747, 170] on li at bounding box center [947, 170] width 445 height 23
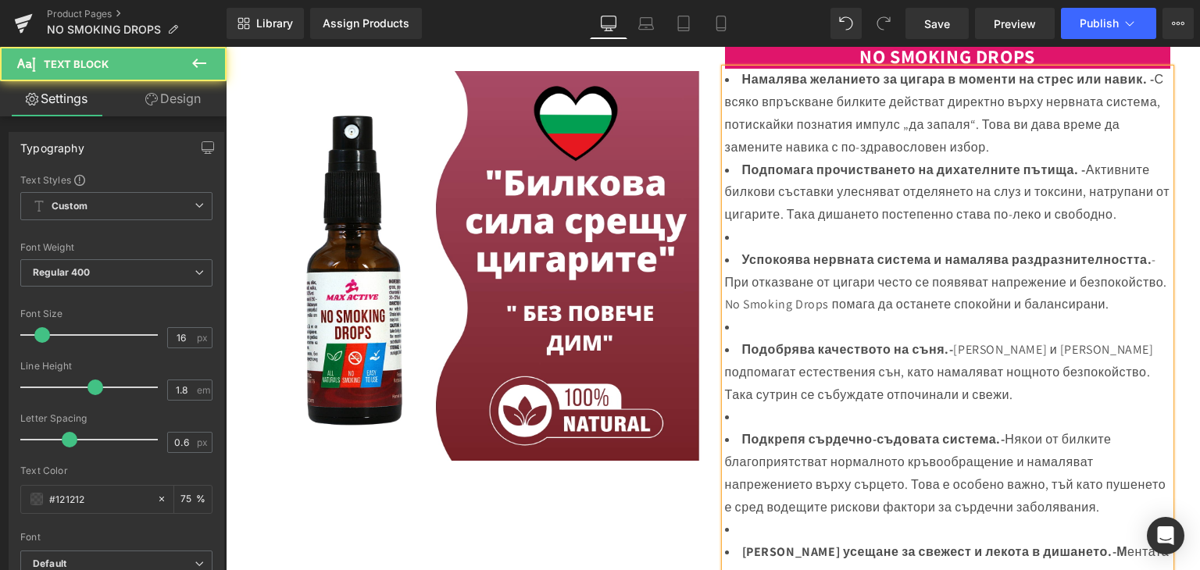
click at [742, 228] on li at bounding box center [947, 237] width 445 height 23
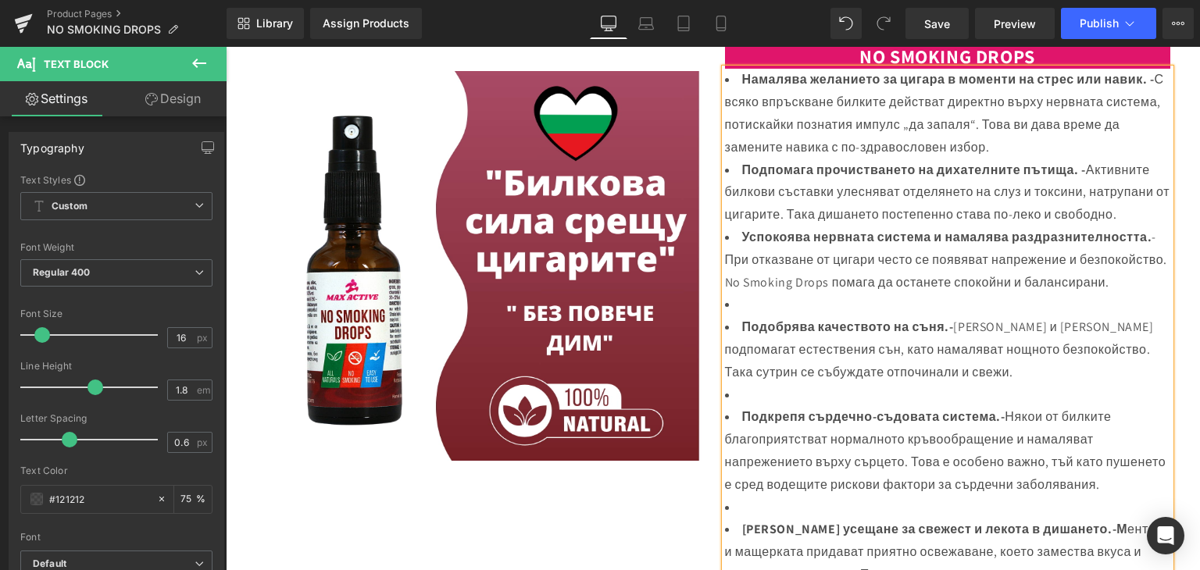
click at [738, 316] on li at bounding box center [947, 305] width 445 height 23
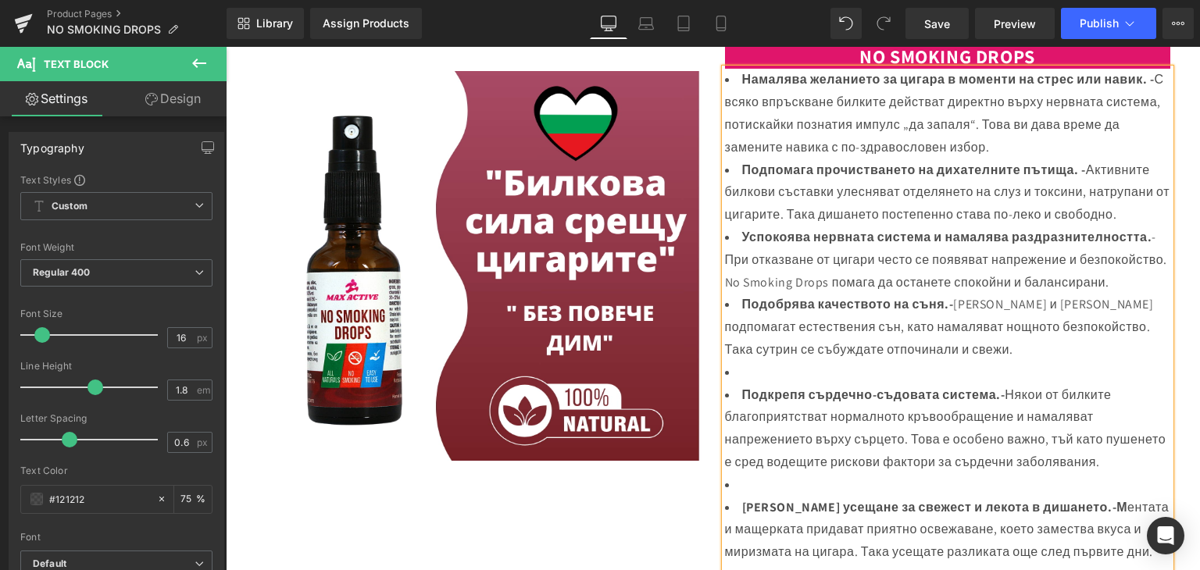
click at [734, 383] on li at bounding box center [947, 373] width 445 height 23
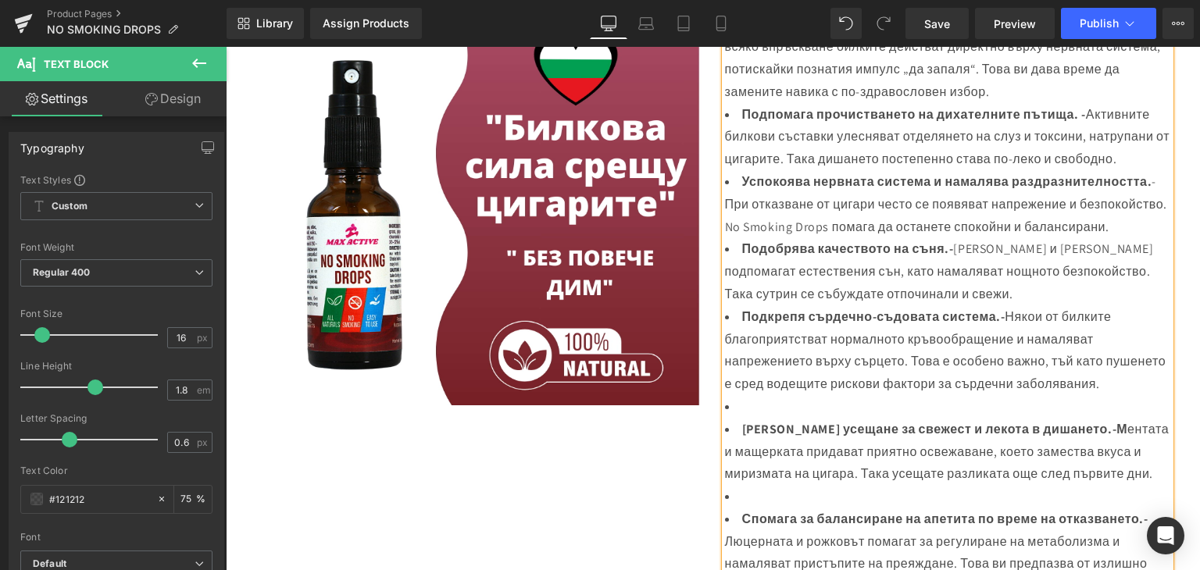
scroll to position [701, 0]
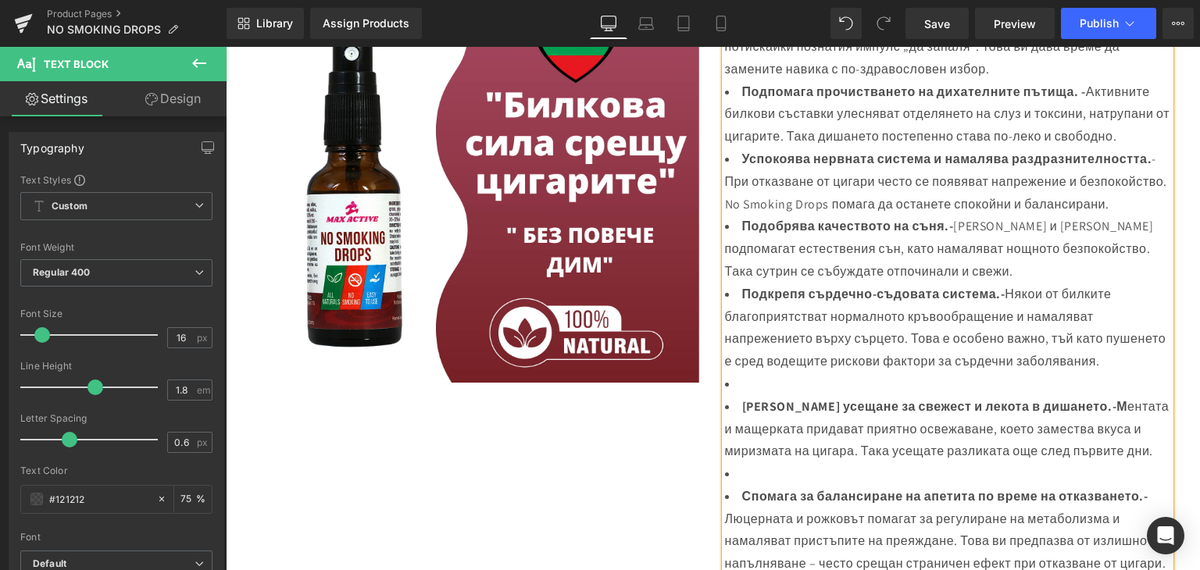
click at [747, 396] on li at bounding box center [947, 384] width 445 height 23
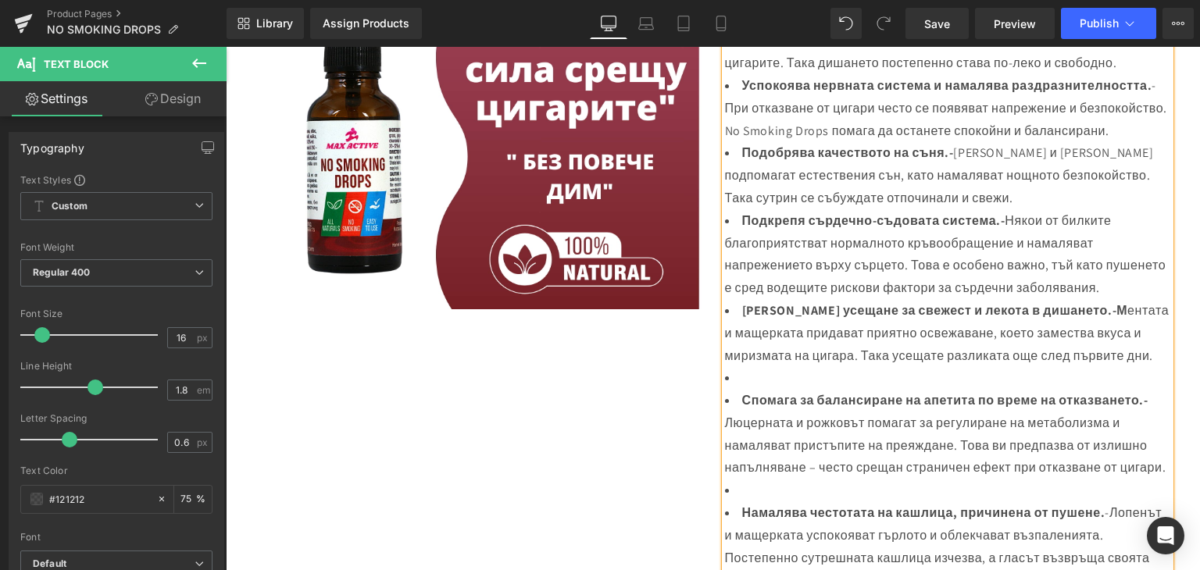
scroll to position [857, 0]
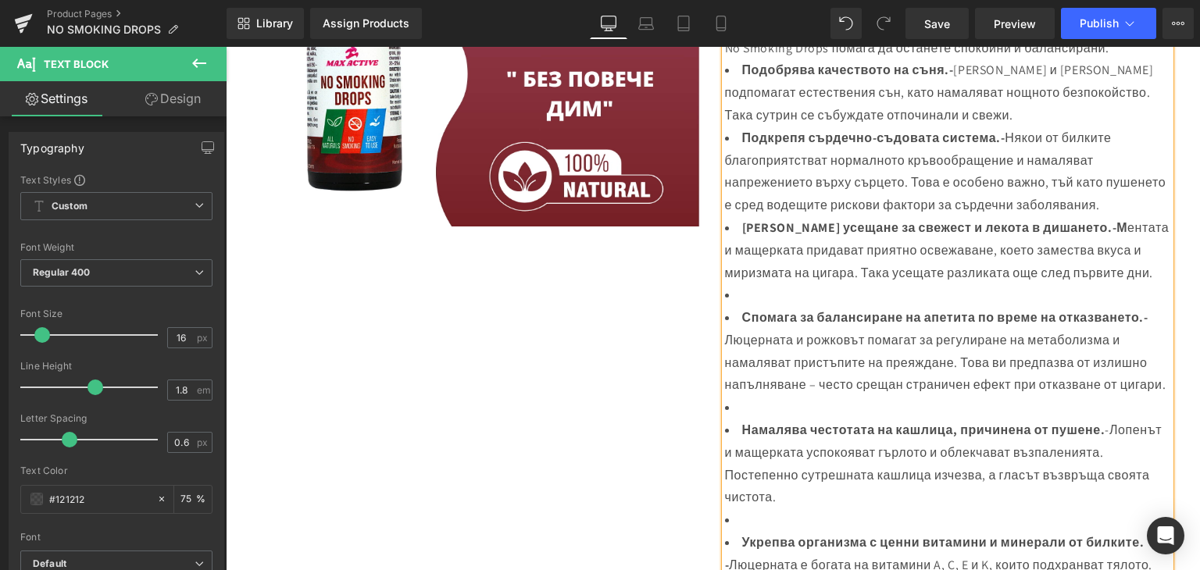
click at [742, 307] on li at bounding box center [947, 295] width 445 height 23
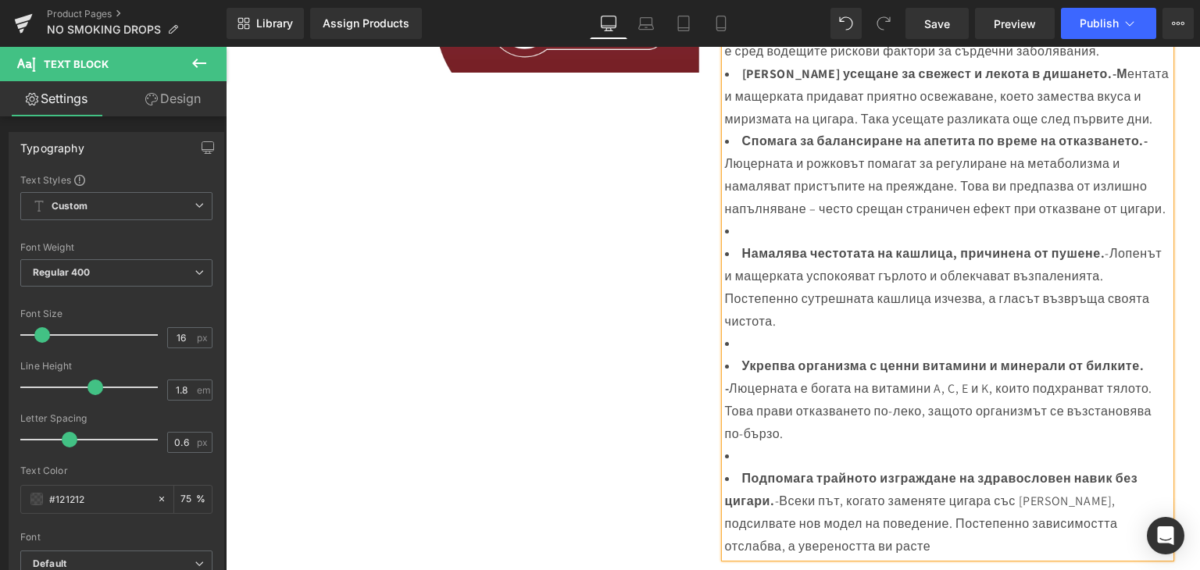
scroll to position [1013, 0]
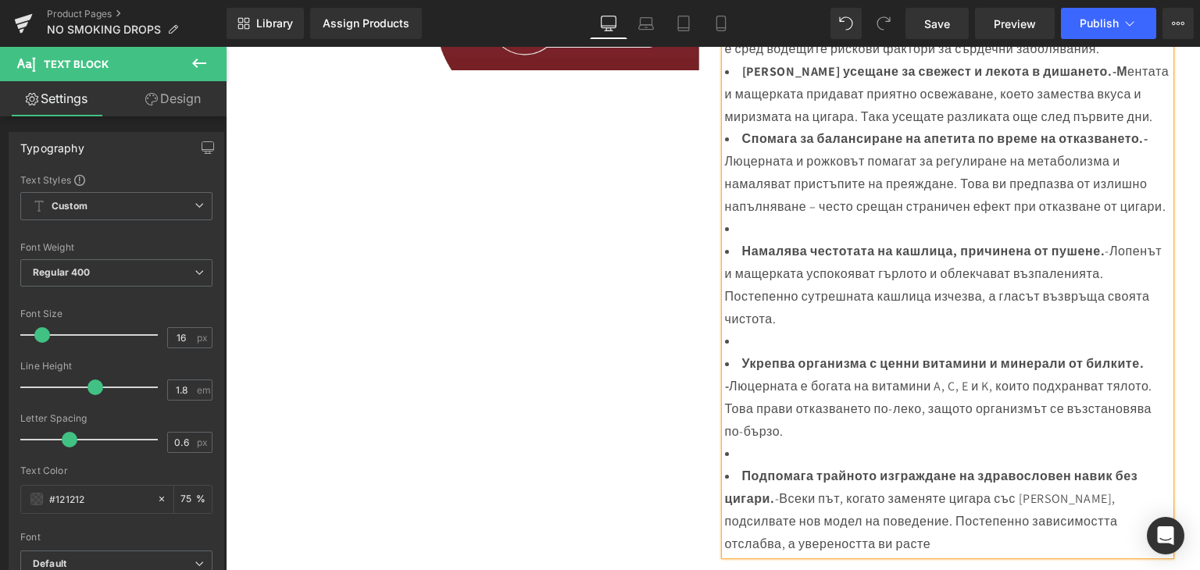
click at [747, 241] on li at bounding box center [947, 229] width 445 height 23
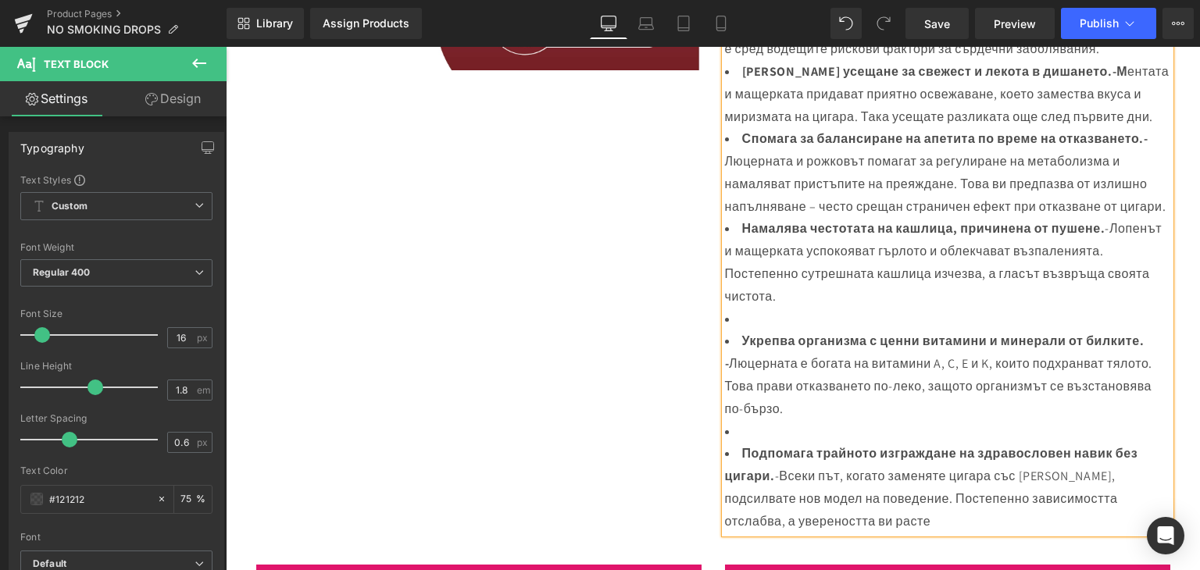
click at [738, 331] on li at bounding box center [947, 319] width 445 height 23
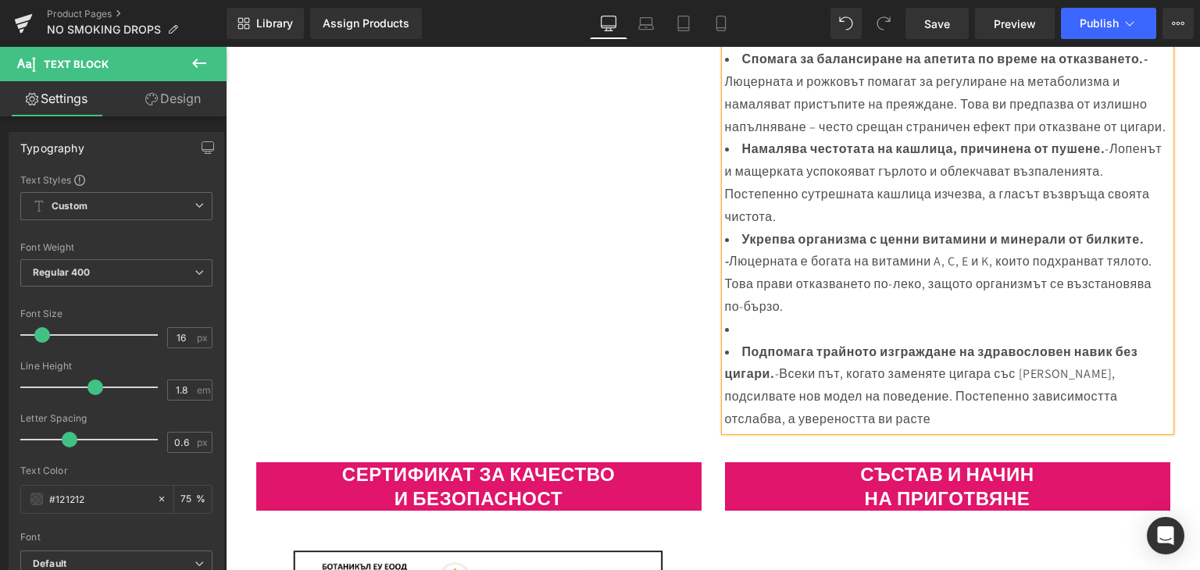
scroll to position [1169, 0]
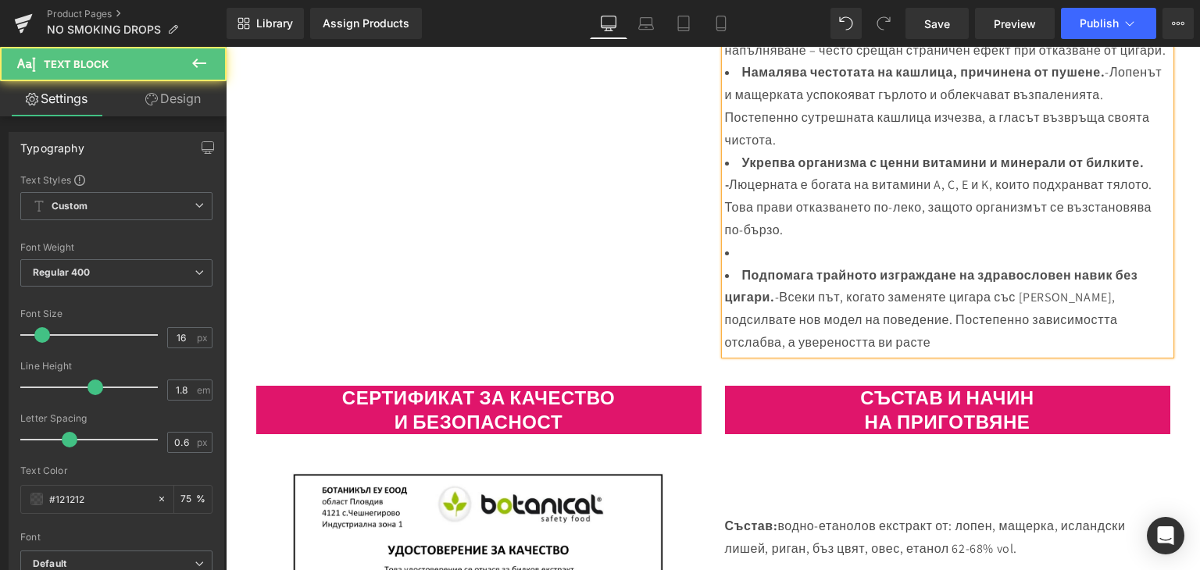
click at [734, 265] on li at bounding box center [947, 253] width 445 height 23
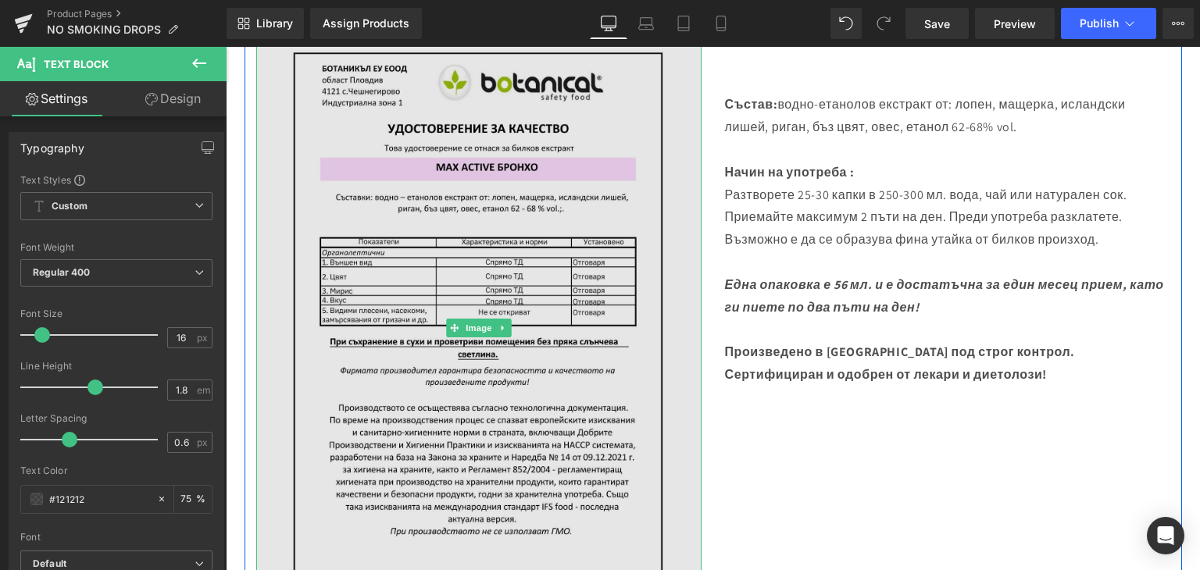
scroll to position [1481, 0]
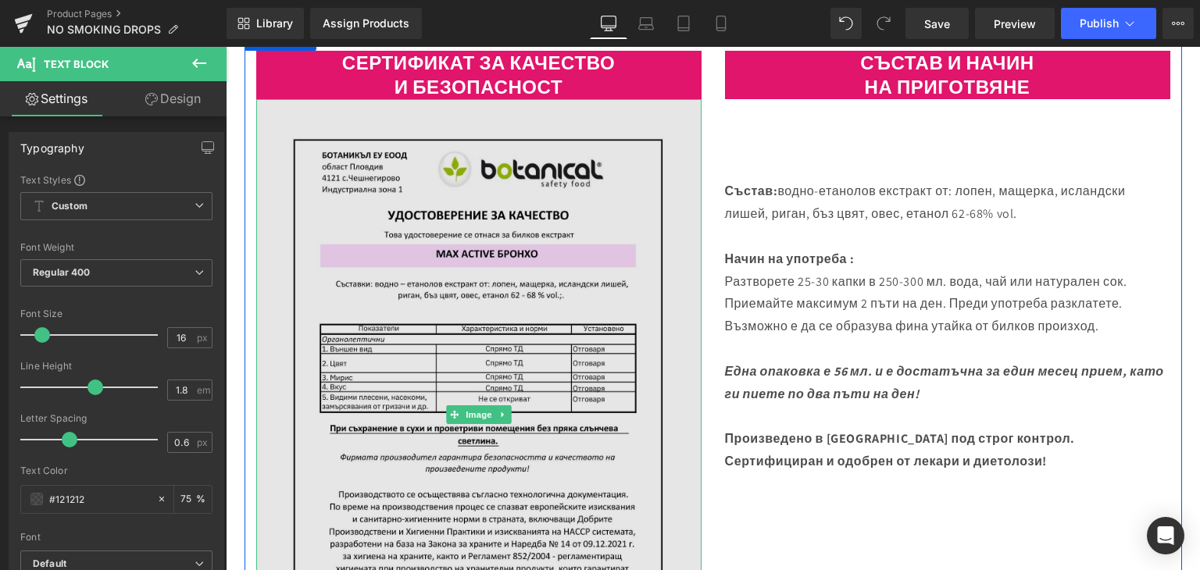
click at [475, 258] on img at bounding box center [478, 413] width 445 height 629
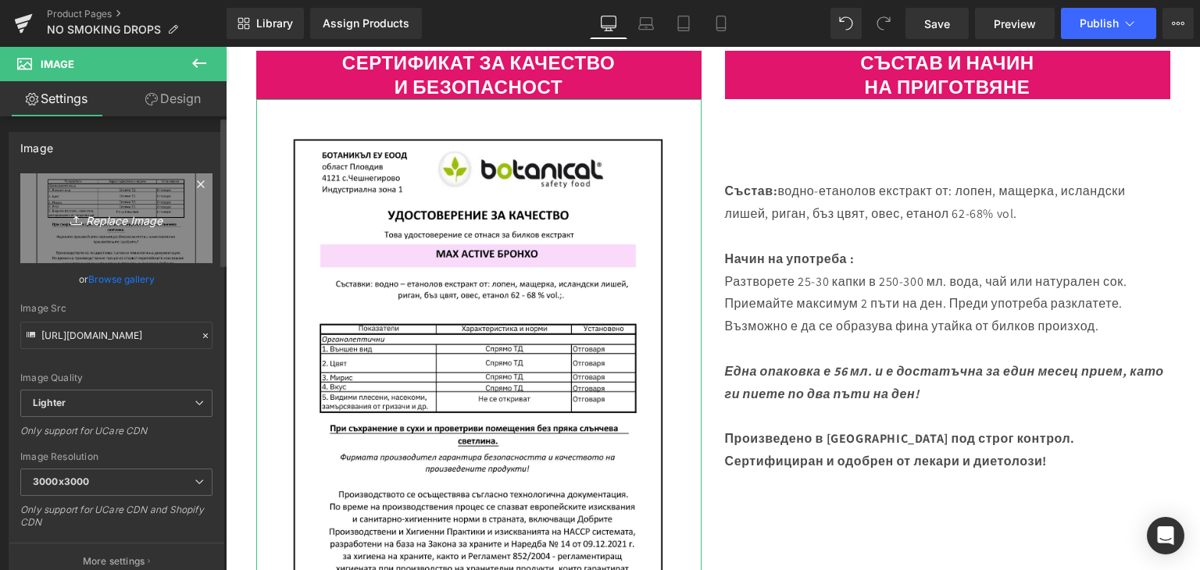
click at [137, 215] on icon "Replace Image" at bounding box center [116, 219] width 125 height 20
type input "C:\fakepath\WATER DREN ЕКСТРАКТ.pdf (3).png"
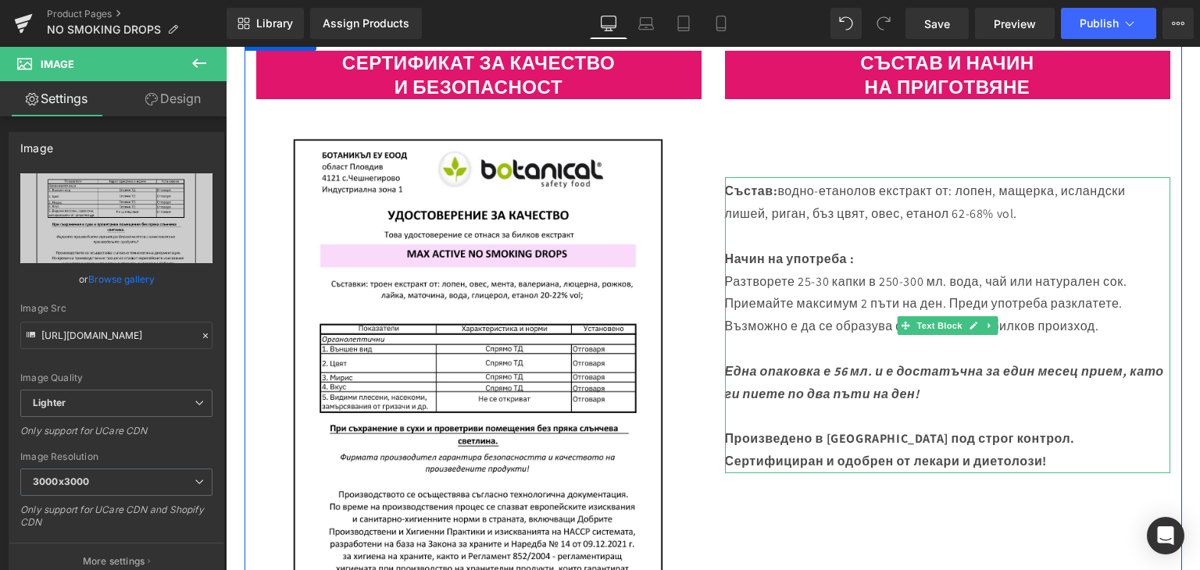
click at [905, 226] on p "Състав: водно-етанолов екстракт от: лопен, мащерка, исландски лишей, риган, бъз…" at bounding box center [947, 202] width 445 height 45
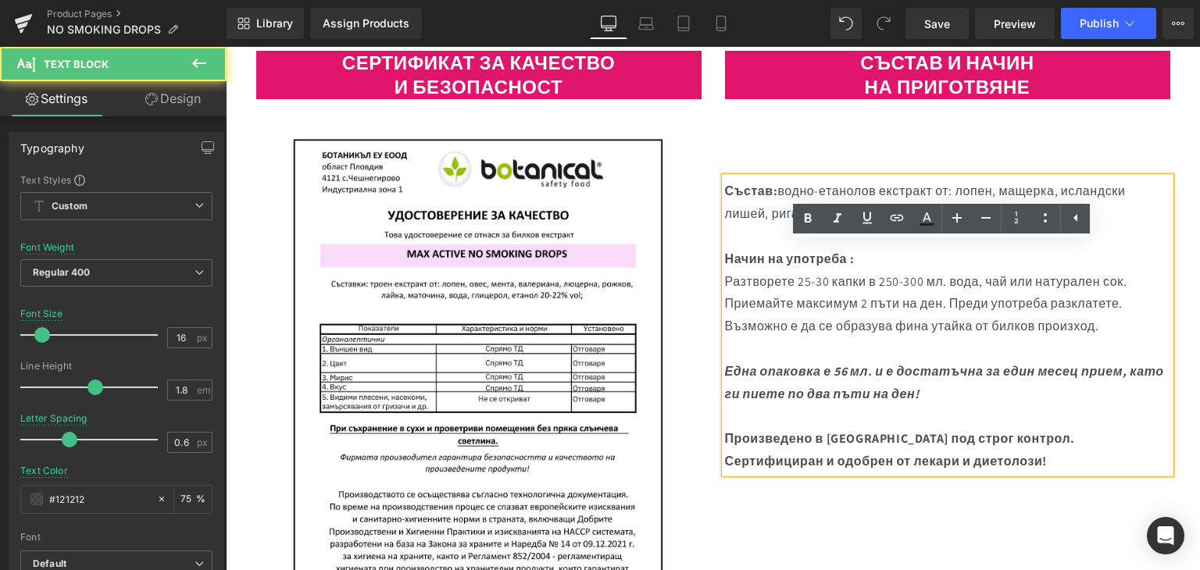
drag, startPoint x: 777, startPoint y: 255, endPoint x: 1045, endPoint y: 279, distance: 268.9
click at [1045, 226] on p "Състав: водно-етанолов екстракт от: лопен, мащерка, исландски лишей, риган, бъз…" at bounding box center [947, 202] width 445 height 45
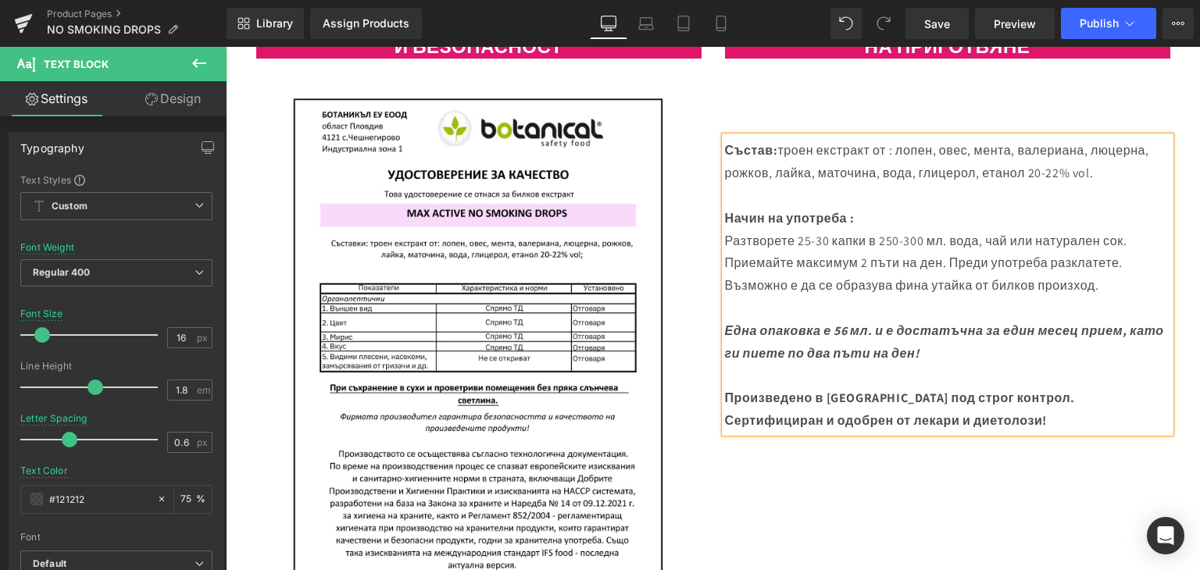
scroll to position [1560, 0]
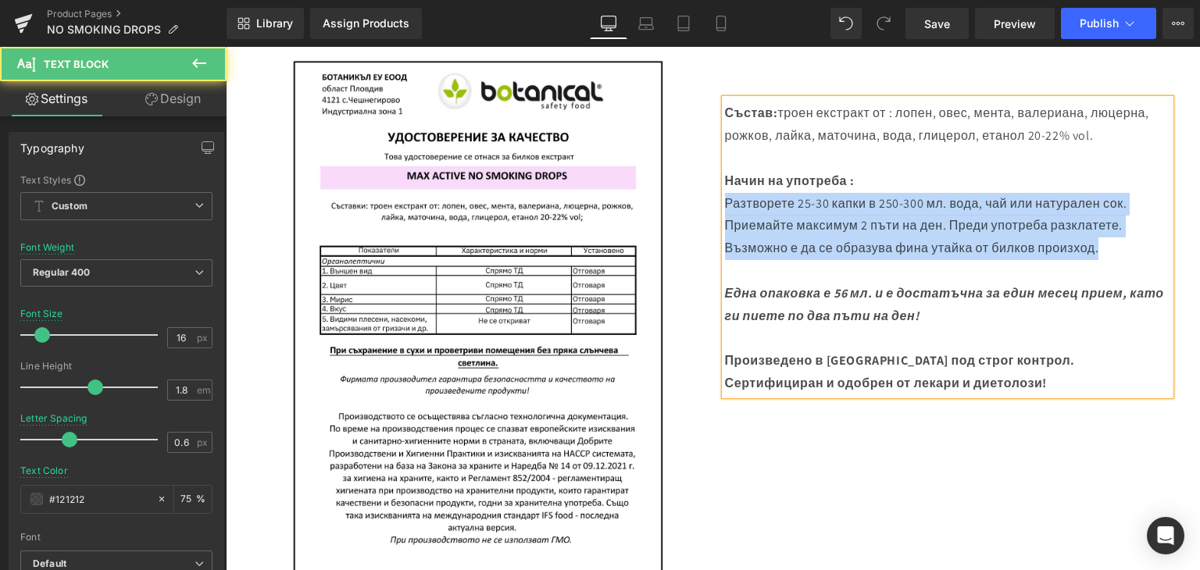
drag, startPoint x: 719, startPoint y: 268, endPoint x: 1121, endPoint y: 316, distance: 405.0
click at [1121, 316] on div "Състав: троен екстракт от : лопен, овес, мента, валериана, люцерна, рожков, лай…" at bounding box center [947, 246] width 445 height 295
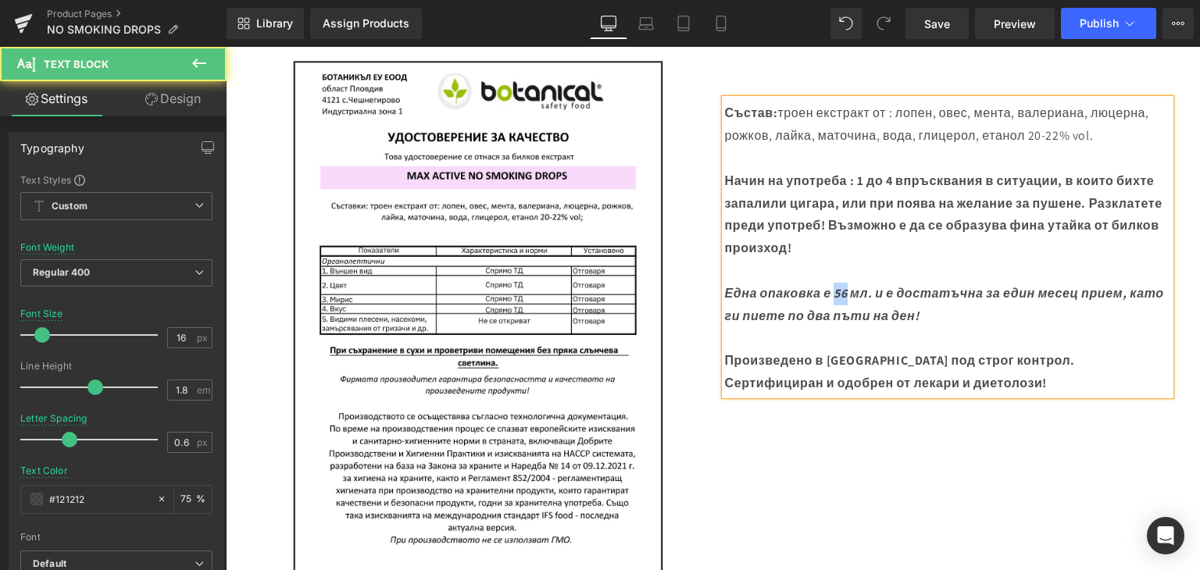
drag, startPoint x: 830, startPoint y: 356, endPoint x: 847, endPoint y: 361, distance: 17.1
click at [847, 324] on strong "Една опаковка е 56 мл. и е достатъчна за един месец прием, като ги пиете по два…" at bounding box center [944, 304] width 439 height 39
click at [975, 328] on p "Една опаковка е 30 мл. и е достатъчна за един месец прием, като ги пиете по два…" at bounding box center [947, 305] width 445 height 45
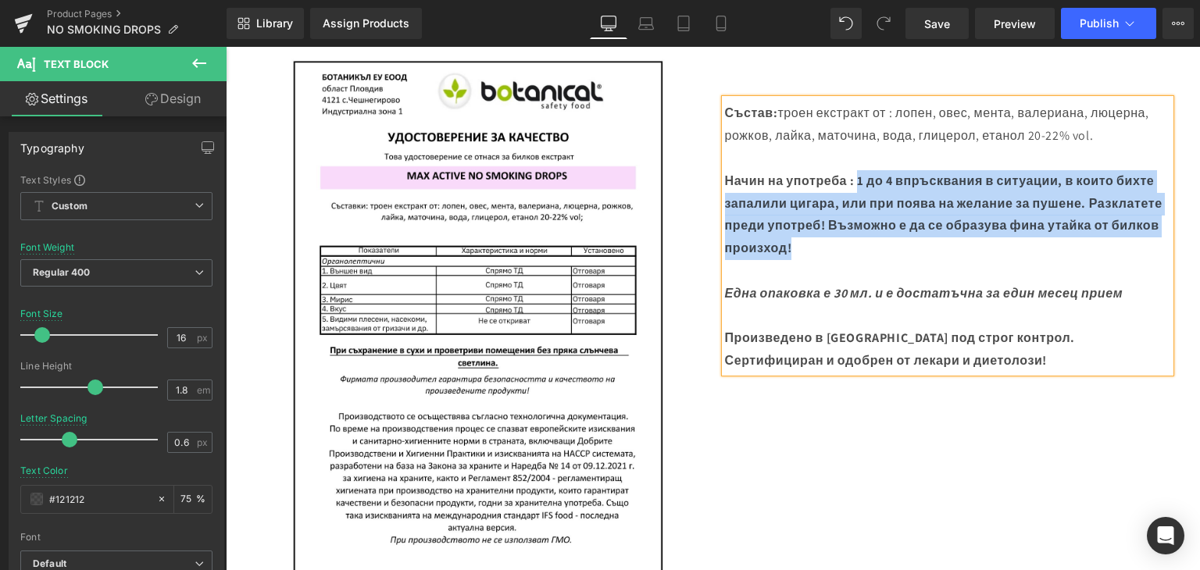
drag, startPoint x: 856, startPoint y: 244, endPoint x: 951, endPoint y: 305, distance: 113.5
click at [951, 260] on p "Начин на употреба : 1 до 4 впръсквания в ситуации, в които бихте запалили цигар…" at bounding box center [947, 215] width 445 height 90
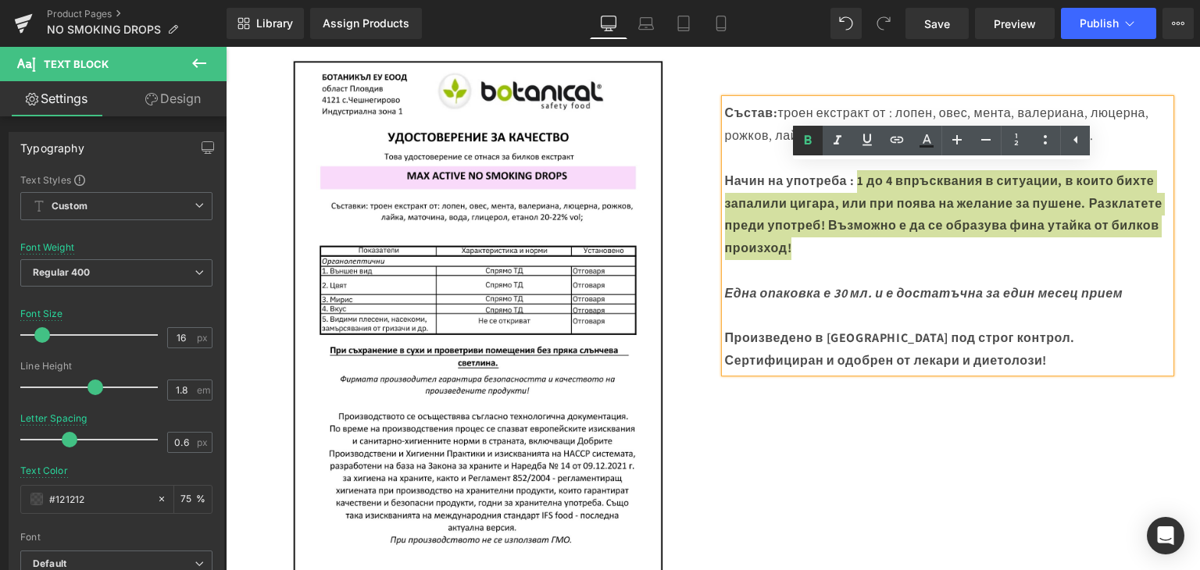
click at [812, 137] on icon at bounding box center [807, 140] width 19 height 19
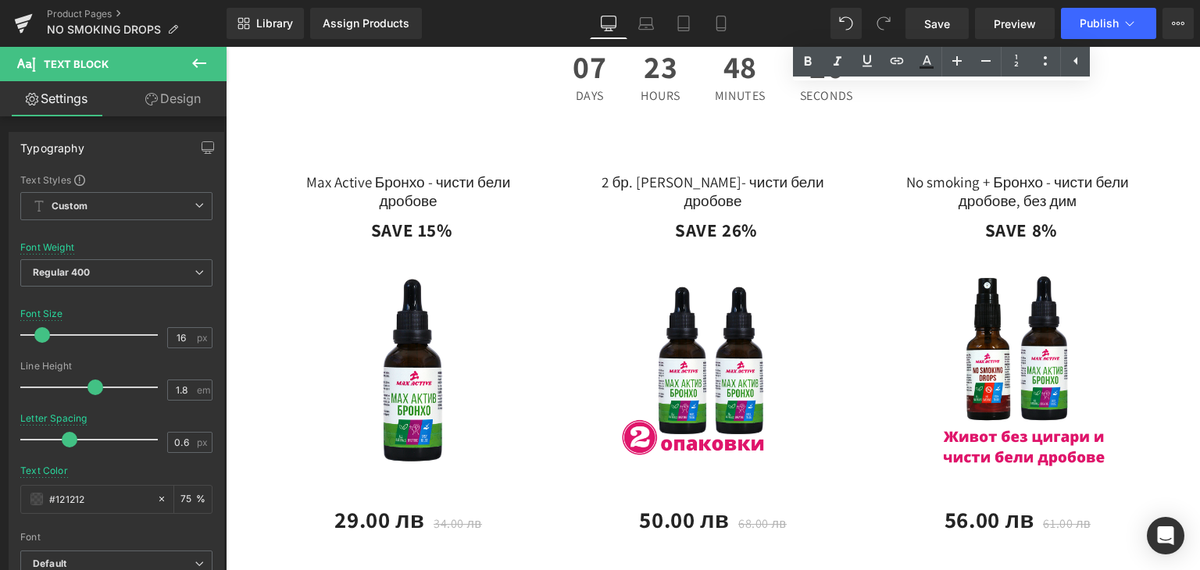
scroll to position [2262, 0]
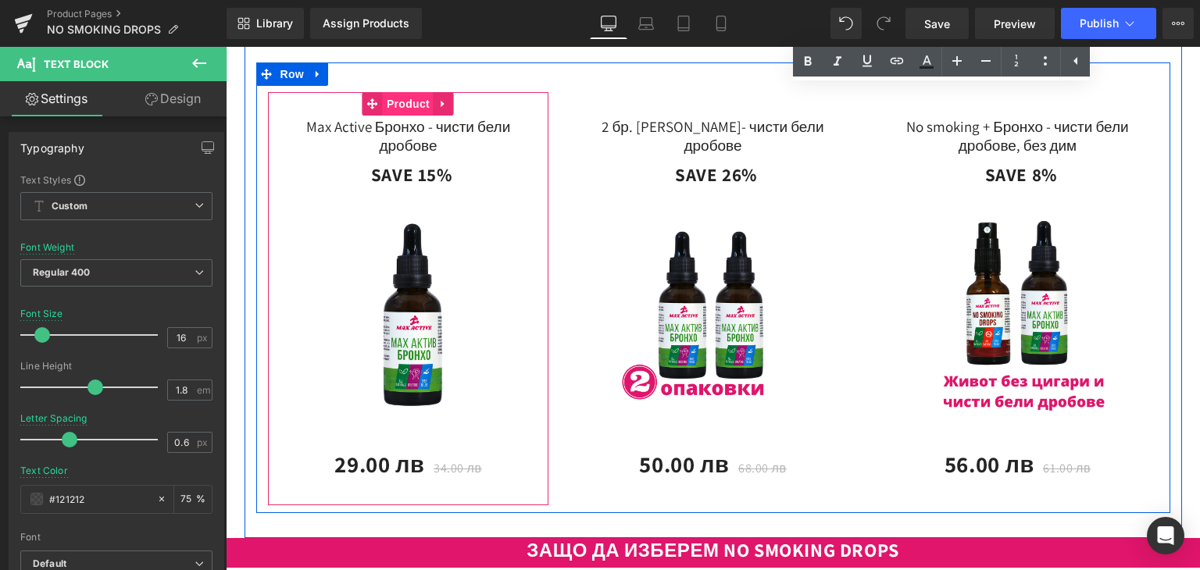
click at [391, 116] on span "Product" at bounding box center [408, 103] width 51 height 23
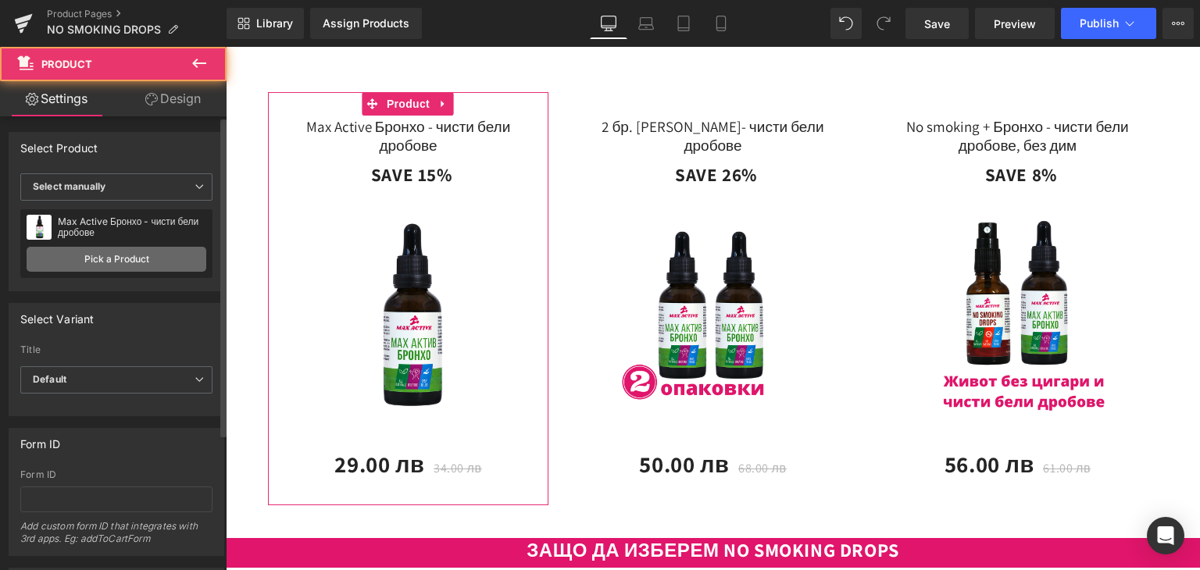
click at [92, 262] on link "Pick a Product" at bounding box center [117, 259] width 180 height 25
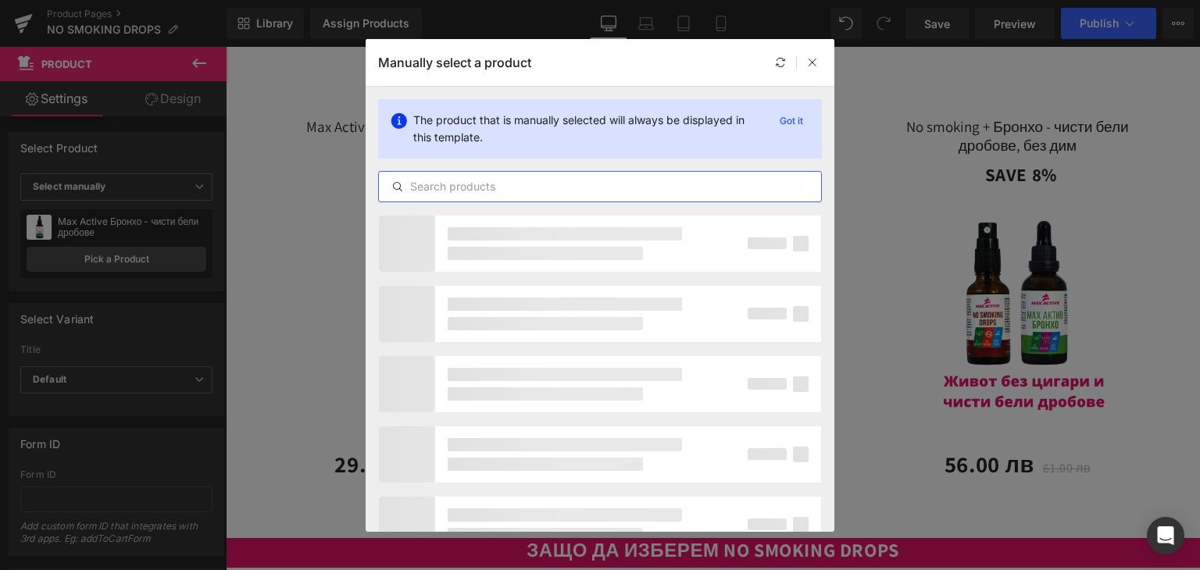
click at [451, 192] on input "text" at bounding box center [600, 186] width 442 height 19
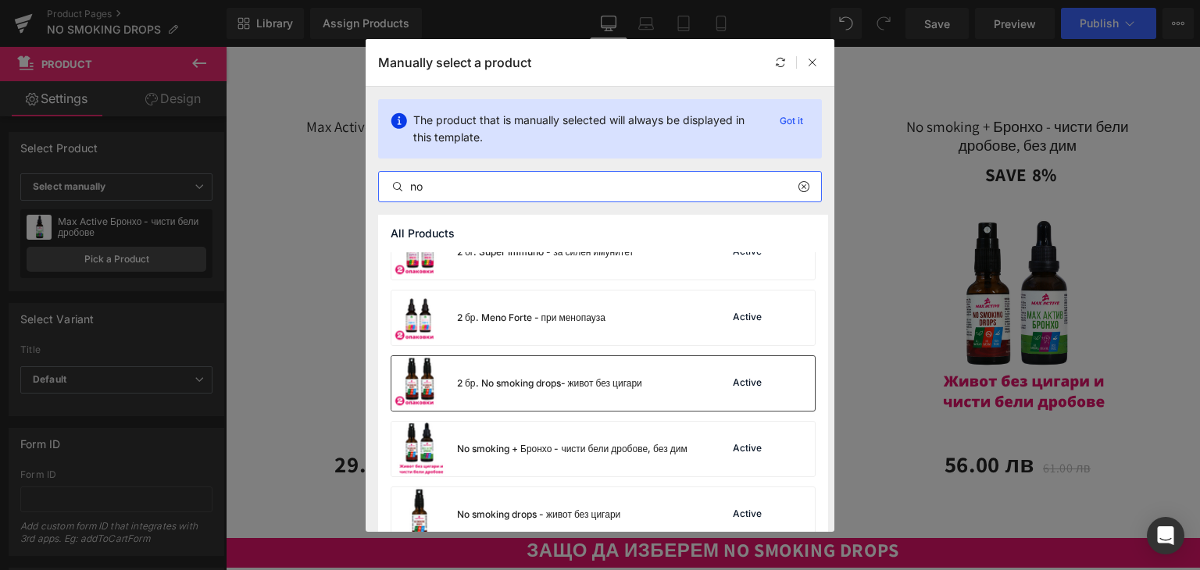
scroll to position [52, 0]
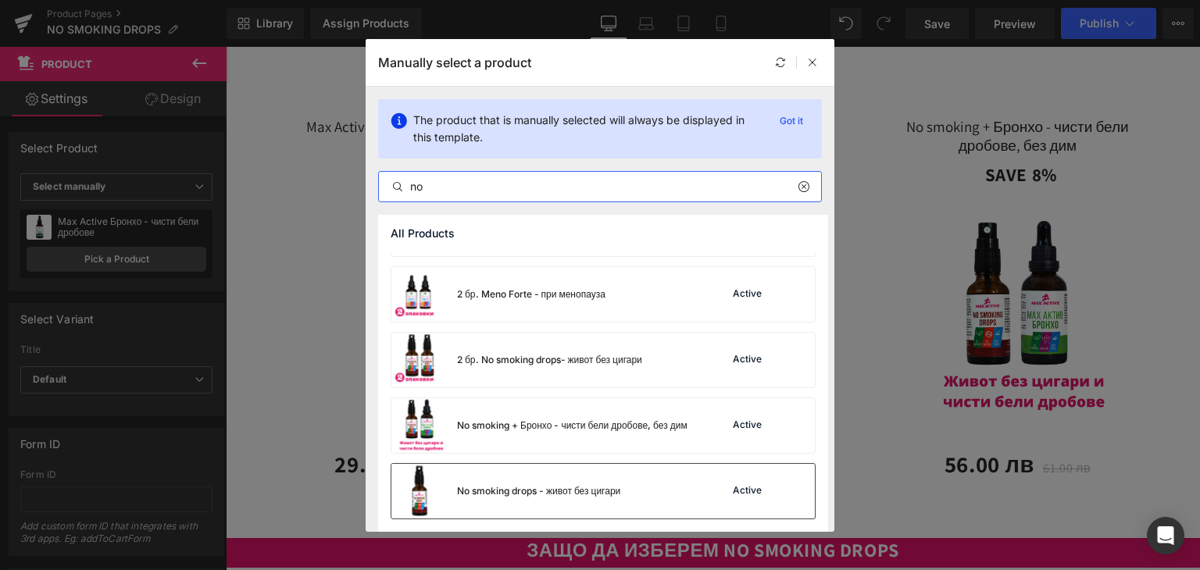
type input "no"
click at [479, 493] on div "No smoking drops - живот без цигари" at bounding box center [538, 491] width 163 height 14
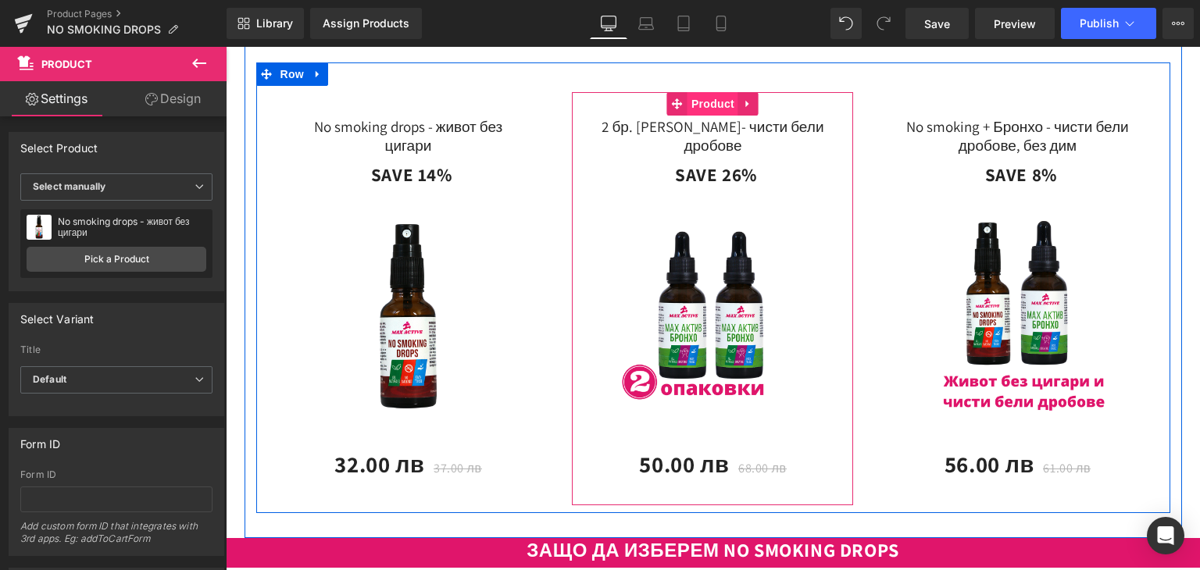
click at [705, 116] on span "Product" at bounding box center [712, 103] width 51 height 23
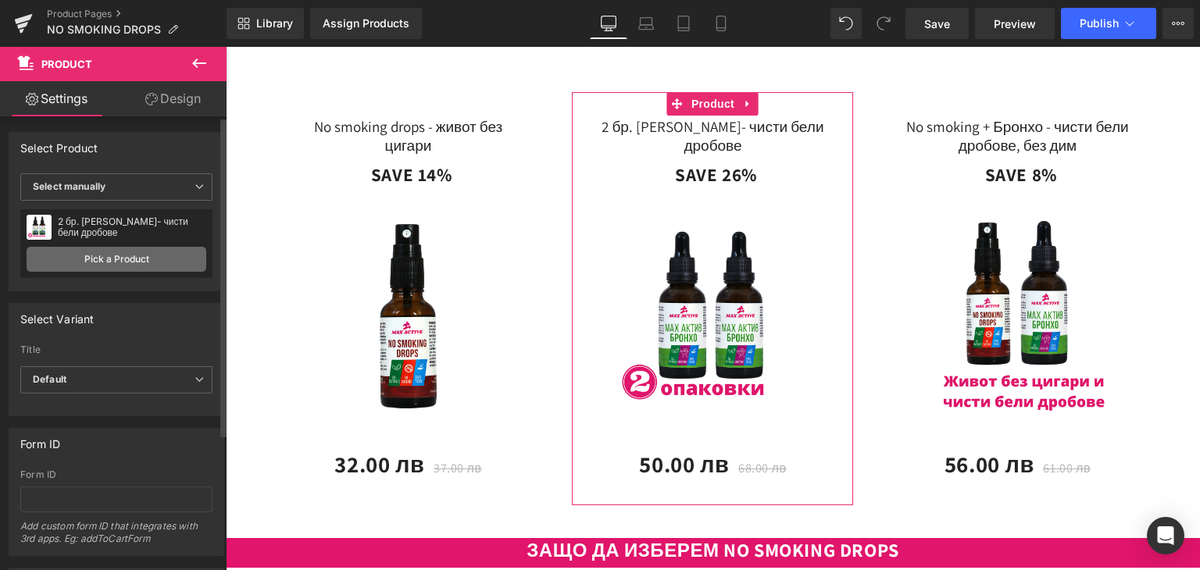
click at [70, 253] on link "Pick a Product" at bounding box center [117, 259] width 180 height 25
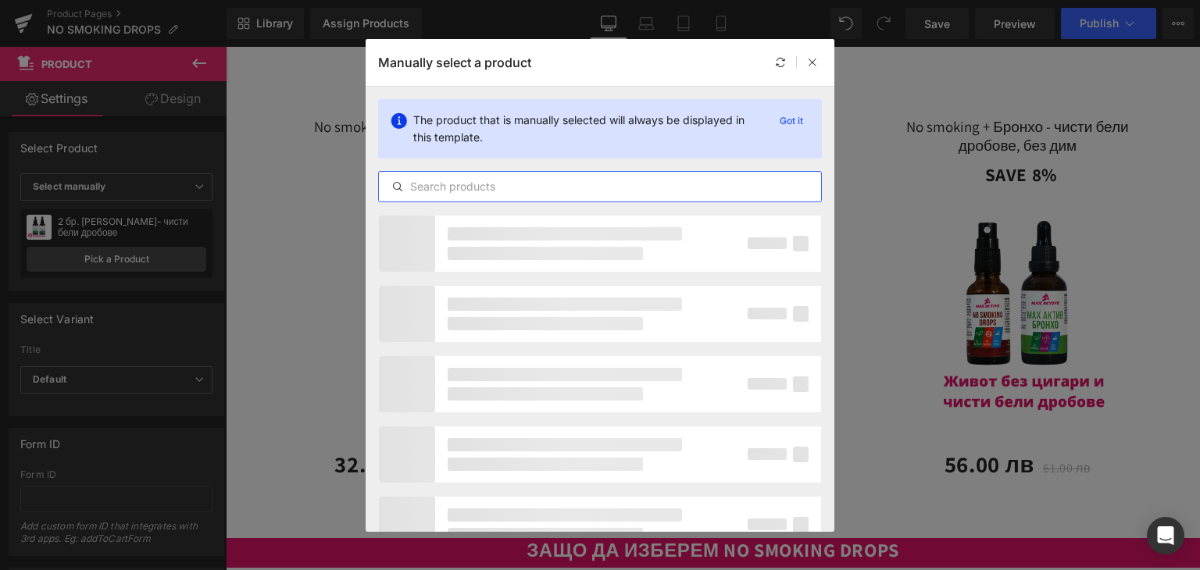
click at [439, 182] on input "text" at bounding box center [600, 186] width 442 height 19
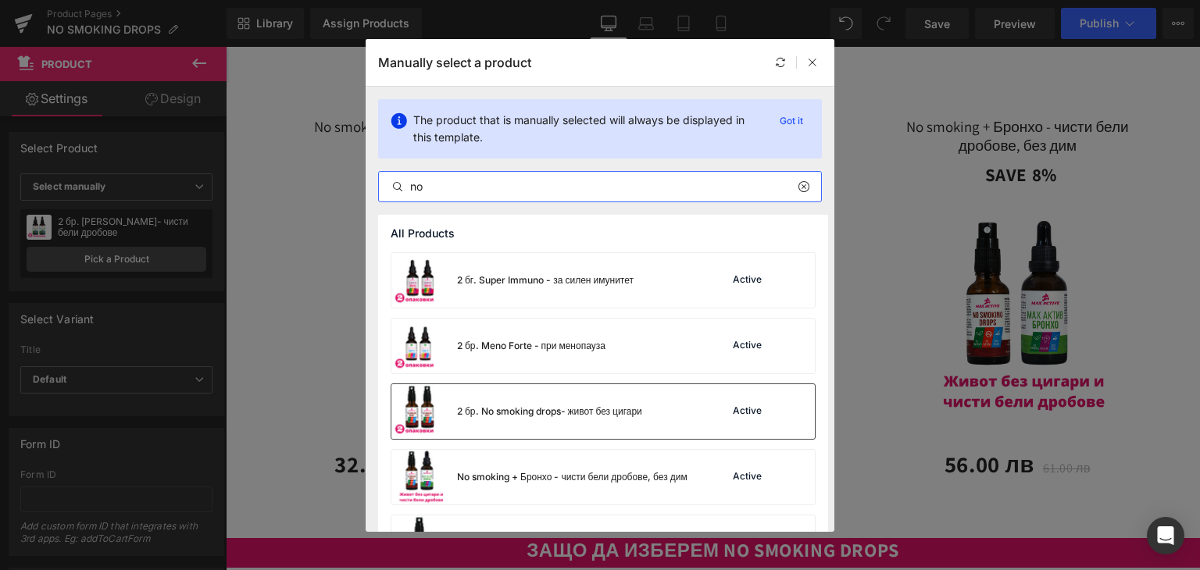
type input "no"
drag, startPoint x: 568, startPoint y: 404, endPoint x: 347, endPoint y: 357, distance: 225.9
click at [568, 405] on div "2 бр. No smoking drops- живот без цигари" at bounding box center [549, 412] width 185 height 14
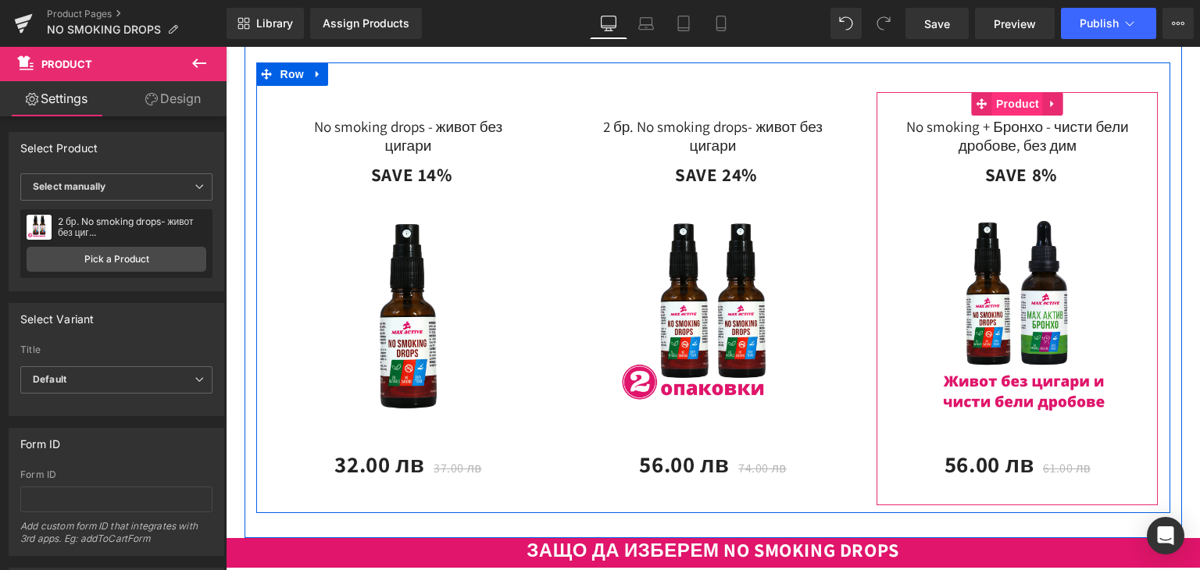
click at [1027, 116] on span "Product" at bounding box center [1017, 103] width 51 height 23
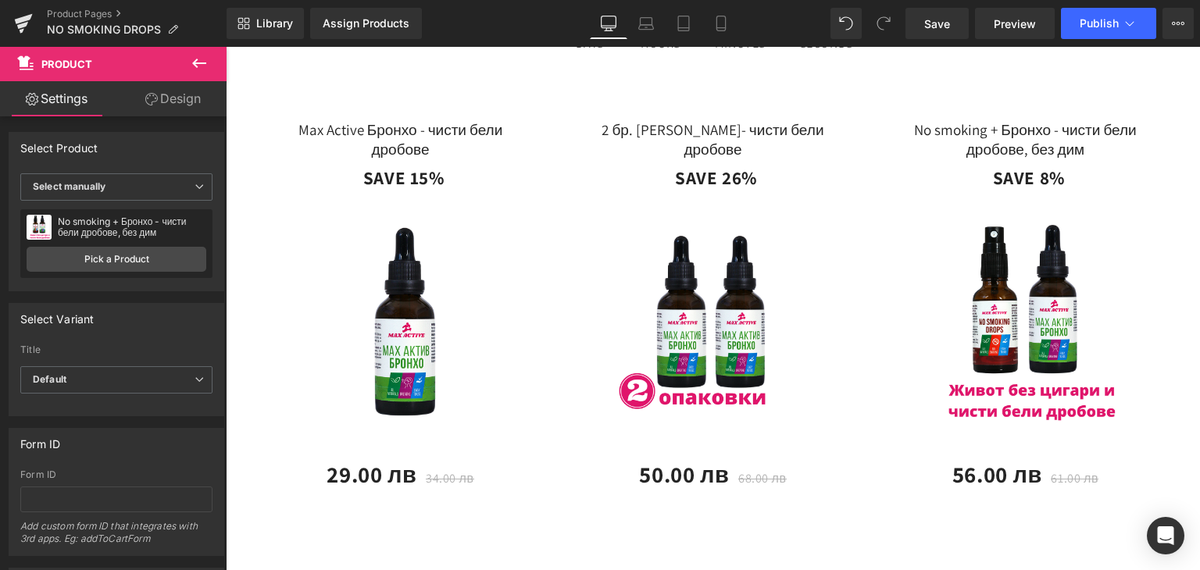
scroll to position [3746, 0]
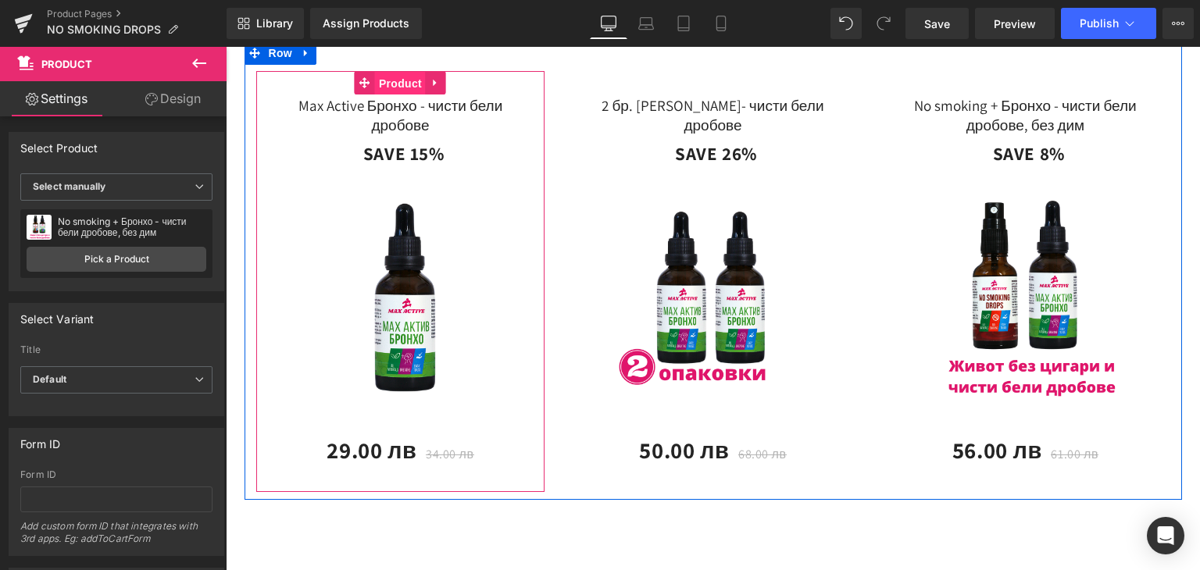
click at [377, 95] on span "Product" at bounding box center [400, 83] width 51 height 23
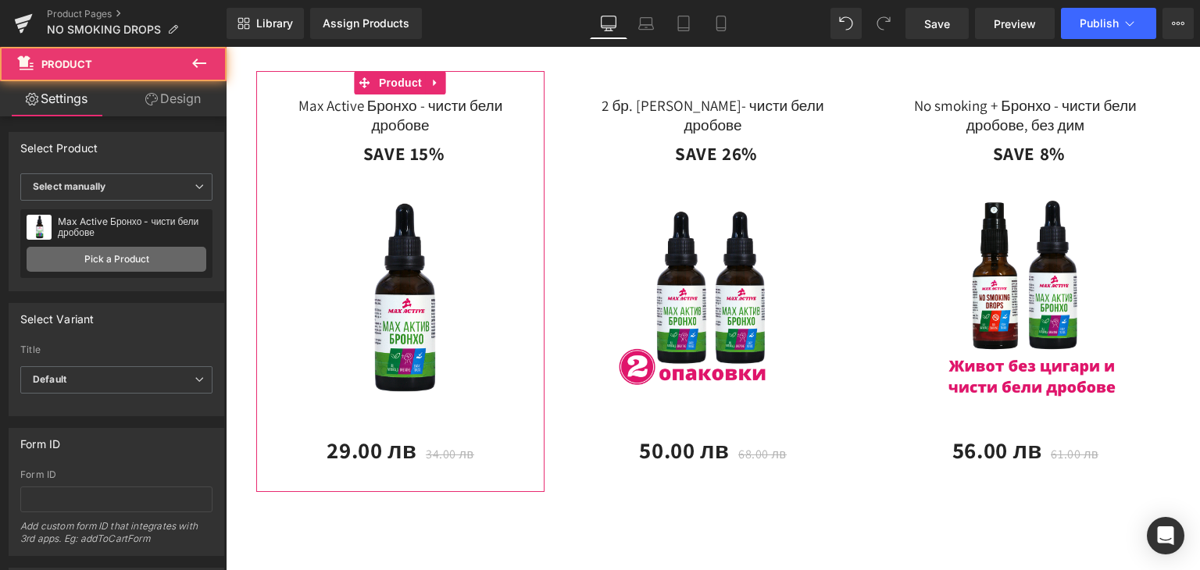
click at [130, 247] on link "Pick a Product" at bounding box center [117, 259] width 180 height 25
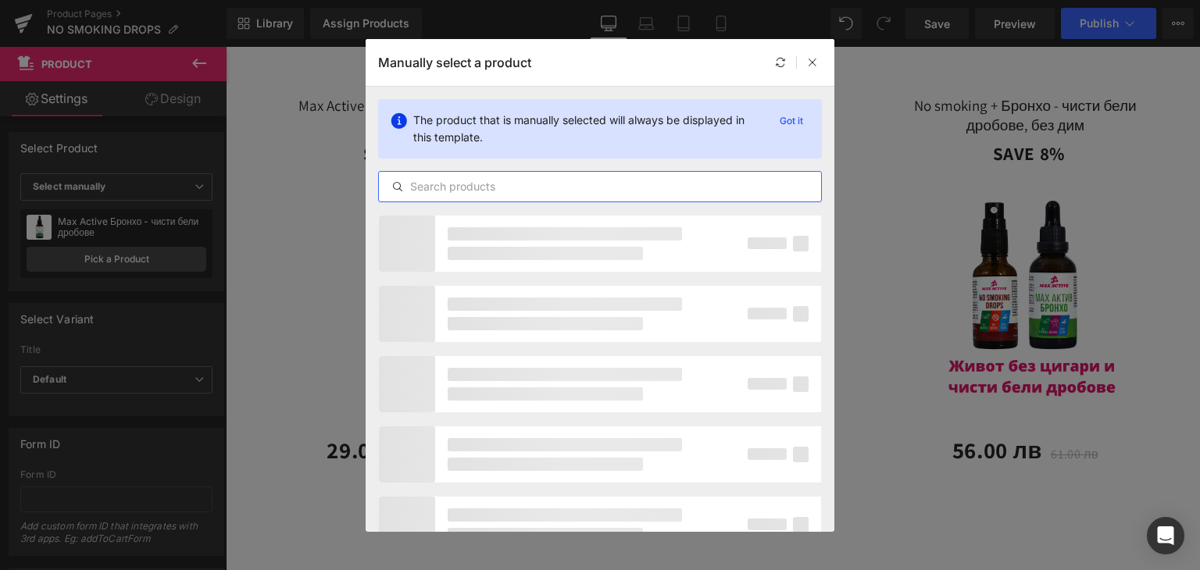
click at [501, 182] on input "text" at bounding box center [600, 186] width 442 height 19
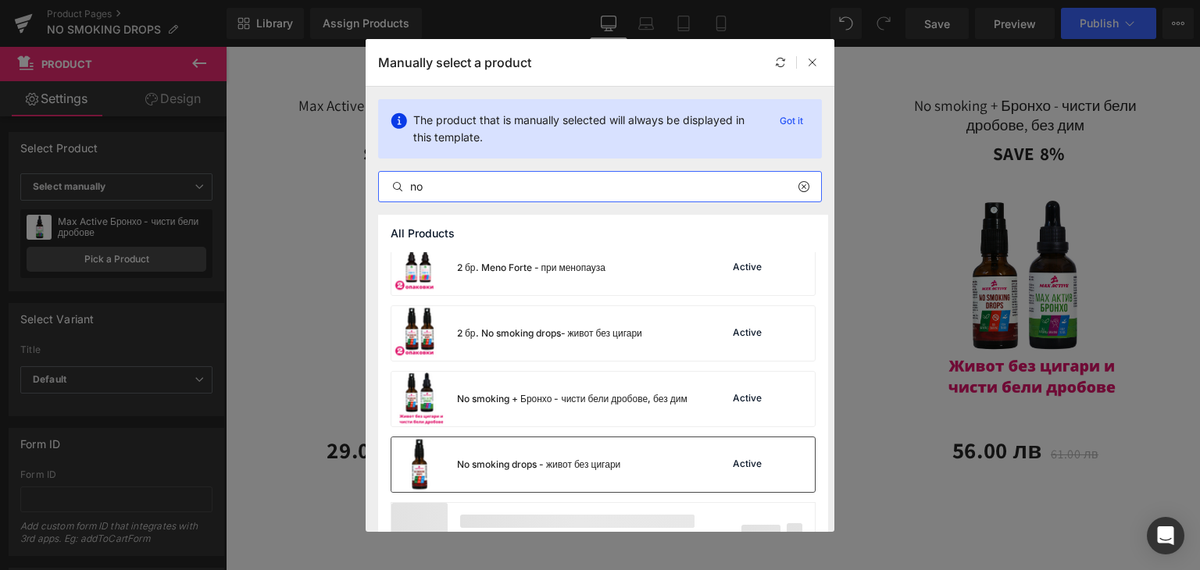
type input "no"
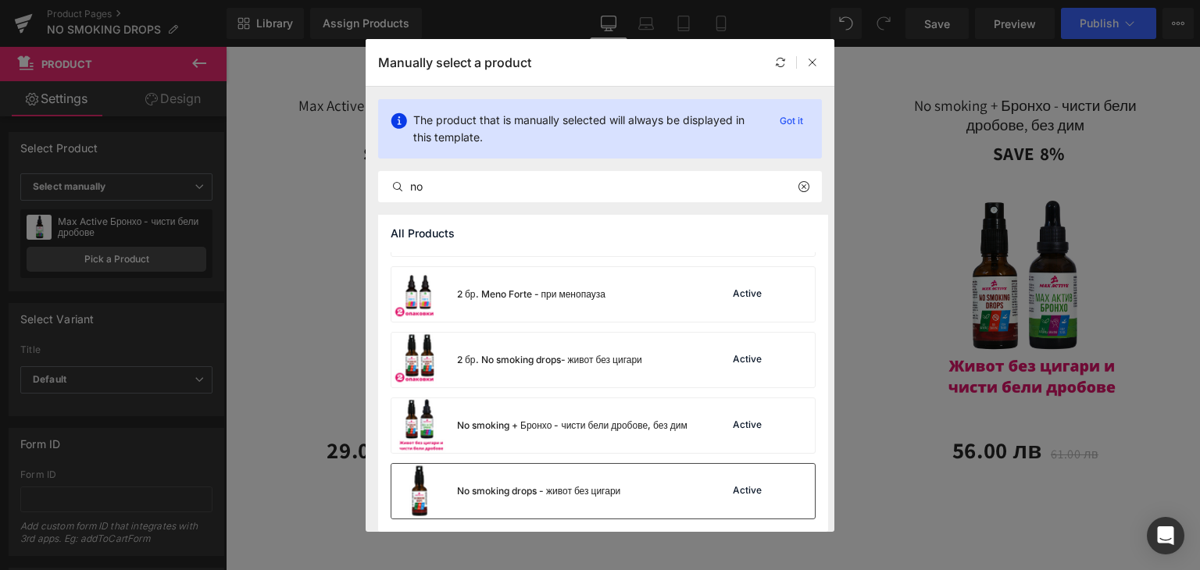
click at [487, 465] on div "No smoking drops - живот без цигари" at bounding box center [505, 491] width 229 height 55
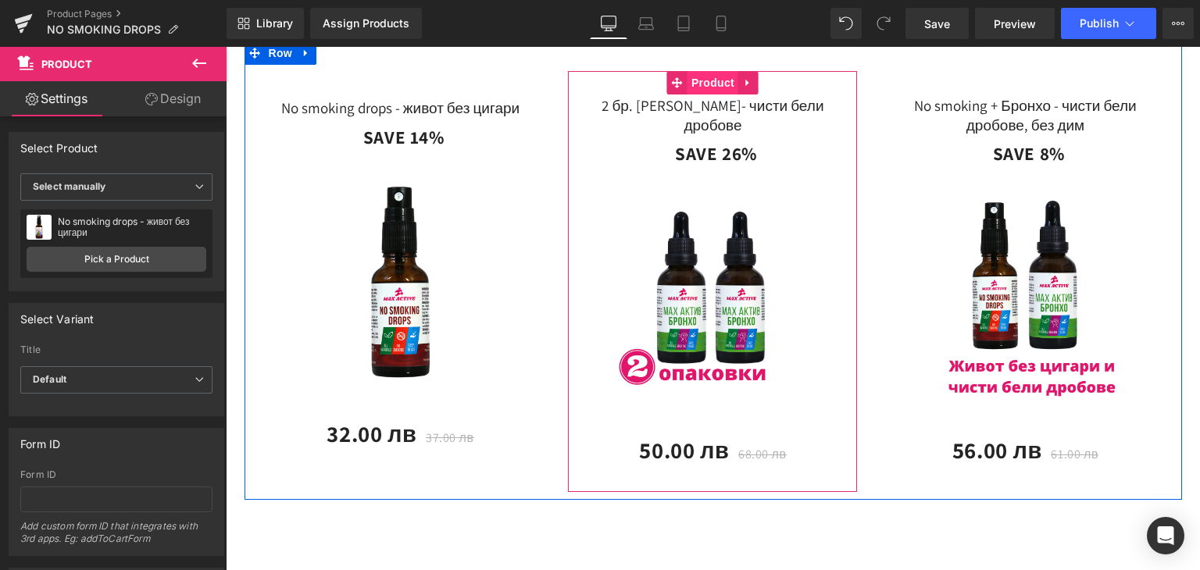
click at [701, 94] on span "Product" at bounding box center [712, 82] width 51 height 23
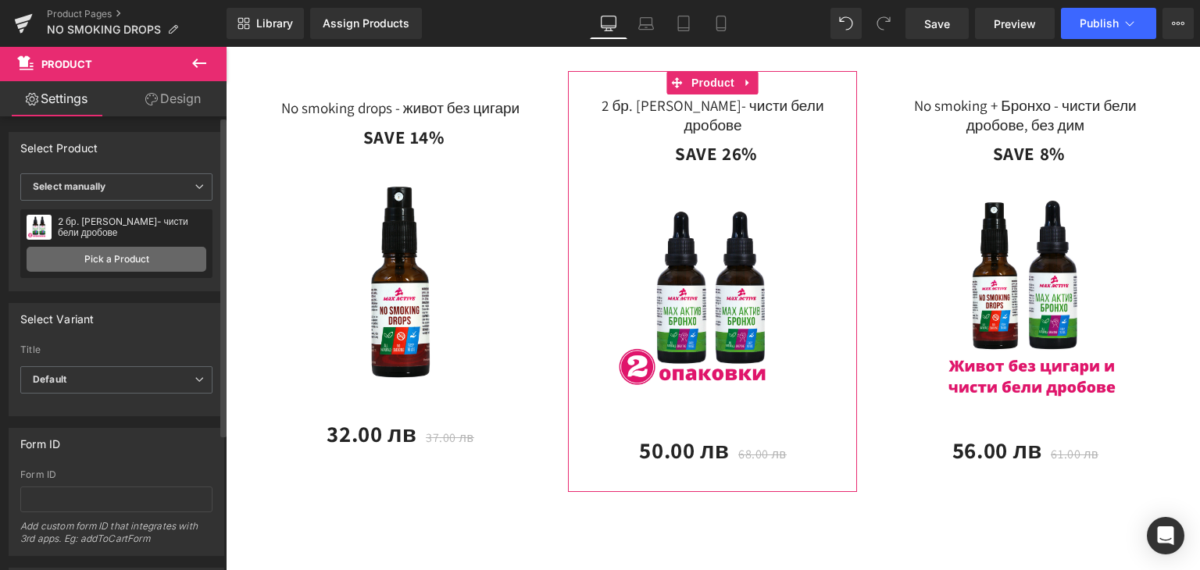
click at [141, 255] on link "Pick a Product" at bounding box center [117, 259] width 180 height 25
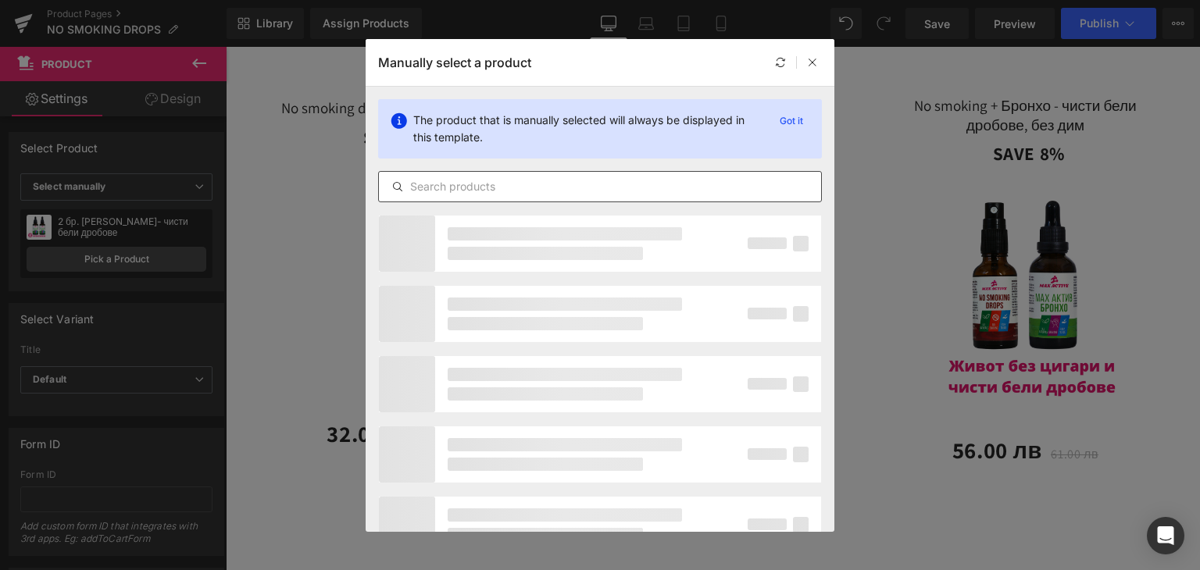
click at [440, 185] on input "text" at bounding box center [600, 186] width 442 height 19
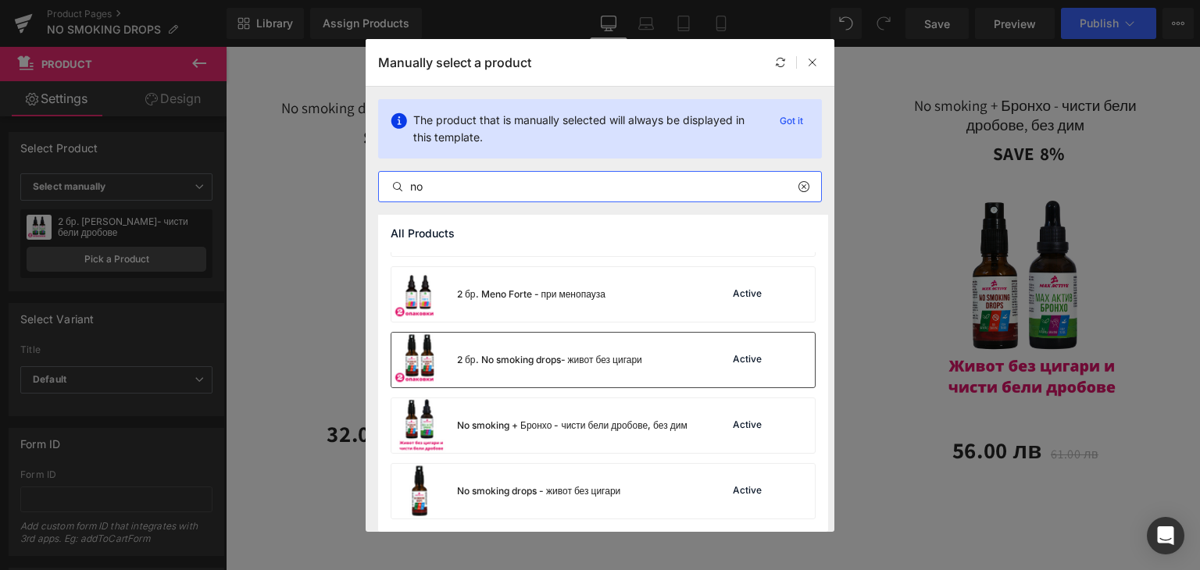
scroll to position [52, 0]
type input "no"
click at [469, 358] on div "2 бр. No smoking drops- живот без цигари" at bounding box center [549, 360] width 185 height 14
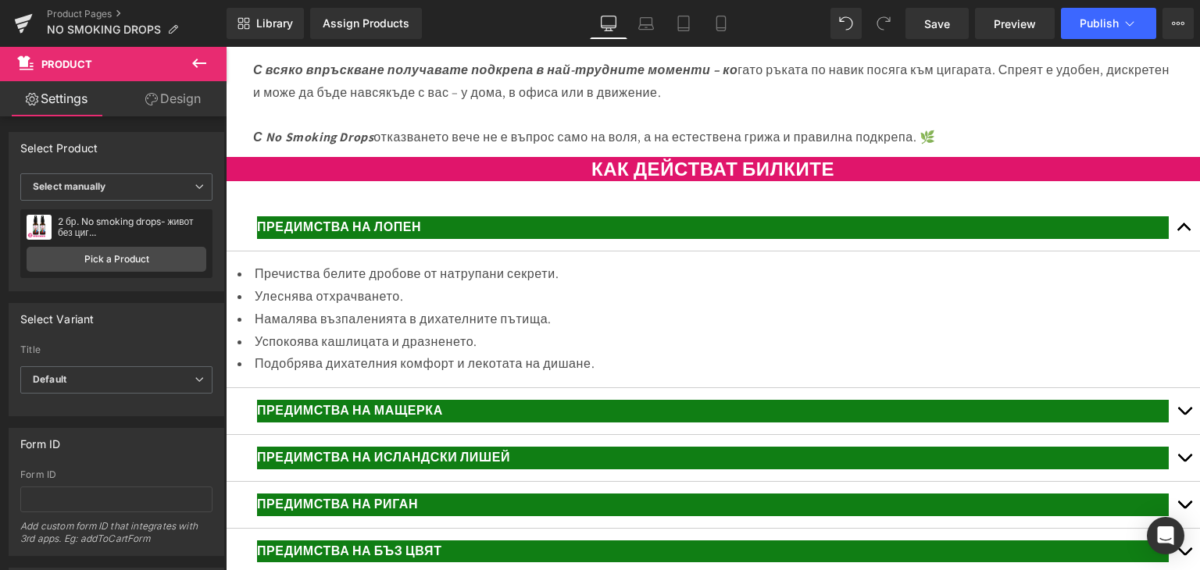
scroll to position [2965, 0]
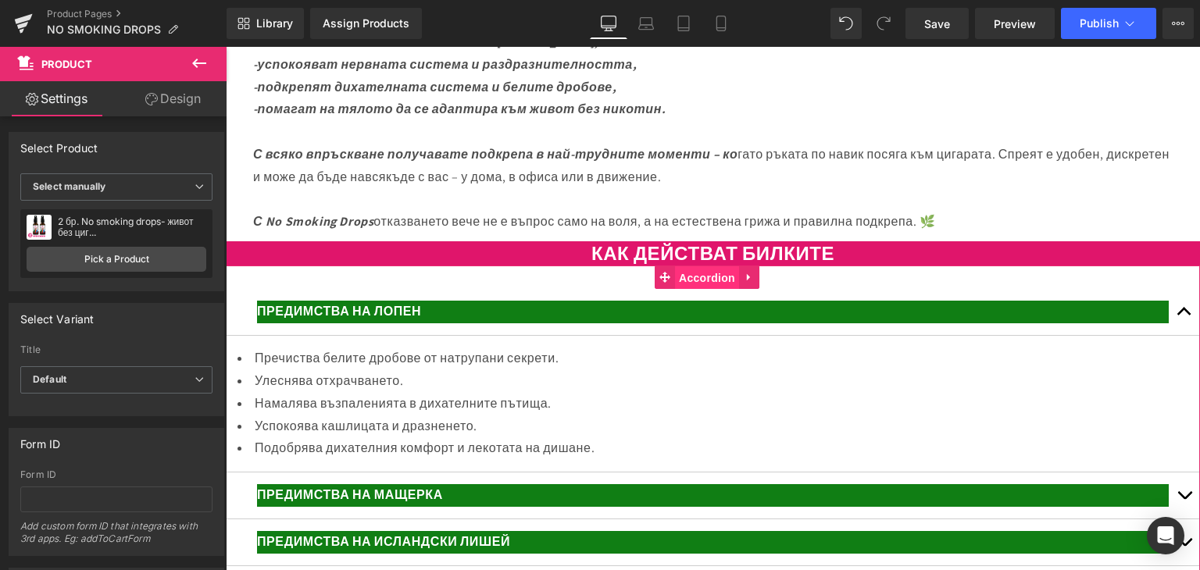
click at [703, 290] on span "Accordion" at bounding box center [707, 277] width 64 height 23
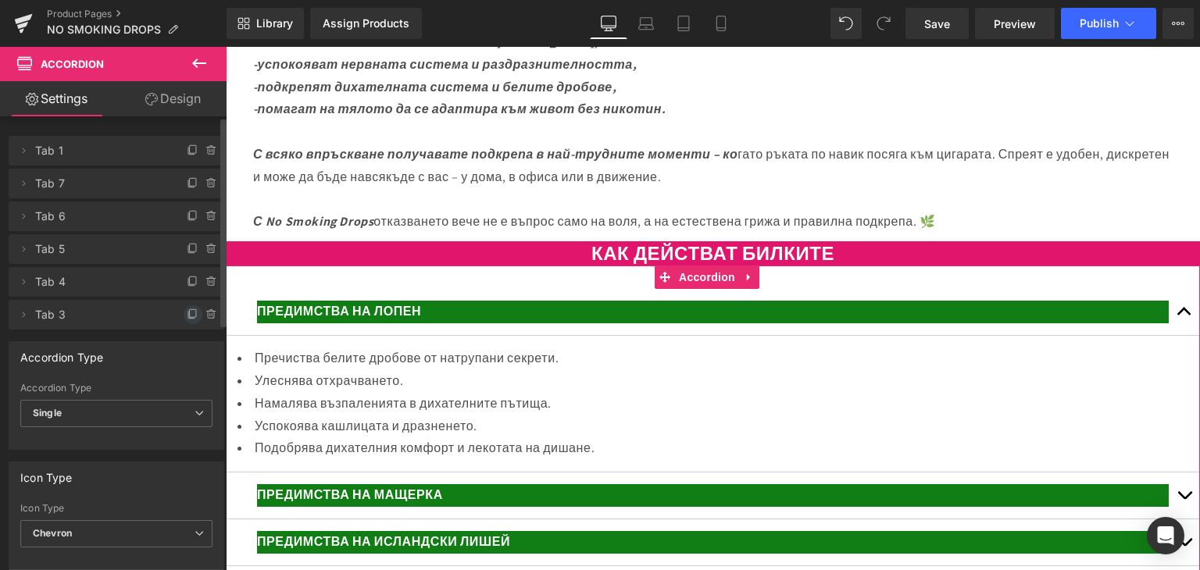
click at [187, 315] on icon at bounding box center [193, 314] width 12 height 12
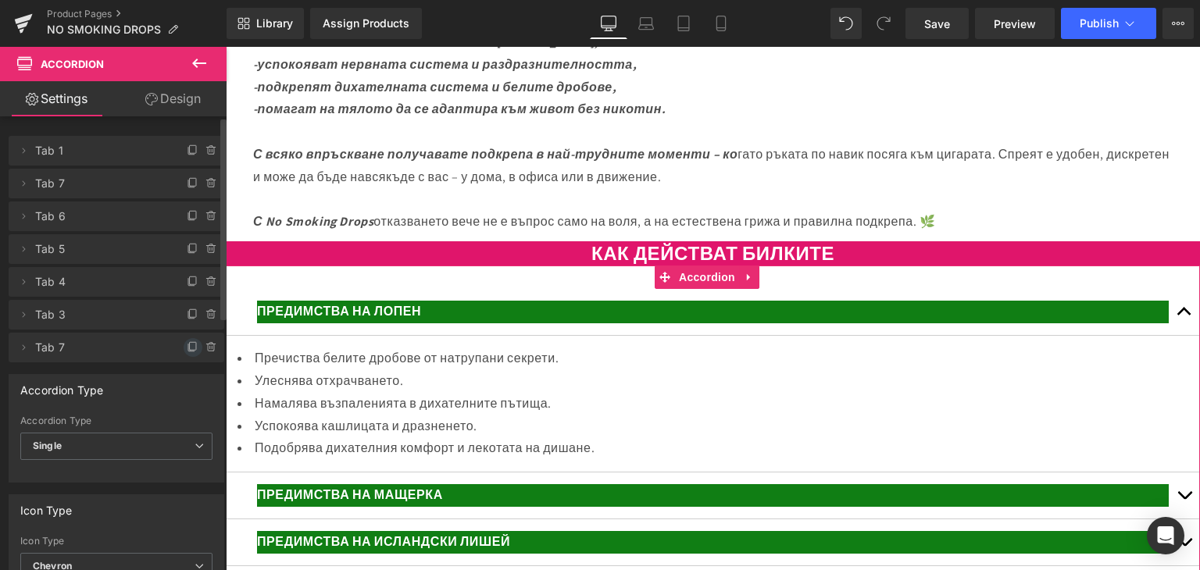
click at [187, 344] on icon at bounding box center [193, 347] width 12 height 12
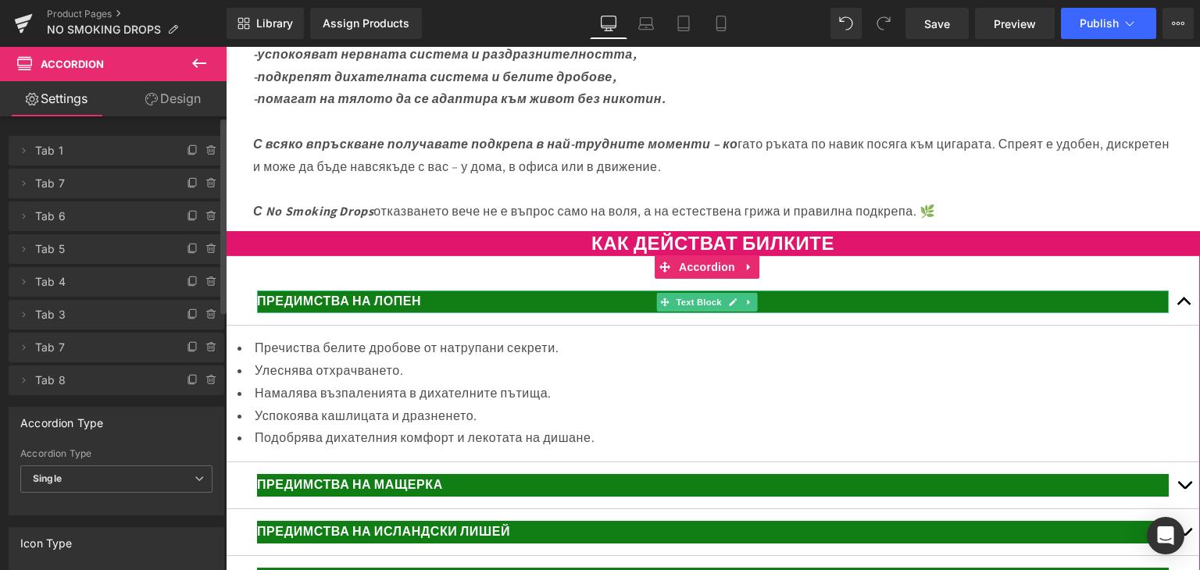
scroll to position [3043, 0]
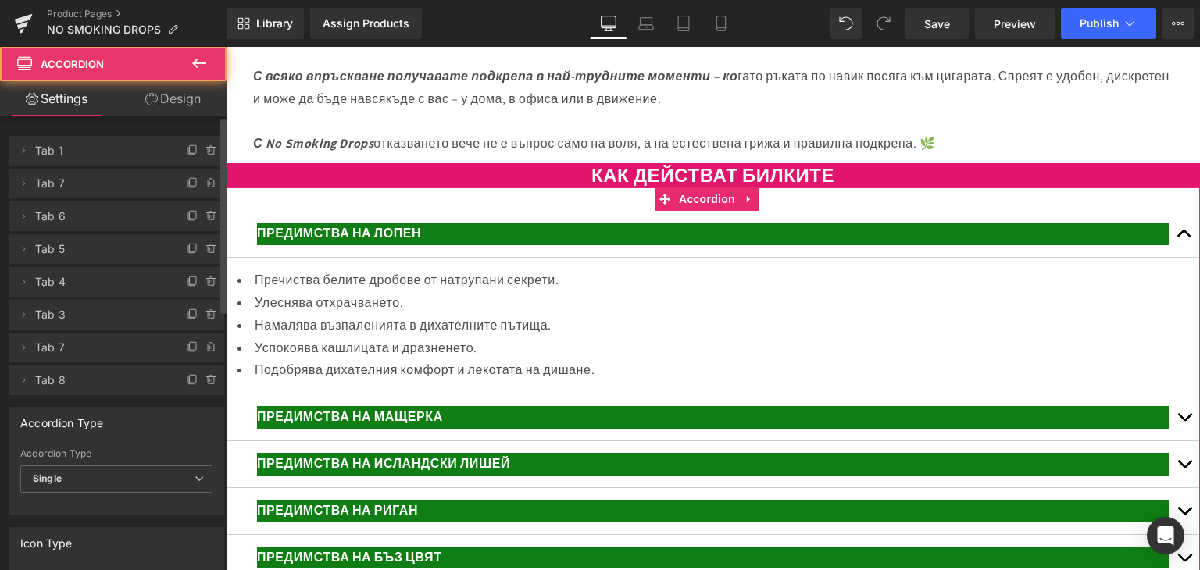
click at [290, 332] on article "Пречиства белите дробове от натрупани секрети. Улеснява отхрачването. Намалява …" at bounding box center [713, 326] width 974 height 137
click at [262, 292] on li "Пречиства белите дробове от натрупани секрети." at bounding box center [712, 280] width 950 height 23
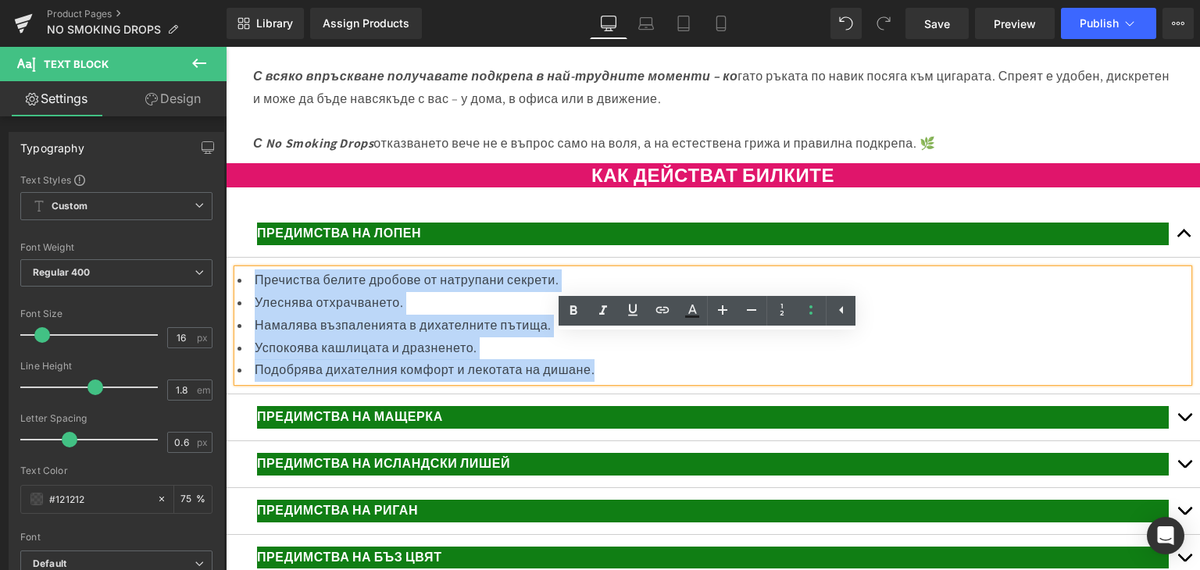
drag, startPoint x: 252, startPoint y: 344, endPoint x: 644, endPoint y: 444, distance: 403.6
click at [644, 382] on ul "Пречиства белите дробове от натрупани секрети. Улеснява отхрачването. Намалява …" at bounding box center [712, 325] width 950 height 112
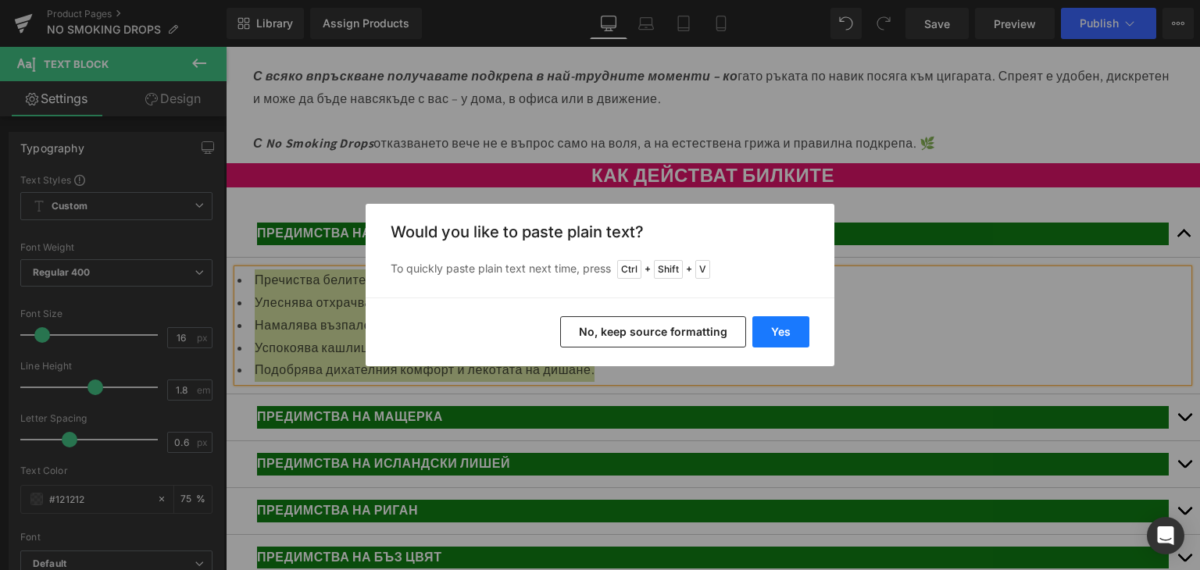
click at [781, 330] on button "Yes" at bounding box center [780, 331] width 57 height 31
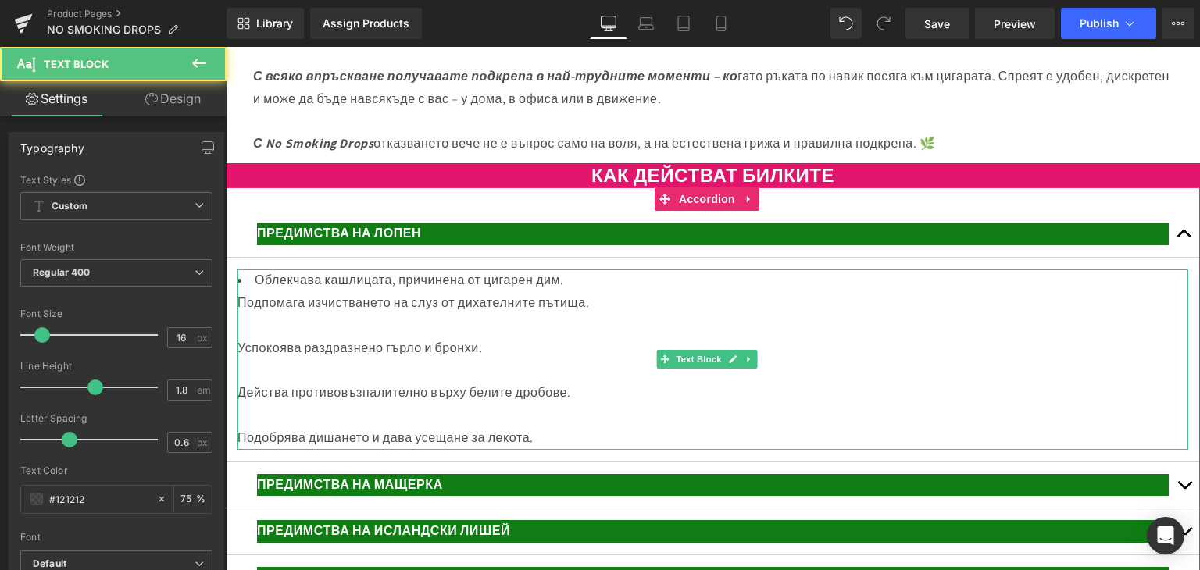
click at [244, 337] on div at bounding box center [712, 326] width 950 height 23
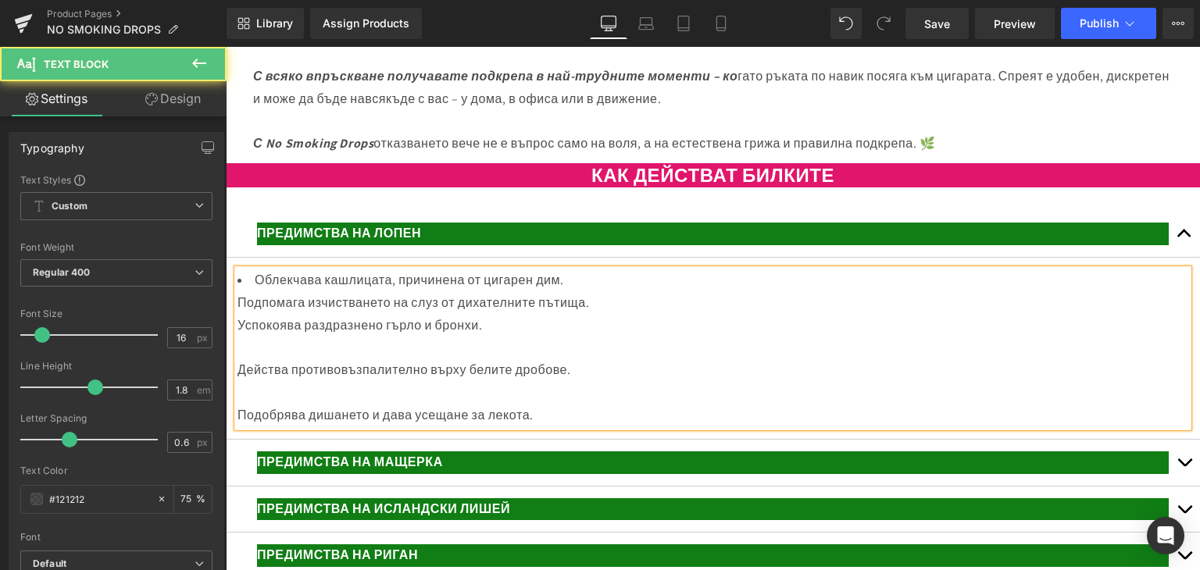
click at [247, 360] on div at bounding box center [712, 348] width 950 height 23
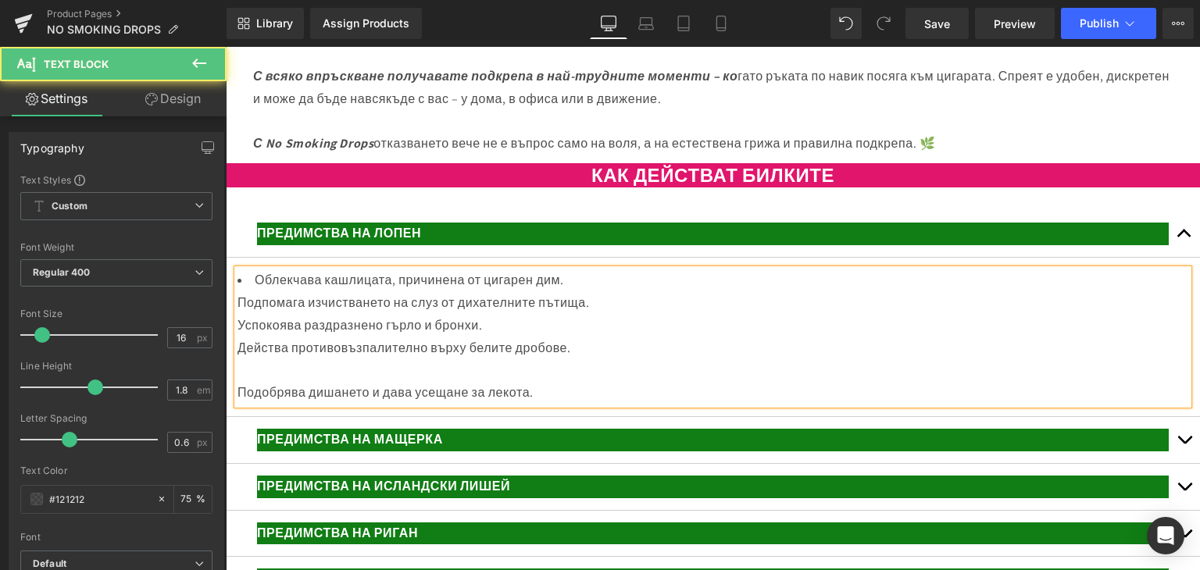
click at [245, 382] on div at bounding box center [712, 370] width 950 height 23
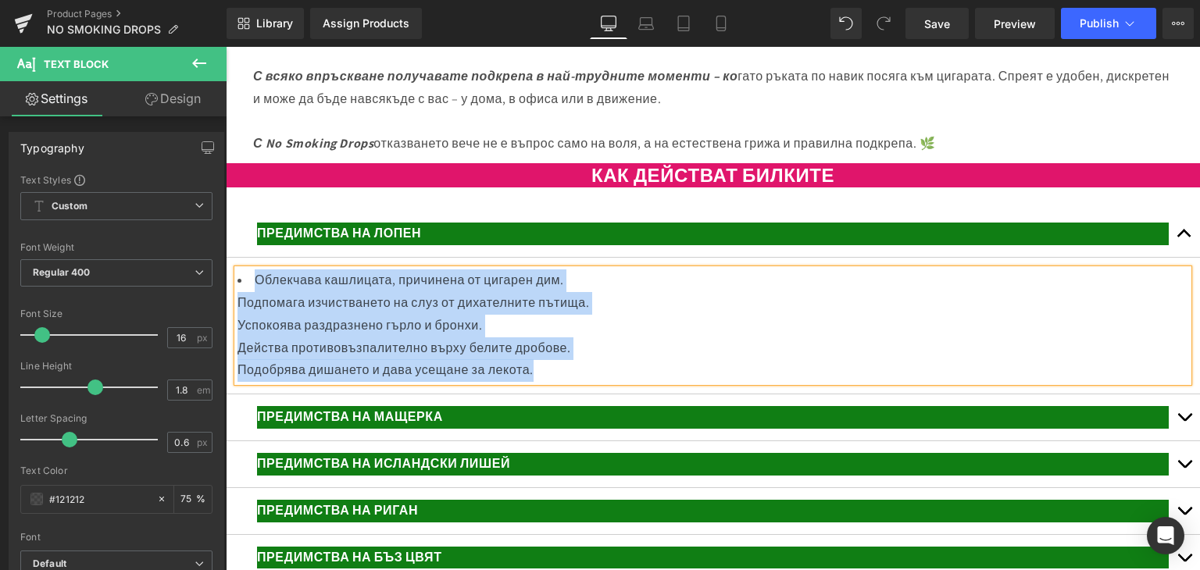
drag, startPoint x: 257, startPoint y: 341, endPoint x: 582, endPoint y: 405, distance: 331.1
click at [588, 382] on div "Облекчава кашлицата, причинена от цигарен дим. Подпомага изчистването на слуз о…" at bounding box center [712, 325] width 950 height 112
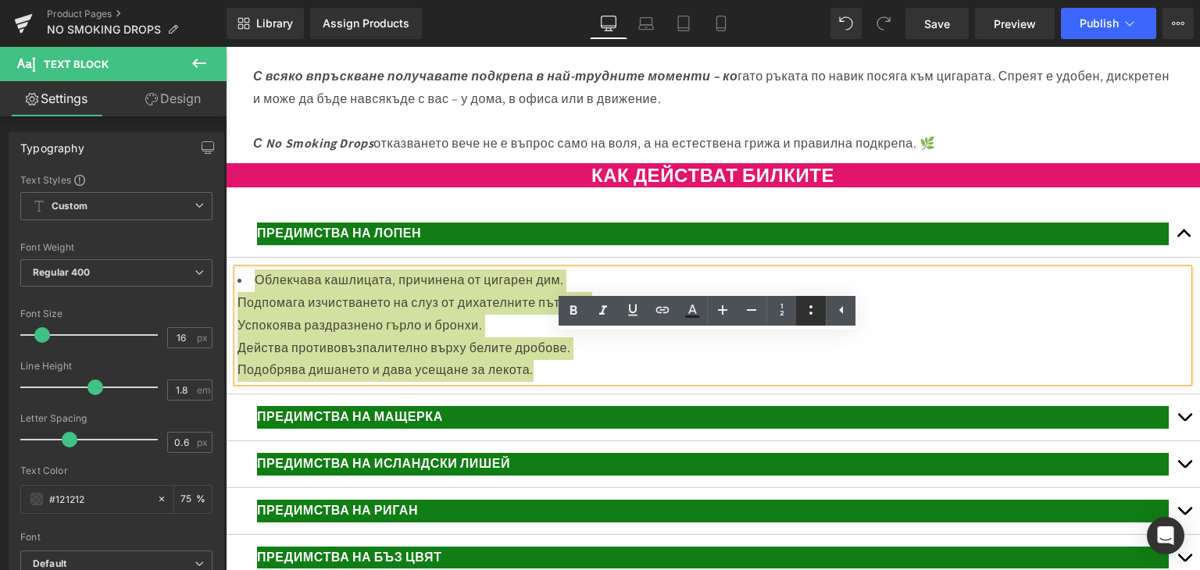
click at [809, 313] on icon at bounding box center [810, 309] width 3 height 9
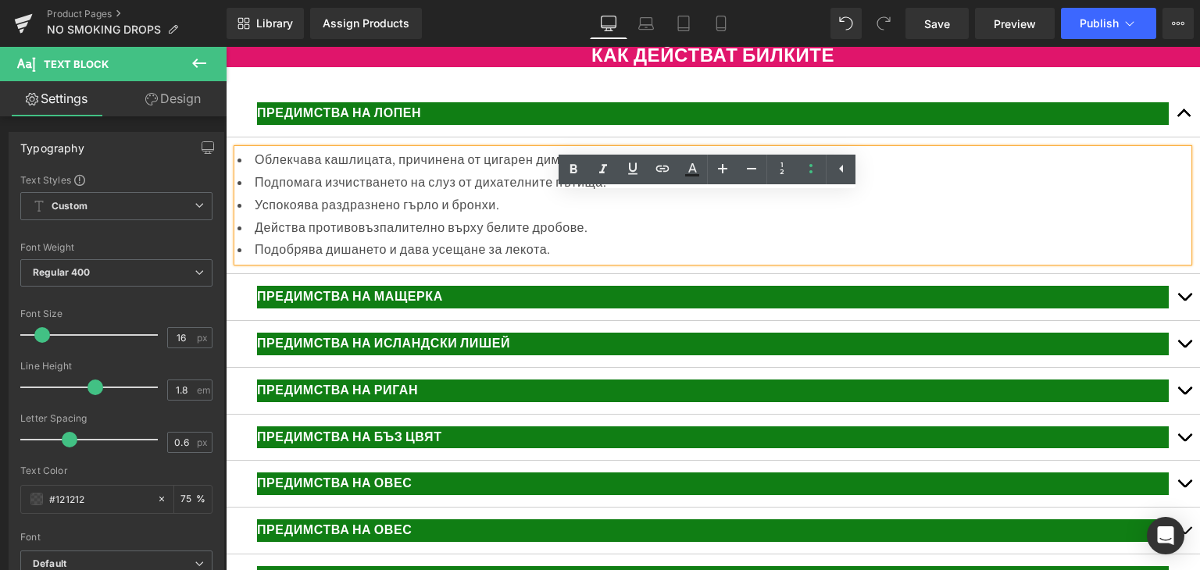
scroll to position [3200, 0]
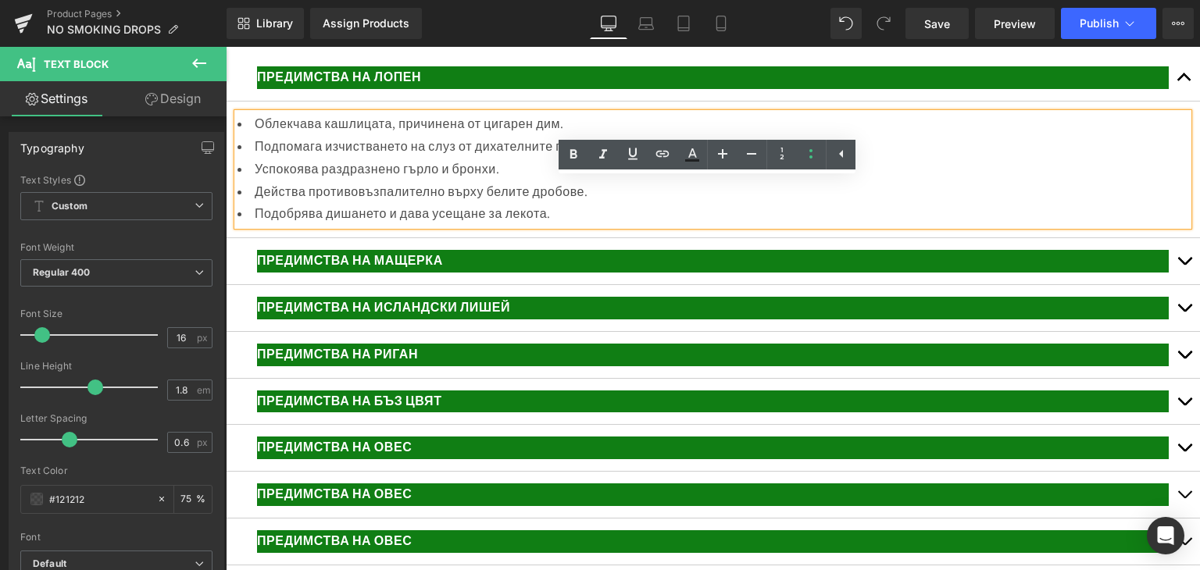
click at [448, 273] on div "ПРЕДИМСТВА НА МАЩЕРКА Text Block" at bounding box center [712, 261] width 911 height 23
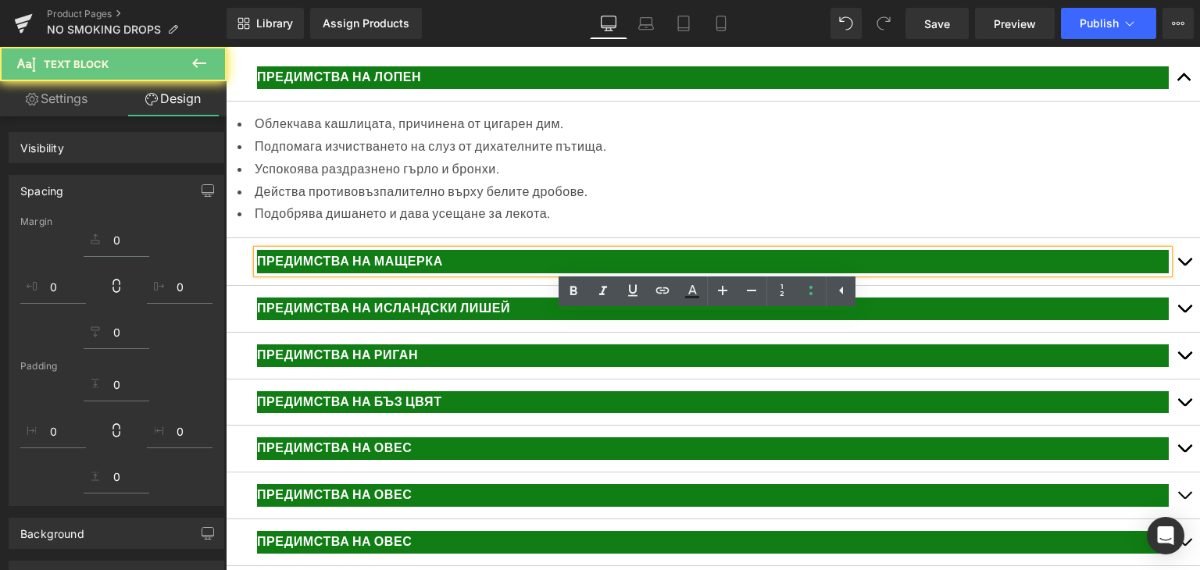
click at [456, 273] on p "ПРЕДИМСТВА НА МАЩЕРКА" at bounding box center [712, 262] width 911 height 23
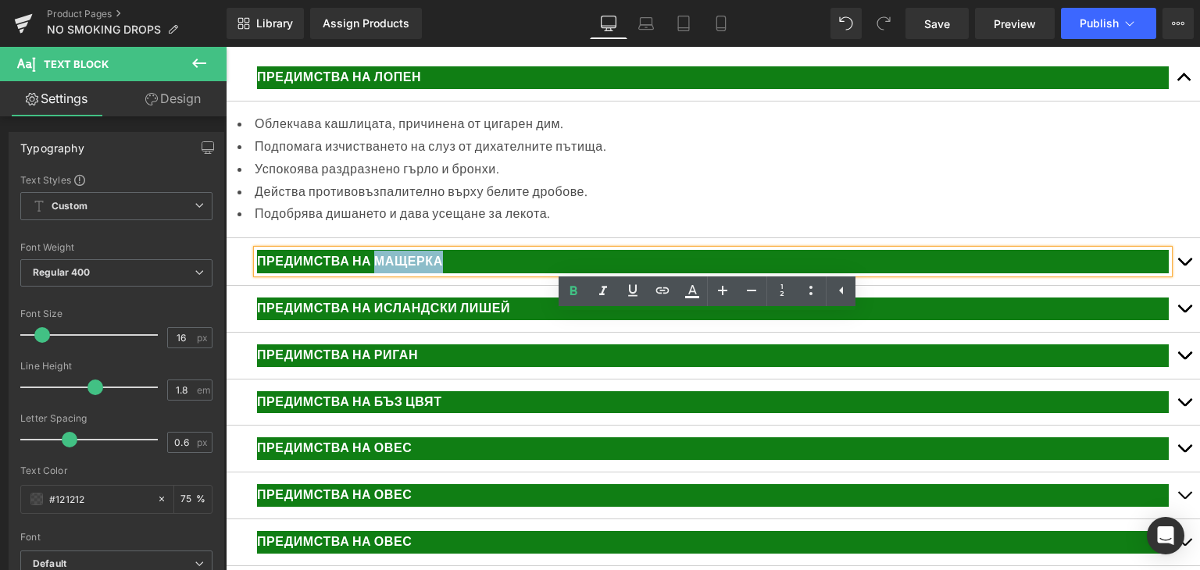
drag, startPoint x: 444, startPoint y: 323, endPoint x: 377, endPoint y: 322, distance: 66.4
click at [377, 273] on p "ПРЕДИМСТВА НА МАЩЕРКА" at bounding box center [712, 262] width 911 height 23
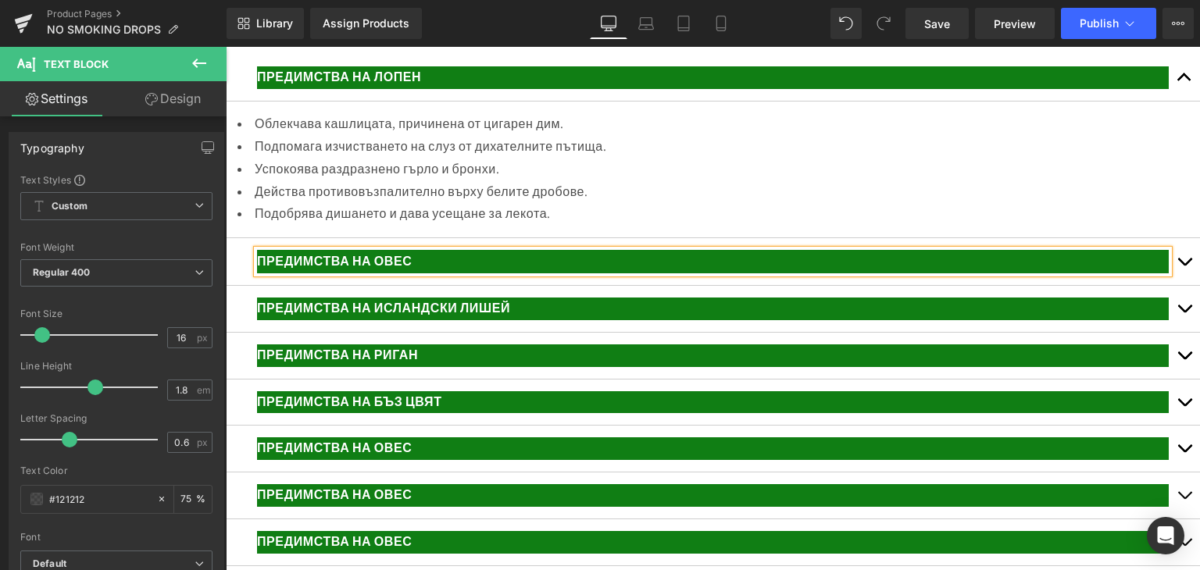
click at [1173, 285] on button "button" at bounding box center [1183, 261] width 31 height 47
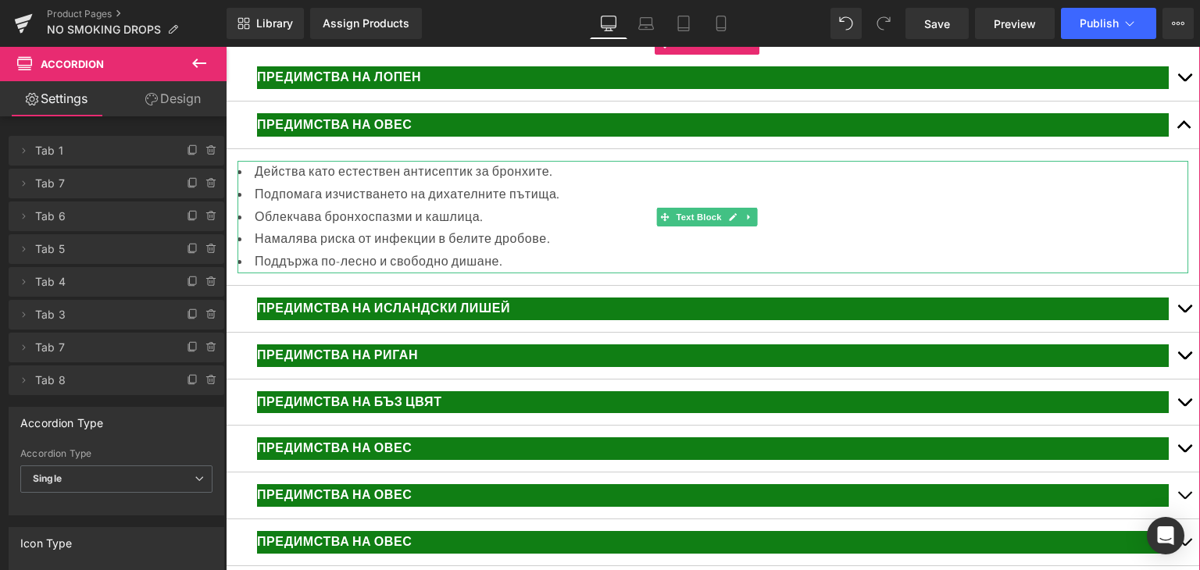
click at [306, 206] on li "Подпомага изчистването на дихателните пътища." at bounding box center [712, 195] width 950 height 23
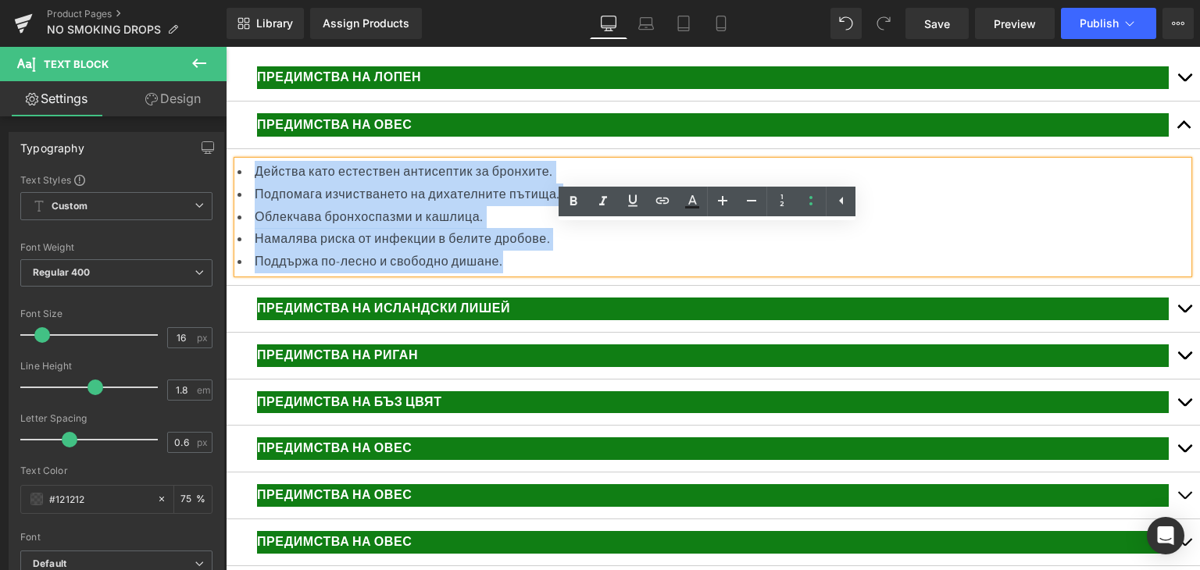
drag, startPoint x: 256, startPoint y: 235, endPoint x: 557, endPoint y: 326, distance: 314.0
click at [562, 273] on ul "Действа като естествен антисептик за бронхите. Подпомага изчистването на дихате…" at bounding box center [712, 217] width 950 height 112
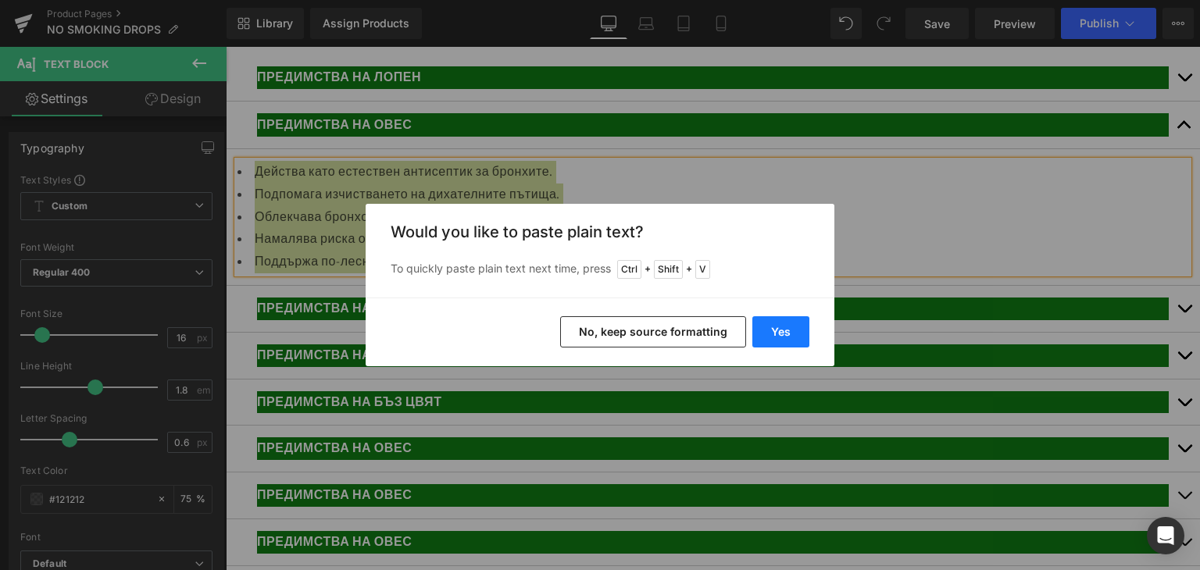
click at [790, 335] on button "Yes" at bounding box center [780, 331] width 57 height 31
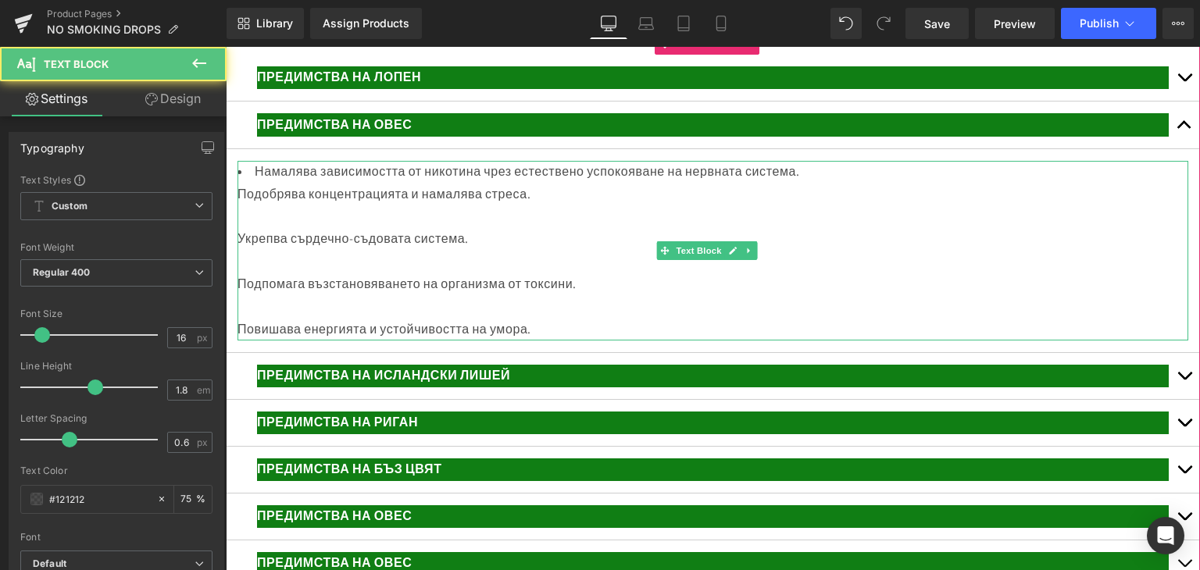
click at [300, 229] on div at bounding box center [712, 217] width 950 height 23
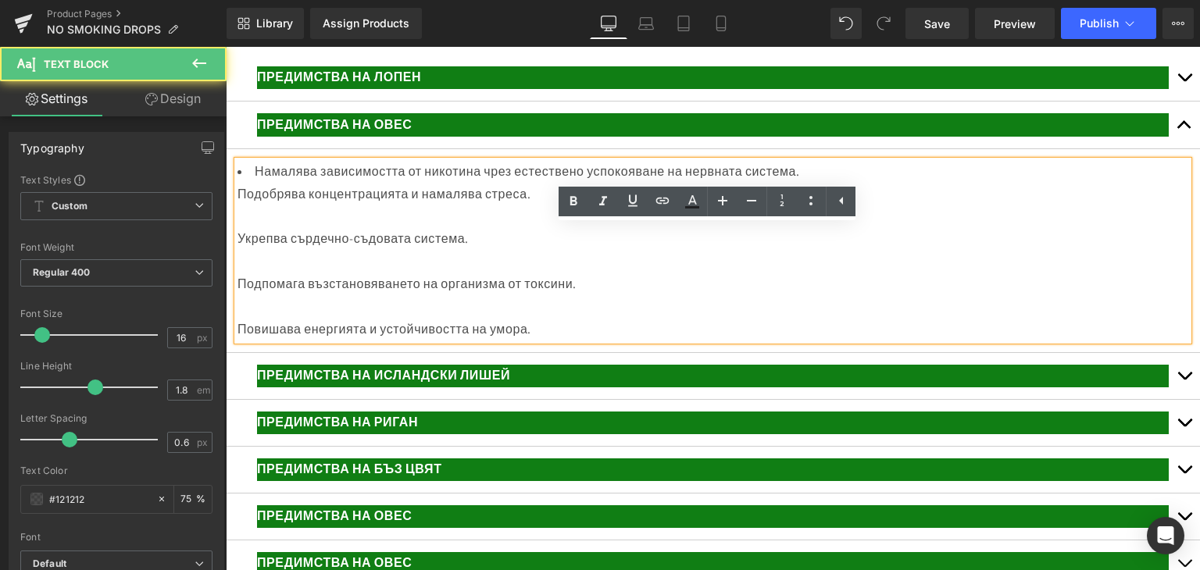
click at [269, 229] on div at bounding box center [712, 217] width 950 height 23
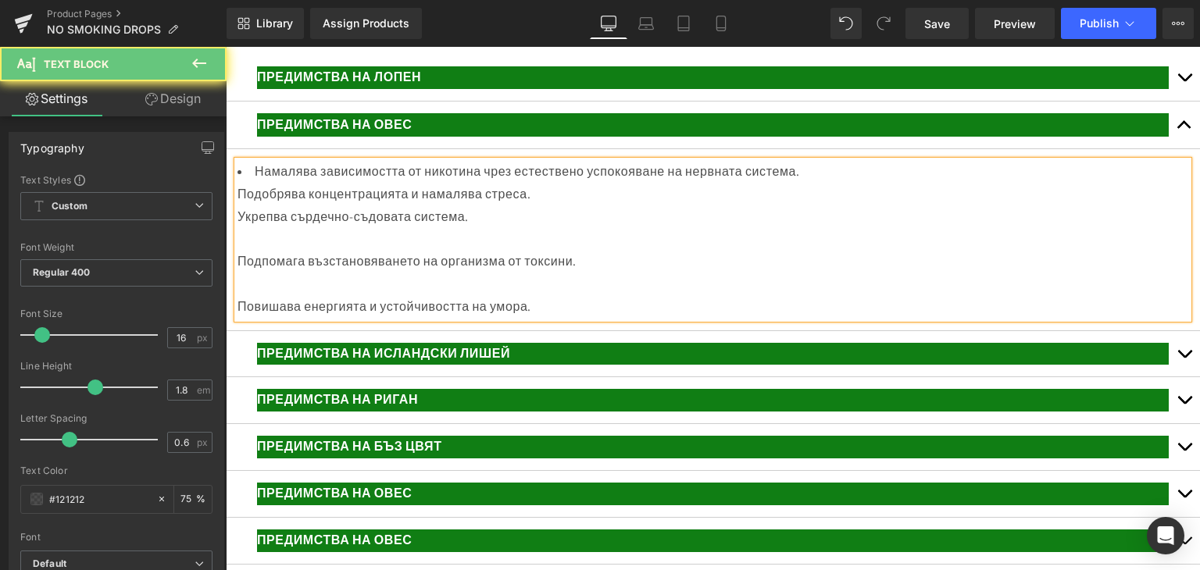
click at [252, 251] on div at bounding box center [712, 239] width 950 height 23
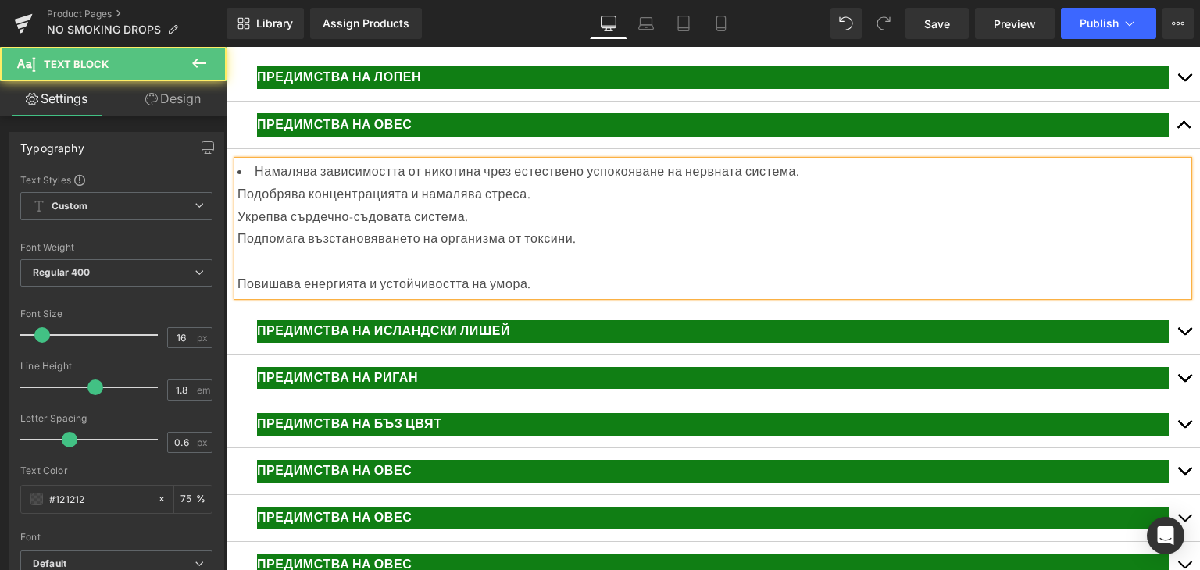
click at [243, 273] on div at bounding box center [712, 262] width 950 height 23
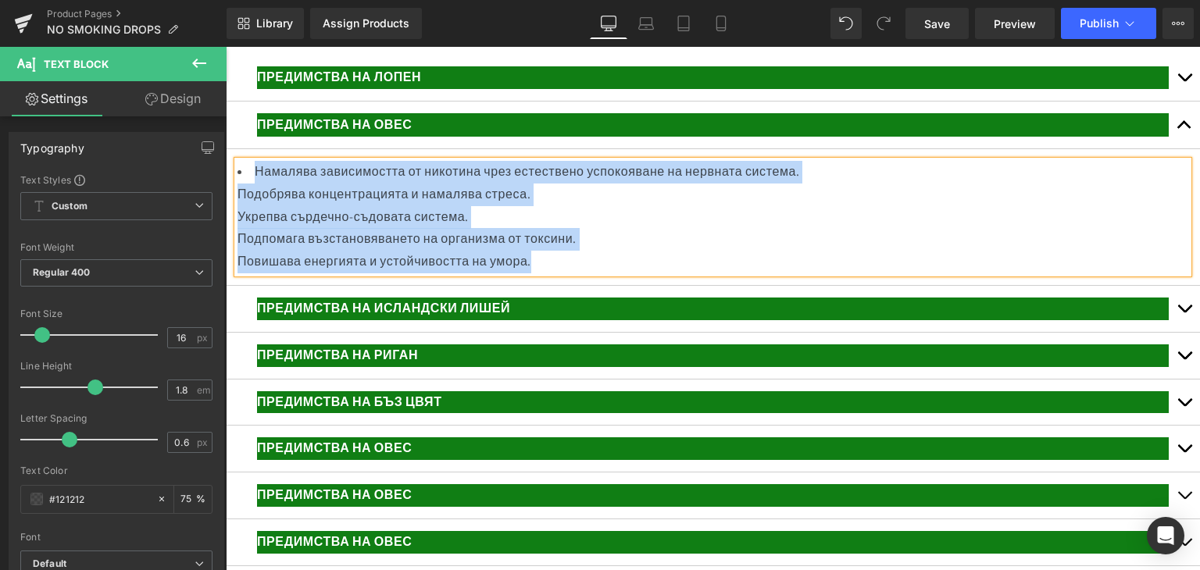
drag, startPoint x: 253, startPoint y: 238, endPoint x: 509, endPoint y: 205, distance: 258.3
click at [597, 273] on div "Намалява зависимостта от никотина чрез естествено успокояване на нервната систе…" at bounding box center [712, 217] width 950 height 112
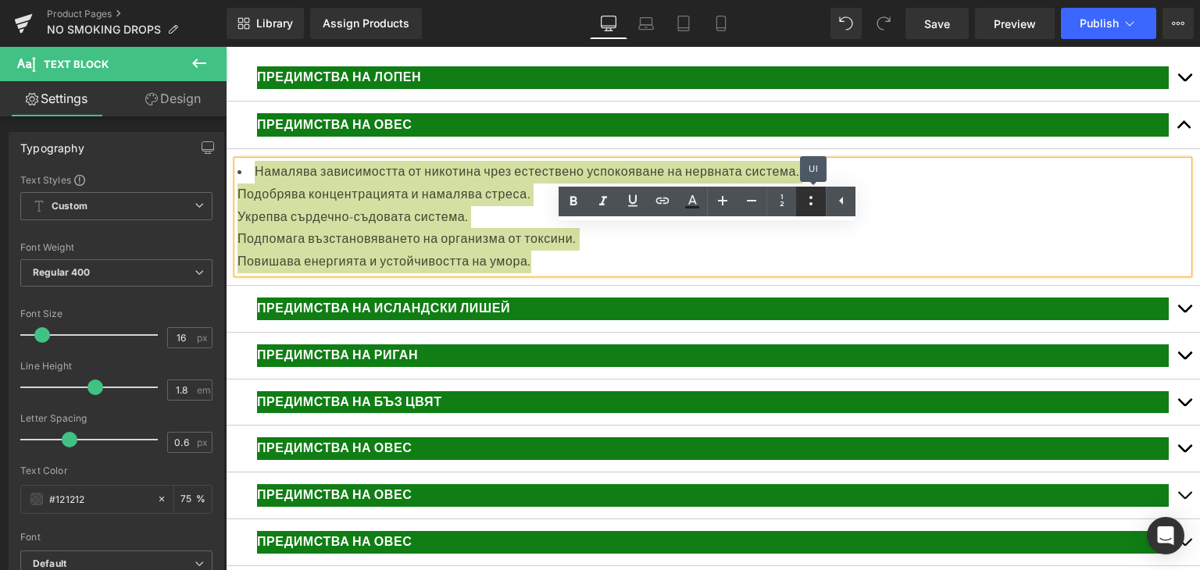
click at [818, 199] on icon at bounding box center [810, 200] width 19 height 19
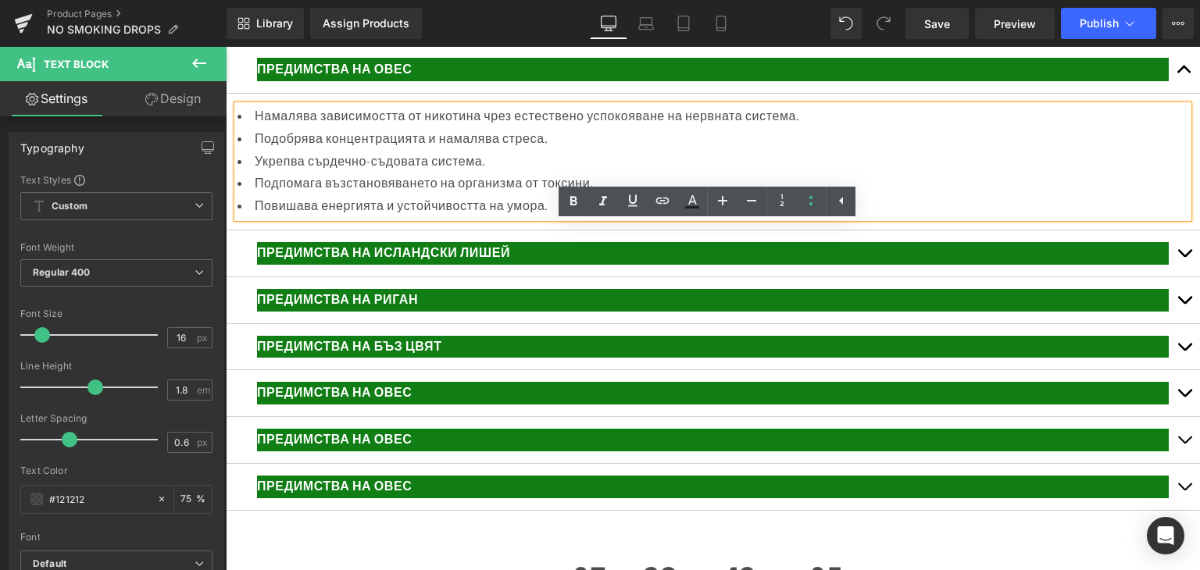
scroll to position [3278, 0]
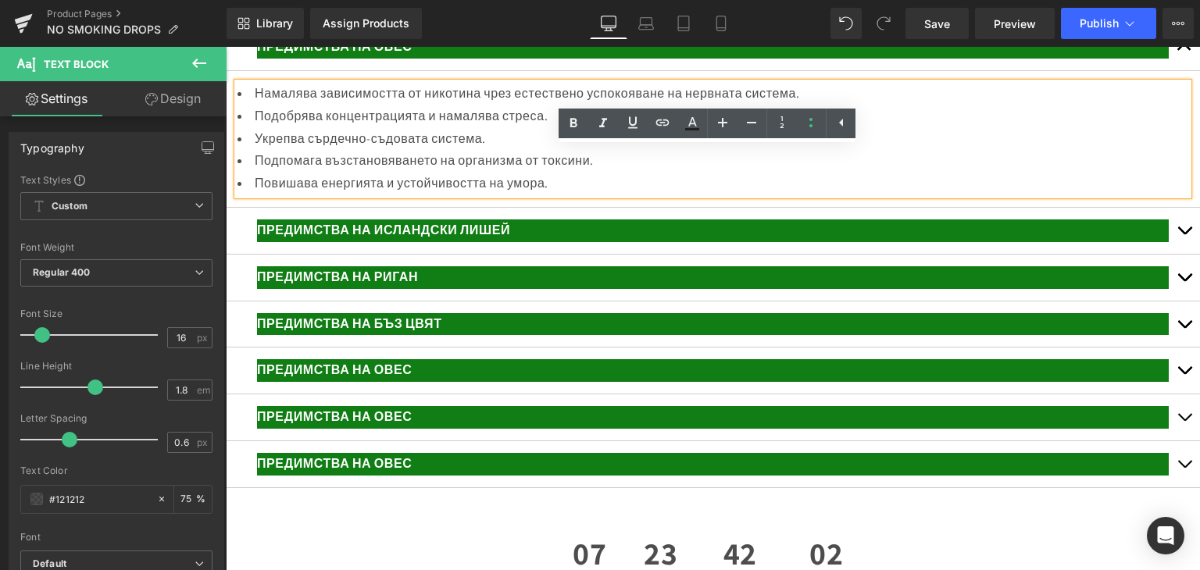
click at [504, 238] on span "ПРЕДИМСТВА НА ИСЛАНДСКИ ЛИШЕЙ" at bounding box center [383, 230] width 253 height 16
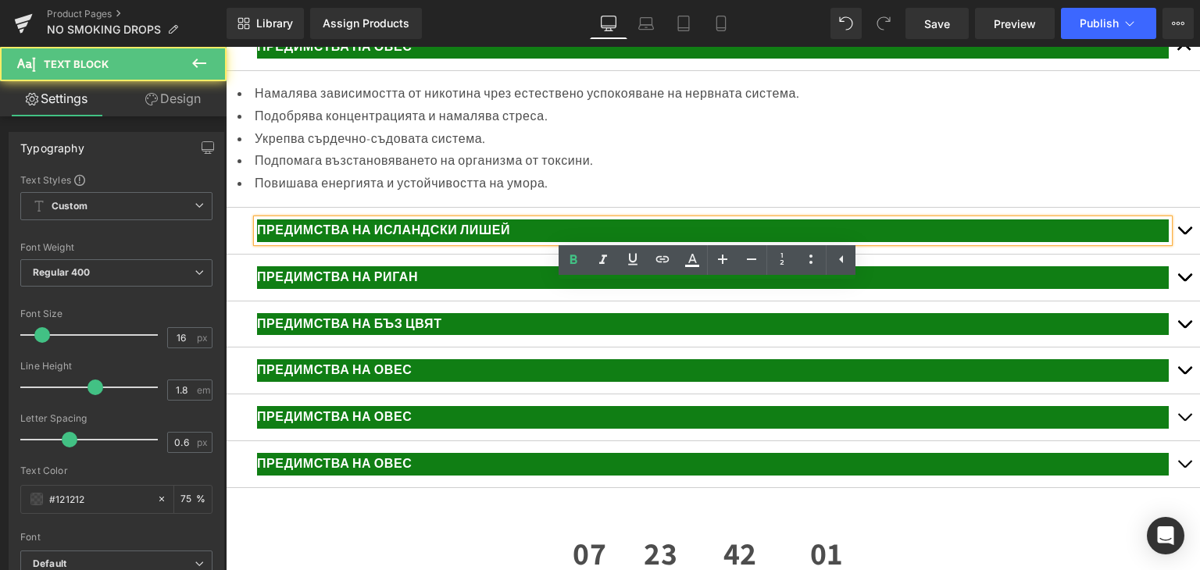
click at [1184, 234] on span "button" at bounding box center [1184, 234] width 0 height 0
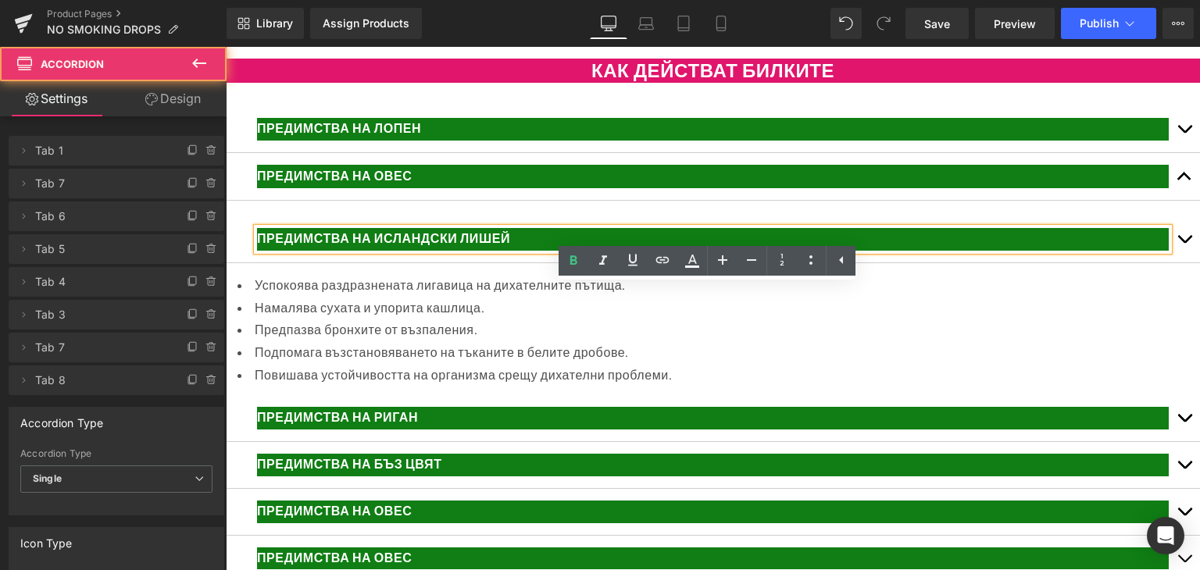
scroll to position [3141, 0]
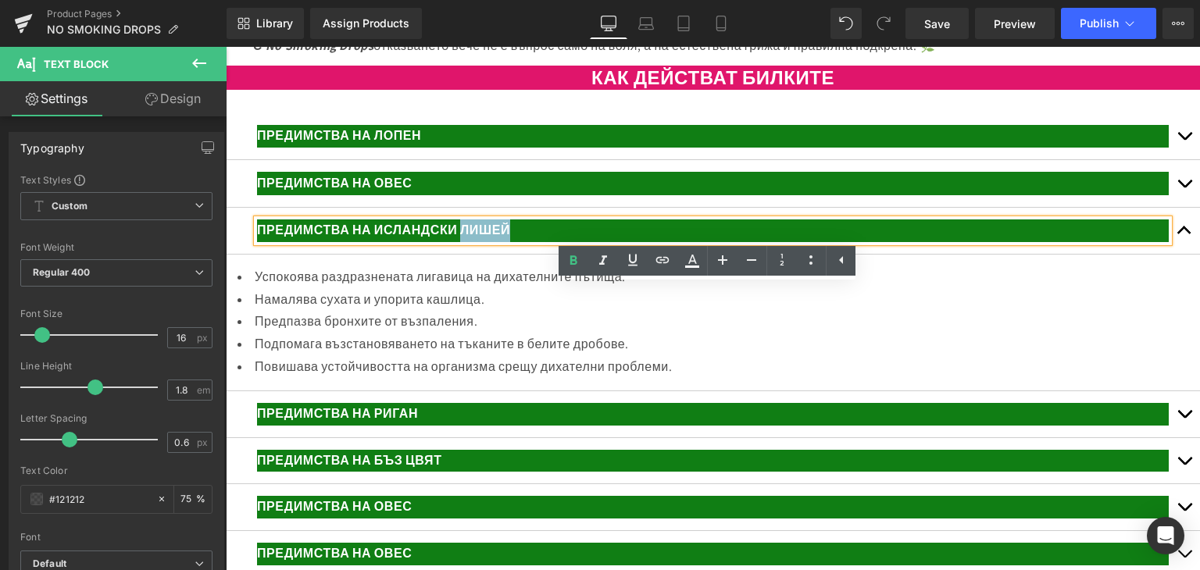
drag, startPoint x: 522, startPoint y: 298, endPoint x: 465, endPoint y: 299, distance: 56.2
click at [465, 242] on p "ПРЕДИМСТВА НА ИСЛАНДСКИ ЛИШЕЙ" at bounding box center [712, 230] width 911 height 23
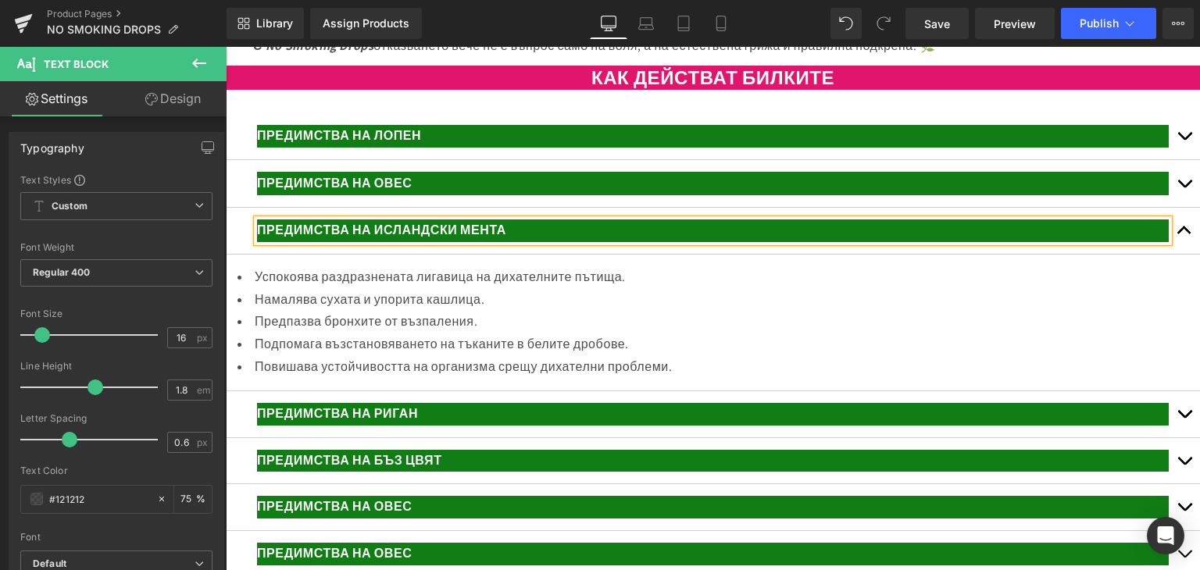
click at [301, 289] on li "Успокоява раздразнената лигавица на дихателните пътища." at bounding box center [712, 277] width 950 height 23
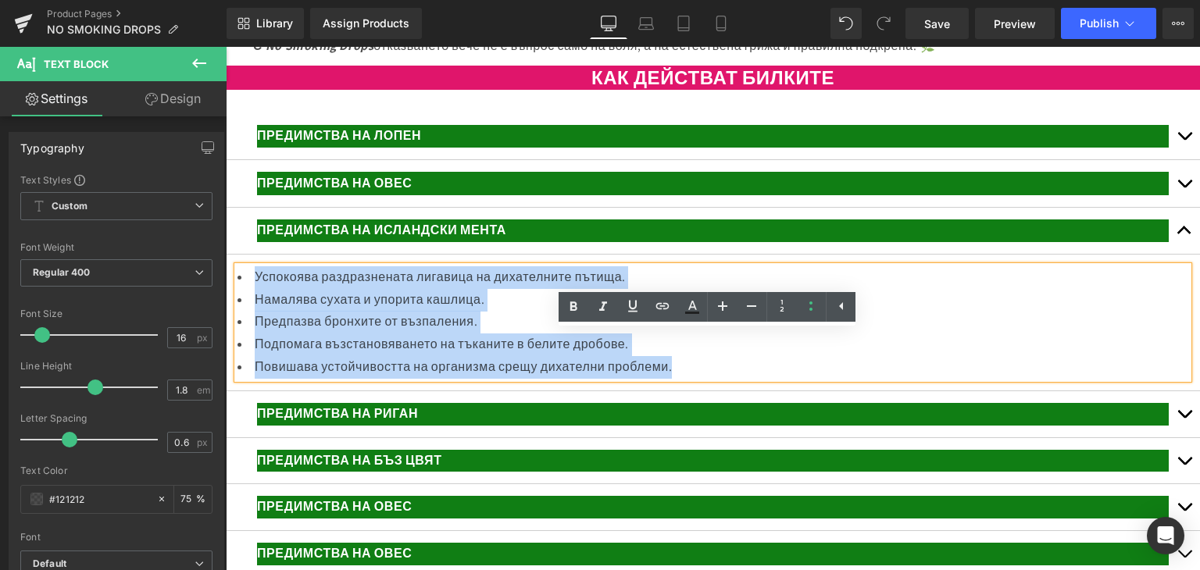
drag, startPoint x: 254, startPoint y: 339, endPoint x: 697, endPoint y: 430, distance: 452.1
click at [697, 379] on ul "Успокоява раздразнената лигавица на дихателните пътища. Намалява сухата и упори…" at bounding box center [712, 322] width 950 height 112
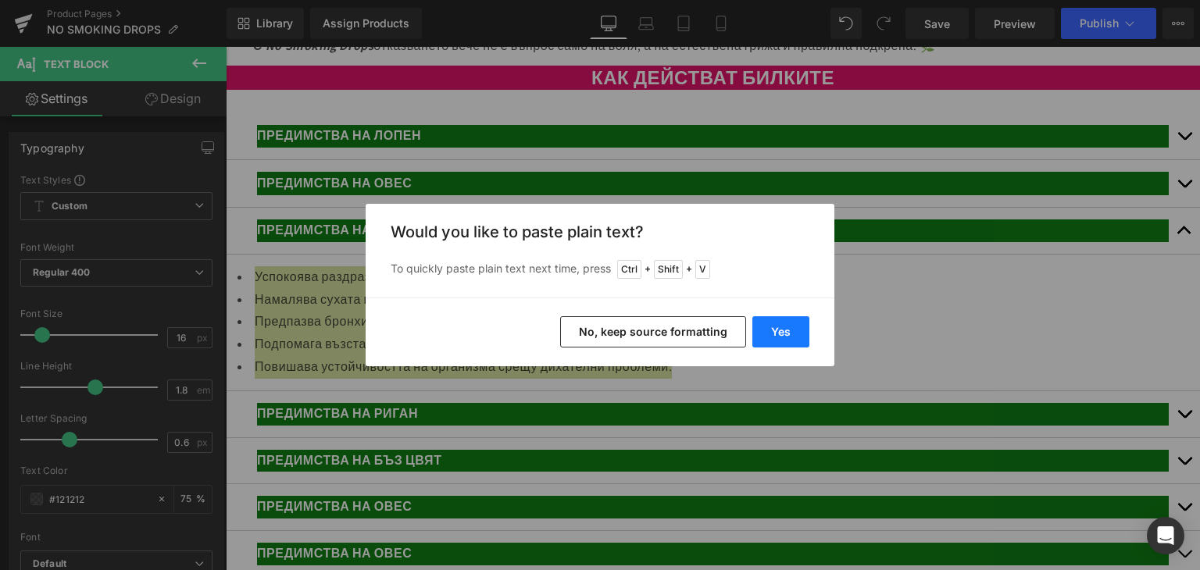
click at [778, 340] on button "Yes" at bounding box center [780, 331] width 57 height 31
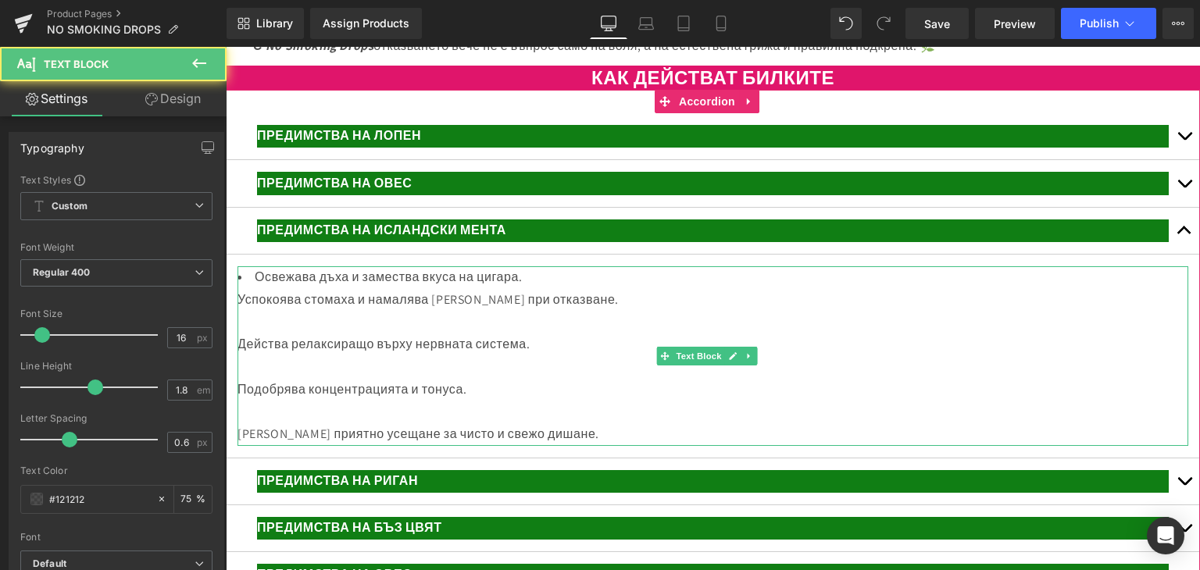
click at [266, 333] on div at bounding box center [712, 322] width 950 height 23
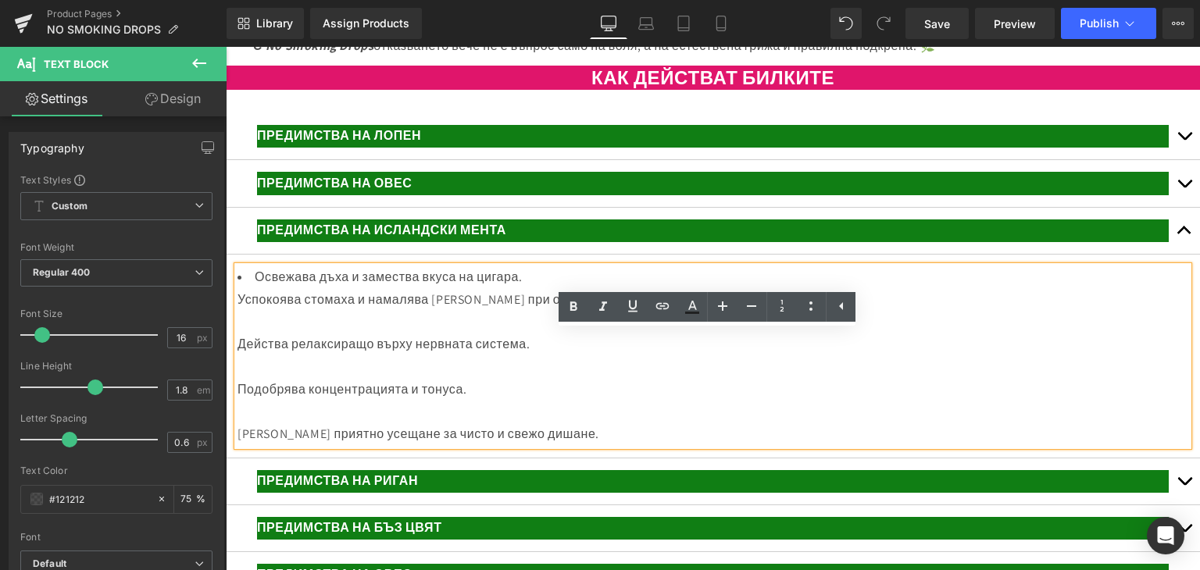
click at [258, 333] on div at bounding box center [712, 322] width 950 height 23
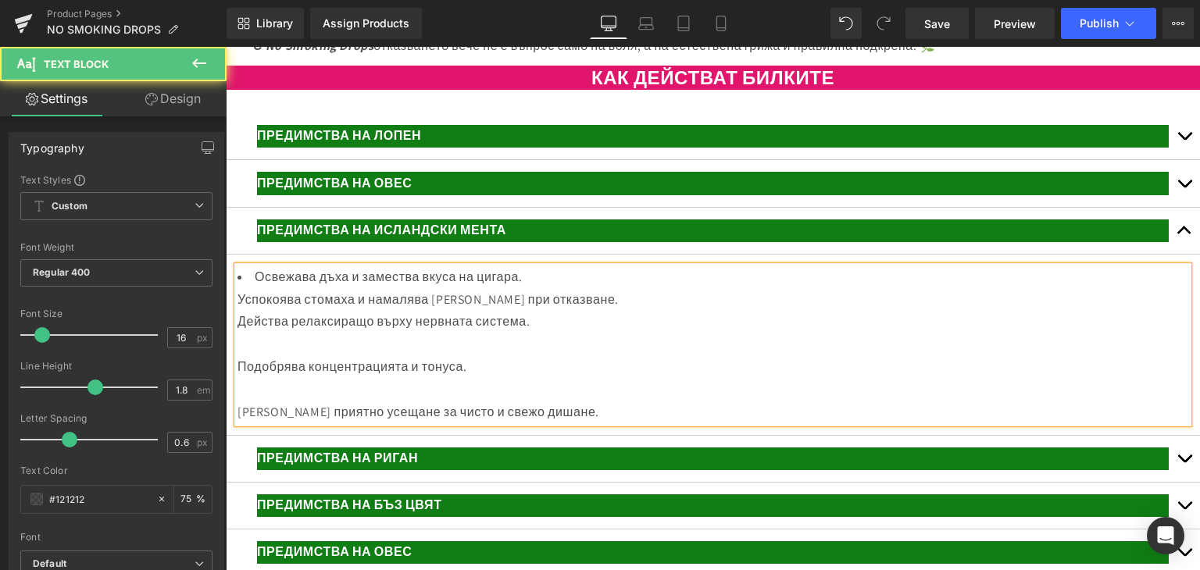
click at [251, 356] on div at bounding box center [712, 344] width 950 height 23
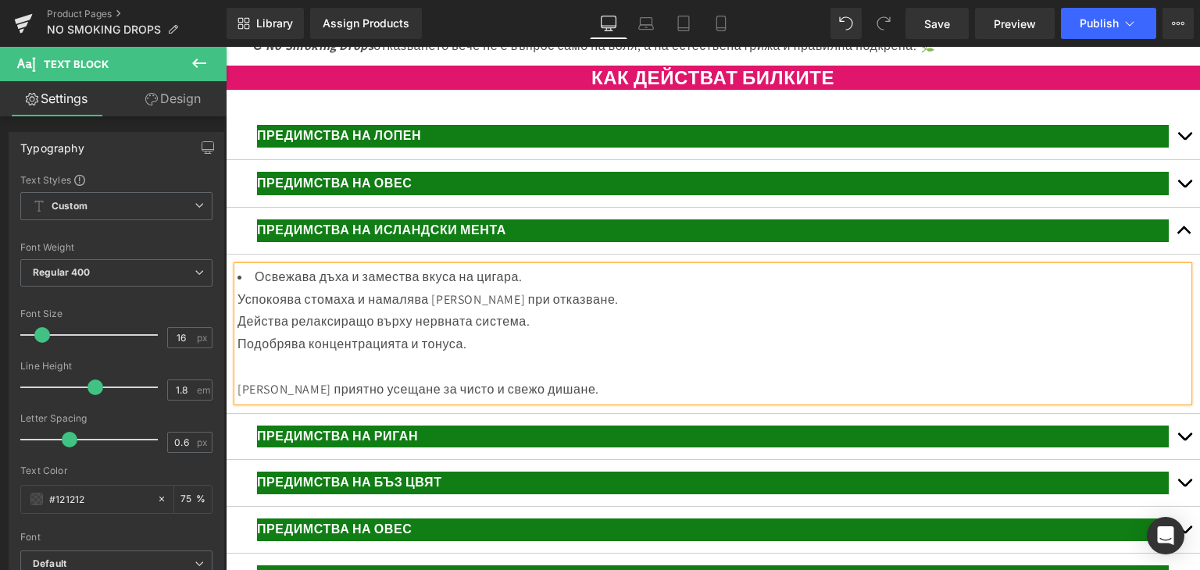
click at [244, 379] on div at bounding box center [712, 367] width 950 height 23
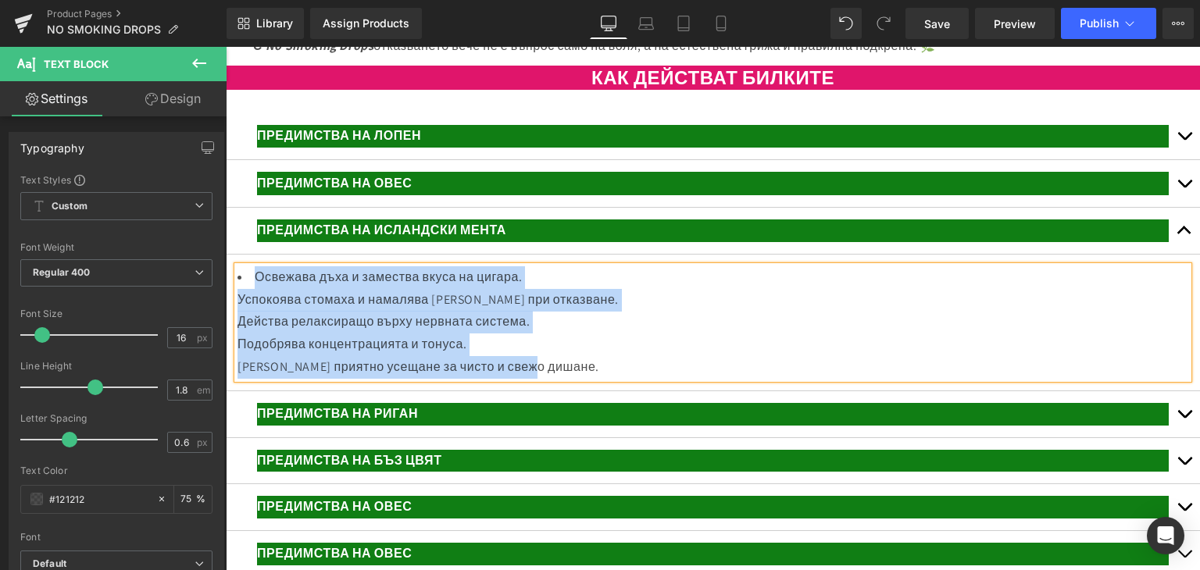
drag, startPoint x: 255, startPoint y: 337, endPoint x: 588, endPoint y: 385, distance: 337.0
click at [587, 379] on div "Освежава дъха и замества вкуса на цигара. Успокоява стомаха и намалява гаденето…" at bounding box center [712, 322] width 950 height 112
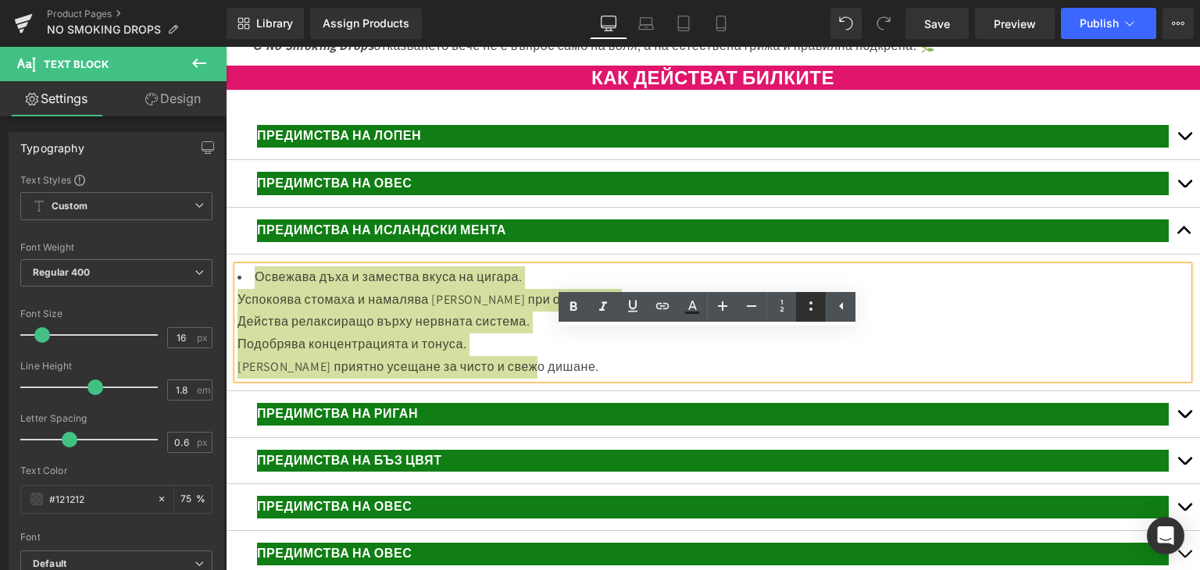
click at [803, 302] on icon at bounding box center [810, 306] width 19 height 19
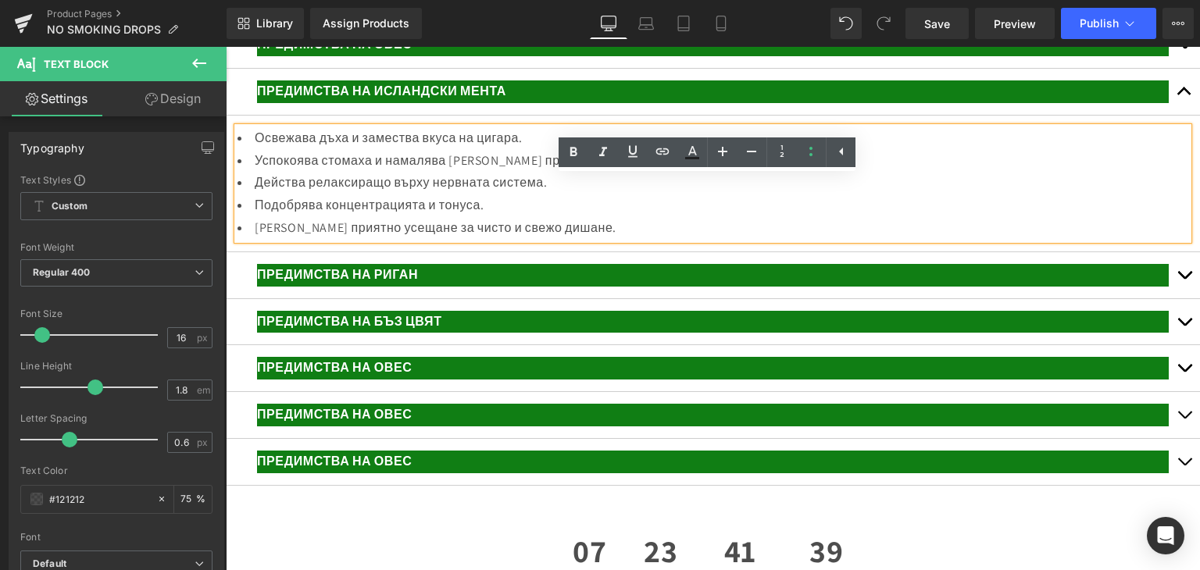
scroll to position [3375, 0]
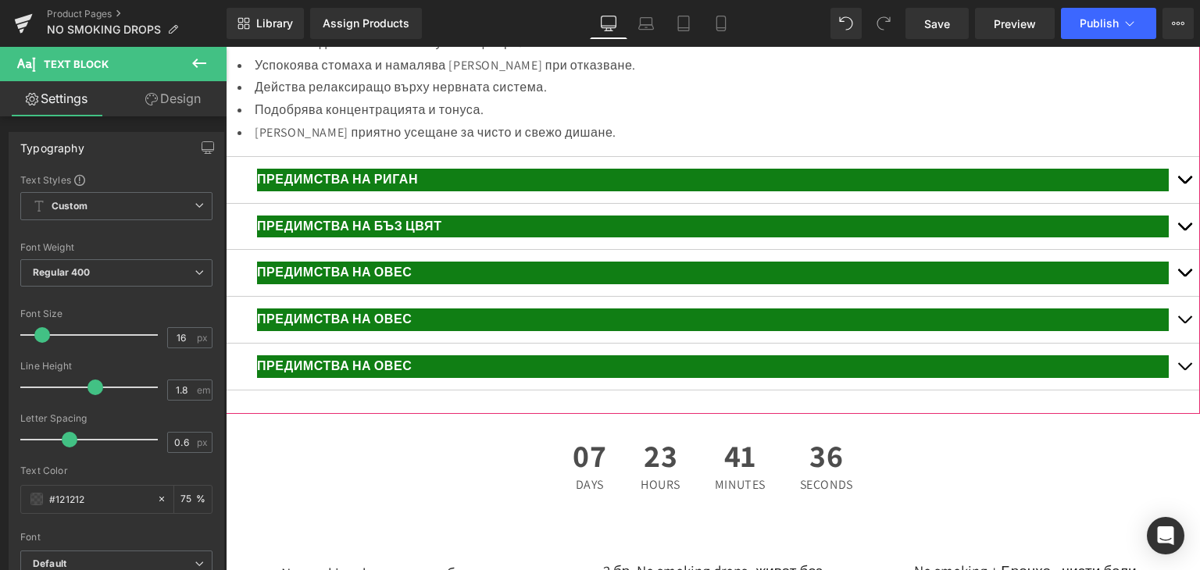
click at [391, 187] on span "ПРЕДИМСТВА НА РИГАН" at bounding box center [337, 179] width 161 height 16
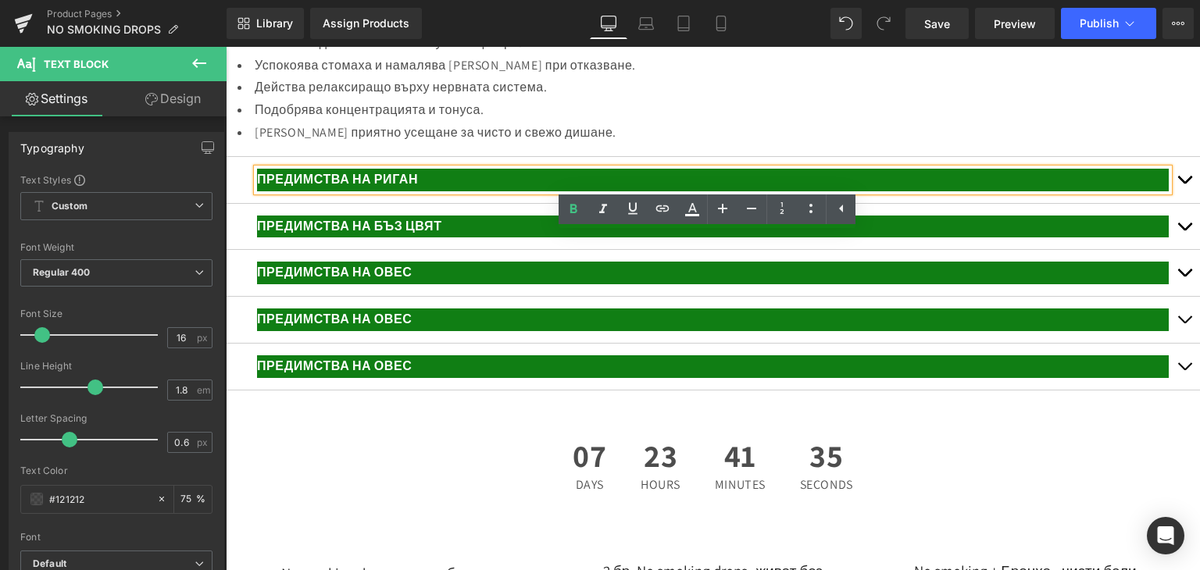
click at [1175, 203] on button "button" at bounding box center [1183, 180] width 31 height 46
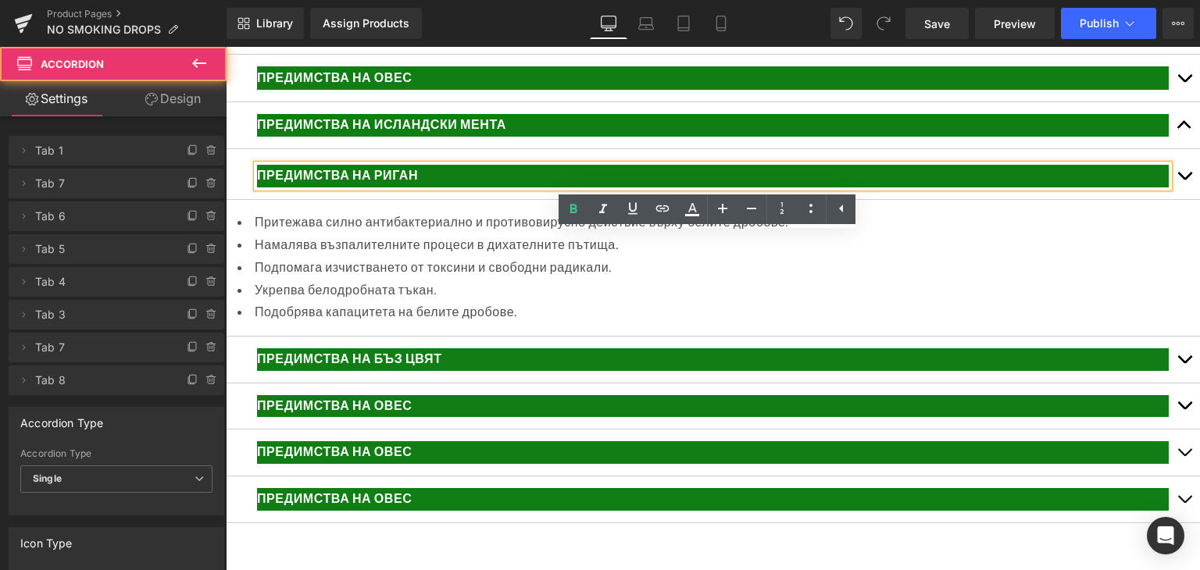
scroll to position [3239, 0]
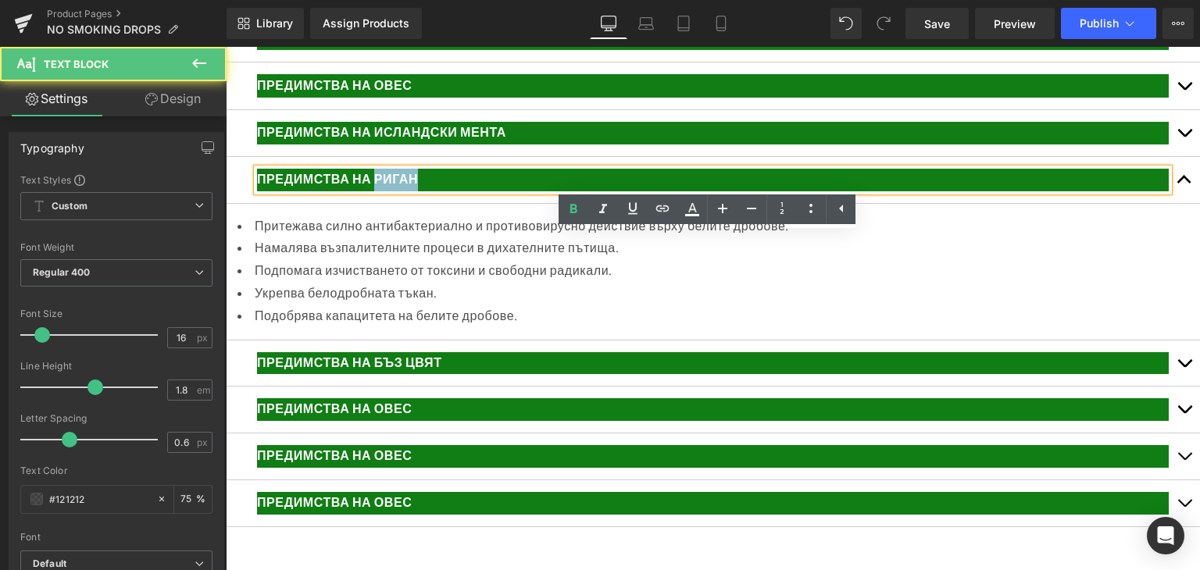
drag, startPoint x: 378, startPoint y: 246, endPoint x: 422, endPoint y: 253, distance: 44.3
click at [422, 191] on p "ПРЕДИМСТВА НА РИГАН" at bounding box center [712, 180] width 911 height 23
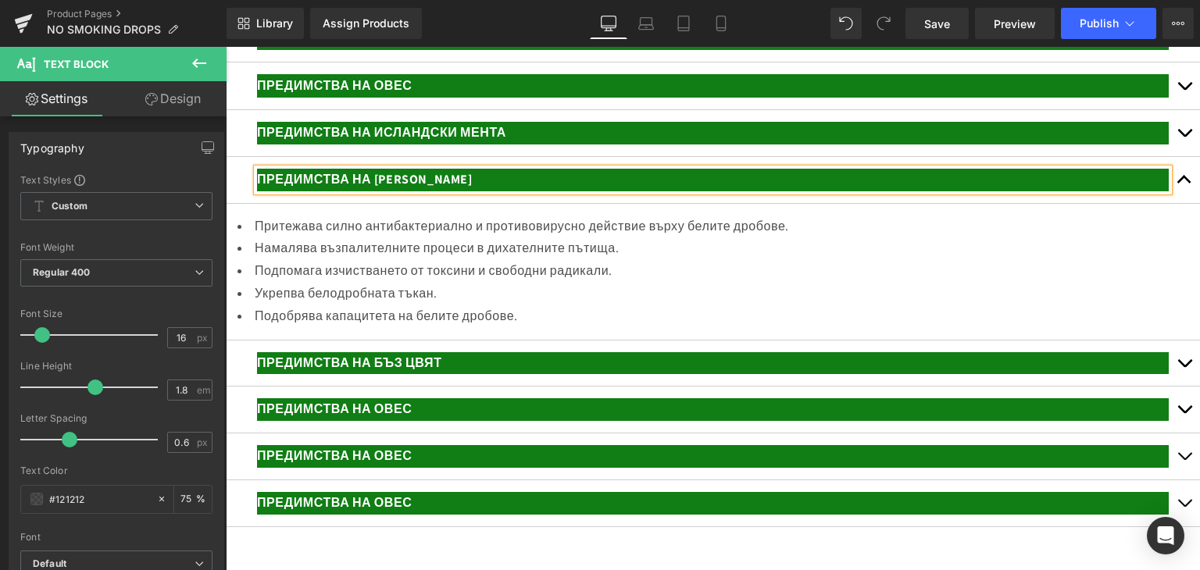
click at [346, 260] on li "Намалява възпалителните процеси в дихателните пътища." at bounding box center [712, 248] width 950 height 23
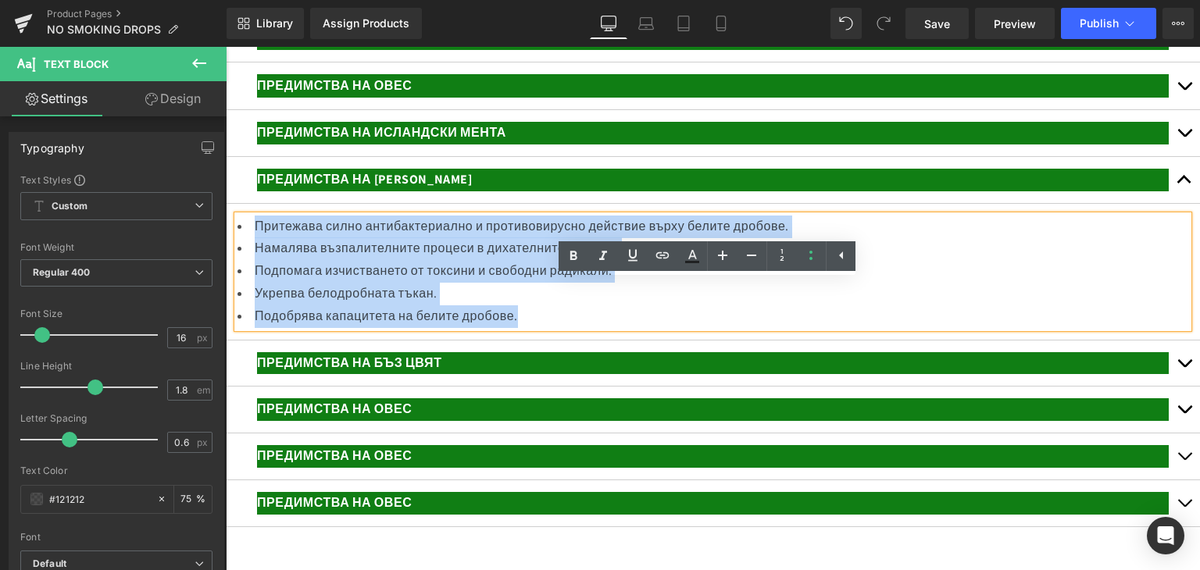
drag, startPoint x: 253, startPoint y: 288, endPoint x: 535, endPoint y: 390, distance: 299.9
click at [535, 328] on ul "Притежава силно антибактериално и противовирусно действие върху белите дробове.…" at bounding box center [712, 272] width 950 height 112
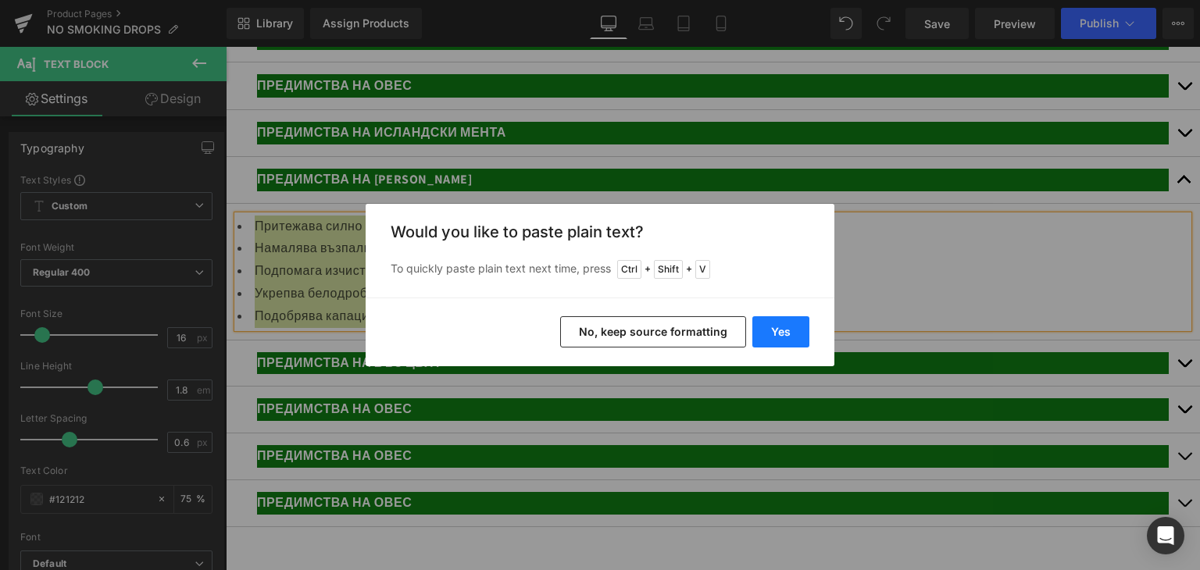
click at [758, 338] on button "Yes" at bounding box center [780, 331] width 57 height 31
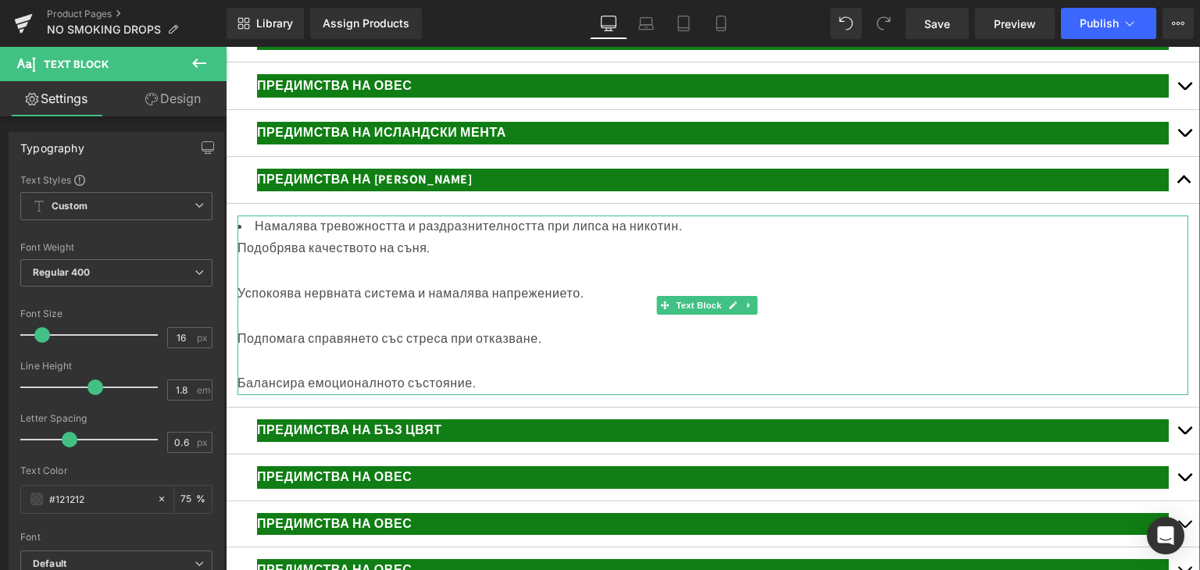
click at [273, 283] on div at bounding box center [712, 271] width 950 height 23
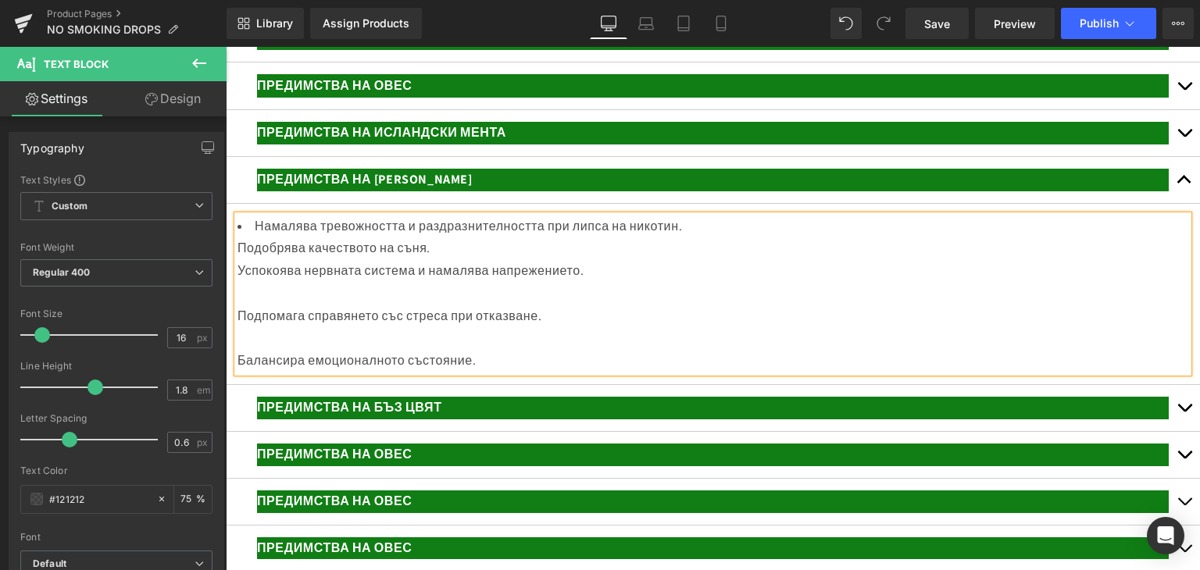
click at [250, 305] on div at bounding box center [712, 294] width 950 height 23
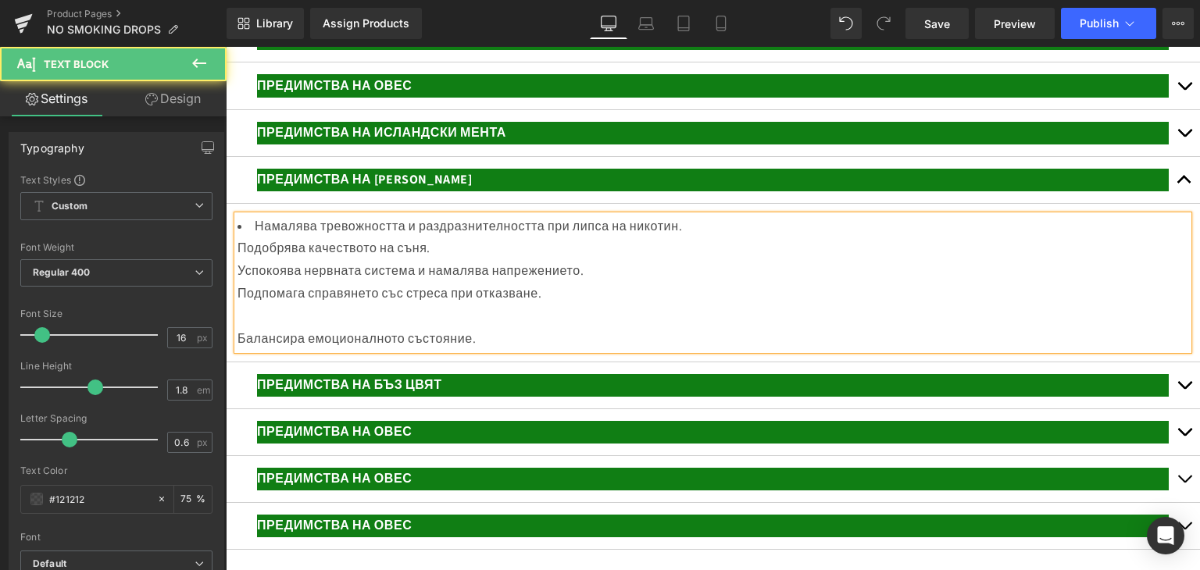
click at [252, 328] on div at bounding box center [712, 316] width 950 height 23
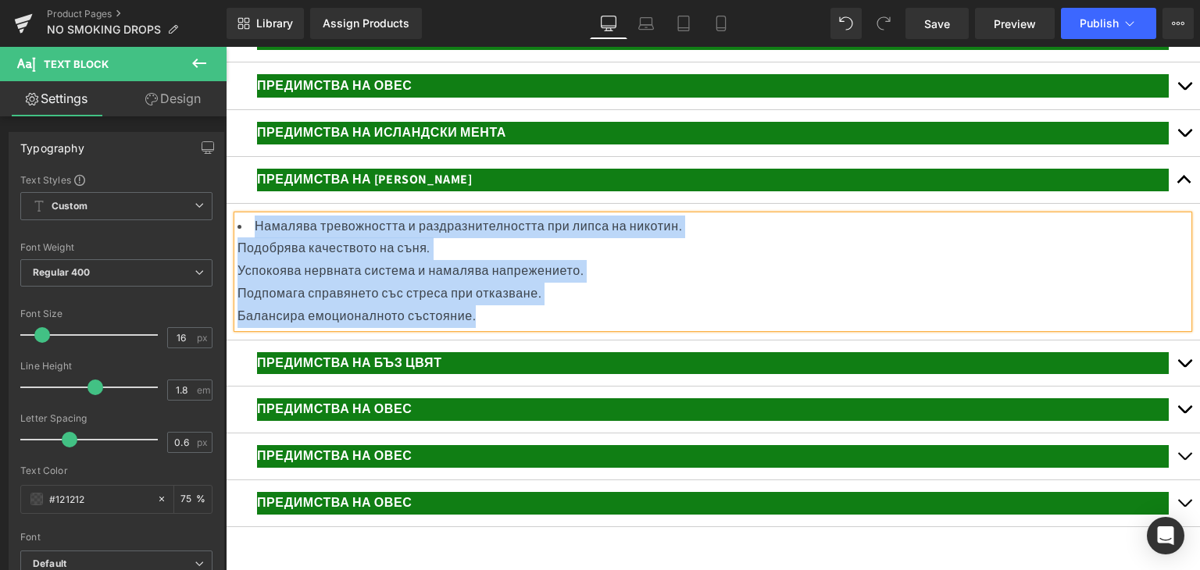
drag, startPoint x: 275, startPoint y: 302, endPoint x: 590, endPoint y: 382, distance: 325.4
click at [590, 328] on div "Намалява тревожността и раздразнителността при липса на никотин. Подобрява каче…" at bounding box center [712, 272] width 950 height 112
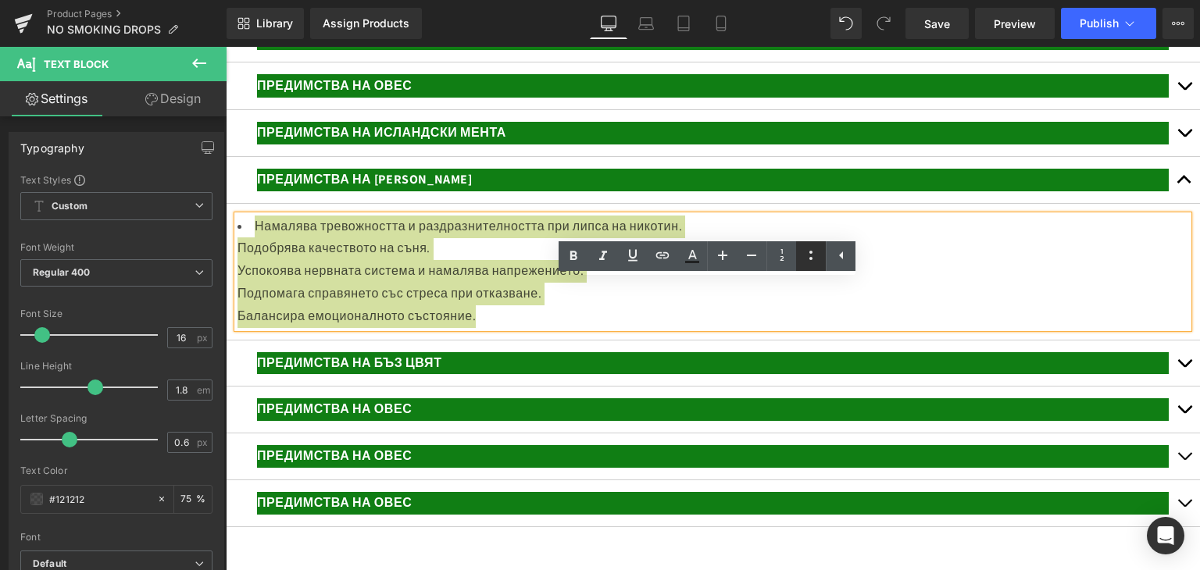
click at [813, 257] on icon at bounding box center [810, 255] width 19 height 19
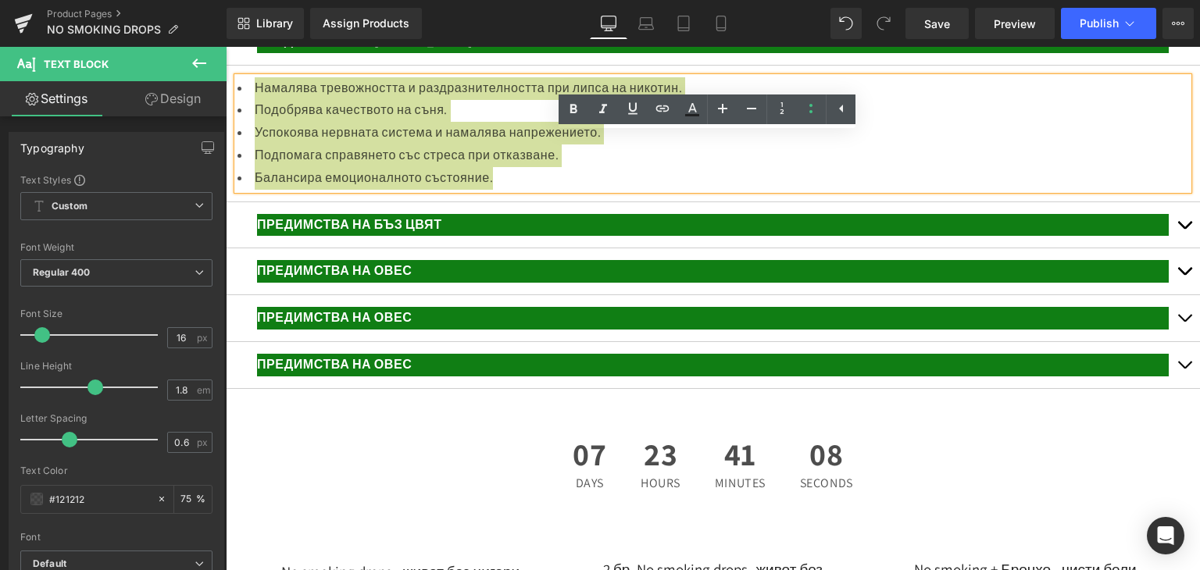
scroll to position [3395, 0]
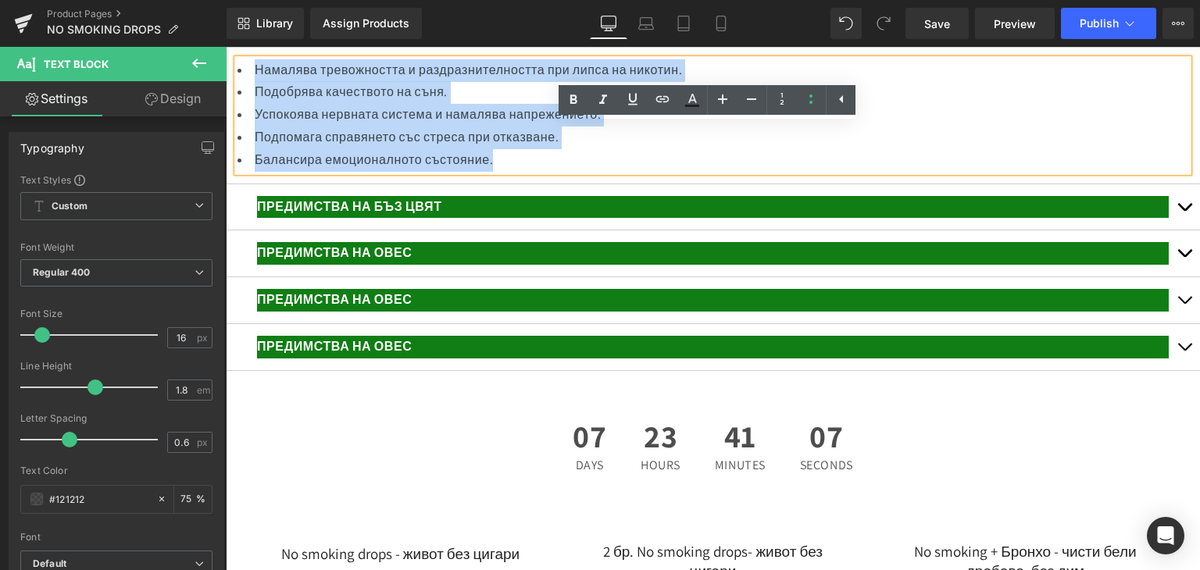
click at [1168, 230] on button "button" at bounding box center [1183, 207] width 31 height 46
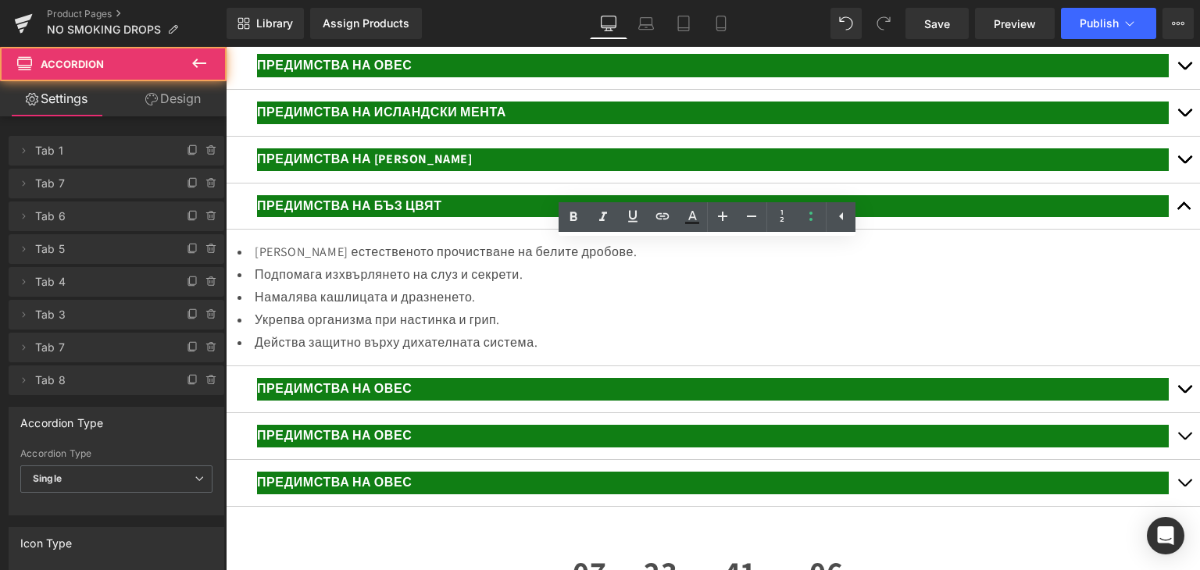
scroll to position [3258, 0]
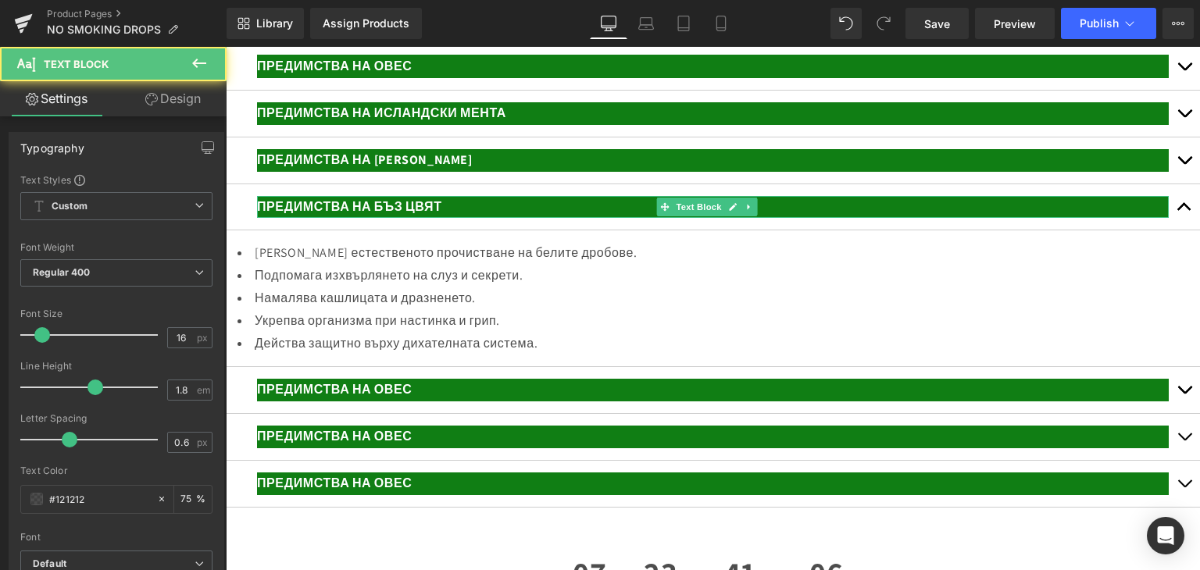
click at [462, 219] on p "ПРЕДИМСТВА НА БЪЗ ЦВЯТ" at bounding box center [712, 207] width 911 height 23
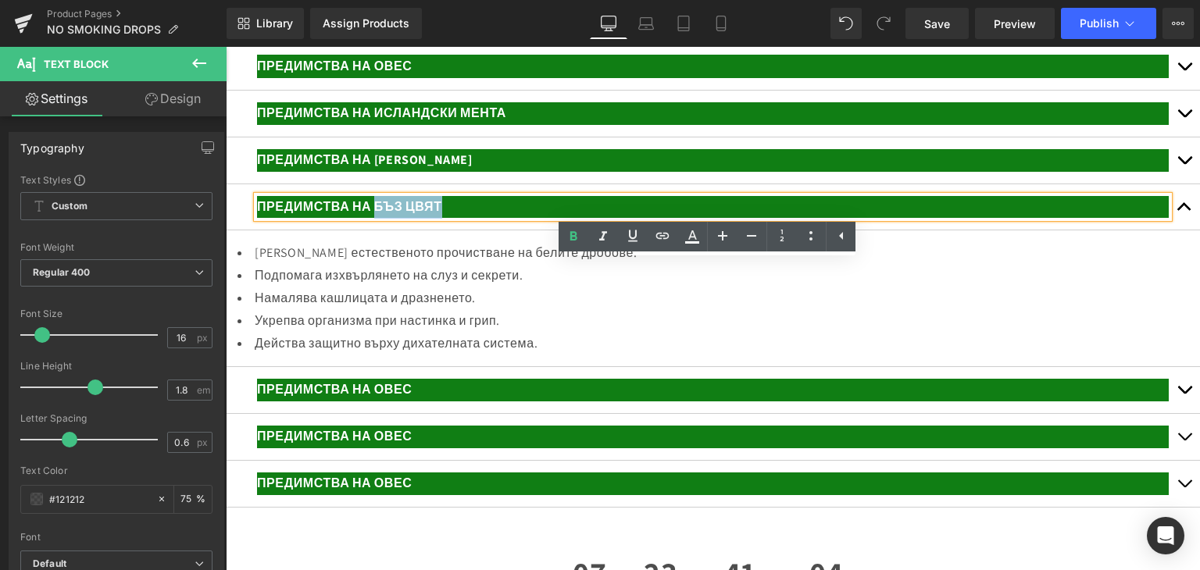
drag, startPoint x: 430, startPoint y: 273, endPoint x: 375, endPoint y: 269, distance: 55.6
click at [375, 219] on p "ПРЕДИМСТВА НА БЪЗ ЦВЯТ" at bounding box center [712, 207] width 911 height 23
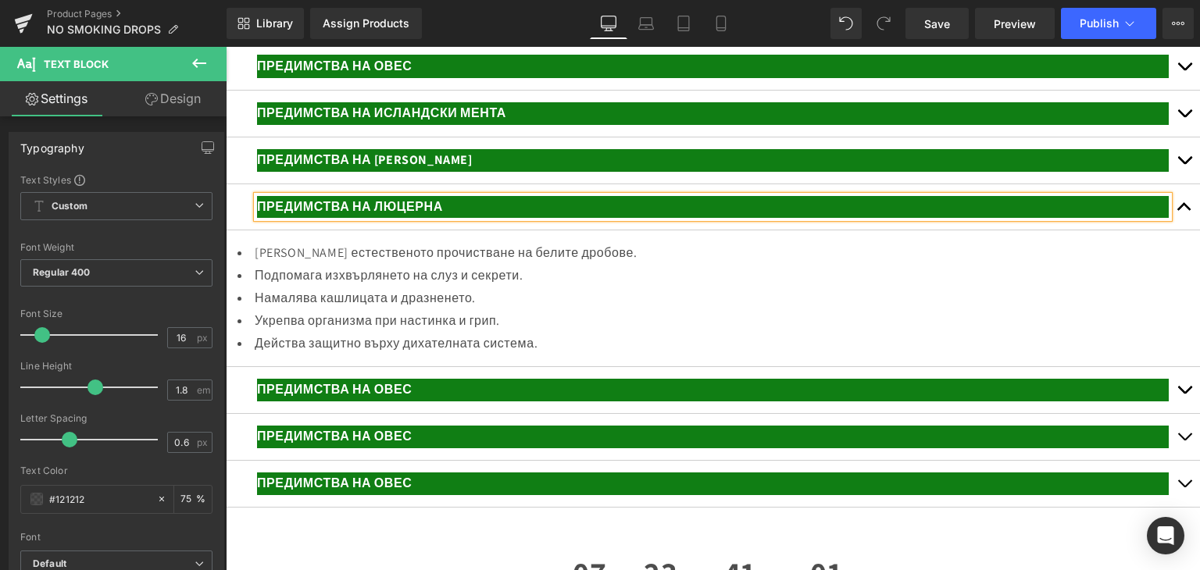
click at [322, 265] on li "Стимулира естественото прочистване на белите дробове." at bounding box center [712, 253] width 950 height 23
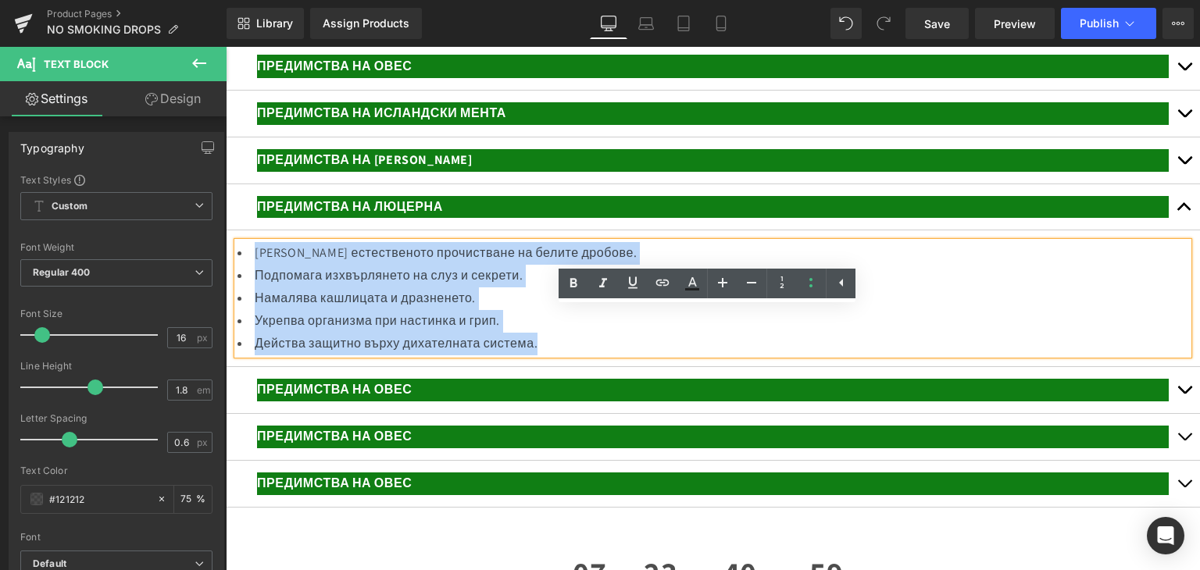
drag, startPoint x: 256, startPoint y: 319, endPoint x: 594, endPoint y: 416, distance: 351.0
click at [594, 355] on ul "Стимулира естественото прочистване на белите дробове. Подпомага изхвърлянето на…" at bounding box center [712, 298] width 950 height 112
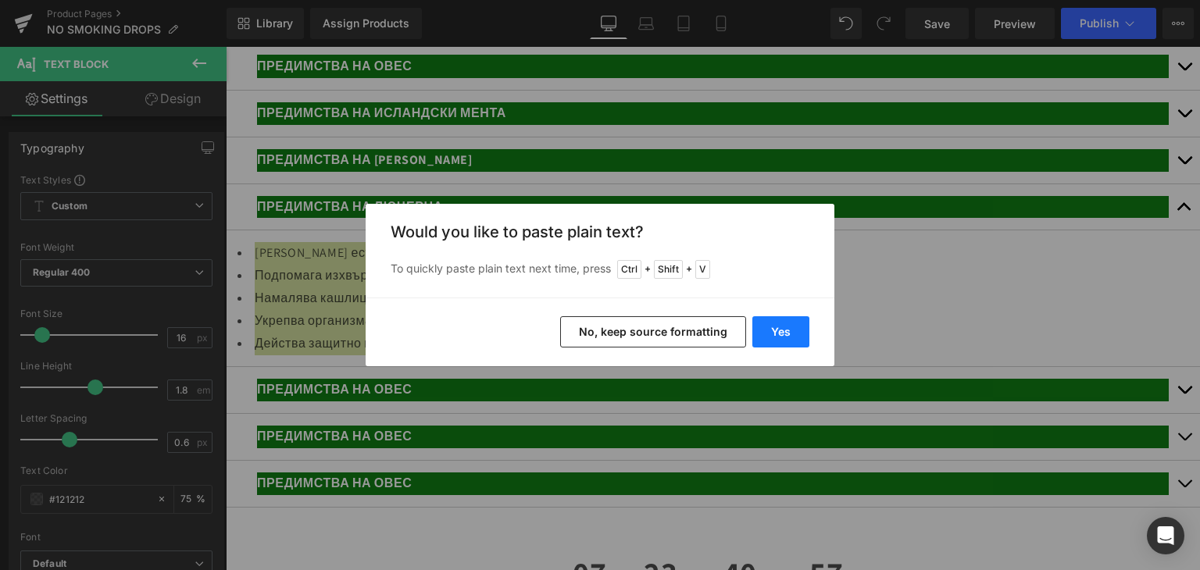
drag, startPoint x: 751, startPoint y: 342, endPoint x: 773, endPoint y: 336, distance: 22.7
click at [768, 337] on div "Yes No, keep source formatting" at bounding box center [599, 332] width 469 height 69
click at [765, 340] on button "Yes" at bounding box center [780, 331] width 57 height 31
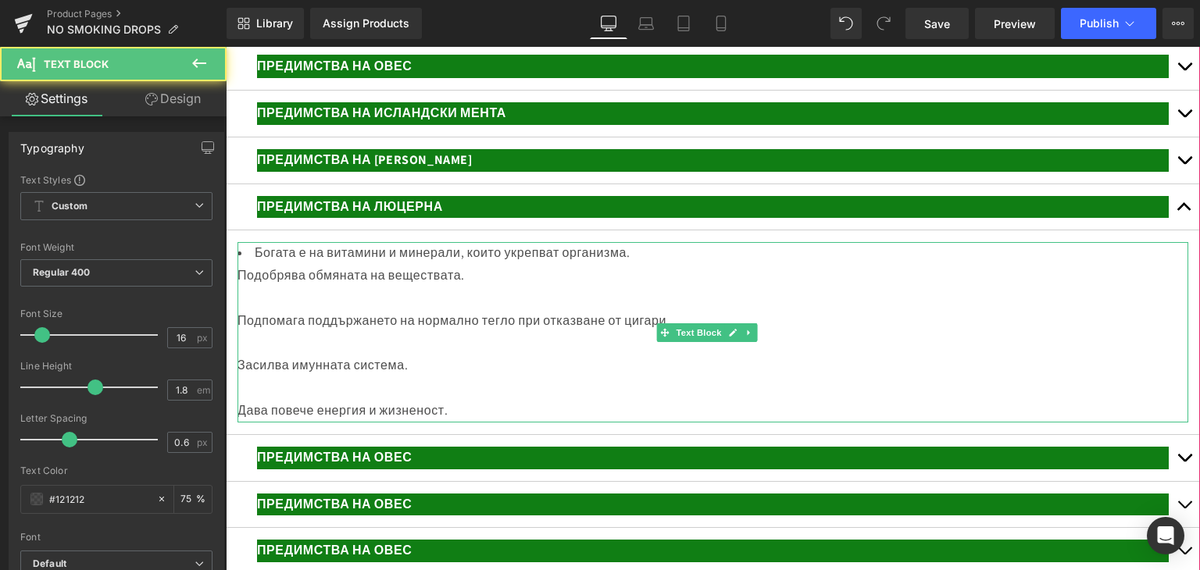
drag, startPoint x: 281, startPoint y: 371, endPoint x: 282, endPoint y: 362, distance: 9.4
click at [281, 310] on div at bounding box center [712, 298] width 950 height 23
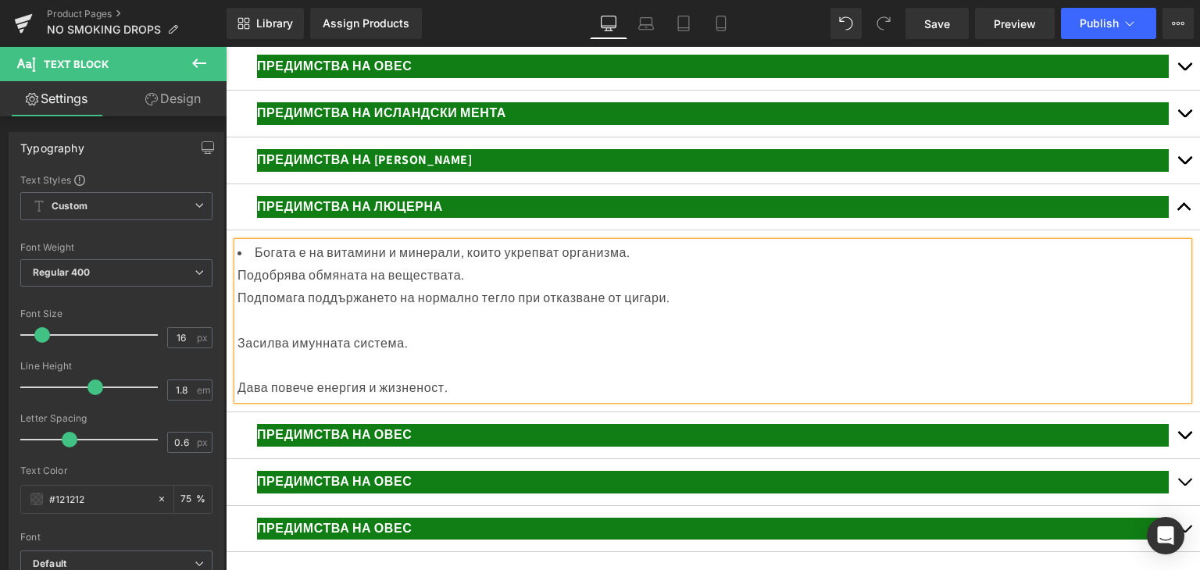
click at [259, 333] on div at bounding box center [712, 321] width 950 height 23
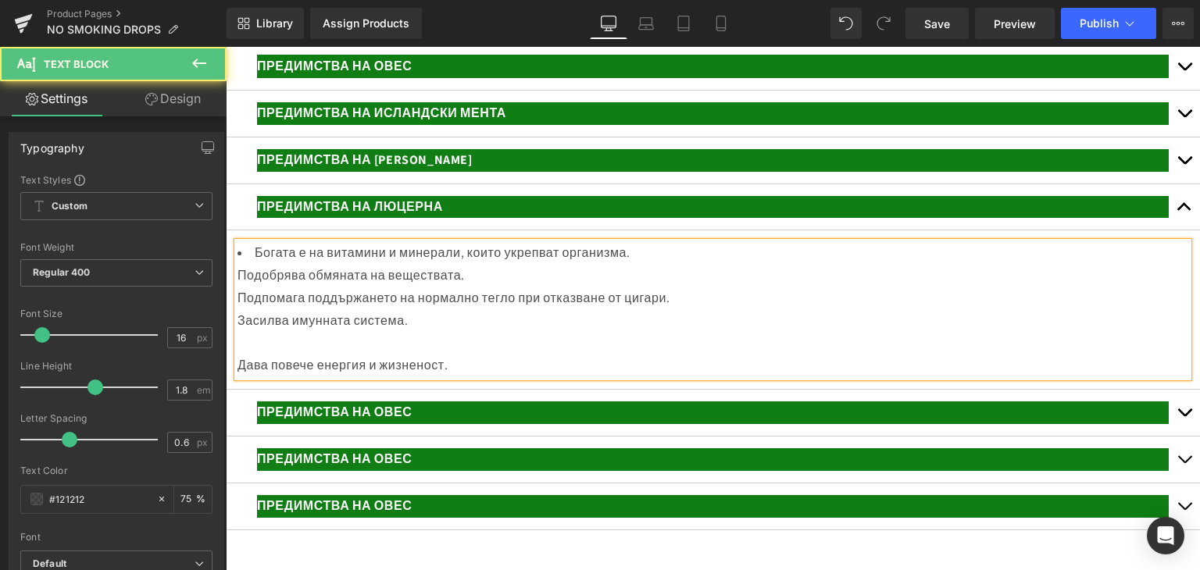
click at [248, 355] on div at bounding box center [712, 344] width 950 height 23
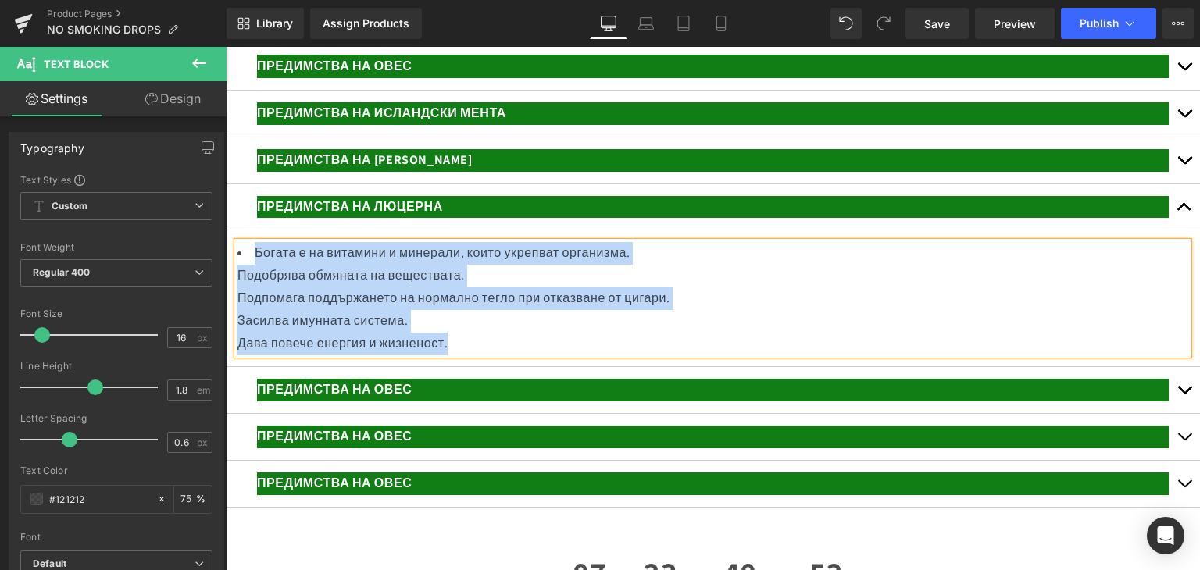
drag, startPoint x: 251, startPoint y: 319, endPoint x: 534, endPoint y: 408, distance: 296.4
click at [534, 355] on div "Богата е на витамини и минерали, които укрепват организма. Подобрява обмяната н…" at bounding box center [712, 298] width 950 height 112
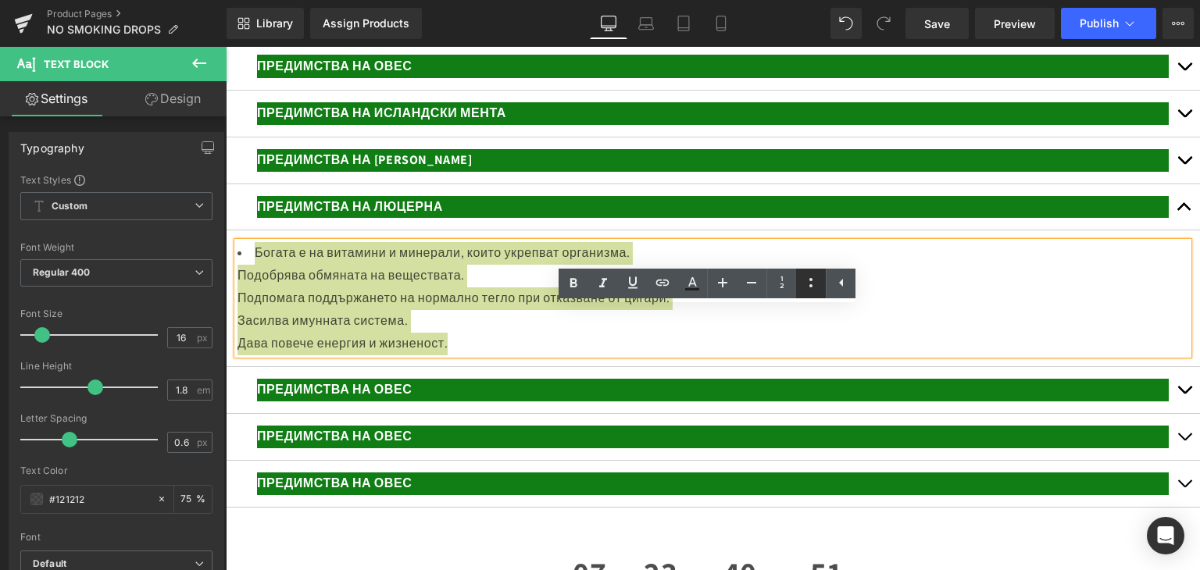
click at [811, 283] on icon at bounding box center [810, 282] width 19 height 19
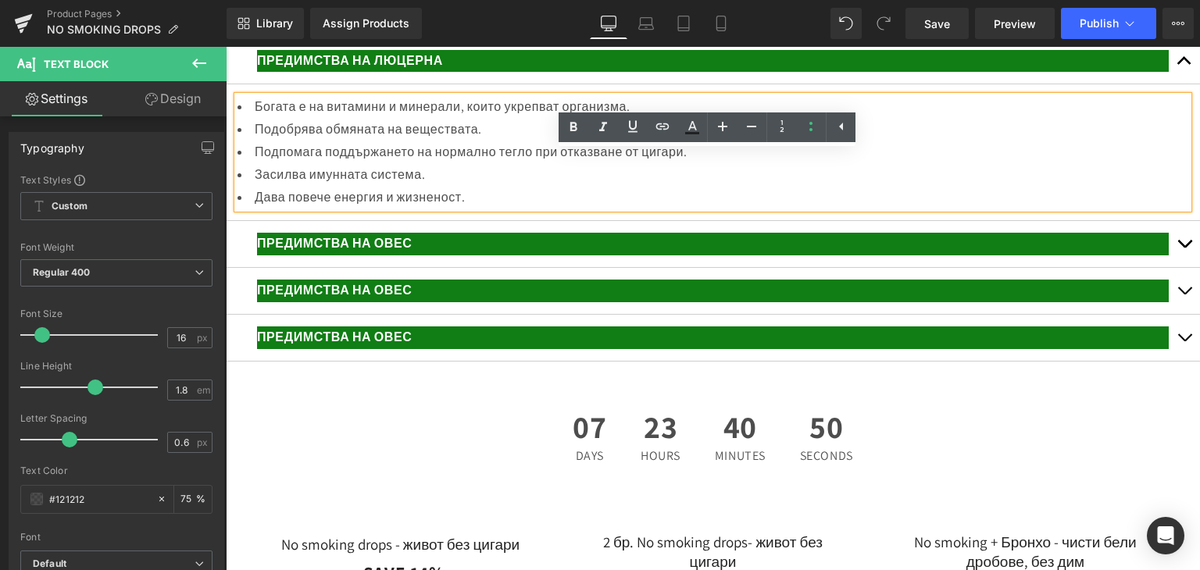
scroll to position [3414, 0]
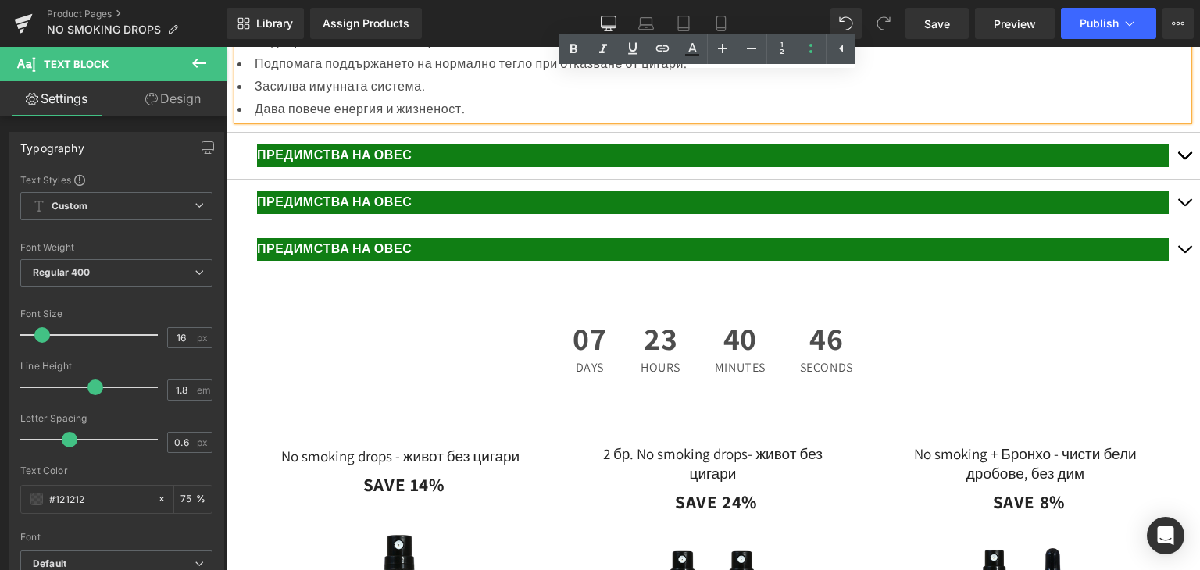
click at [1171, 179] on button "button" at bounding box center [1183, 156] width 31 height 46
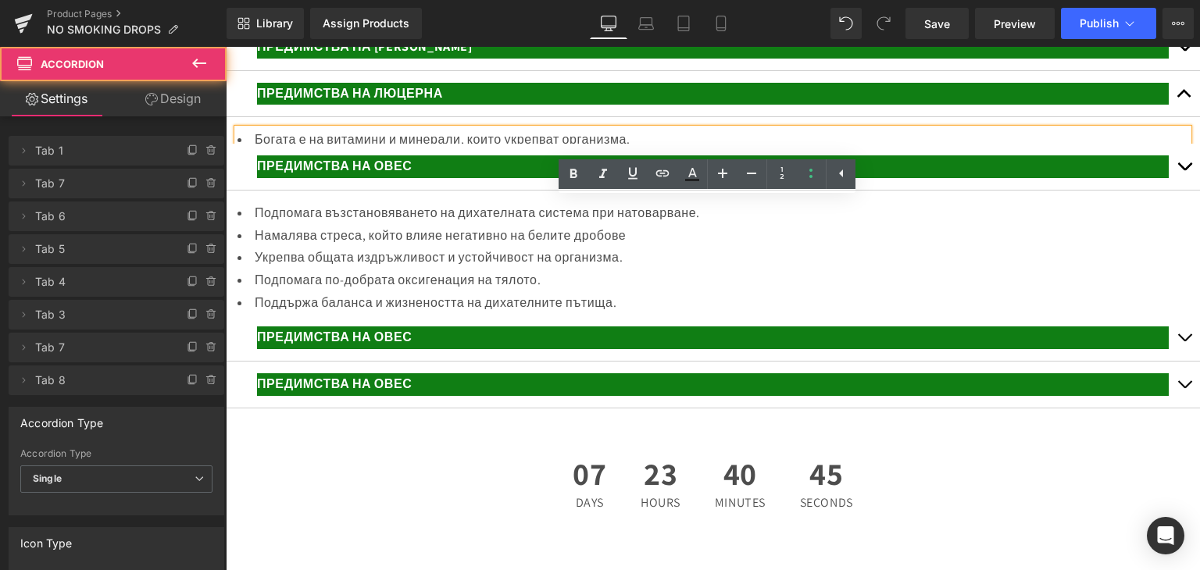
scroll to position [3355, 0]
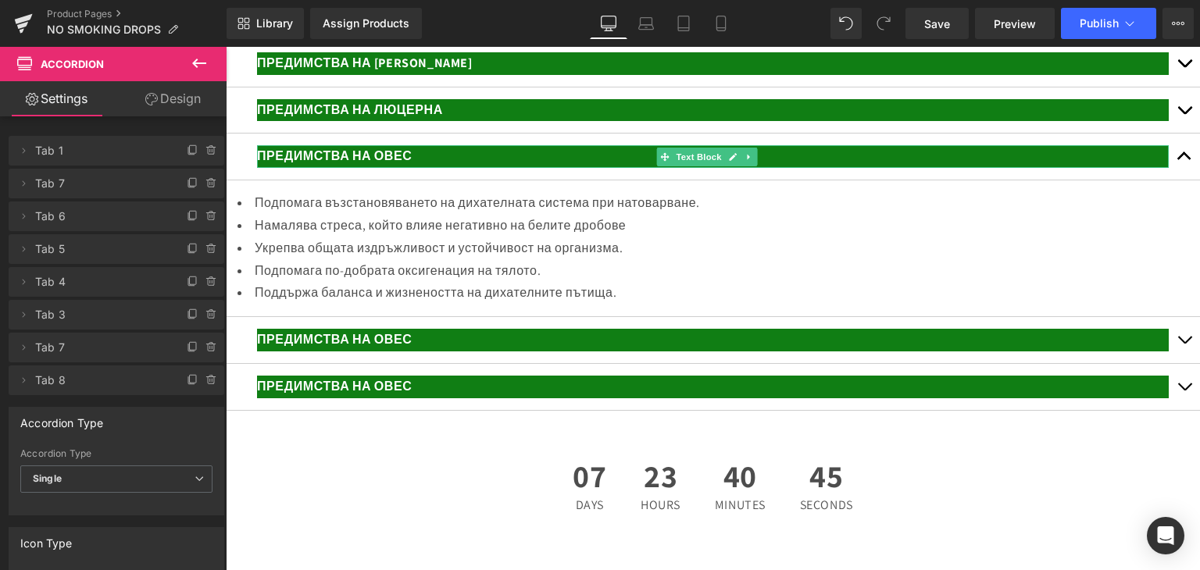
click at [426, 168] on p "ПРЕДИМСТВА НА ОВЕС" at bounding box center [712, 156] width 911 height 23
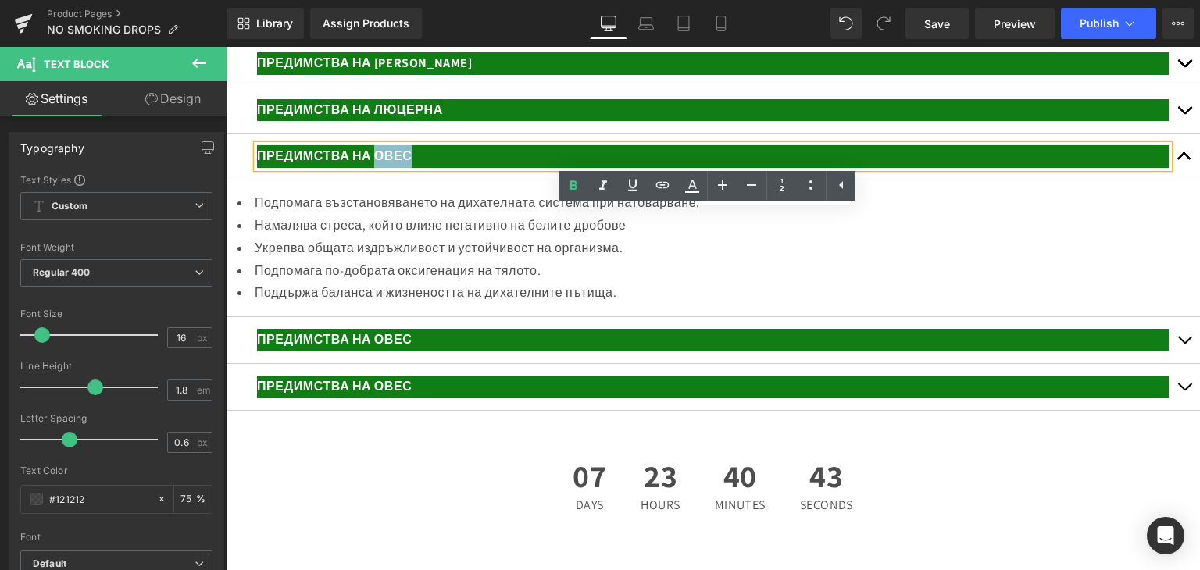
drag, startPoint x: 420, startPoint y: 223, endPoint x: 375, endPoint y: 223, distance: 45.3
click at [375, 168] on p "ПРЕДИМСТВА НА ОВЕС" at bounding box center [712, 156] width 911 height 23
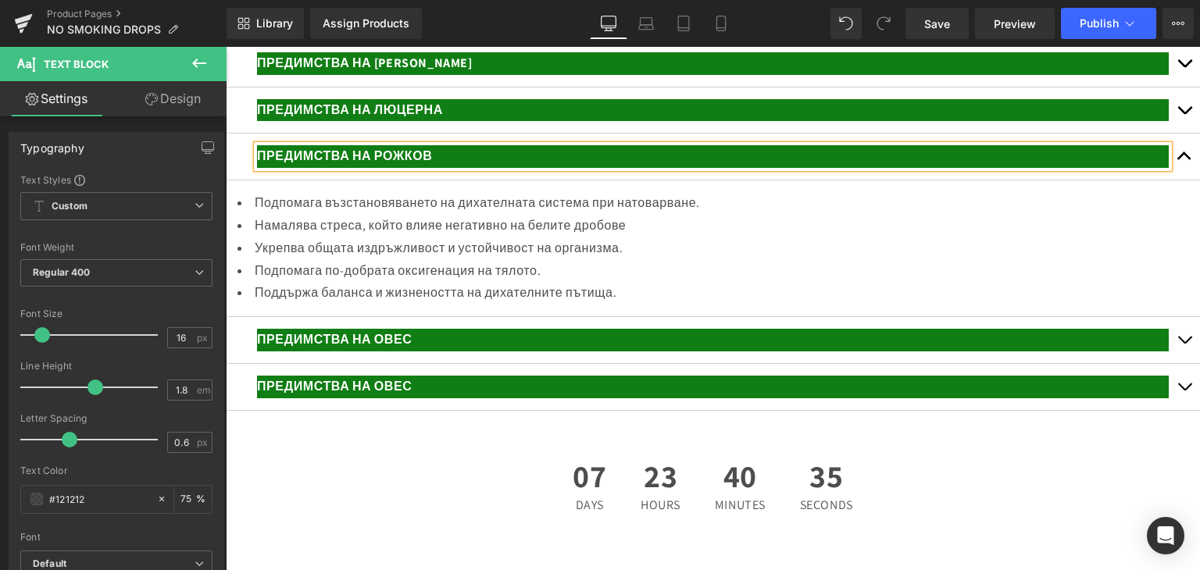
click at [287, 215] on li "Подпомага възстановяването на дихателната система при натоварване." at bounding box center [712, 203] width 950 height 23
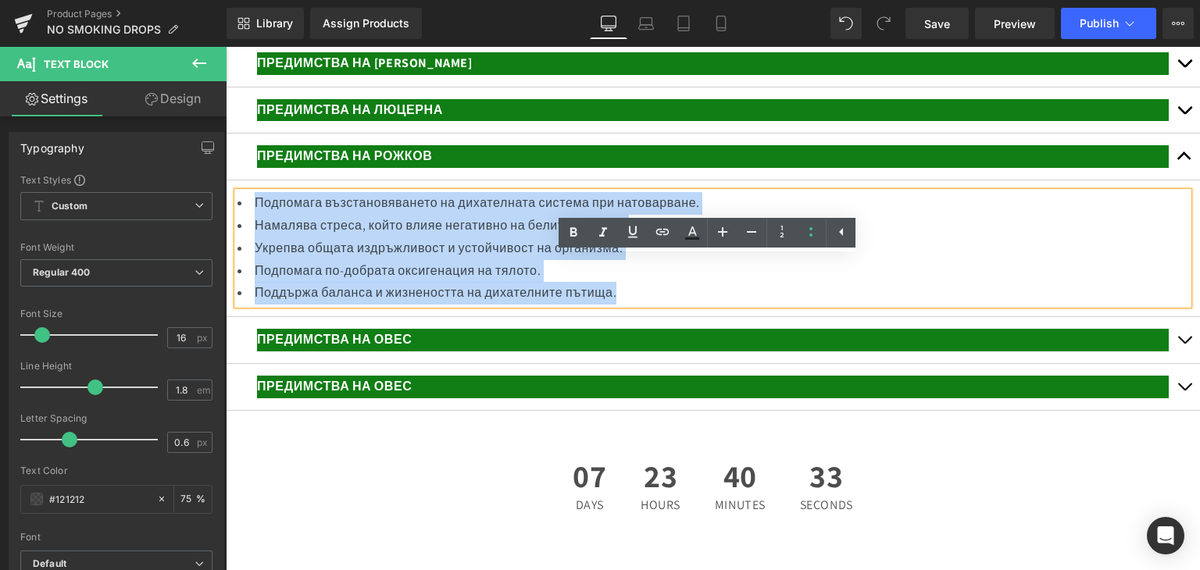
drag, startPoint x: 263, startPoint y: 266, endPoint x: 674, endPoint y: 356, distance: 420.5
click at [675, 305] on ul "Подпомага възстановяването на дихателната система при натоварване. Намалява стр…" at bounding box center [712, 248] width 950 height 112
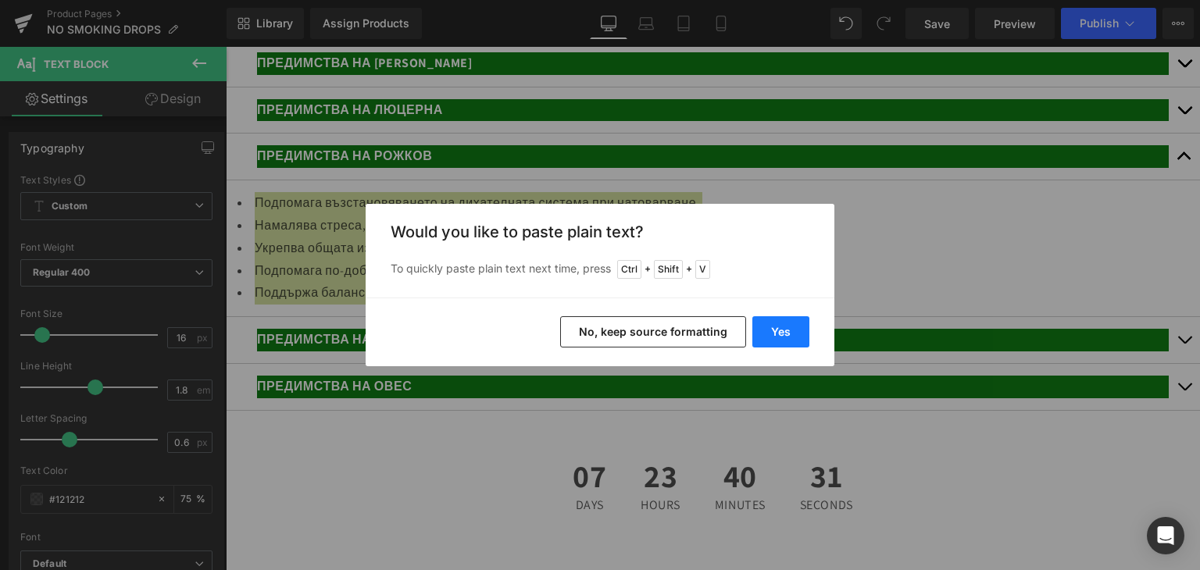
click at [775, 326] on button "Yes" at bounding box center [780, 331] width 57 height 31
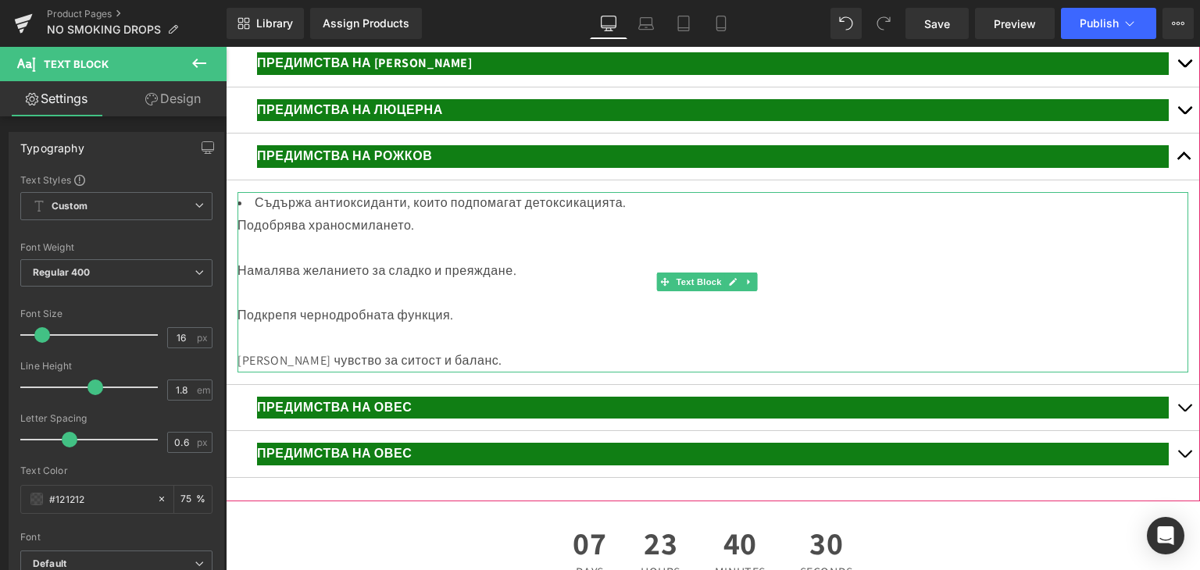
click at [361, 260] on div at bounding box center [712, 248] width 950 height 23
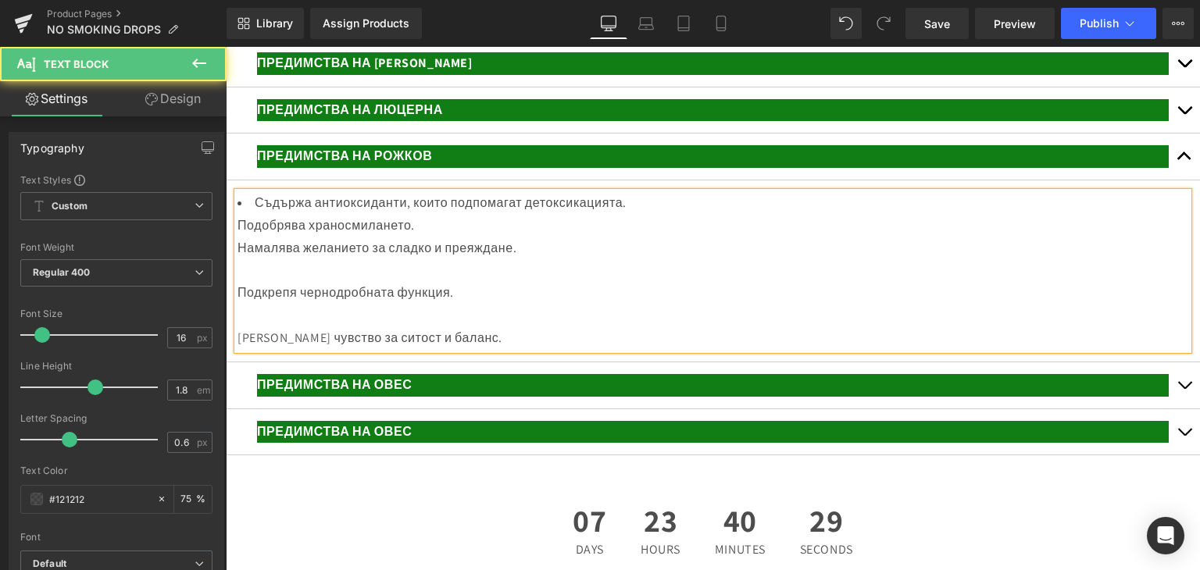
click at [265, 283] on div at bounding box center [712, 271] width 950 height 23
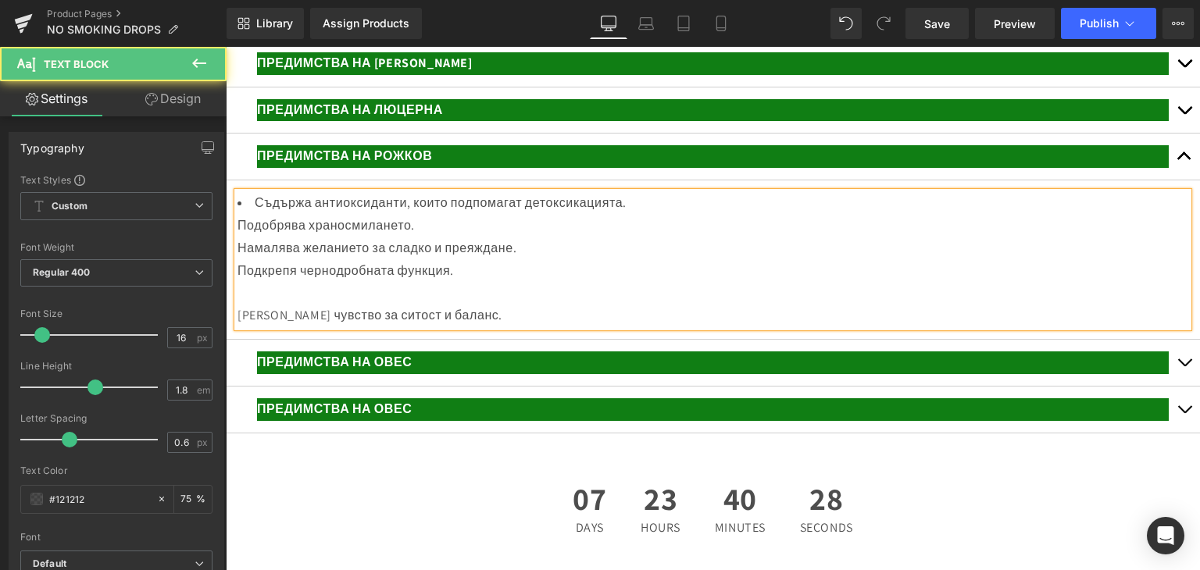
click at [249, 305] on div at bounding box center [712, 293] width 950 height 23
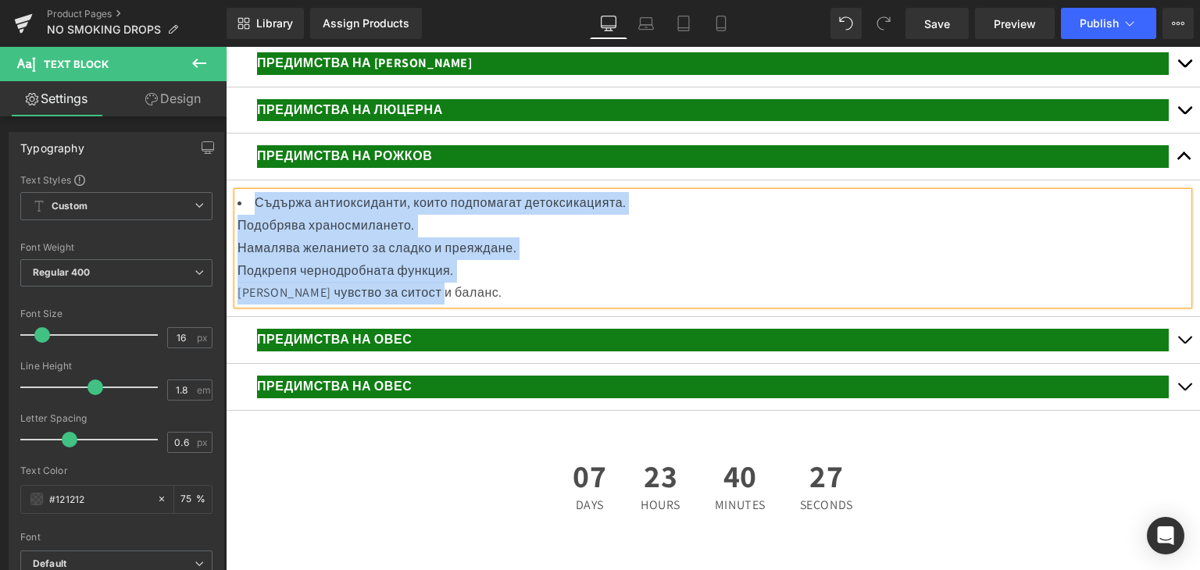
drag, startPoint x: 257, startPoint y: 262, endPoint x: 512, endPoint y: 367, distance: 275.3
click at [512, 305] on div "Съдържа антиоксиданти, които подпомагат детоксикацията. Подобрява храносмиланет…" at bounding box center [712, 248] width 950 height 112
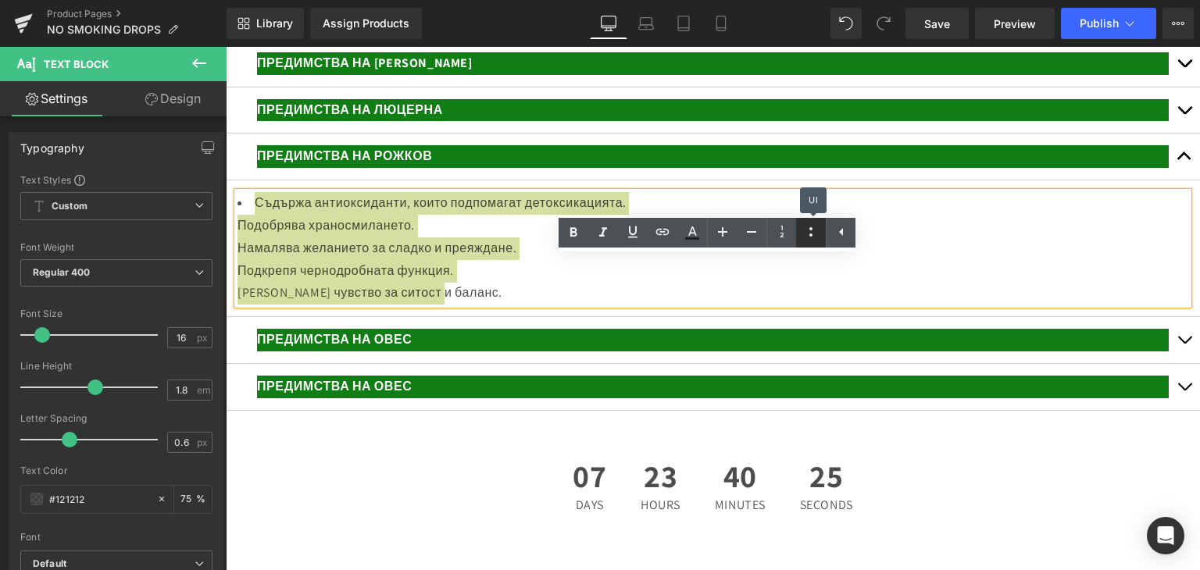
click at [814, 230] on icon at bounding box center [810, 232] width 19 height 19
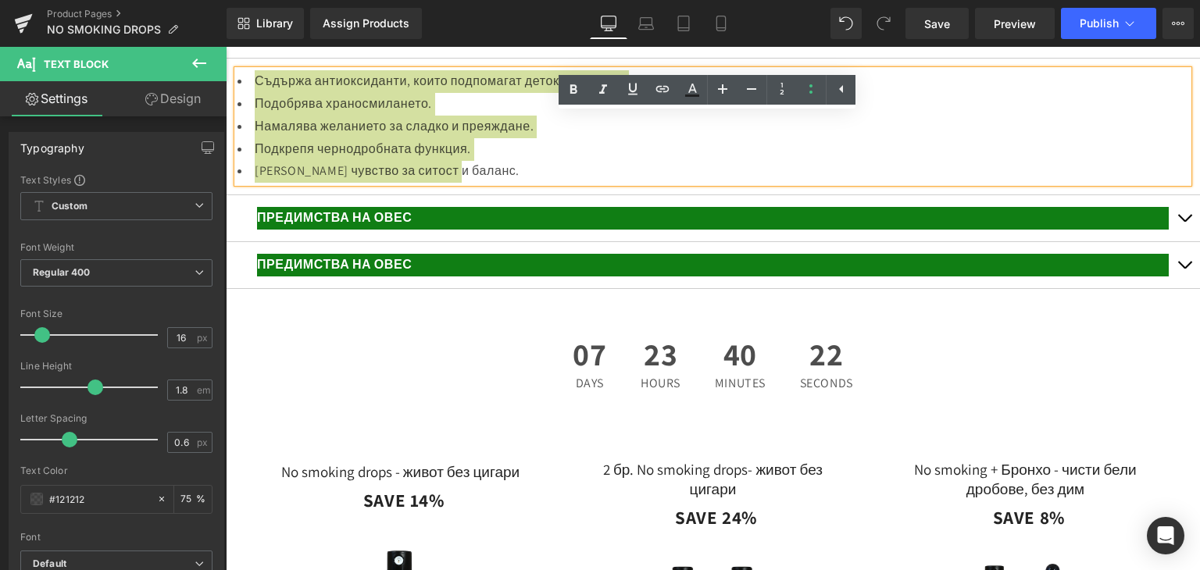
scroll to position [3511, 0]
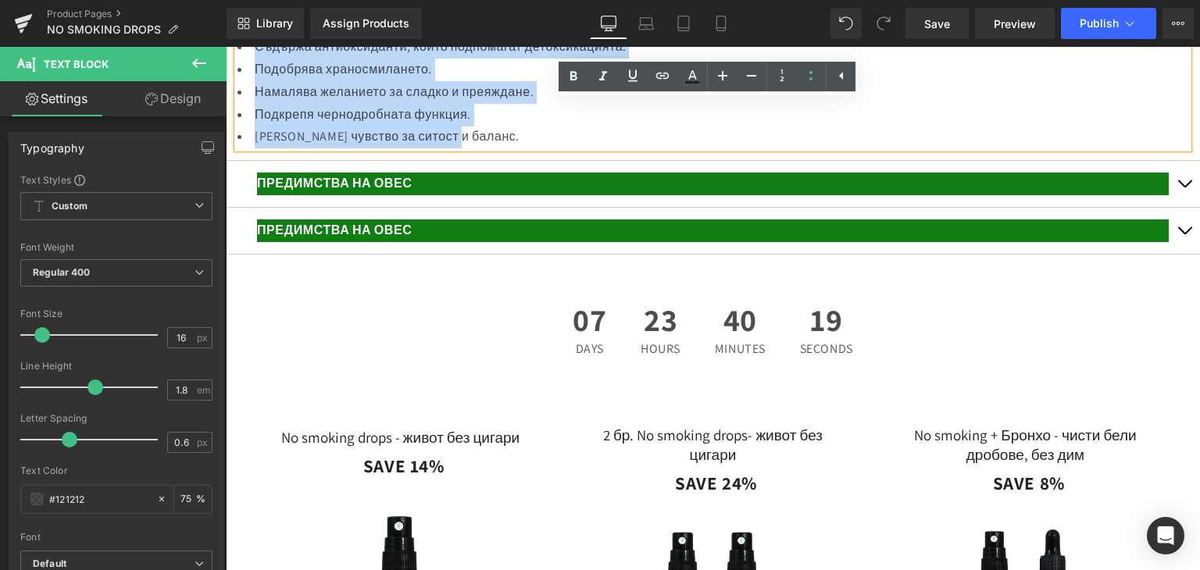
click at [1184, 207] on button "button" at bounding box center [1183, 184] width 31 height 46
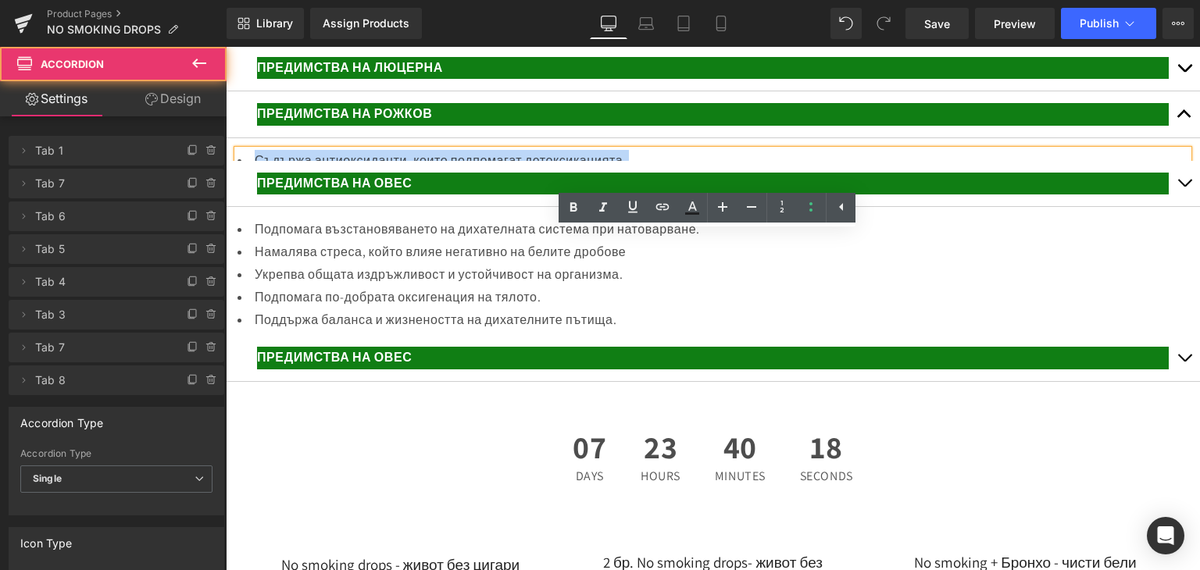
scroll to position [3375, 0]
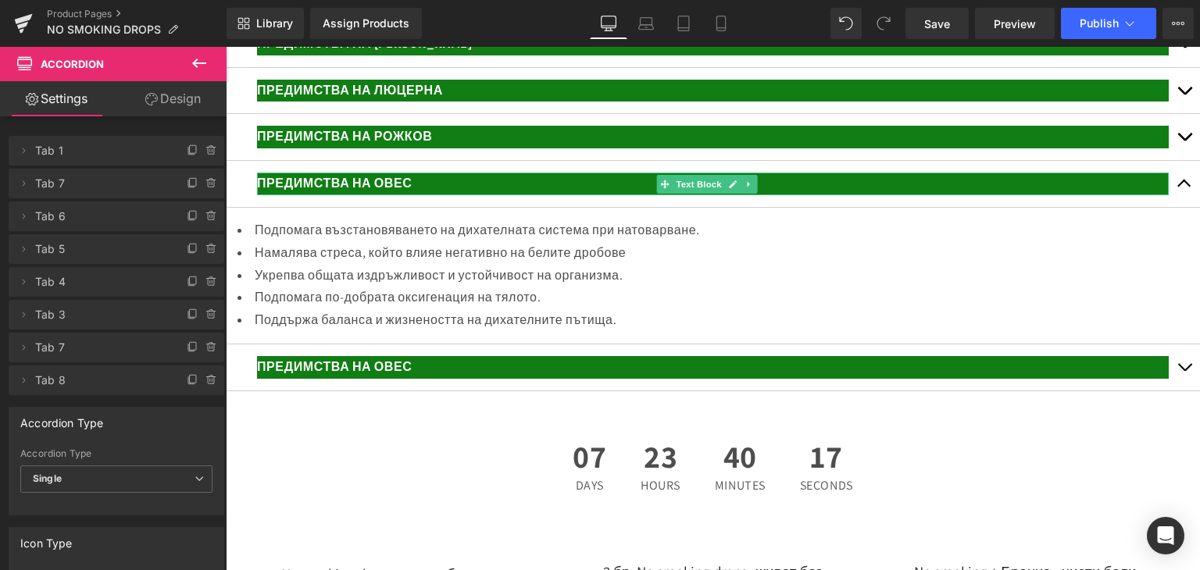
click at [426, 195] on p "ПРЕДИМСТВА НА ОВЕС" at bounding box center [712, 184] width 911 height 23
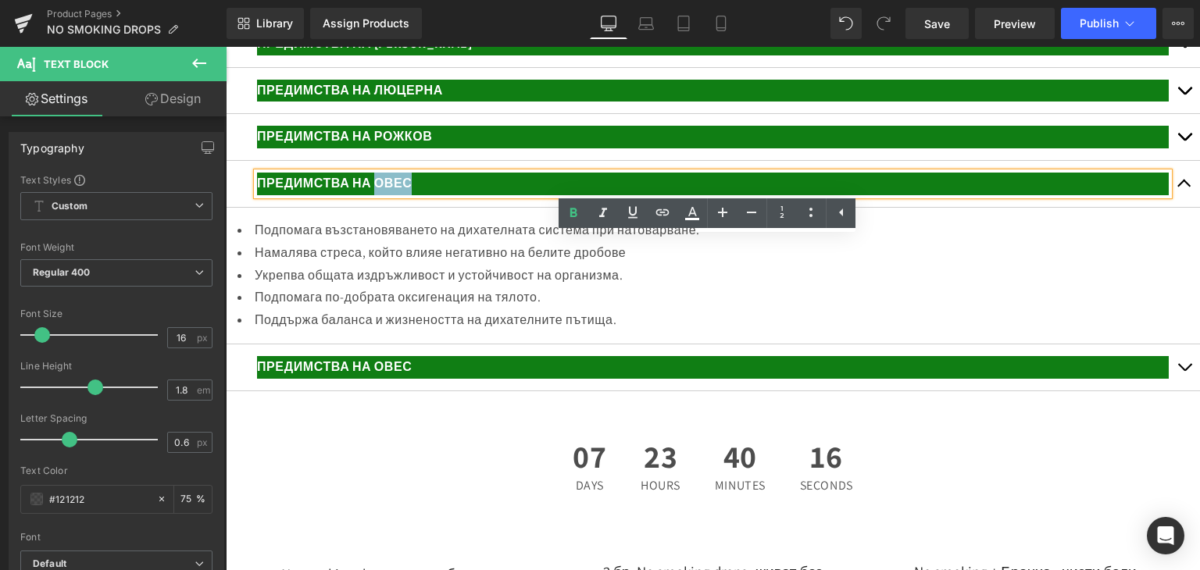
drag, startPoint x: 435, startPoint y: 248, endPoint x: 376, endPoint y: 239, distance: 59.2
click at [376, 195] on p "ПРЕДИМСТВА НА ОВЕС" at bounding box center [712, 184] width 911 height 23
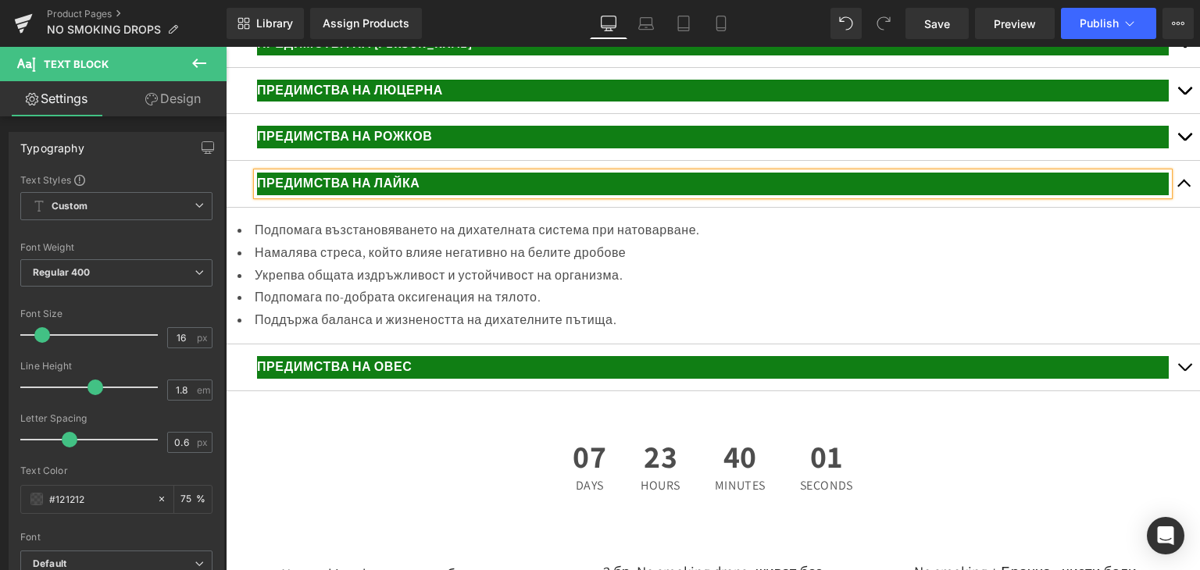
click at [316, 242] on li "Подпомага възстановяването на дихателната система при натоварване." at bounding box center [712, 230] width 950 height 23
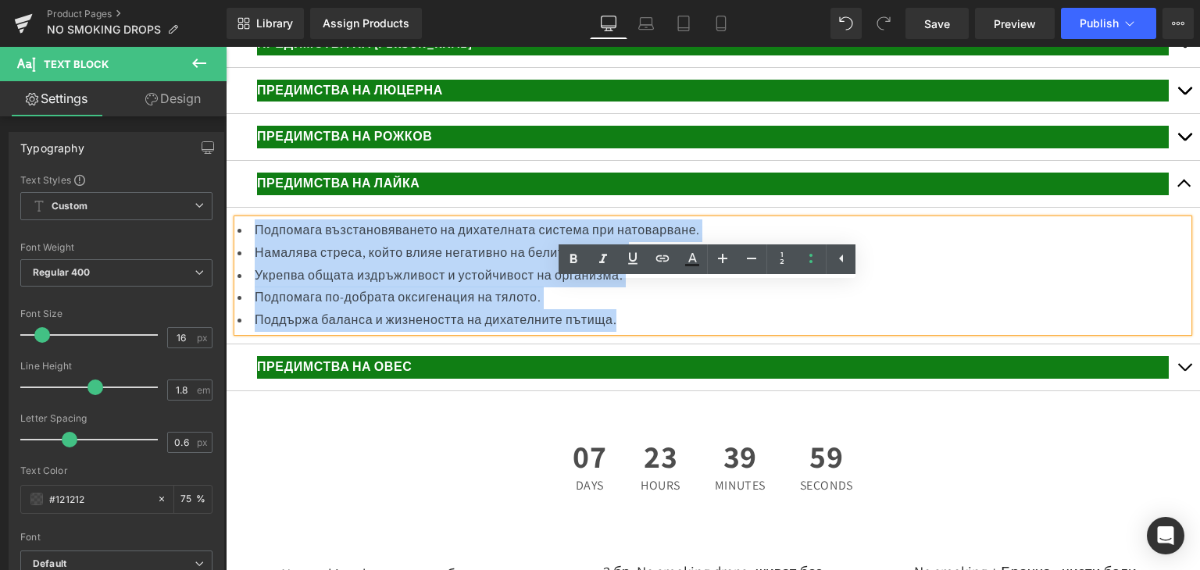
drag, startPoint x: 250, startPoint y: 294, endPoint x: 695, endPoint y: 387, distance: 454.6
click at [695, 332] on ul "Подпомага възстановяването на дихателната система при натоварване. Намалява стр…" at bounding box center [712, 275] width 950 height 112
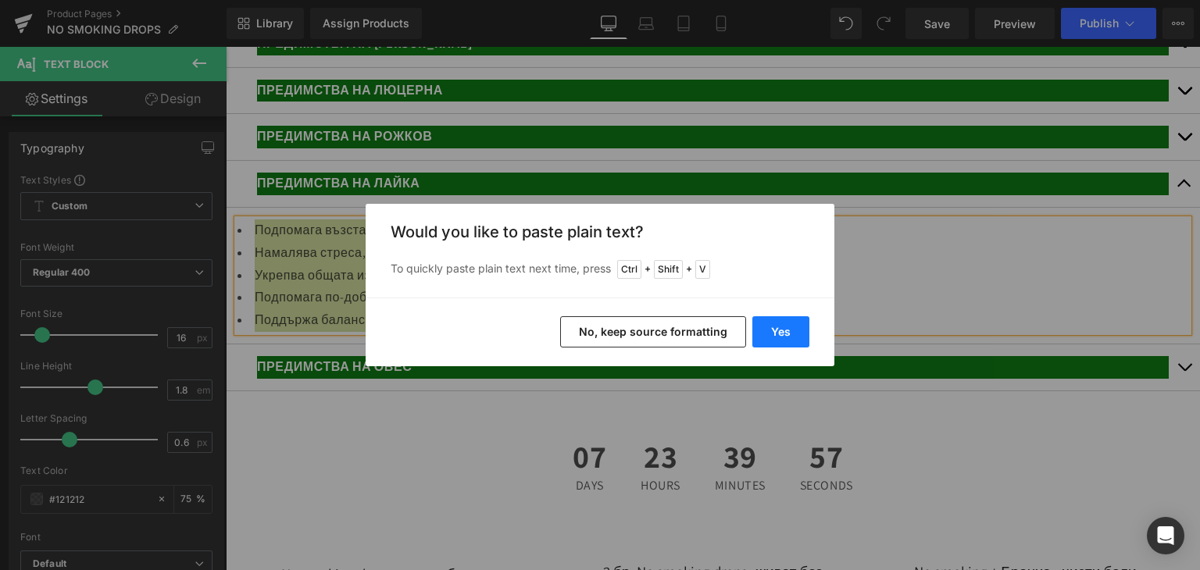
click at [790, 333] on button "Yes" at bounding box center [780, 331] width 57 height 31
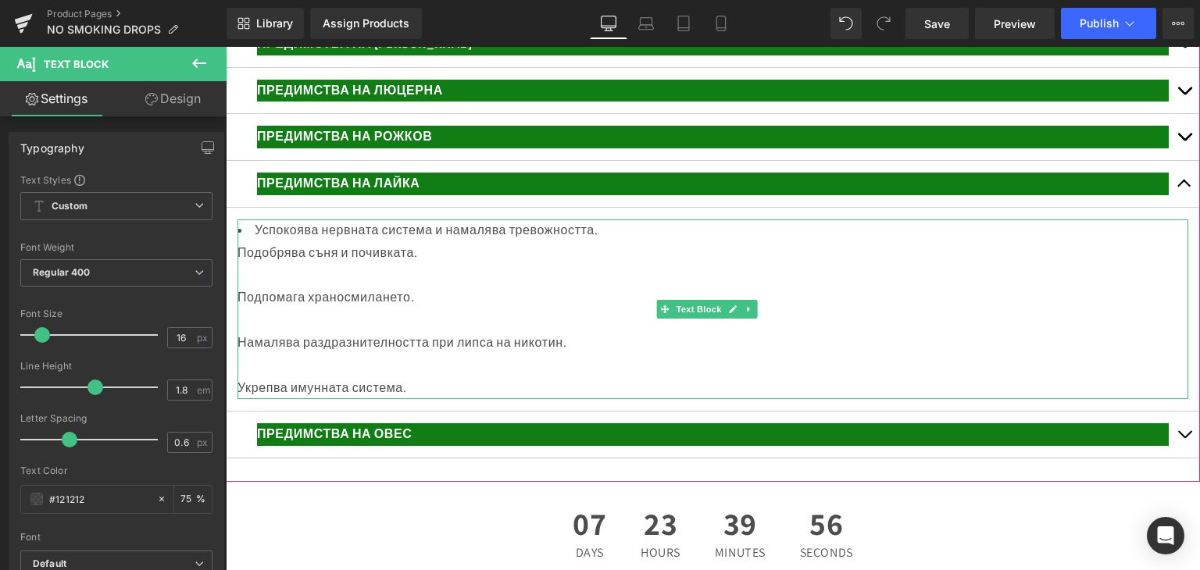
click at [269, 287] on div at bounding box center [712, 276] width 950 height 23
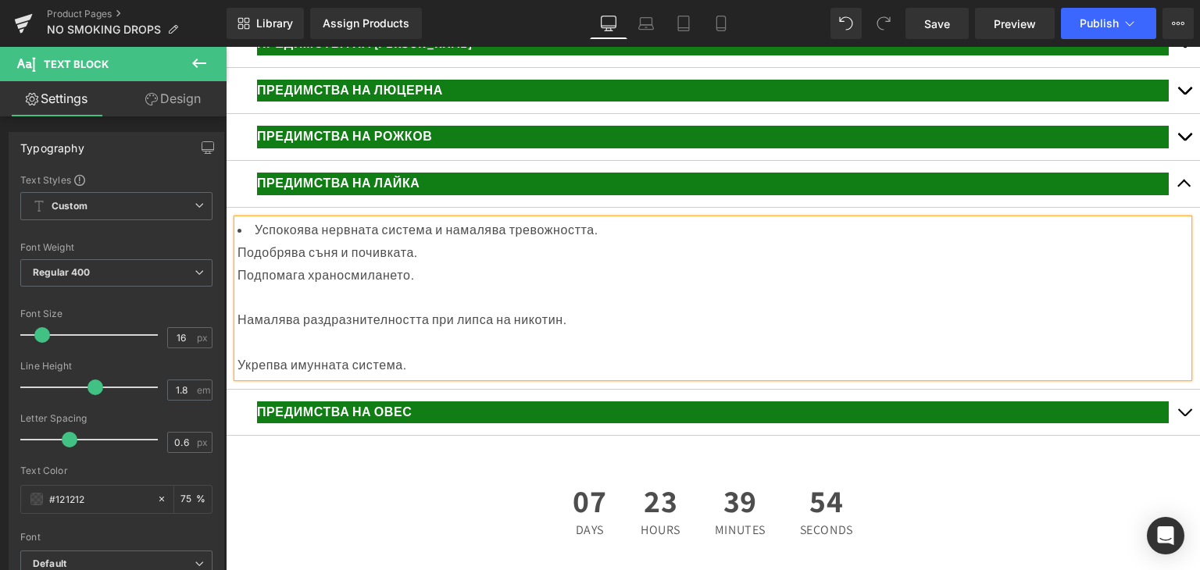
click at [251, 309] on div at bounding box center [712, 298] width 950 height 23
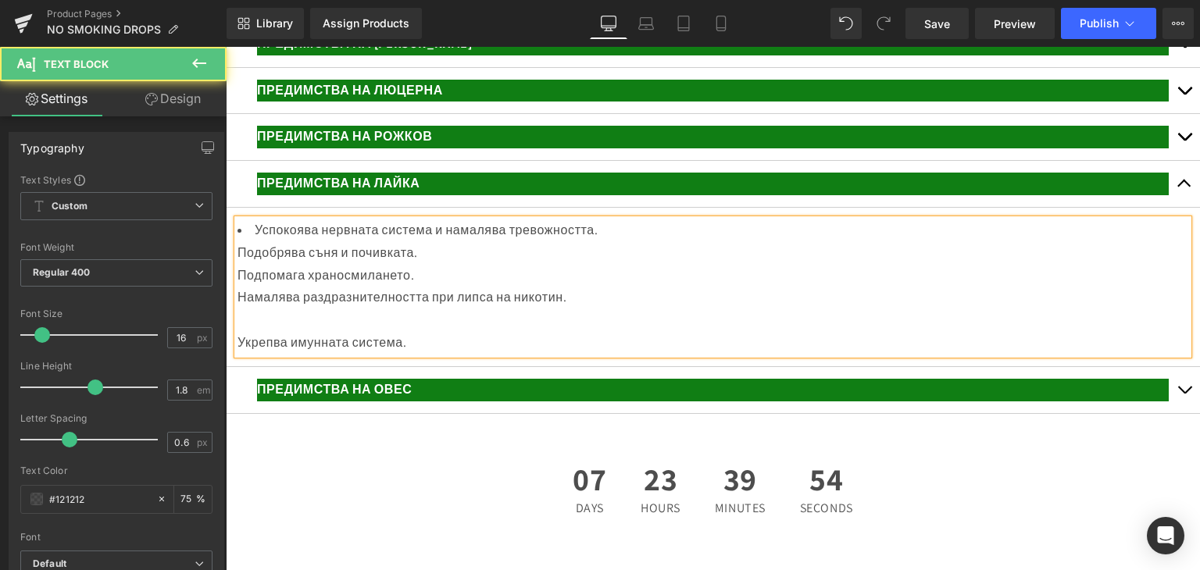
click at [247, 332] on div at bounding box center [712, 320] width 950 height 23
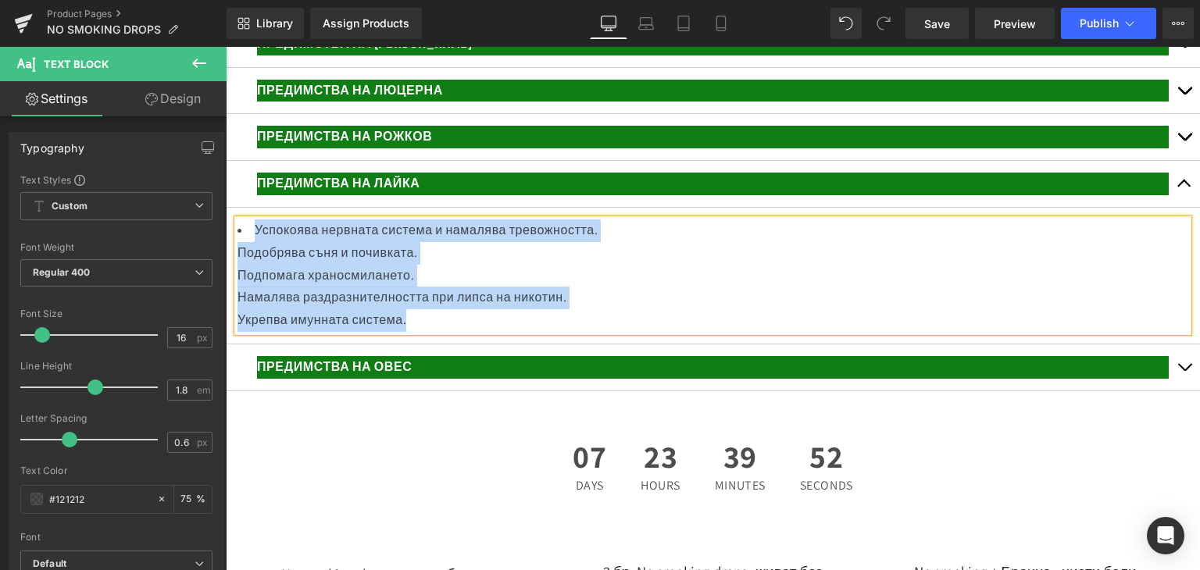
drag, startPoint x: 250, startPoint y: 298, endPoint x: 487, endPoint y: 376, distance: 249.2
click at [487, 332] on div "Успокоява нервната система и намалява тревожността. Подобрява съня и почивката.…" at bounding box center [712, 275] width 950 height 112
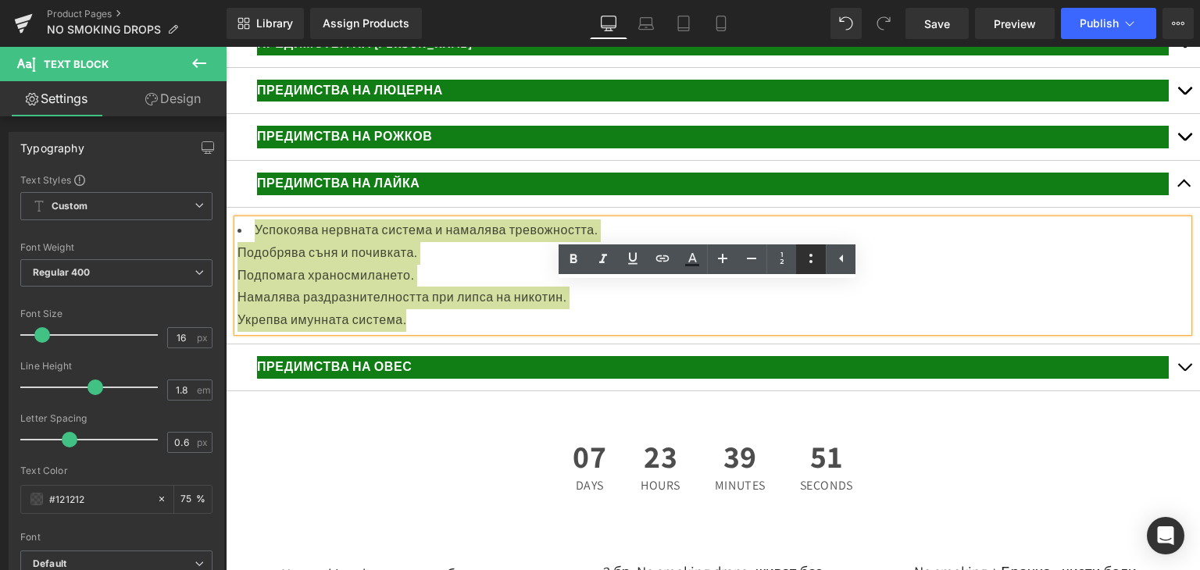
click at [809, 255] on icon at bounding box center [810, 258] width 19 height 19
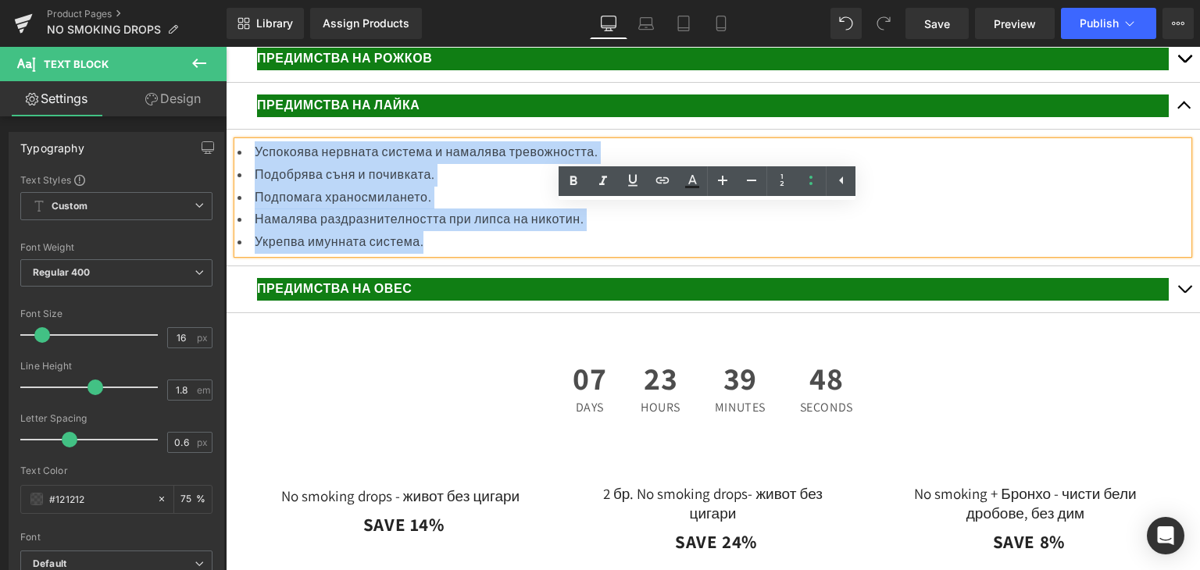
click at [1171, 312] on button "button" at bounding box center [1183, 289] width 31 height 46
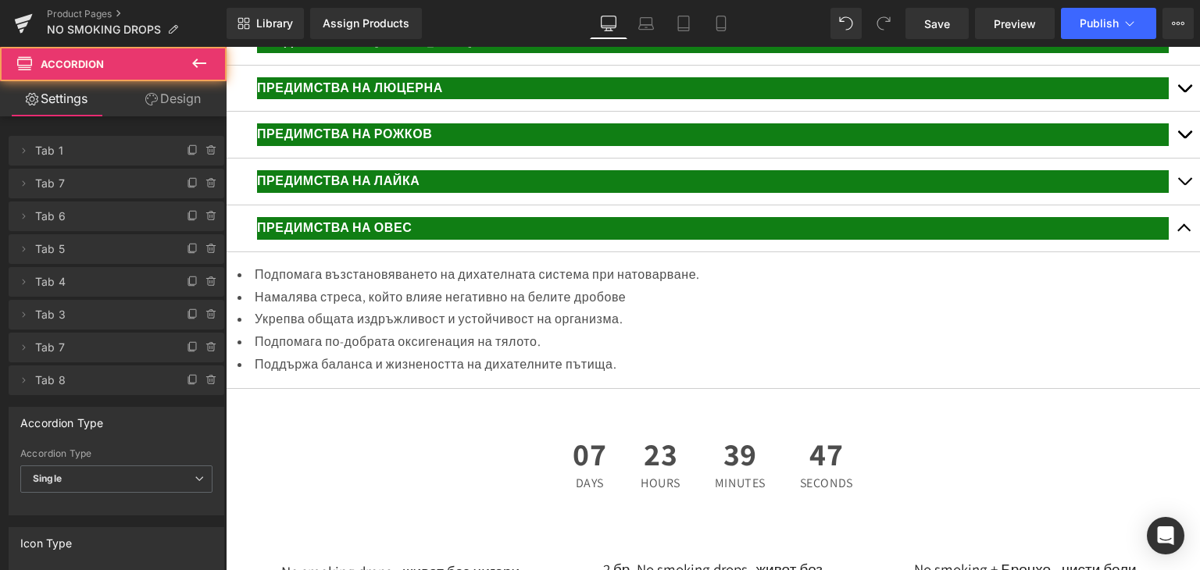
scroll to position [3394, 0]
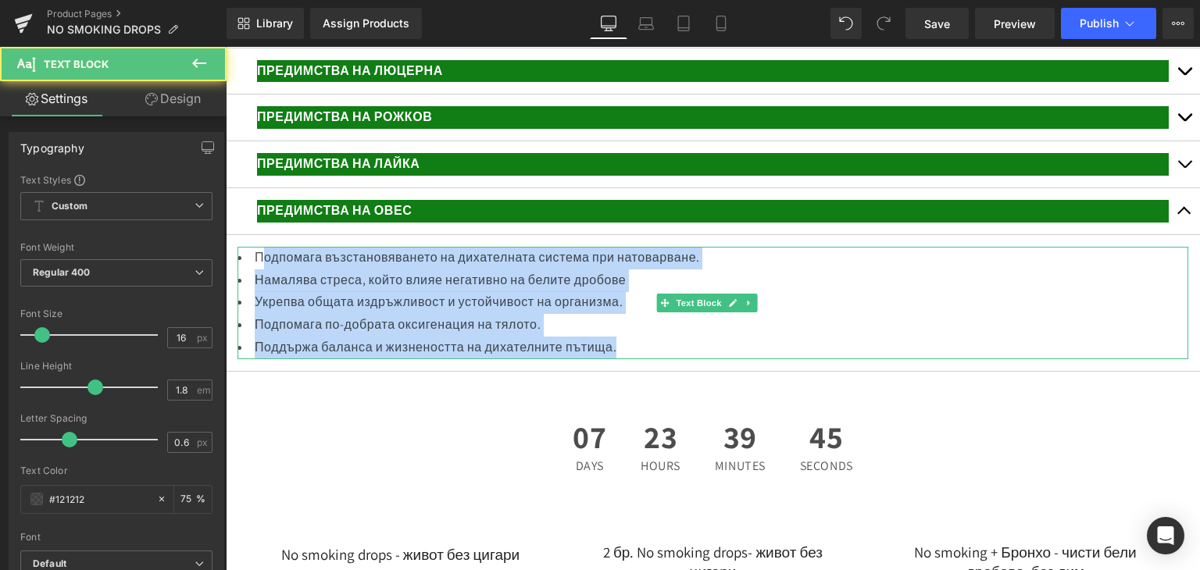
drag, startPoint x: 351, startPoint y: 344, endPoint x: 626, endPoint y: 393, distance: 278.5
click at [695, 359] on ul "Подпомага възстановяването на дихателната система при натоварване. Намалява стр…" at bounding box center [712, 303] width 950 height 112
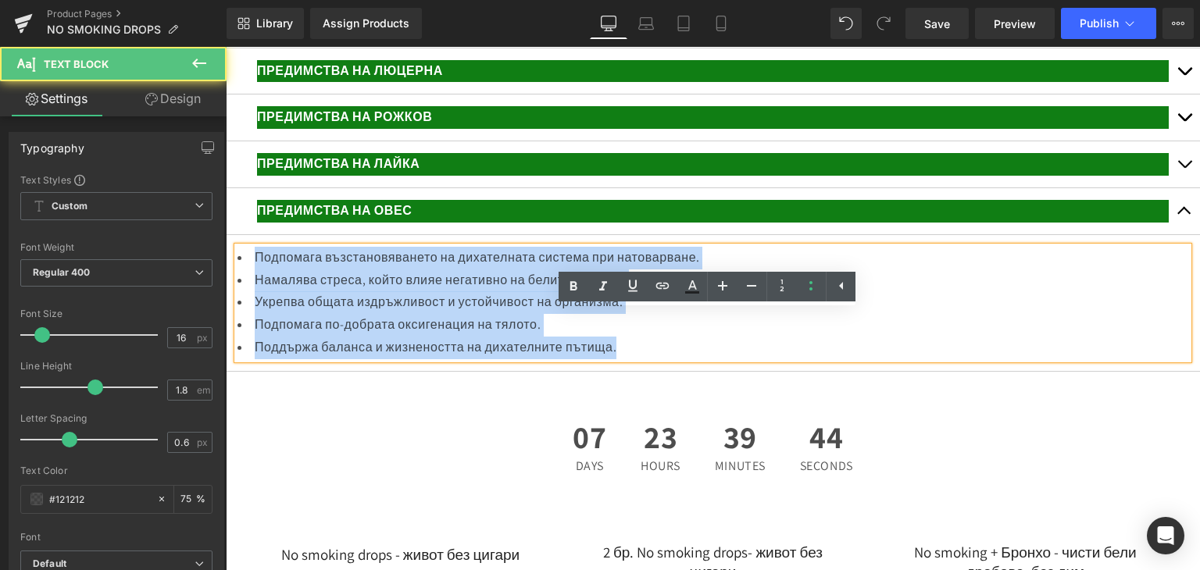
drag, startPoint x: 251, startPoint y: 323, endPoint x: 630, endPoint y: 401, distance: 387.3
click at [642, 359] on ul "Подпомага възстановяването на дихателната система при натоварване. Намалява стр…" at bounding box center [712, 303] width 950 height 112
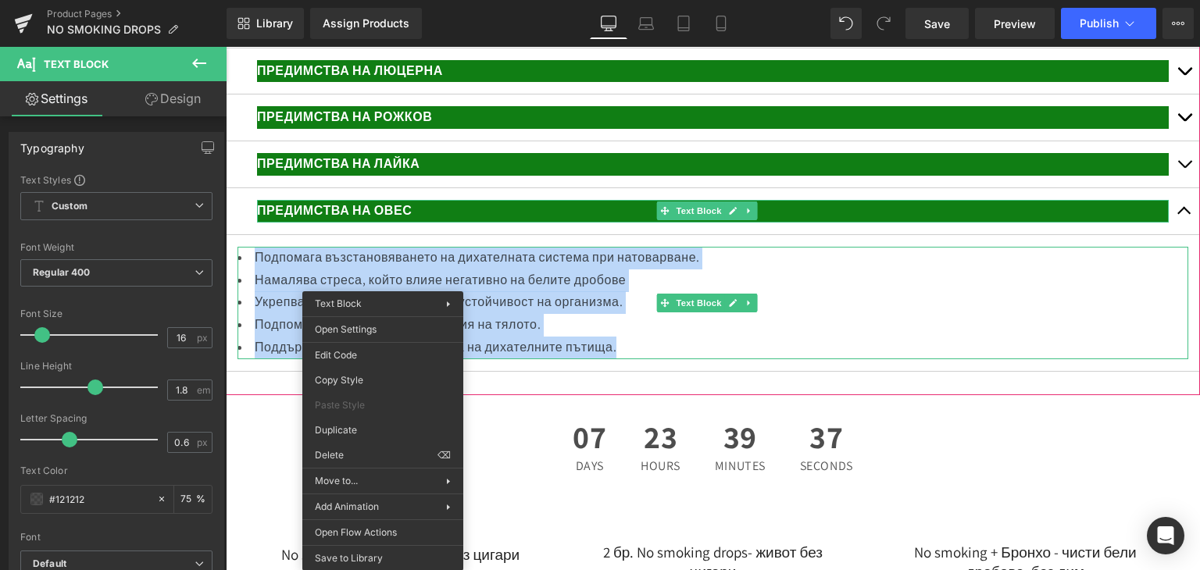
click at [444, 223] on p "ПРЕДИМСТВА НА ОВЕС" at bounding box center [712, 211] width 911 height 23
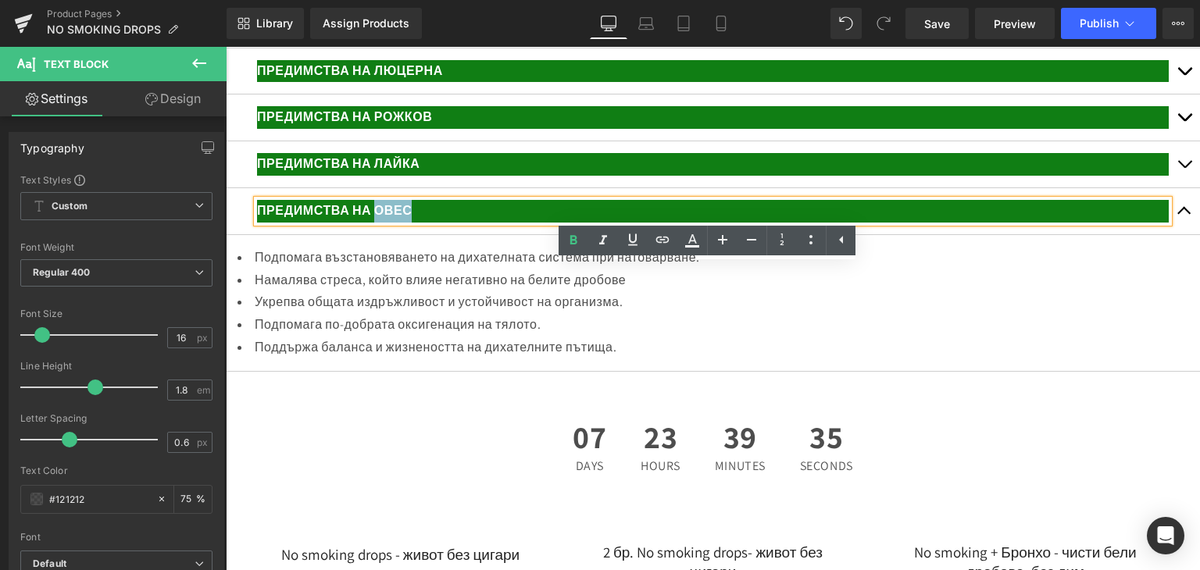
drag, startPoint x: 444, startPoint y: 276, endPoint x: 378, endPoint y: 269, distance: 65.9
click at [378, 223] on p "ПРЕДИМСТВА НА ОВЕС" at bounding box center [712, 211] width 911 height 23
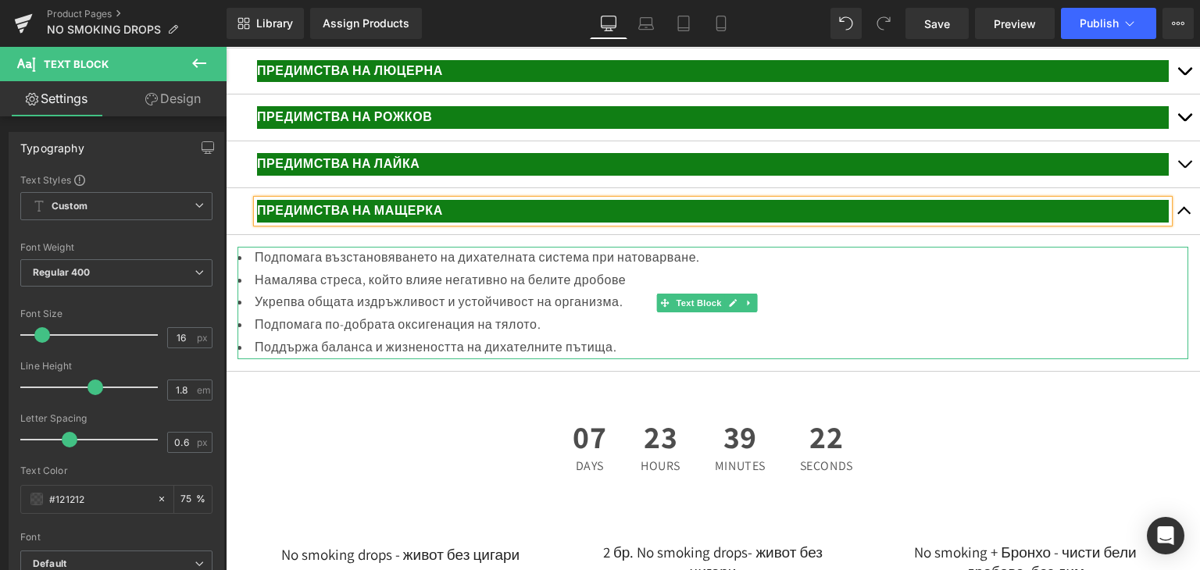
click at [356, 314] on li "Укрепва общата издръжливост и устойчивост на организма." at bounding box center [712, 302] width 950 height 23
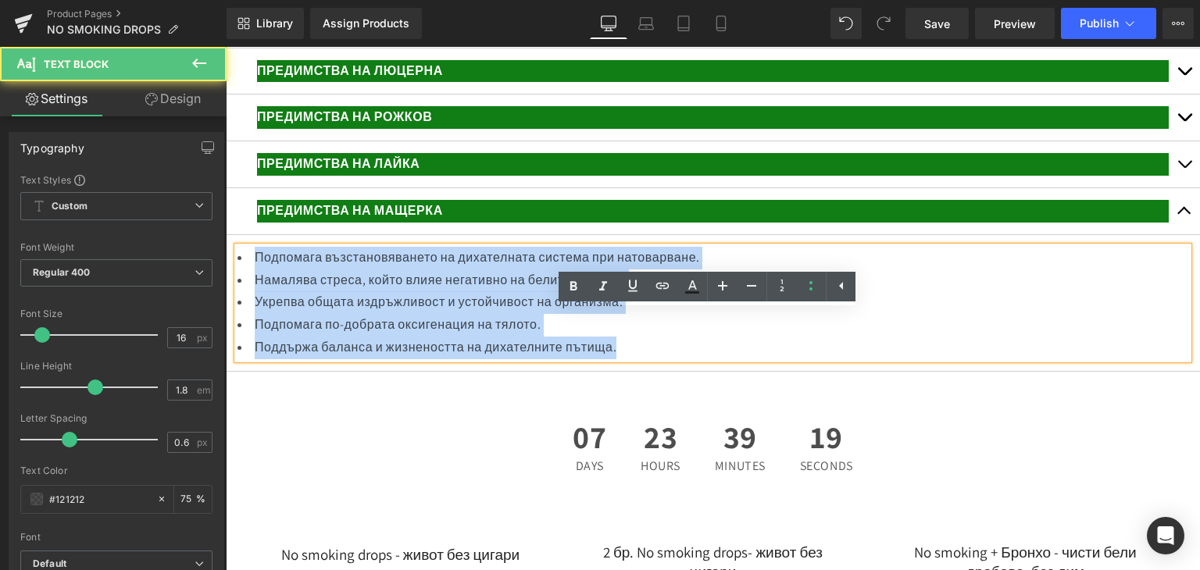
drag, startPoint x: 256, startPoint y: 319, endPoint x: 674, endPoint y: 407, distance: 426.9
click at [674, 359] on ul "Подпомага възстановяването на дихателната система при натоварване. Намалява стр…" at bounding box center [712, 303] width 950 height 112
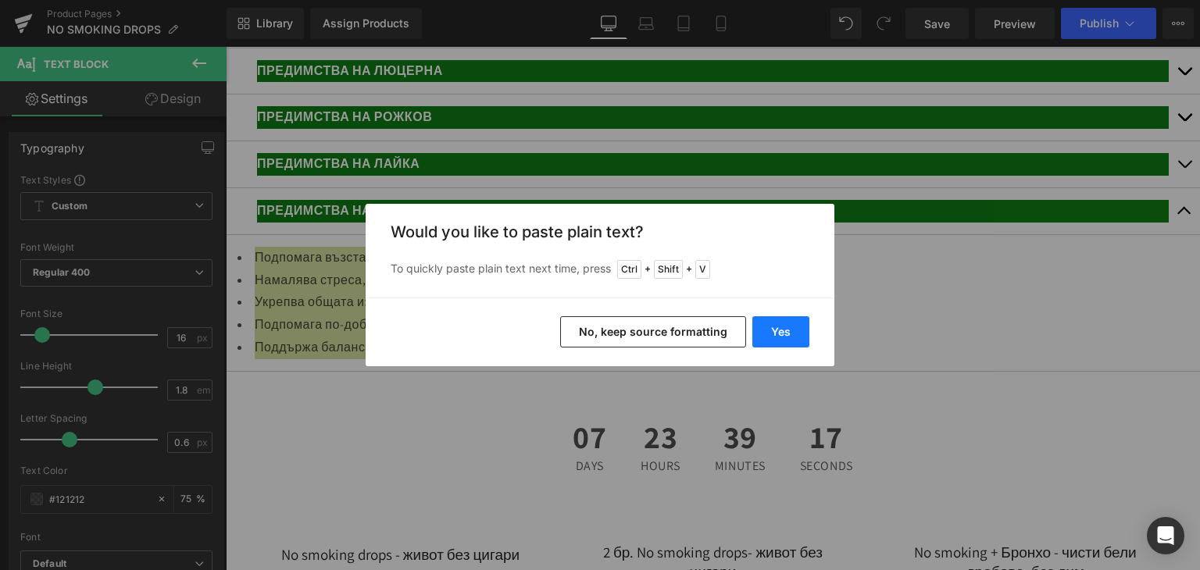
drag, startPoint x: 765, startPoint y: 333, endPoint x: 527, endPoint y: 341, distance: 237.5
click at [765, 333] on button "Yes" at bounding box center [780, 331] width 57 height 31
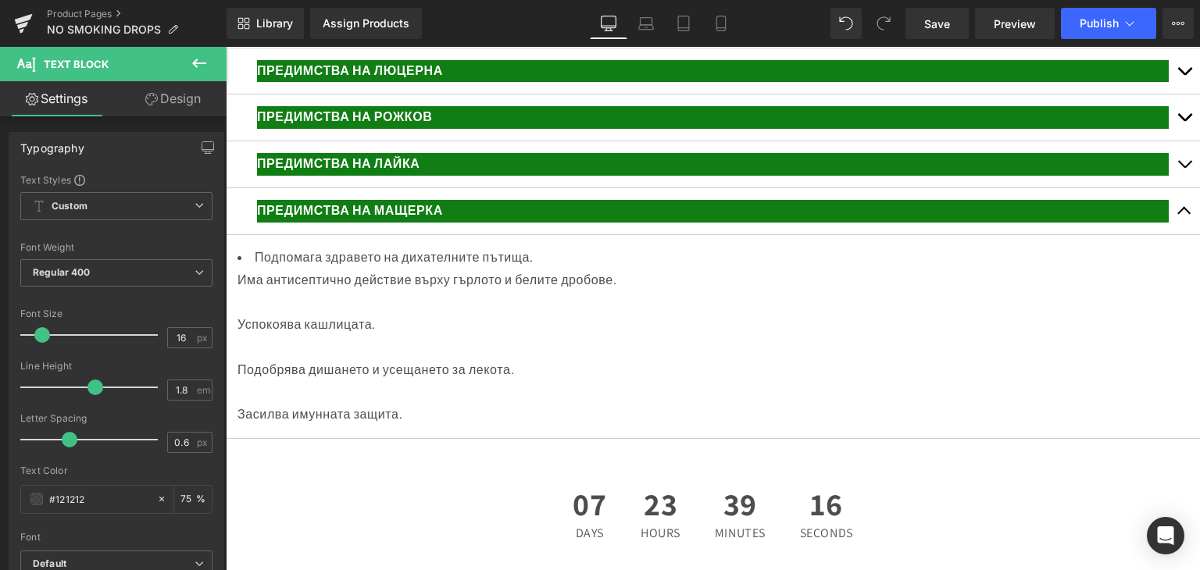
click at [244, 314] on div at bounding box center [712, 302] width 950 height 23
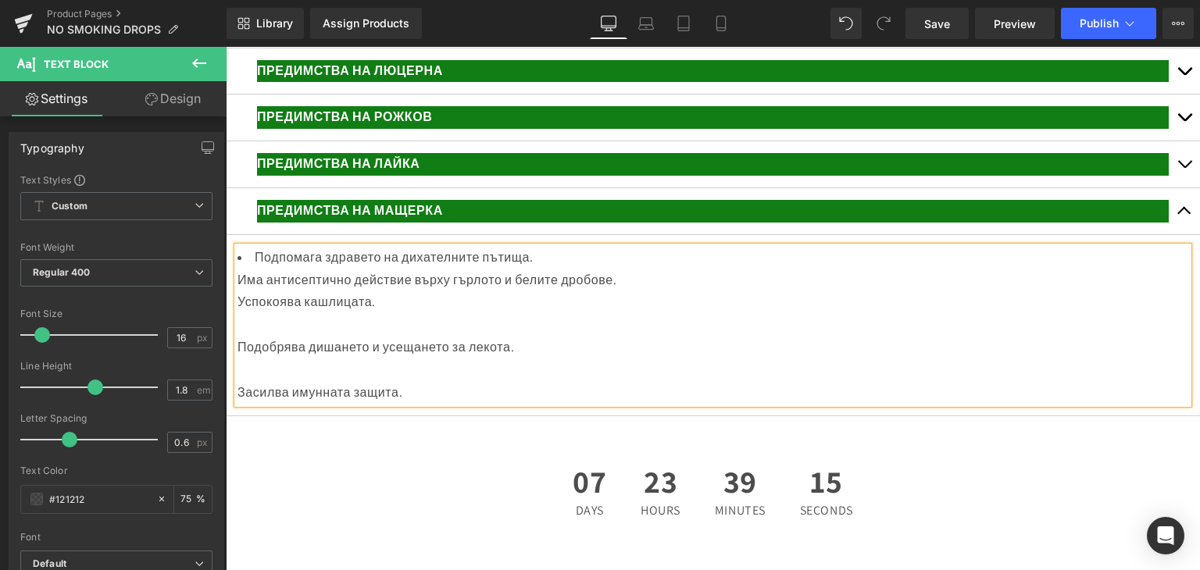
click at [268, 337] on div at bounding box center [712, 325] width 950 height 23
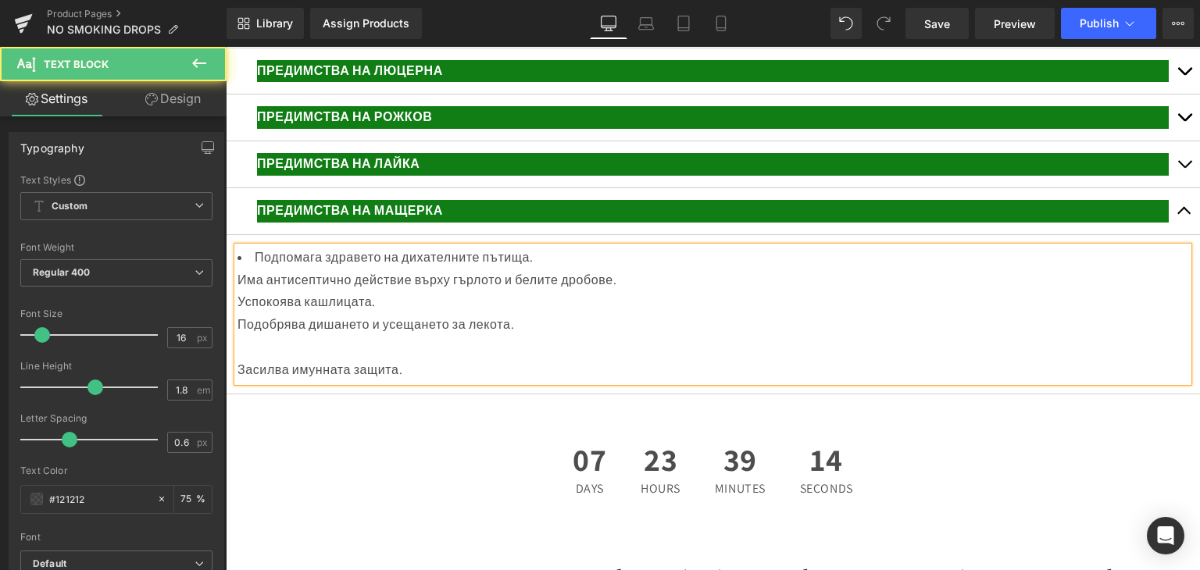
click at [265, 359] on div at bounding box center [712, 348] width 950 height 23
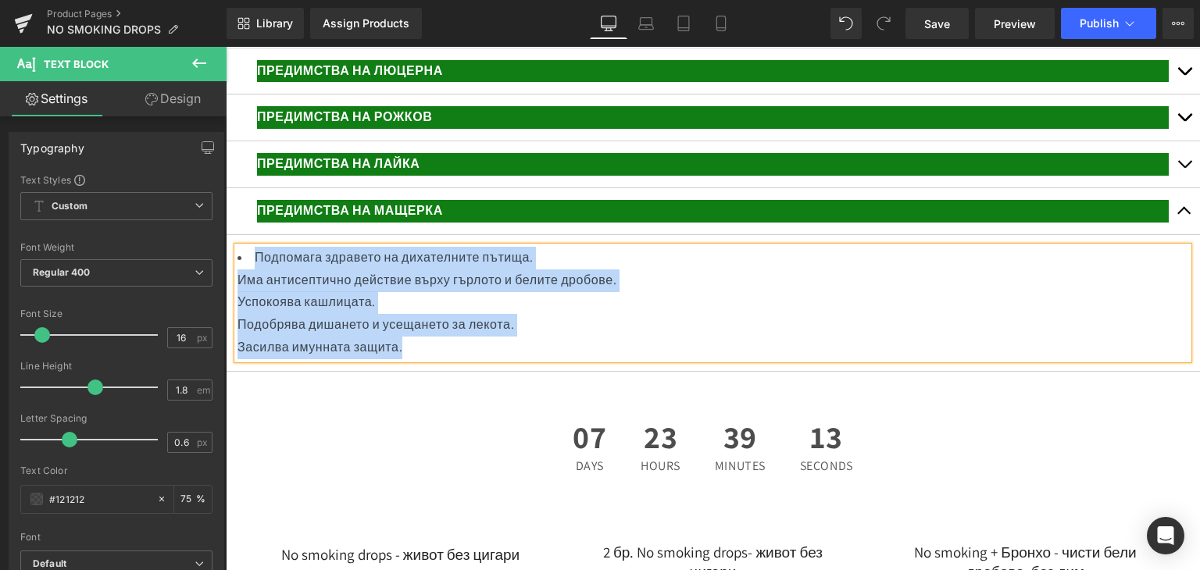
drag, startPoint x: 293, startPoint y: 343, endPoint x: 474, endPoint y: 416, distance: 195.5
click at [474, 359] on div "Подпомага здравето на дихателните пътища. Има антисептично действие върху гърло…" at bounding box center [712, 303] width 950 height 112
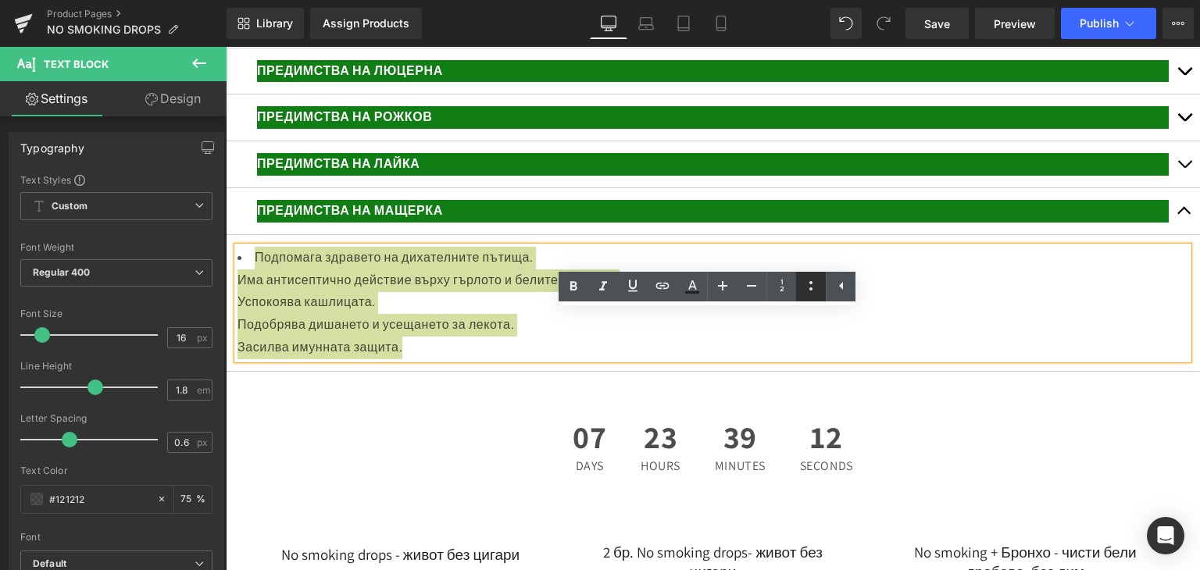
click at [818, 282] on icon at bounding box center [810, 285] width 19 height 19
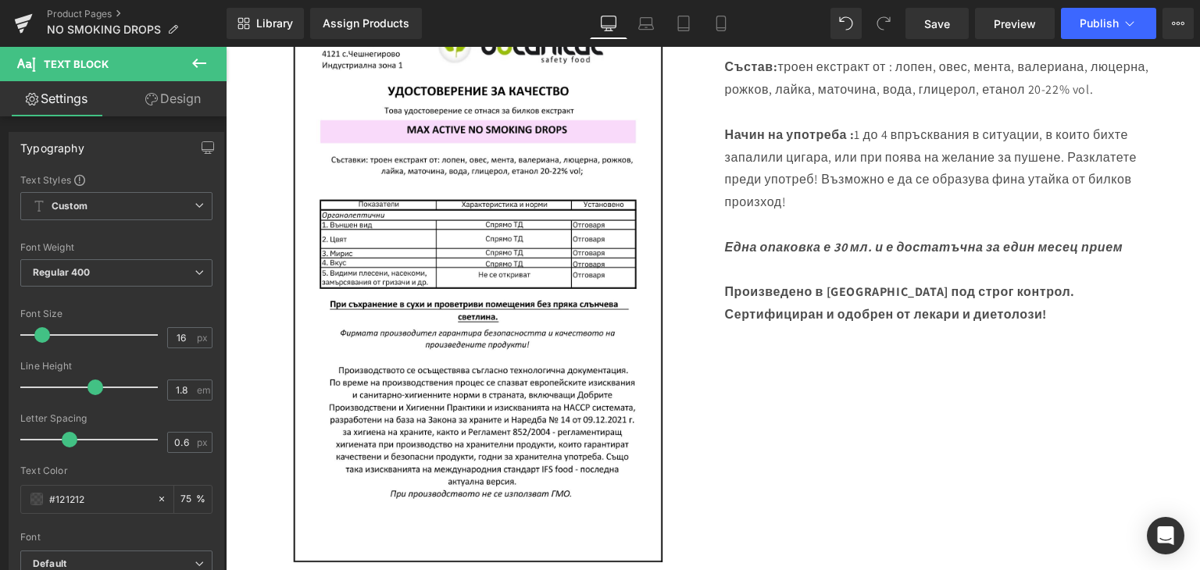
scroll to position [1328, 0]
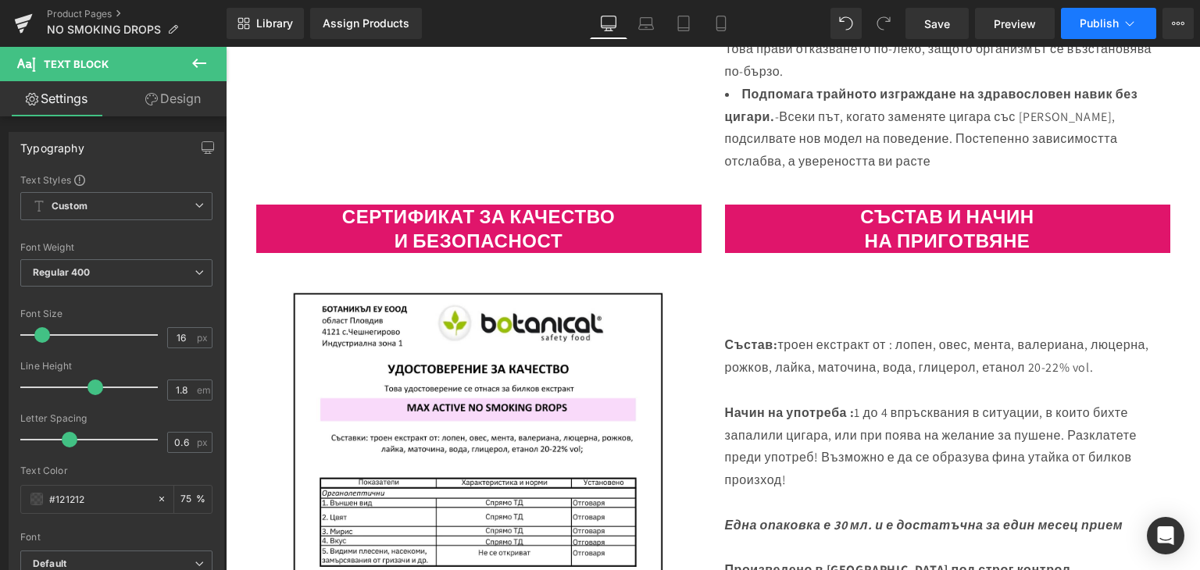
click at [1102, 14] on button "Publish" at bounding box center [1108, 23] width 95 height 31
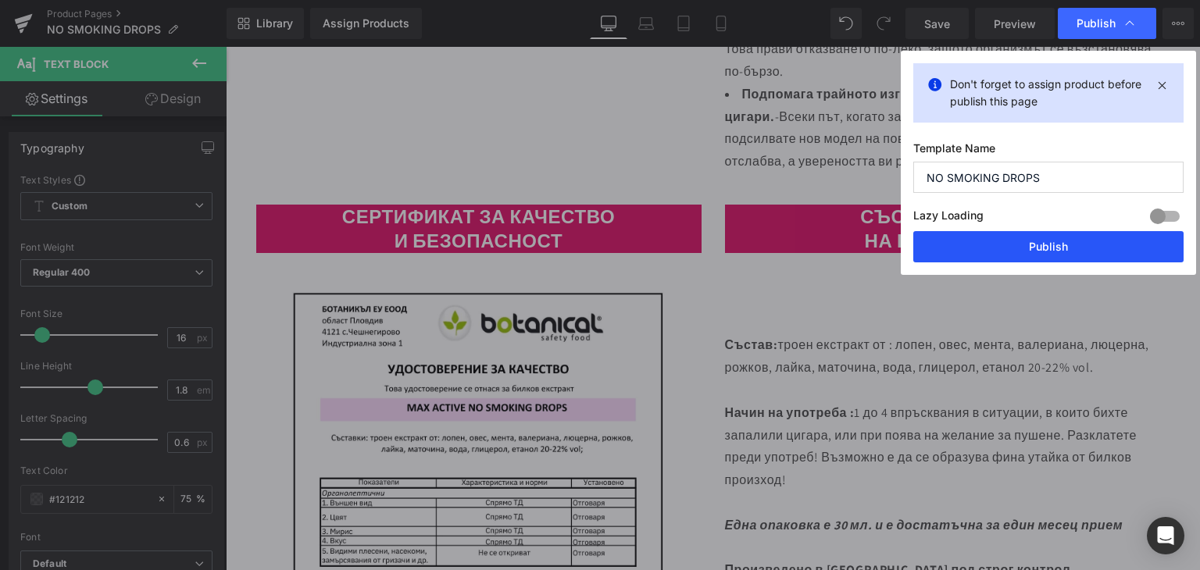
click at [1029, 238] on button "Publish" at bounding box center [1048, 246] width 270 height 31
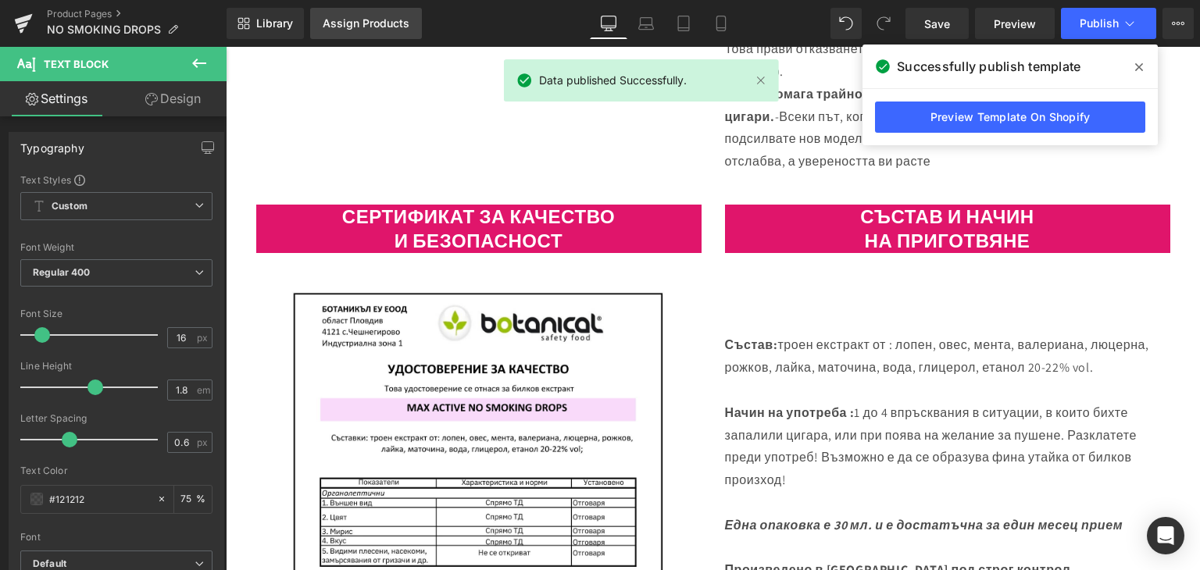
click at [348, 23] on div "Assign Products" at bounding box center [366, 23] width 87 height 12
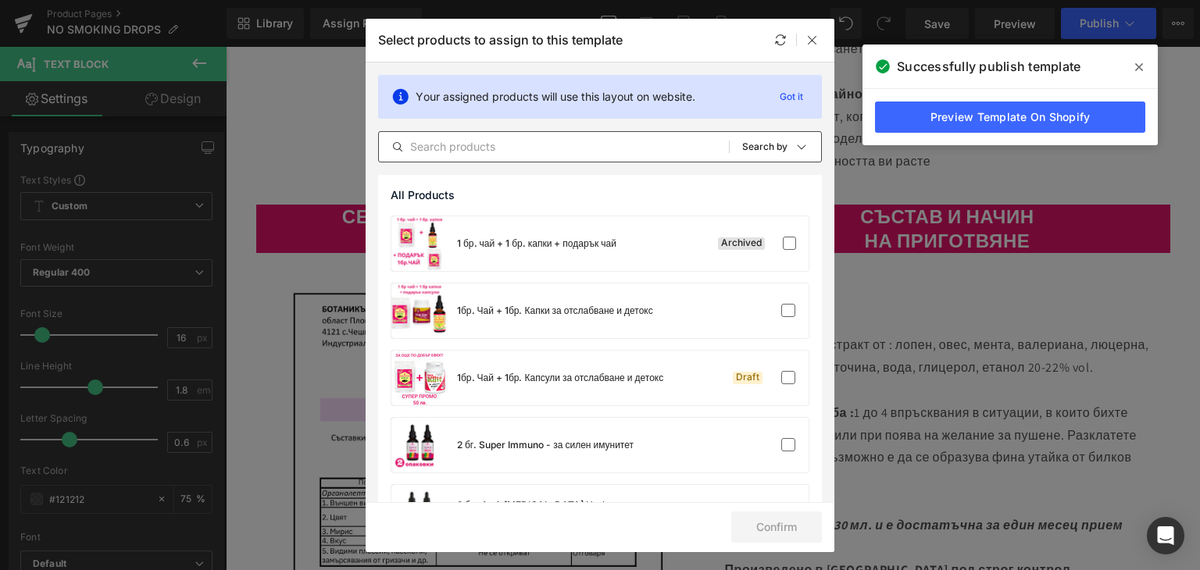
click at [458, 141] on input "text" at bounding box center [554, 146] width 350 height 19
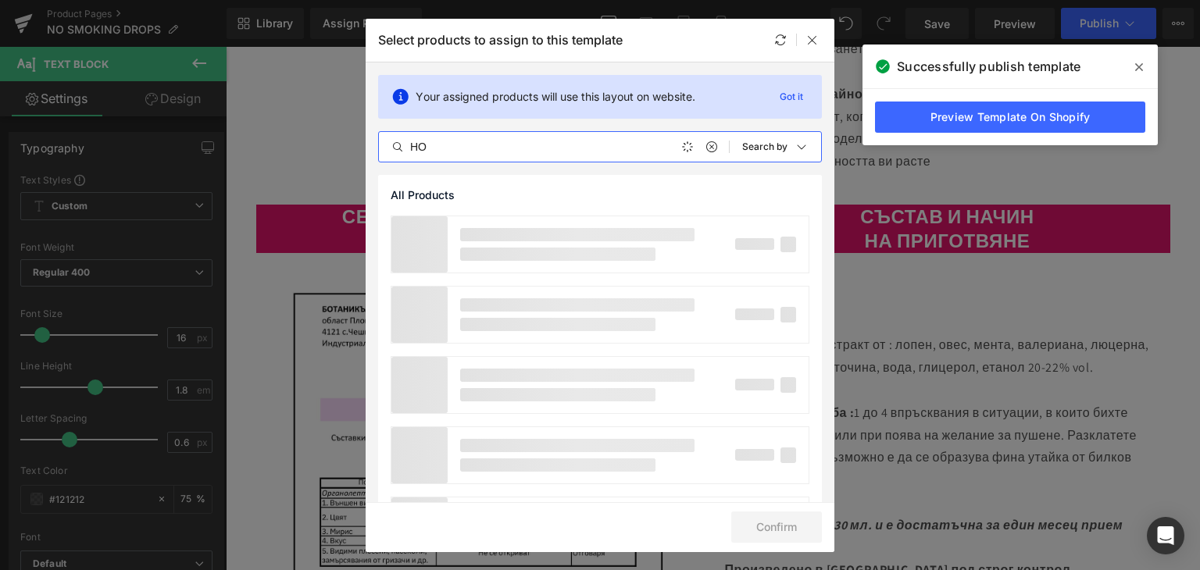
type input "Н"
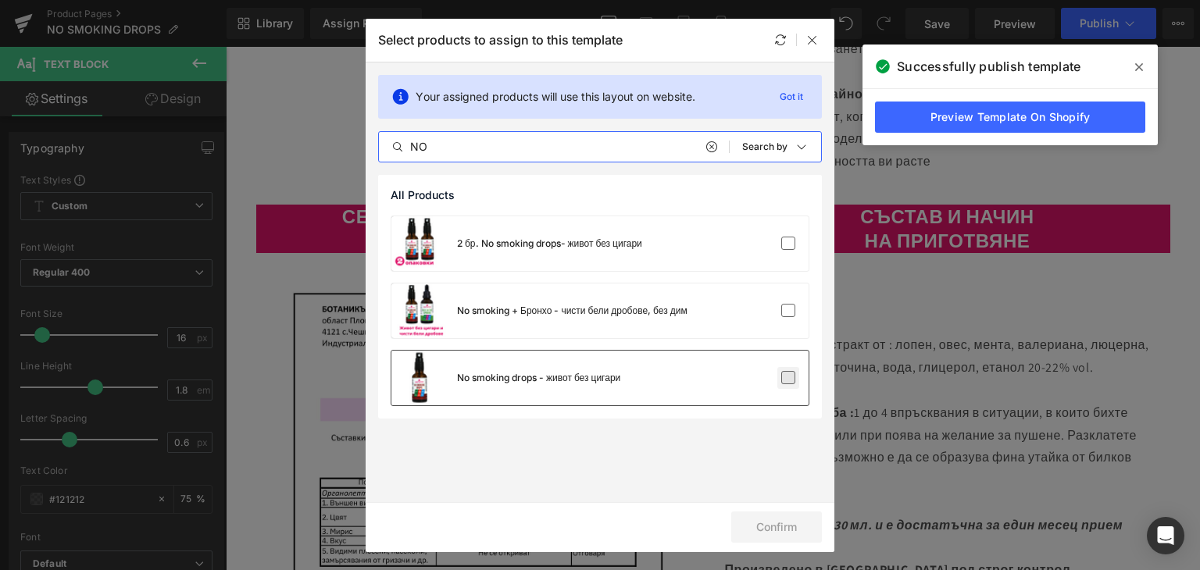
type input "NO"
click at [790, 376] on label at bounding box center [788, 378] width 14 height 14
click at [788, 378] on input "checkbox" at bounding box center [788, 378] width 0 height 0
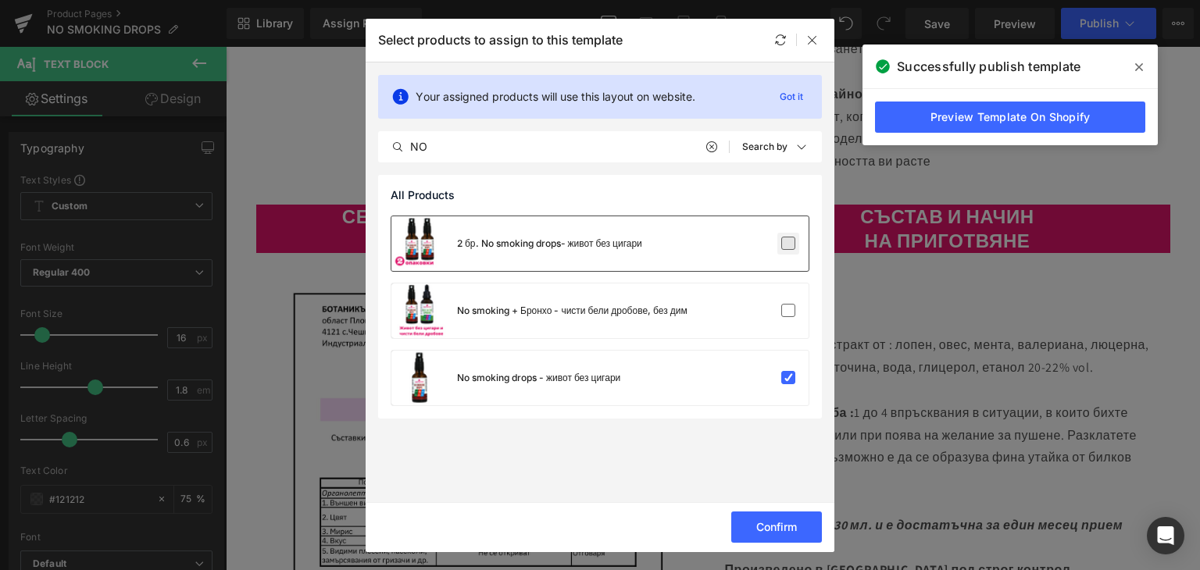
click at [795, 244] on label at bounding box center [788, 244] width 14 height 14
click at [788, 244] on input "checkbox" at bounding box center [788, 244] width 0 height 0
click at [793, 304] on label at bounding box center [788, 311] width 14 height 14
click at [788, 311] on input "checkbox" at bounding box center [788, 311] width 0 height 0
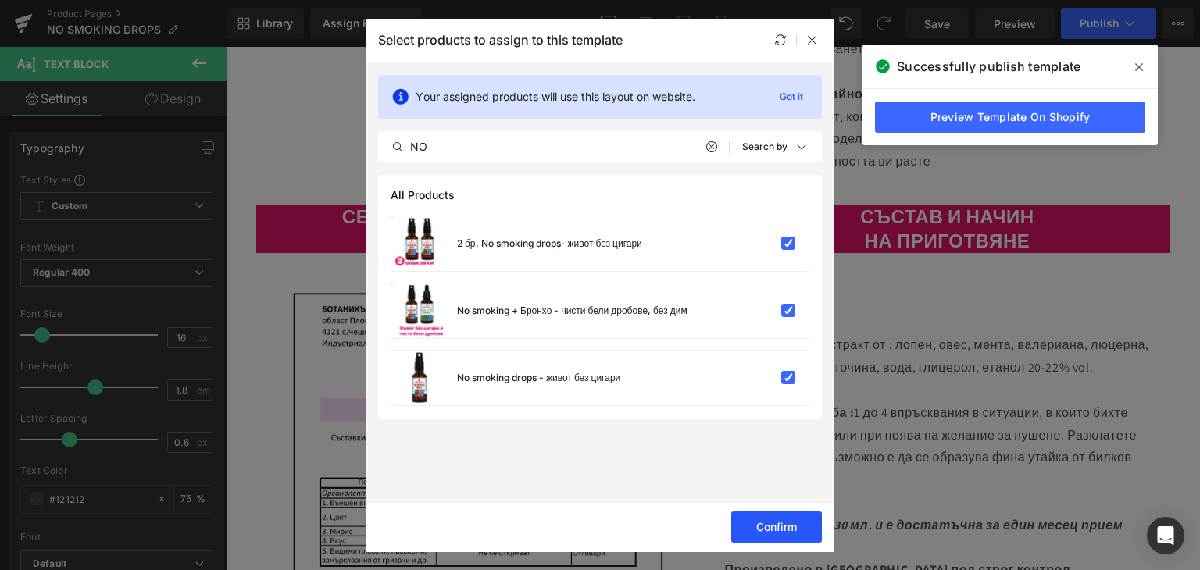
click at [774, 527] on button "Confirm" at bounding box center [776, 527] width 91 height 31
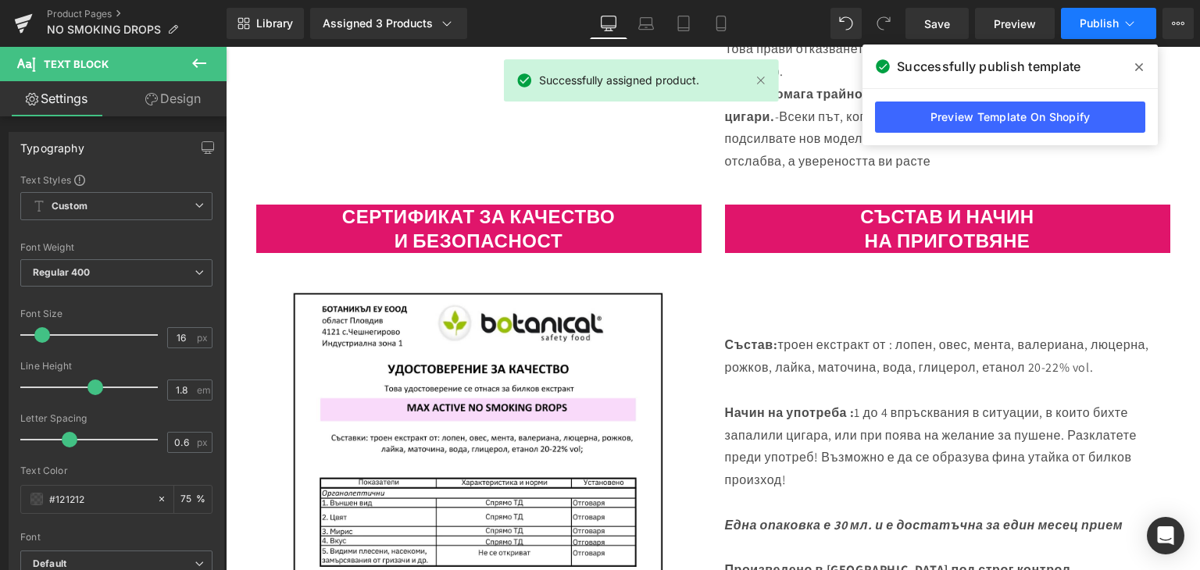
click at [1103, 14] on button "Publish" at bounding box center [1108, 23] width 95 height 31
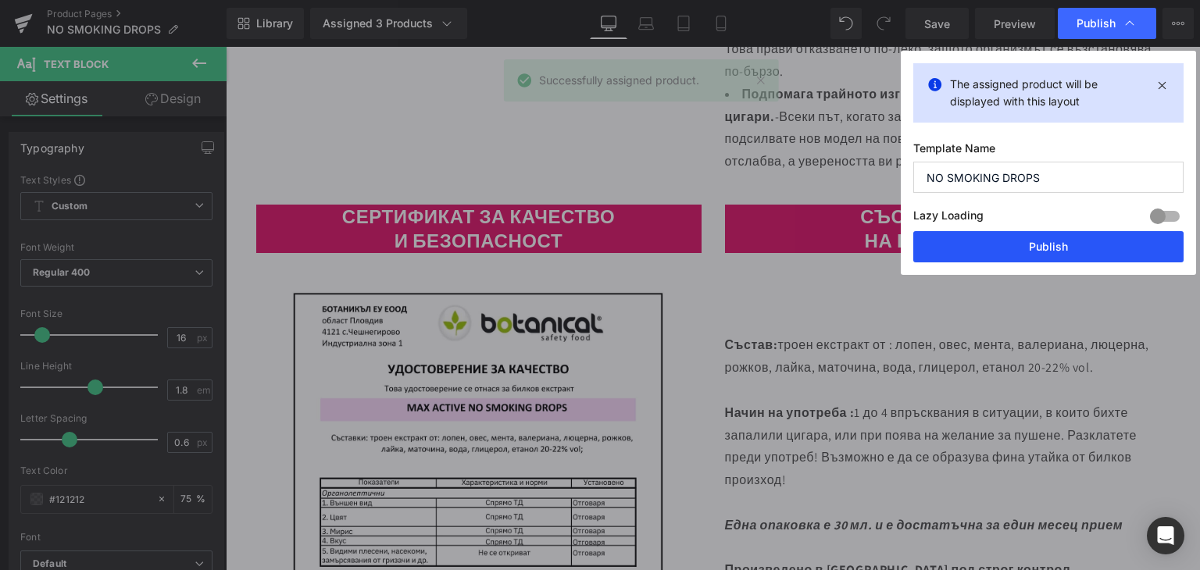
click at [1038, 242] on button "Publish" at bounding box center [1048, 246] width 270 height 31
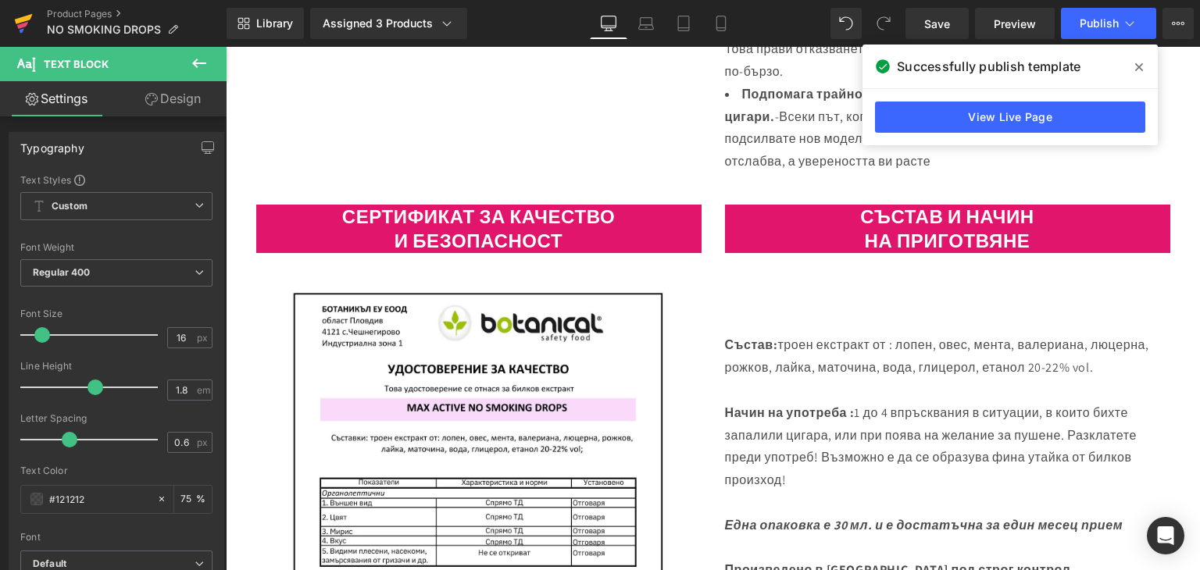
click at [17, 22] on icon at bounding box center [24, 19] width 18 height 10
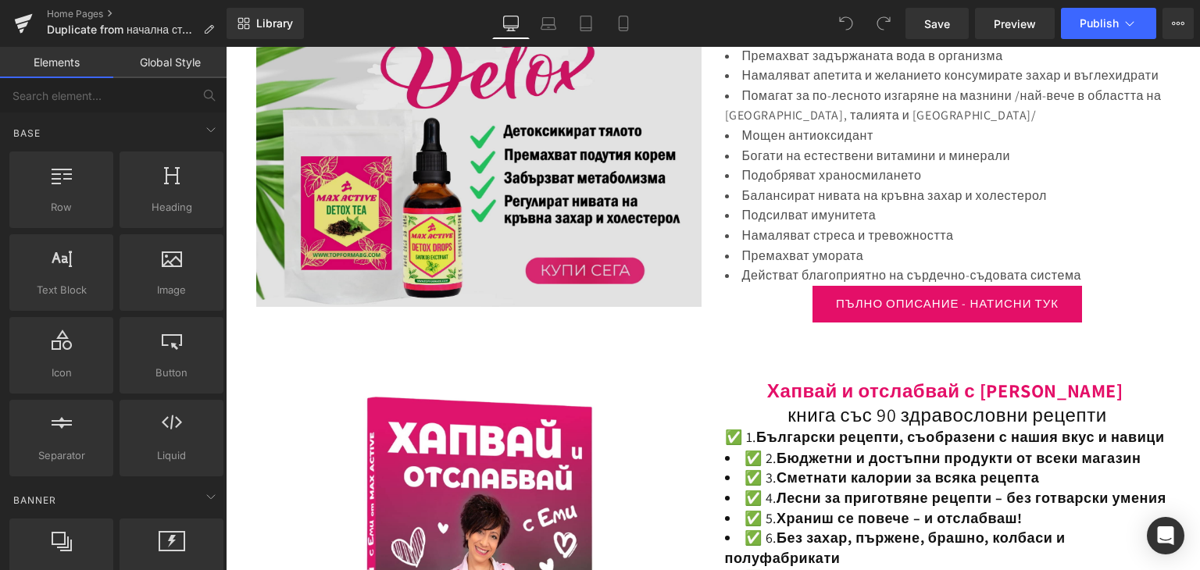
scroll to position [1640, 0]
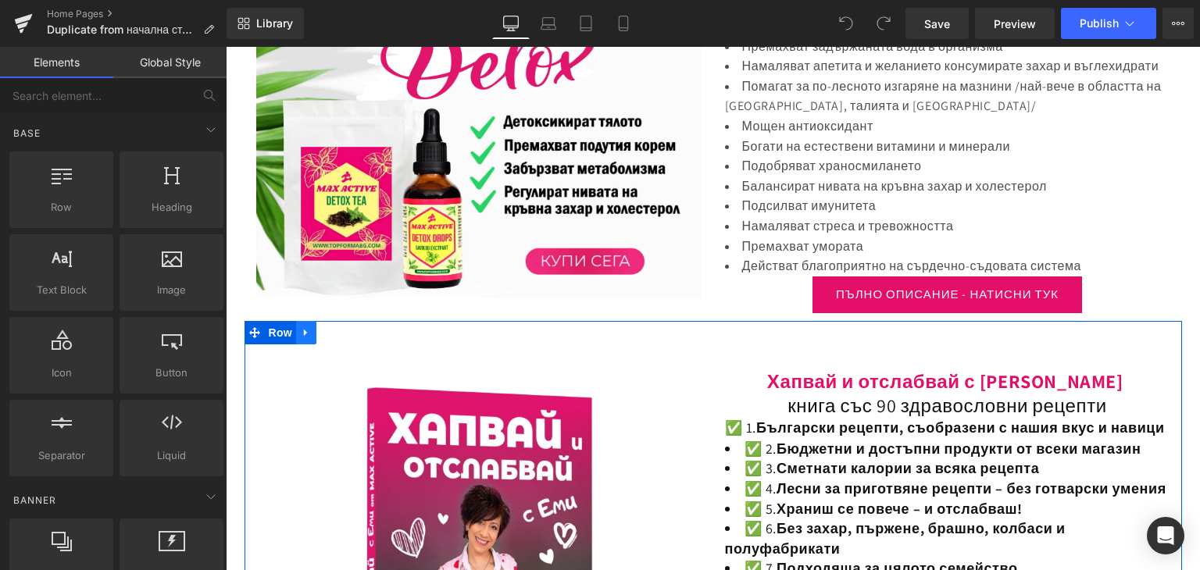
click at [304, 329] on icon at bounding box center [305, 332] width 3 height 7
click at [324, 327] on icon at bounding box center [326, 332] width 11 height 11
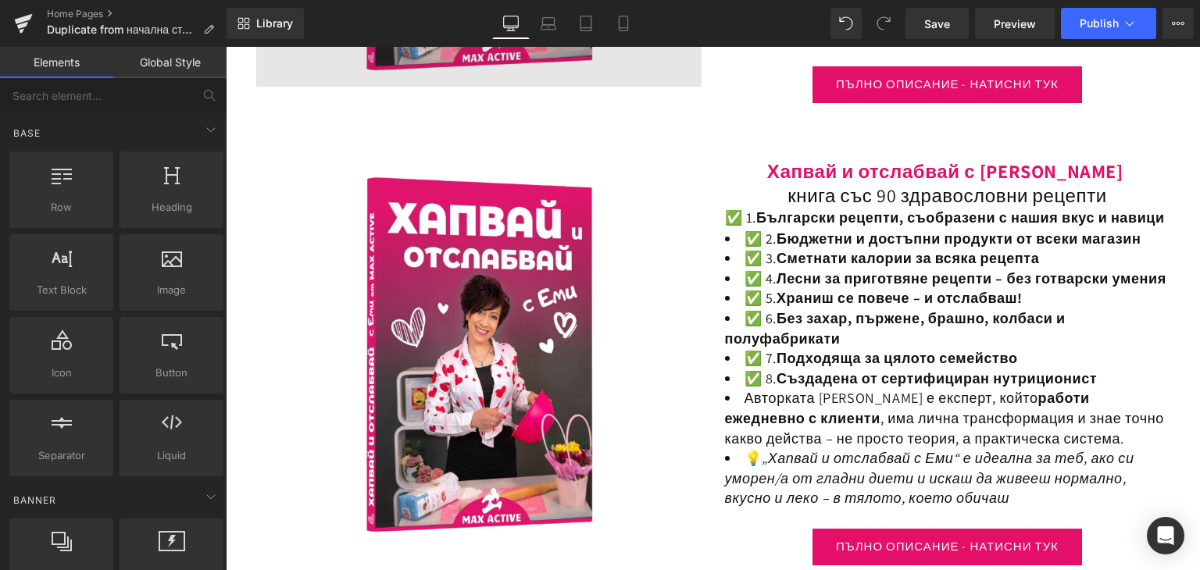
scroll to position [2346, 0]
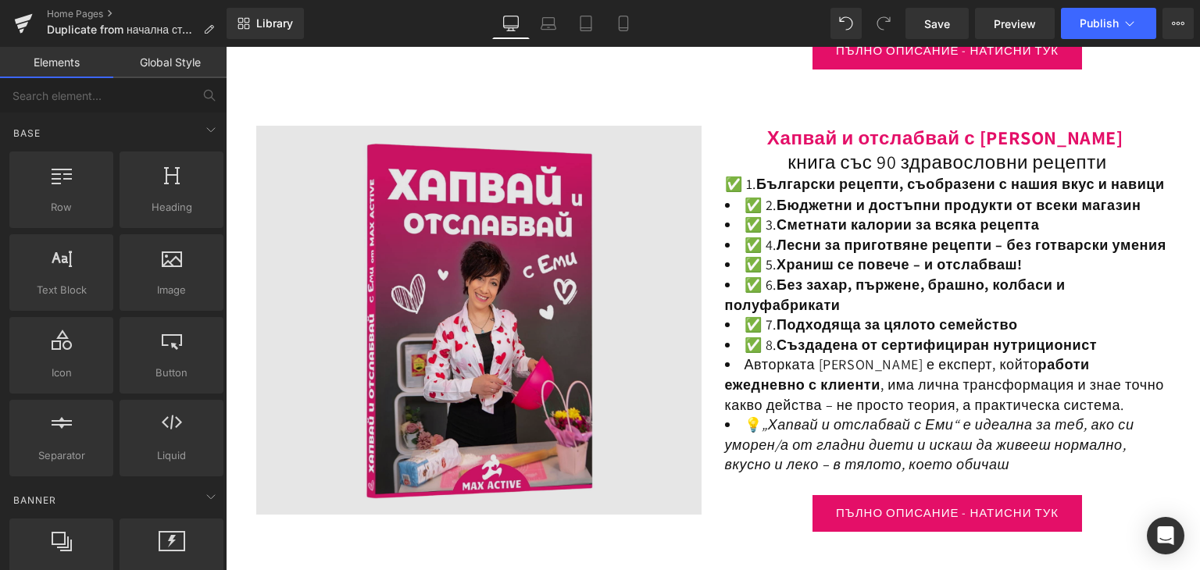
click at [468, 246] on img at bounding box center [478, 321] width 445 height 390
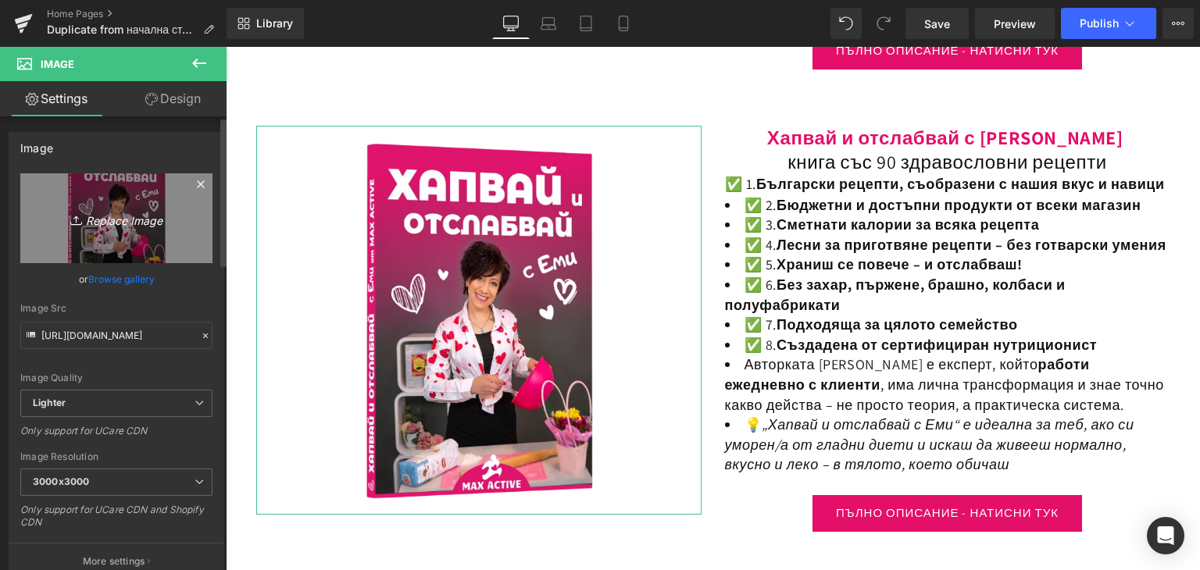
click at [105, 216] on icon "Replace Image" at bounding box center [116, 219] width 125 height 20
type input "C:\fakepath\20.png"
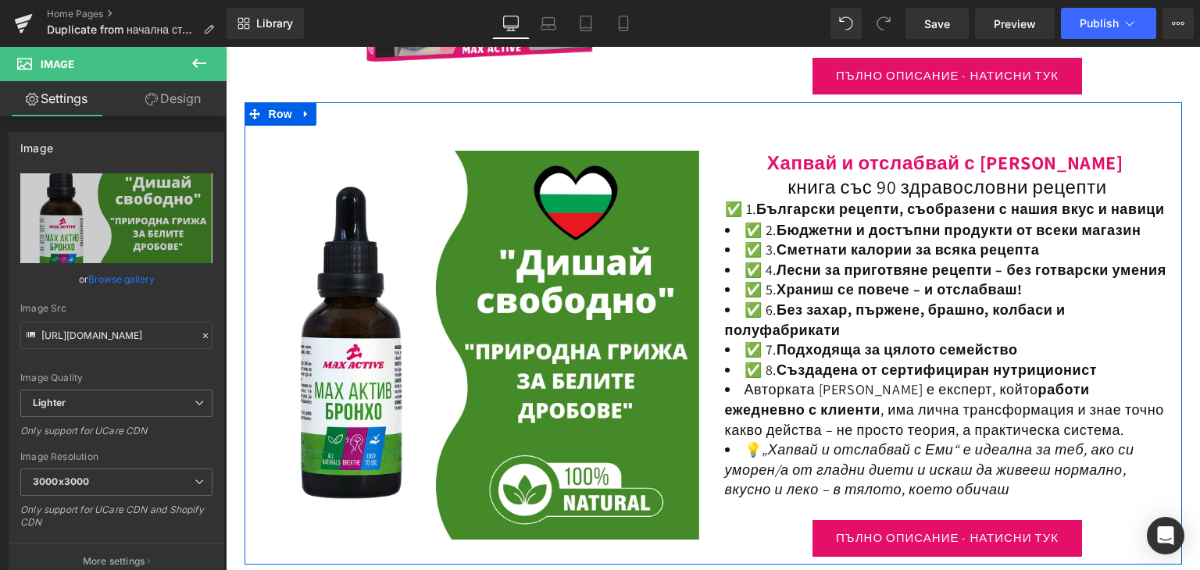
scroll to position [2268, 0]
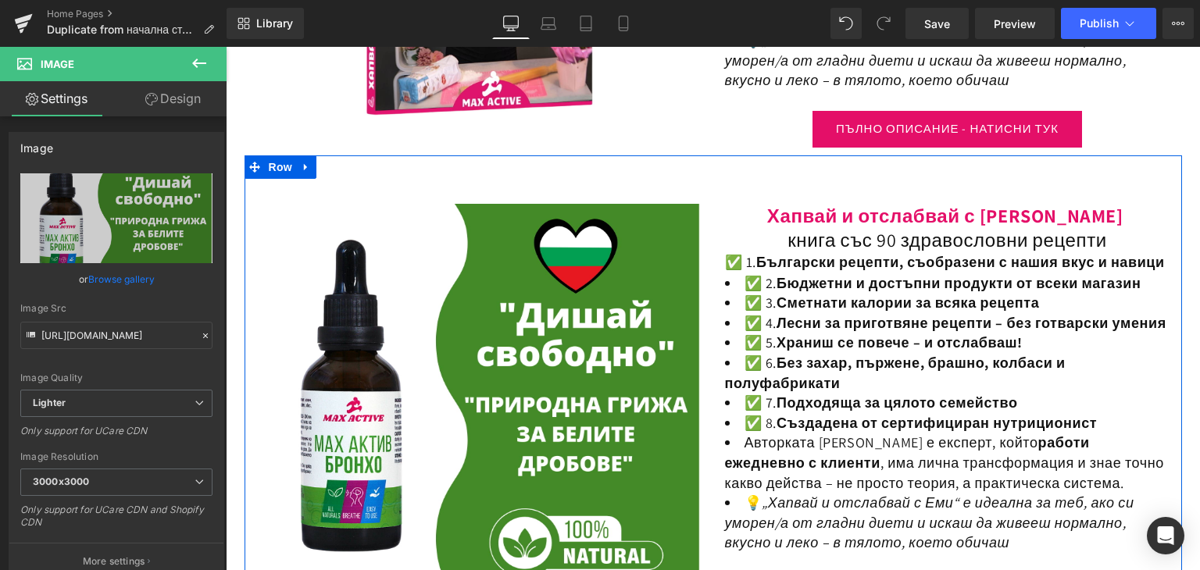
click at [832, 228] on span "Хапвай и отслабвай с [PERSON_NAME]" at bounding box center [945, 215] width 356 height 25
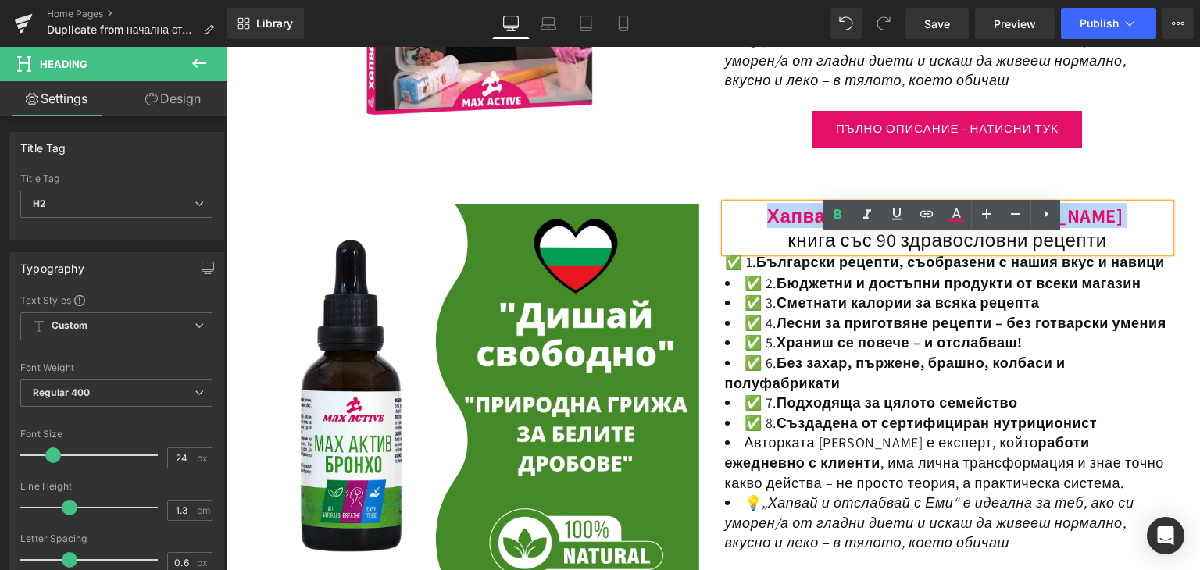
drag, startPoint x: 824, startPoint y: 242, endPoint x: 1096, endPoint y: 238, distance: 271.8
click at [1096, 228] on h2 "Хапвай и отслабвай с [PERSON_NAME]" at bounding box center [947, 216] width 445 height 24
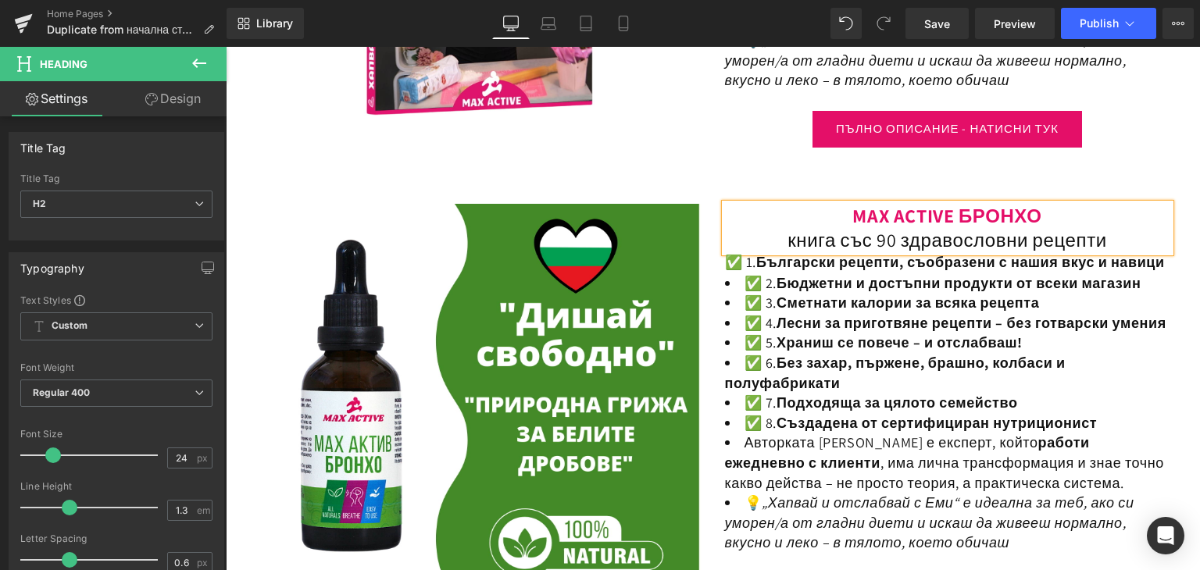
click at [782, 252] on h2 "книга със 90 здравословни рецепти" at bounding box center [947, 240] width 445 height 24
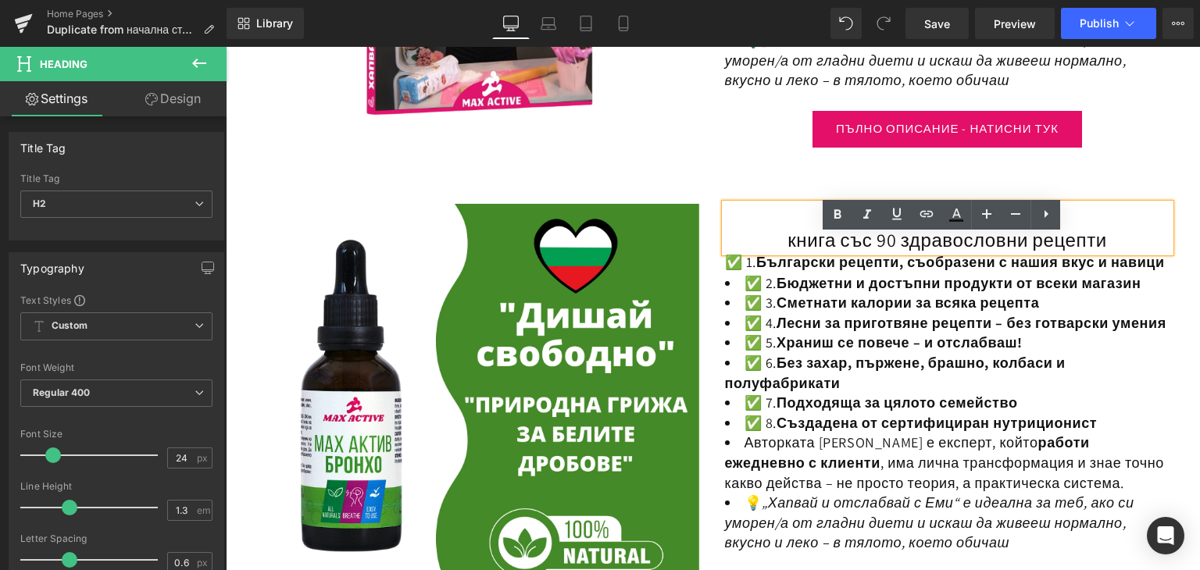
click at [800, 252] on h2 "книга със 90 здравословни рецепти" at bounding box center [947, 240] width 445 height 24
drag, startPoint x: 777, startPoint y: 271, endPoint x: 1111, endPoint y: 271, distance: 334.3
click at [1111, 252] on h2 "книга със 90 здравословни рецепти" at bounding box center [947, 240] width 445 height 24
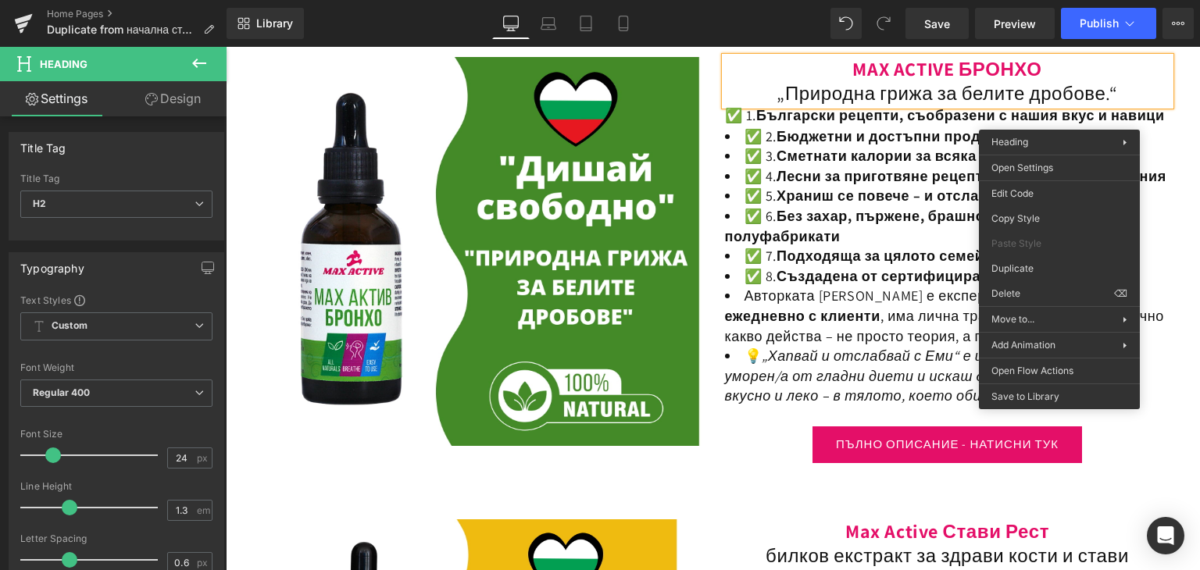
scroll to position [2424, 0]
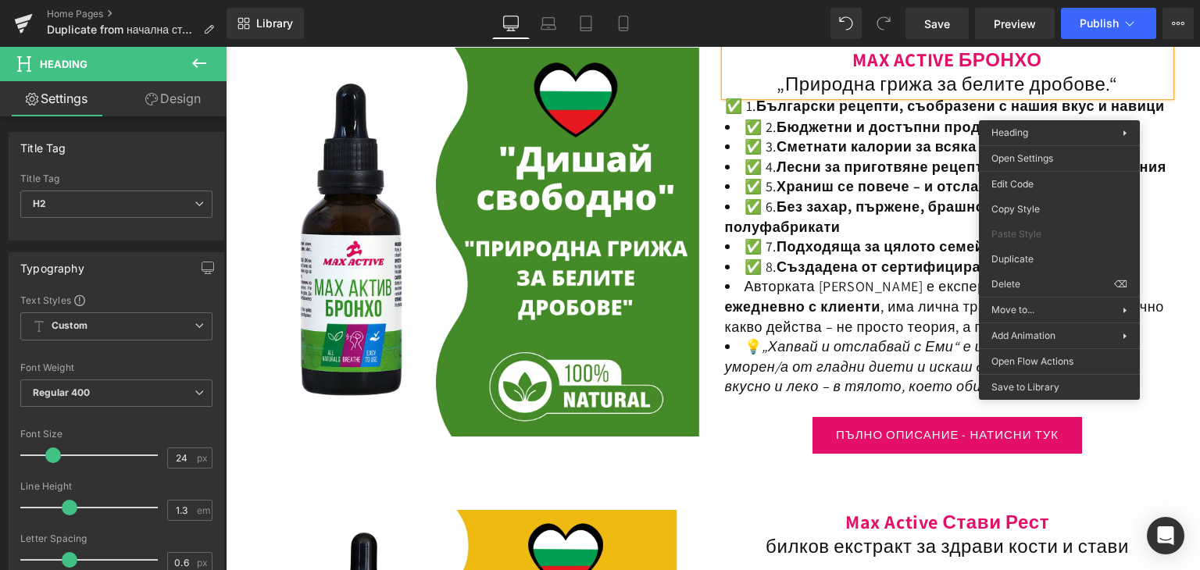
click at [858, 167] on div "✅ 1. Български рецепти, съобразени с нашия вкус и навици ✅ 2. Бюджетни и достъп…" at bounding box center [947, 256] width 445 height 321
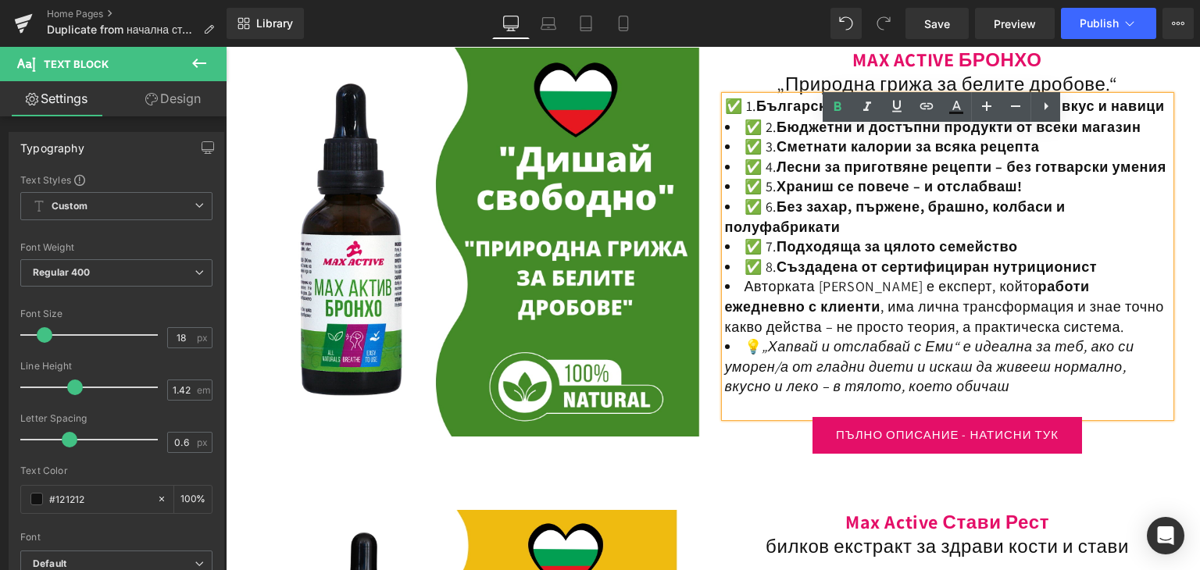
click at [794, 149] on div "✅ 1. Български рецепти, съобразени с нашия вкус и навици ✅ 2. Бюджетни и достъп…" at bounding box center [947, 256] width 445 height 321
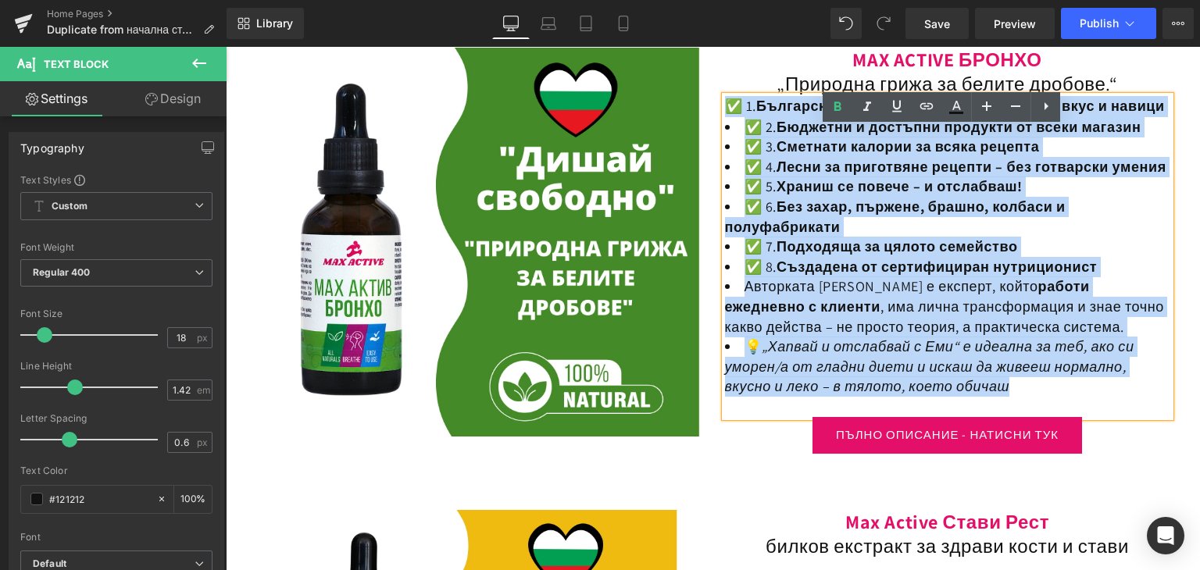
drag, startPoint x: 718, startPoint y: 131, endPoint x: 1111, endPoint y: 476, distance: 522.4
click at [1109, 417] on div "✅ 1. Български рецепти, съобразени с нашия вкус и навици ✅ 2. Бюджетни и достъп…" at bounding box center [947, 256] width 445 height 321
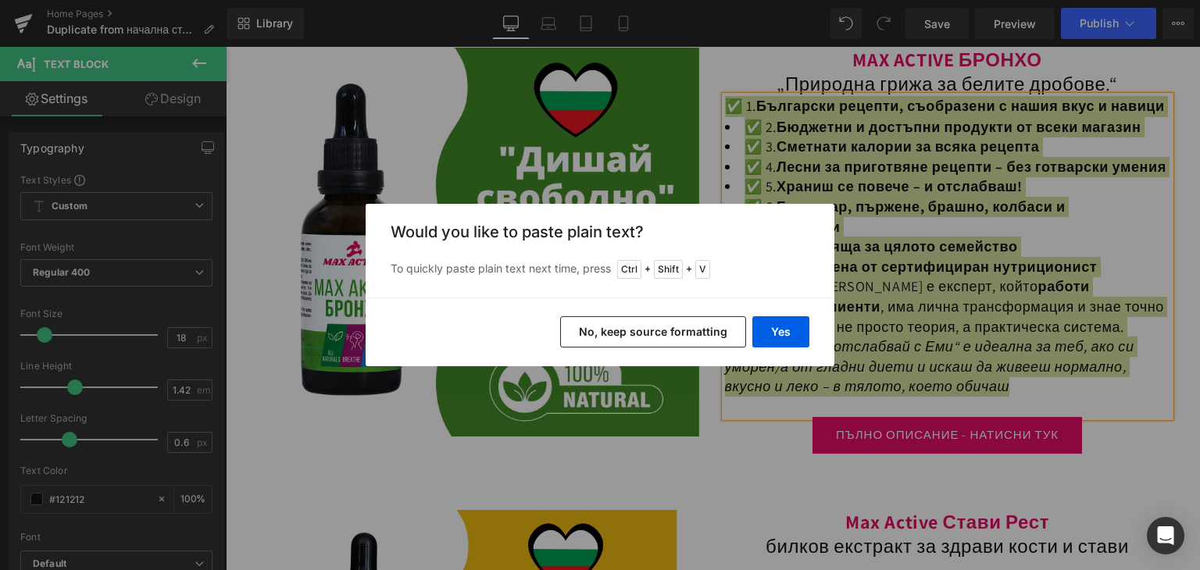
click at [631, 309] on div "Yes No, keep source formatting" at bounding box center [599, 332] width 469 height 69
click at [644, 343] on button "No, keep source formatting" at bounding box center [653, 331] width 186 height 31
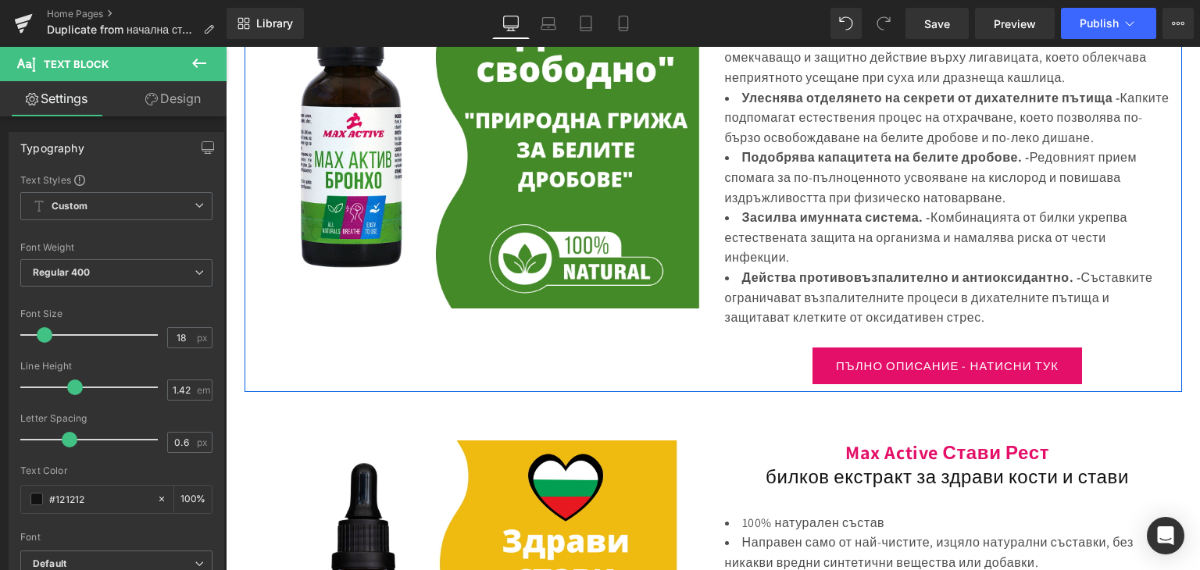
scroll to position [2580, 0]
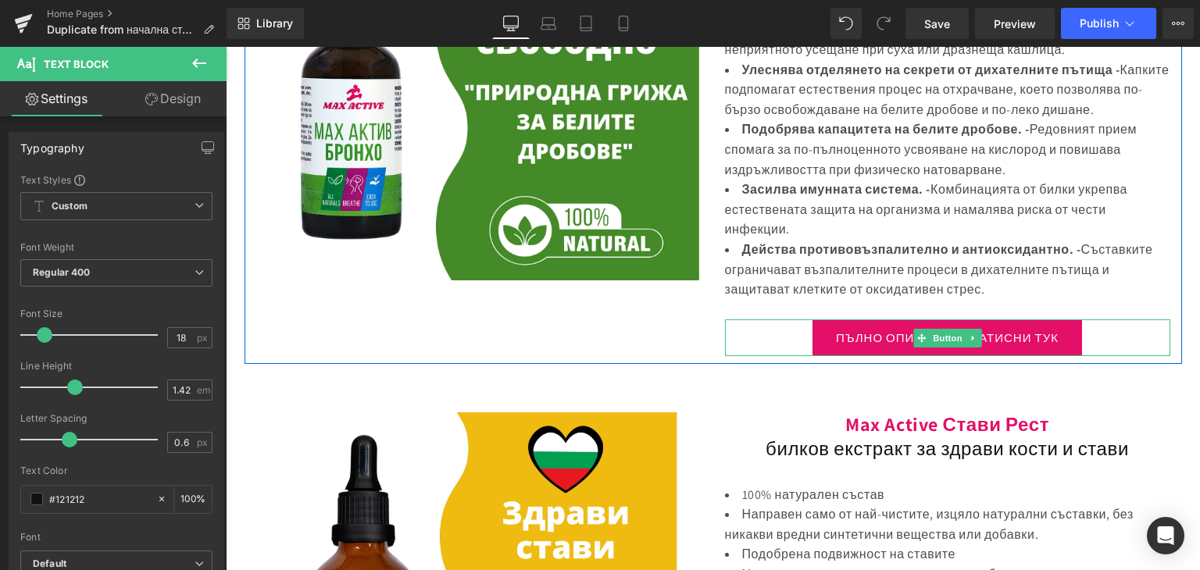
click at [899, 356] on link "ПЪЛНО ОПИСАНИЕ - НАТИСНИ ТУК" at bounding box center [946, 337] width 269 height 37
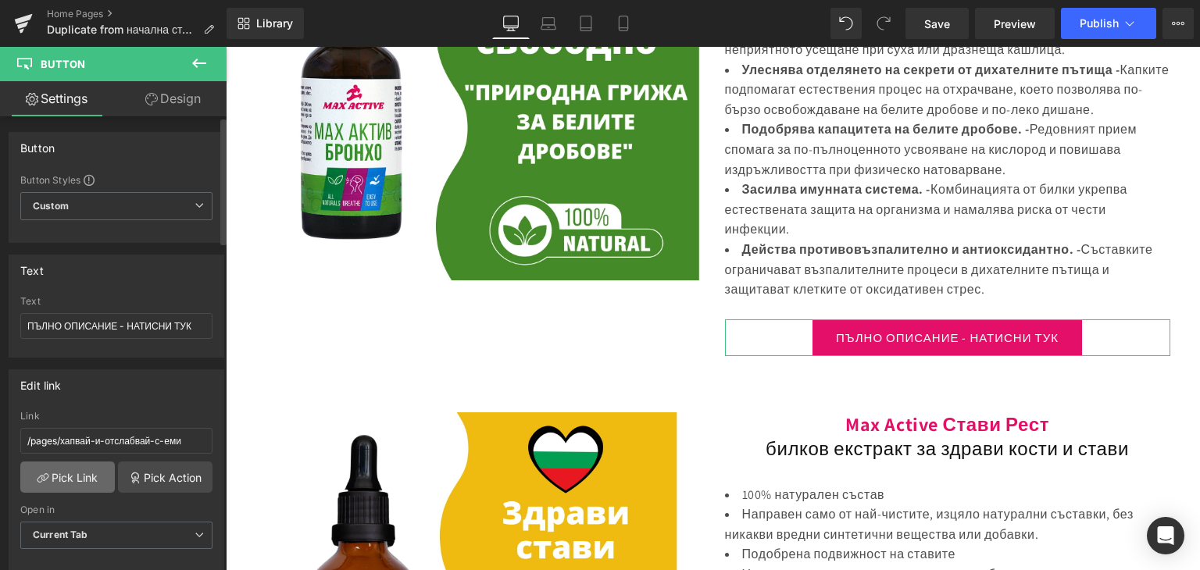
click at [66, 474] on link "Pick Link" at bounding box center [67, 477] width 94 height 31
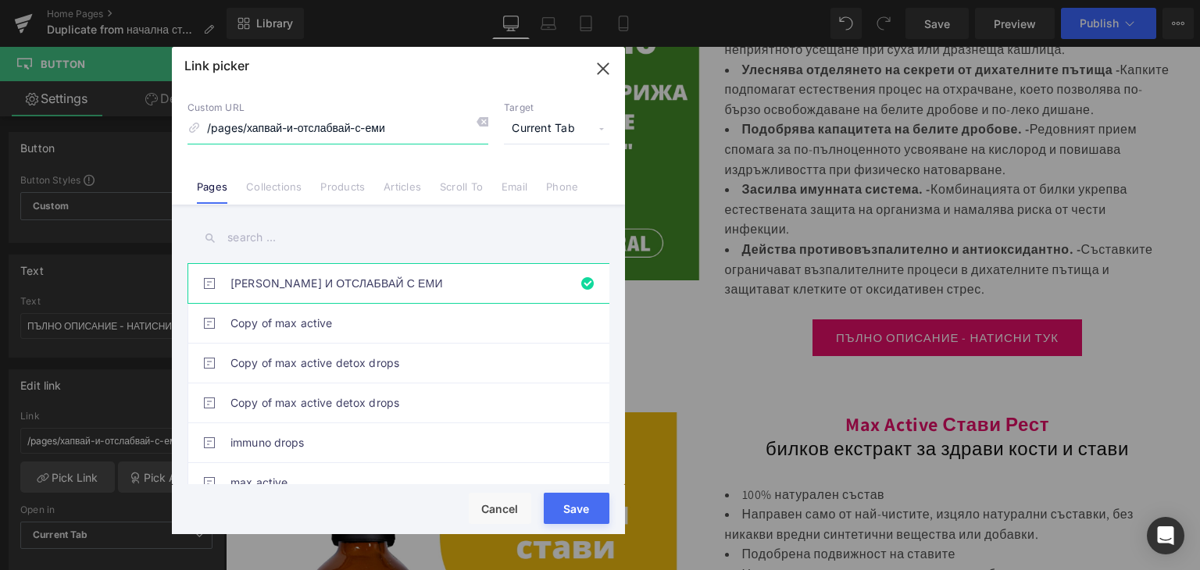
drag, startPoint x: 413, startPoint y: 123, endPoint x: 173, endPoint y: 132, distance: 240.7
click at [173, 132] on div "Custom URL /pages/хапвай-и-отслабвай-с-еми Target Current Tab Current Tab New T…" at bounding box center [398, 145] width 453 height 119
click at [243, 121] on input "БРОН" at bounding box center [337, 129] width 301 height 30
click at [263, 133] on input "БРОН" at bounding box center [337, 129] width 301 height 30
click at [247, 130] on input "БРОН" at bounding box center [337, 129] width 301 height 30
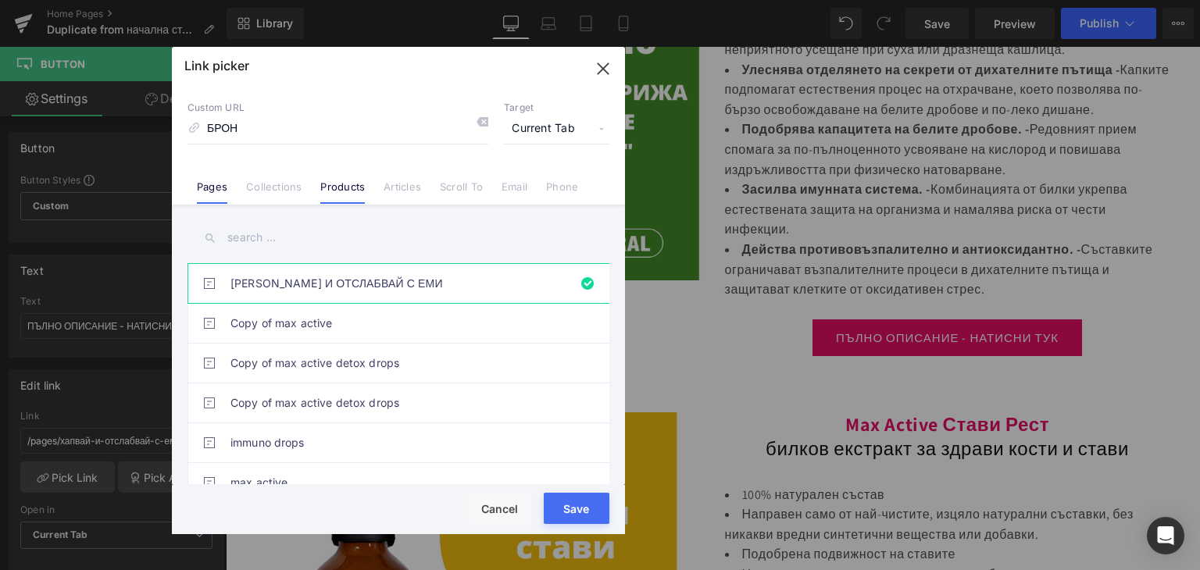
click at [352, 191] on link "Products" at bounding box center [342, 191] width 45 height 23
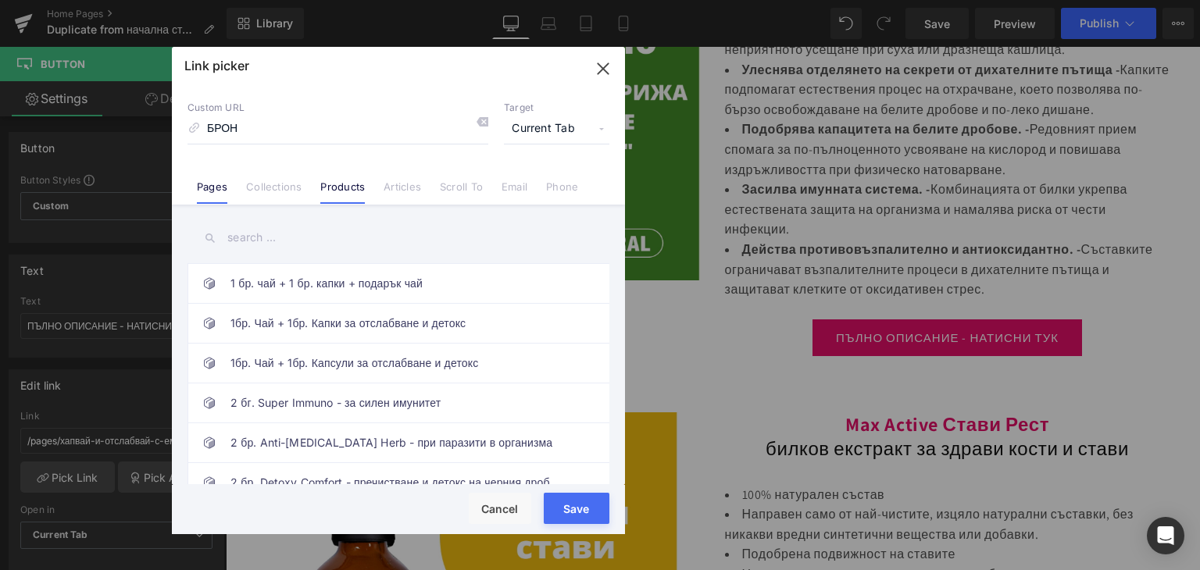
click at [209, 182] on link "Pages" at bounding box center [212, 191] width 30 height 23
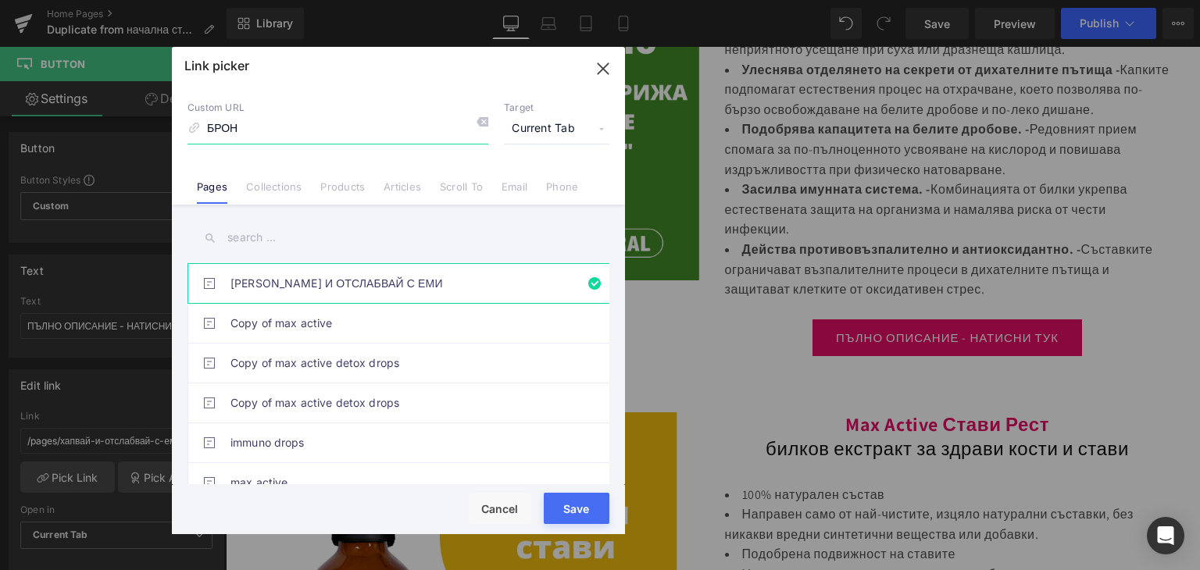
click at [283, 123] on input "БРОН" at bounding box center [337, 129] width 301 height 30
click at [338, 191] on link "Products" at bounding box center [342, 191] width 45 height 23
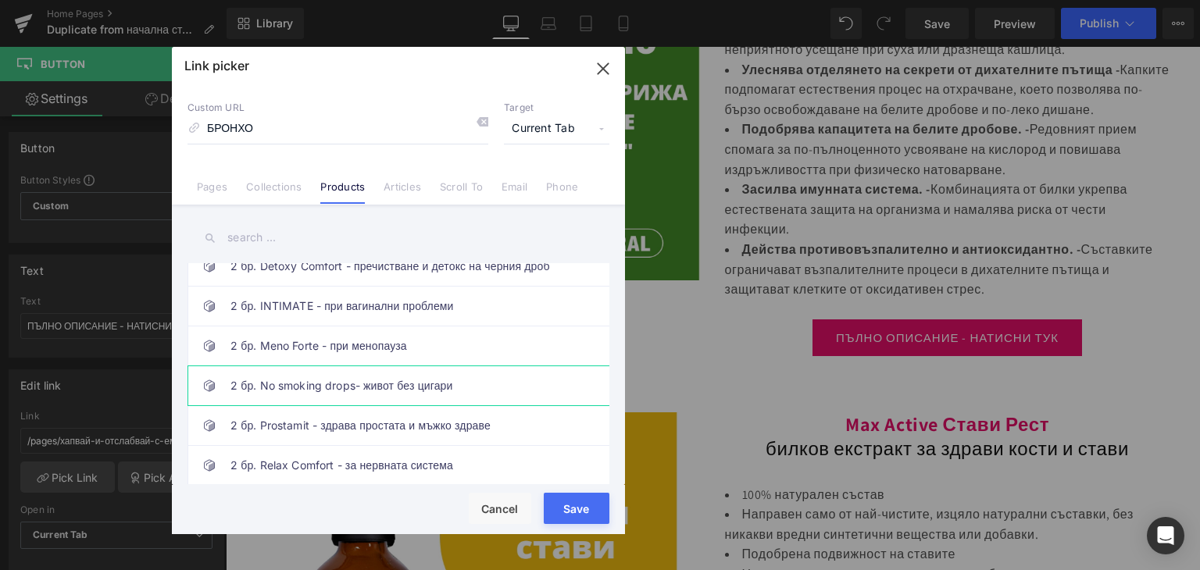
scroll to position [312, 0]
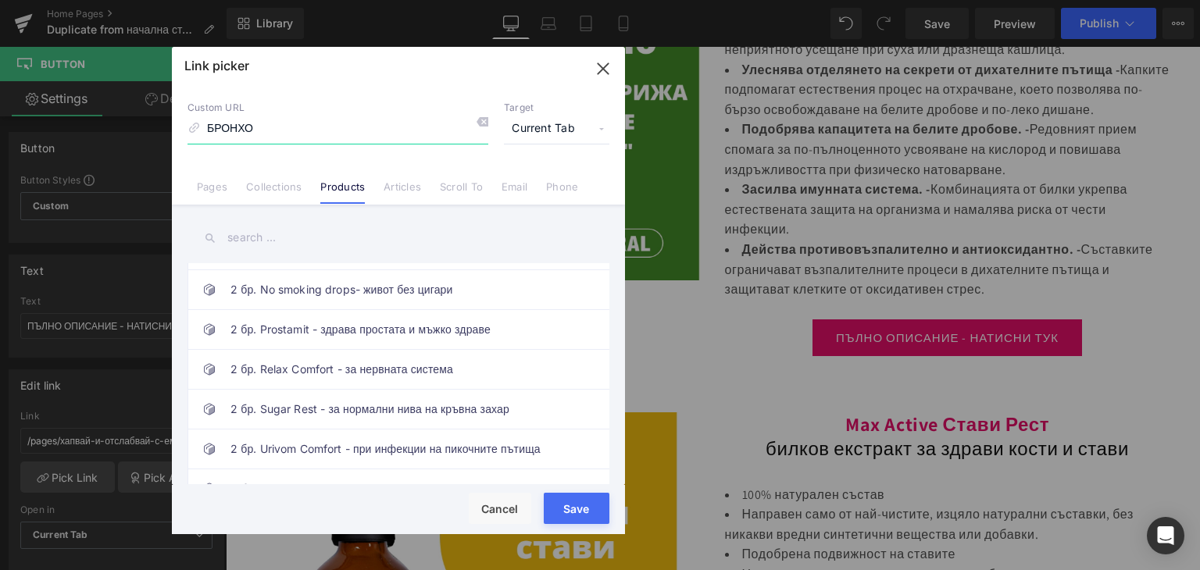
click at [284, 128] on input "БРОНХО" at bounding box center [337, 129] width 301 height 30
click at [593, 130] on span "Current Tab" at bounding box center [556, 129] width 105 height 30
click at [337, 122] on input "БРОНХО" at bounding box center [337, 129] width 301 height 30
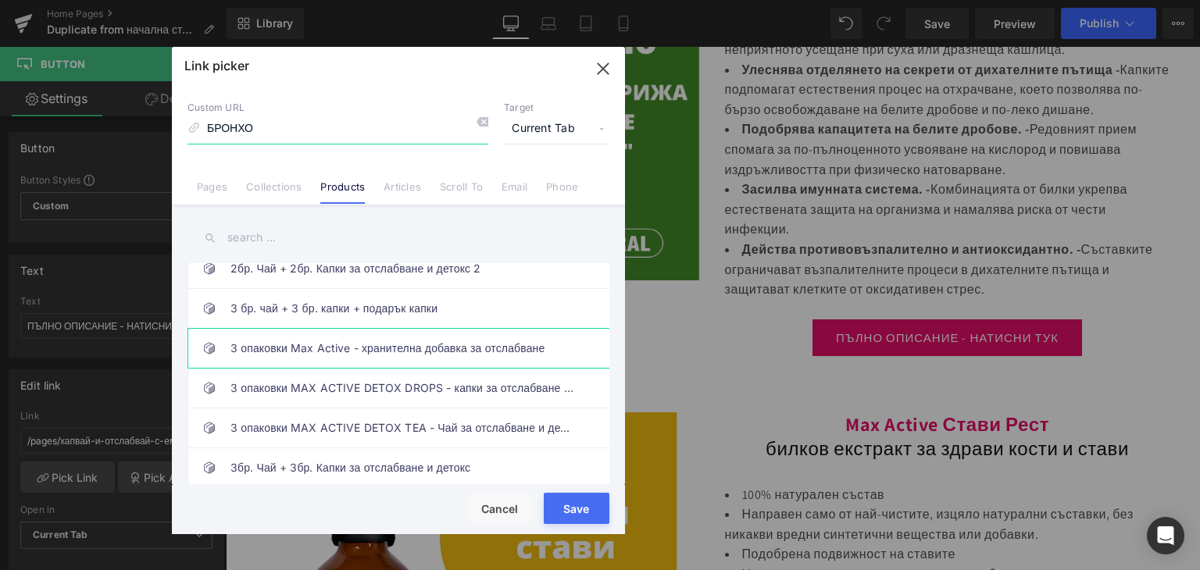
scroll to position [1093, 0]
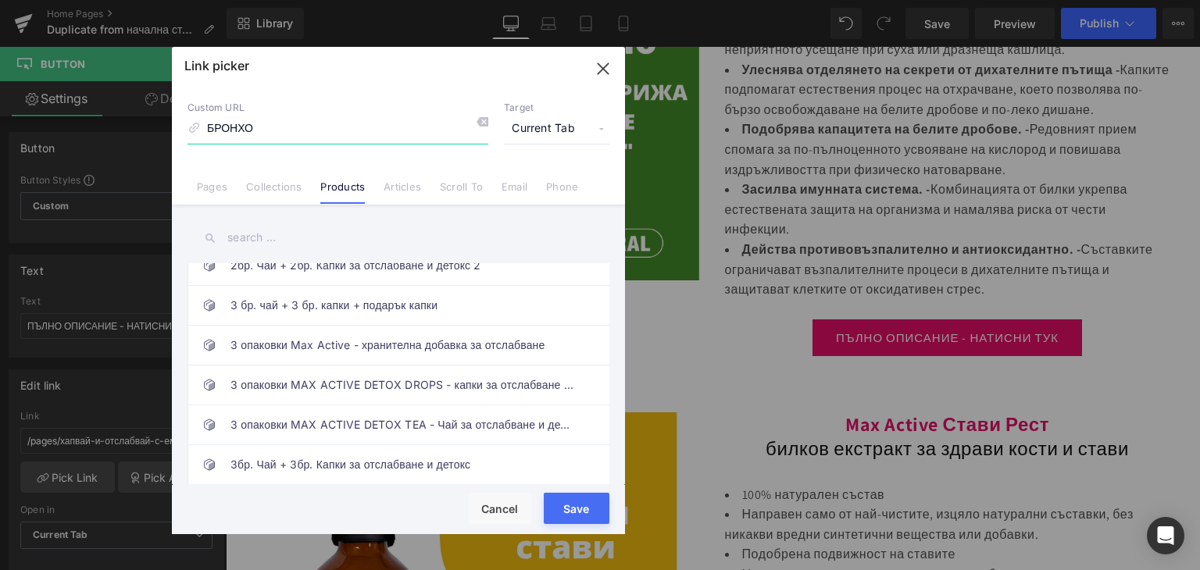
click at [188, 129] on div "Custom URL БРОНХО" at bounding box center [337, 123] width 301 height 42
paste input "https://topformabg.com/products/max-active-%D0%B1%D1%80%D0%BE%D0%BD%D1%85%D0%BE…"
type input "https://topformabg.com/products/max-active-%D0%B1%D1%80%D0%BE%D0%BD%D1%85%D0%BE…"
click at [600, 66] on icon "button" at bounding box center [602, 68] width 10 height 10
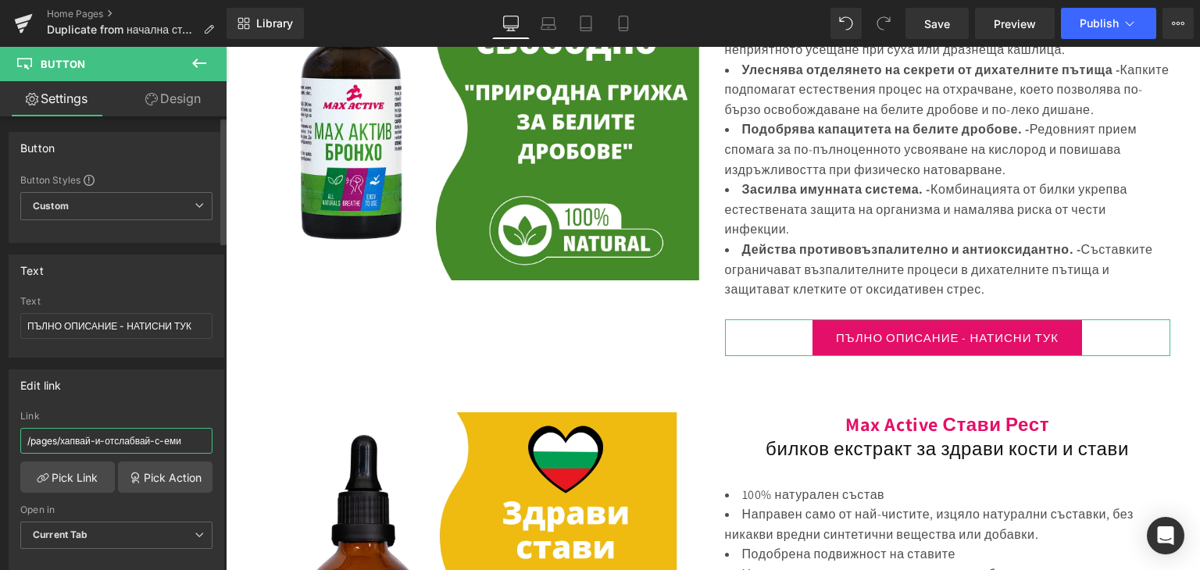
click at [88, 445] on input "/pages/хапвай-и-отслабвай-с-еми" at bounding box center [116, 441] width 192 height 26
click at [63, 472] on link "Pick Link" at bounding box center [67, 477] width 94 height 31
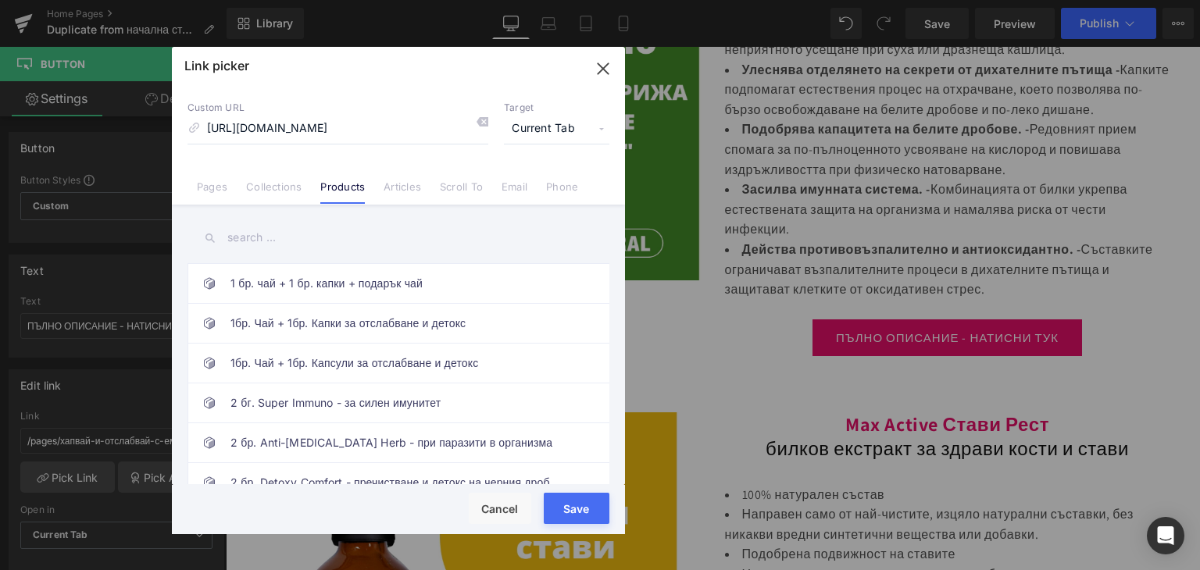
scroll to position [0, 0]
click at [277, 242] on input "text" at bounding box center [398, 237] width 422 height 35
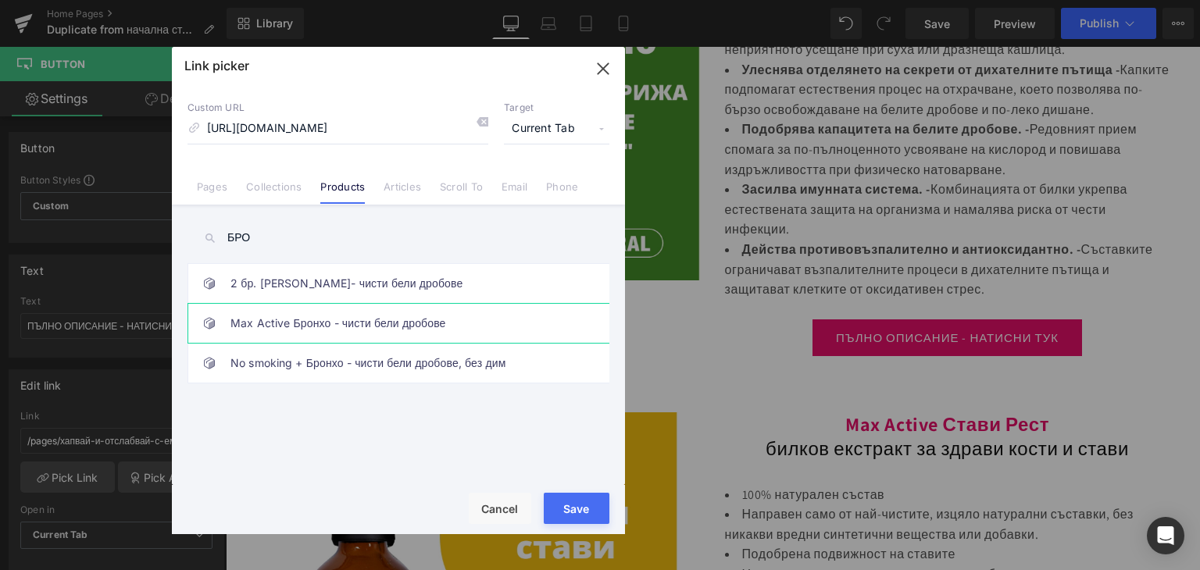
type input "БРО"
click at [291, 332] on link "Max Active Бронхо - чисти бели дробове" at bounding box center [402, 323] width 344 height 39
click at [584, 510] on div "Rendering Content" at bounding box center [600, 508] width 96 height 17
click at [578, 512] on div "Rendering Content" at bounding box center [600, 508] width 96 height 17
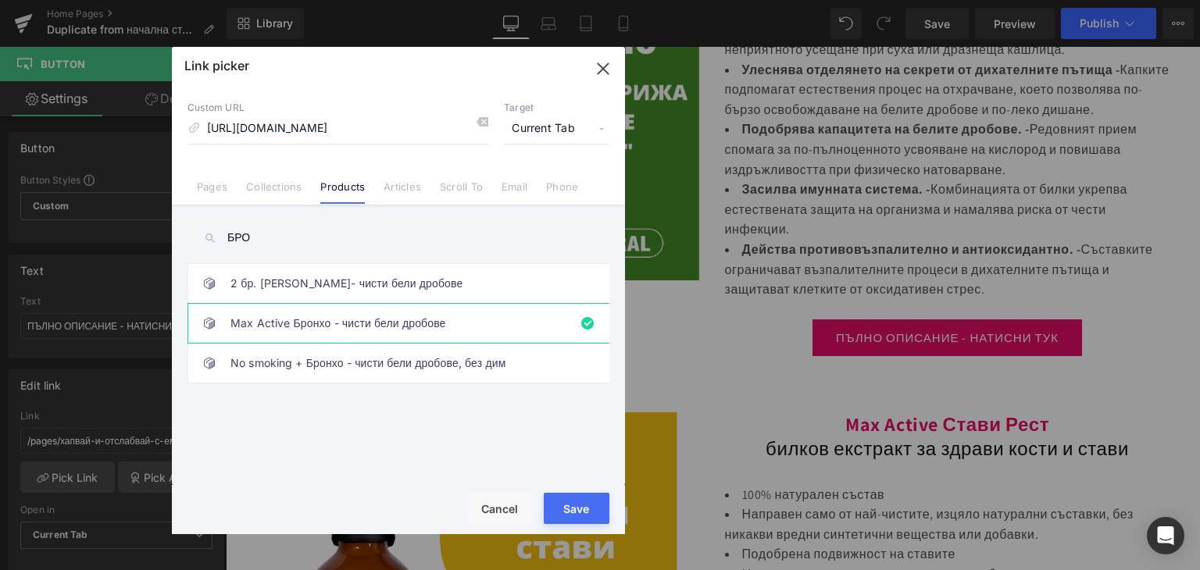
click at [571, 506] on div "Rendering Content" at bounding box center [600, 508] width 96 height 17
click at [562, 496] on button "Save" at bounding box center [577, 508] width 66 height 31
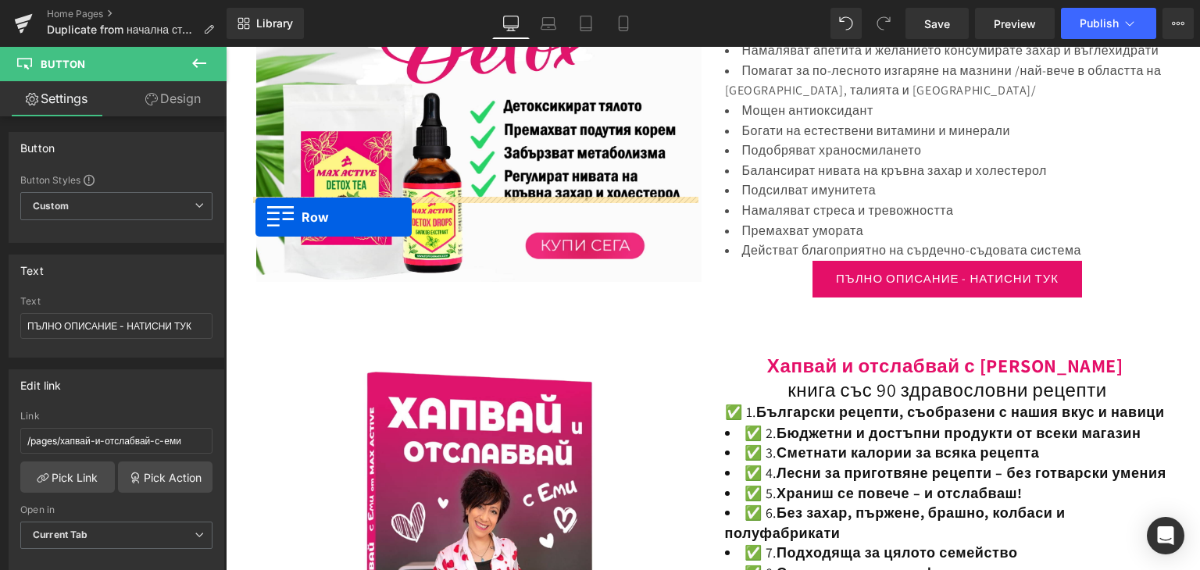
scroll to position [1643, 0]
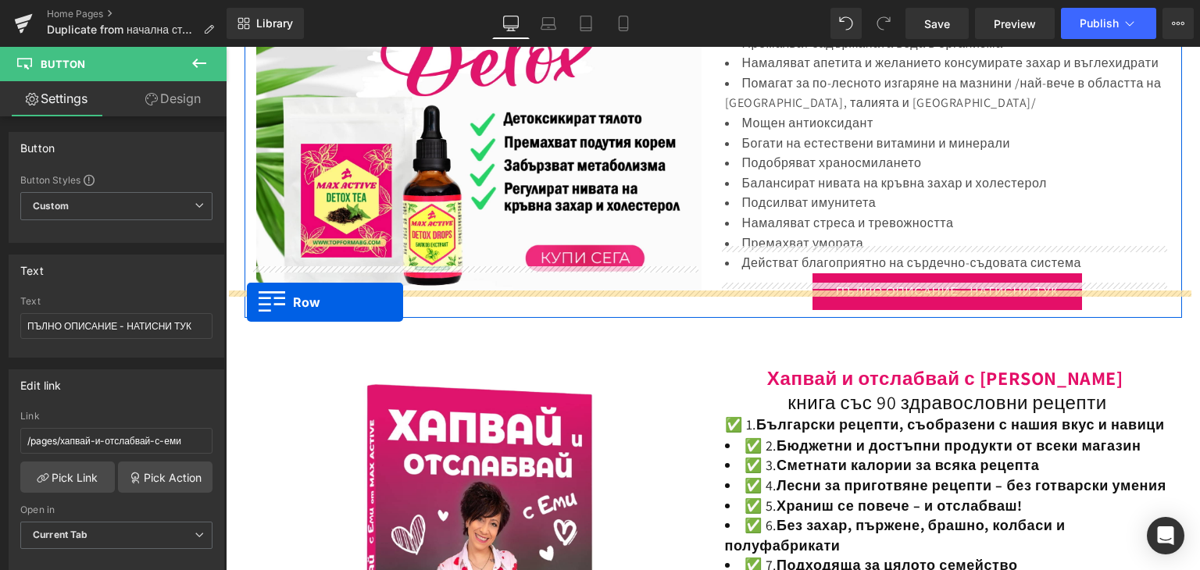
drag, startPoint x: 245, startPoint y: 438, endPoint x: 247, endPoint y: 302, distance: 135.9
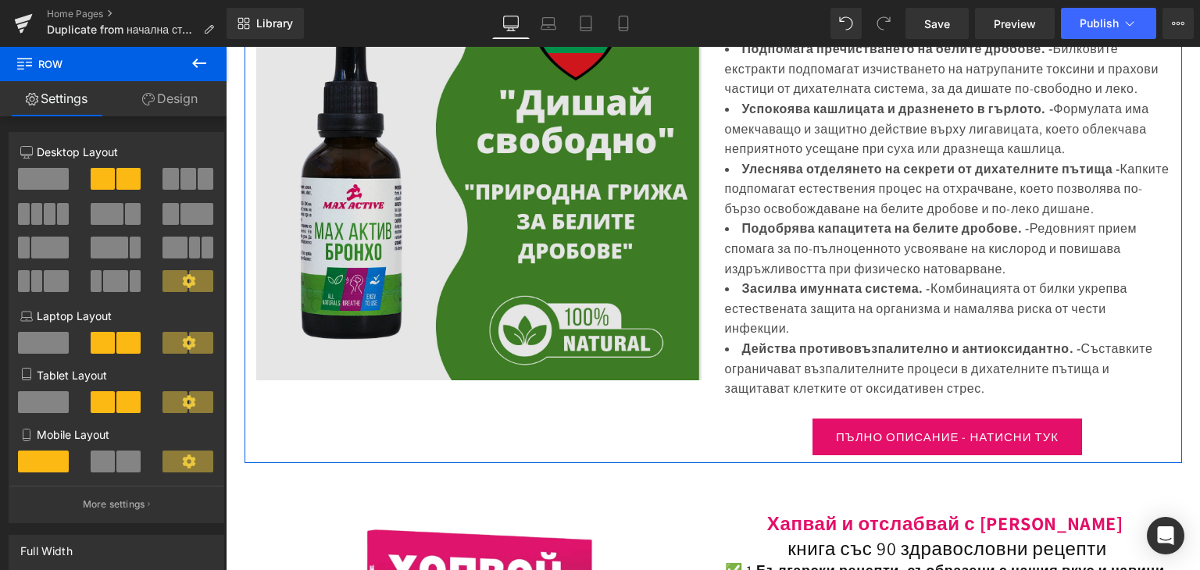
scroll to position [1799, 0]
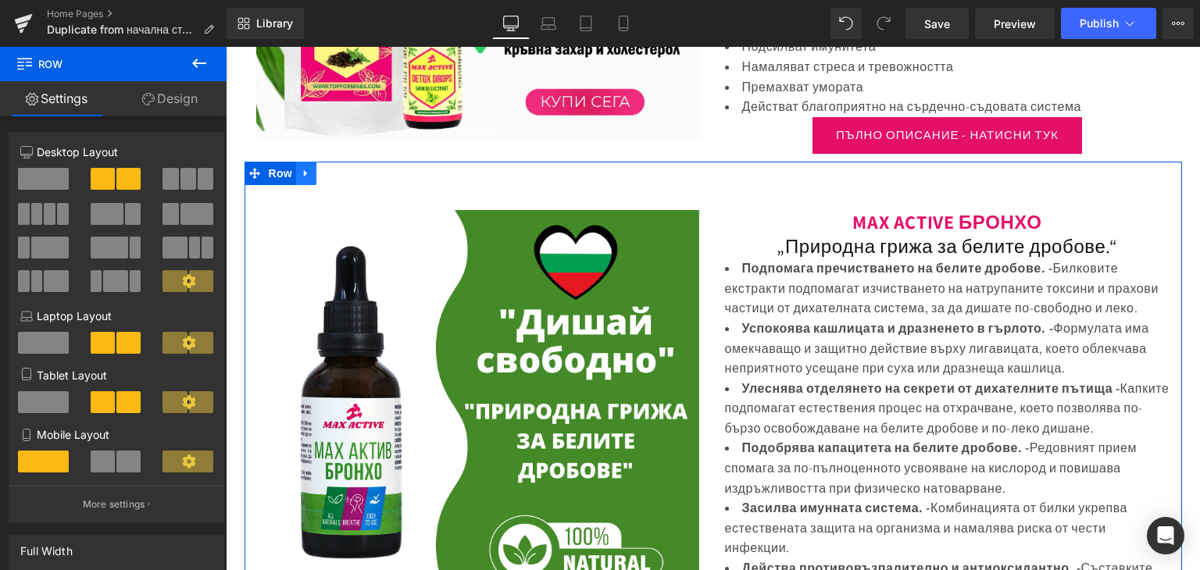
click at [301, 167] on icon at bounding box center [306, 173] width 11 height 12
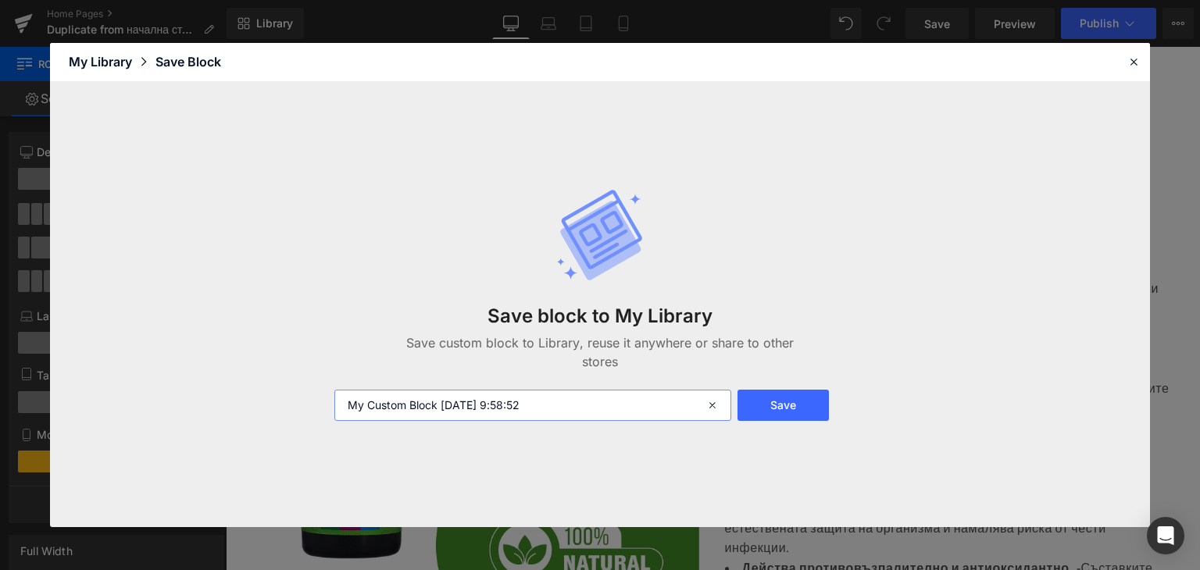
drag, startPoint x: 575, startPoint y: 396, endPoint x: 328, endPoint y: 407, distance: 247.0
click at [328, 407] on div "My Custom Block 2025-09-05 9:58:52" at bounding box center [531, 405] width 412 height 31
type input "БРОНХО"
click at [762, 415] on button "Save" at bounding box center [782, 405] width 91 height 31
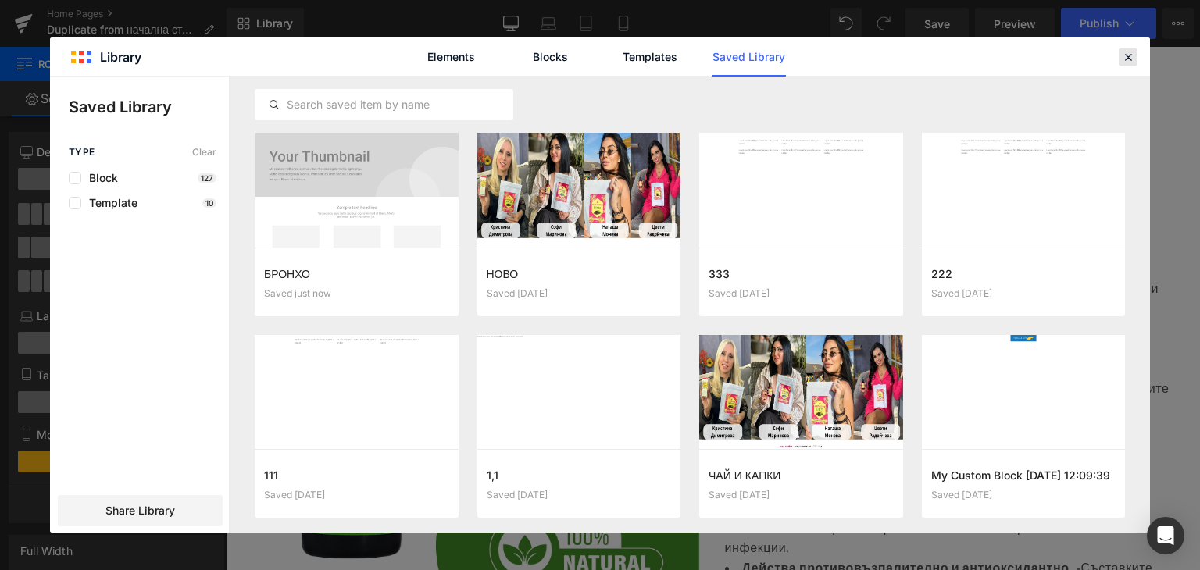
click at [1132, 57] on icon at bounding box center [1128, 57] width 14 height 14
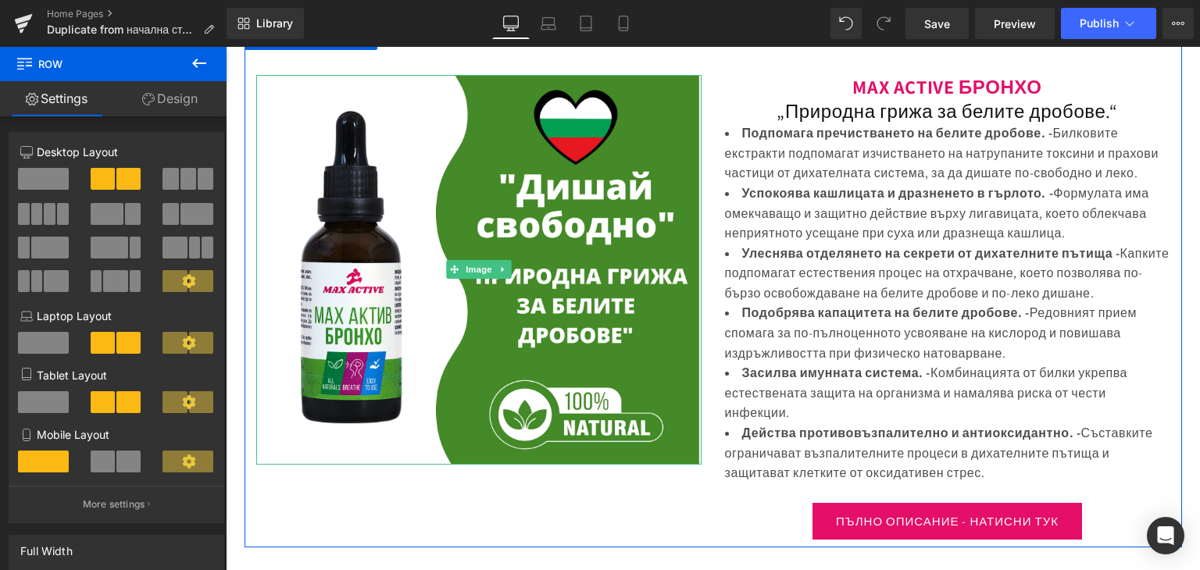
scroll to position [1721, 0]
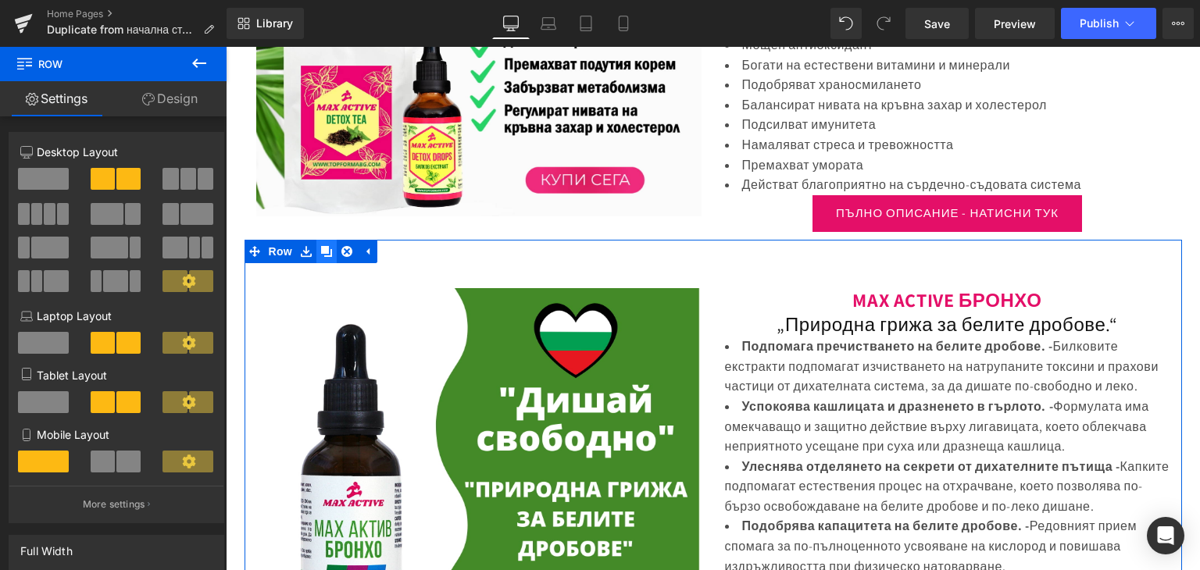
click at [321, 246] on icon at bounding box center [326, 251] width 11 height 11
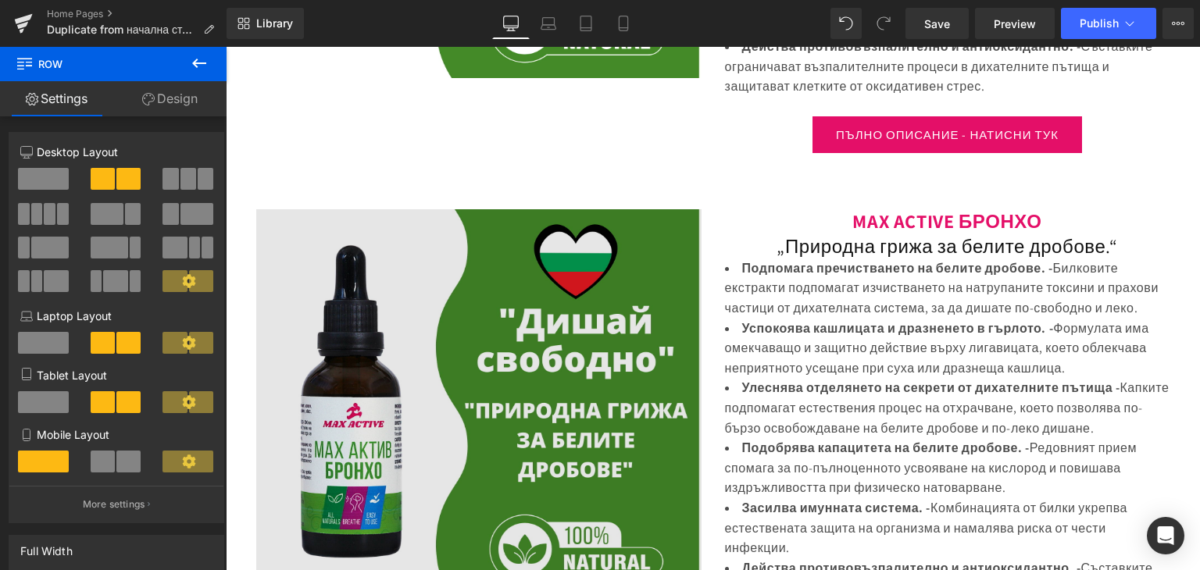
scroll to position [2366, 0]
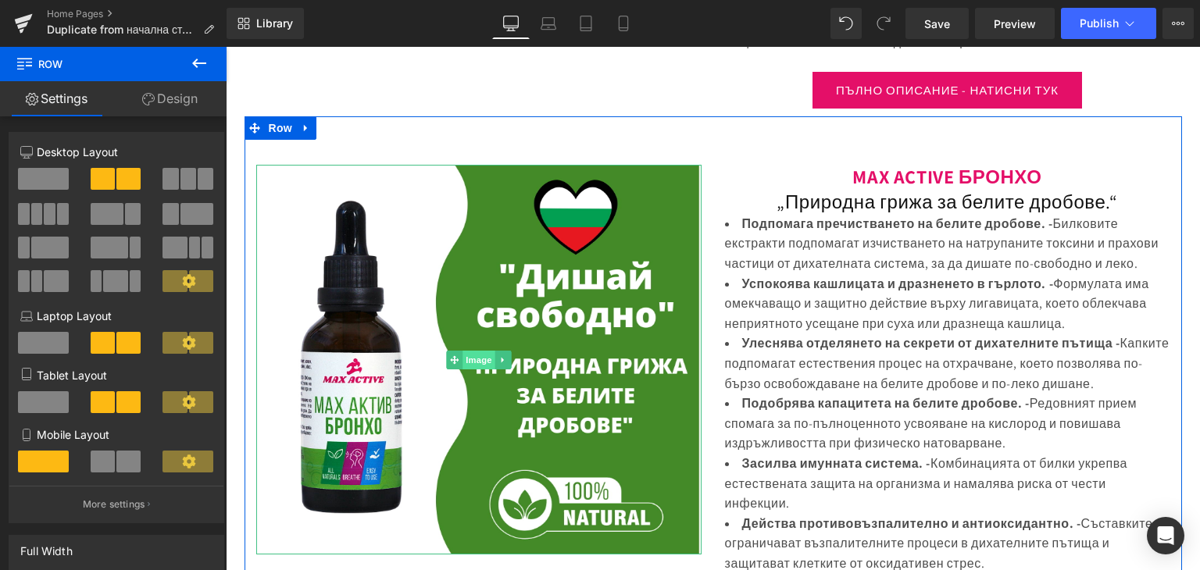
click at [467, 351] on span "Image" at bounding box center [478, 360] width 33 height 19
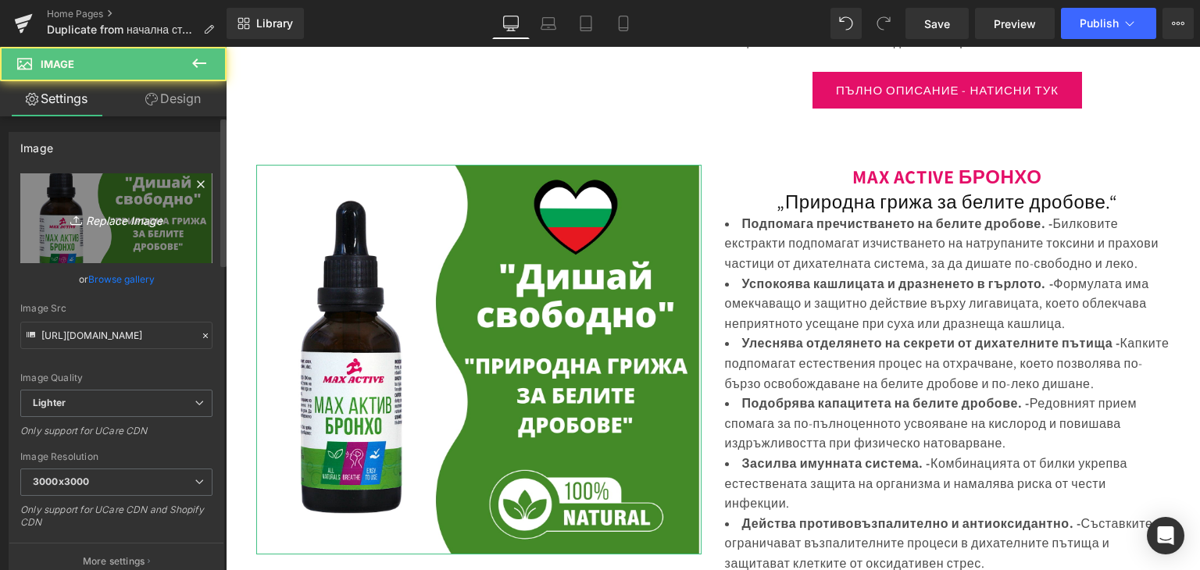
click at [111, 223] on icon "Replace Image" at bounding box center [116, 219] width 125 height 20
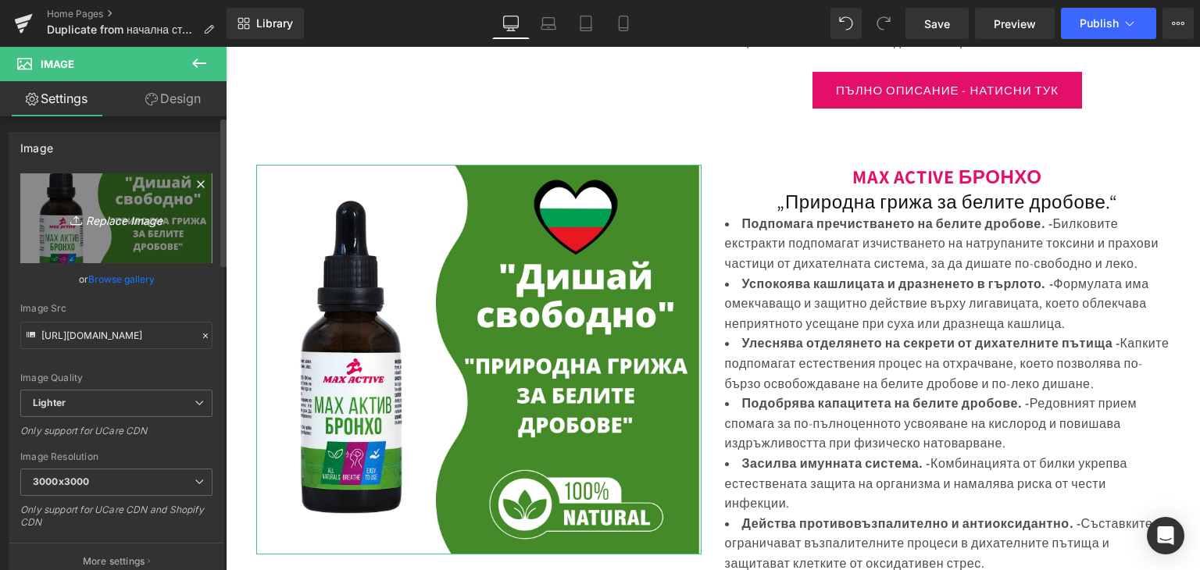
type input "C:\fakepath\19.png"
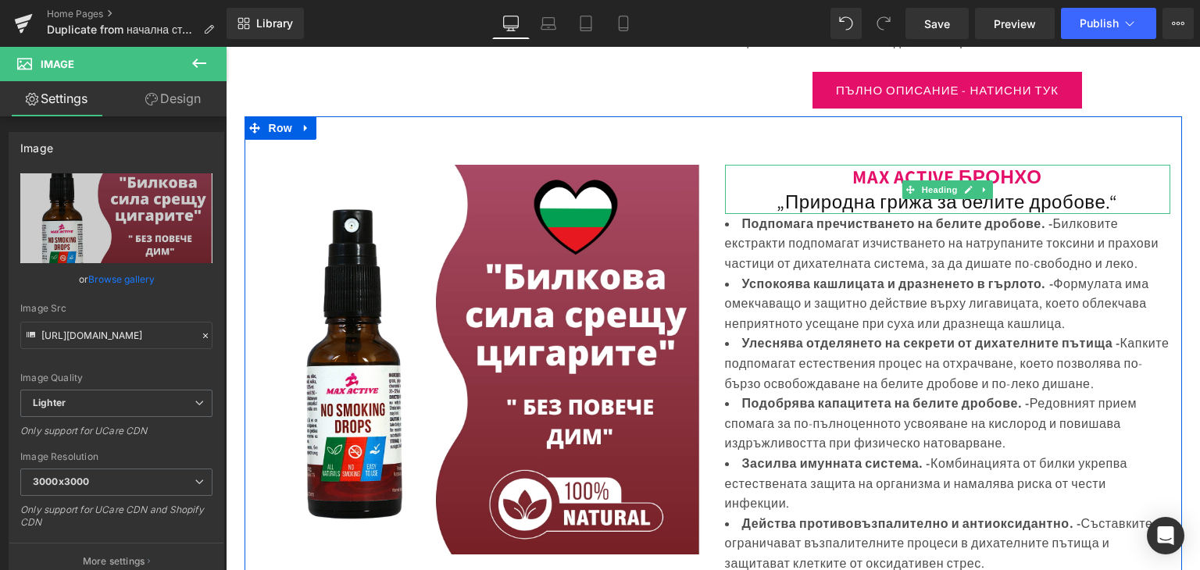
click at [915, 164] on b "MAX ACTIVE БРОНХО" at bounding box center [946, 176] width 189 height 25
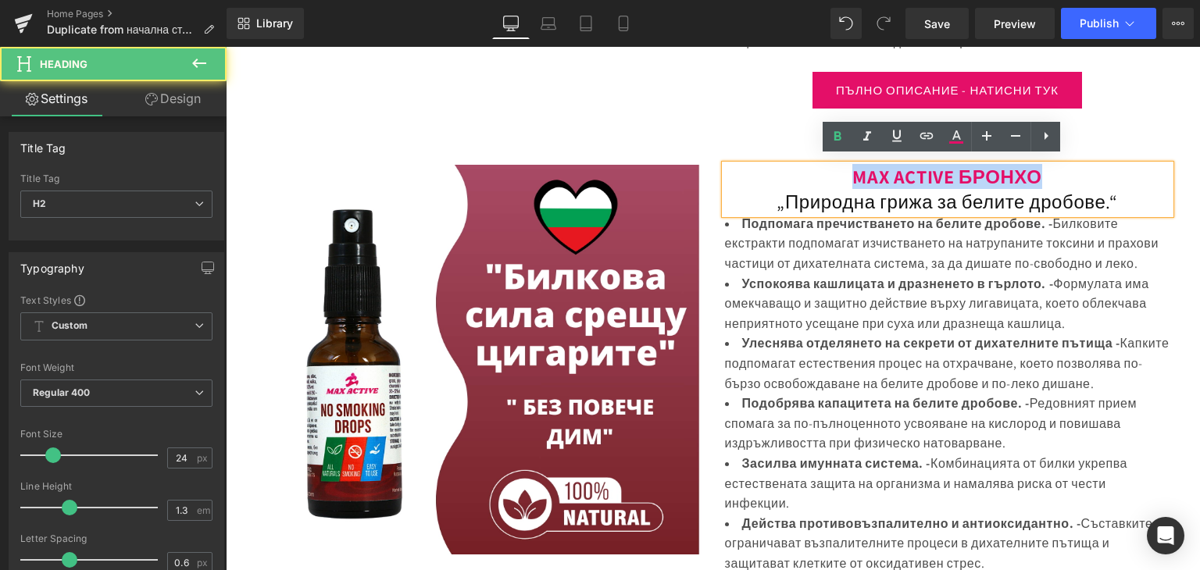
drag, startPoint x: 838, startPoint y: 170, endPoint x: 1044, endPoint y: 162, distance: 206.4
click at [1044, 165] on h2 "MAX ACTIVE БРОНХО" at bounding box center [947, 177] width 445 height 24
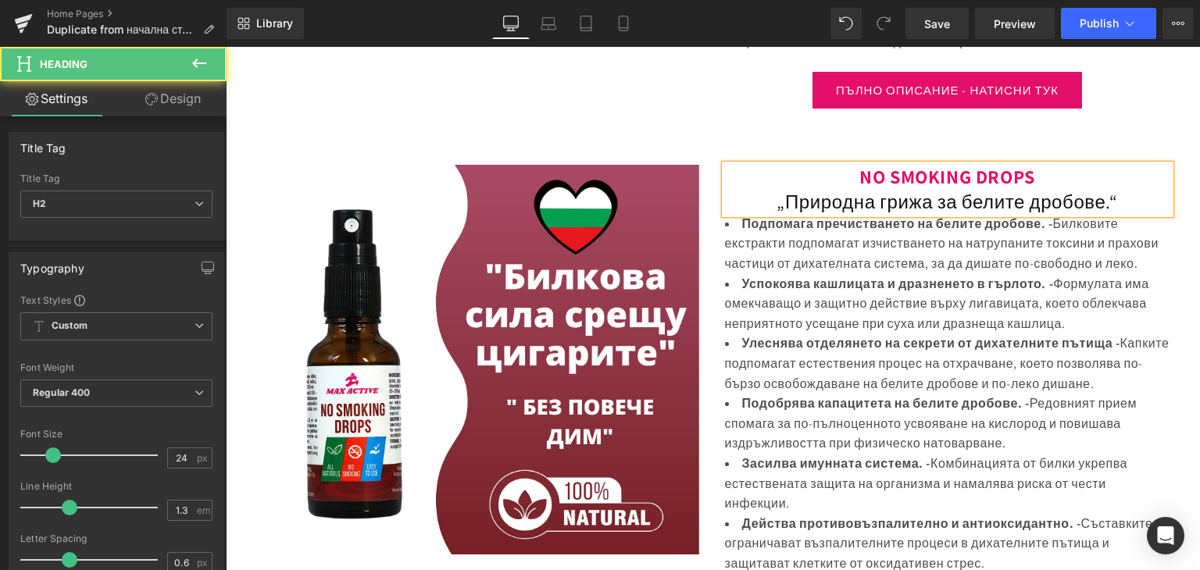
click at [803, 191] on h2 "„Природна грижа за белите дробове.“" at bounding box center [947, 202] width 445 height 24
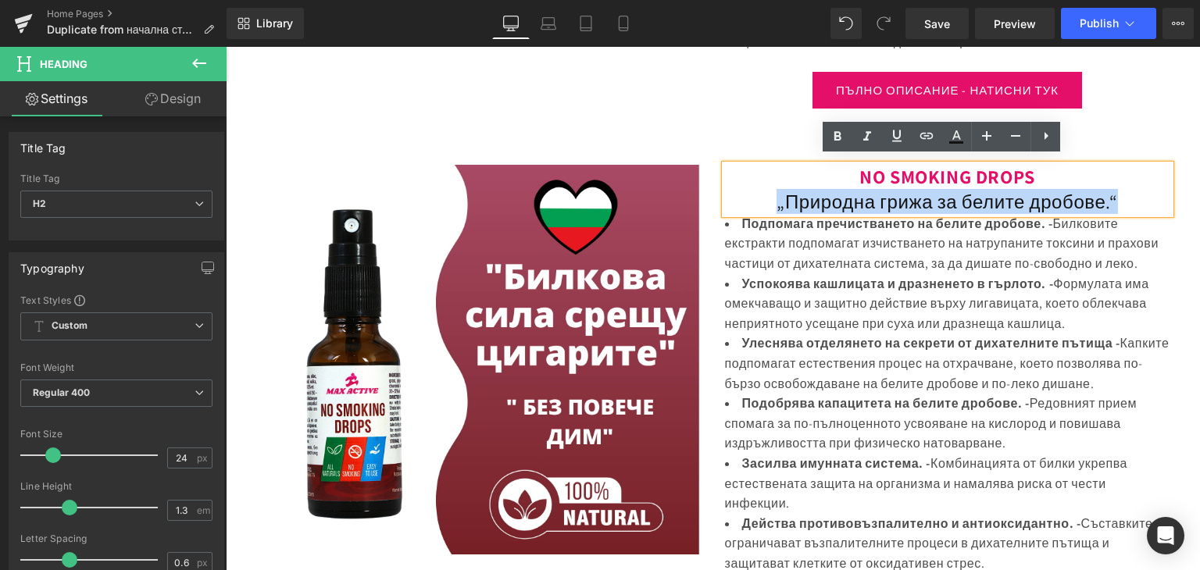
drag, startPoint x: 768, startPoint y: 191, endPoint x: 1032, endPoint y: 202, distance: 263.4
click at [1127, 190] on h2 "„Природна грижа за белите дробове.“" at bounding box center [947, 202] width 445 height 24
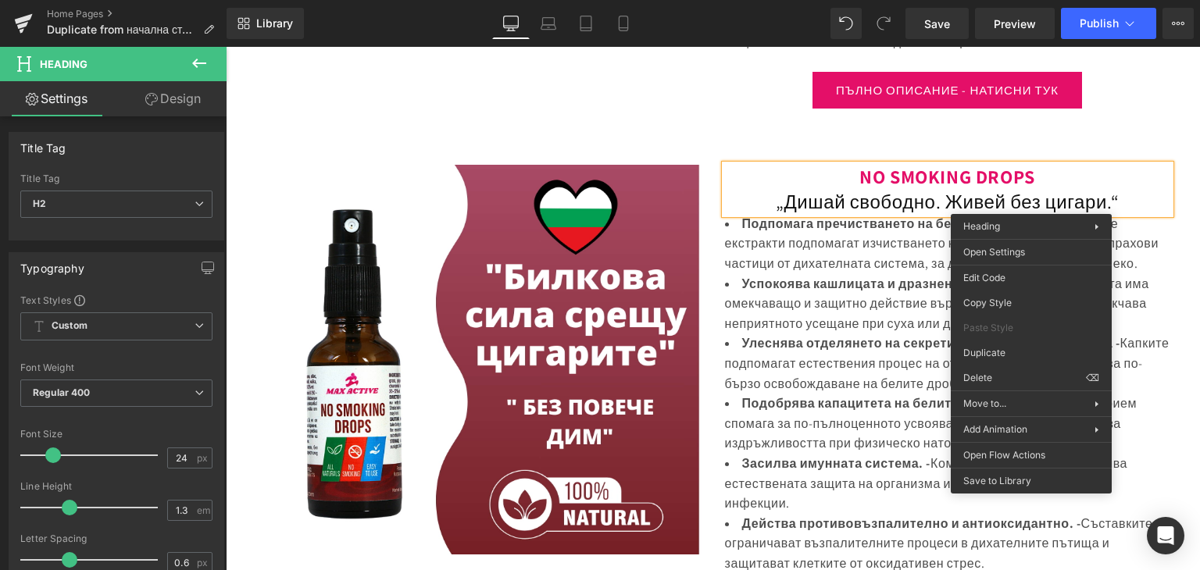
click at [761, 256] on span "Билковите екстракти подпомагат изчистването на натрупаните токсини и прахови ча…" at bounding box center [941, 244] width 433 height 56
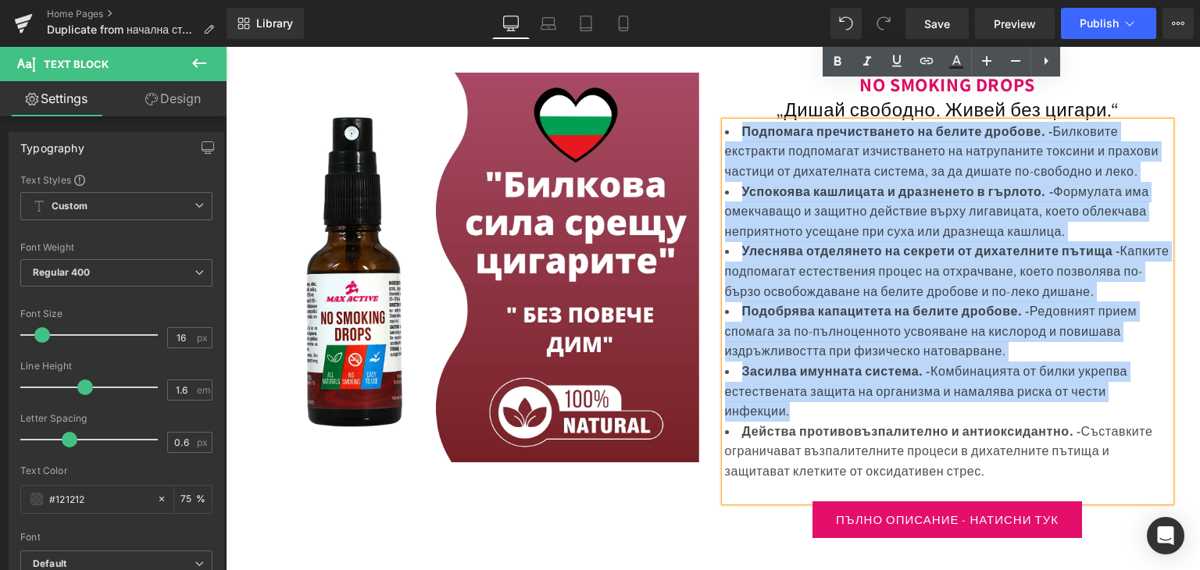
scroll to position [2600, 0]
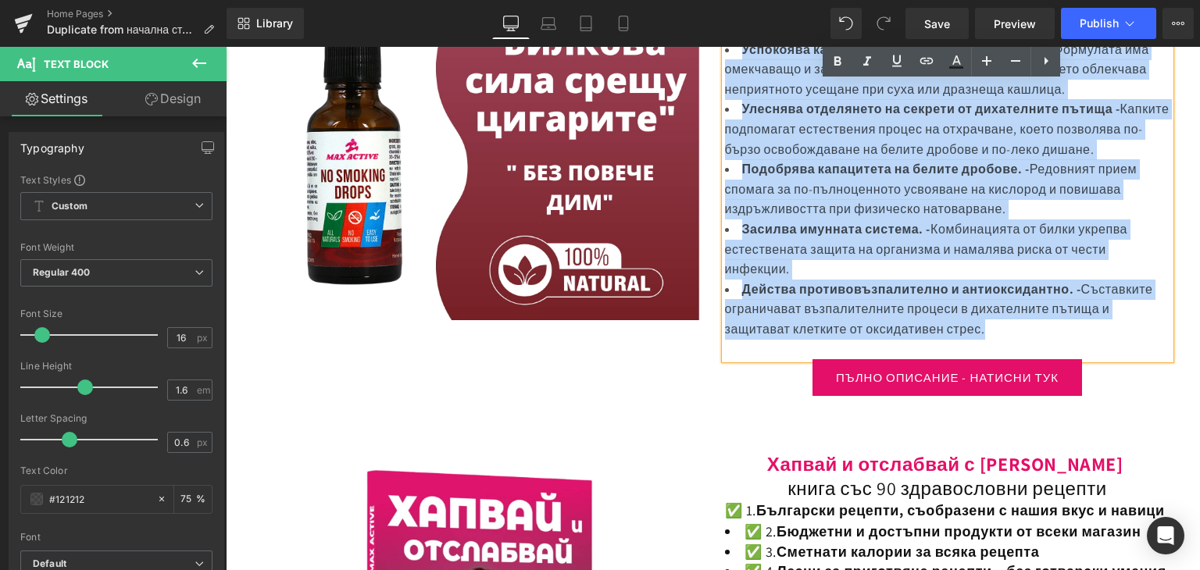
drag, startPoint x: 733, startPoint y: 212, endPoint x: 1016, endPoint y: 350, distance: 315.4
click at [1016, 340] on ul "Подпомага пречистването на белите дробове. - Билковите екстракти подпомагат изч…" at bounding box center [947, 160] width 445 height 360
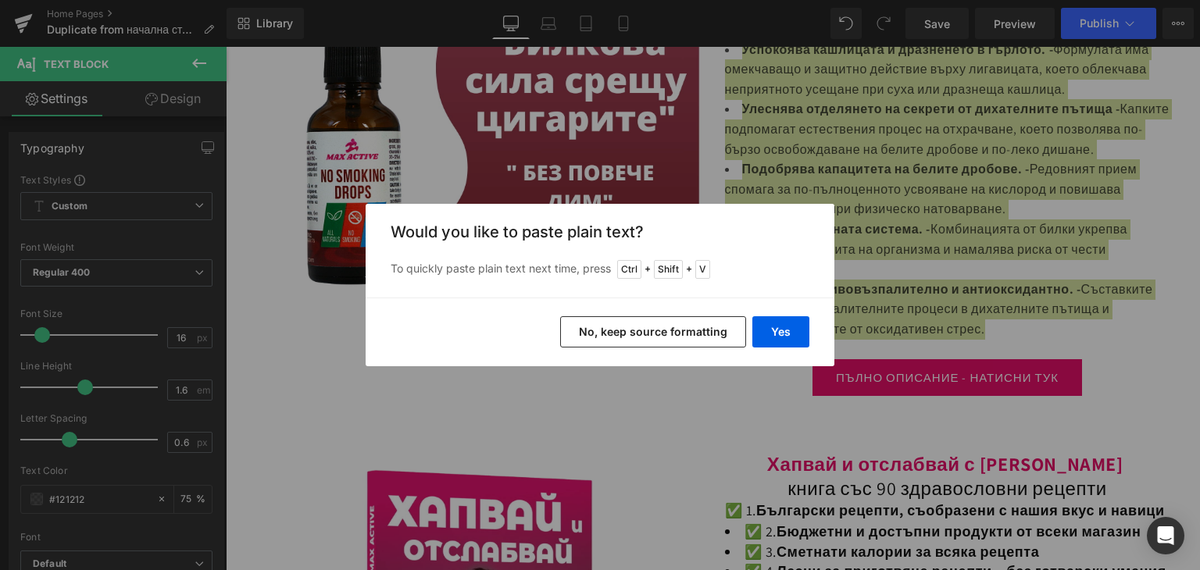
click at [683, 327] on button "No, keep source formatting" at bounding box center [653, 331] width 186 height 31
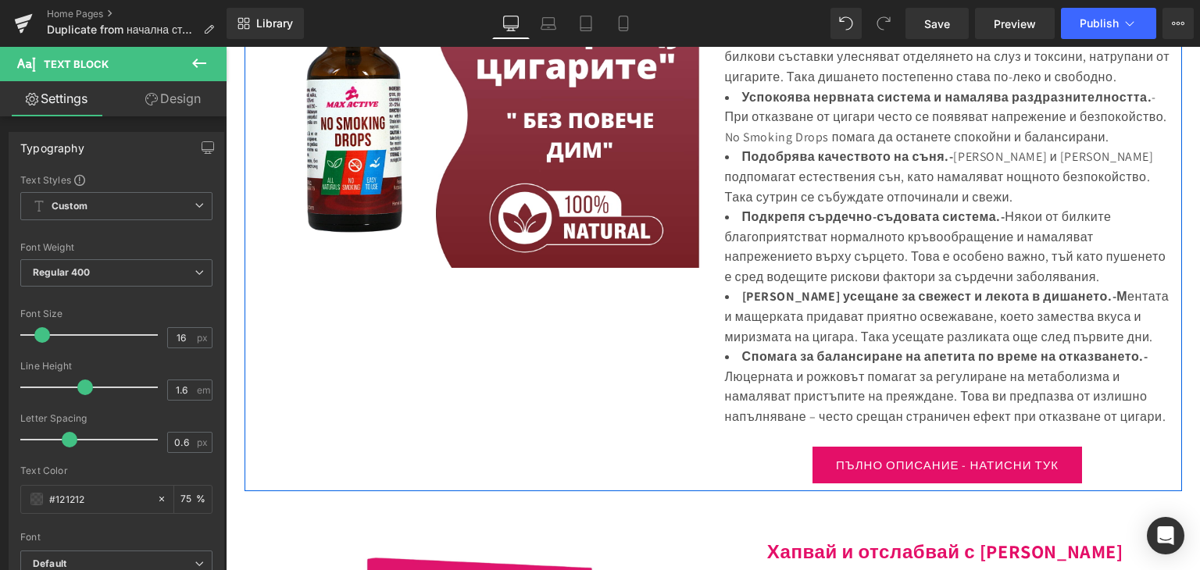
scroll to position [2756, 0]
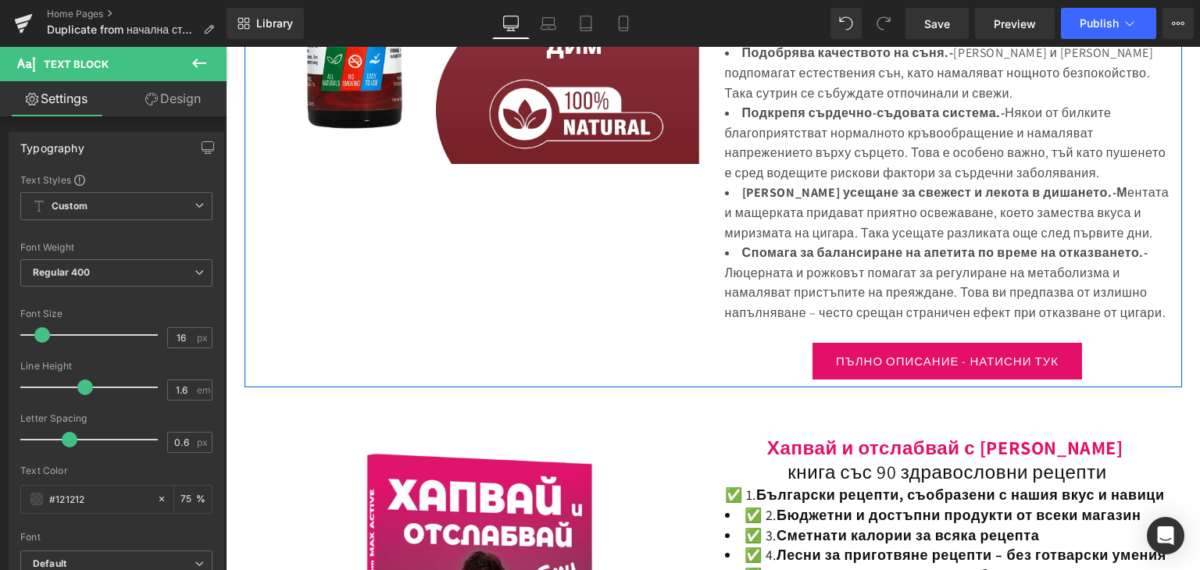
click at [934, 371] on span "Button" at bounding box center [947, 361] width 36 height 19
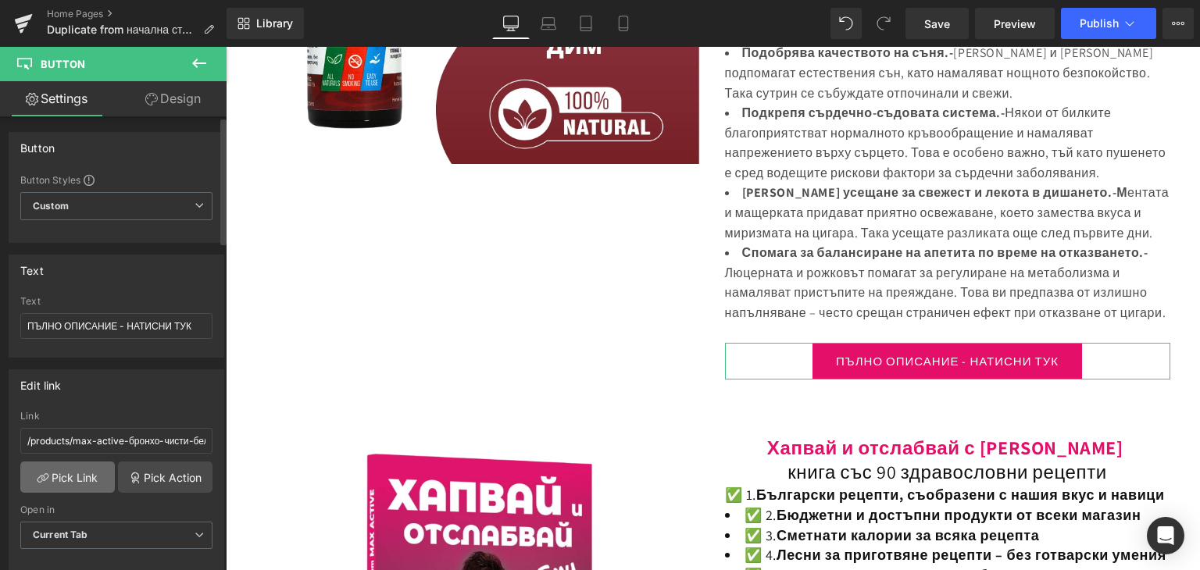
click at [43, 469] on link "Pick Link" at bounding box center [67, 477] width 94 height 31
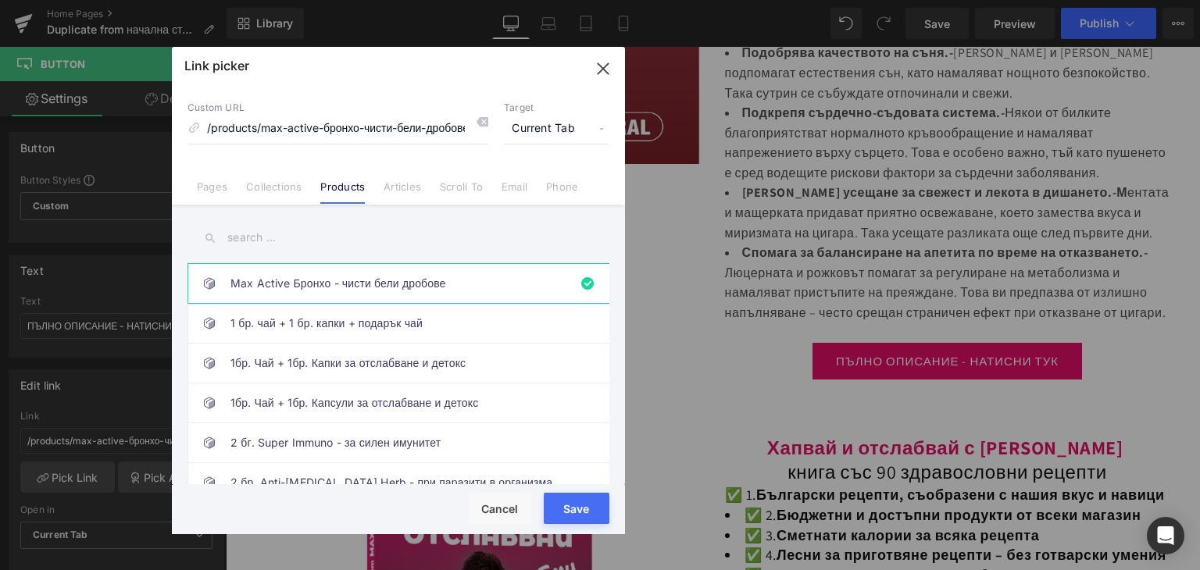
click at [263, 231] on input "text" at bounding box center [398, 237] width 422 height 35
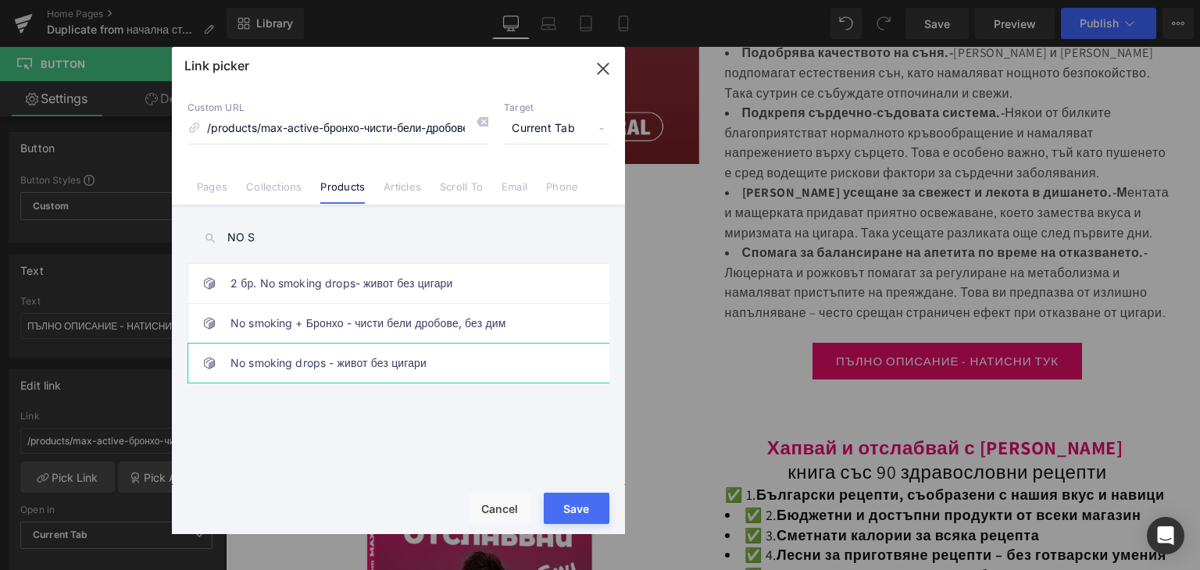
type input "NO S"
click at [275, 363] on link "No smoking drops - живот без цигари" at bounding box center [402, 363] width 344 height 39
click at [589, 495] on button "Save" at bounding box center [577, 508] width 66 height 31
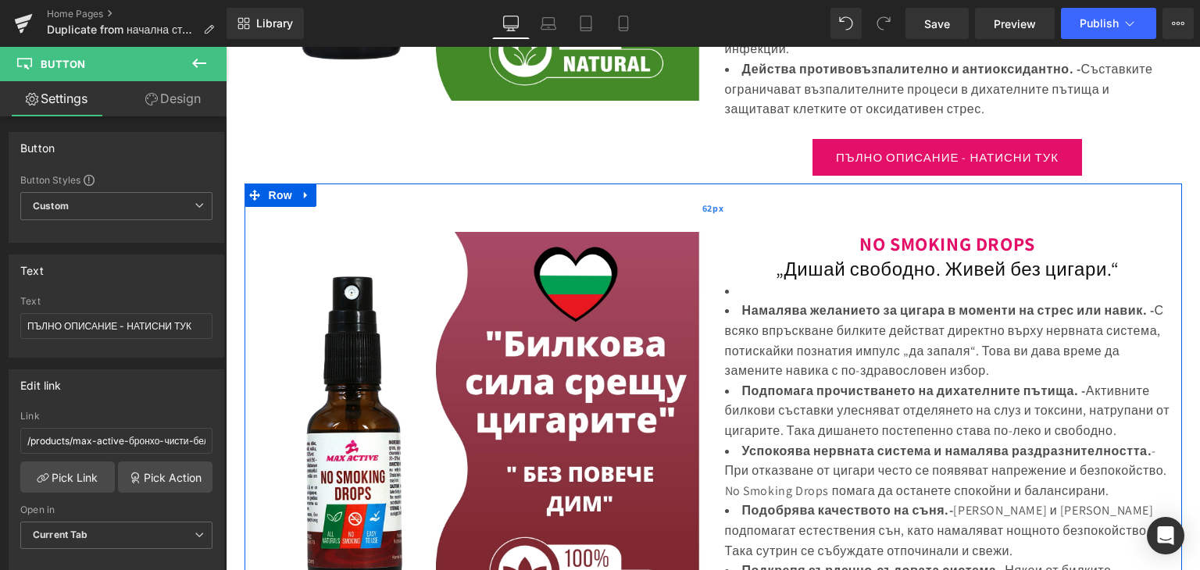
scroll to position [2287, 0]
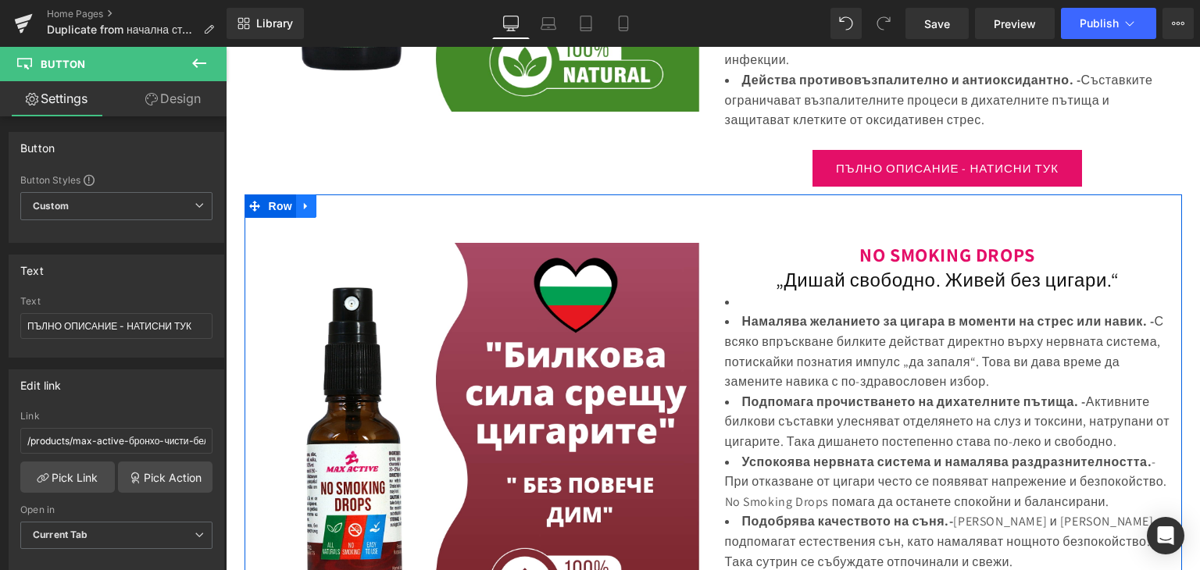
click at [304, 203] on icon at bounding box center [305, 206] width 3 height 7
click at [301, 202] on icon at bounding box center [306, 206] width 11 height 11
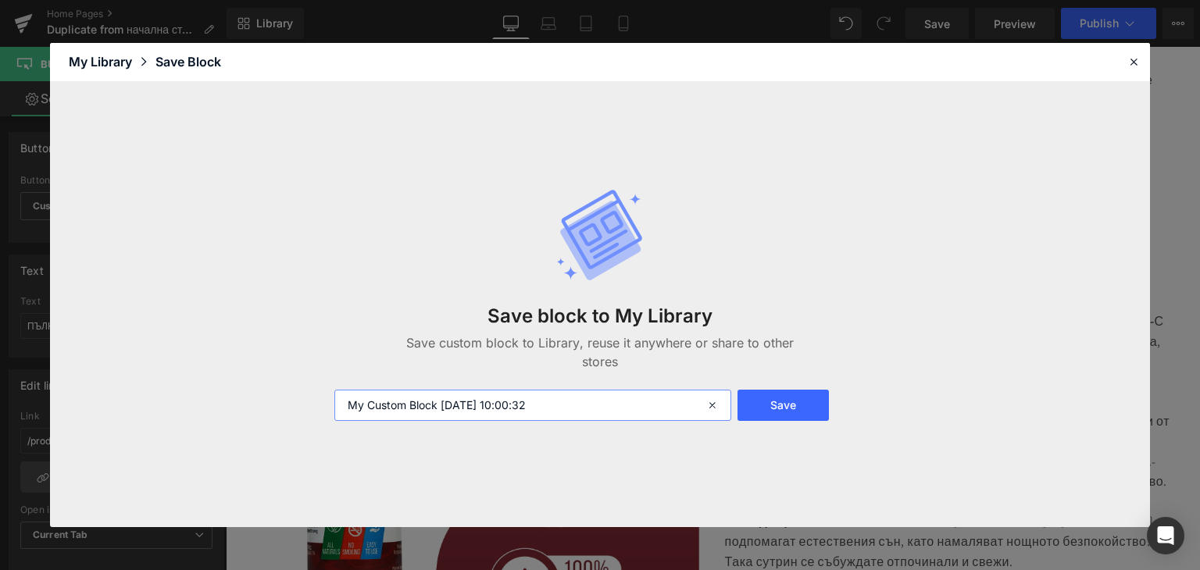
drag, startPoint x: 602, startPoint y: 404, endPoint x: 241, endPoint y: 413, distance: 361.7
click at [241, 413] on div "Save block to My Library Save custom block to Library, reuse it anywhere or sha…" at bounding box center [600, 305] width 1100 height 446
type input "NO SMOKING"
click at [789, 404] on button "Save" at bounding box center [782, 405] width 91 height 31
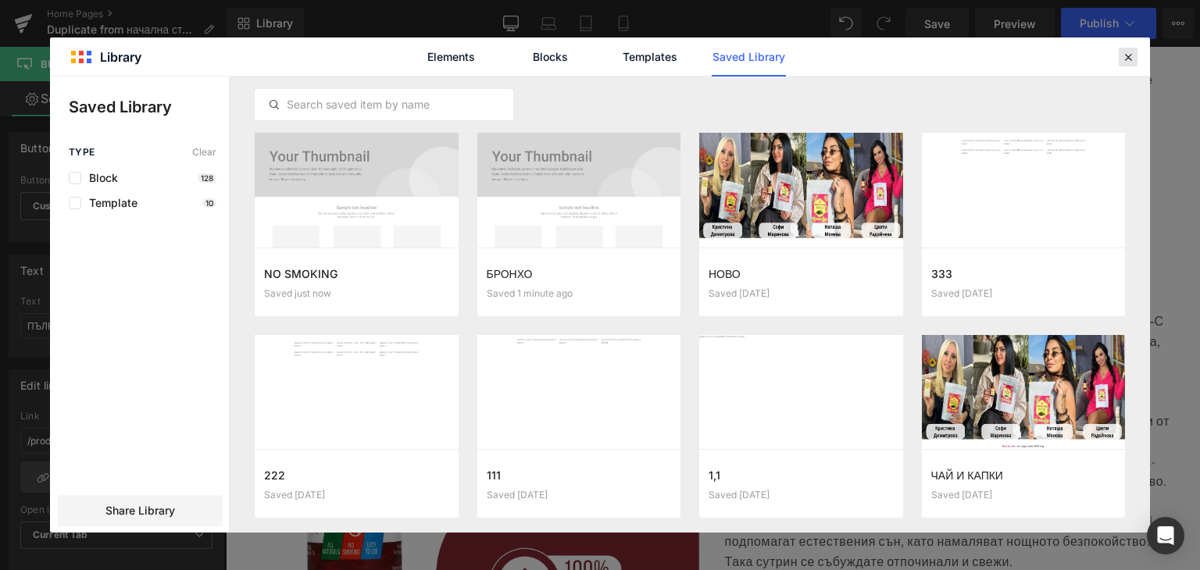
click at [1128, 55] on icon at bounding box center [1128, 57] width 14 height 14
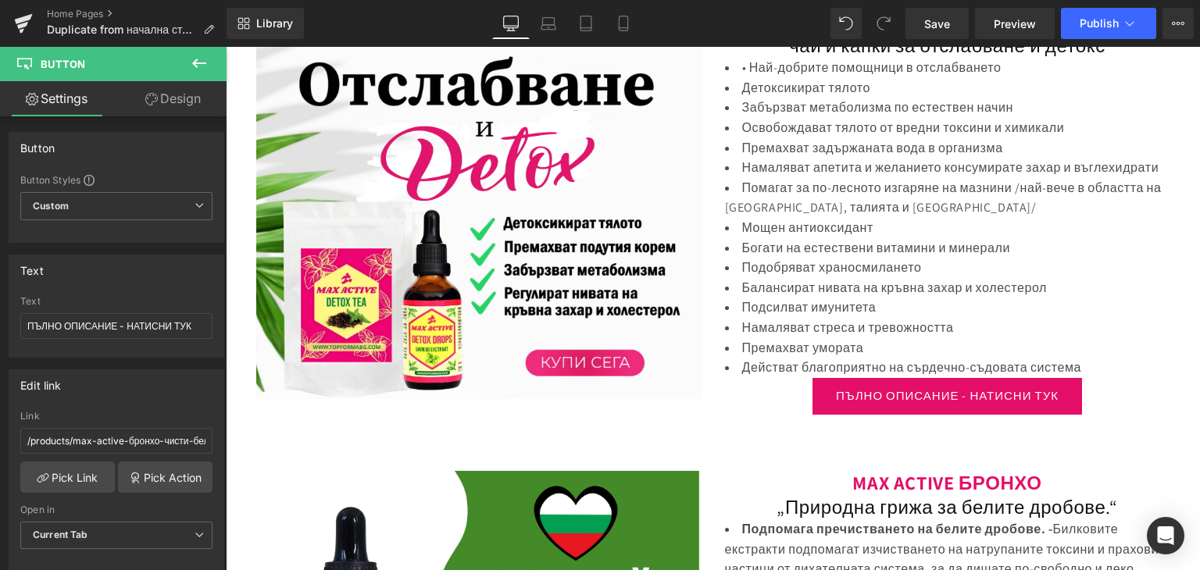
scroll to position [1506, 0]
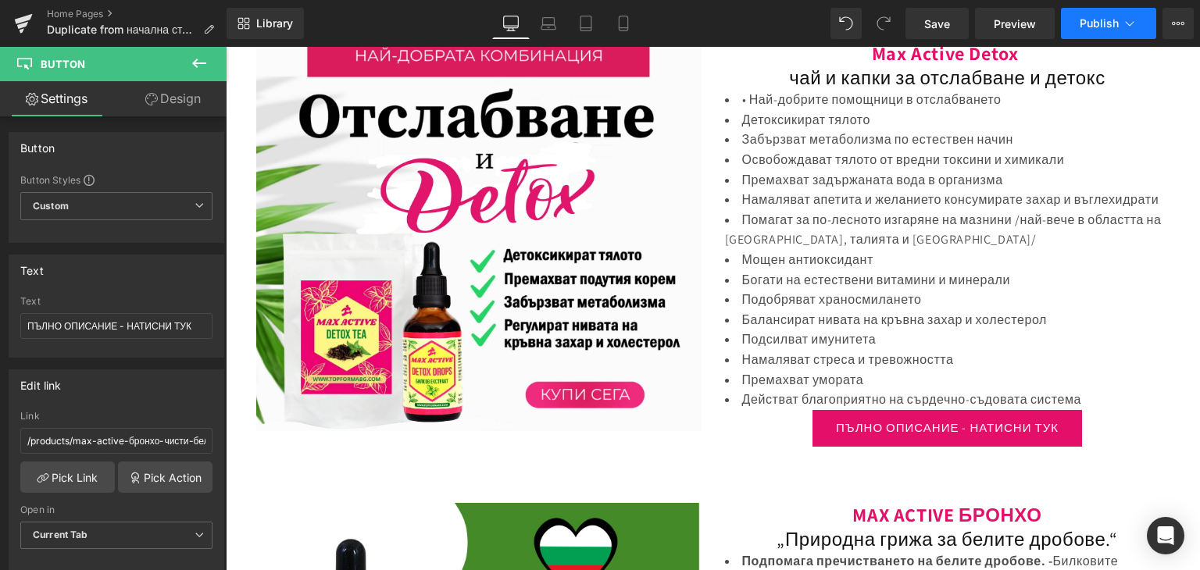
click at [1123, 16] on icon at bounding box center [1129, 24] width 16 height 16
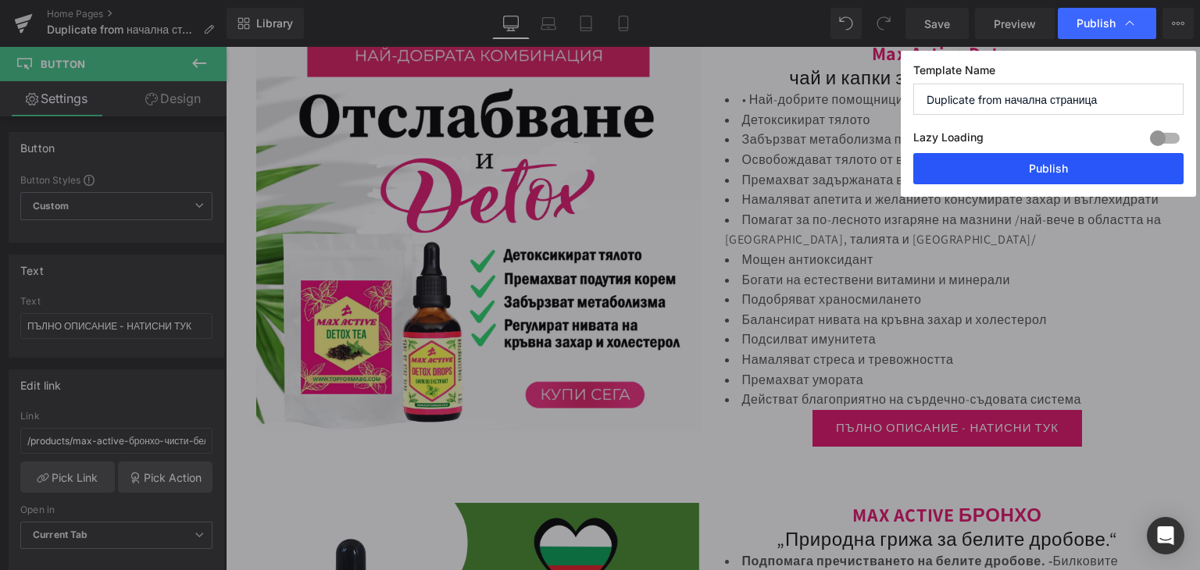
click at [1036, 176] on button "Publish" at bounding box center [1048, 168] width 270 height 31
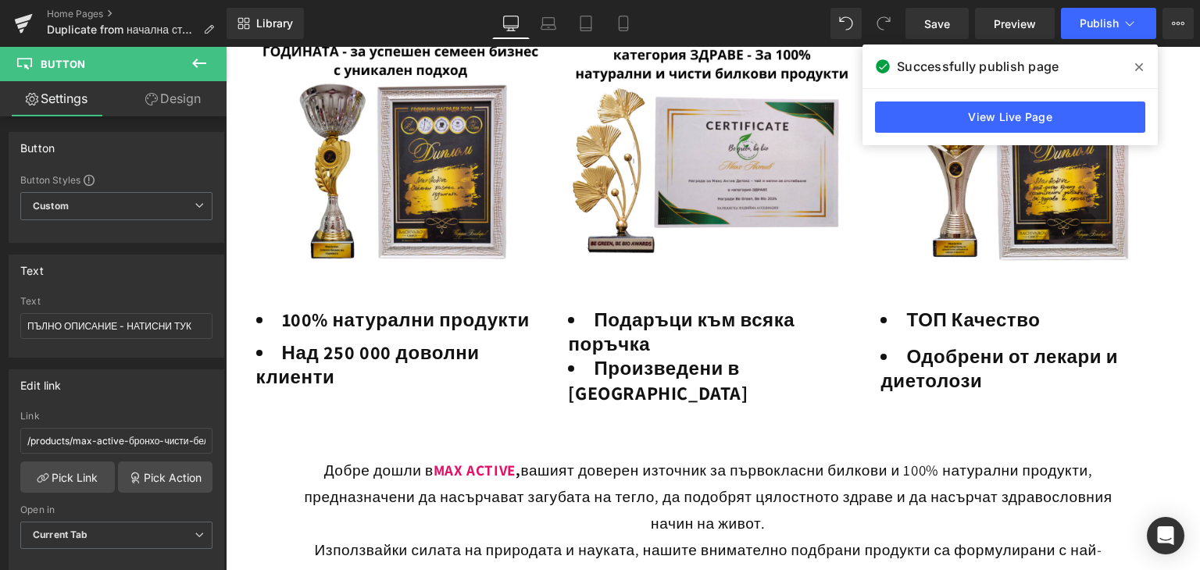
scroll to position [647, 0]
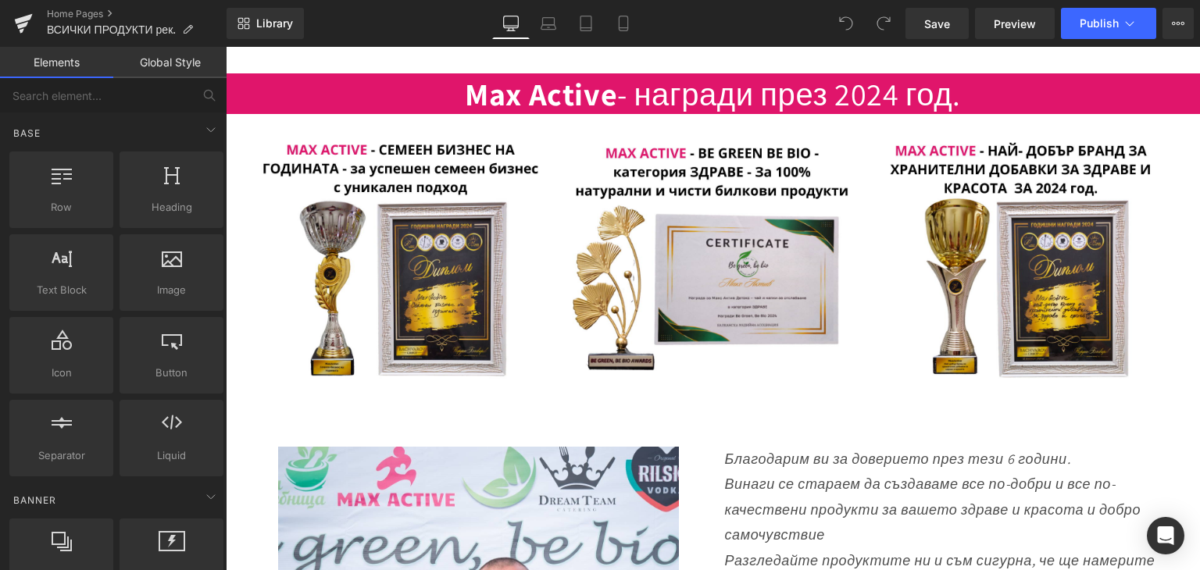
scroll to position [234, 0]
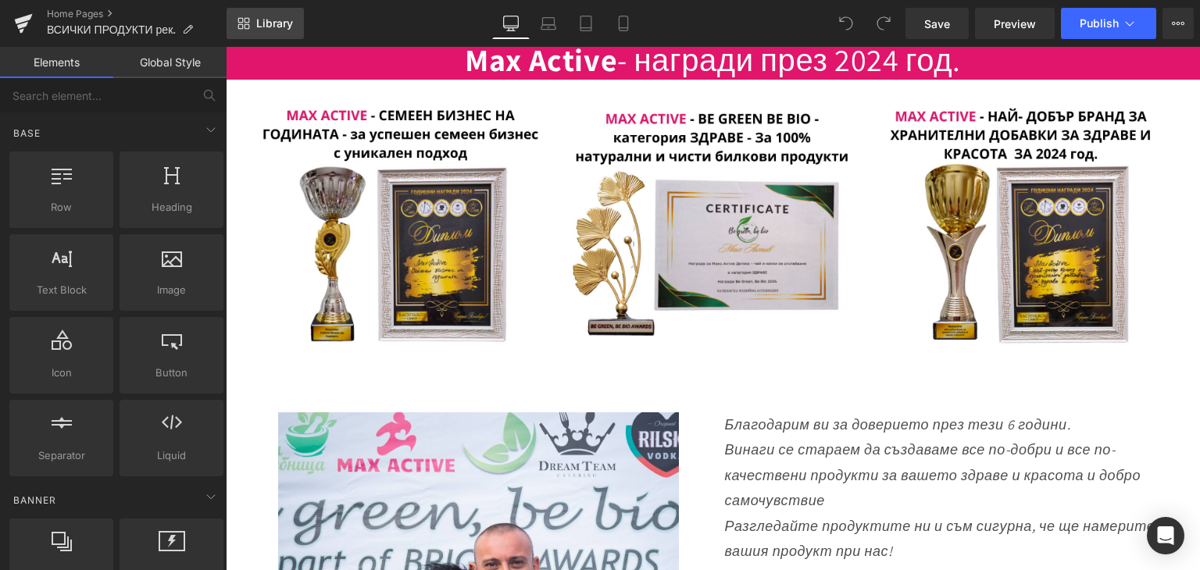
click at [272, 25] on span "Library" at bounding box center [274, 23] width 37 height 14
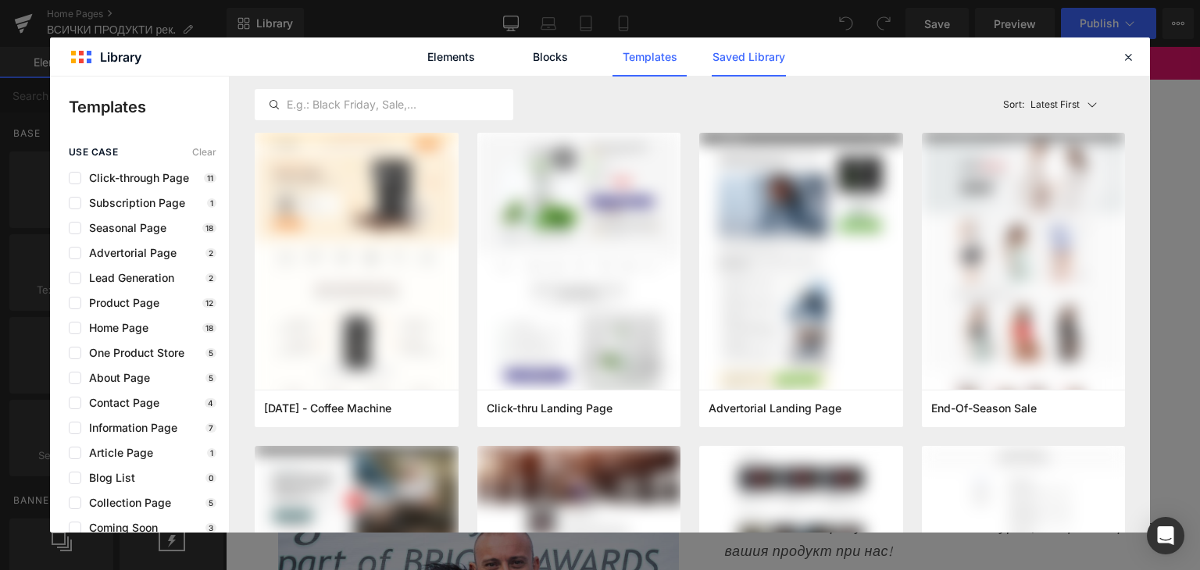
click at [747, 62] on link "Saved Library" at bounding box center [748, 56] width 74 height 39
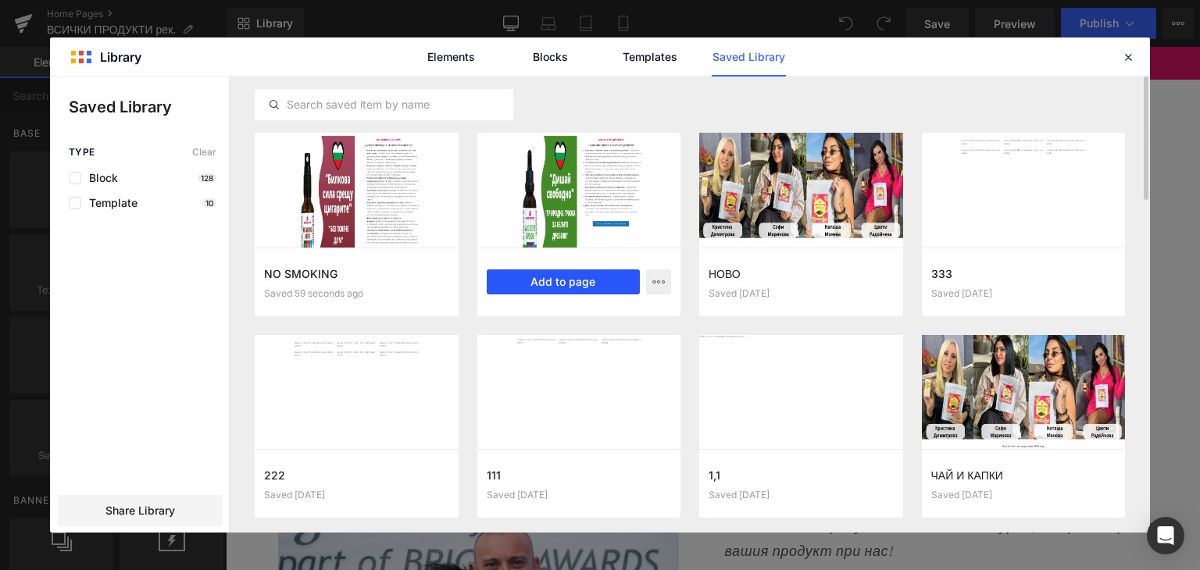
click at [544, 279] on button "Add to page" at bounding box center [564, 281] width 154 height 25
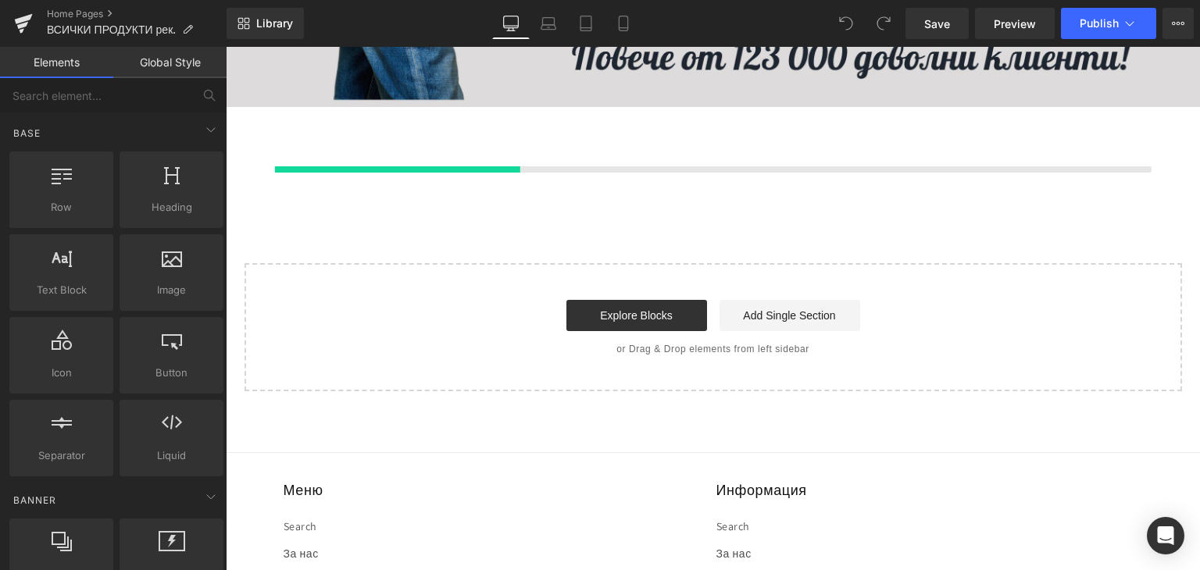
scroll to position [11195, 0]
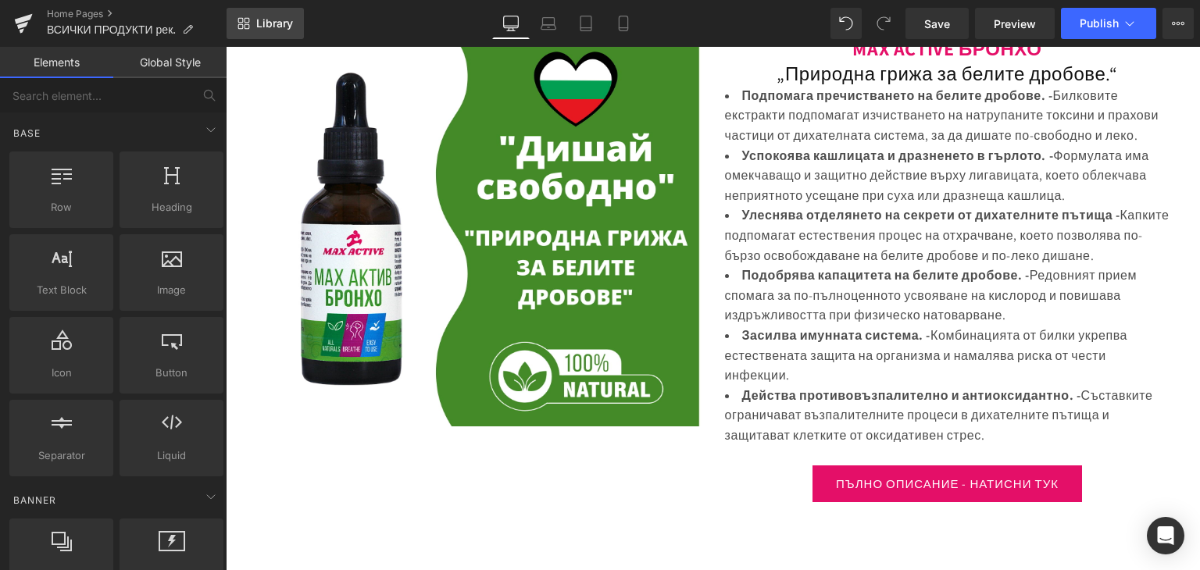
click at [251, 23] on link "Library" at bounding box center [264, 23] width 77 height 31
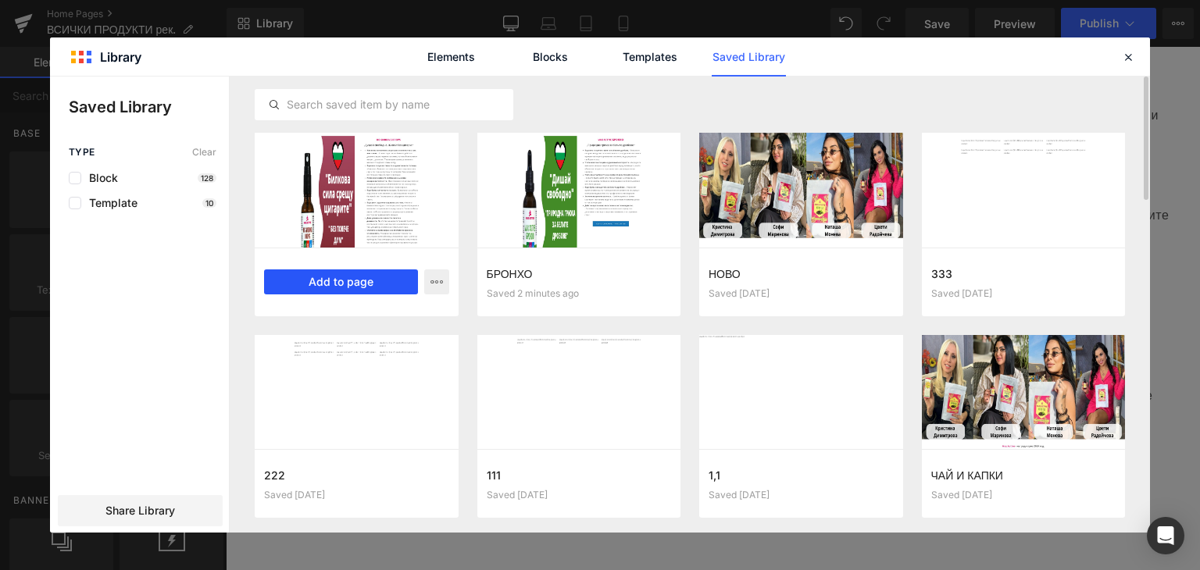
drag, startPoint x: 330, startPoint y: 280, endPoint x: 105, endPoint y: 232, distance: 229.9
click at [330, 280] on button "Add to page" at bounding box center [341, 281] width 154 height 25
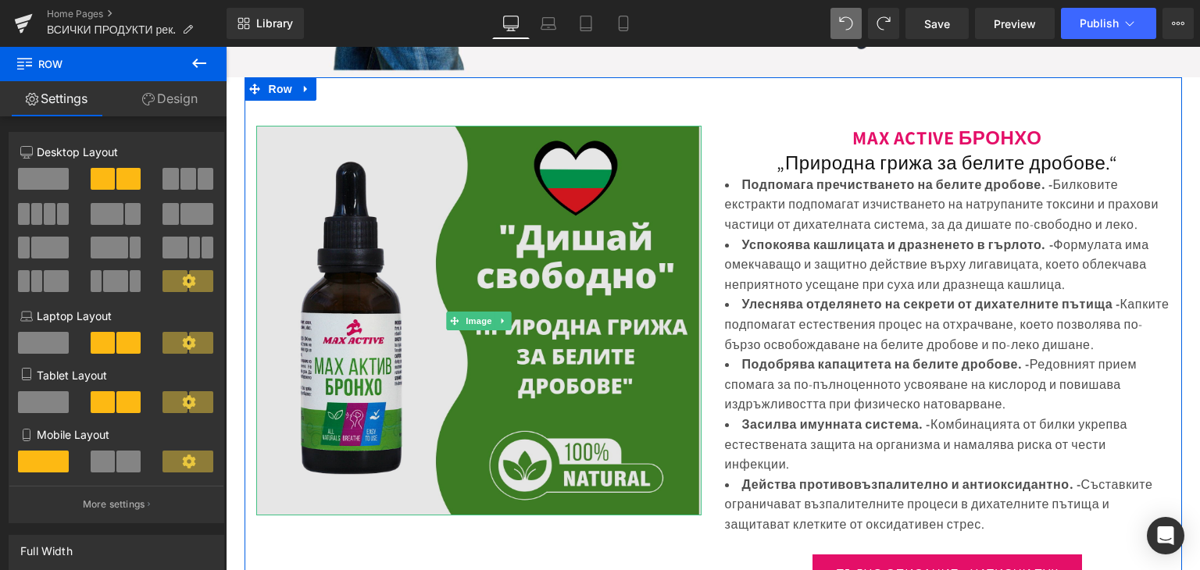
scroll to position [11174, 0]
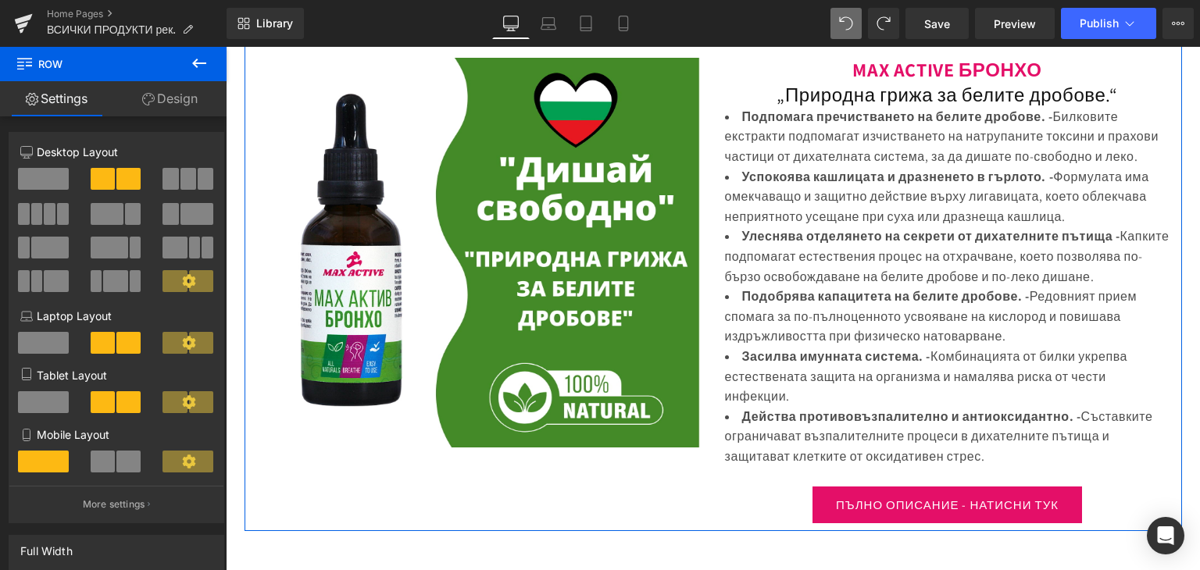
click at [250, 27] on icon at bounding box center [254, 22] width 11 height 12
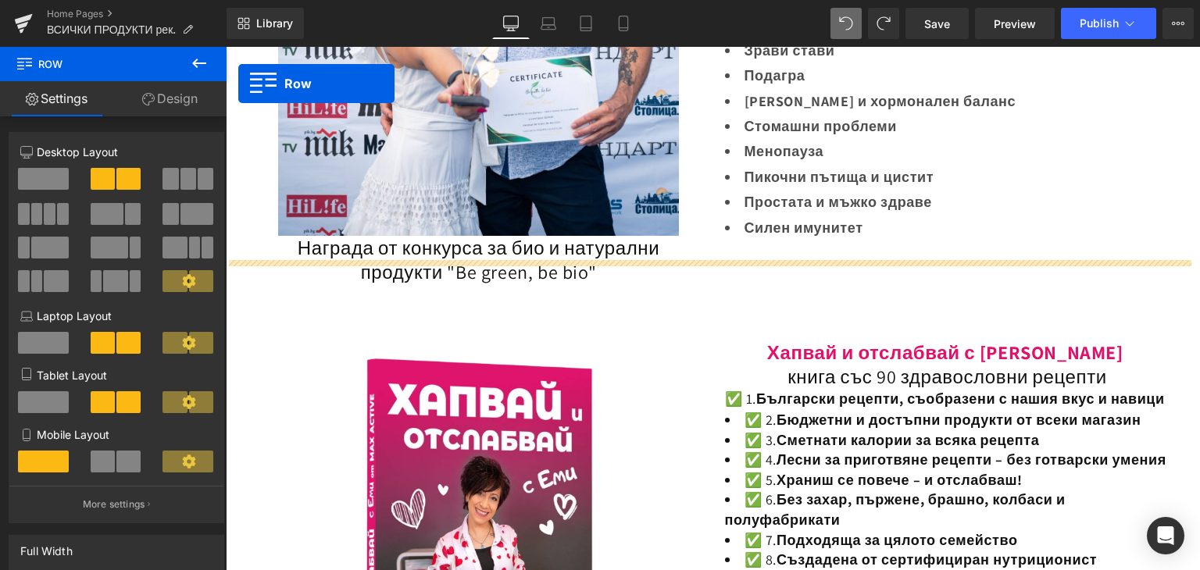
scroll to position [772, 0]
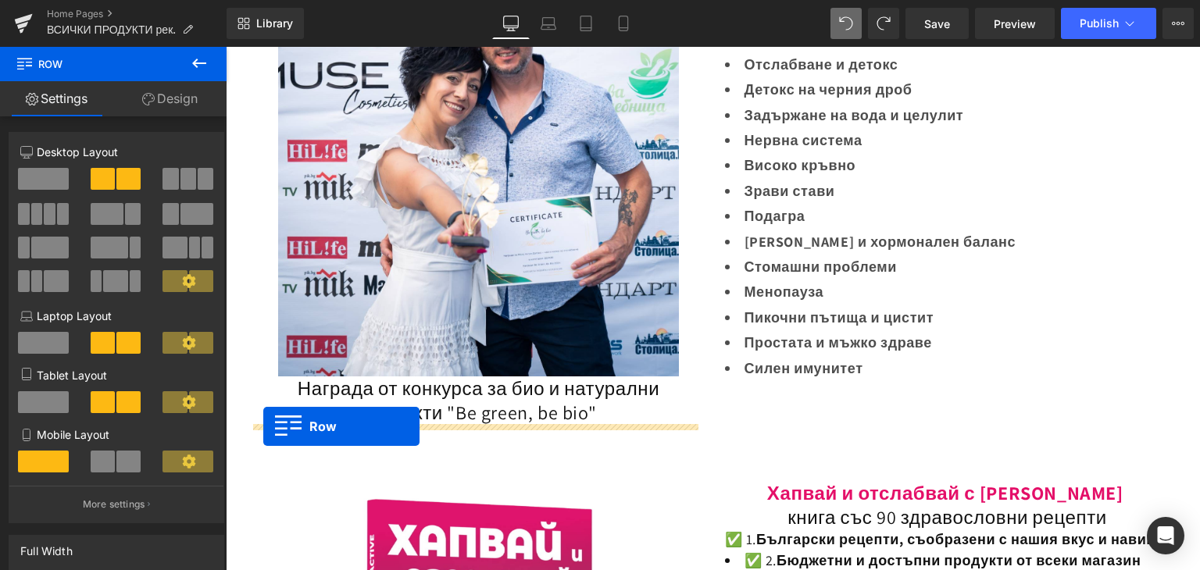
drag, startPoint x: 250, startPoint y: 162, endPoint x: 263, endPoint y: 426, distance: 265.1
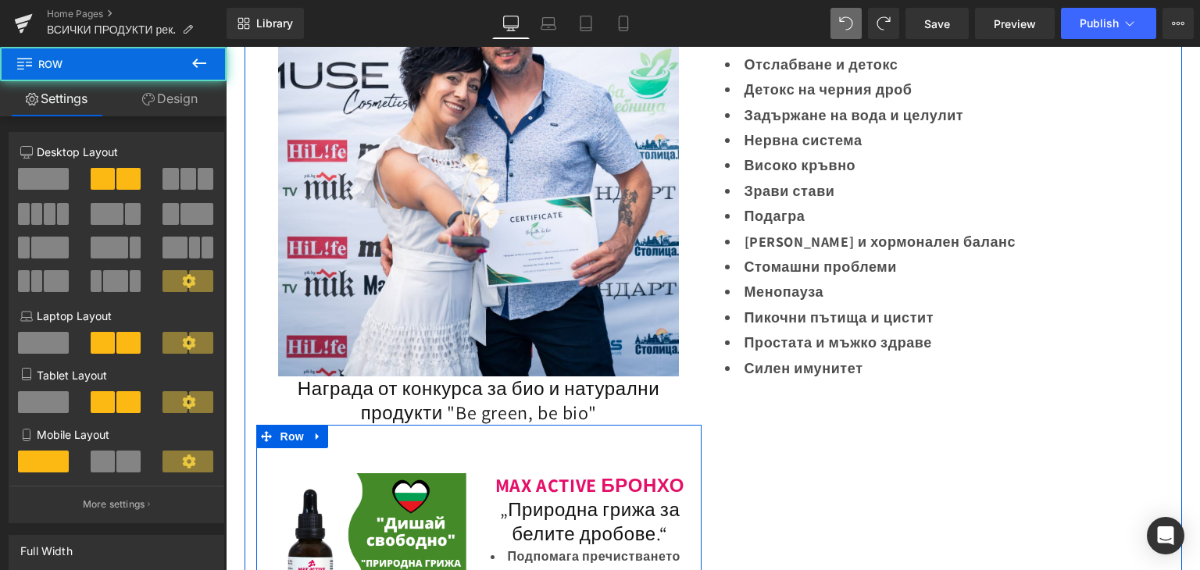
click at [262, 428] on span at bounding box center [266, 436] width 20 height 23
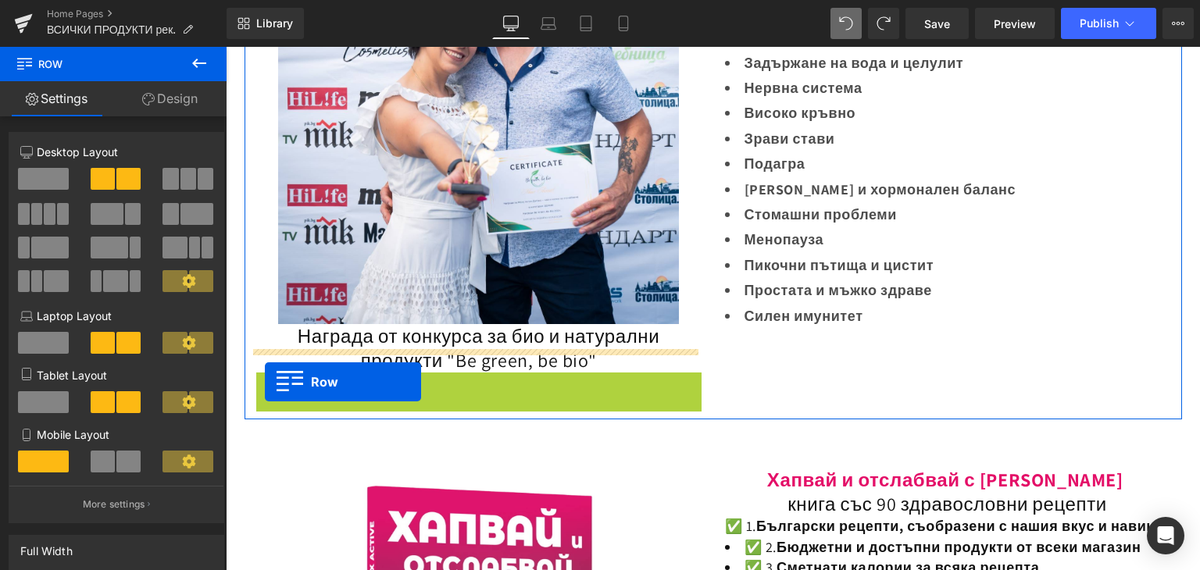
scroll to position [850, 0]
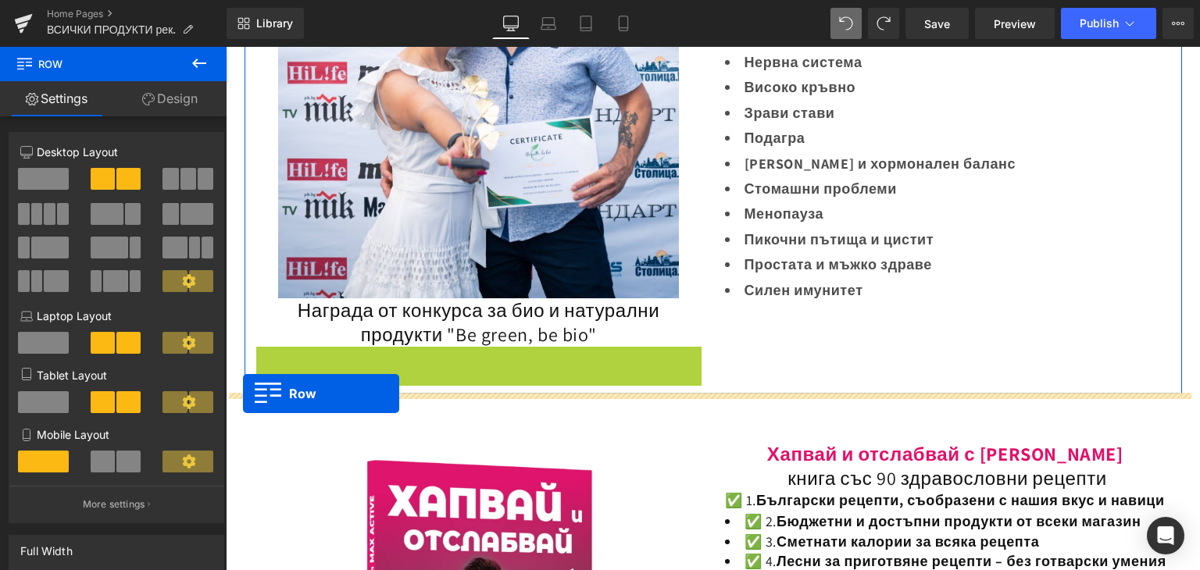
drag, startPoint x: 261, startPoint y: 437, endPoint x: 244, endPoint y: 394, distance: 46.3
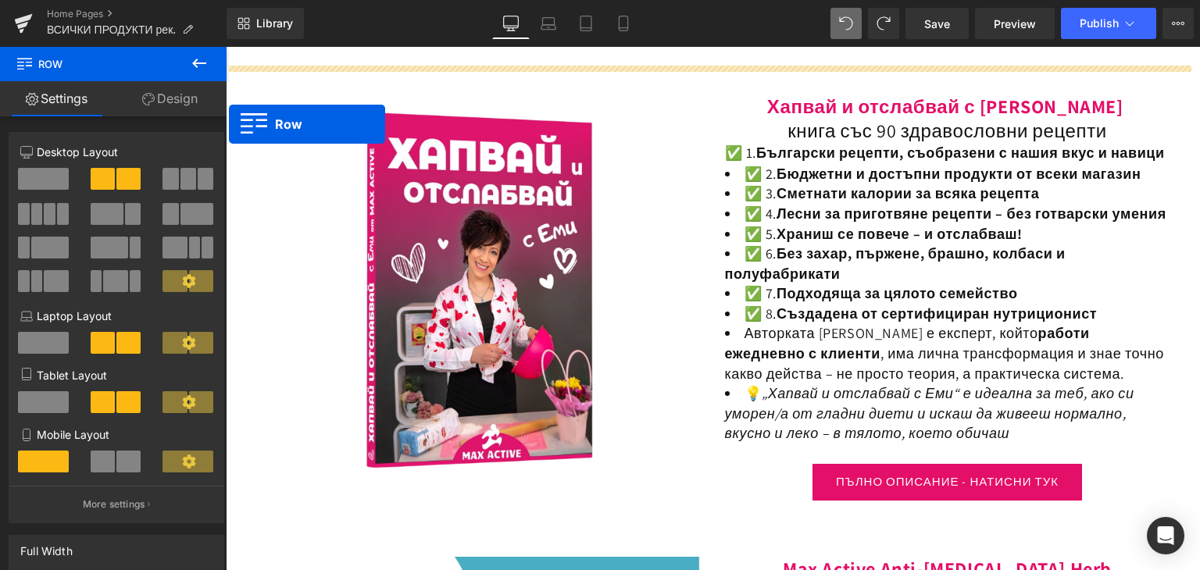
scroll to position [1586, 0]
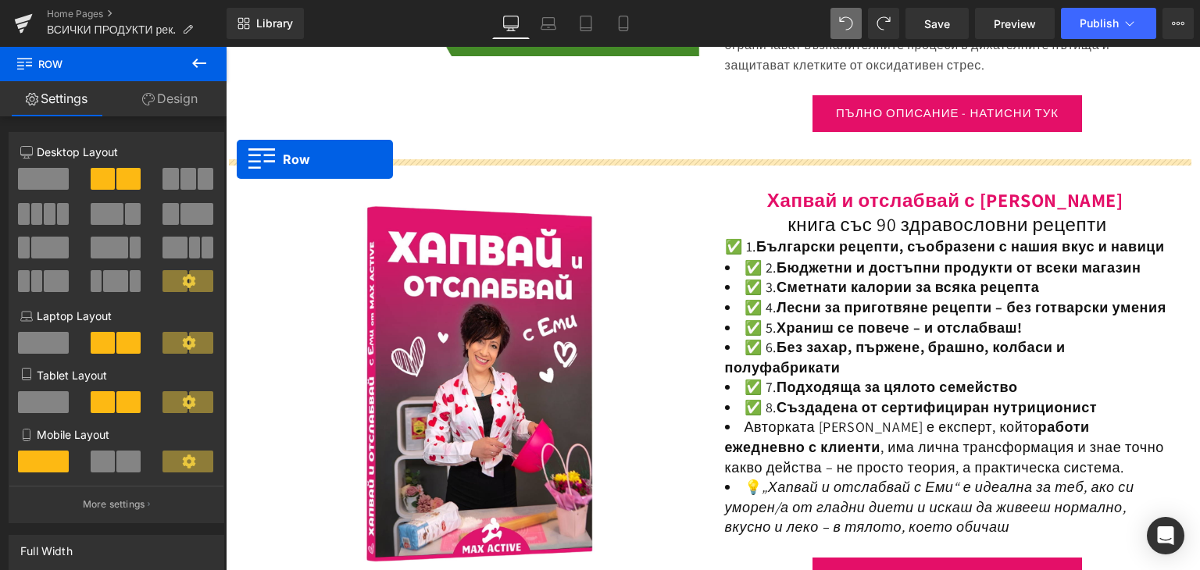
drag, startPoint x: 251, startPoint y: 185, endPoint x: 237, endPoint y: 159, distance: 29.4
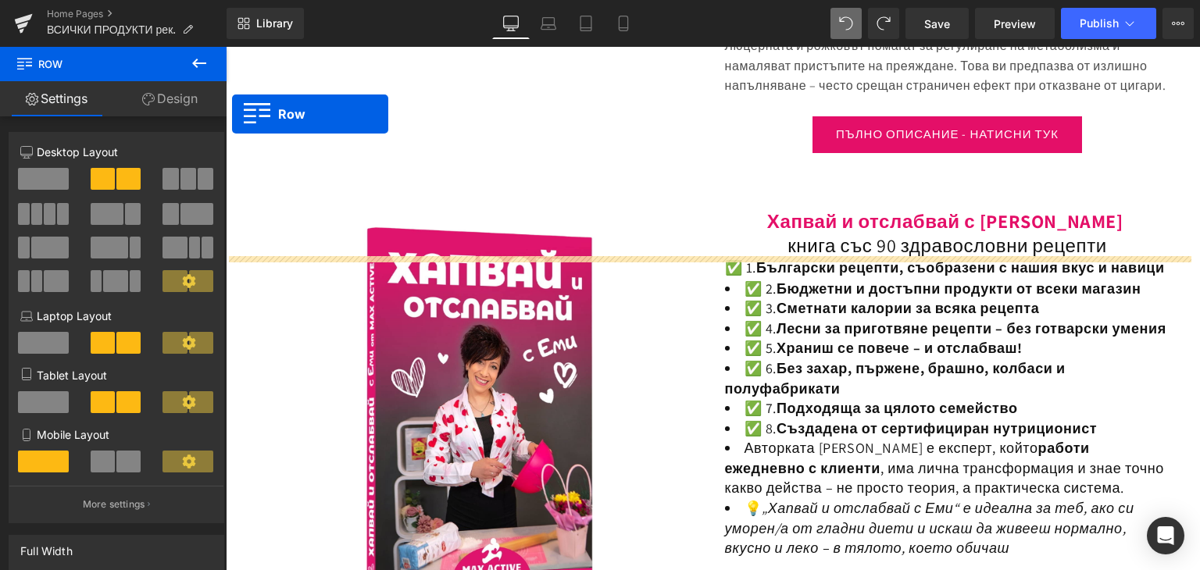
scroll to position [2211, 0]
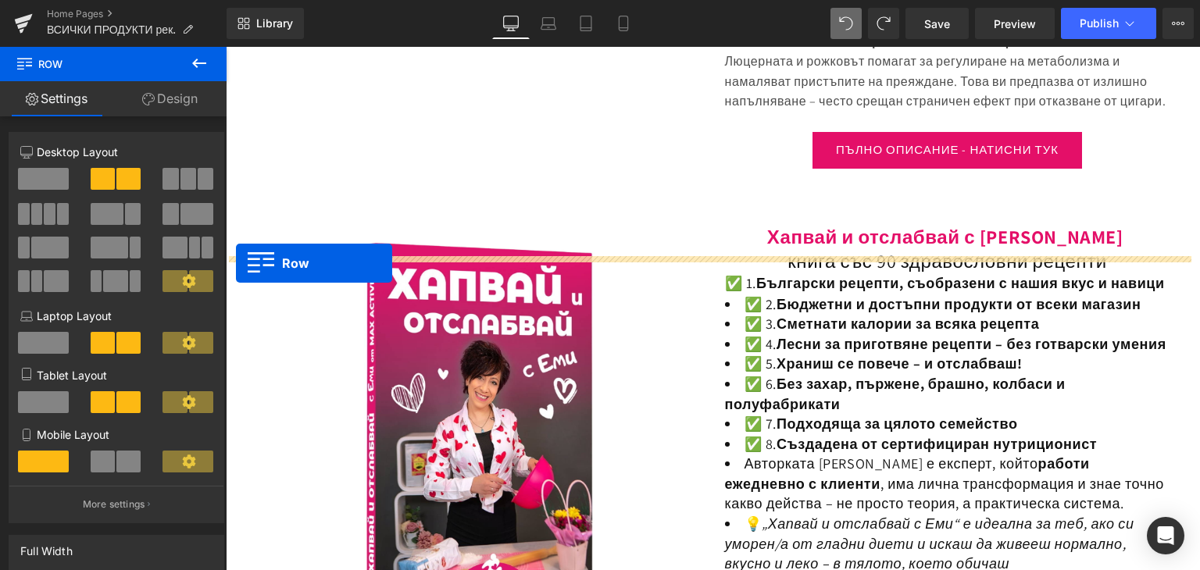
drag, startPoint x: 249, startPoint y: 138, endPoint x: 236, endPoint y: 263, distance: 125.7
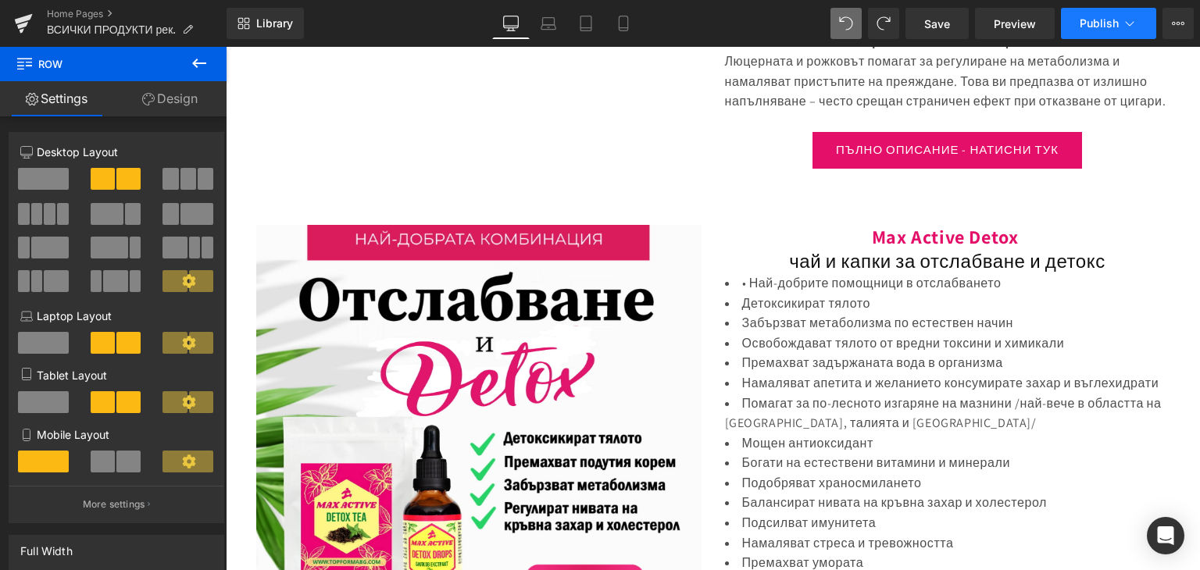
click at [1101, 27] on span "Publish" at bounding box center [1098, 23] width 39 height 12
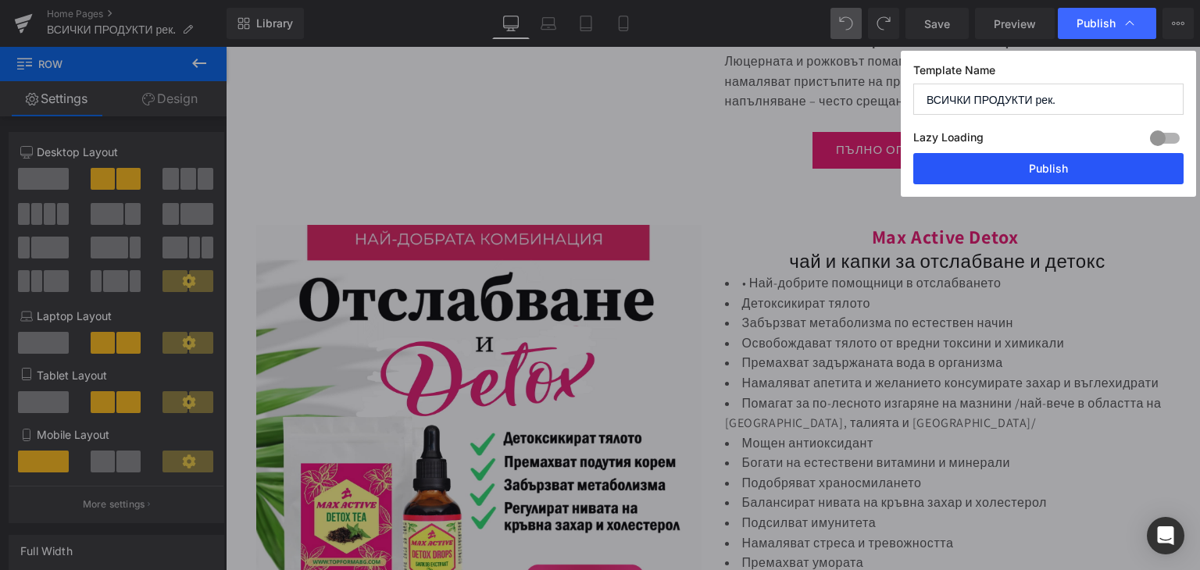
click at [992, 172] on button "Publish" at bounding box center [1048, 168] width 270 height 31
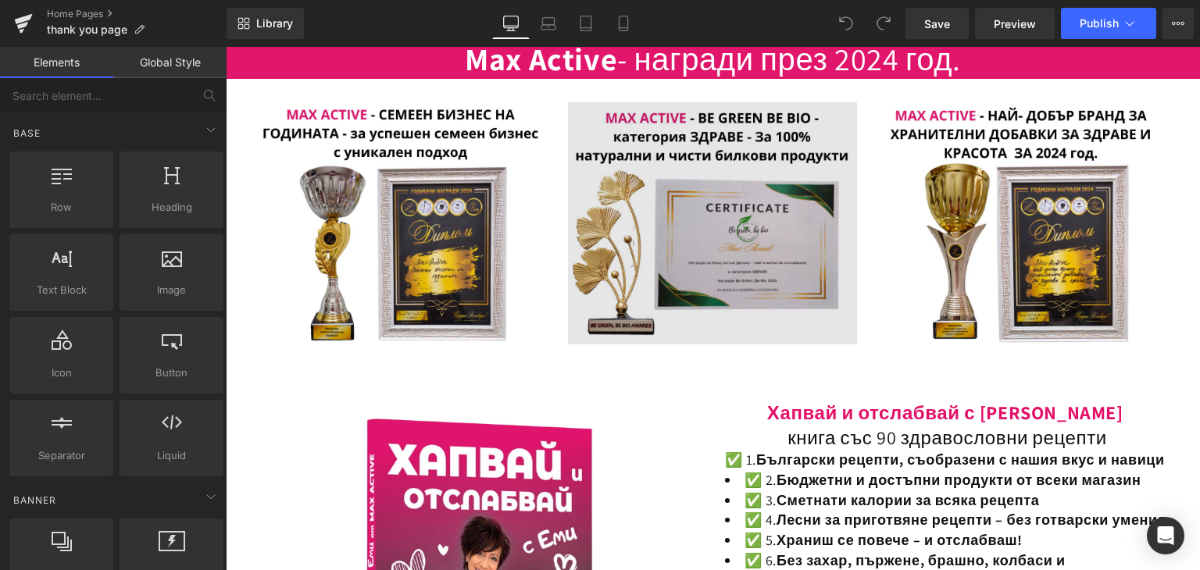
scroll to position [1406, 0]
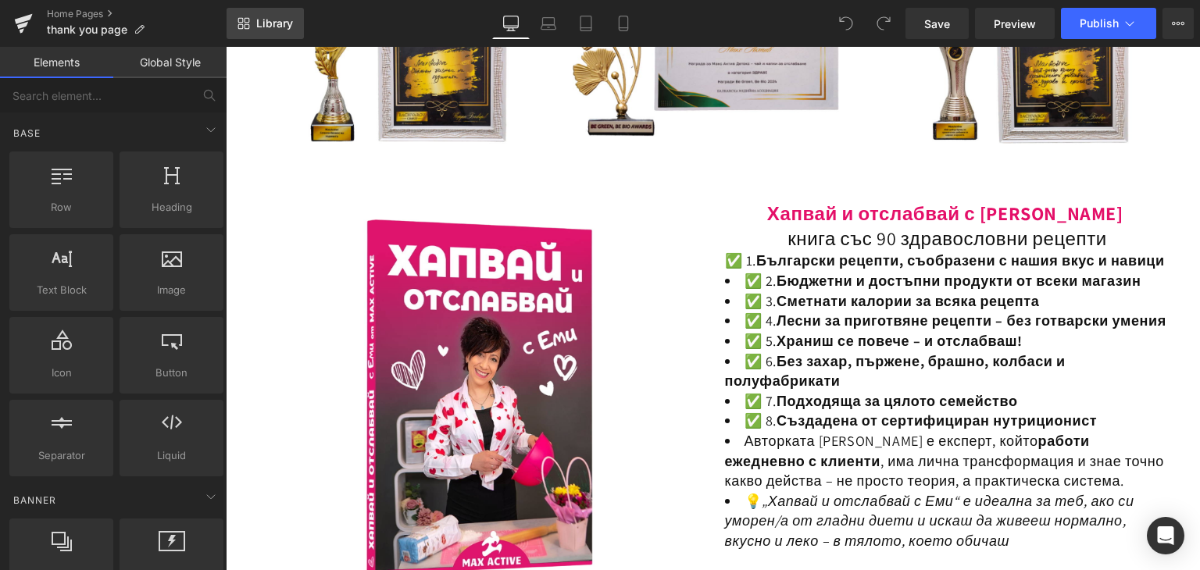
click at [250, 16] on link "Library" at bounding box center [264, 23] width 77 height 31
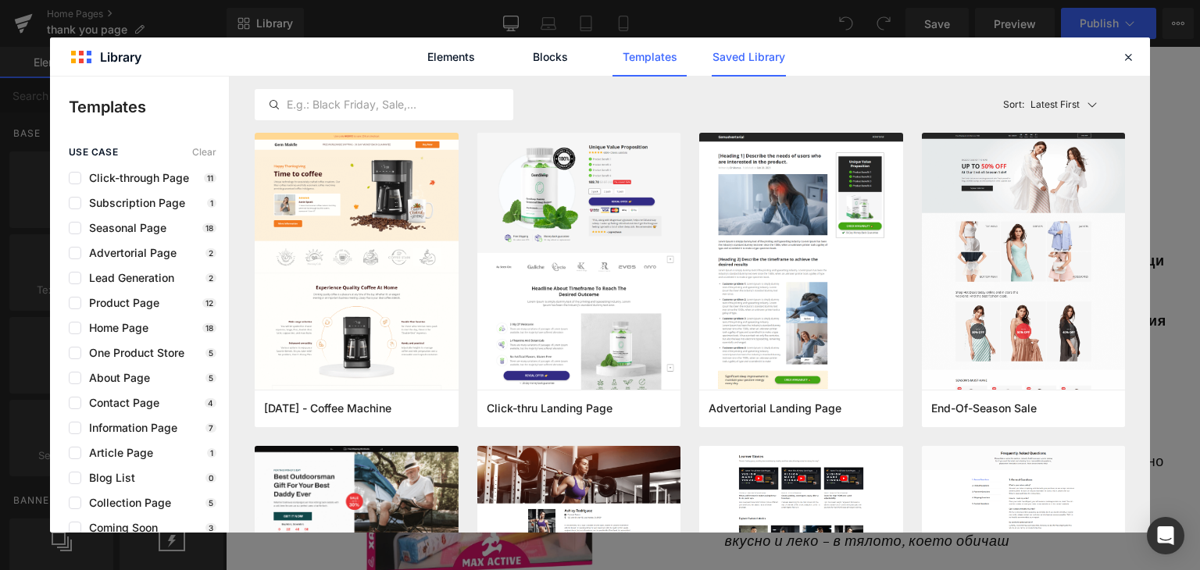
click at [750, 51] on link "Saved Library" at bounding box center [748, 56] width 74 height 39
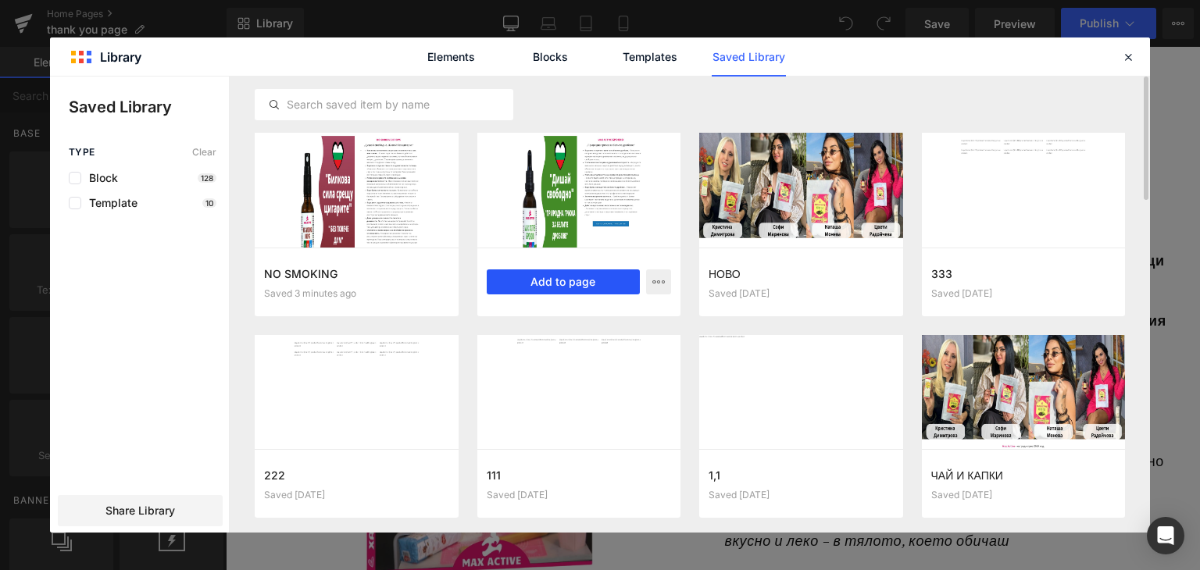
click at [558, 282] on button "Add to page" at bounding box center [564, 281] width 154 height 25
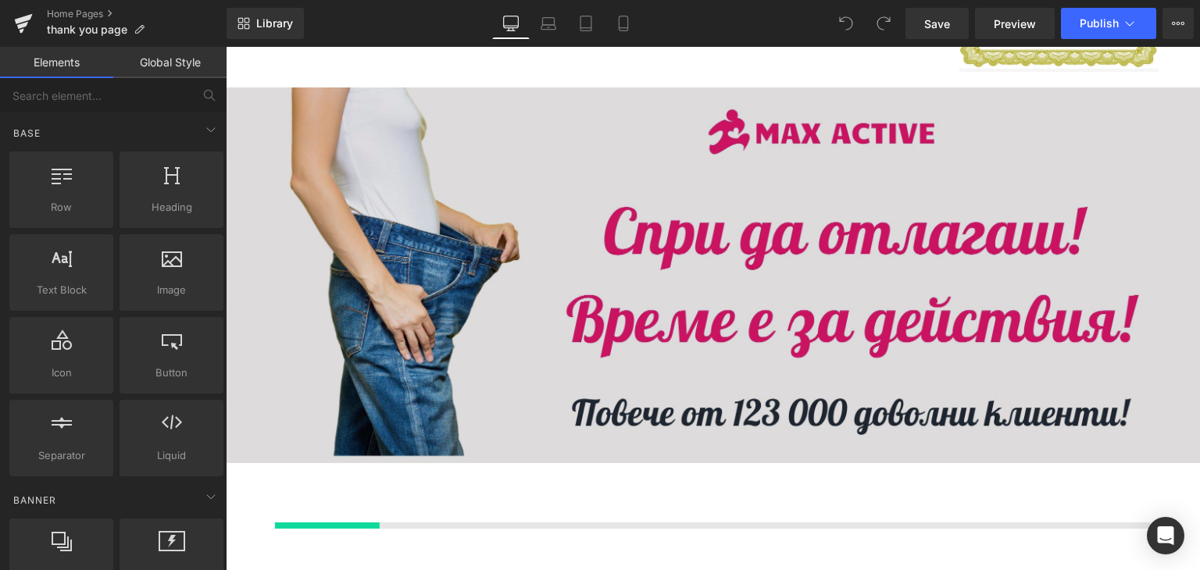
scroll to position [11718, 0]
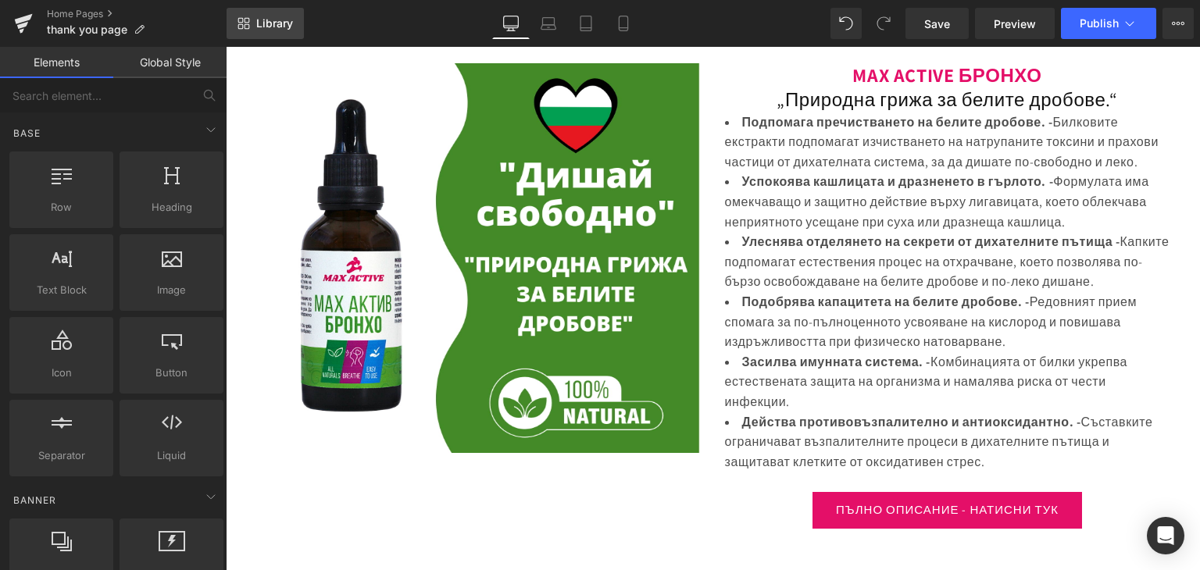
click at [253, 13] on link "Library" at bounding box center [264, 23] width 77 height 31
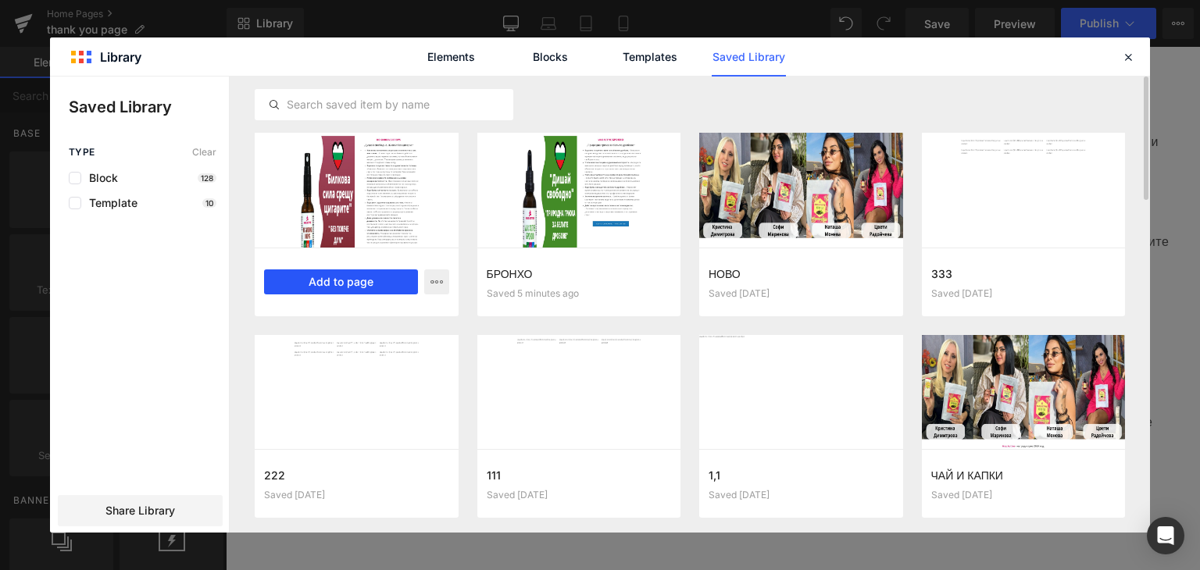
drag, startPoint x: 304, startPoint y: 282, endPoint x: 91, endPoint y: 235, distance: 217.5
click at [304, 282] on button "Add to page" at bounding box center [341, 281] width 154 height 25
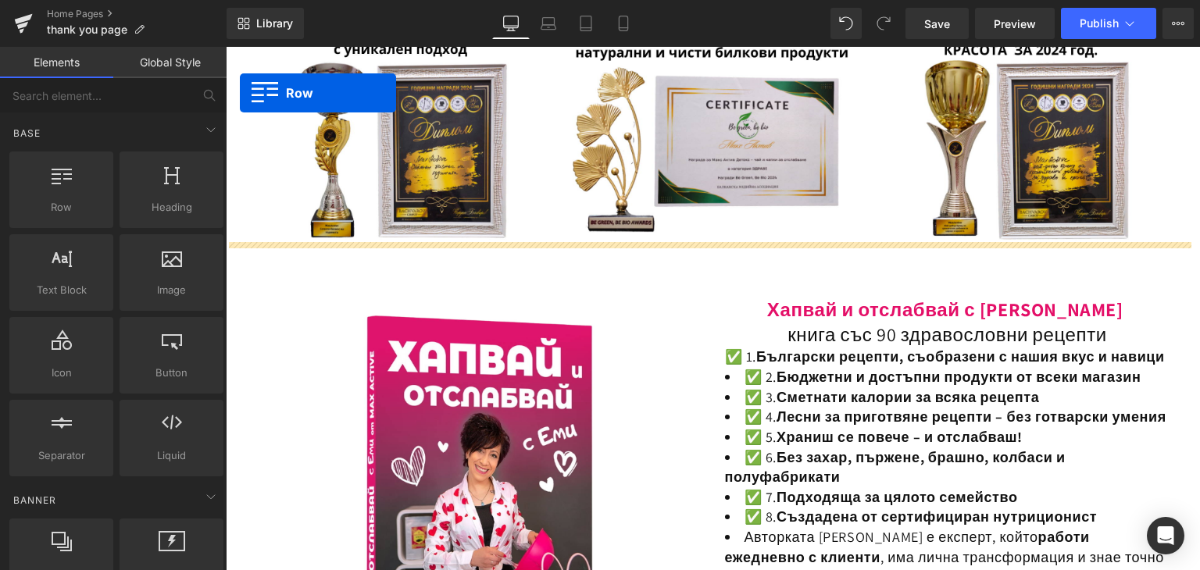
scroll to position [1216, 0]
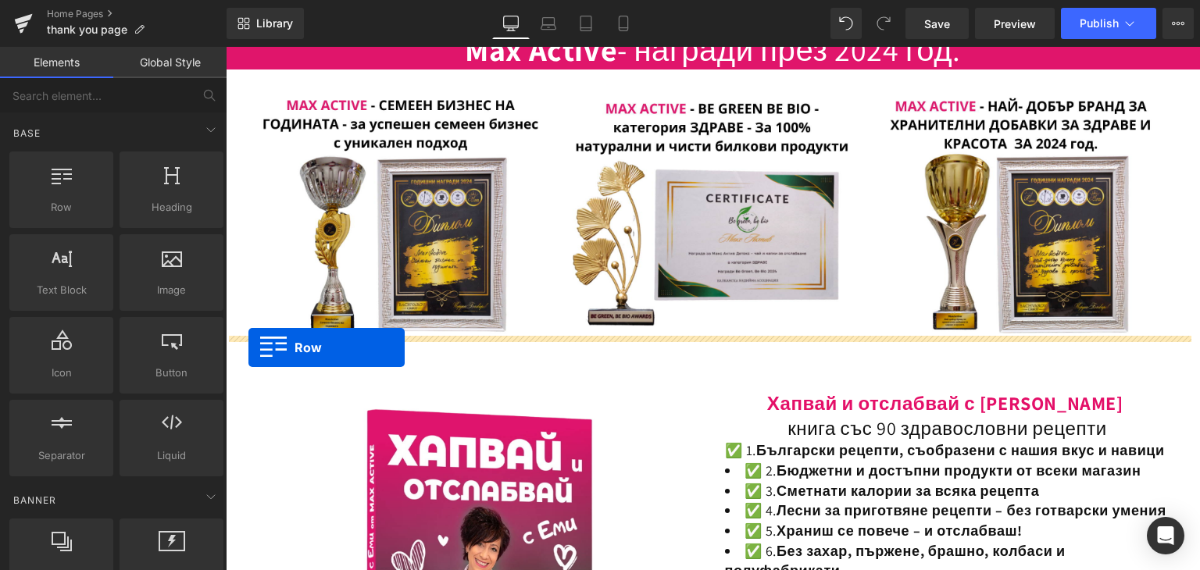
drag, startPoint x: 248, startPoint y: 298, endPoint x: 249, endPoint y: 348, distance: 50.0
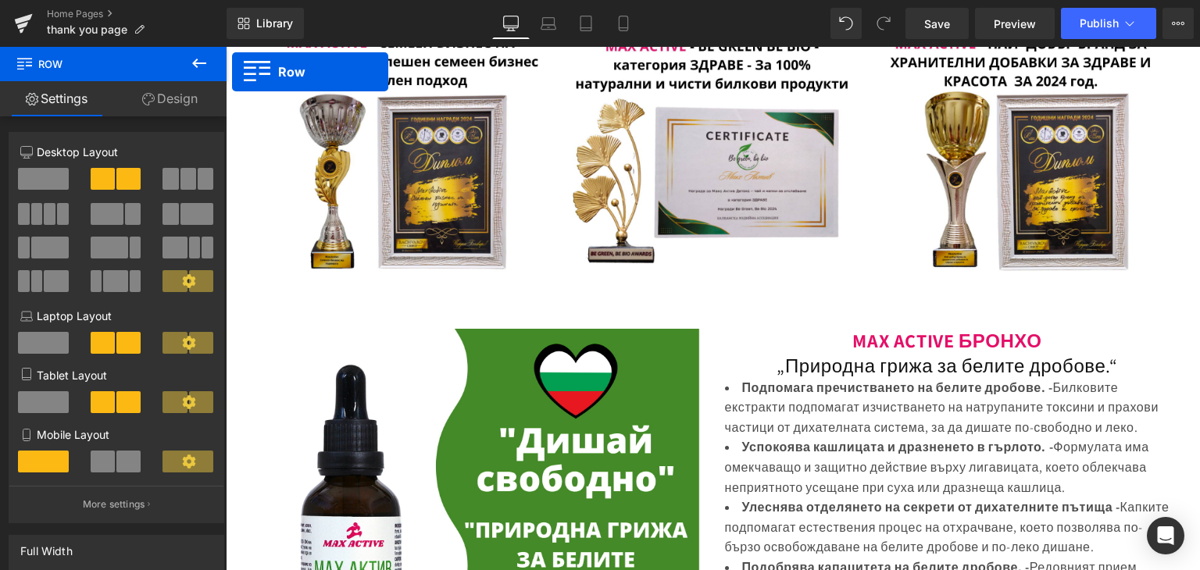
scroll to position [1263, 0]
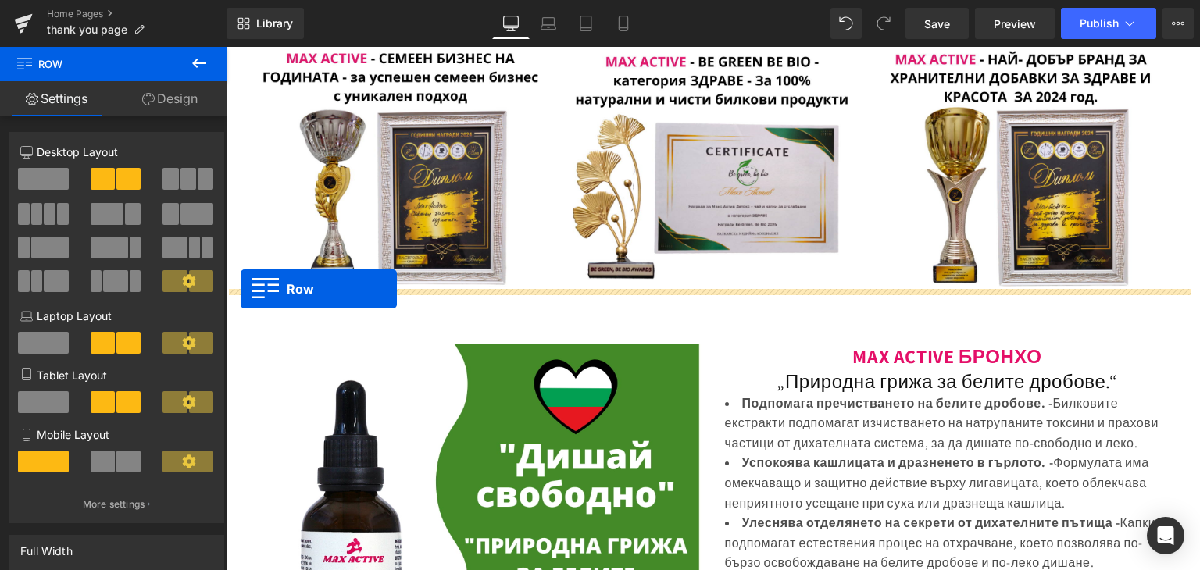
drag, startPoint x: 249, startPoint y: 245, endPoint x: 241, endPoint y: 290, distance: 45.3
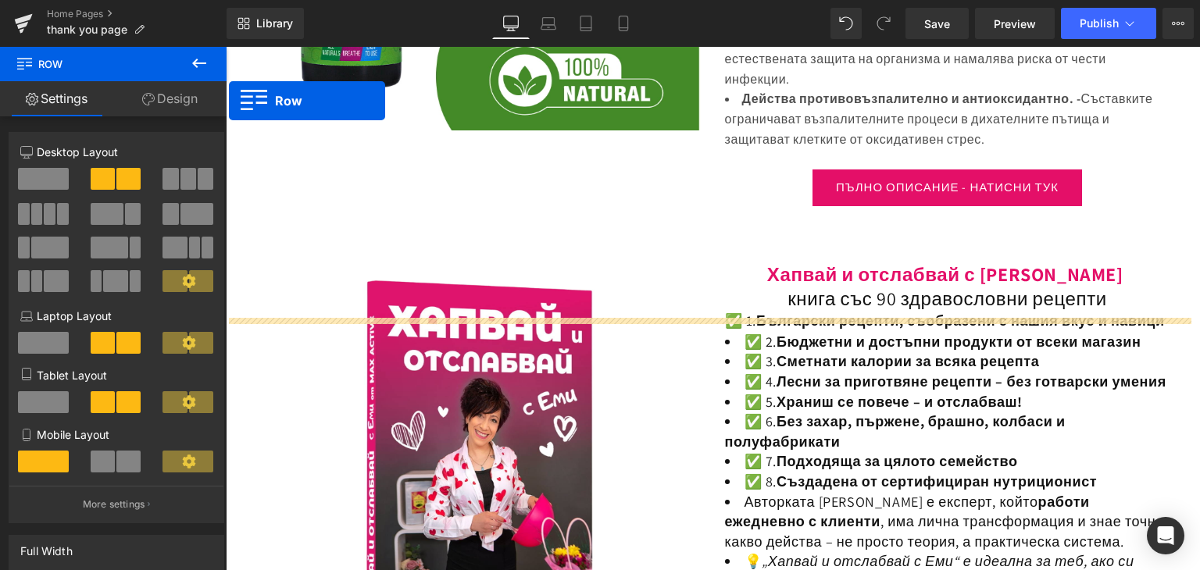
scroll to position [2481, 0]
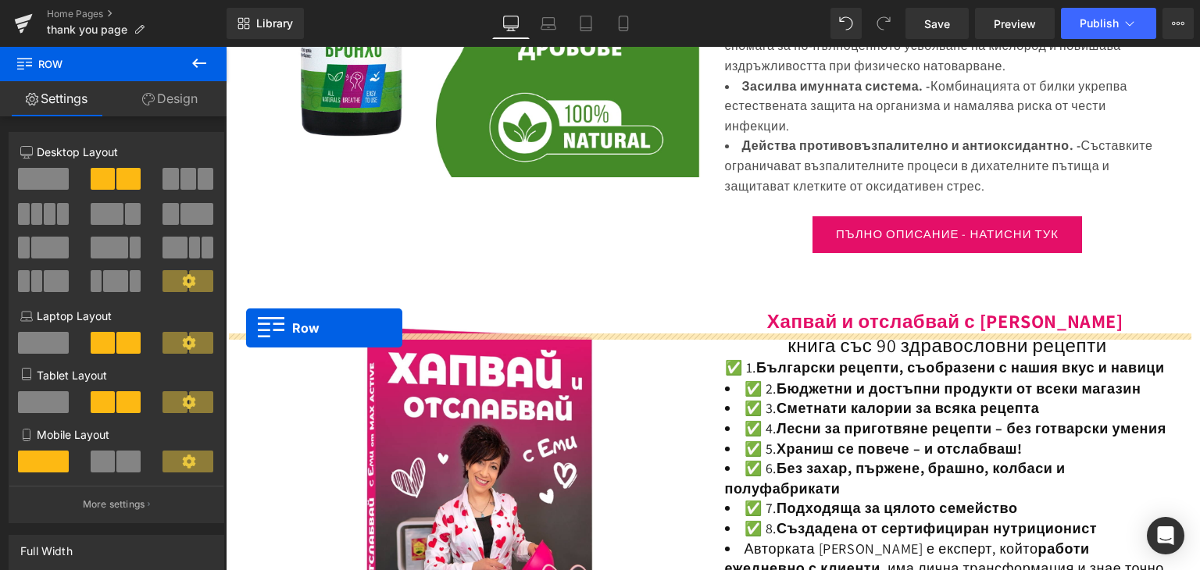
drag, startPoint x: 250, startPoint y: 260, endPoint x: 247, endPoint y: 329, distance: 68.8
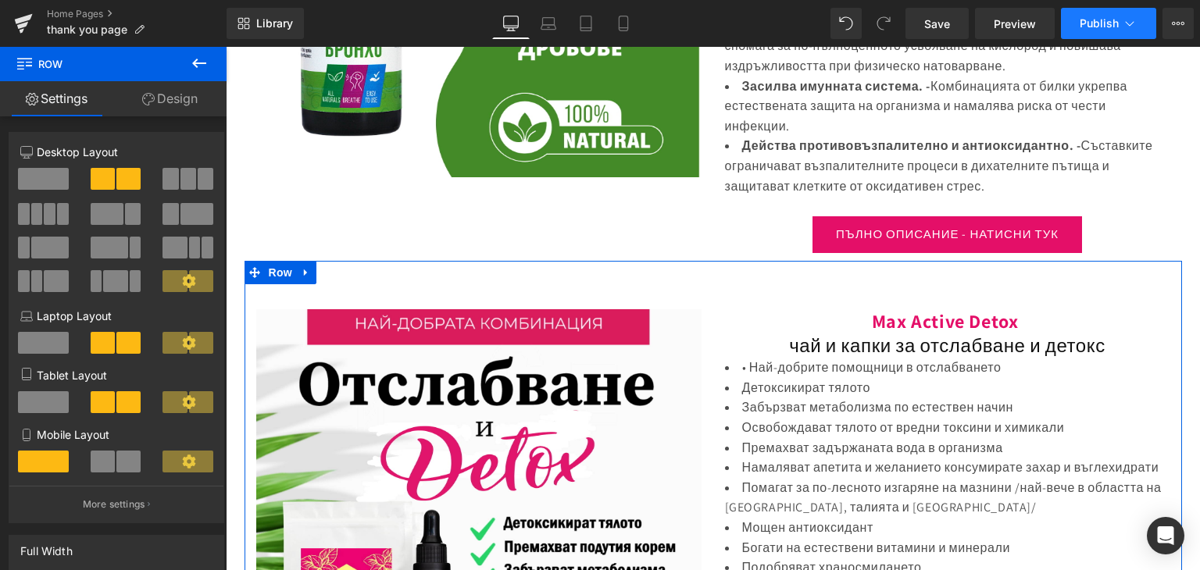
click at [1106, 19] on span "Publish" at bounding box center [1098, 23] width 39 height 12
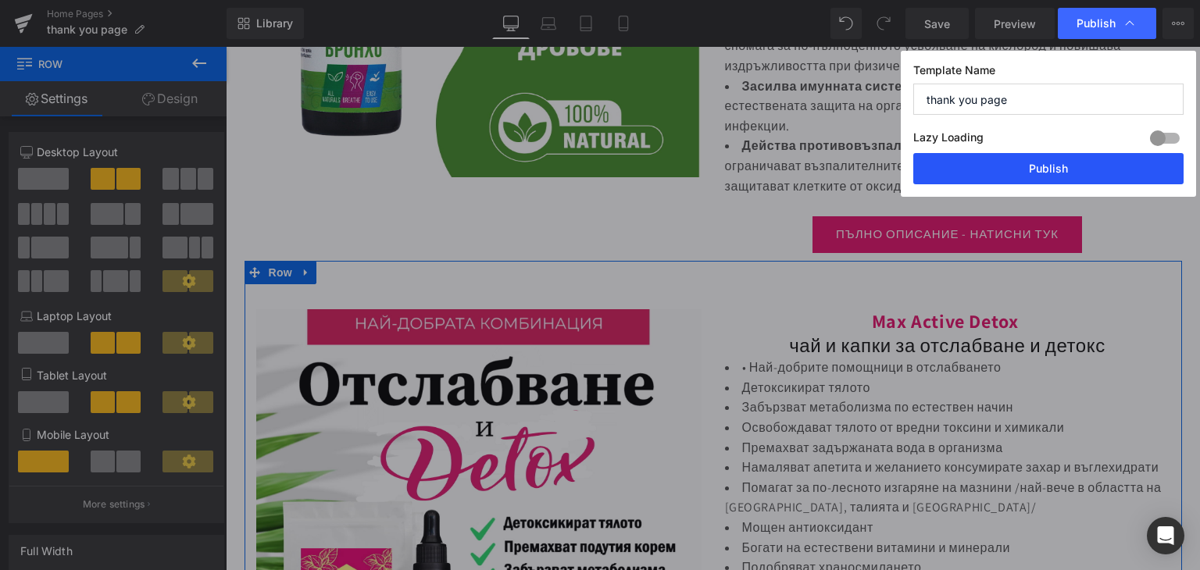
click at [1023, 169] on button "Publish" at bounding box center [1048, 168] width 270 height 31
